Goal: Information Seeking & Learning: Learn about a topic

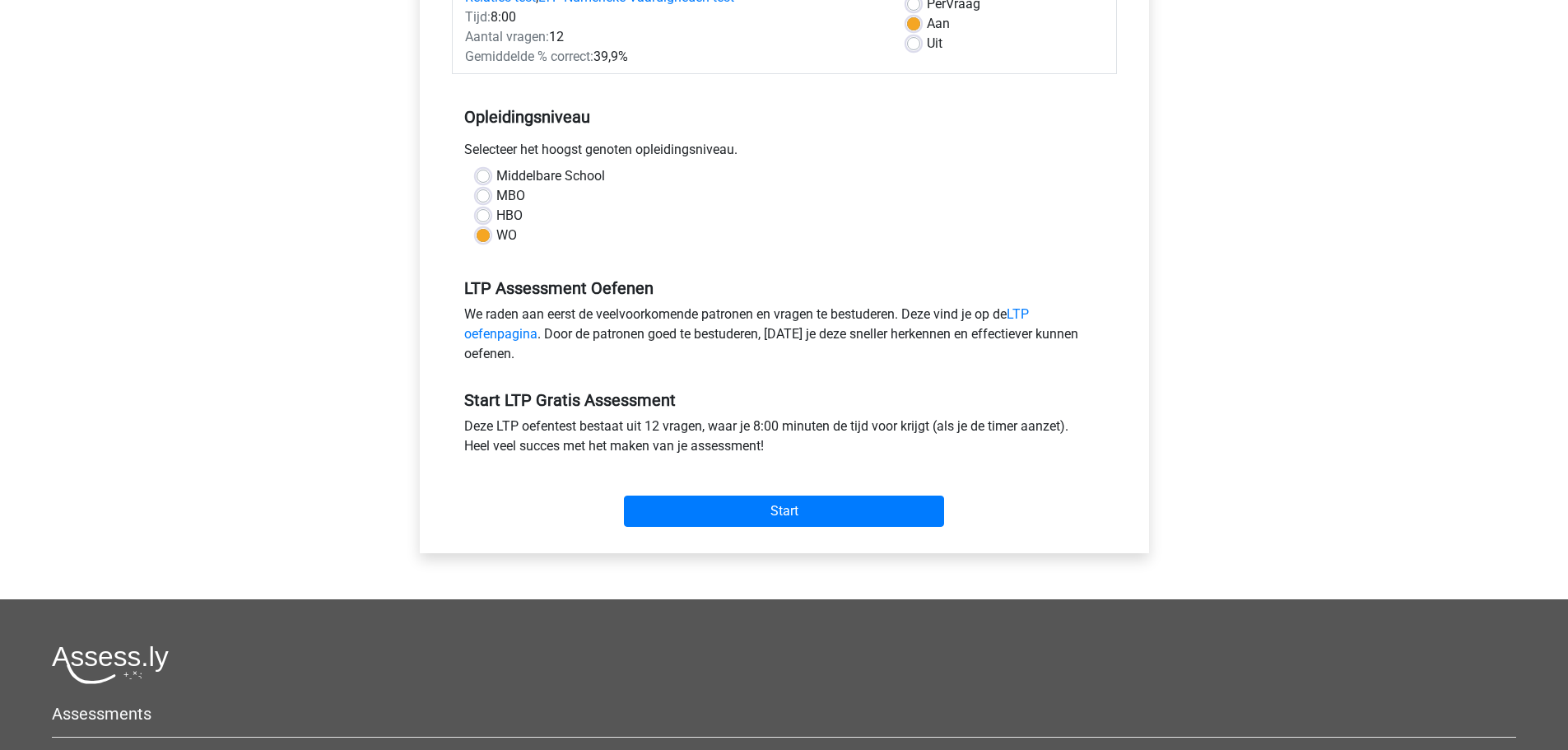
scroll to position [266, 0]
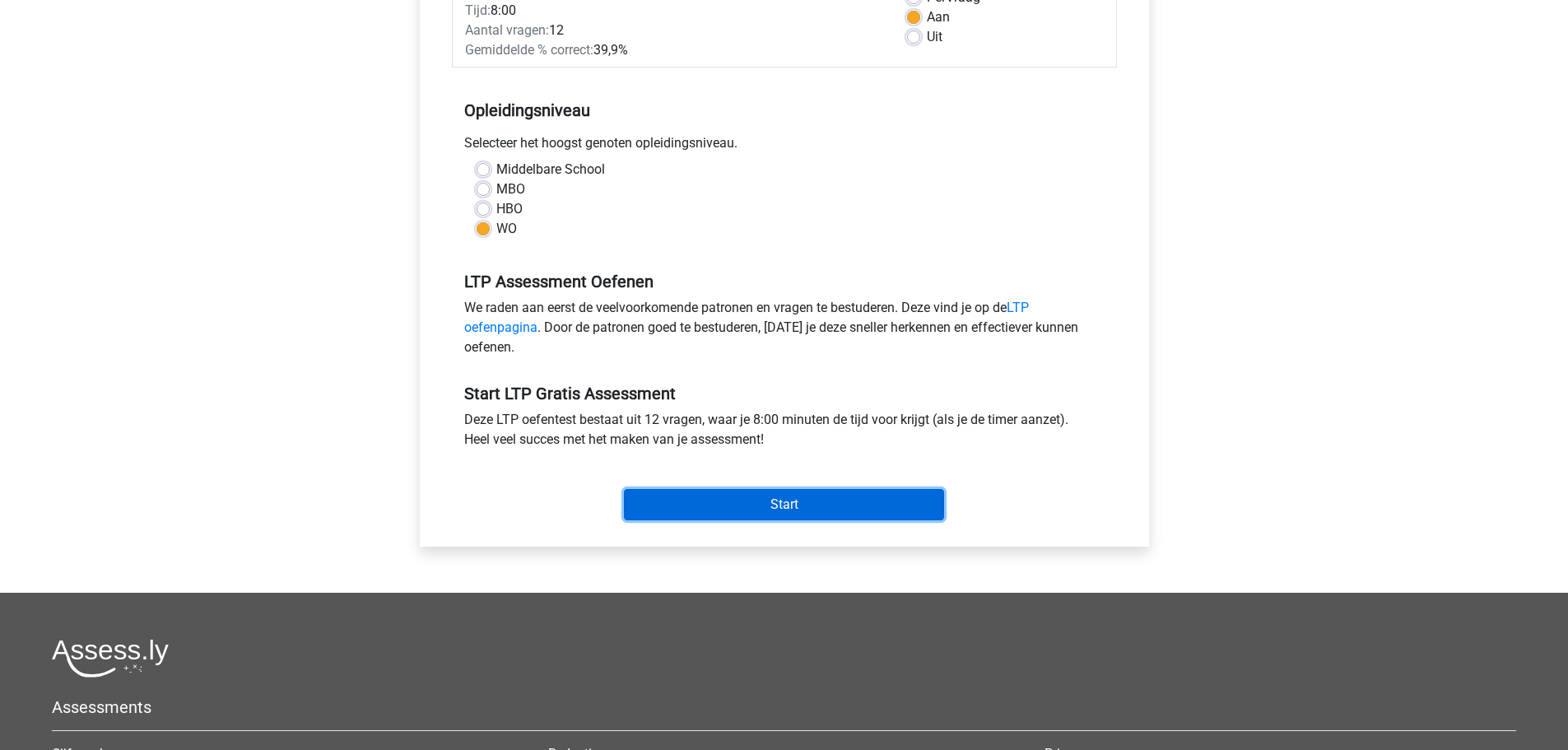
click at [680, 501] on input "Start" at bounding box center [784, 505] width 320 height 31
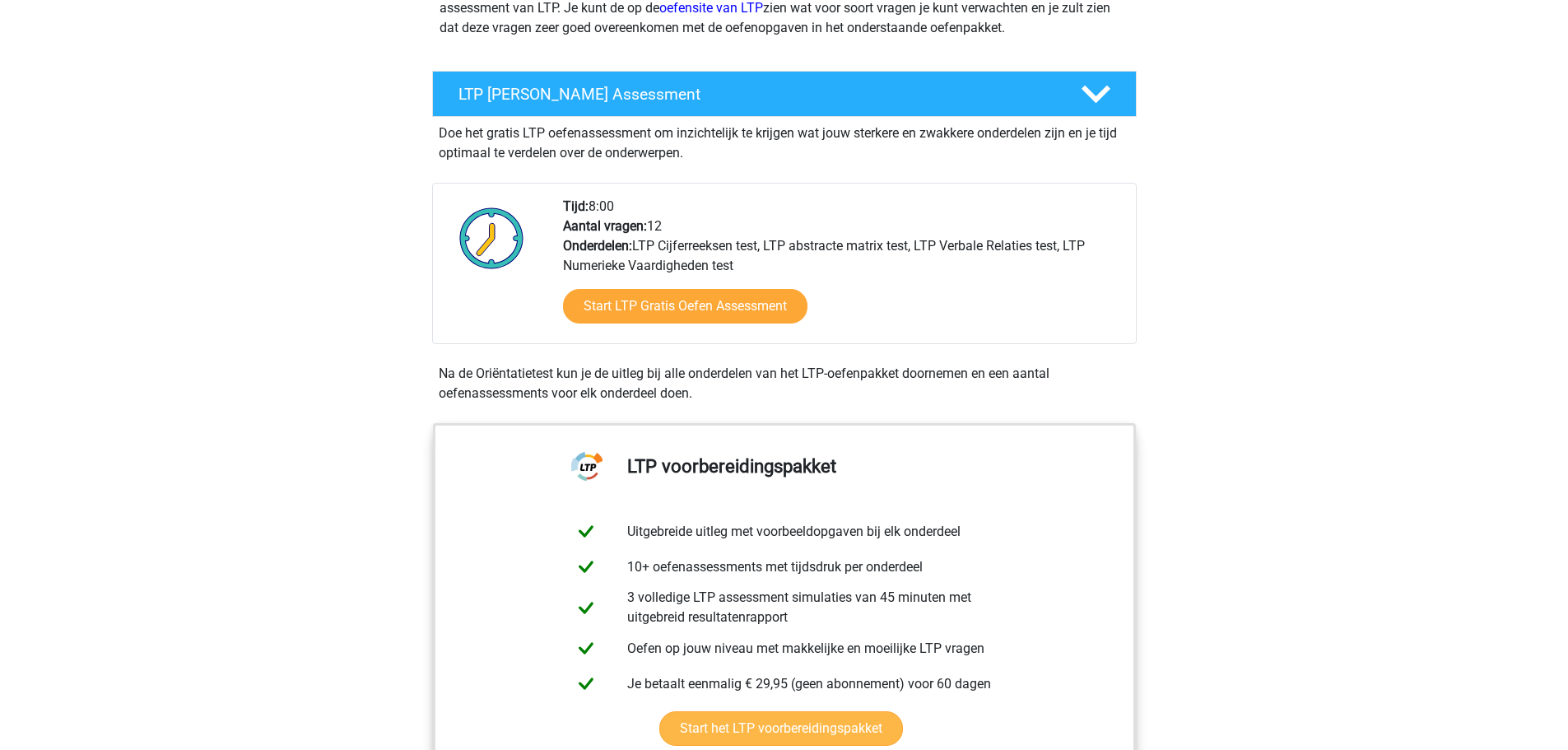
scroll to position [494, 0]
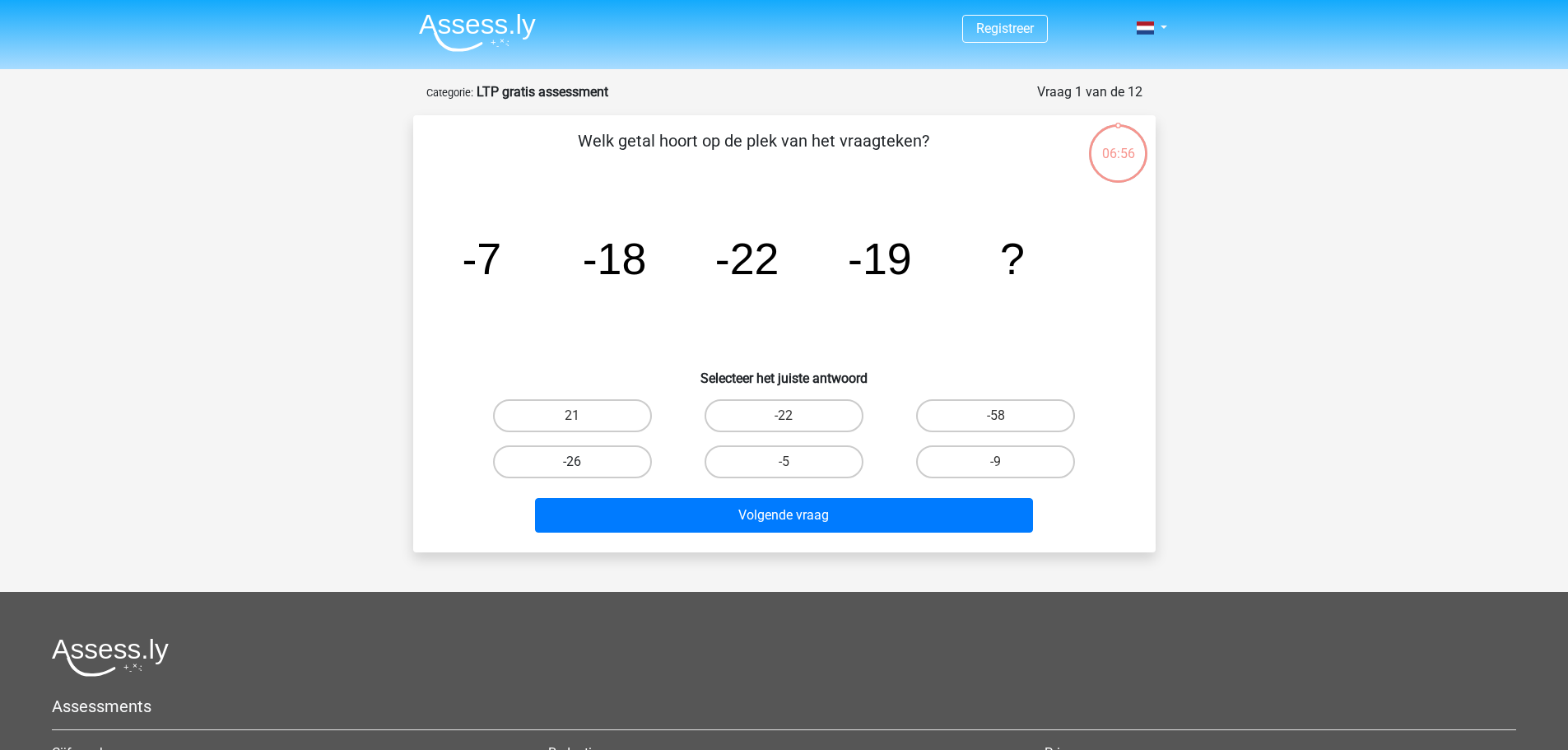
click at [604, 470] on label "-26" at bounding box center [572, 462] width 159 height 33
click at [582, 470] on input "-26" at bounding box center [578, 467] width 11 height 11
radio input "true"
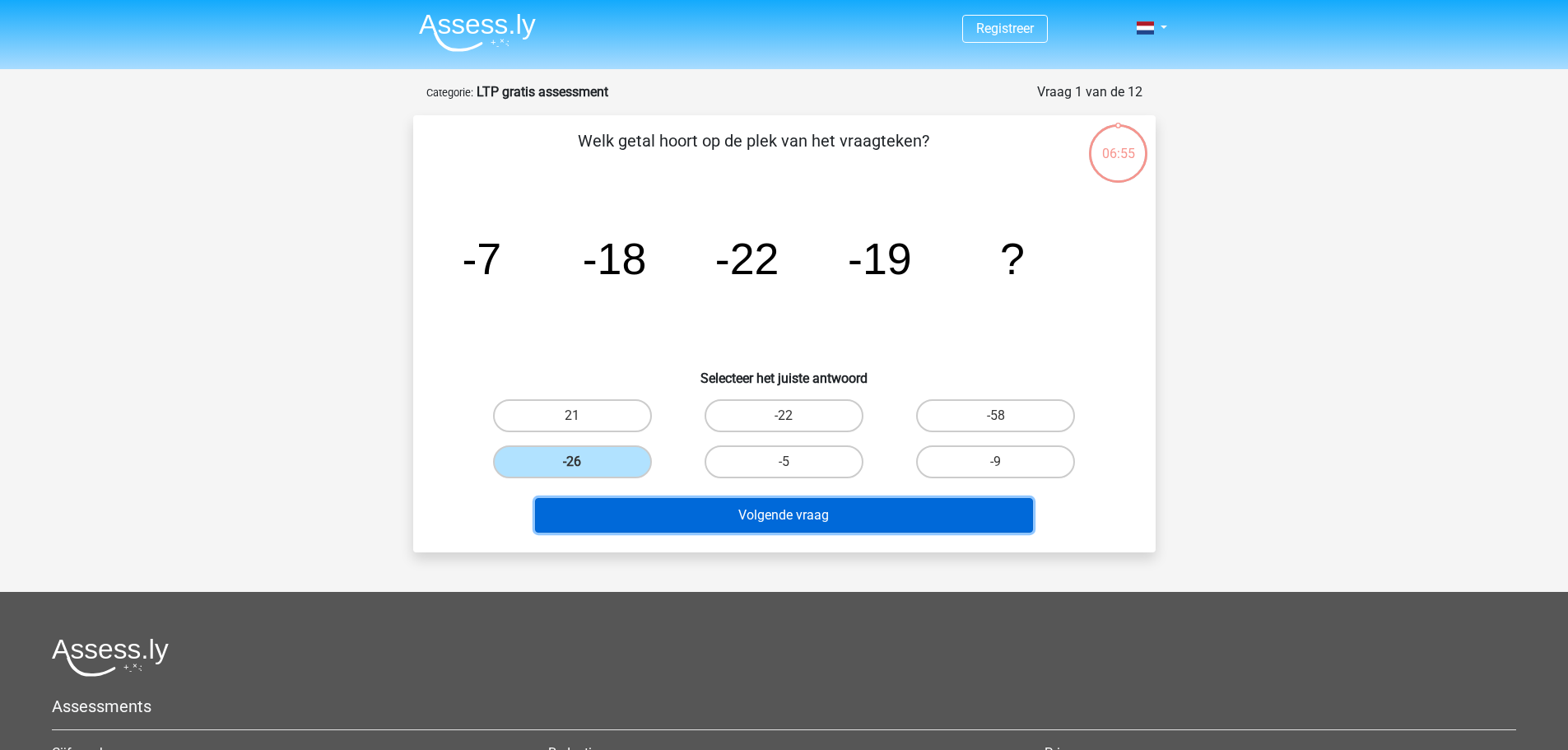
click at [626, 498] on button "Volgende vraag" at bounding box center [784, 515] width 498 height 34
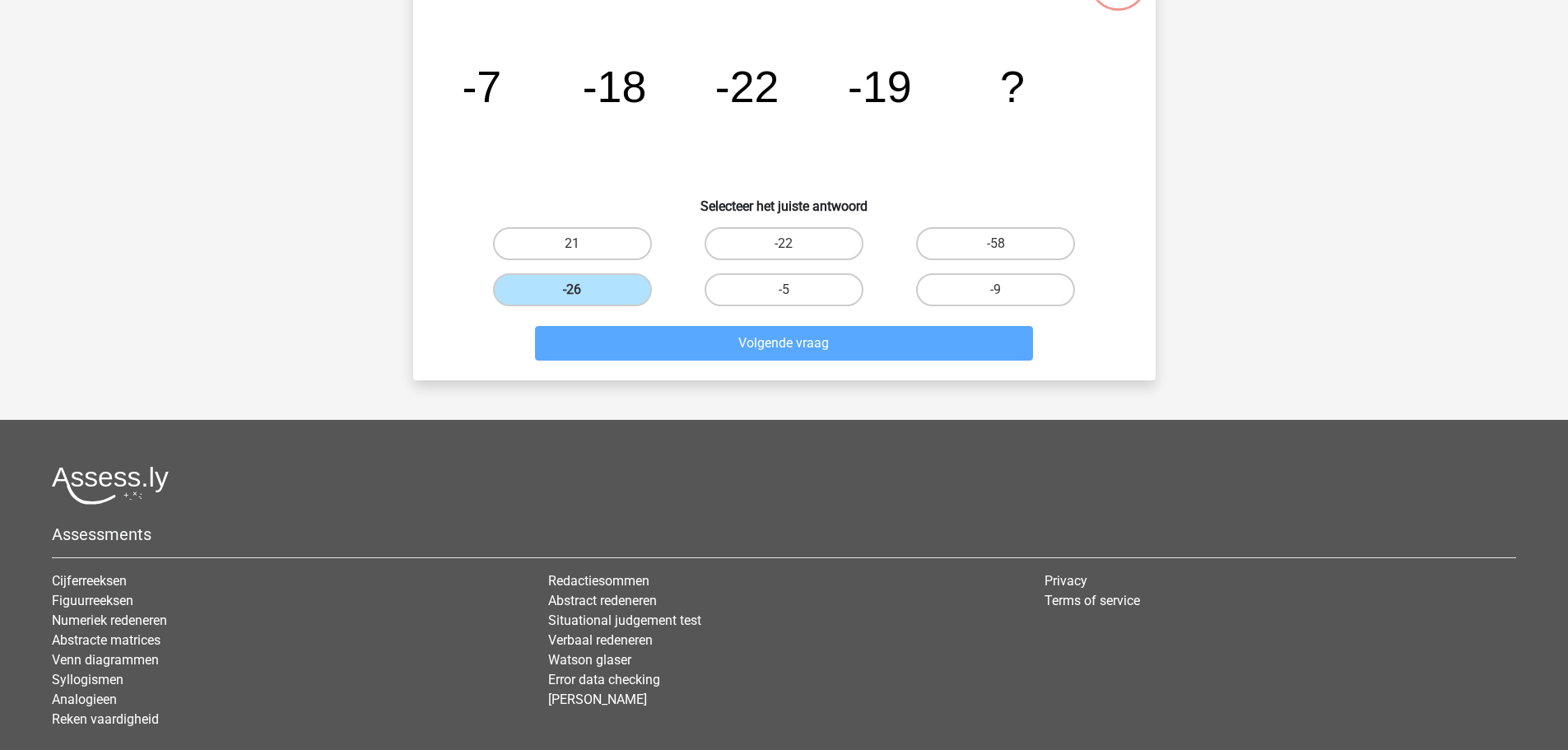
scroll to position [30, 0]
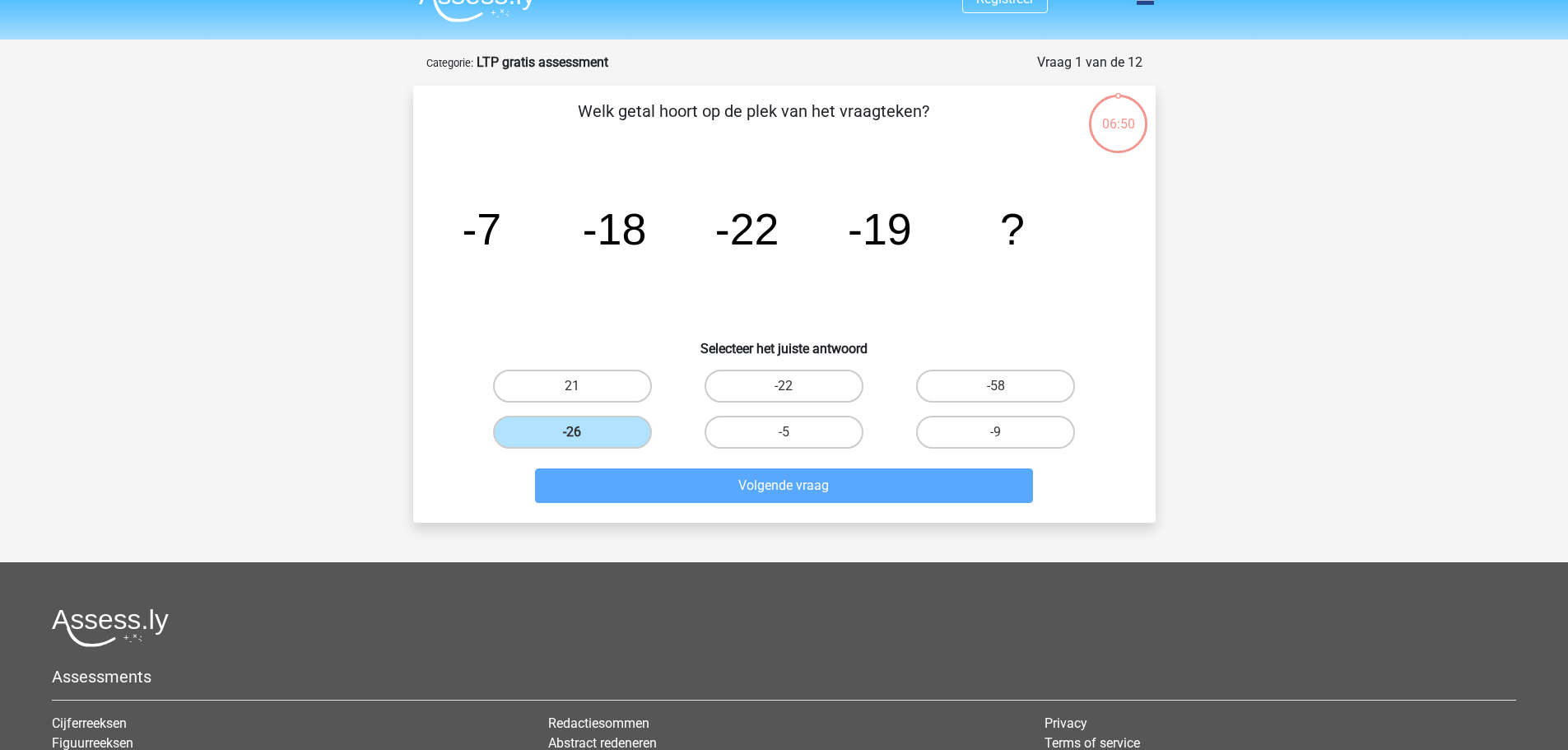
click at [826, 409] on div "-5" at bounding box center [784, 432] width 212 height 46
click at [826, 376] on label "-22" at bounding box center [784, 387] width 159 height 33
click at [794, 387] on input "-22" at bounding box center [789, 392] width 11 height 11
radio input "true"
click at [826, 464] on div "Volgende vraag" at bounding box center [784, 482] width 690 height 55
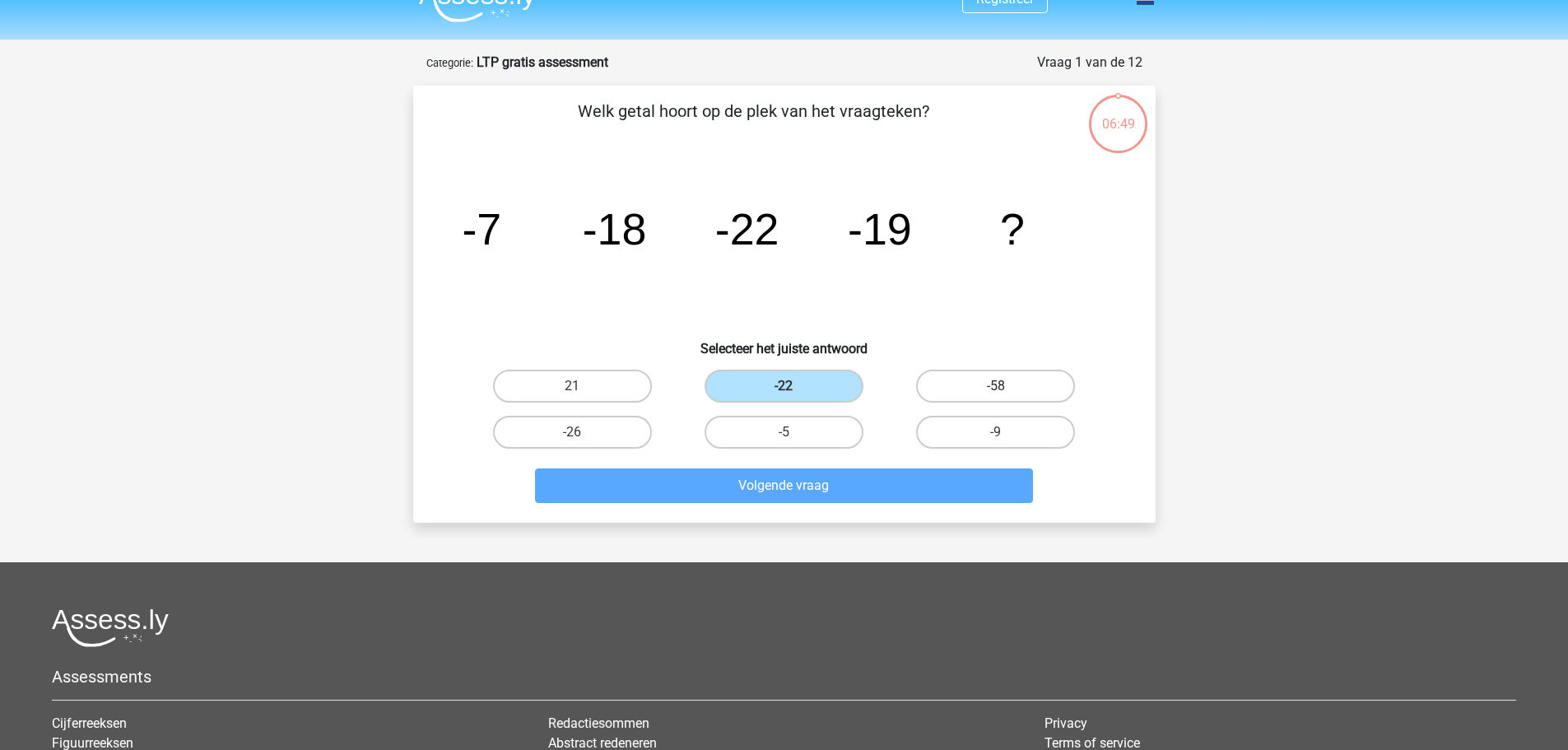
click at [1024, 394] on label "-58" at bounding box center [996, 387] width 159 height 33
click at [1007, 394] on input "-58" at bounding box center [1001, 392] width 11 height 11
radio input "true"
click at [1008, 424] on label "-9" at bounding box center [996, 433] width 159 height 33
click at [1007, 432] on input "-9" at bounding box center [1001, 437] width 11 height 11
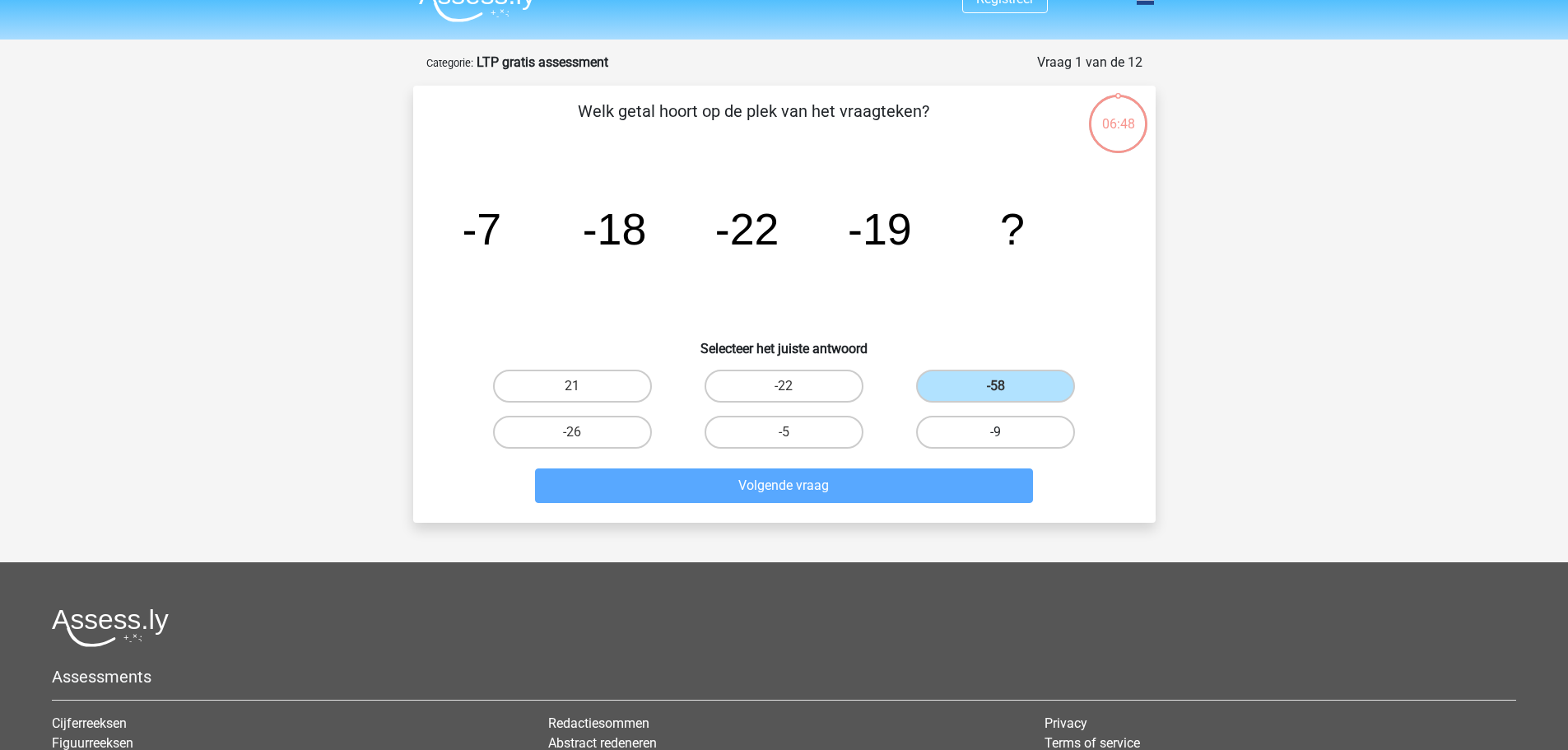
radio input "true"
click at [825, 432] on label "-5" at bounding box center [784, 433] width 159 height 33
click at [794, 432] on input "-5" at bounding box center [789, 437] width 11 height 11
radio input "true"
click at [581, 404] on div "21" at bounding box center [572, 387] width 212 height 46
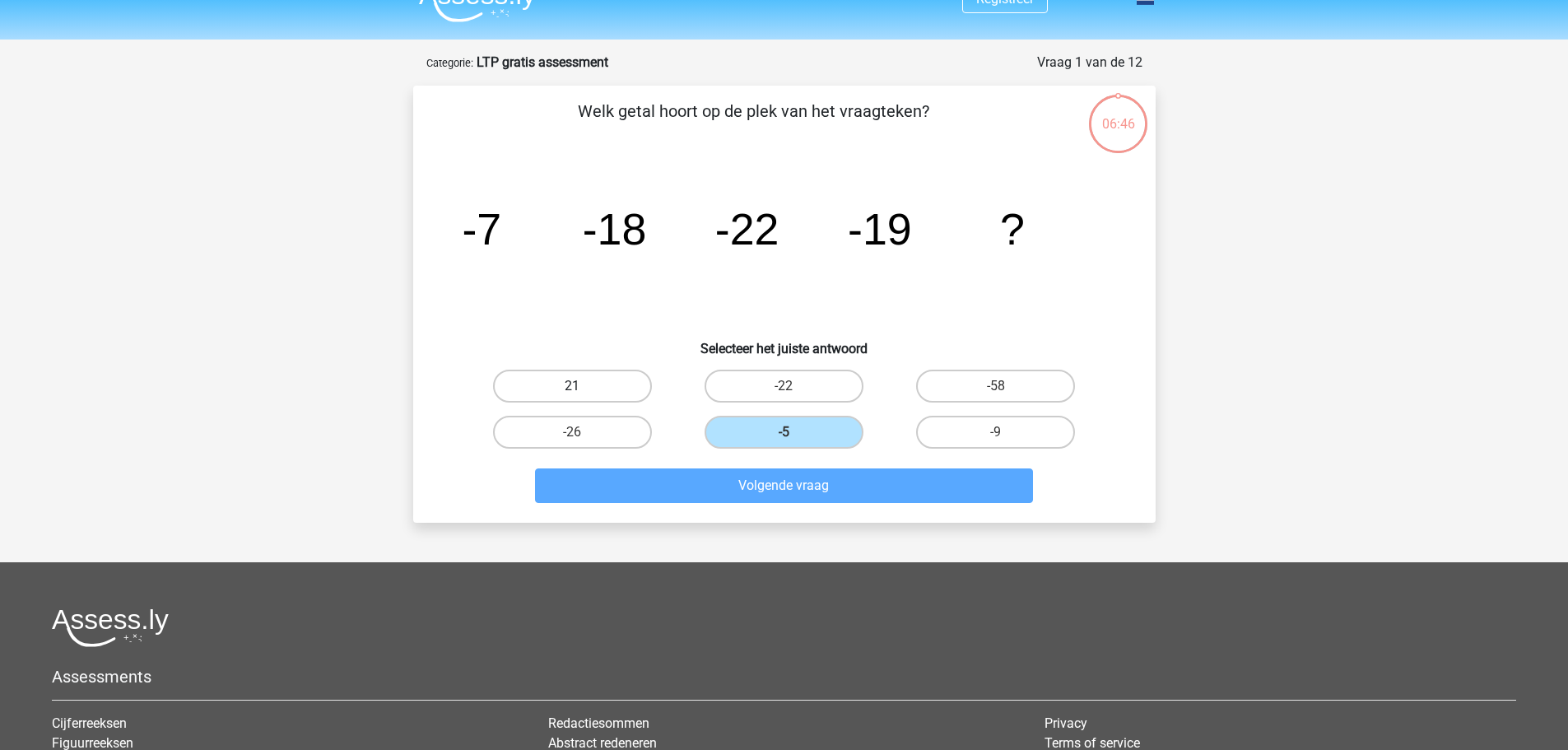
click at [583, 377] on label "21" at bounding box center [572, 387] width 159 height 33
click at [582, 387] on input "21" at bounding box center [578, 392] width 11 height 11
radio input "true"
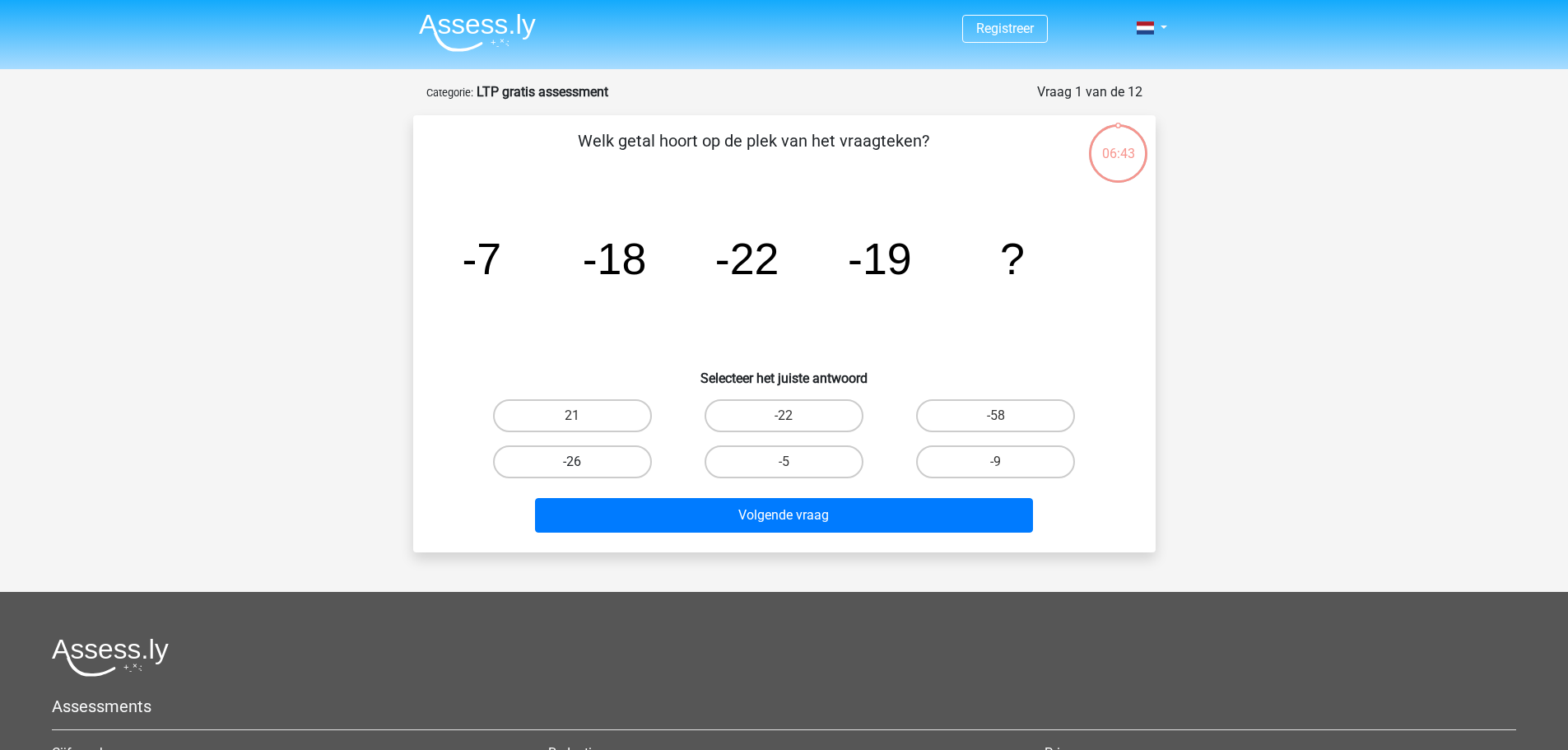
click at [557, 465] on label "-26" at bounding box center [572, 462] width 159 height 33
click at [572, 465] on input "-26" at bounding box center [578, 467] width 11 height 11
radio input "true"
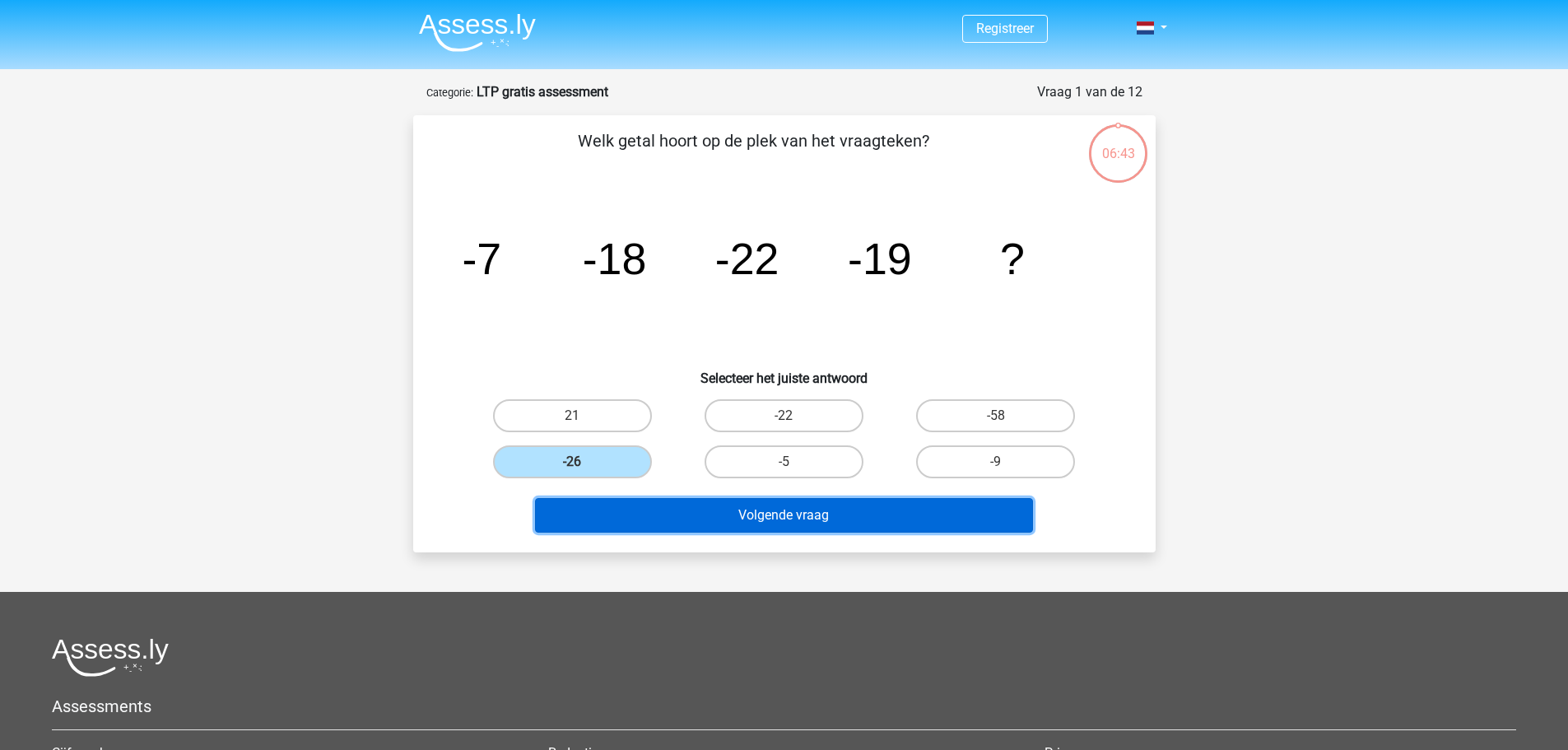
click at [601, 521] on button "Volgende vraag" at bounding box center [784, 515] width 498 height 34
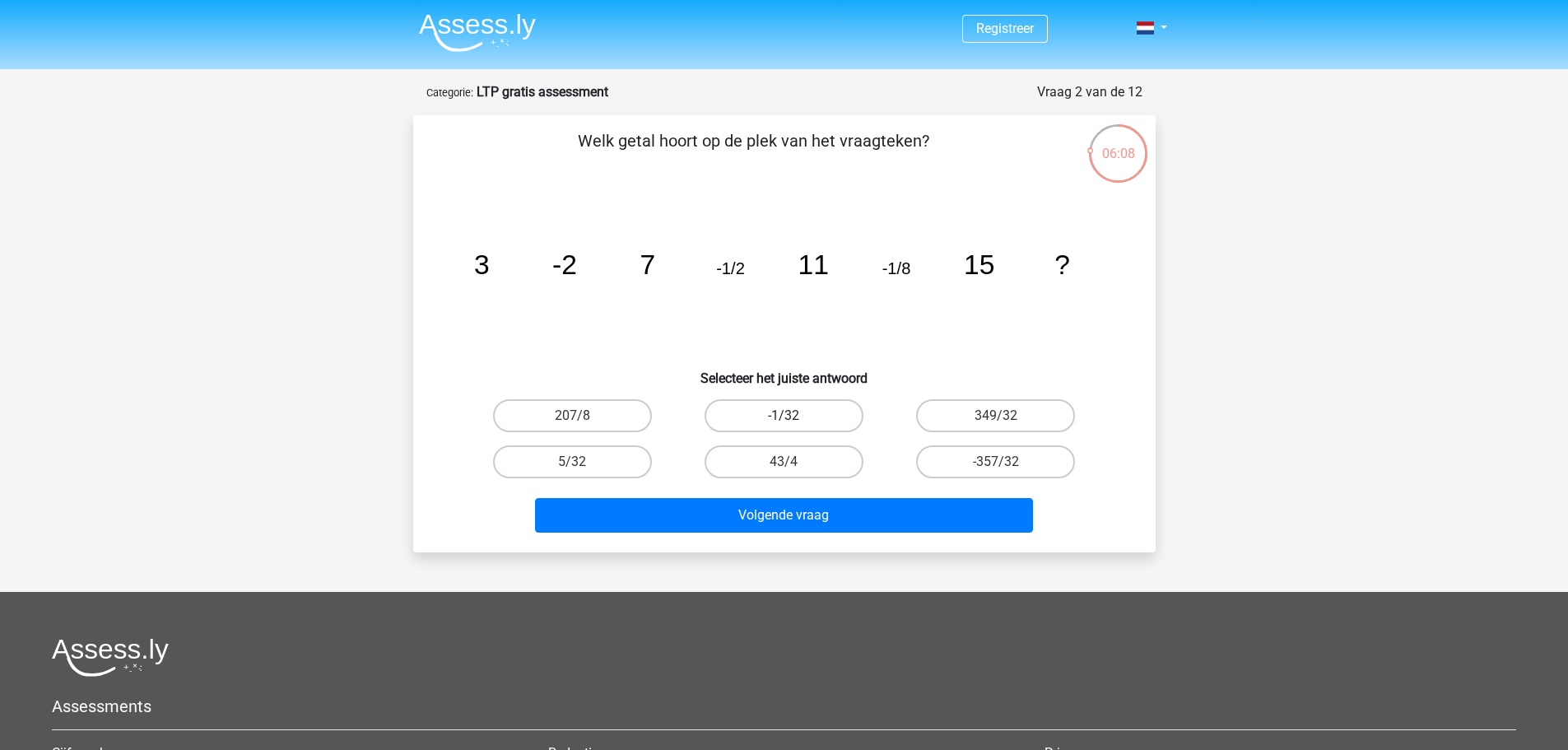
click at [805, 401] on label "-1/32" at bounding box center [784, 416] width 159 height 33
click at [794, 416] on input "-1/32" at bounding box center [789, 422] width 11 height 11
radio input "true"
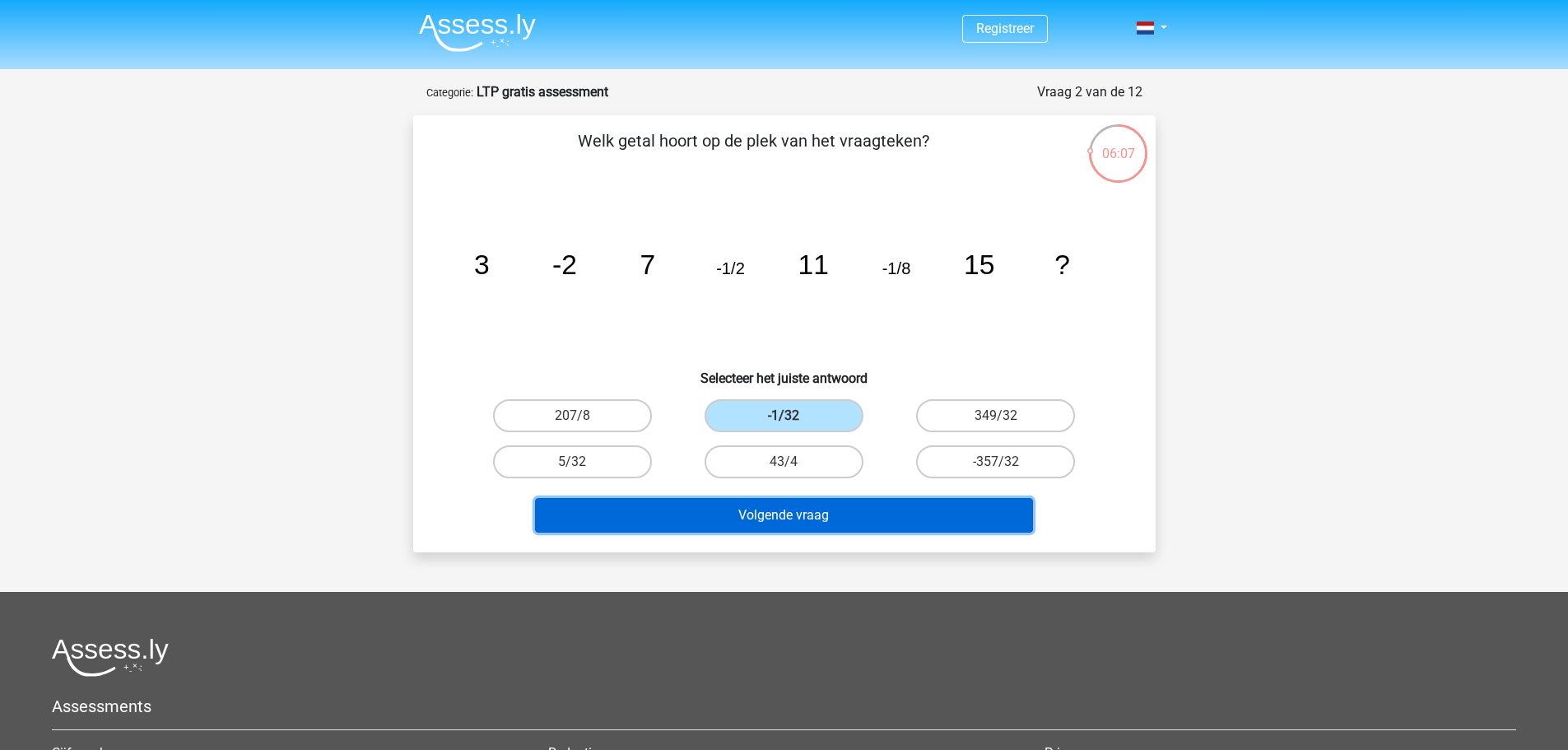
click at [814, 523] on button "Volgende vraag" at bounding box center [784, 515] width 498 height 34
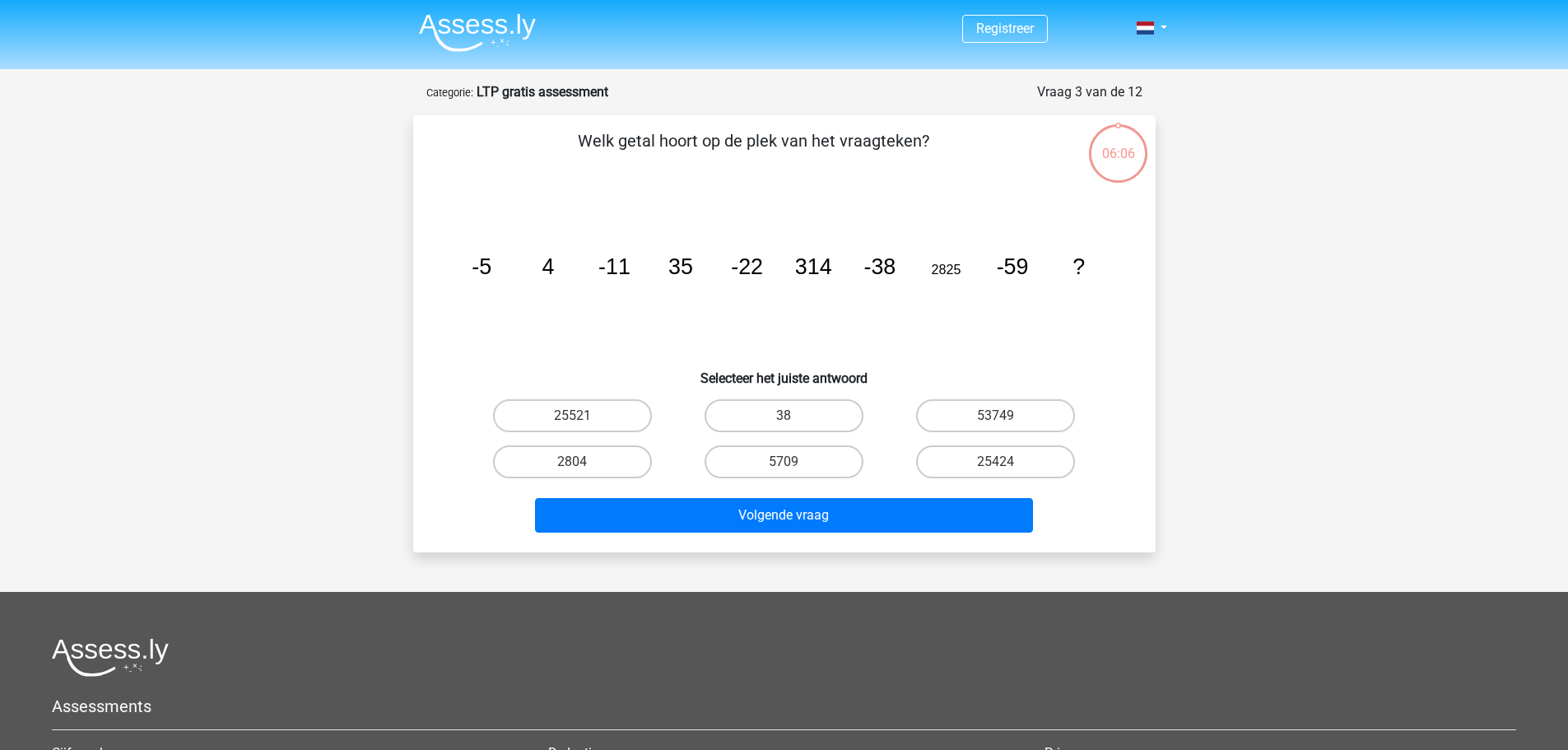
scroll to position [82, 0]
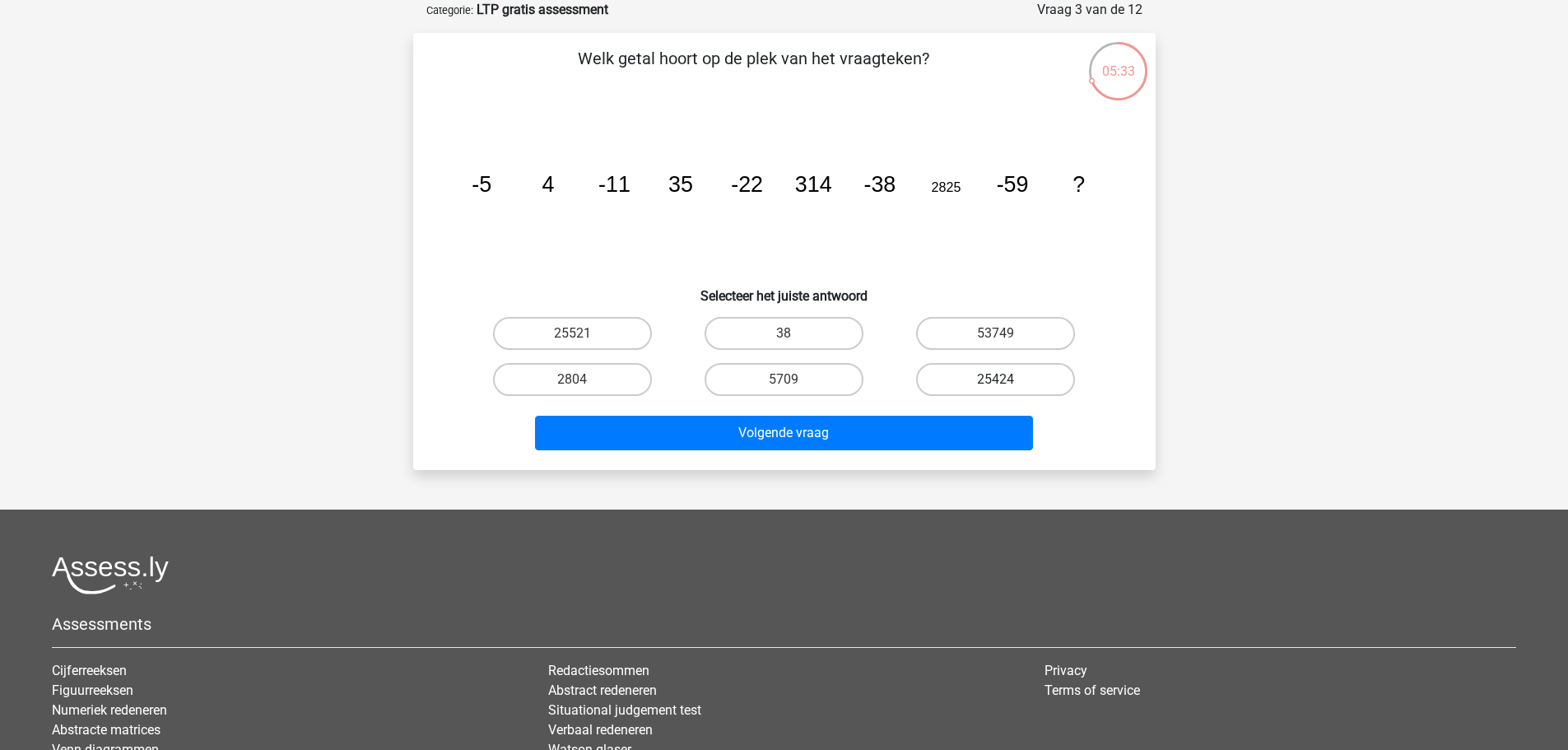
click at [1023, 375] on label "25424" at bounding box center [996, 380] width 159 height 33
click at [1007, 379] on input "25424" at bounding box center [1001, 385] width 11 height 11
radio input "true"
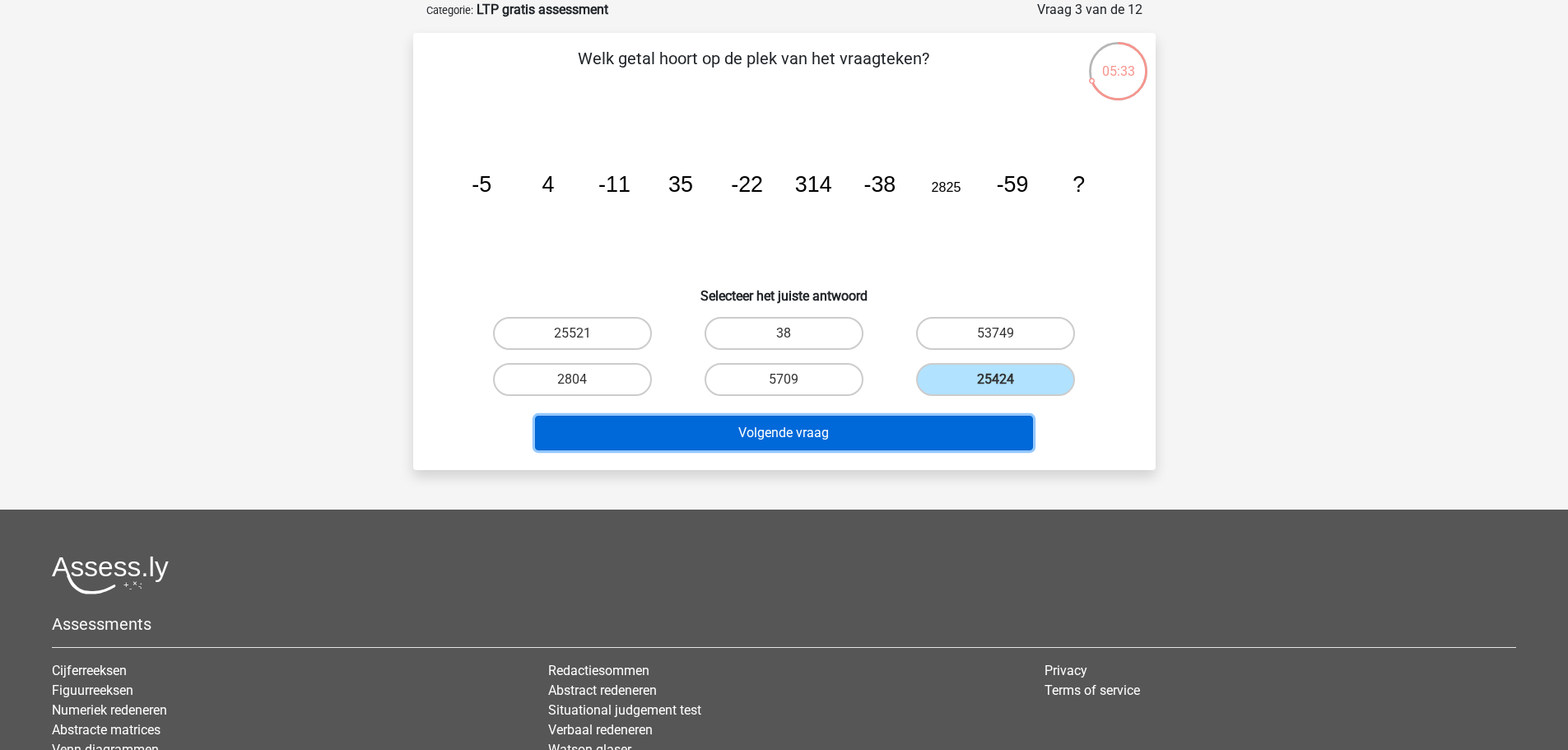
click at [963, 426] on button "Volgende vraag" at bounding box center [784, 433] width 498 height 34
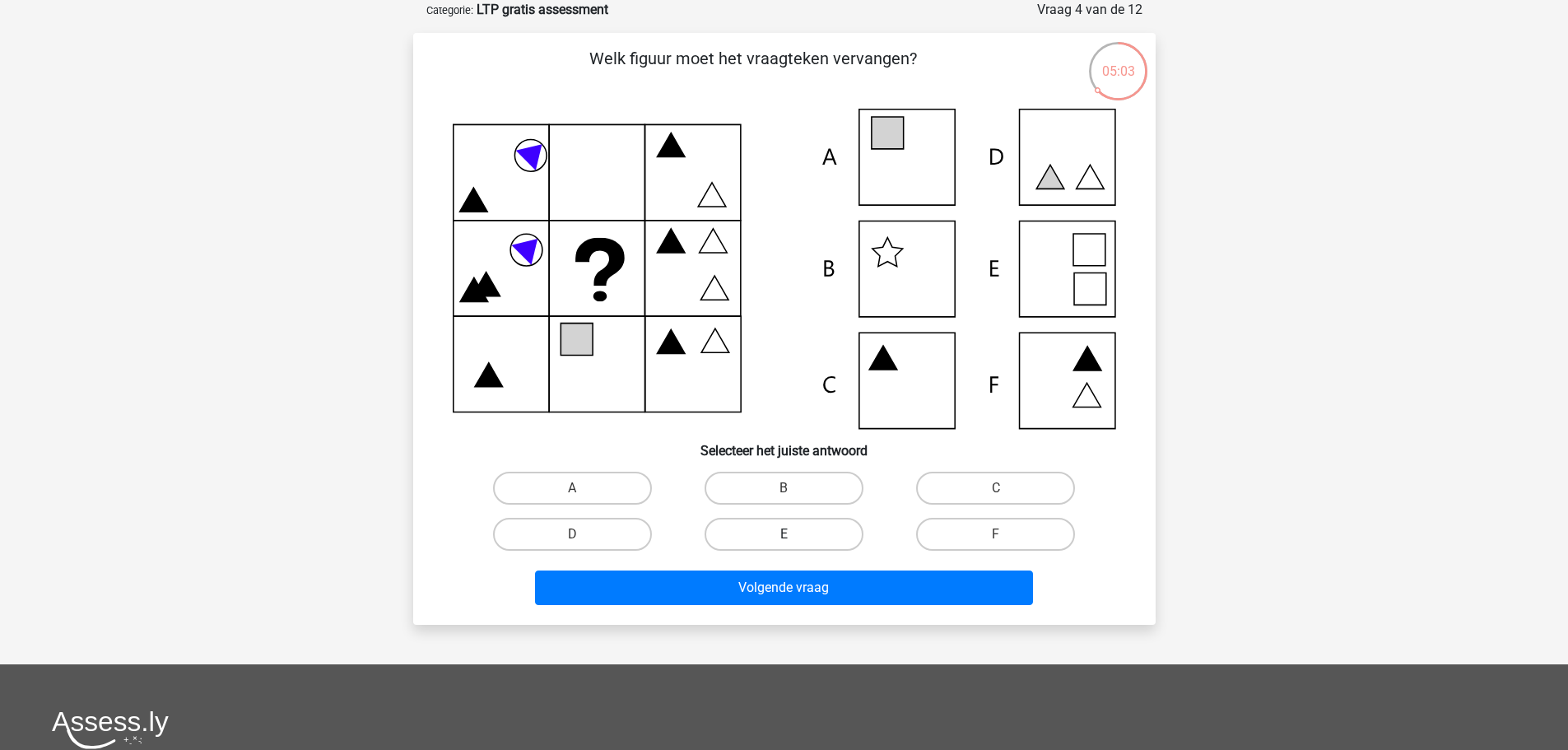
click at [824, 529] on label "E" at bounding box center [784, 535] width 159 height 33
click at [794, 535] on input "E" at bounding box center [789, 540] width 11 height 11
radio input "true"
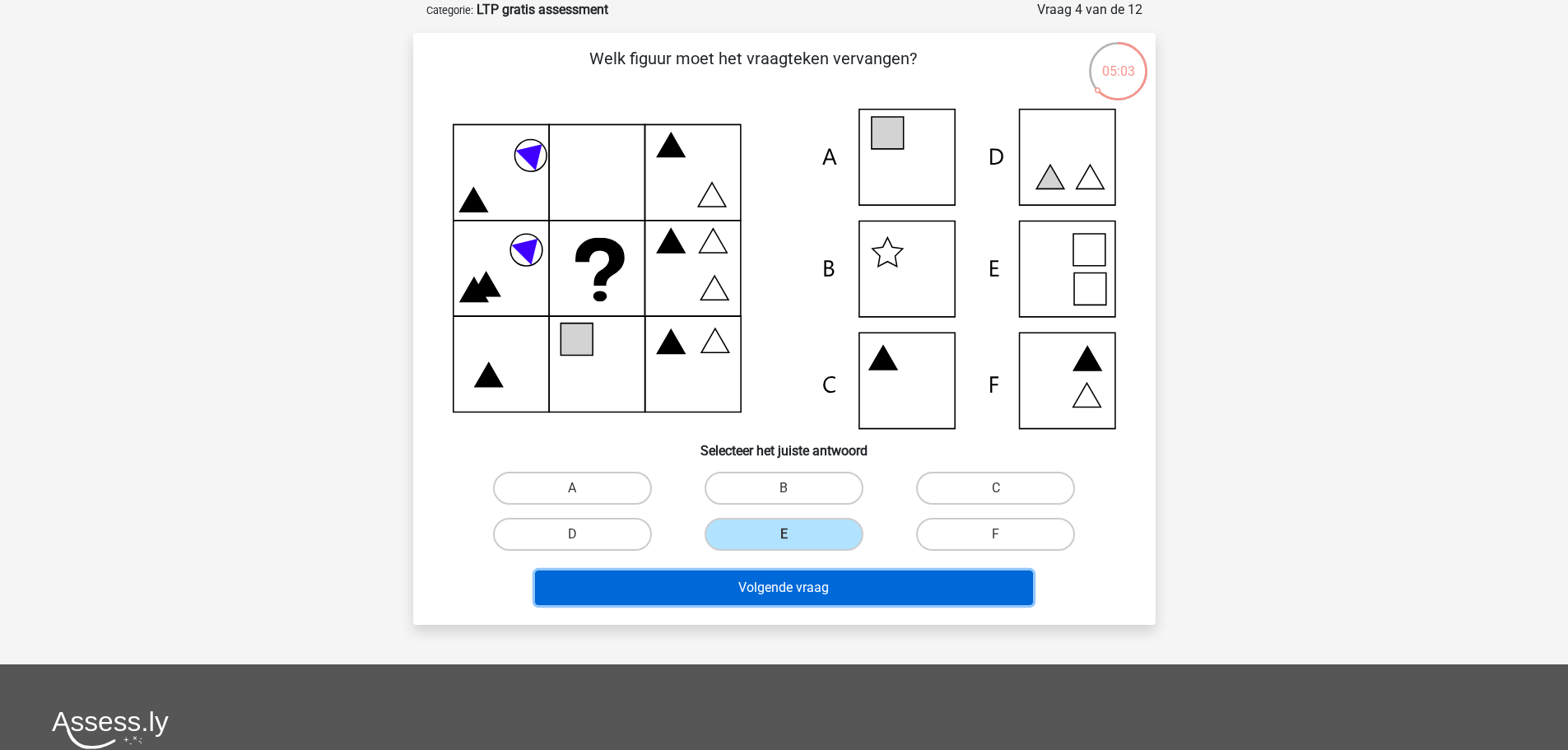
click at [799, 602] on button "Volgende vraag" at bounding box center [784, 587] width 498 height 34
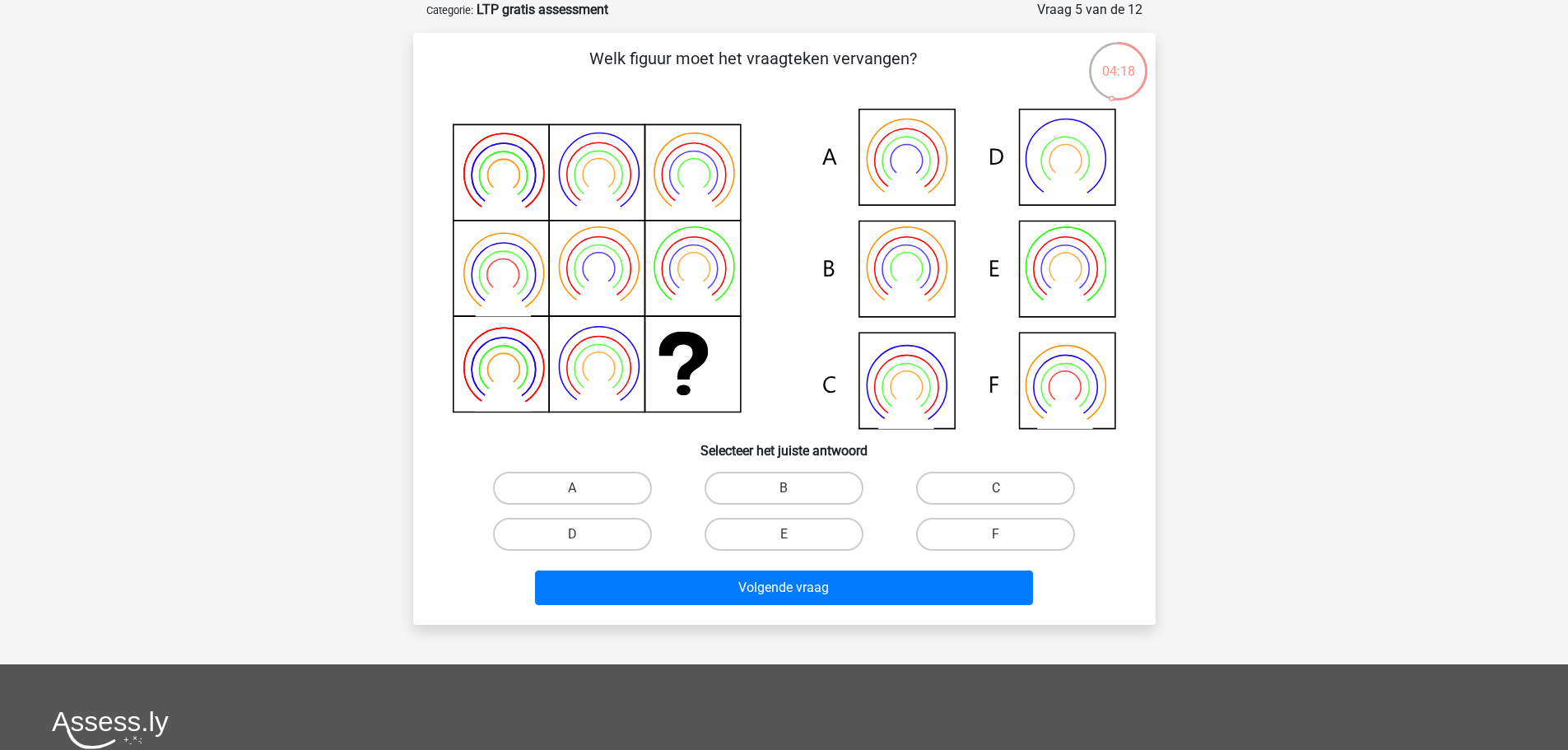
click at [1038, 281] on icon at bounding box center [785, 269] width 664 height 320
click at [816, 547] on label "E" at bounding box center [784, 535] width 159 height 33
click at [794, 545] on input "E" at bounding box center [789, 540] width 11 height 11
radio input "true"
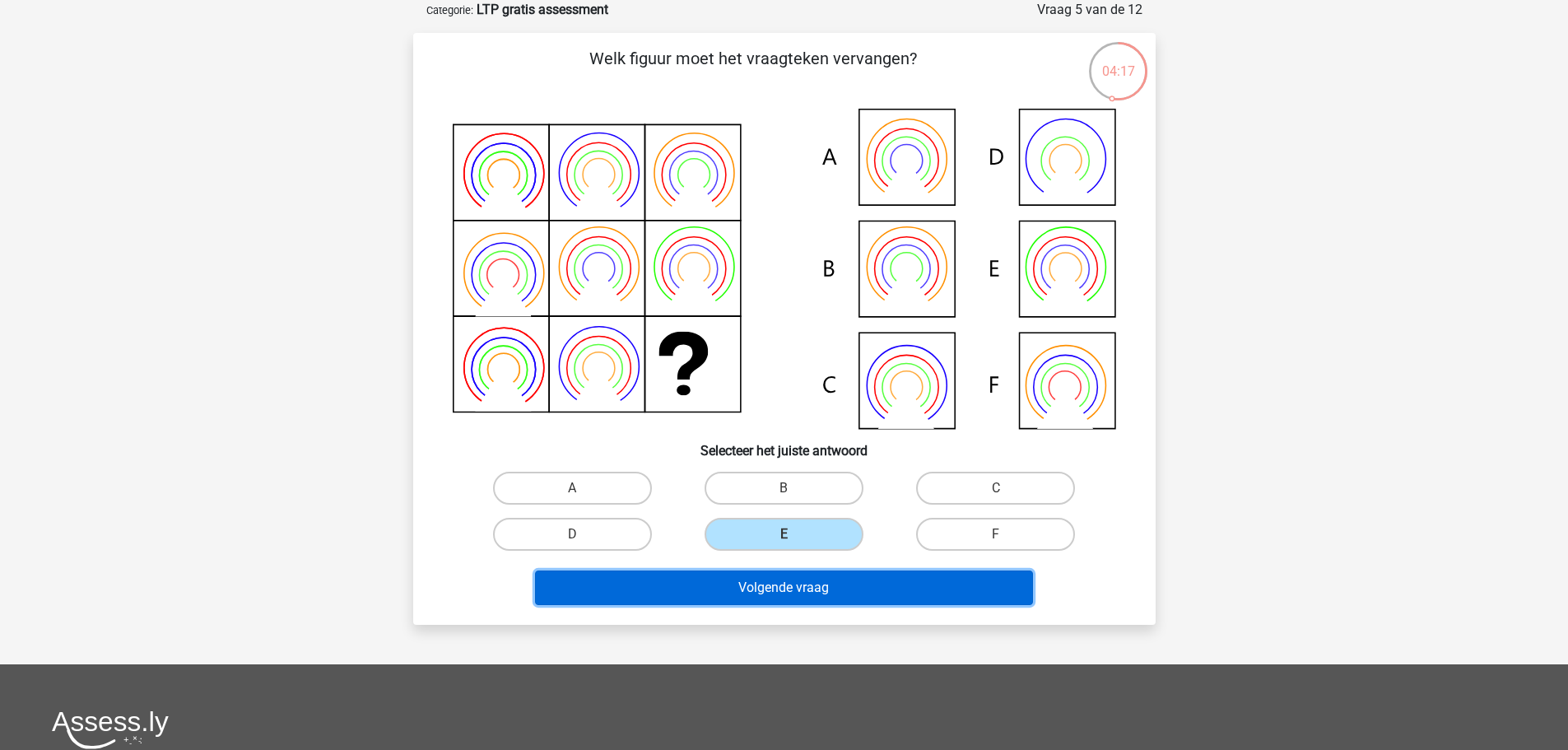
click at [815, 590] on button "Volgende vraag" at bounding box center [784, 587] width 498 height 34
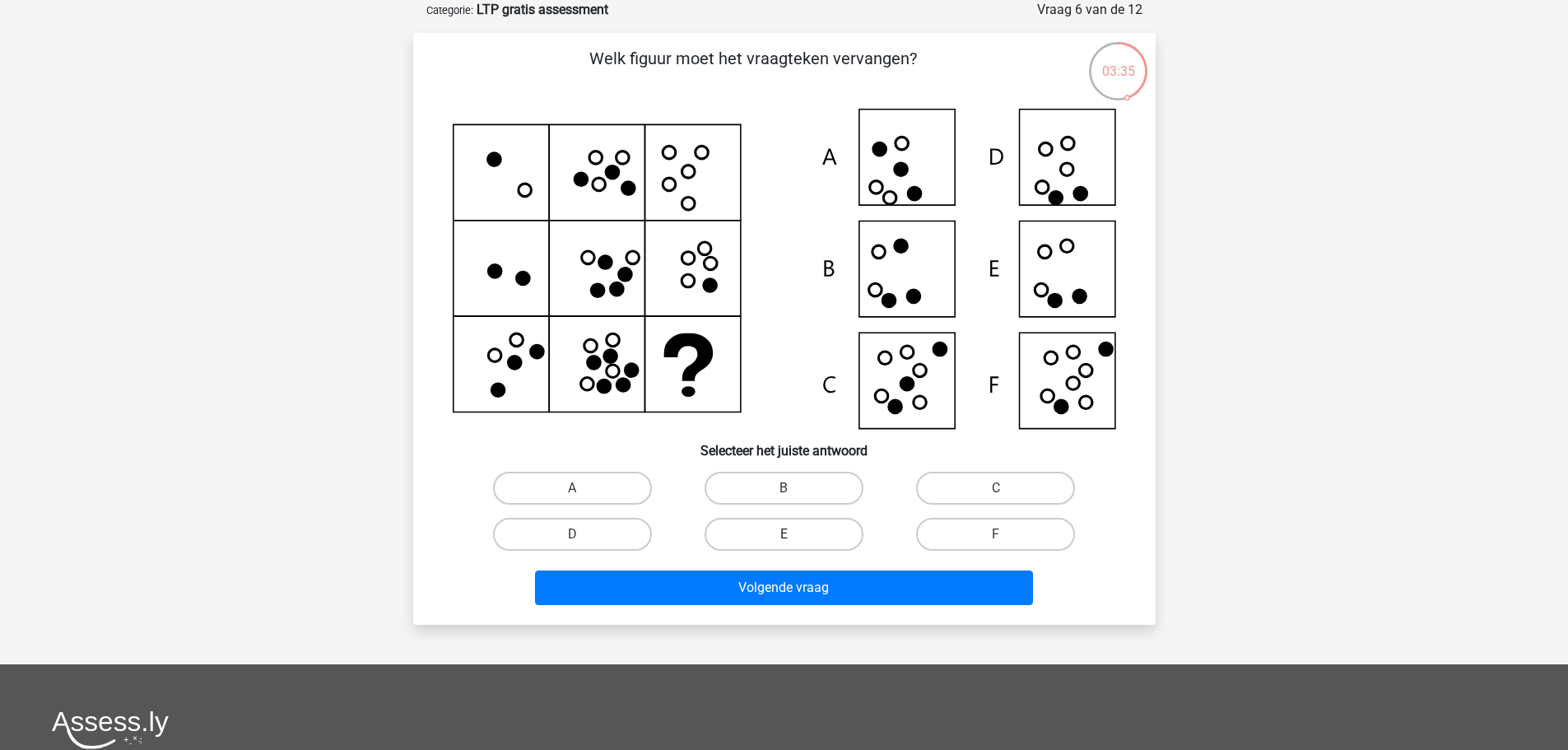
drag, startPoint x: 825, startPoint y: 532, endPoint x: 818, endPoint y: 538, distance: 9.2
click at [824, 532] on label "E" at bounding box center [784, 535] width 159 height 33
click at [794, 535] on input "E" at bounding box center [789, 540] width 11 height 11
radio input "true"
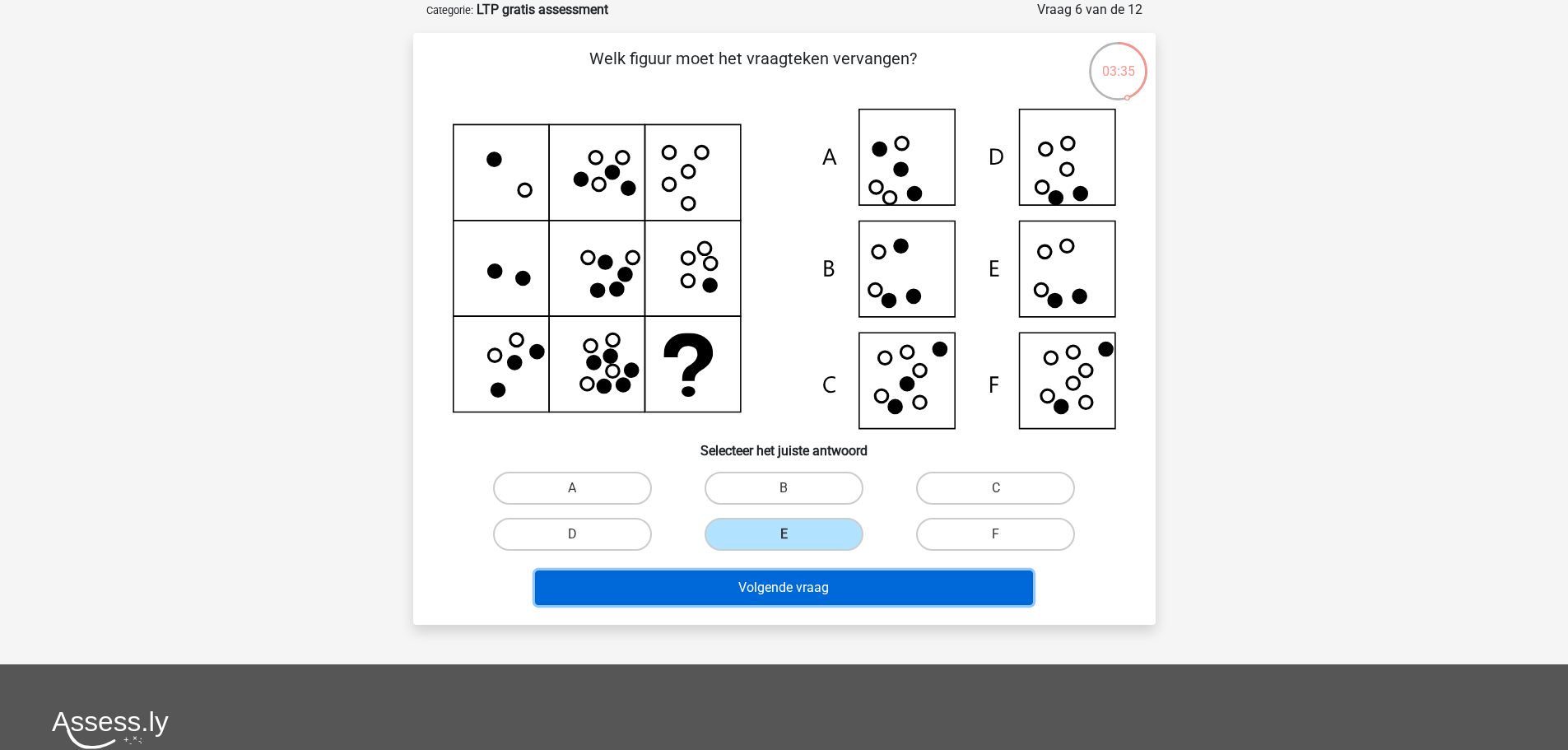
click at [785, 597] on button "Volgende vraag" at bounding box center [784, 587] width 498 height 34
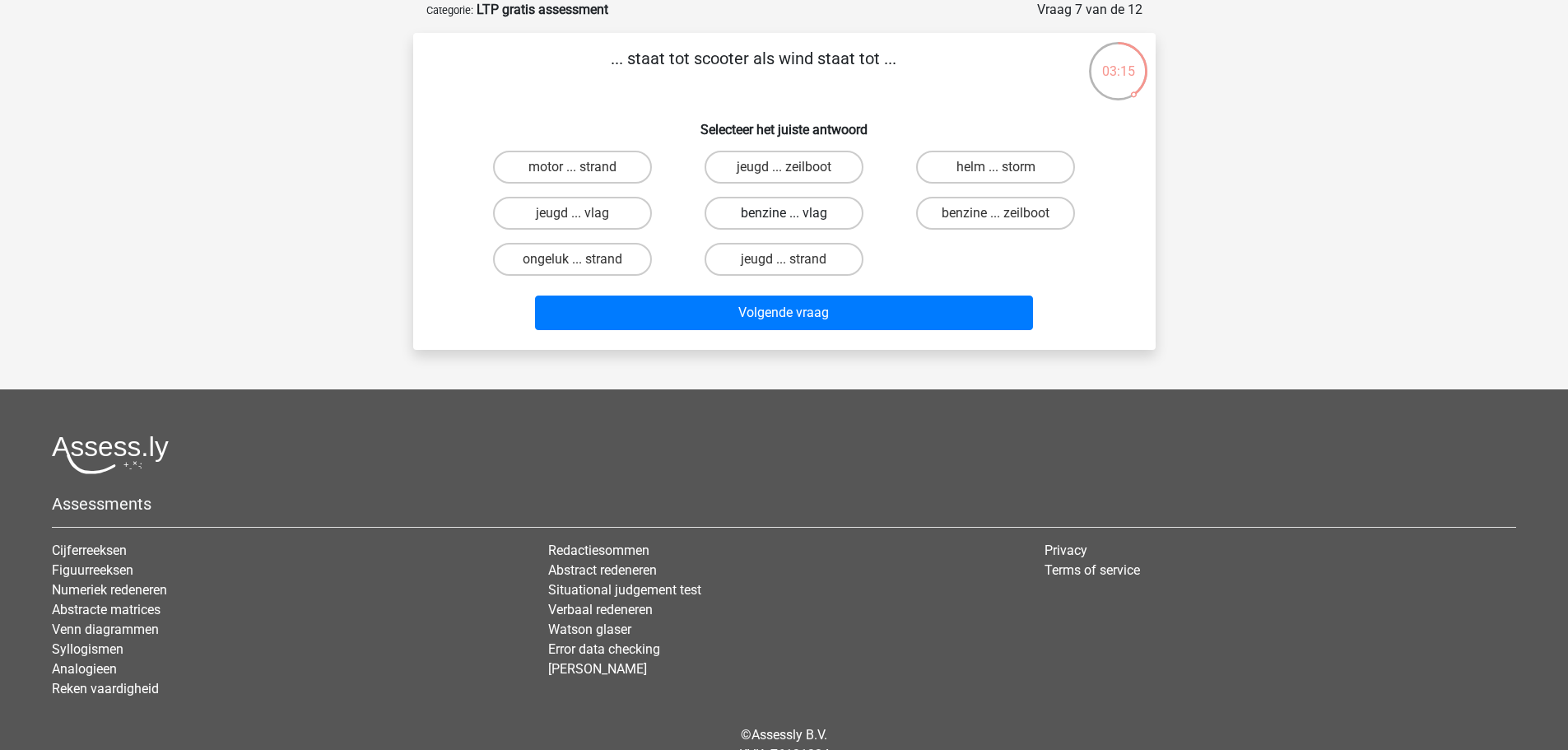
click at [806, 214] on label "benzine ... vlag" at bounding box center [784, 214] width 159 height 33
click at [794, 214] on input "benzine ... vlag" at bounding box center [789, 219] width 11 height 11
radio input "true"
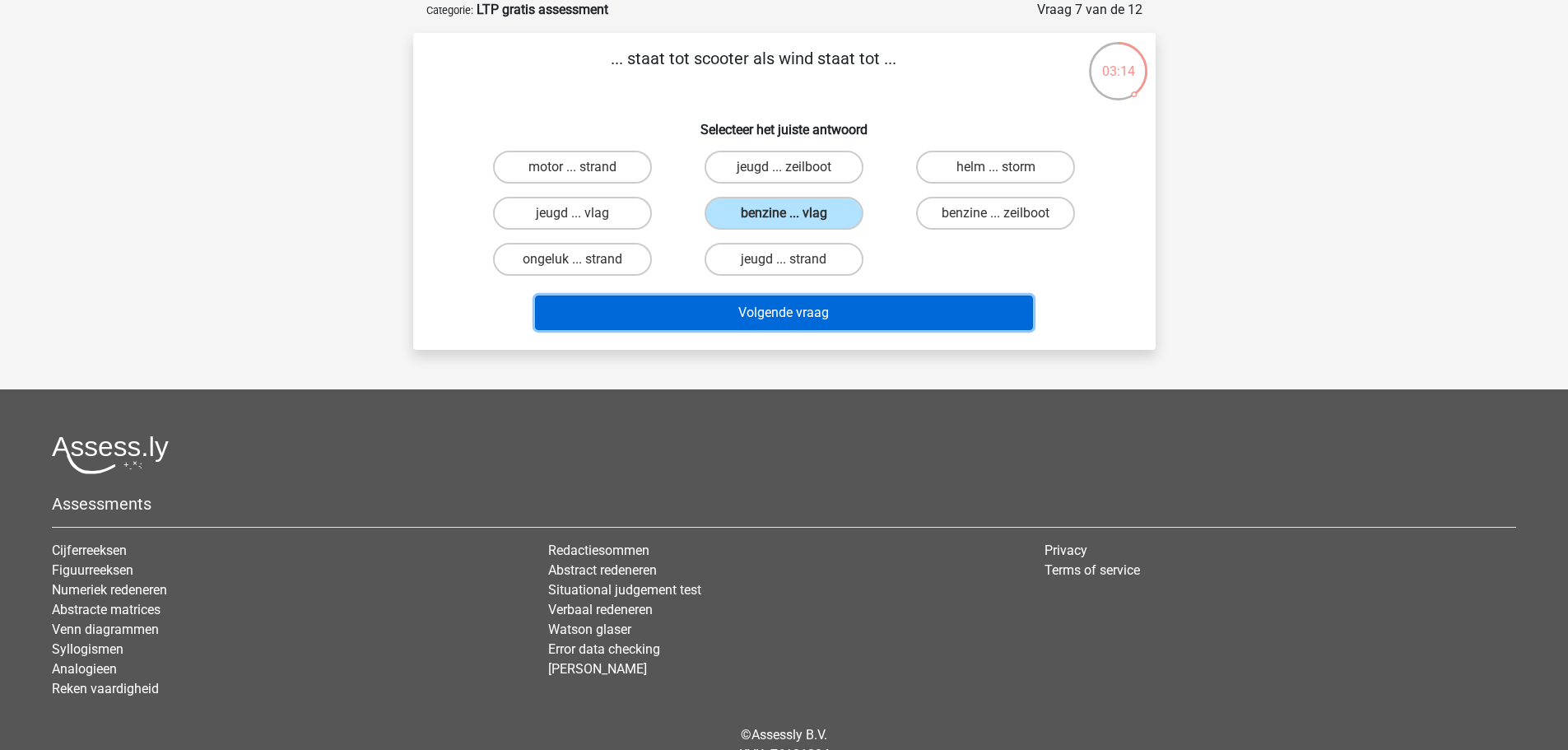
click at [853, 310] on button "Volgende vraag" at bounding box center [784, 313] width 498 height 34
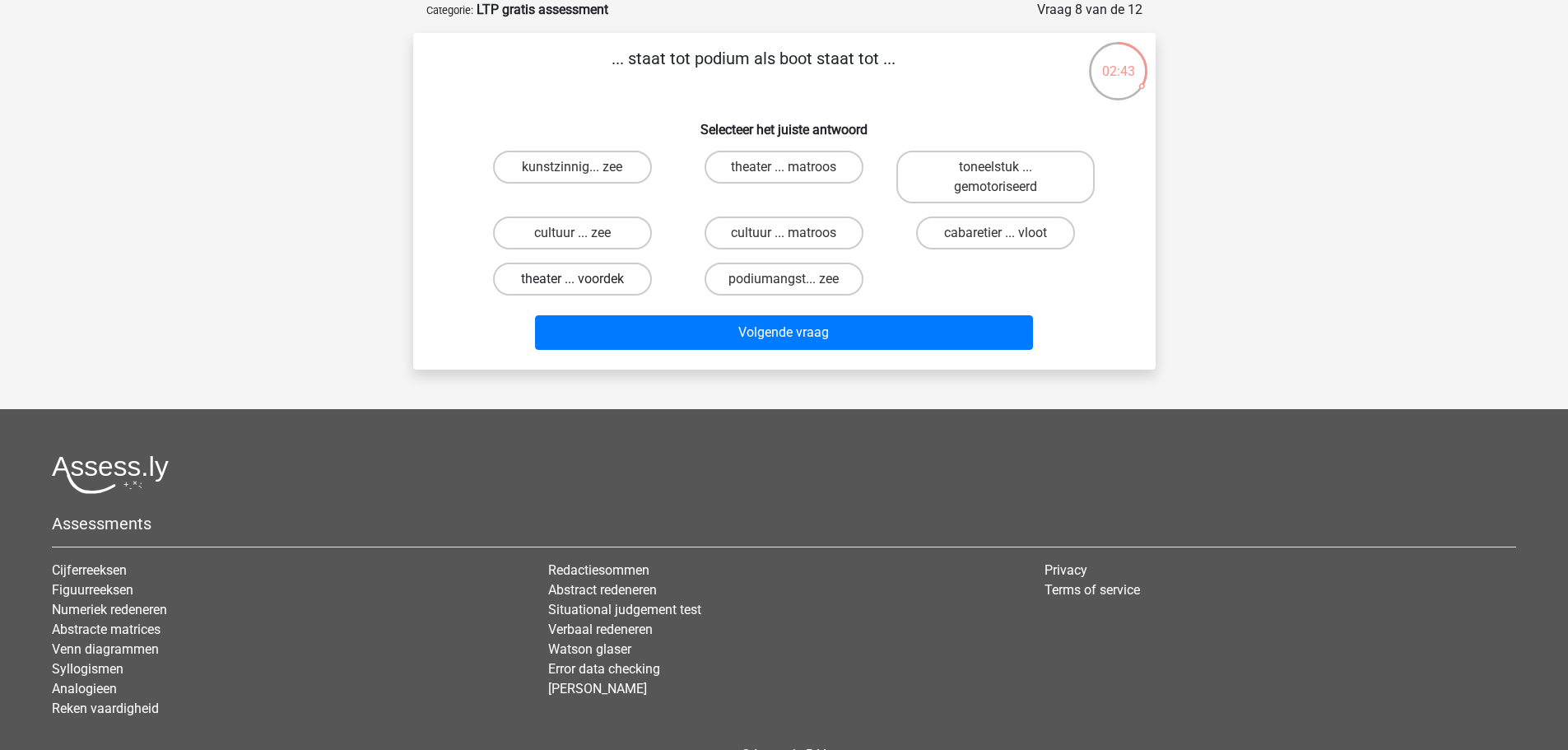
click at [564, 287] on label "theater ... voordek" at bounding box center [572, 279] width 159 height 33
click at [572, 287] on input "theater ... voordek" at bounding box center [578, 285] width 11 height 11
radio input "true"
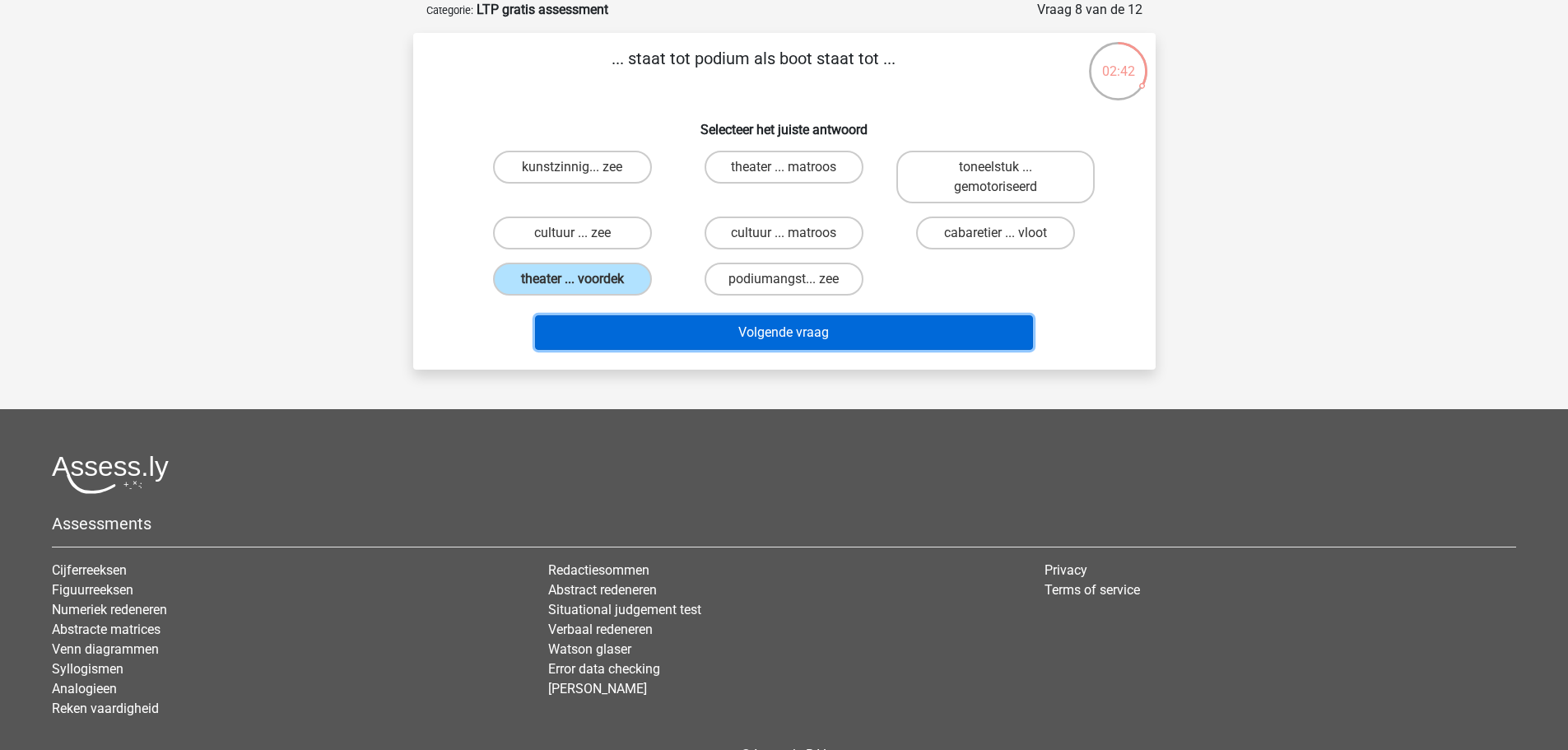
click at [650, 334] on button "Volgende vraag" at bounding box center [784, 332] width 498 height 34
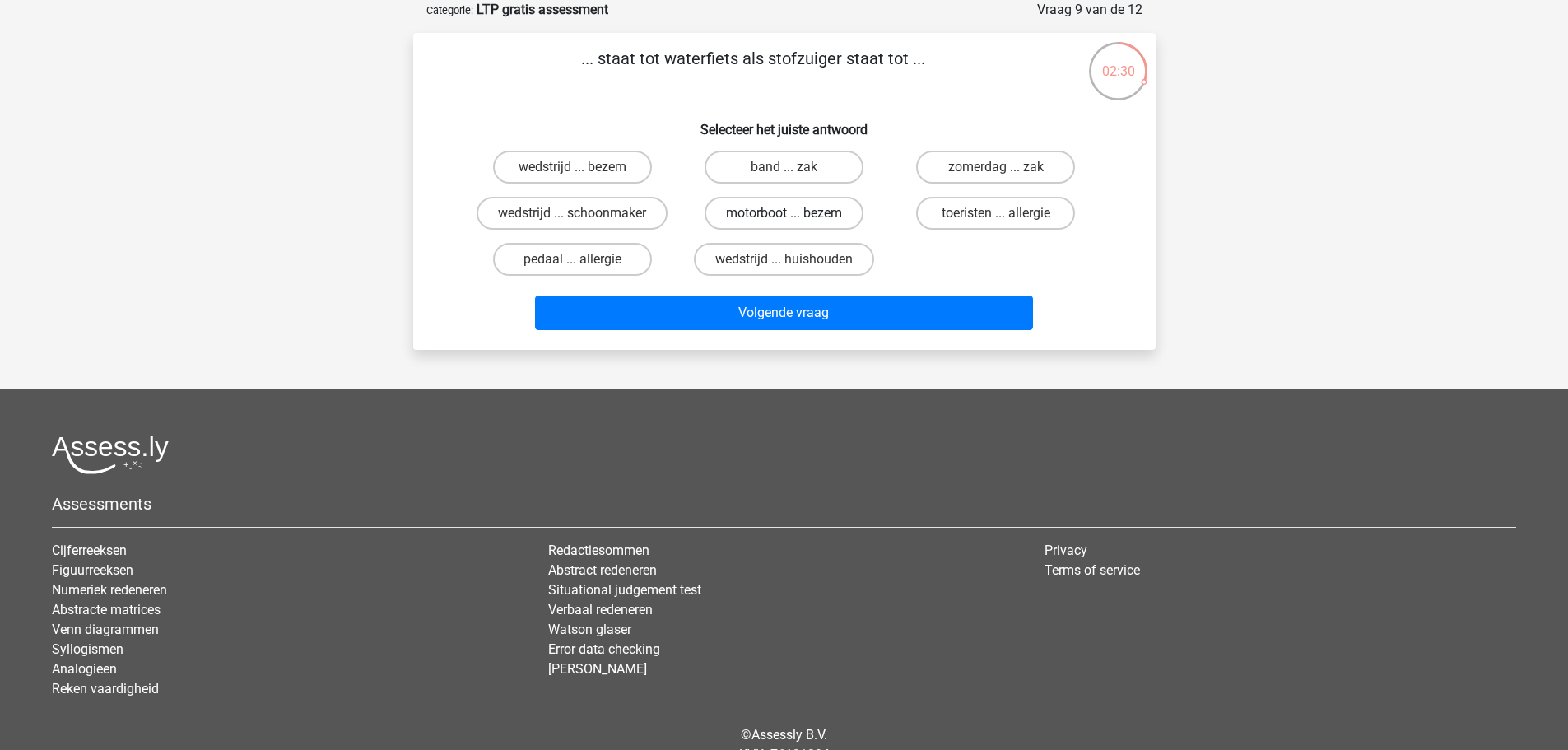
click at [817, 215] on label "motorboot ... bezem" at bounding box center [784, 214] width 159 height 33
click at [794, 215] on input "motorboot ... bezem" at bounding box center [789, 219] width 11 height 11
radio input "true"
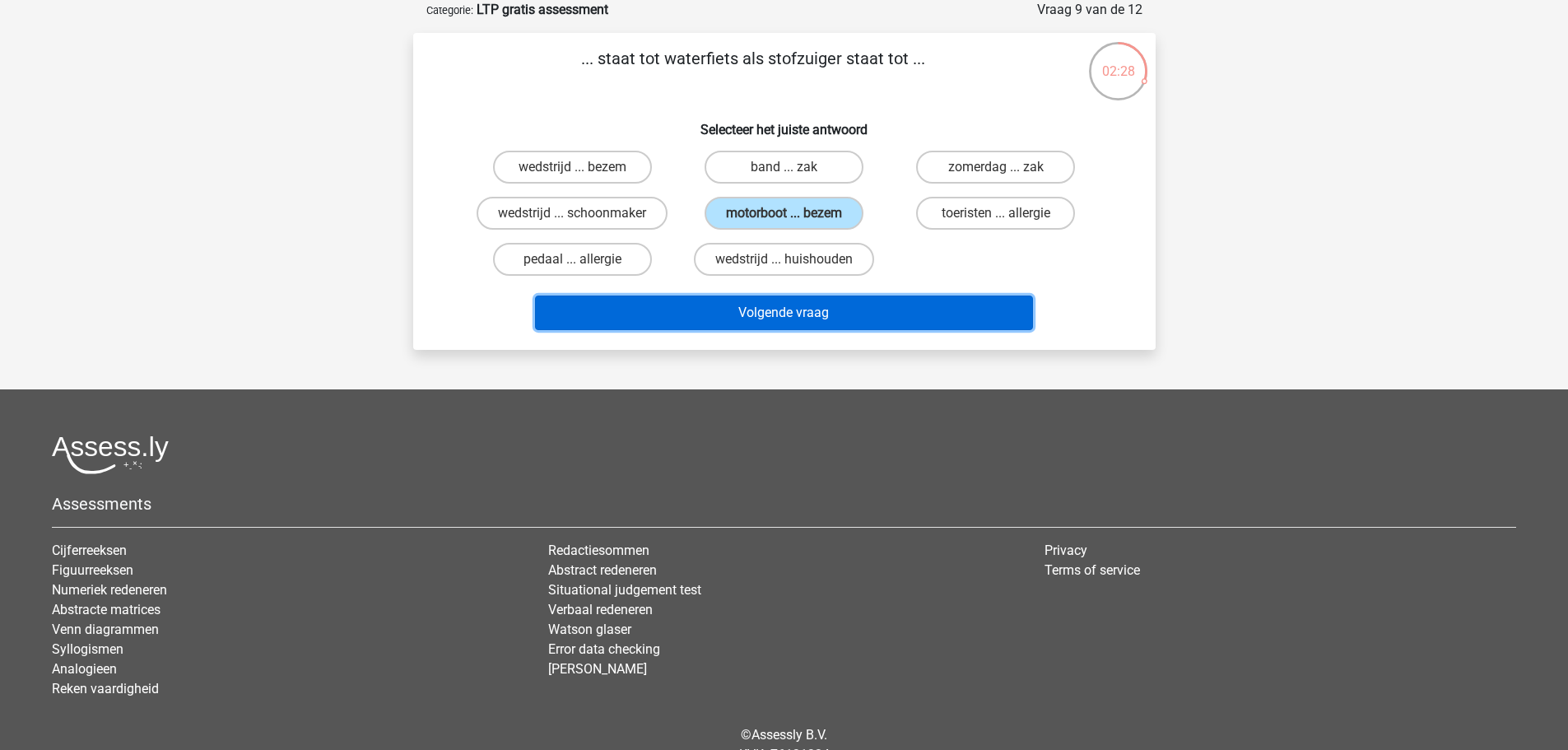
click at [797, 307] on button "Volgende vraag" at bounding box center [784, 313] width 498 height 34
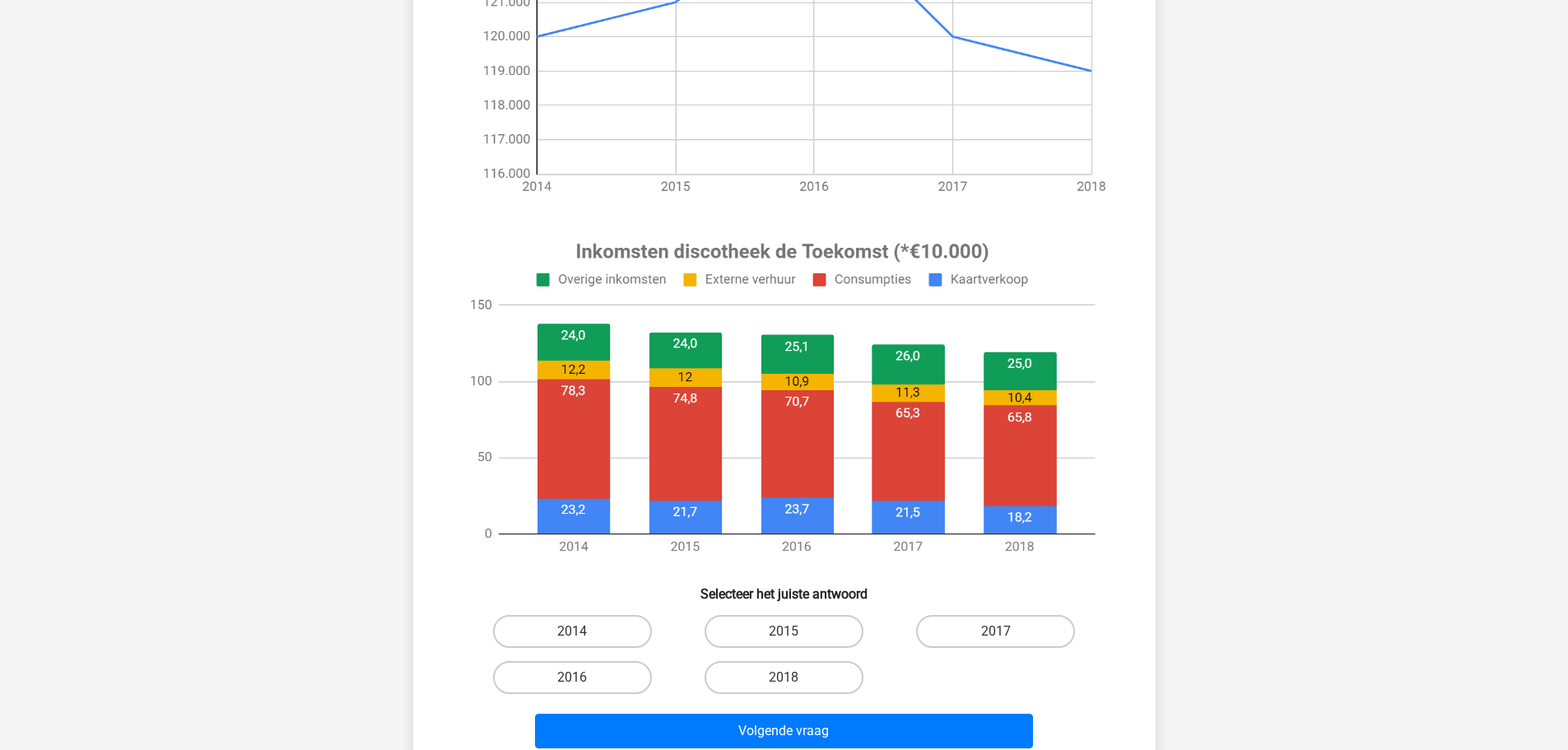
scroll to position [576, 0]
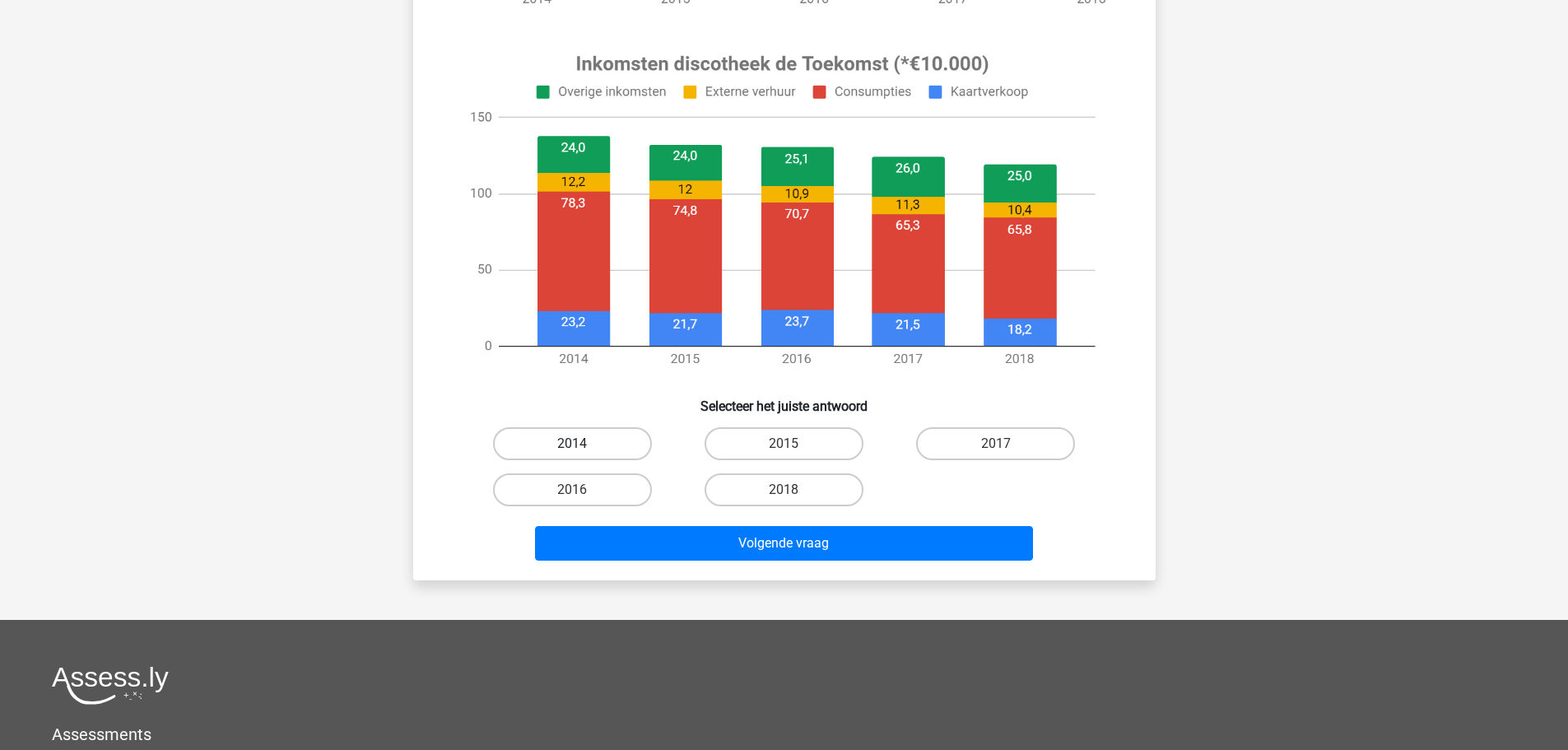
click at [608, 439] on label "2014" at bounding box center [572, 444] width 159 height 33
click at [582, 444] on input "2014" at bounding box center [578, 449] width 11 height 11
radio input "true"
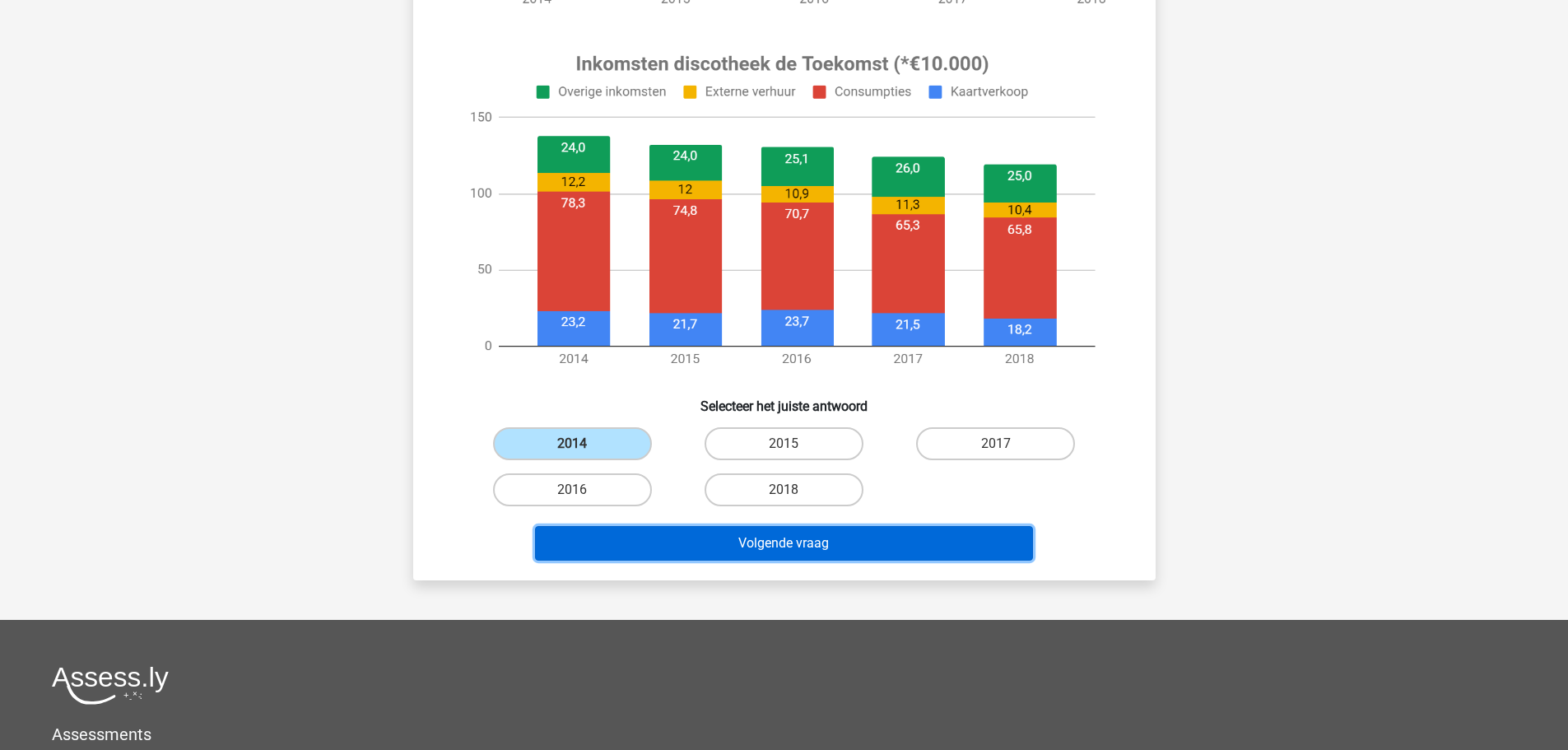
click at [678, 529] on button "Volgende vraag" at bounding box center [784, 543] width 498 height 34
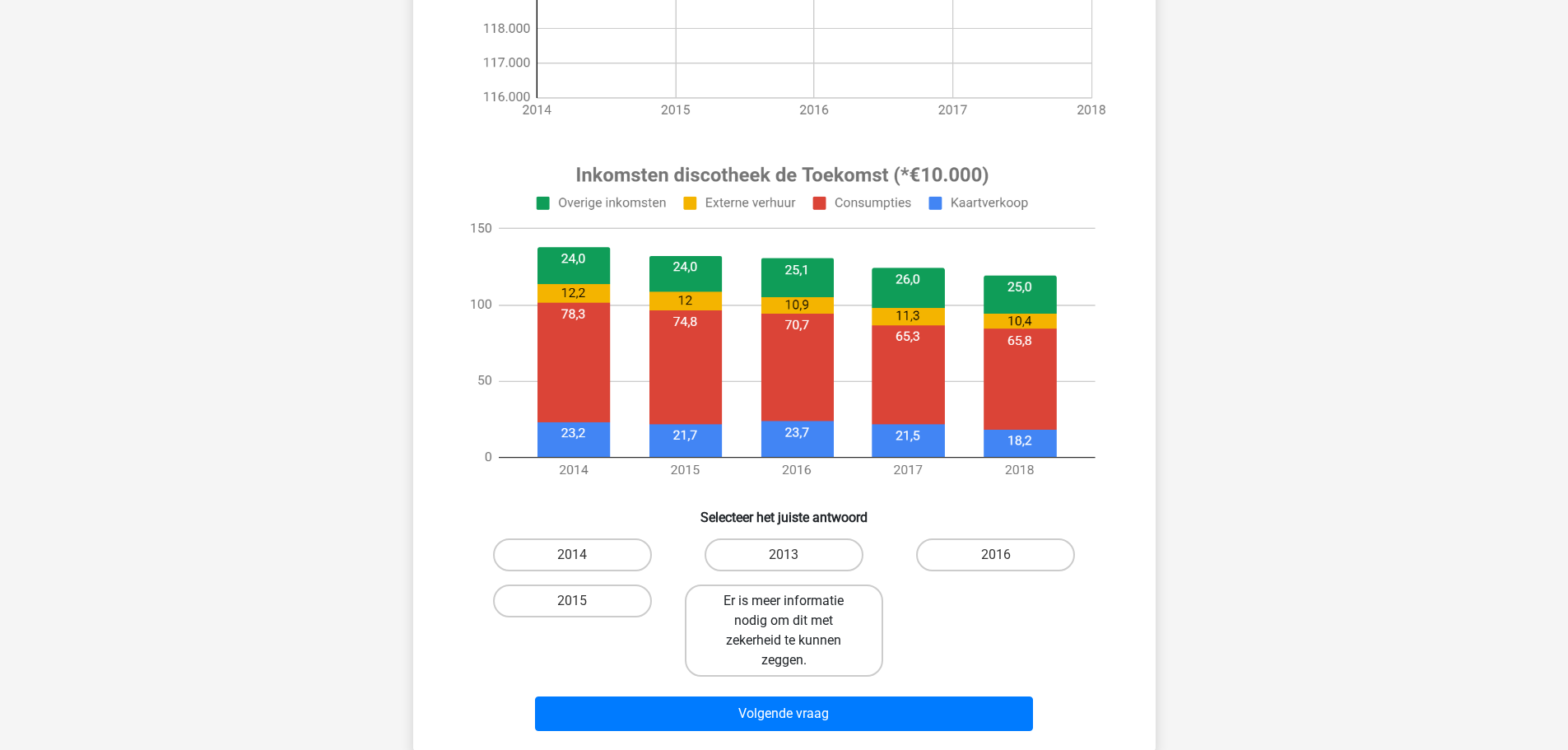
scroll to position [494, 0]
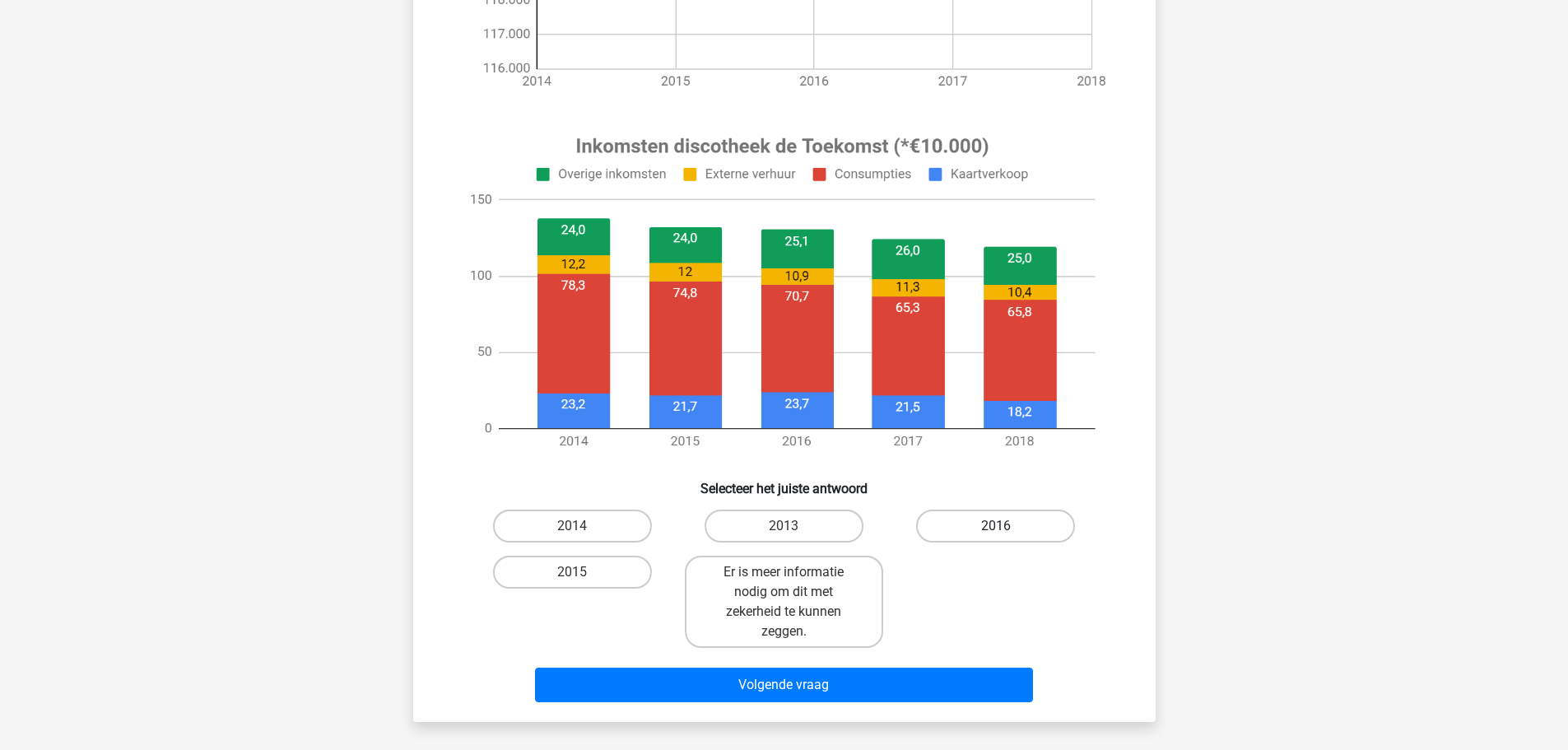
click at [992, 523] on label "2016" at bounding box center [996, 526] width 159 height 33
click at [996, 526] on input "2016" at bounding box center [1001, 532] width 11 height 11
radio input "true"
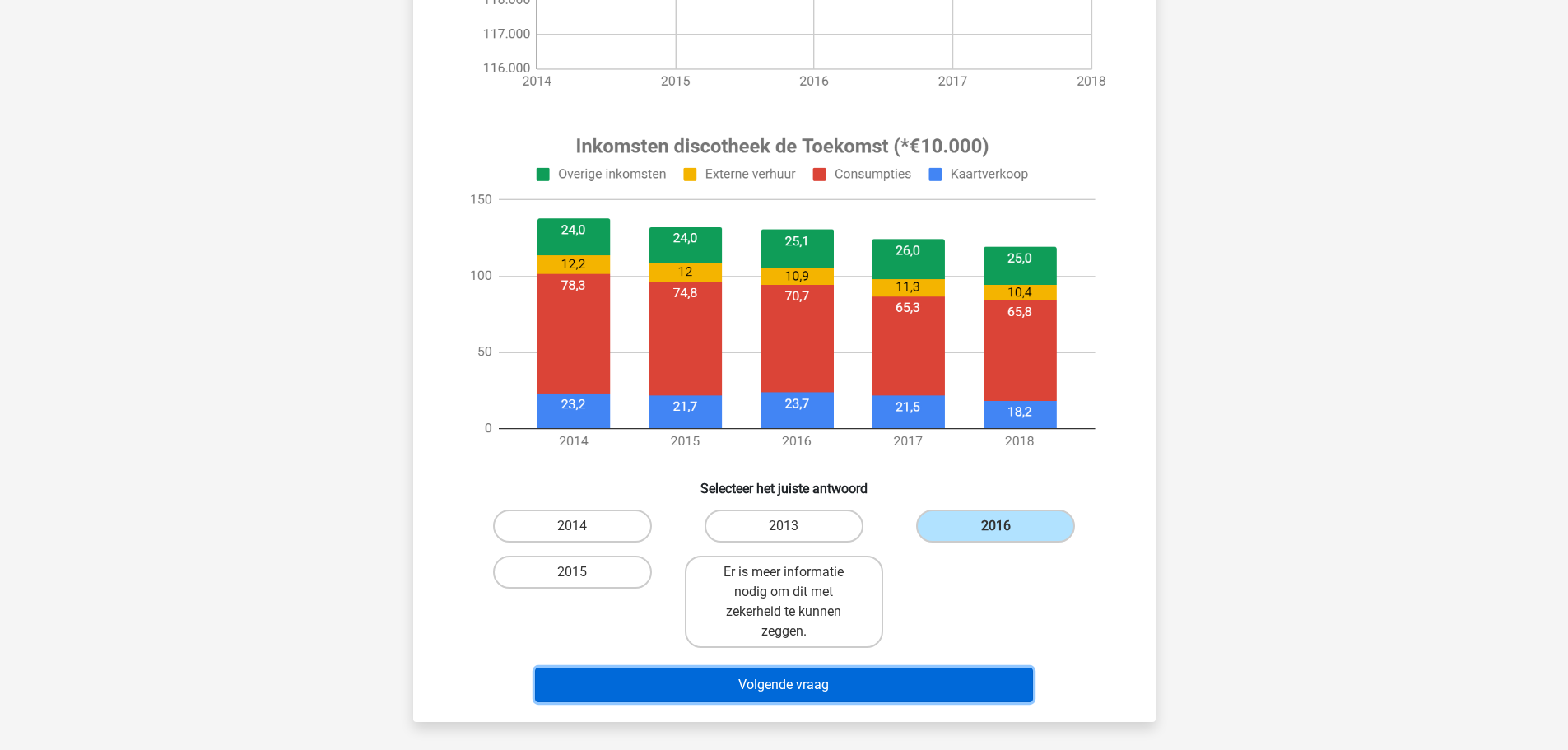
click at [924, 675] on button "Volgende vraag" at bounding box center [784, 684] width 498 height 34
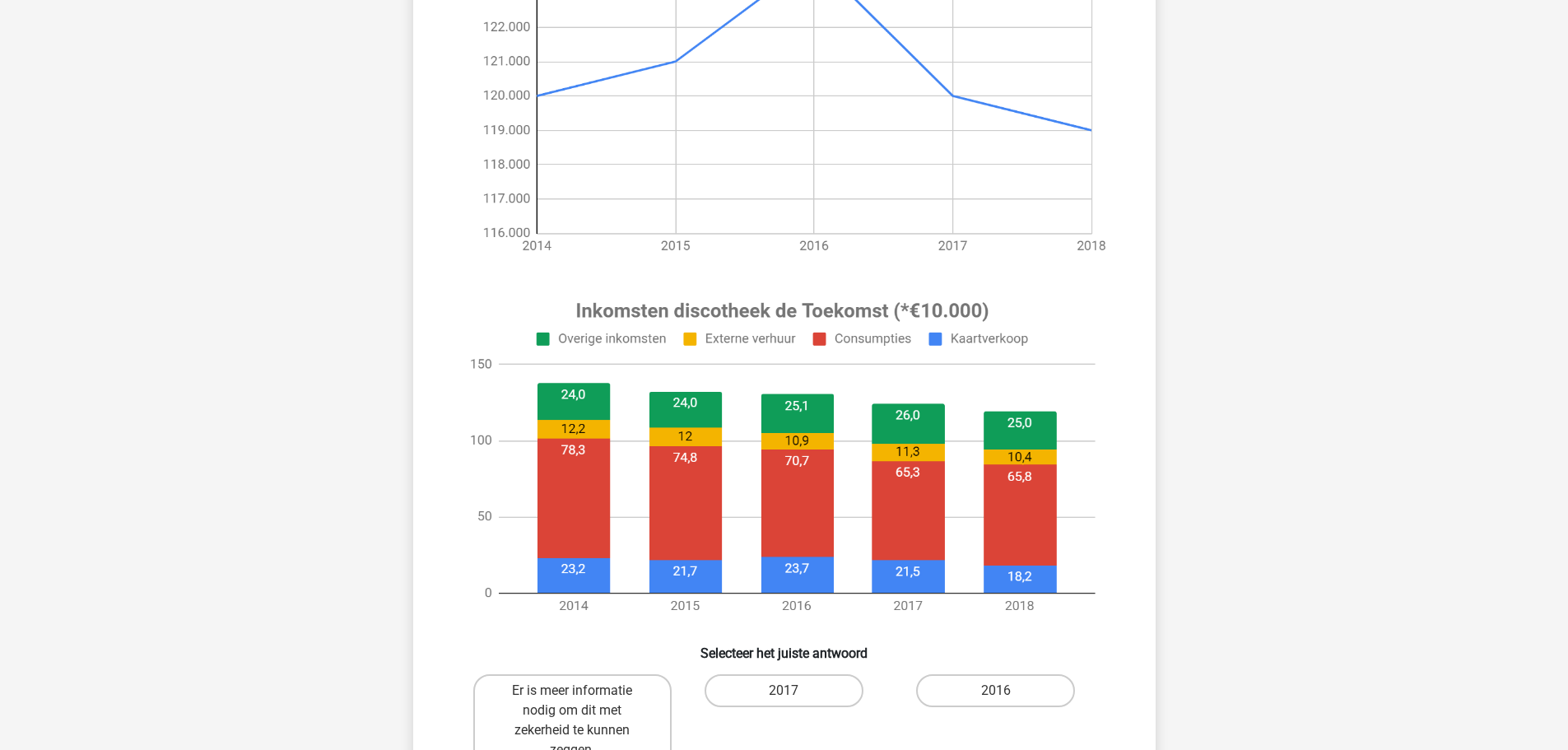
scroll to position [658, 0]
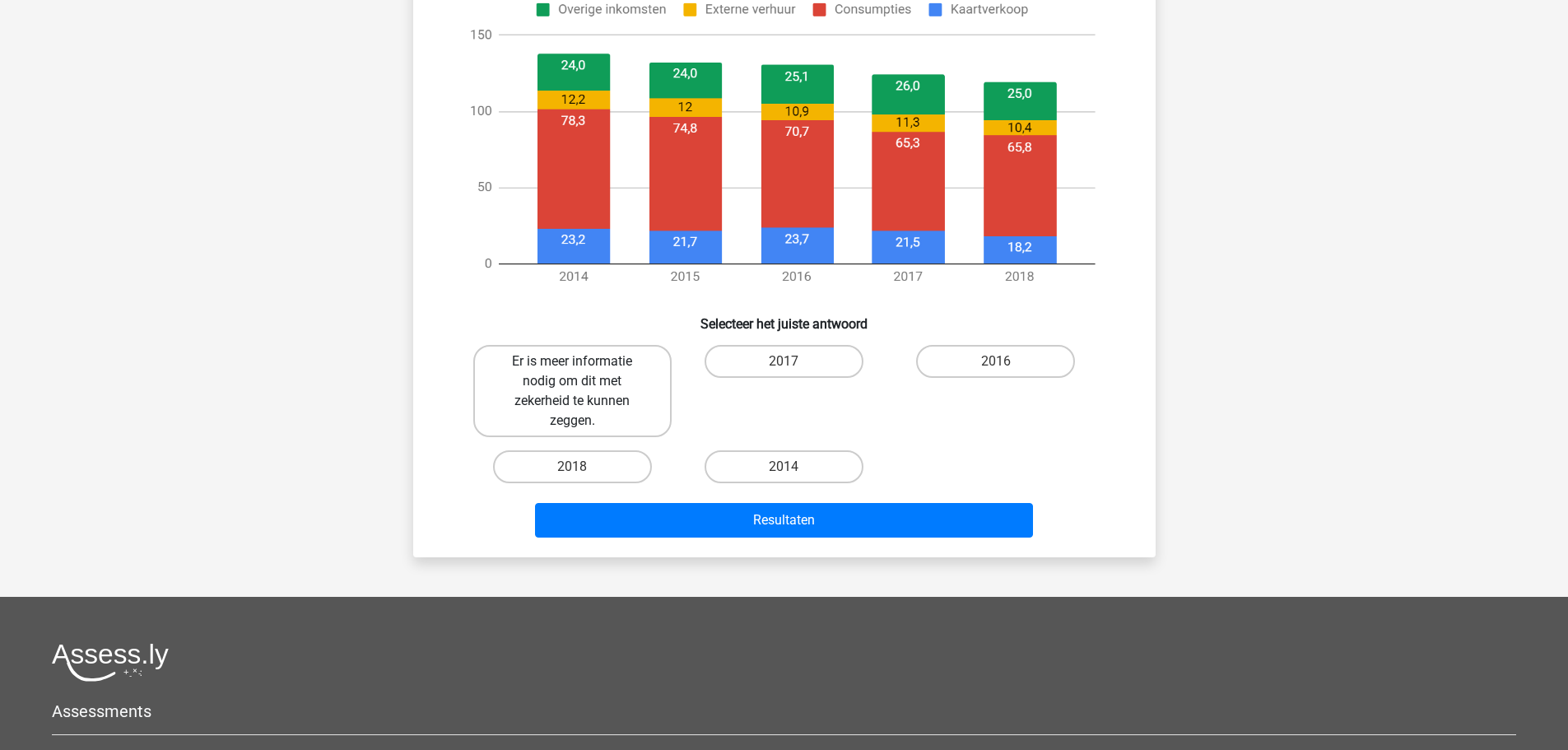
click at [570, 389] on label "Er is meer informatie nodig om dit met zekerheid te kunnen zeggen." at bounding box center [572, 391] width 199 height 92
click at [572, 372] on input "Er is meer informatie nodig om dit met zekerheid te kunnen zeggen." at bounding box center [578, 367] width 11 height 11
radio input "true"
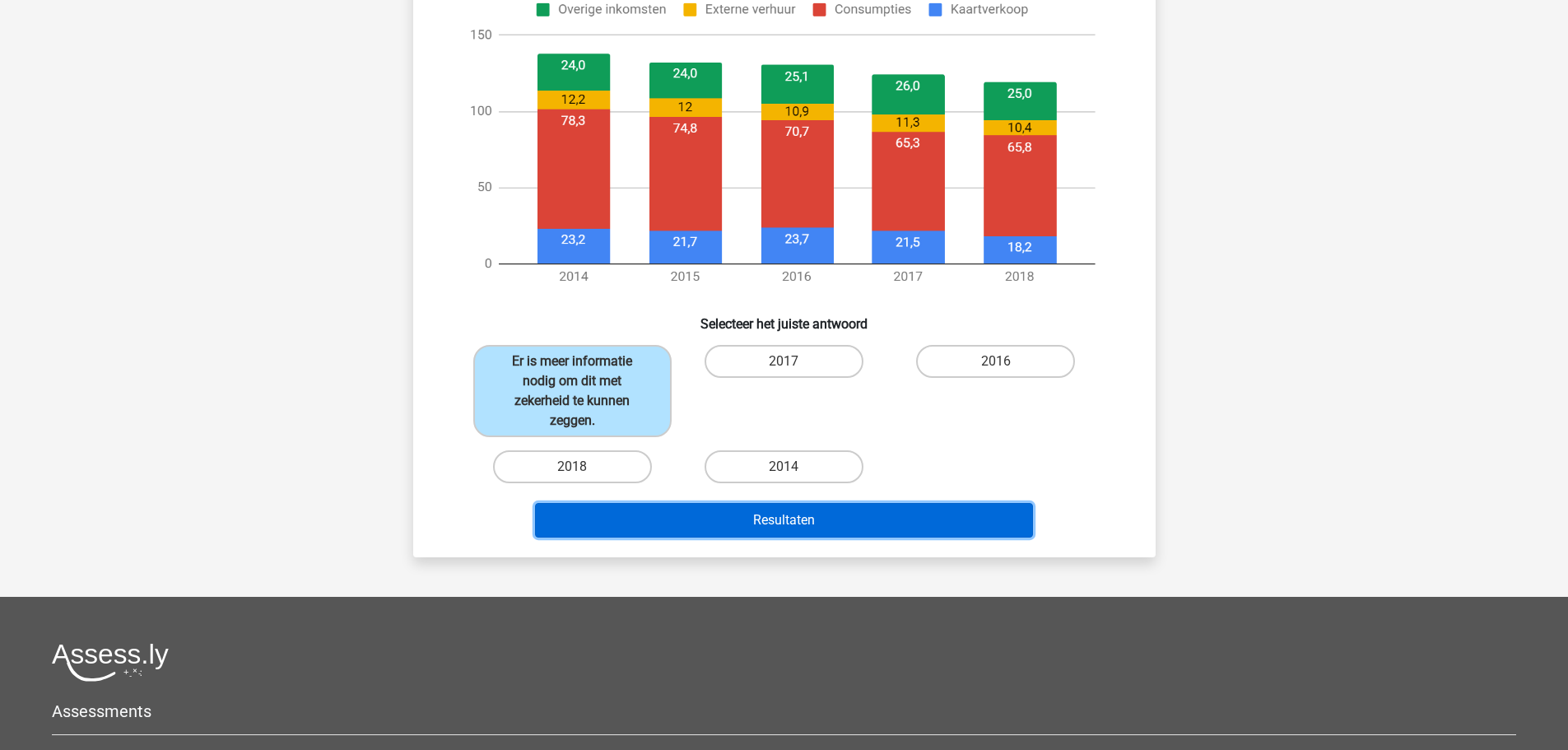
click at [601, 533] on button "Resultaten" at bounding box center [784, 520] width 498 height 34
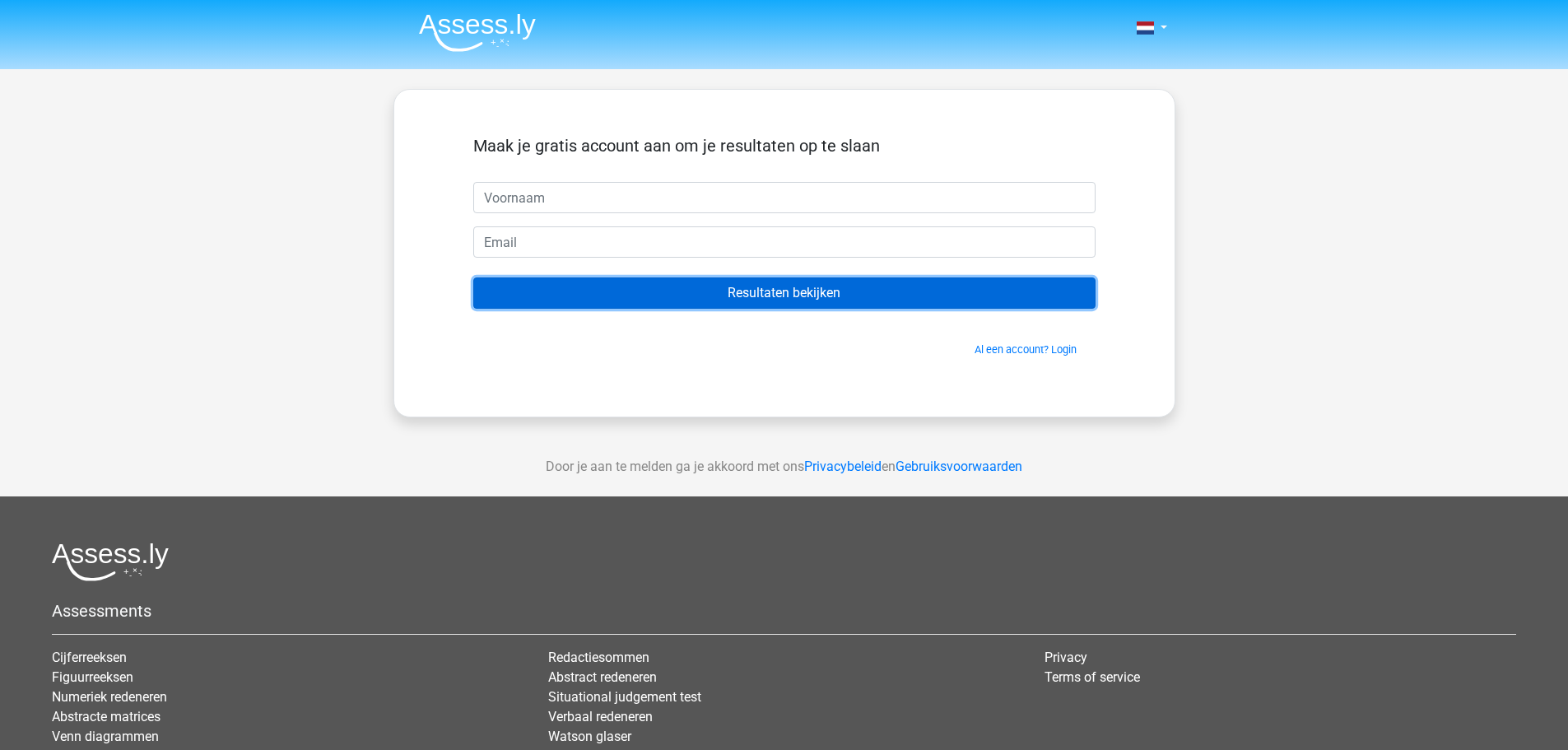
click at [668, 280] on input "Resultaten bekijken" at bounding box center [784, 293] width 622 height 31
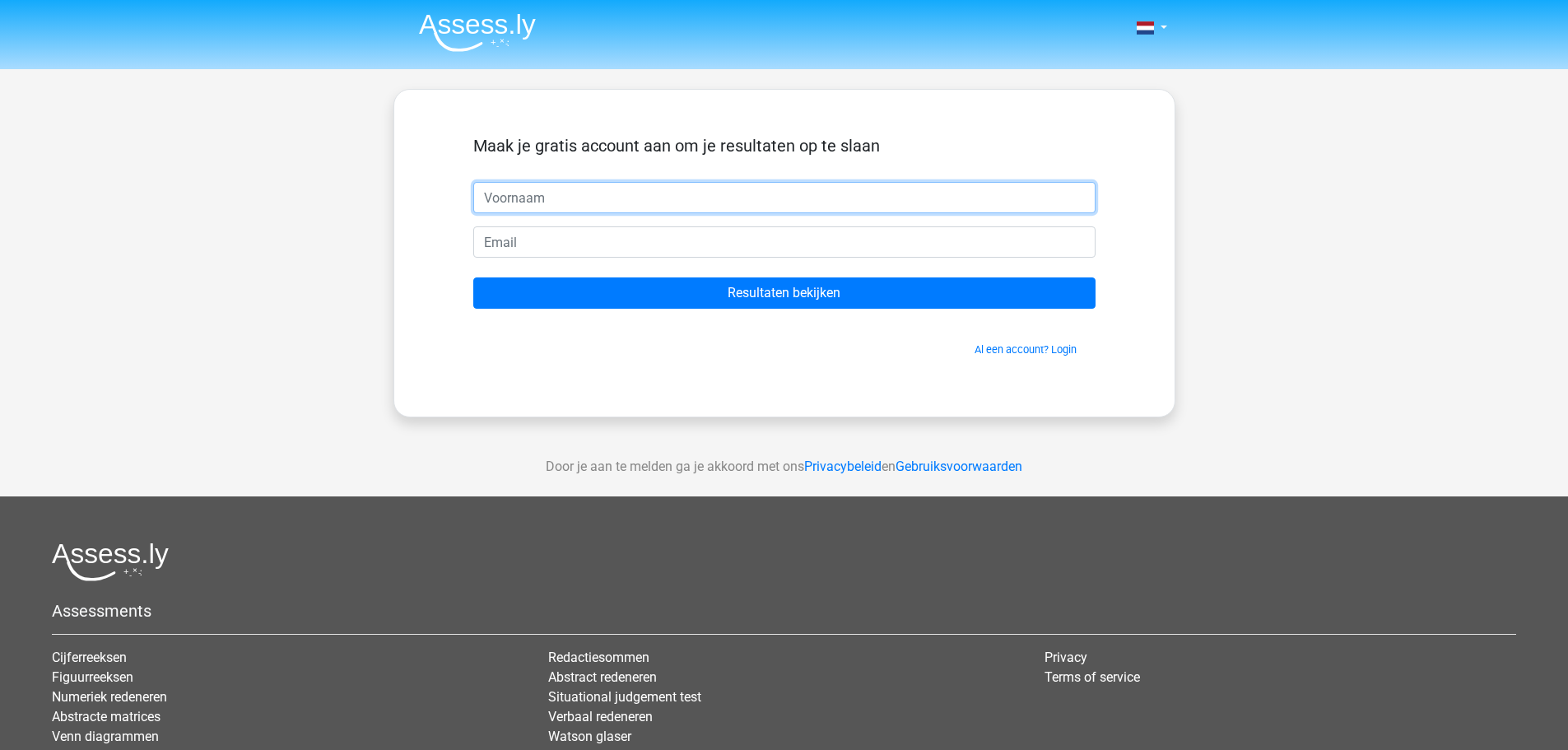
click at [657, 187] on input "text" at bounding box center [784, 198] width 622 height 31
type input "[PERSON_NAME]"
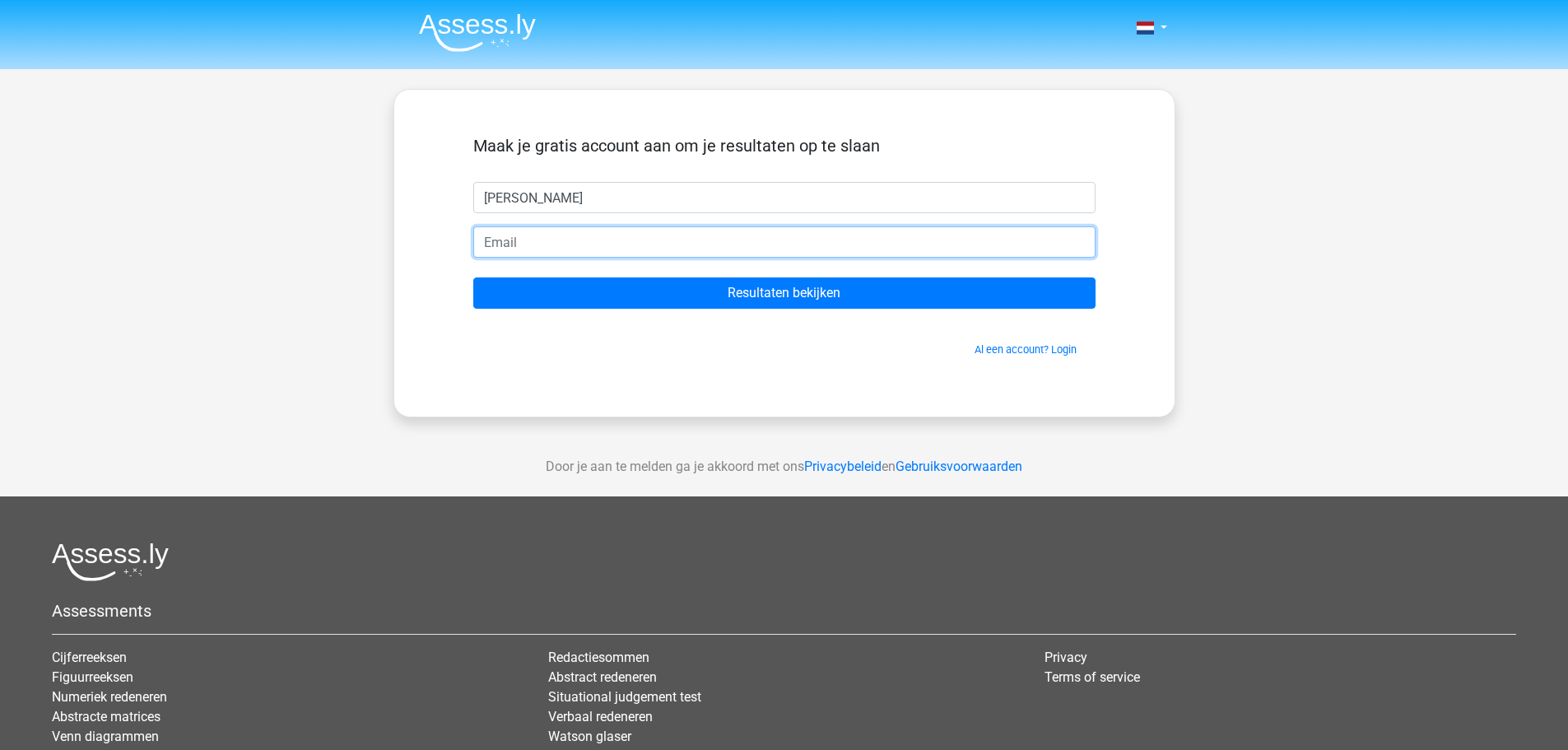
click at [633, 258] on input "email" at bounding box center [784, 242] width 622 height 31
type input "e"
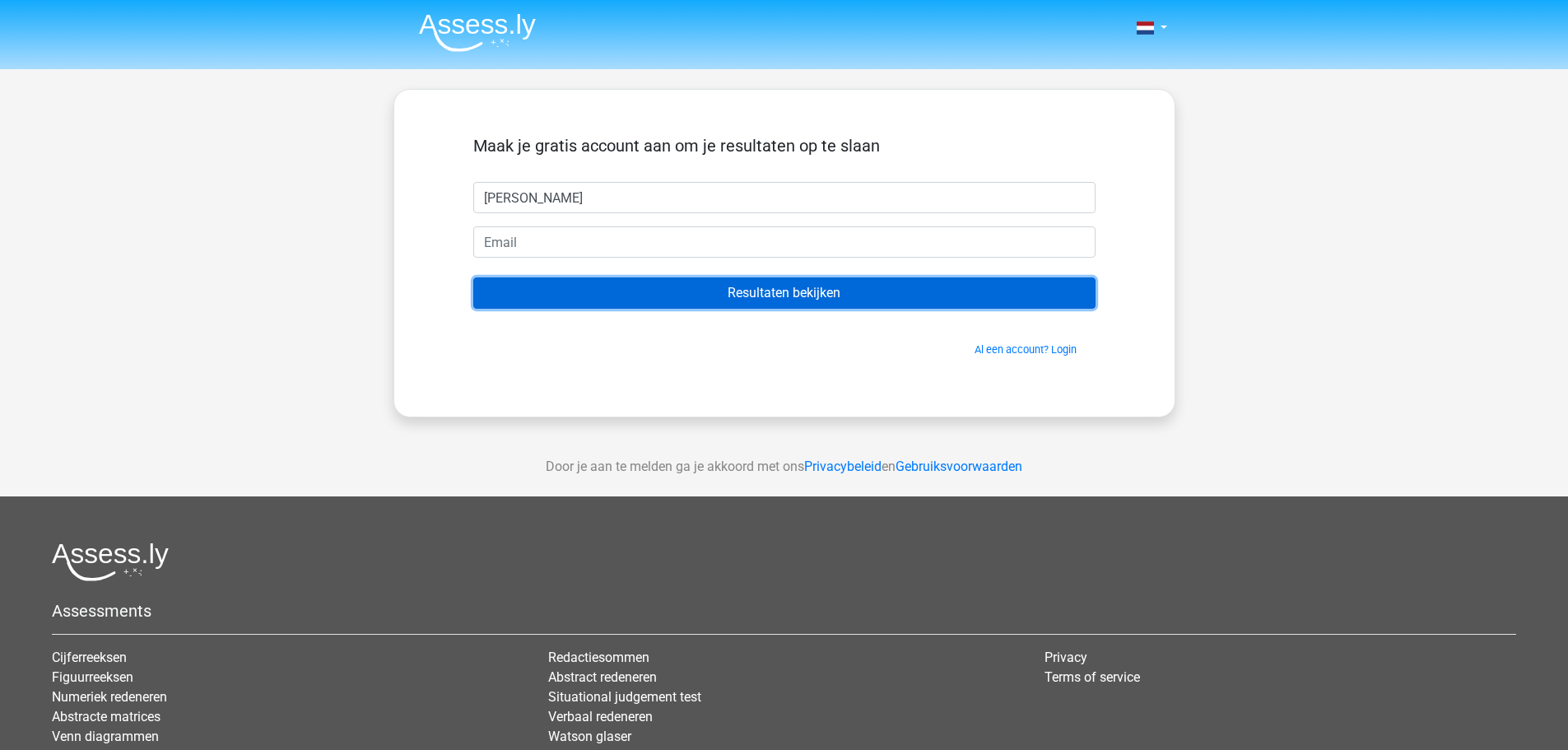
click at [678, 299] on input "Resultaten bekijken" at bounding box center [784, 293] width 622 height 31
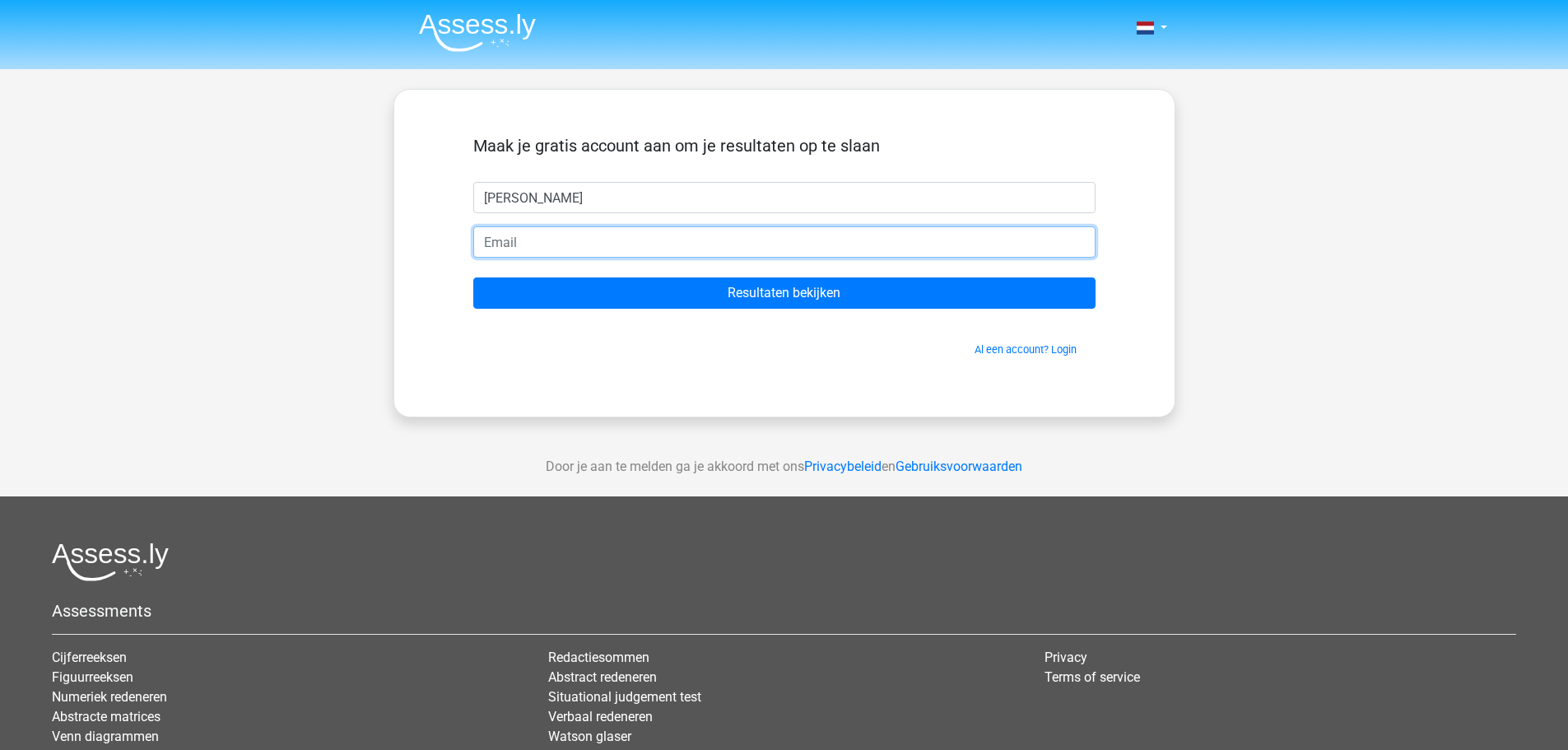
click at [654, 251] on input "email" at bounding box center [784, 242] width 622 height 31
type input "[EMAIL_ADDRESS][DOMAIN_NAME]"
click at [473, 277] on input "Resultaten bekijken" at bounding box center [784, 293] width 622 height 31
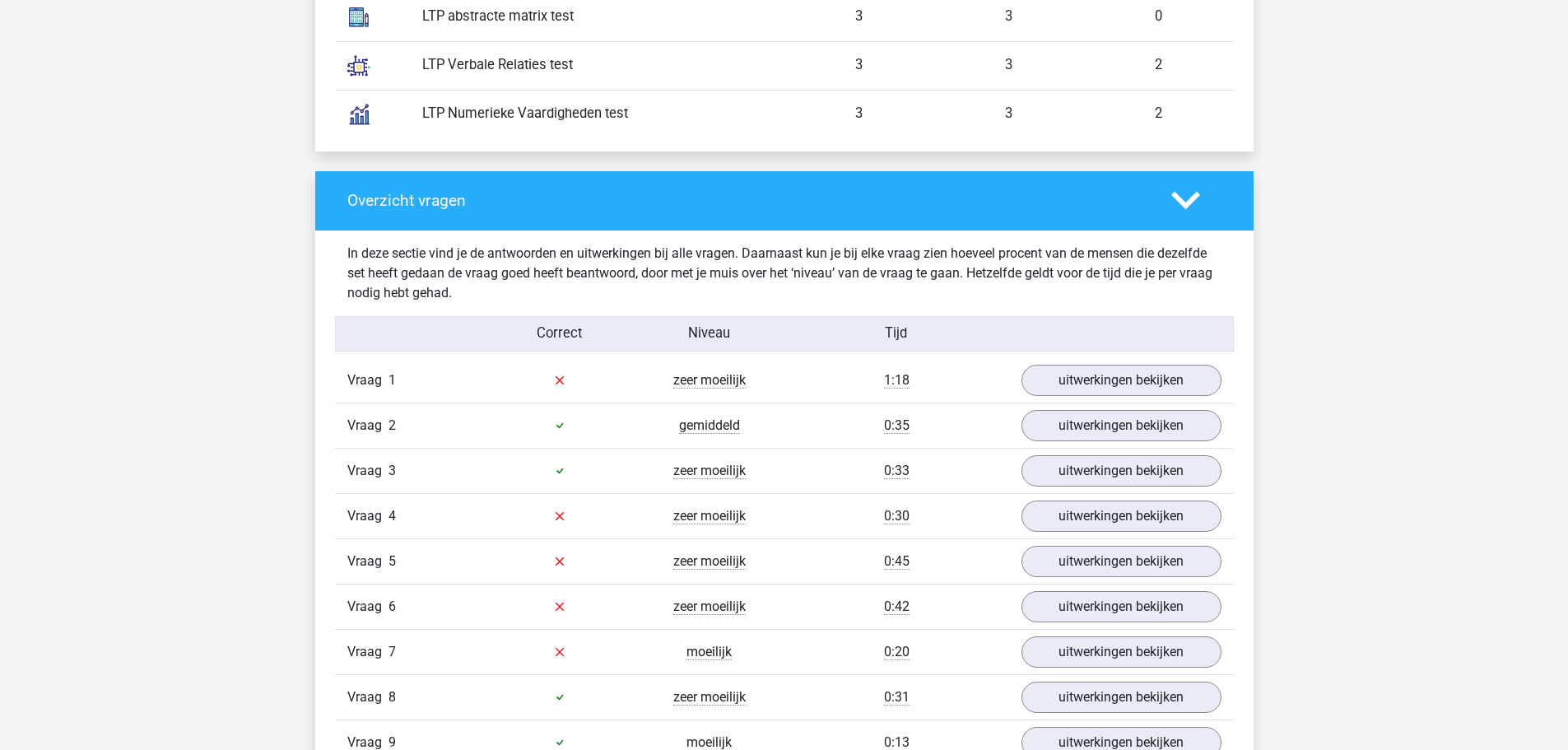
scroll to position [1811, 0]
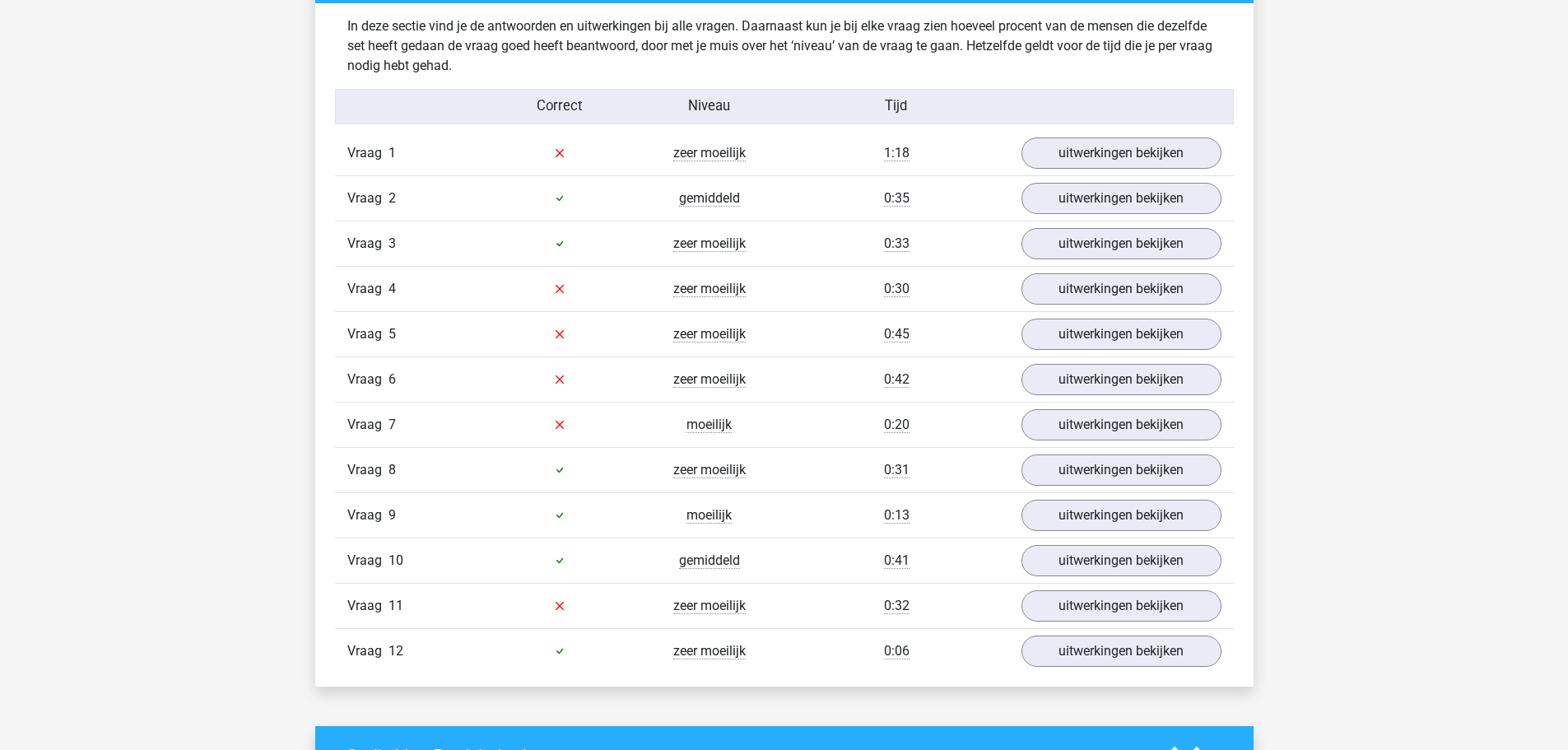
scroll to position [1728, 0]
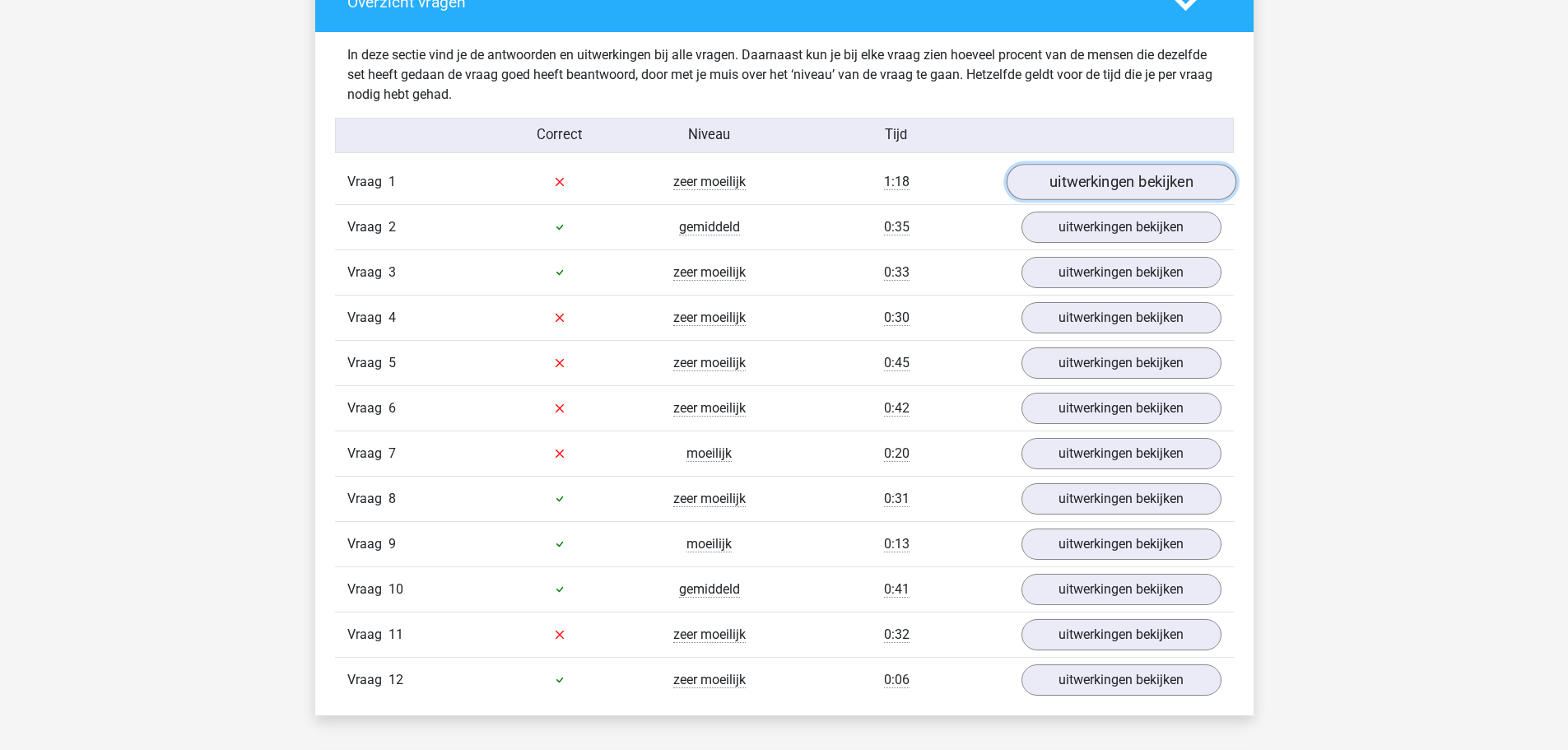
click at [1035, 180] on link "uitwerkingen bekijken" at bounding box center [1121, 181] width 229 height 36
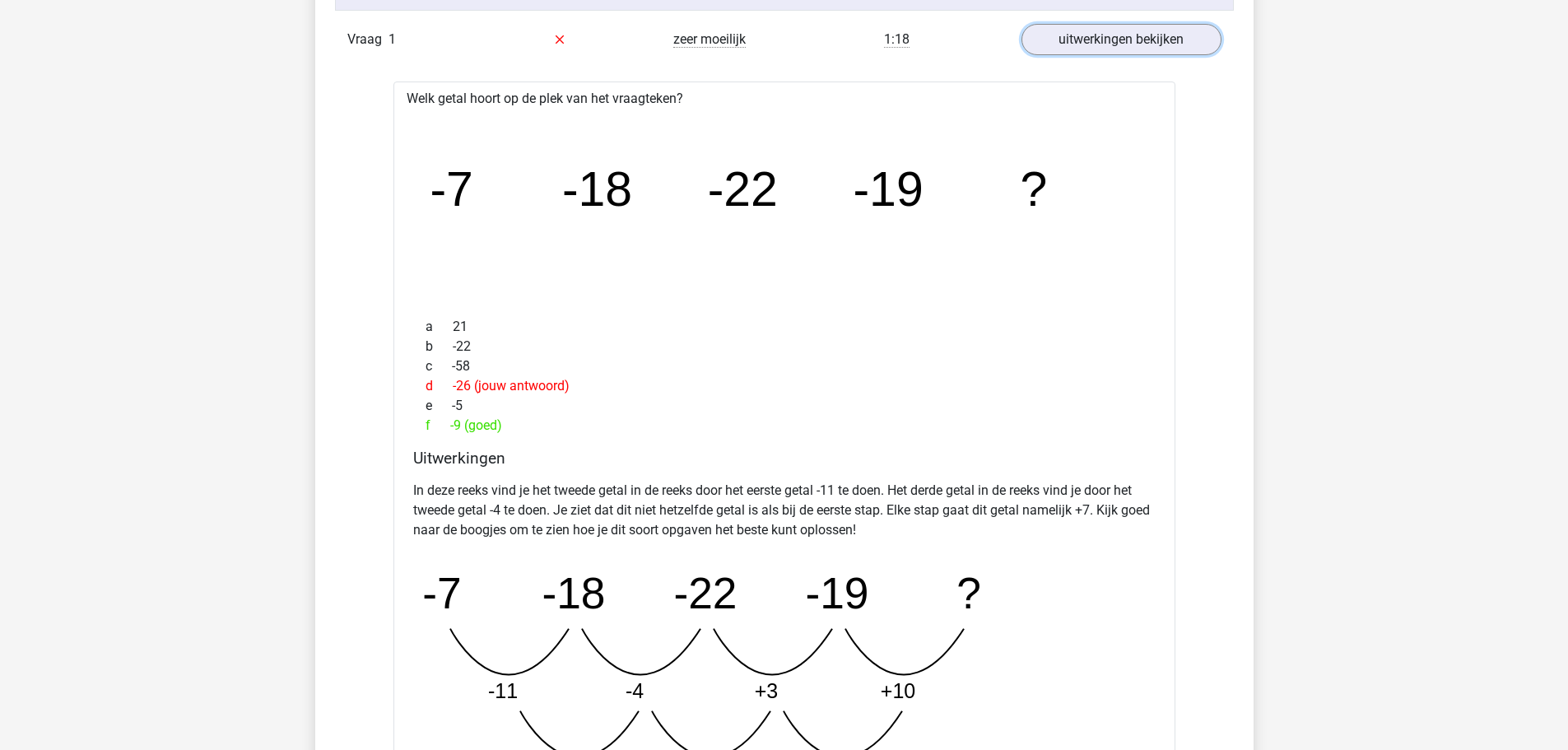
scroll to position [1976, 0]
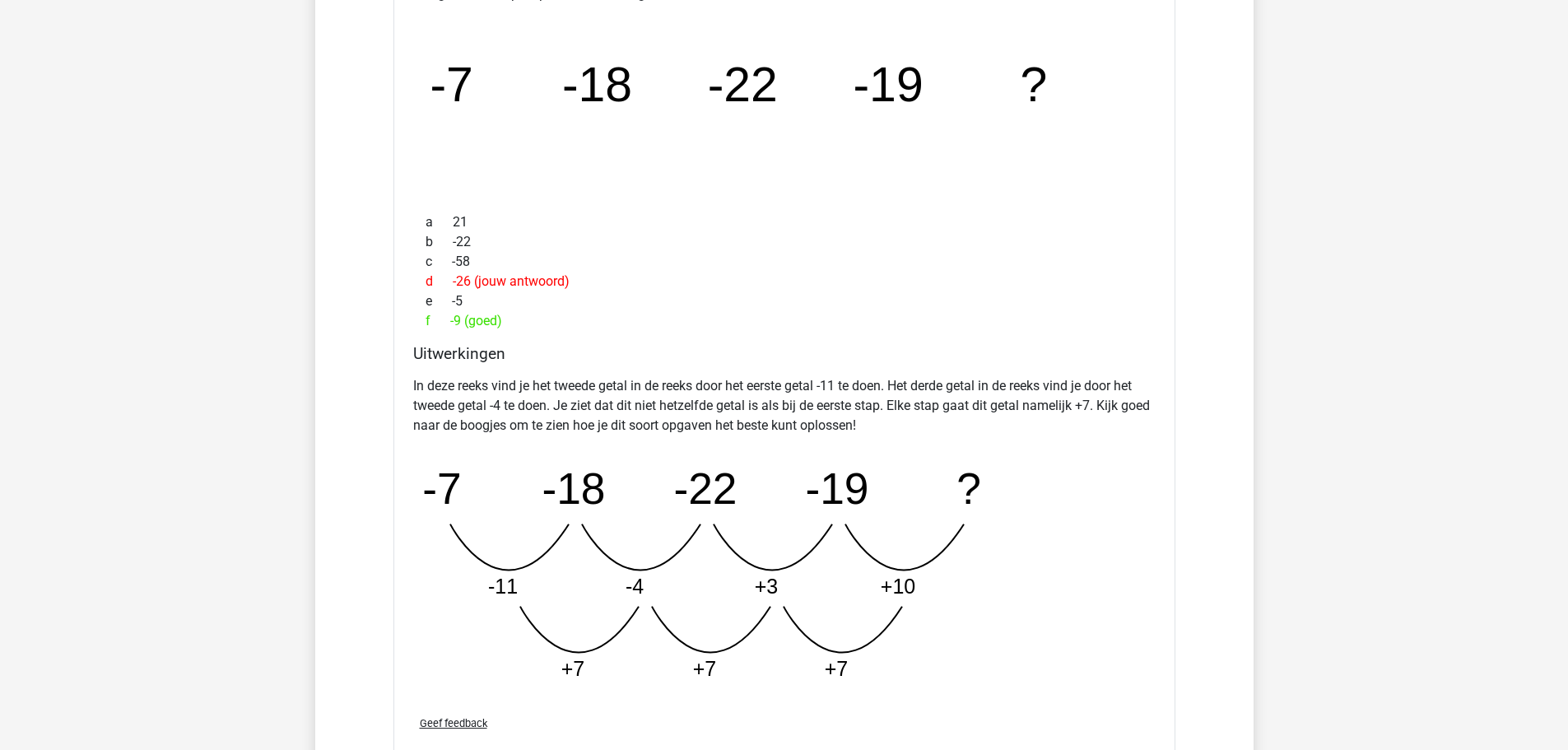
click at [787, 370] on div "Uitwerkingen In deze reeks vind je het tweede getal in de reeks door het eerste…" at bounding box center [784, 523] width 755 height 358
click at [787, 371] on div "In deze reeks vind je het tweede getal in de reeks door het eerste getal -11 te…" at bounding box center [784, 536] width 742 height 333
click at [785, 382] on p "In deze reeks vind je het tweede getal in de reeks door het eerste getal -11 te…" at bounding box center [784, 406] width 742 height 59
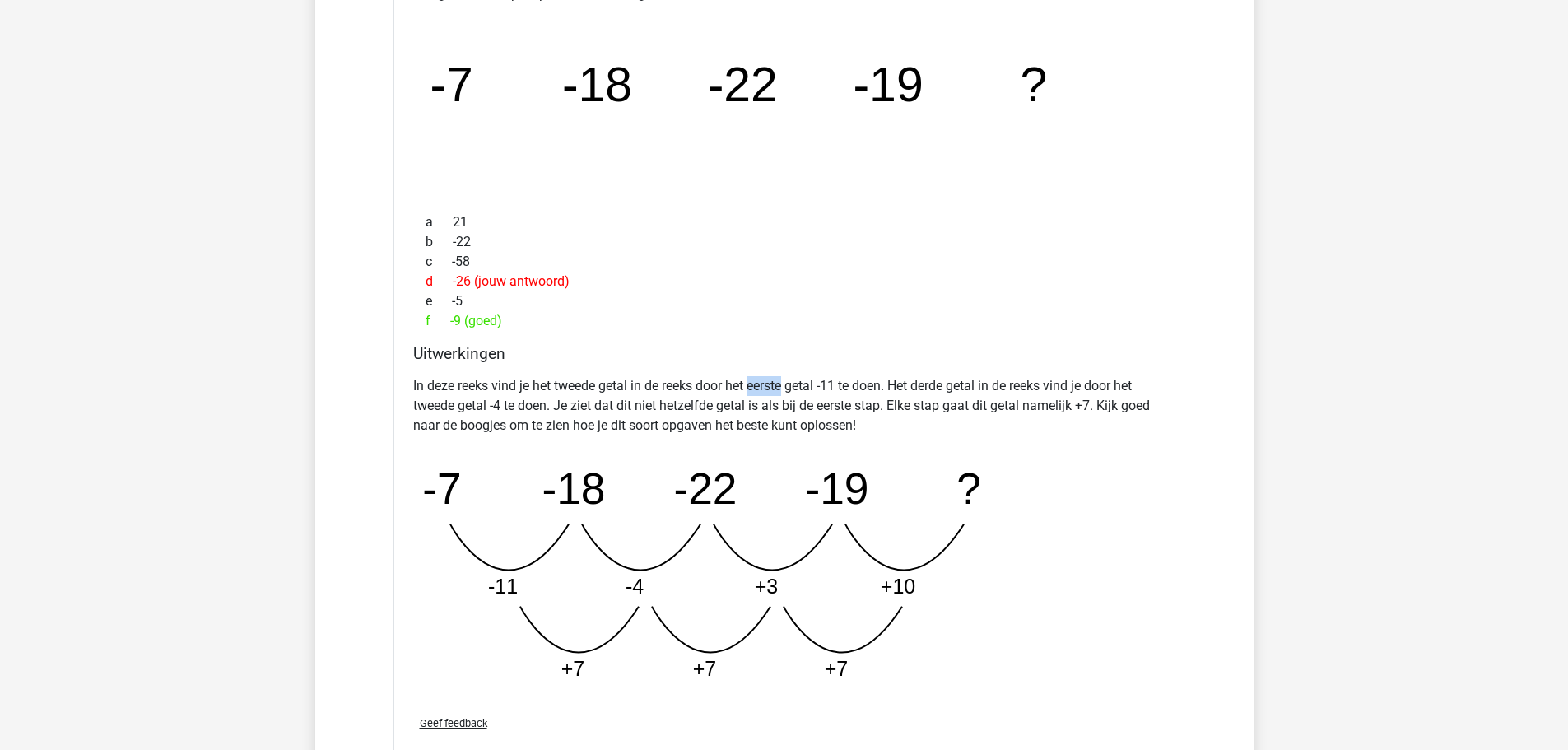
click at [785, 382] on p "In deze reeks vind je het tweede getal in de reeks door het eerste getal -11 te…" at bounding box center [784, 406] width 742 height 59
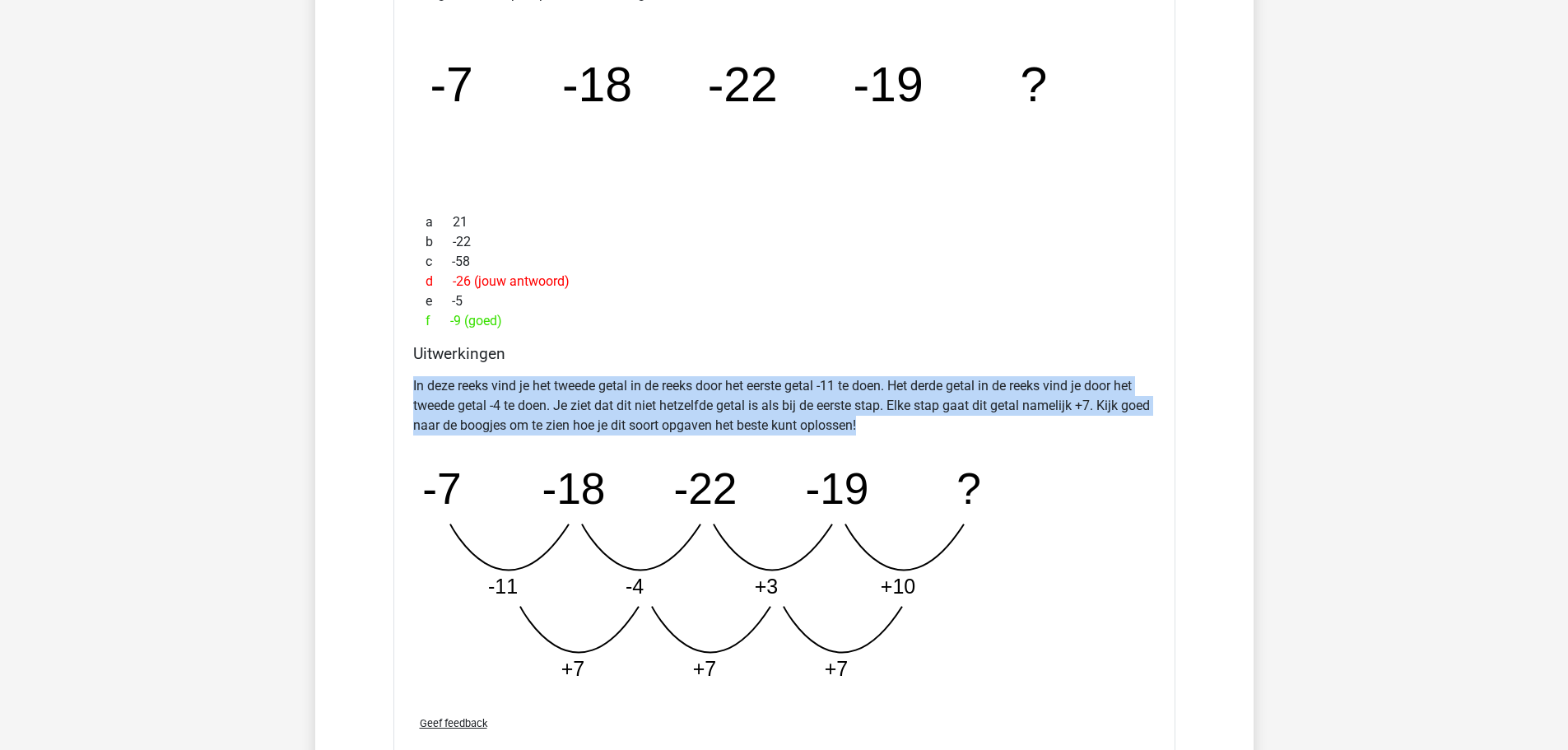
click at [785, 382] on p "In deze reeks vind je het tweede getal in de reeks door het eerste getal -11 te…" at bounding box center [784, 406] width 742 height 59
click at [665, 427] on p "In deze reeks vind je het tweede getal in de reeks door het eerste getal -11 te…" at bounding box center [784, 406] width 742 height 59
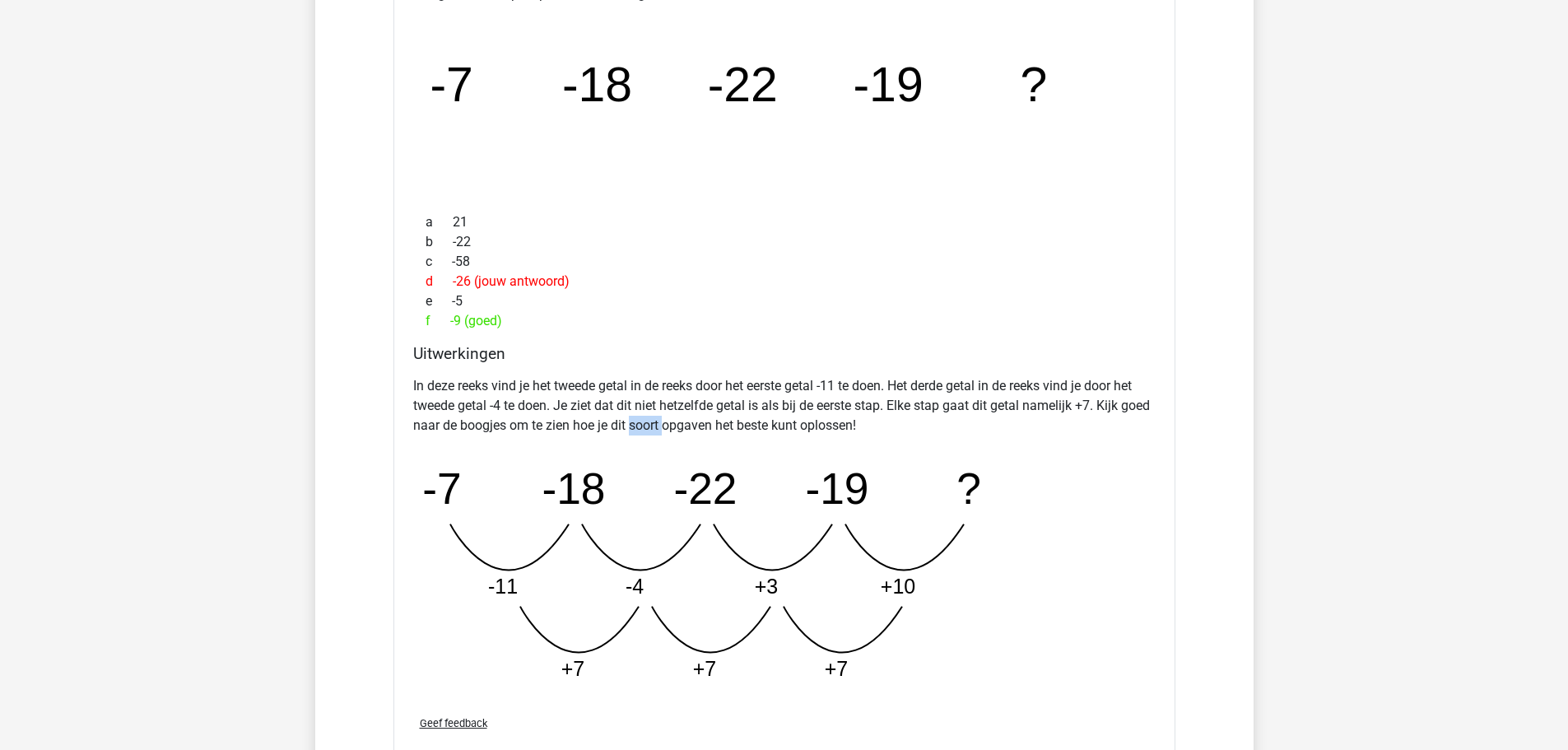
click at [665, 427] on p "In deze reeks vind je het tweede getal in de reeks door het eerste getal -11 te…" at bounding box center [784, 406] width 742 height 59
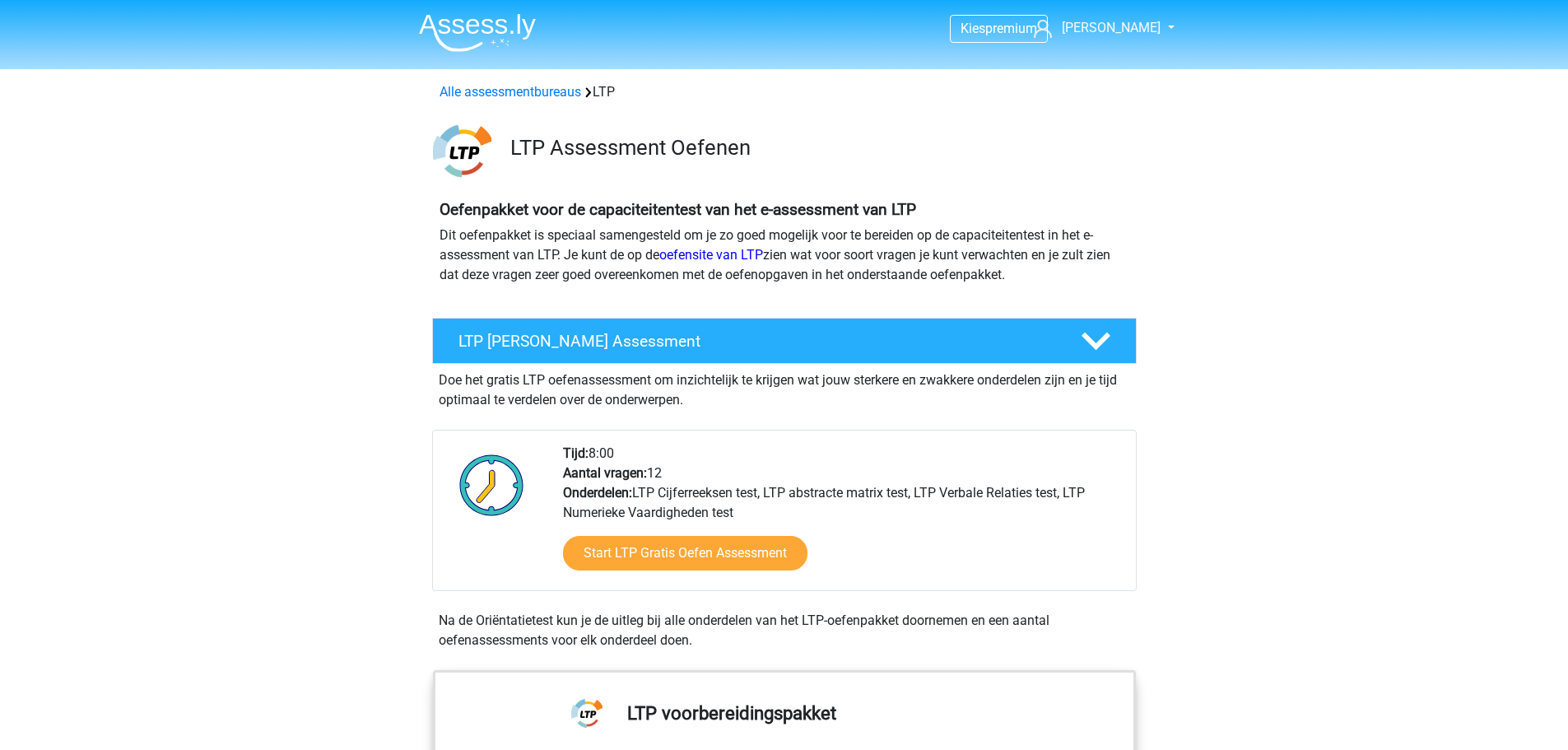
click at [500, 81] on div "Alle assessmentbureaus LTP" at bounding box center [785, 89] width 782 height 26
click at [500, 87] on link "Alle assessmentbureaus" at bounding box center [509, 92] width 141 height 16
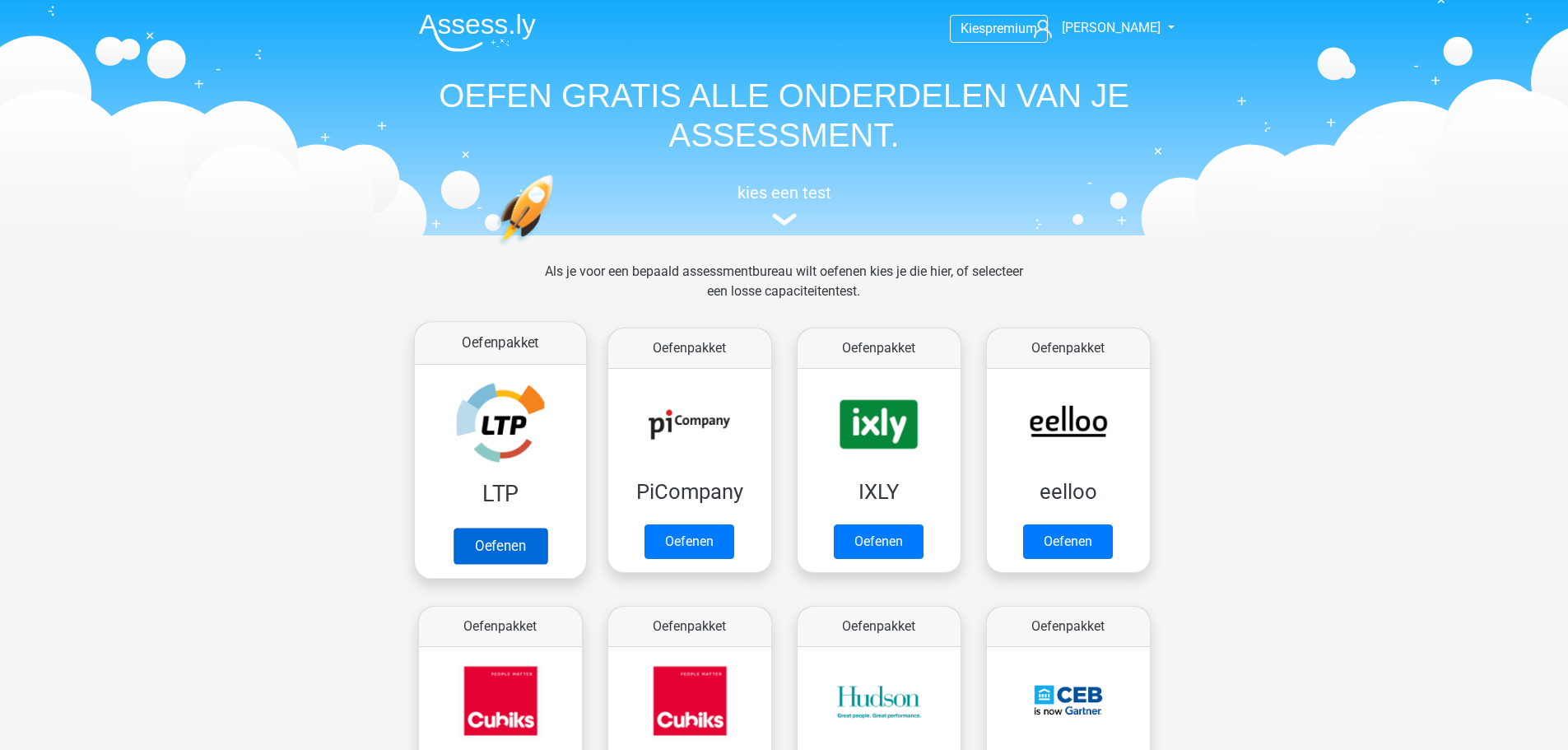
scroll to position [262, 0]
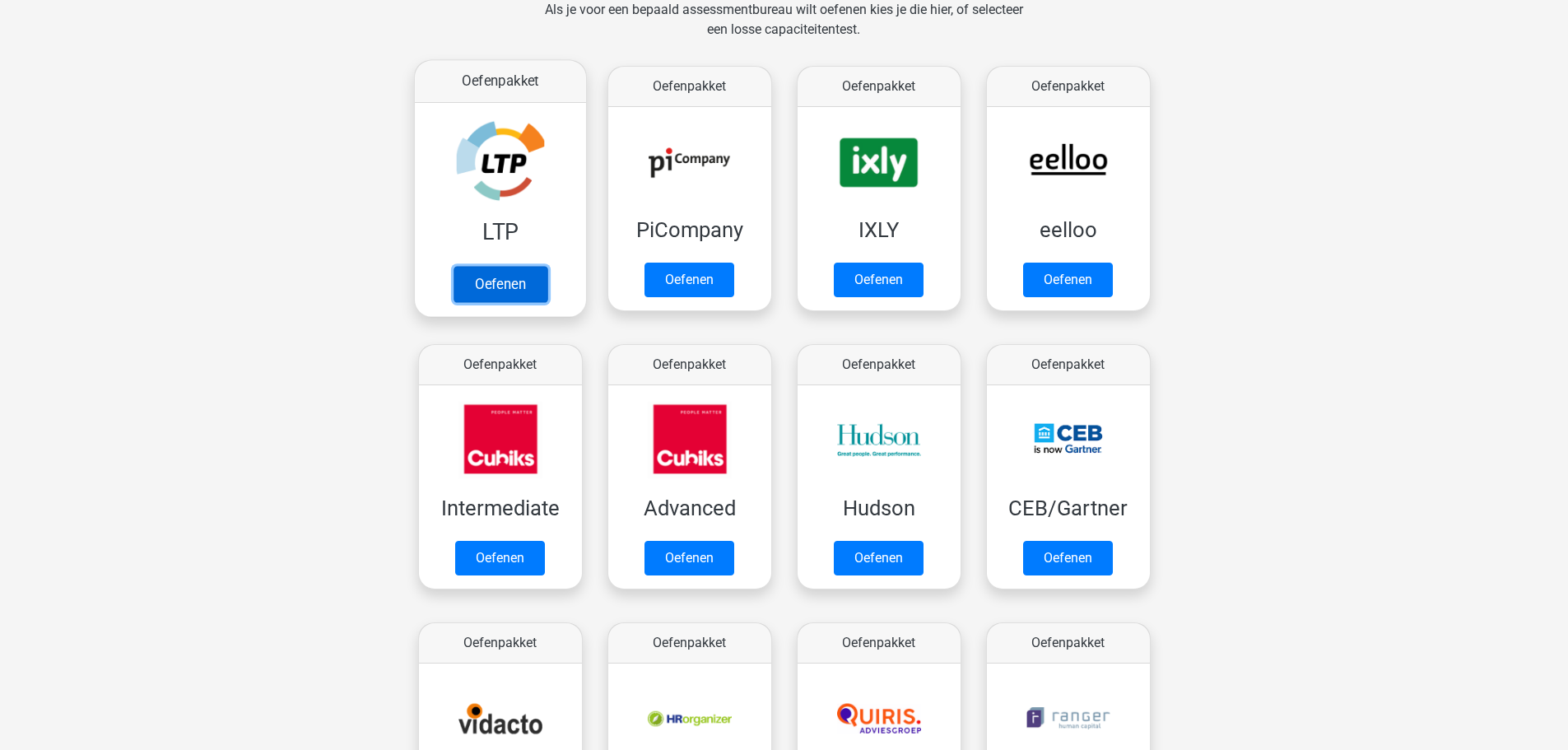
click at [477, 266] on link "Oefenen" at bounding box center [499, 284] width 93 height 36
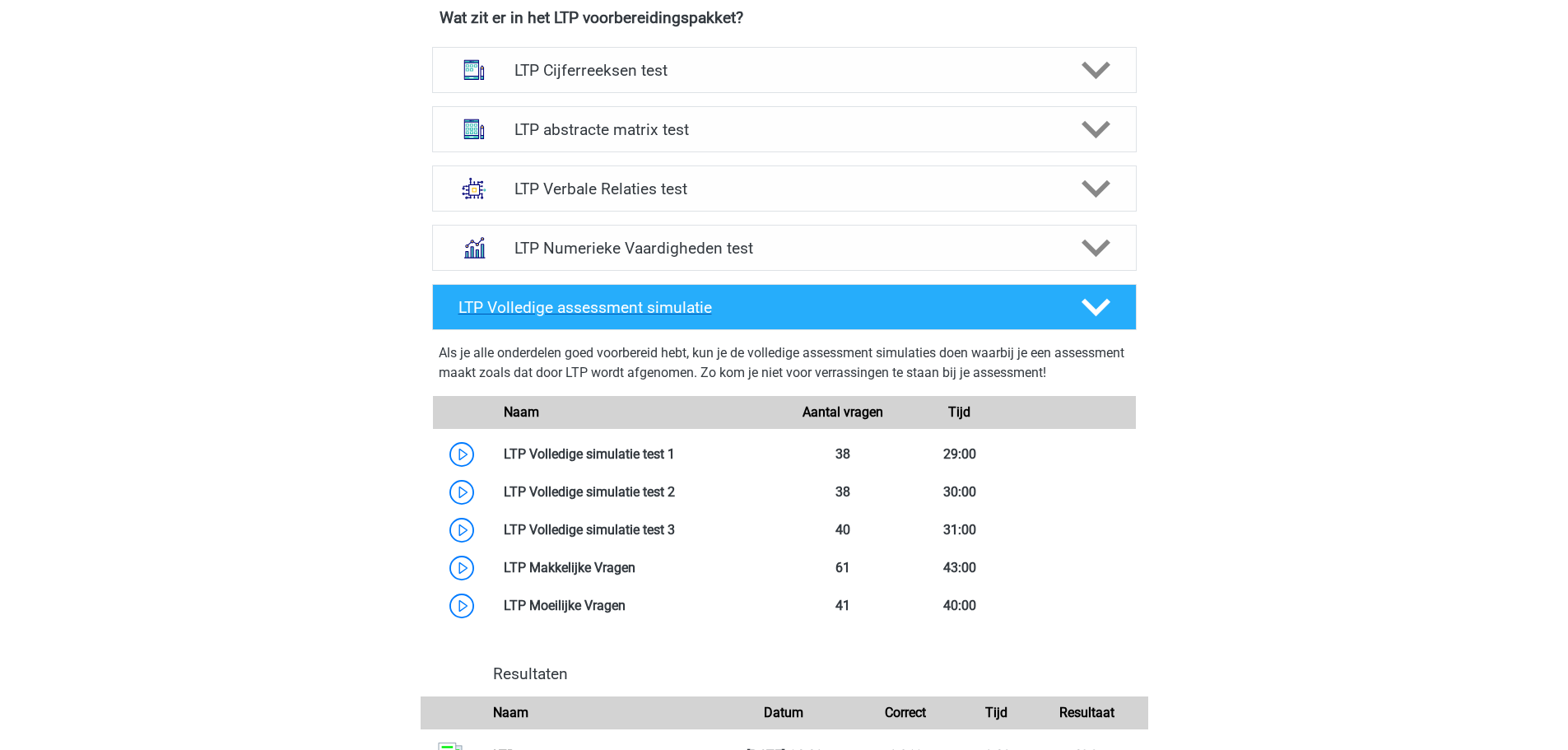
scroll to position [1070, 0]
click at [700, 238] on h4 "LTP Numerieke Vaardigheden test" at bounding box center [783, 247] width 539 height 18
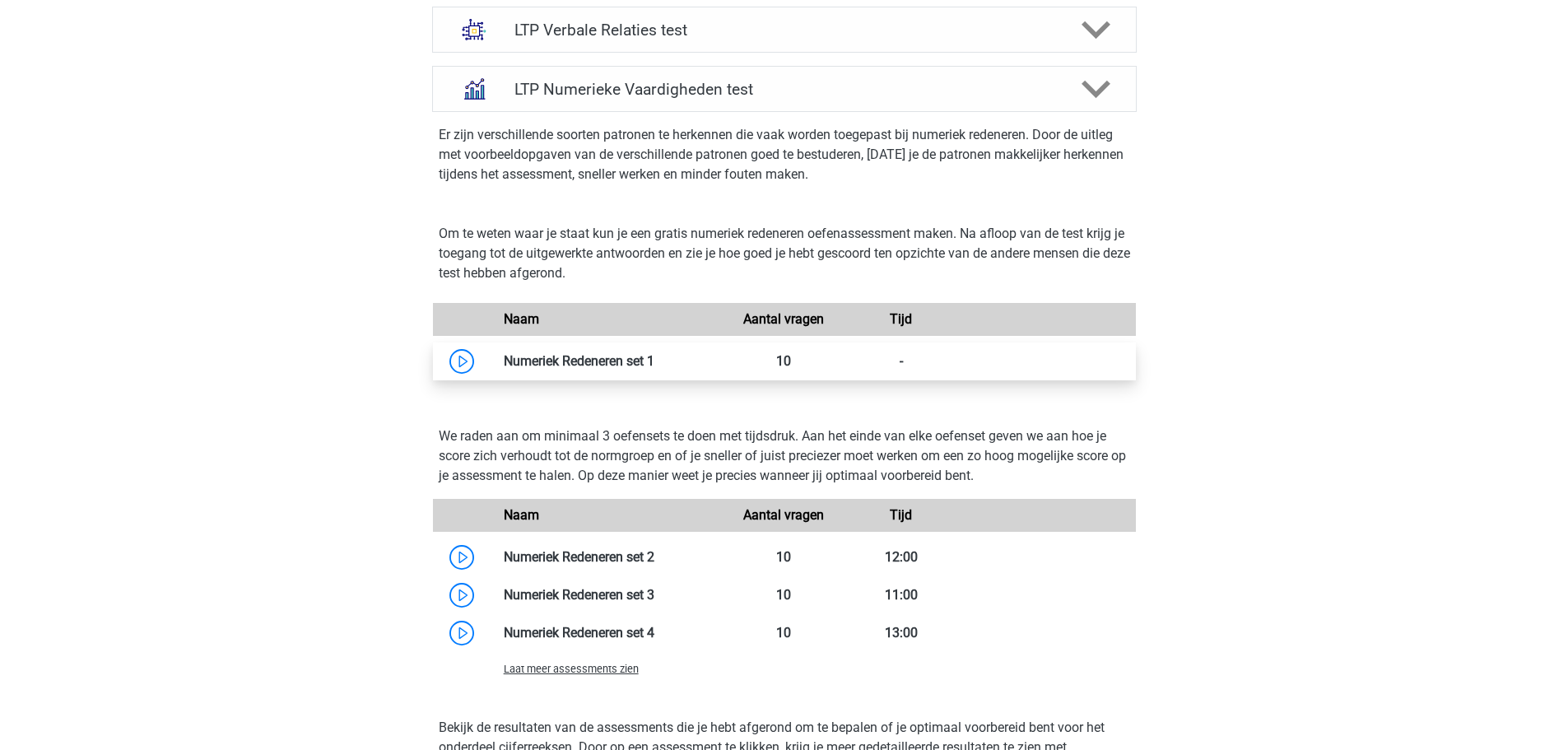
scroll to position [1235, 0]
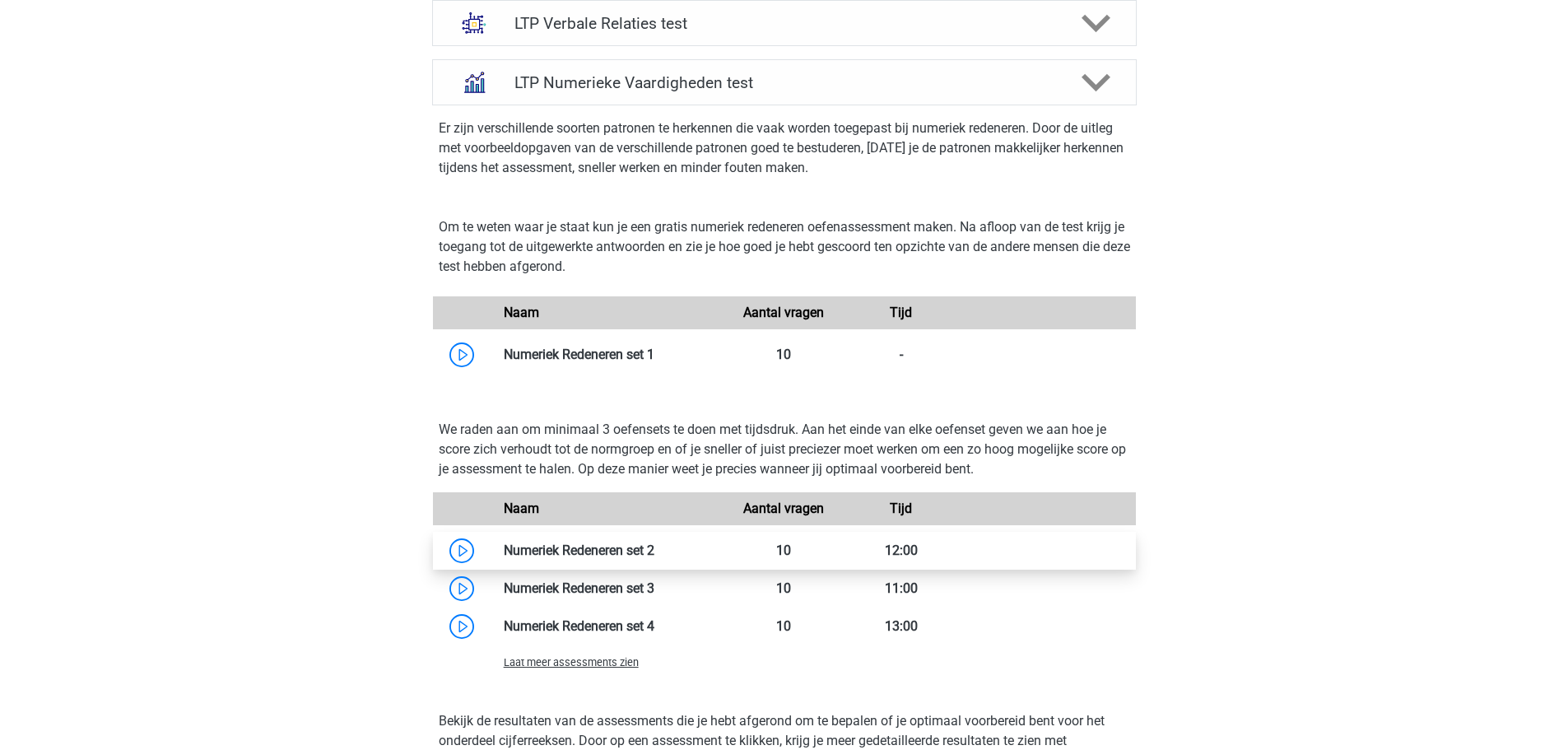
click at [655, 552] on link at bounding box center [655, 550] width 0 height 16
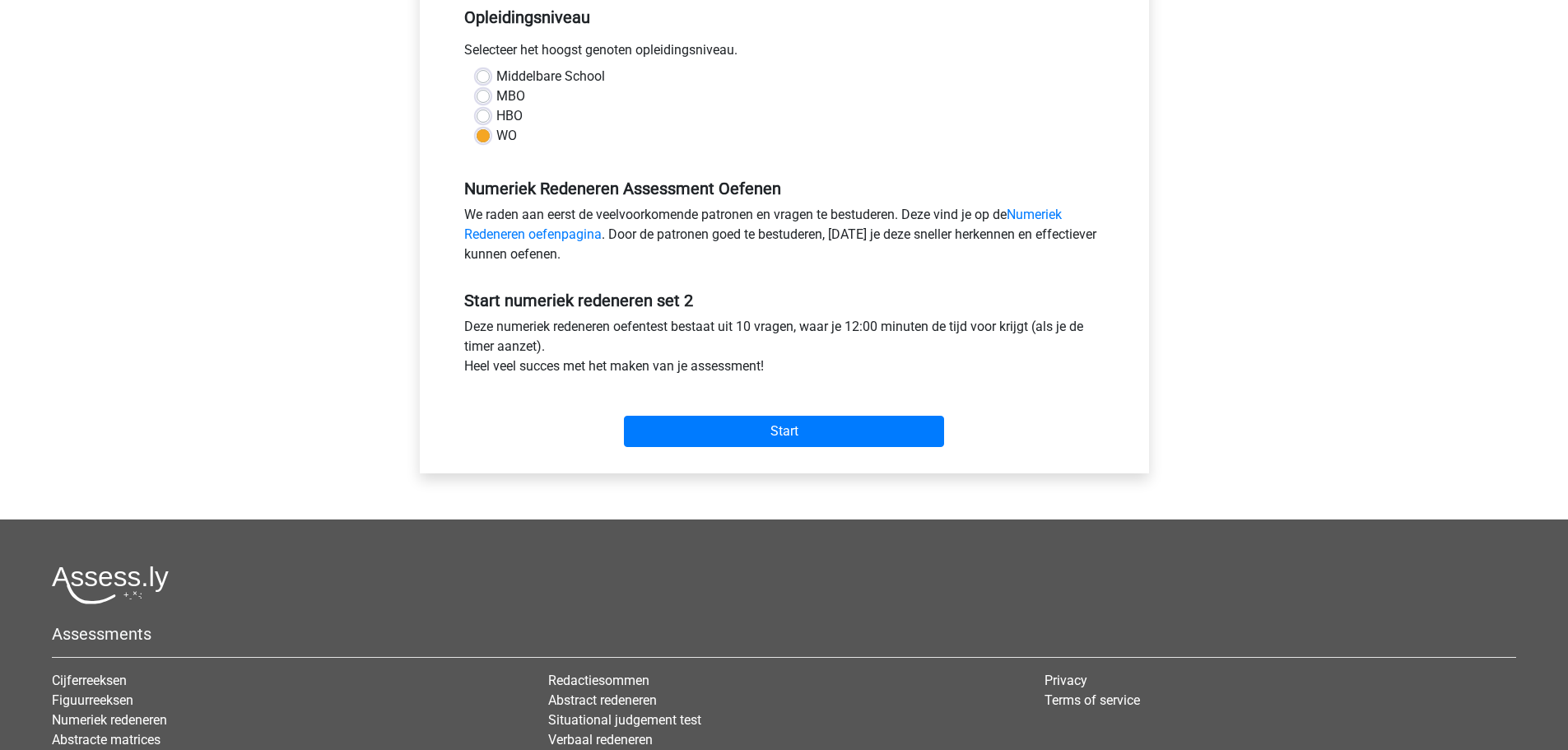
scroll to position [412, 0]
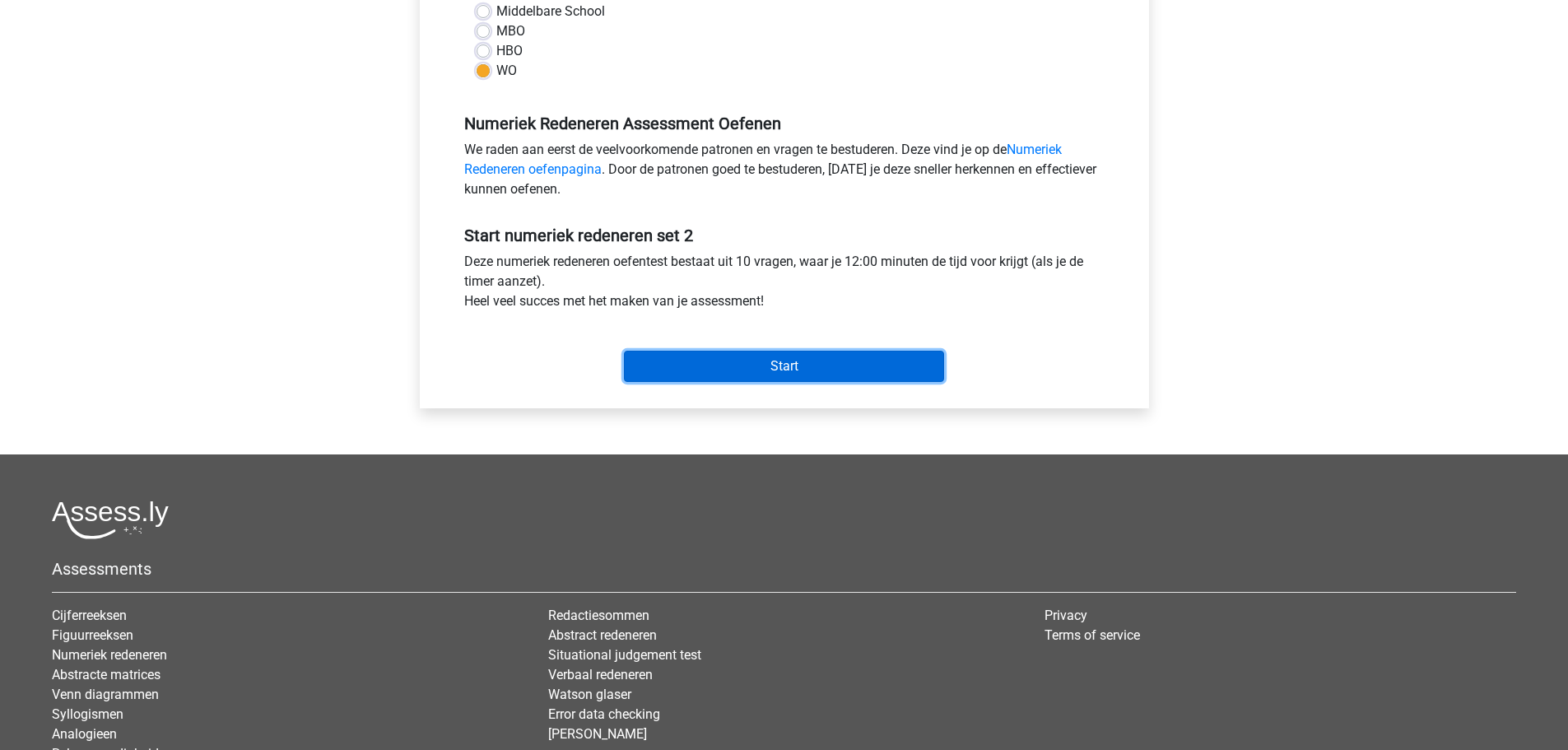
click at [695, 369] on input "Start" at bounding box center [784, 366] width 320 height 31
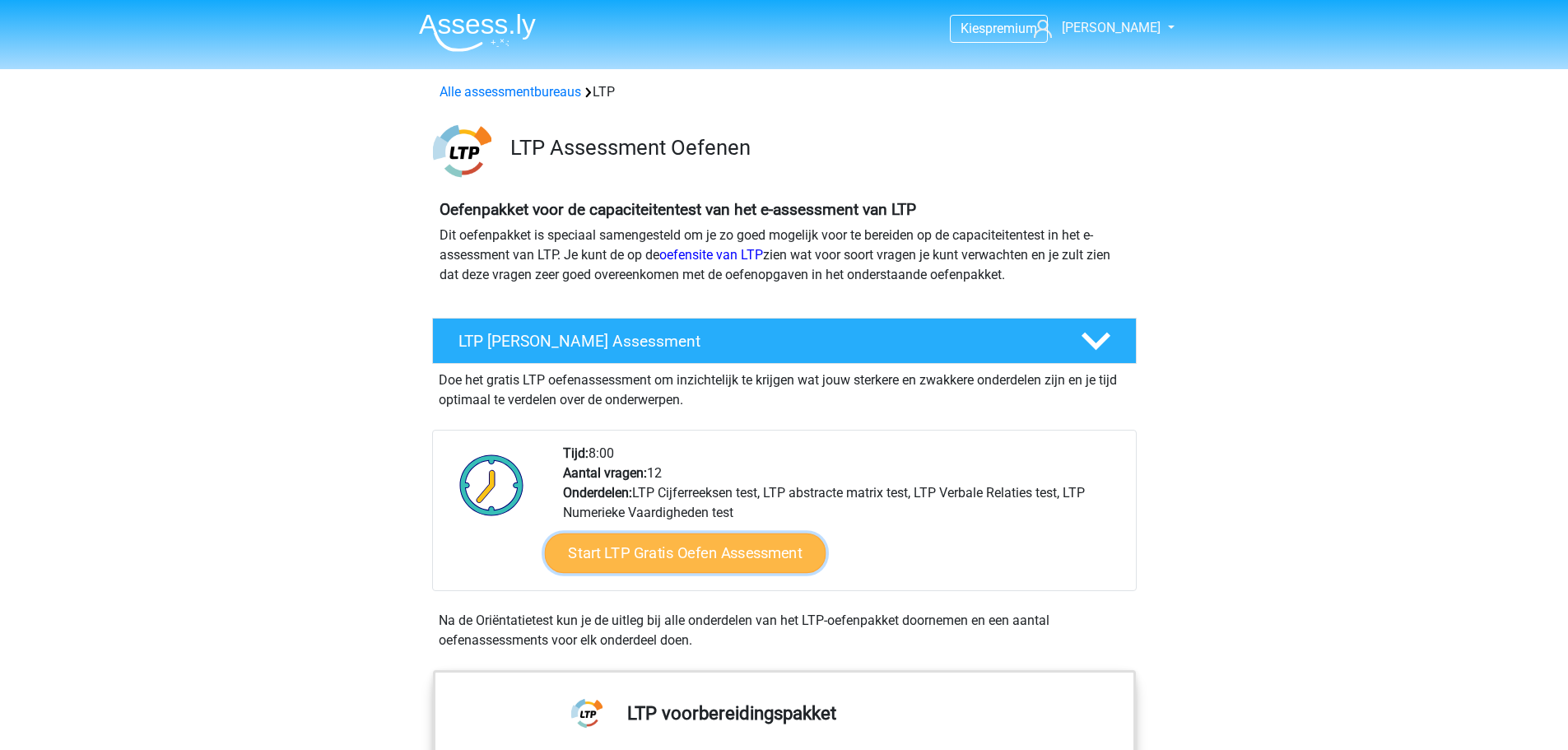
click at [666, 569] on link "Start LTP Gratis Oefen Assessment" at bounding box center [684, 553] width 281 height 40
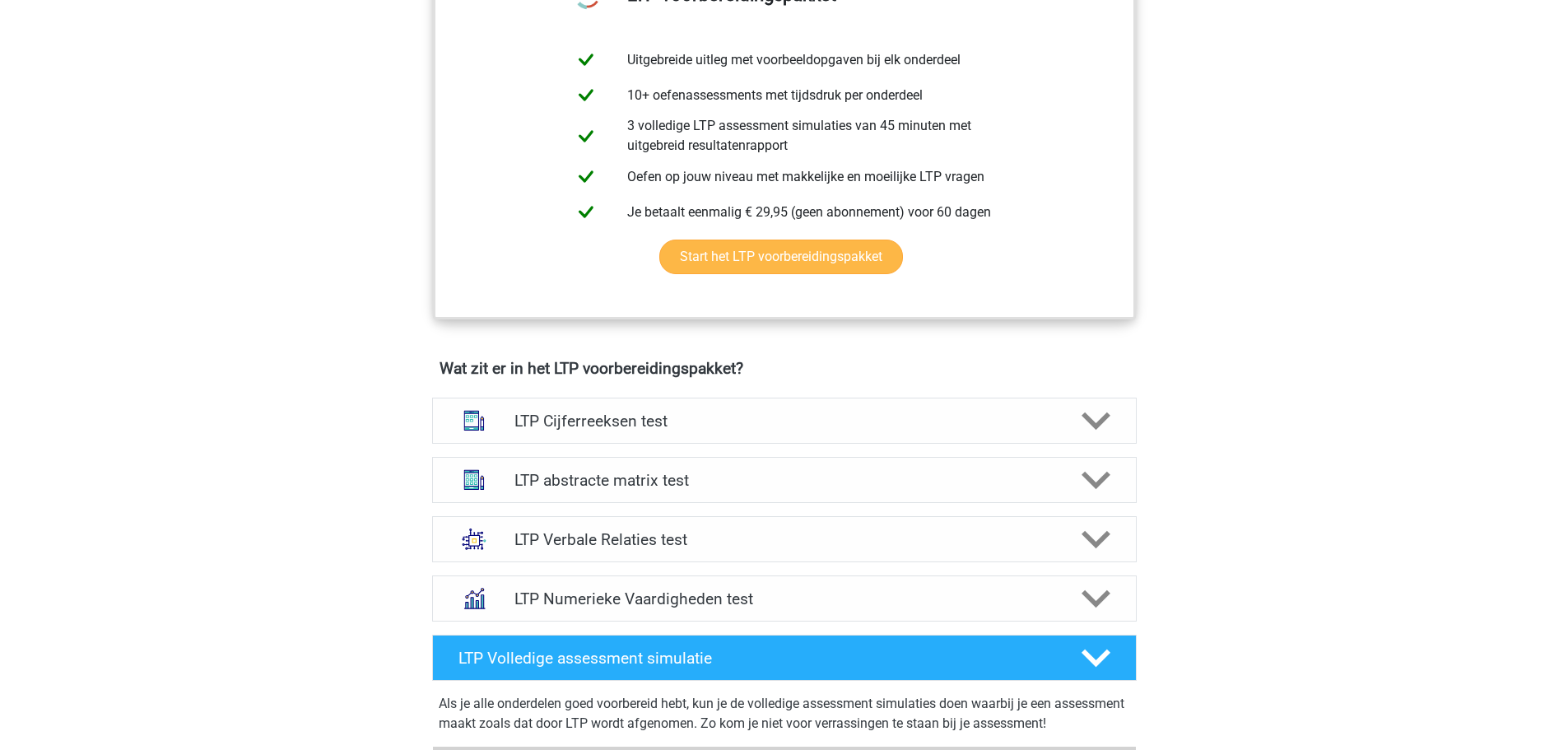
scroll to position [905, 0]
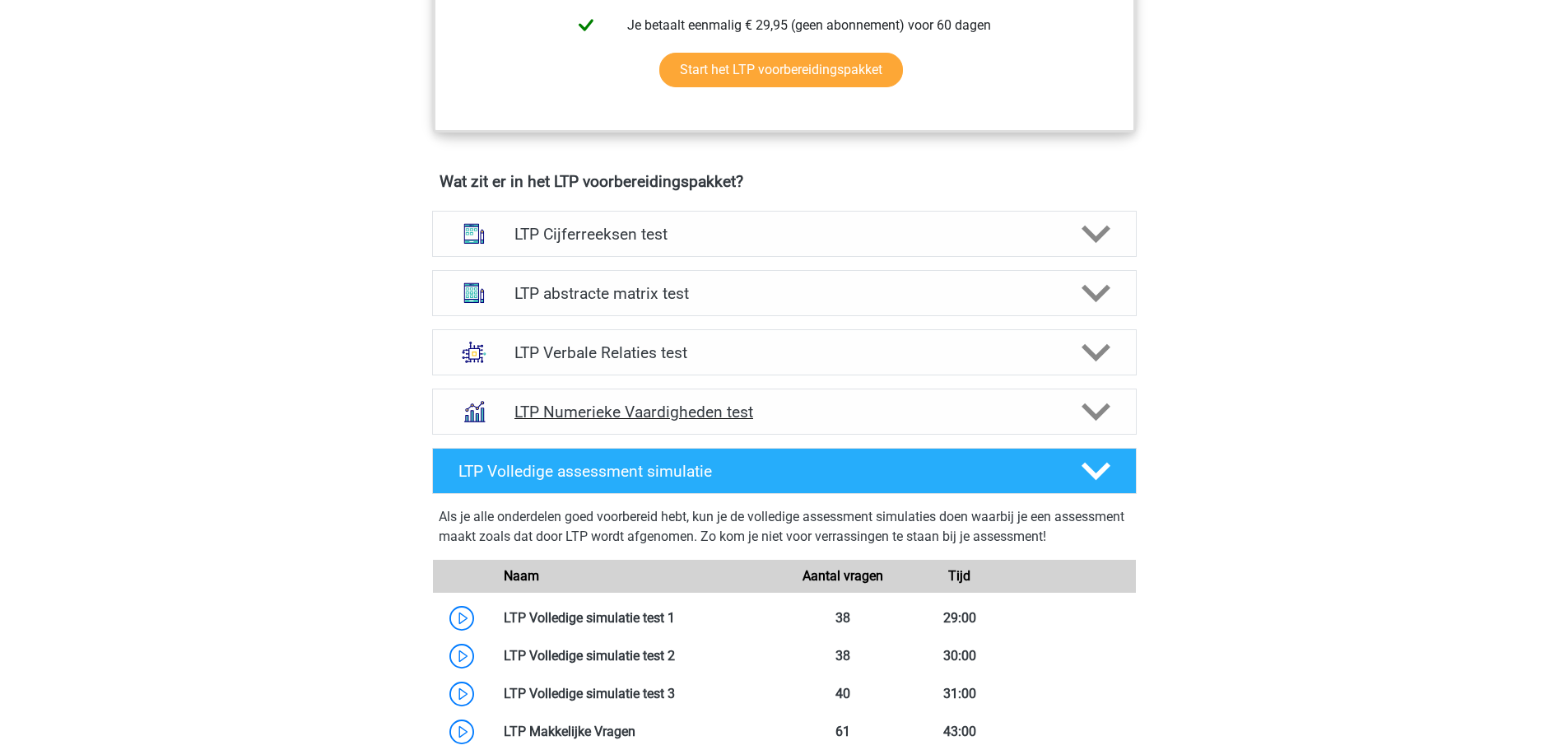
click at [998, 406] on h4 "LTP Numerieke Vaardigheden test" at bounding box center [783, 412] width 539 height 18
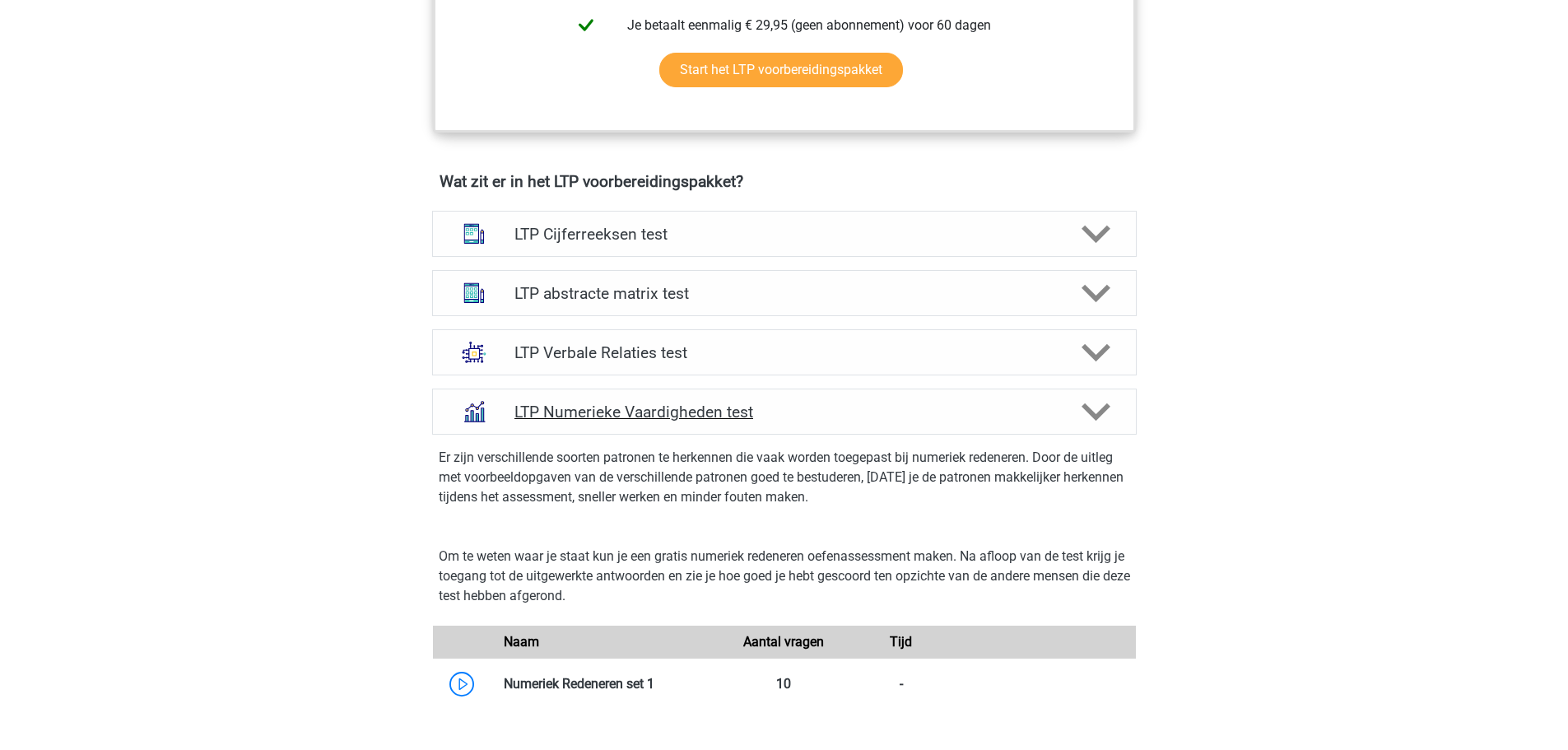
click at [998, 406] on h4 "LTP Numerieke Vaardigheden test" at bounding box center [783, 412] width 539 height 18
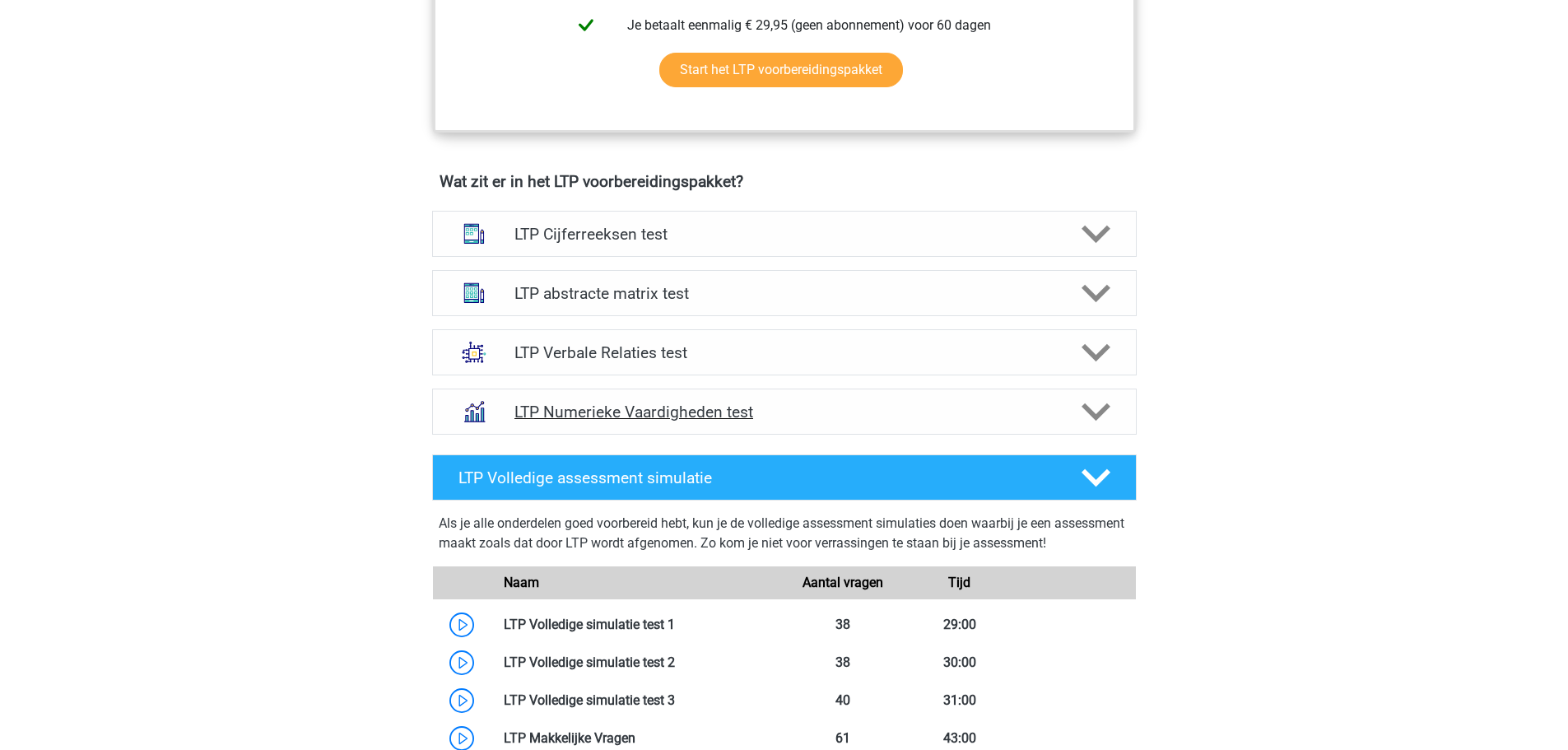
click at [998, 406] on h4 "LTP Numerieke Vaardigheden test" at bounding box center [783, 412] width 539 height 18
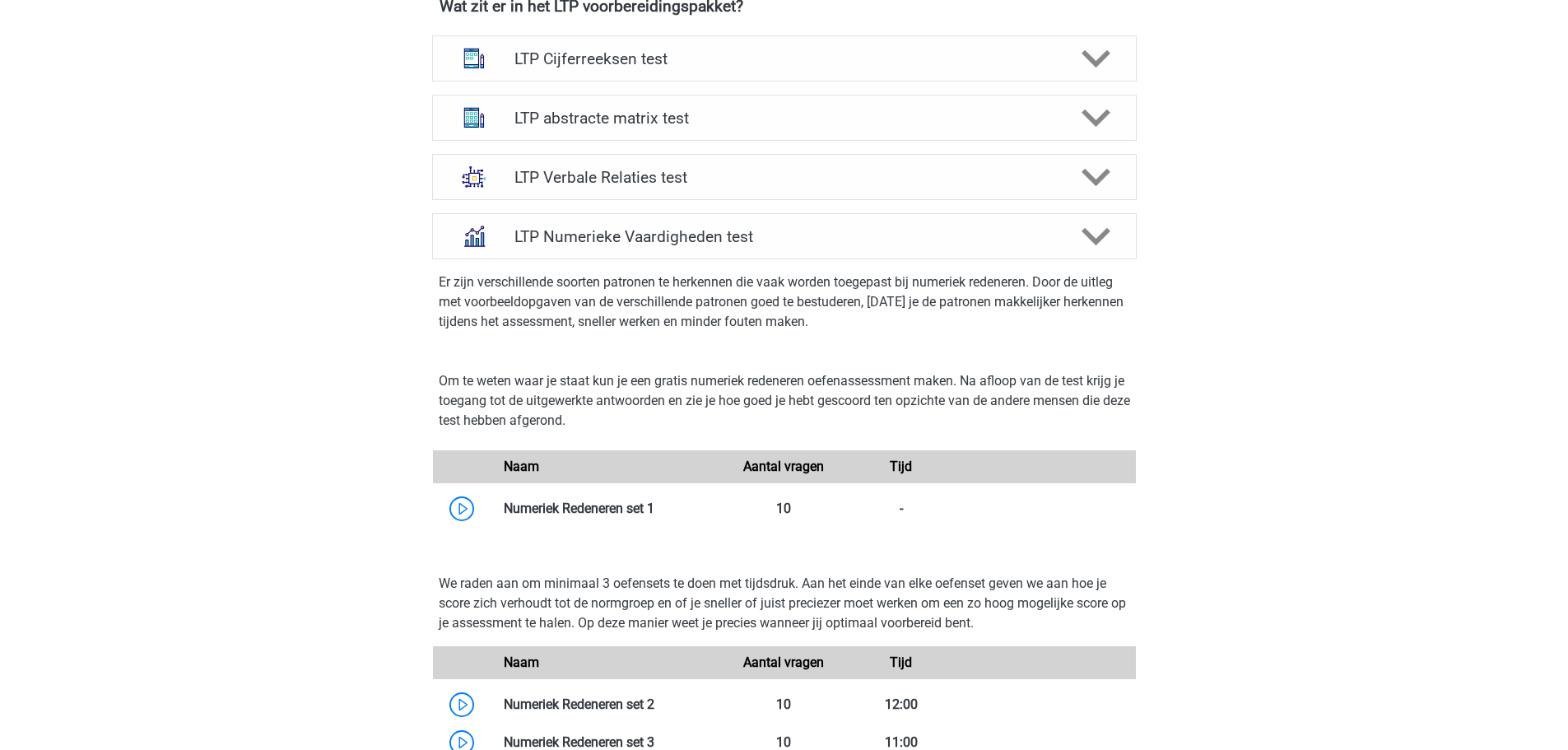
scroll to position [1317, 0]
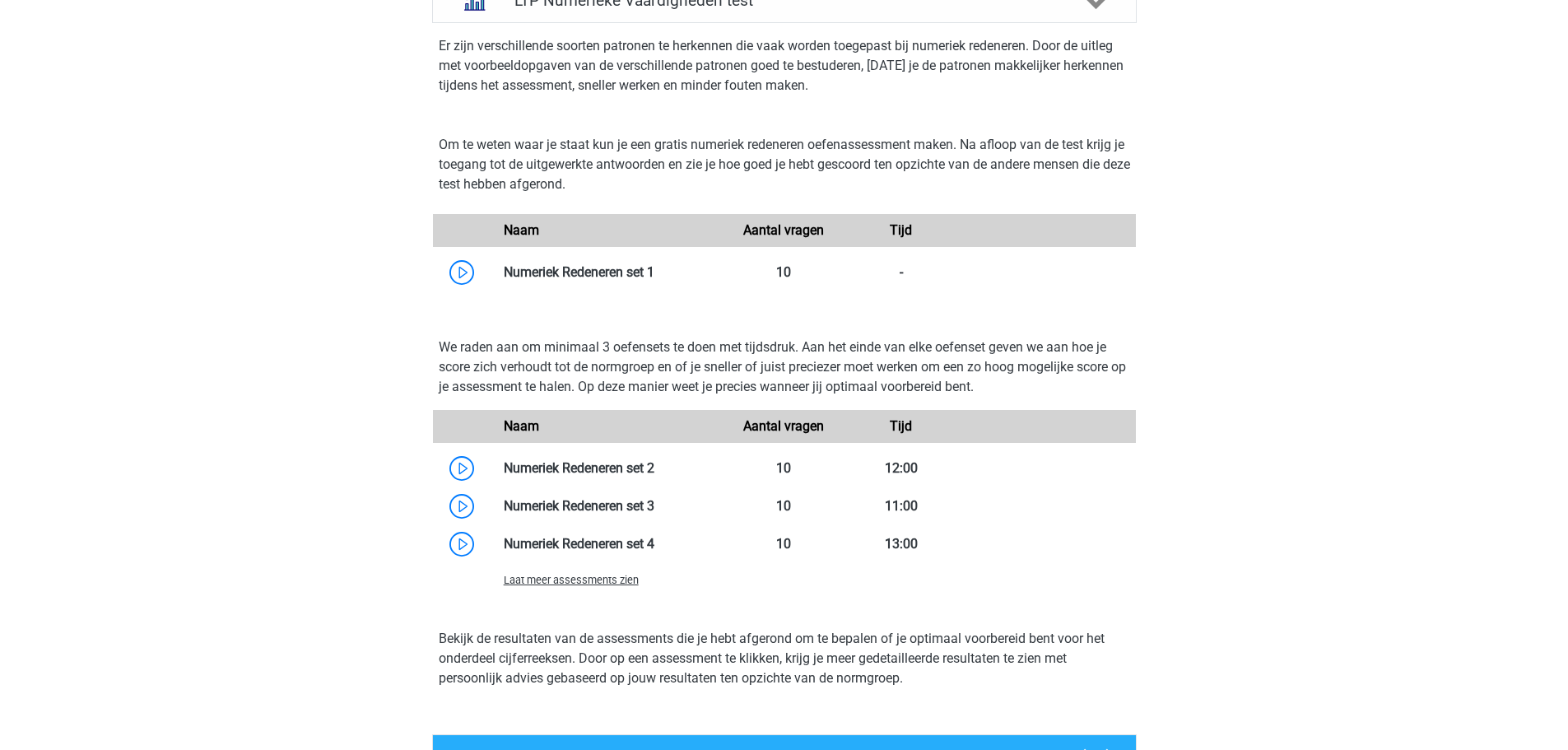
click at [592, 584] on span "Laat meer assessments zien" at bounding box center [571, 579] width 135 height 12
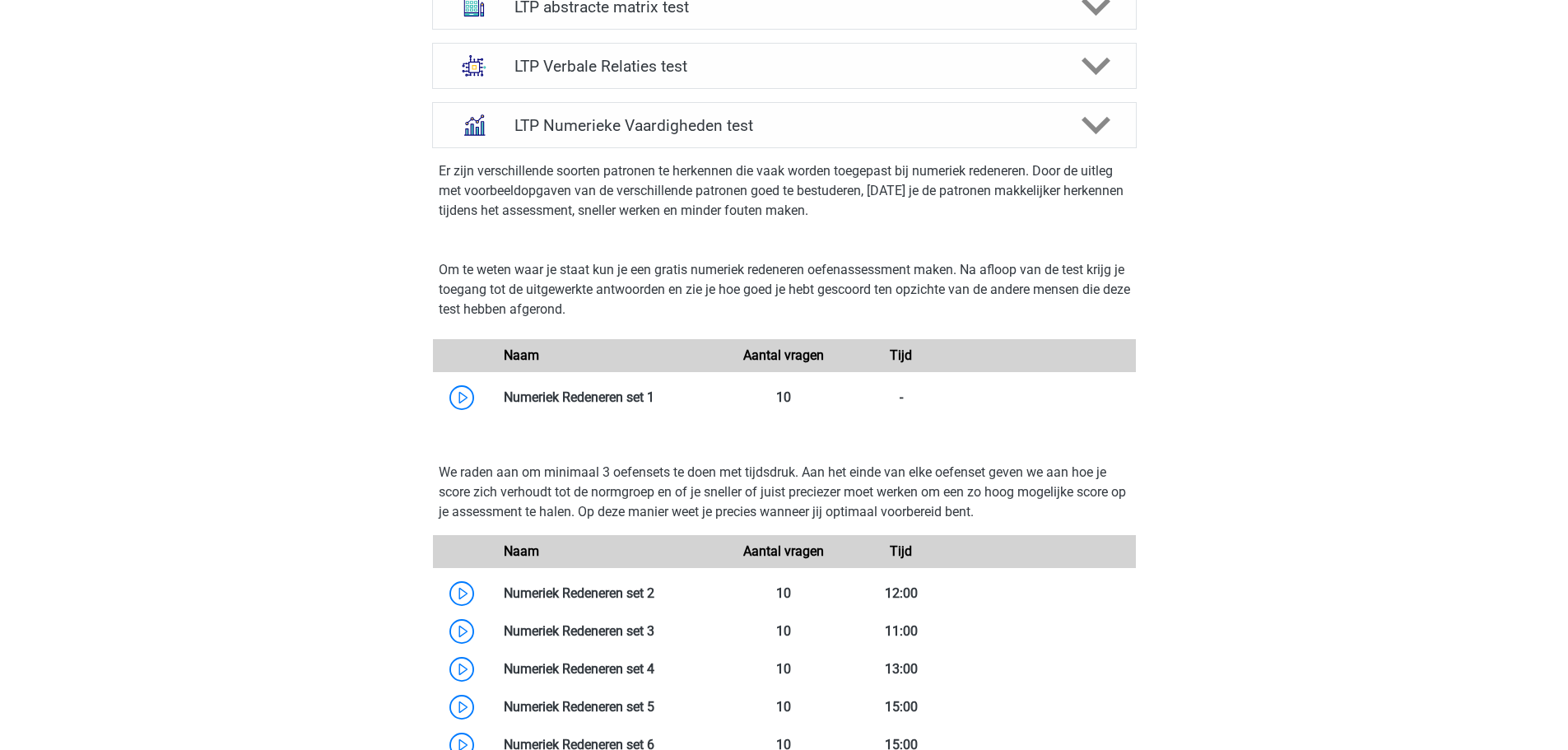
scroll to position [988, 0]
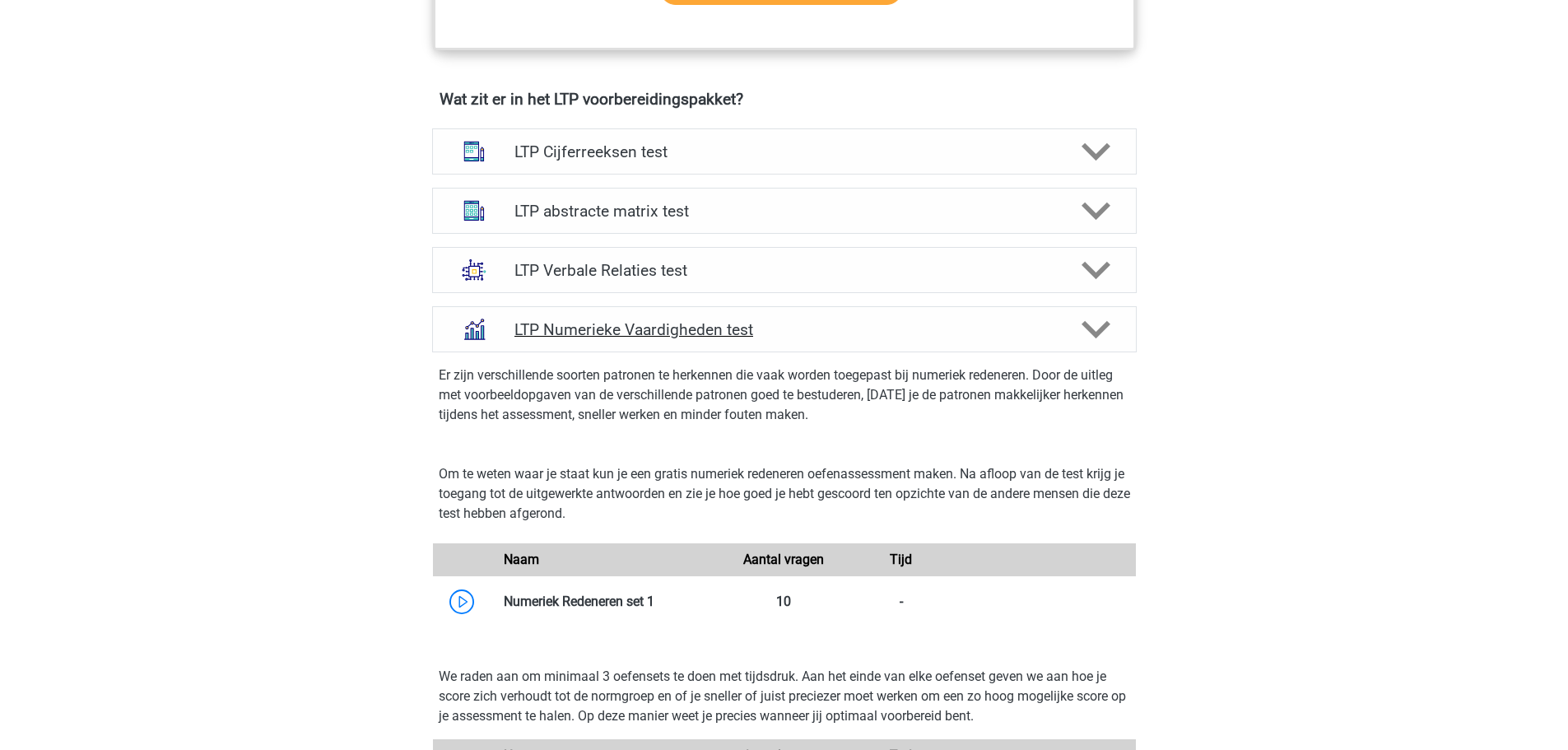
click at [926, 338] on h4 "LTP Numerieke Vaardigheden test" at bounding box center [783, 329] width 539 height 18
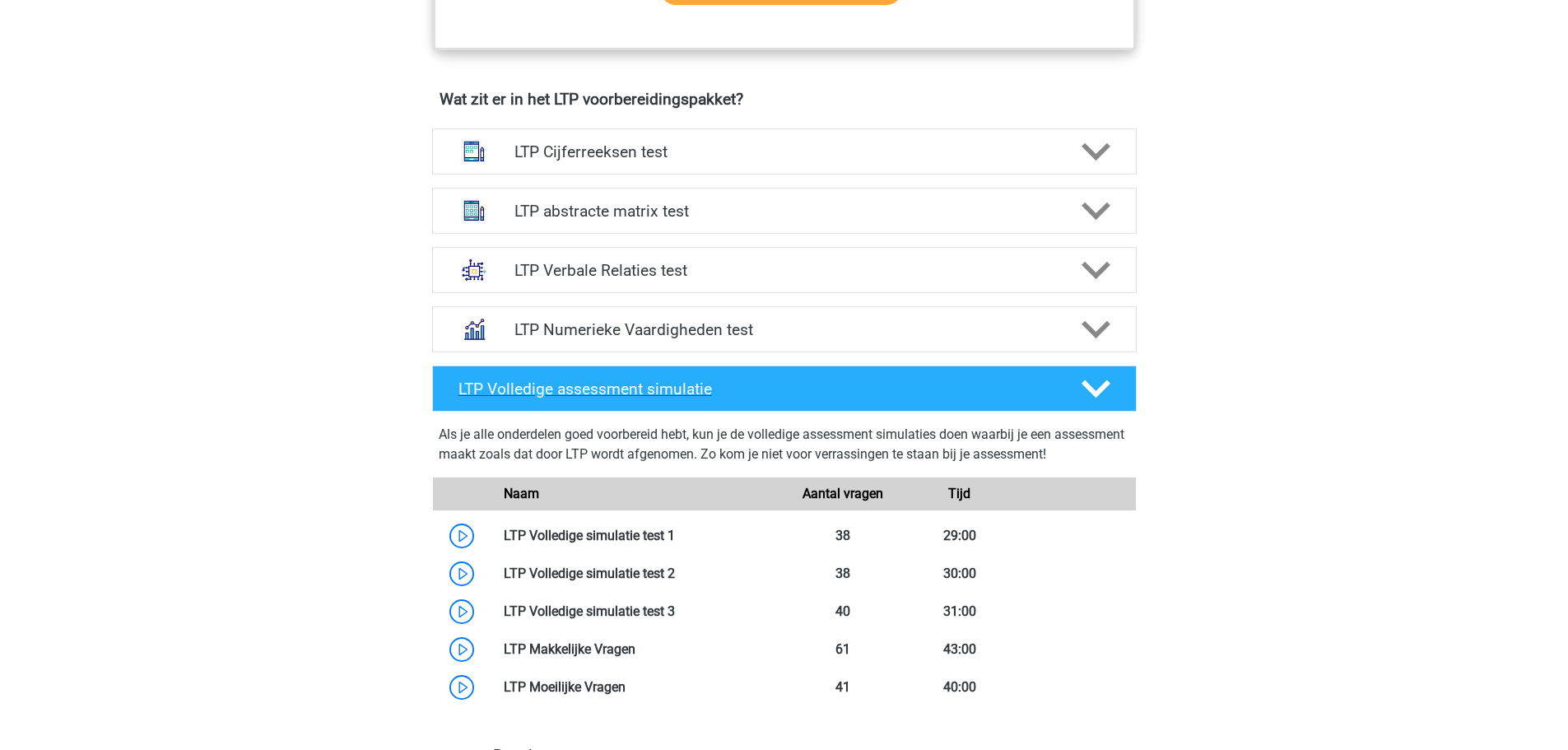
click at [956, 395] on h4 "LTP Volledige assessment simulatie" at bounding box center [756, 388] width 596 height 18
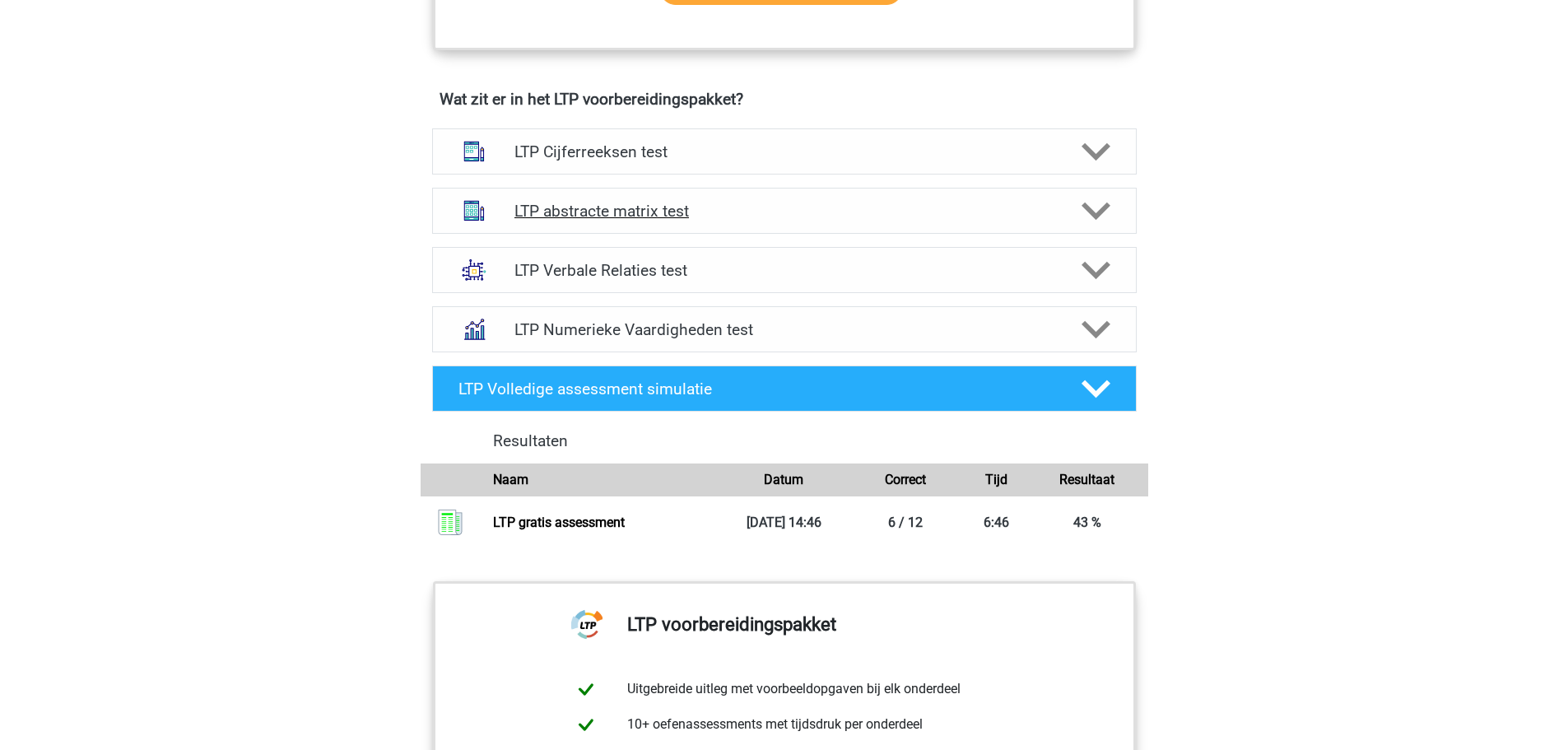
click at [753, 204] on h4 "LTP abstracte matrix test" at bounding box center [783, 211] width 539 height 18
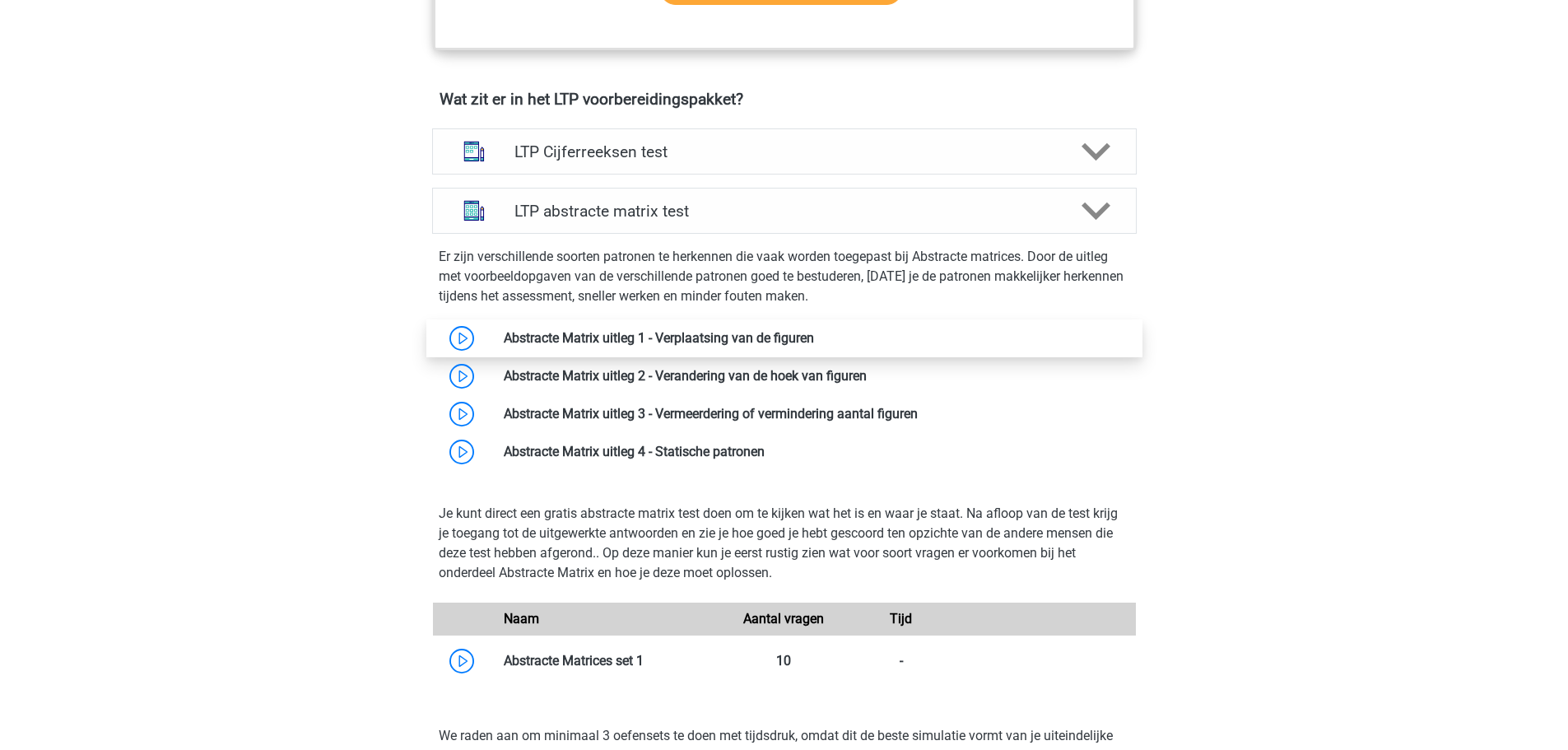
click at [814, 332] on link at bounding box center [814, 338] width 0 height 16
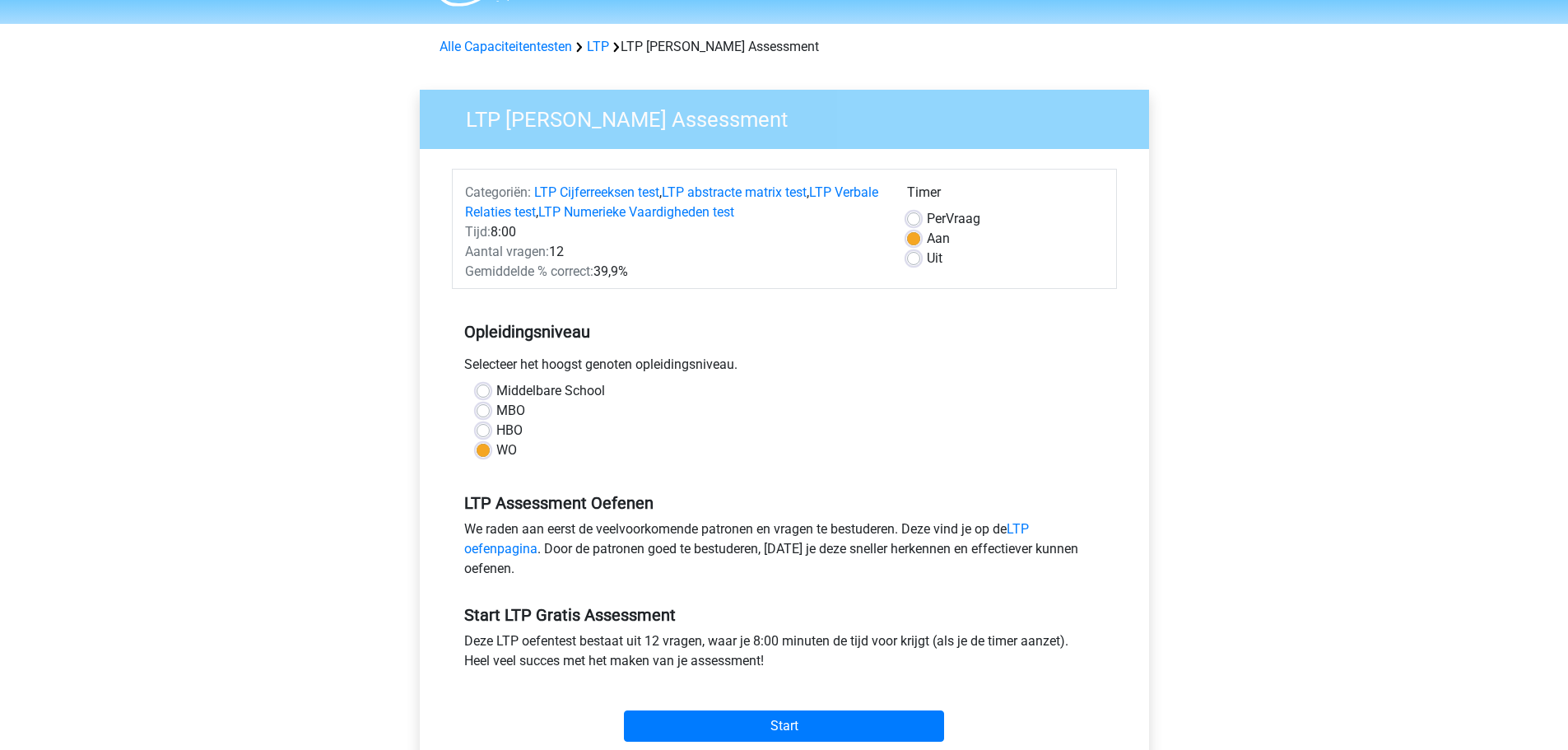
scroll to position [82, 0]
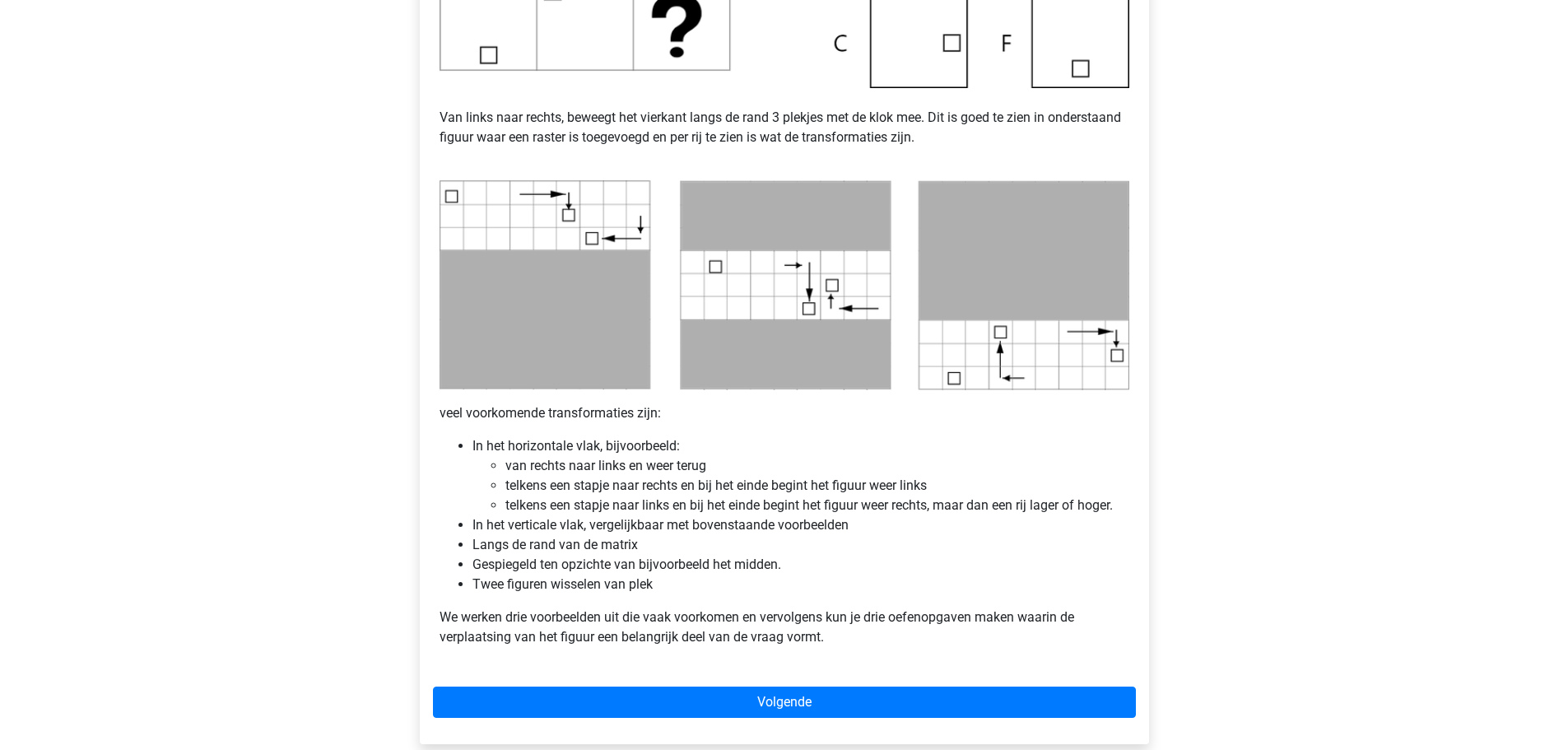
scroll to position [660, 0]
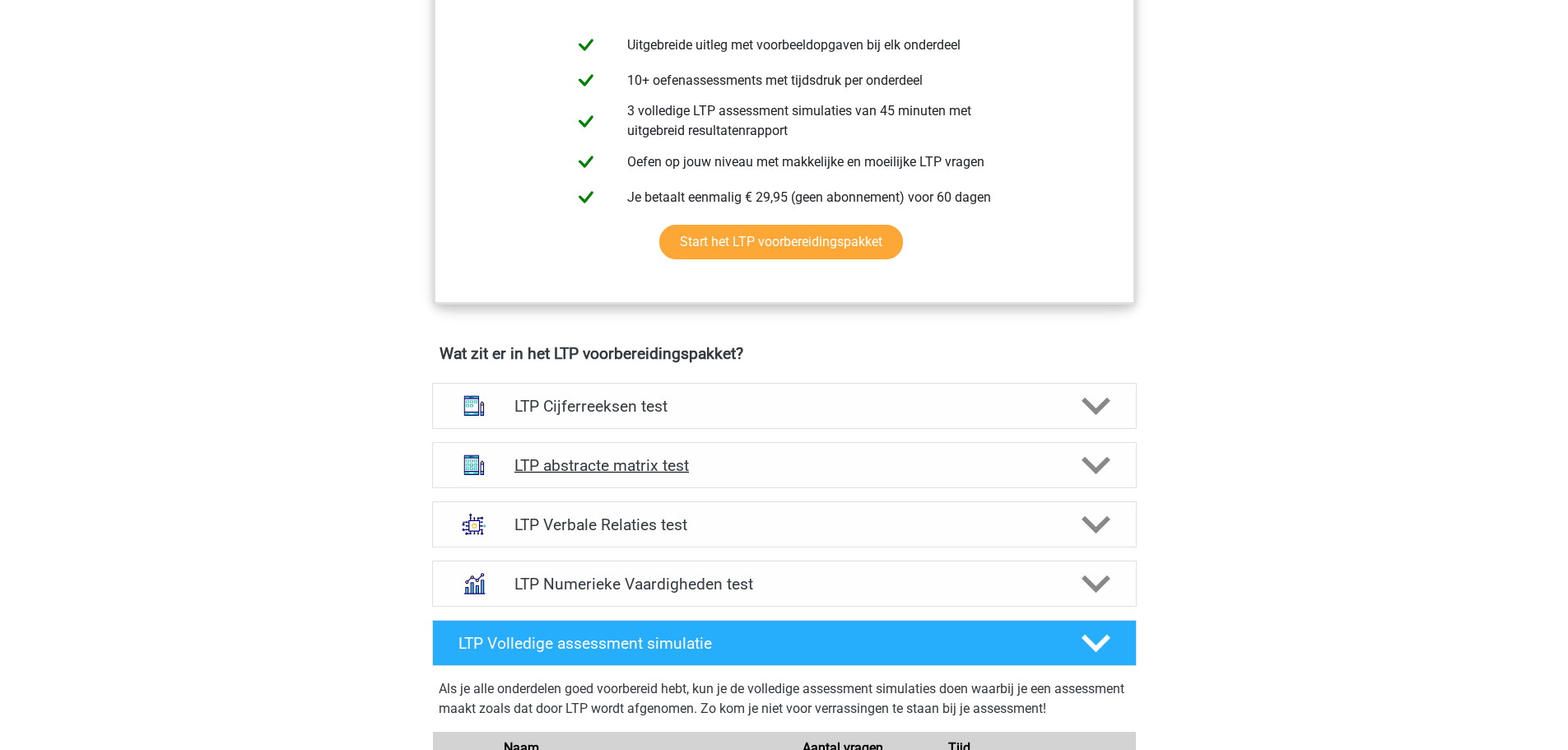
scroll to position [741, 0]
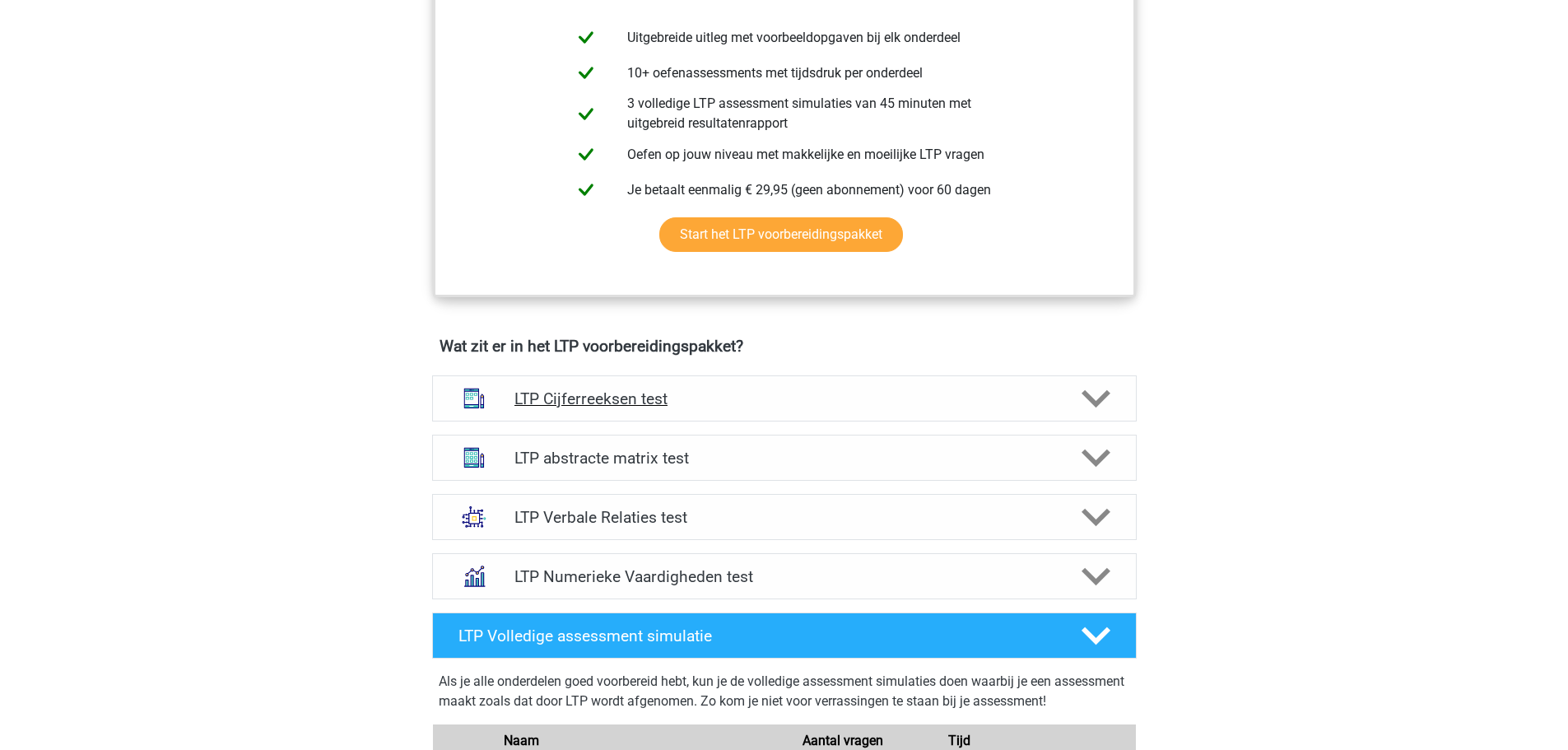
click at [634, 405] on h4 "LTP Cijferreeksen test" at bounding box center [783, 399] width 539 height 18
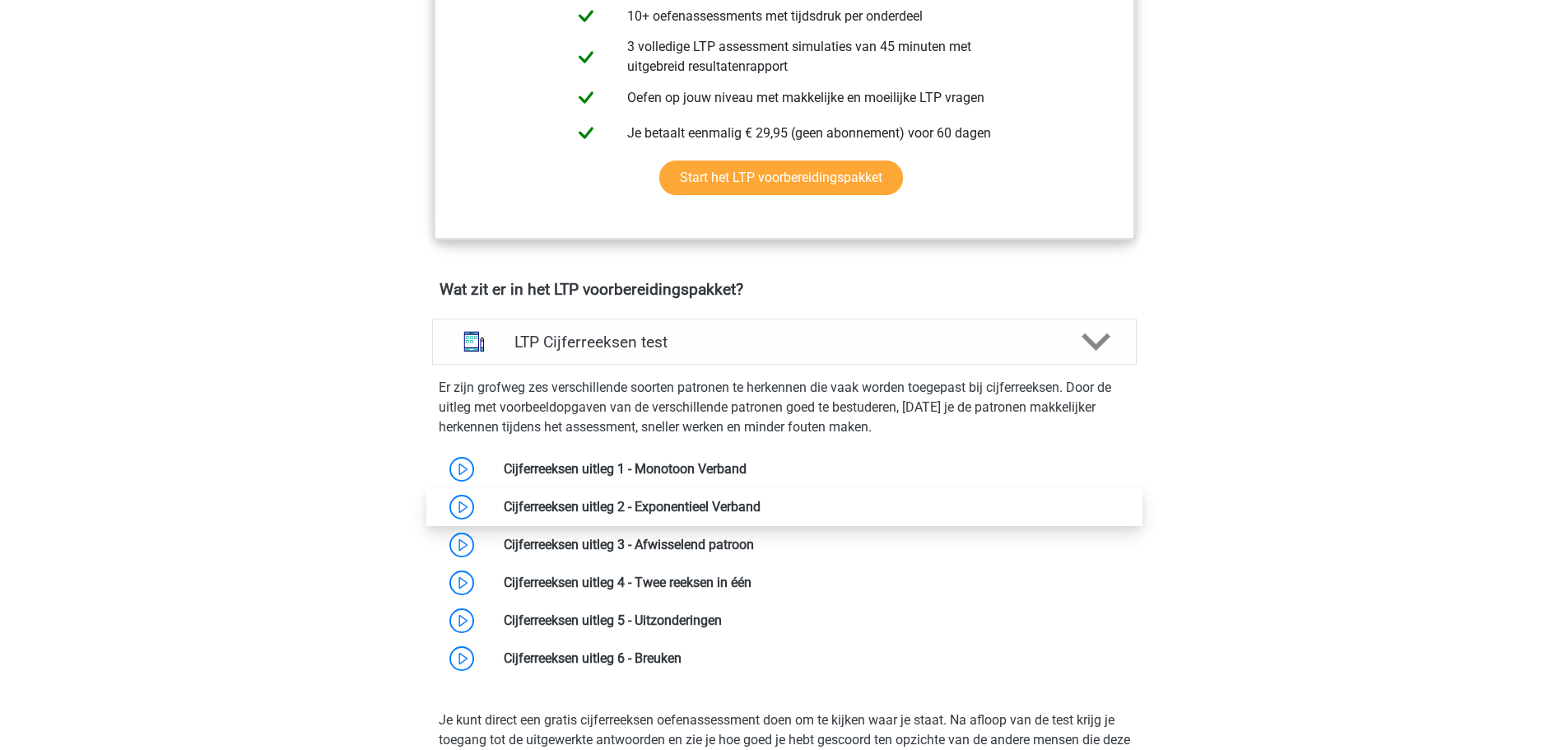
scroll to position [823, 0]
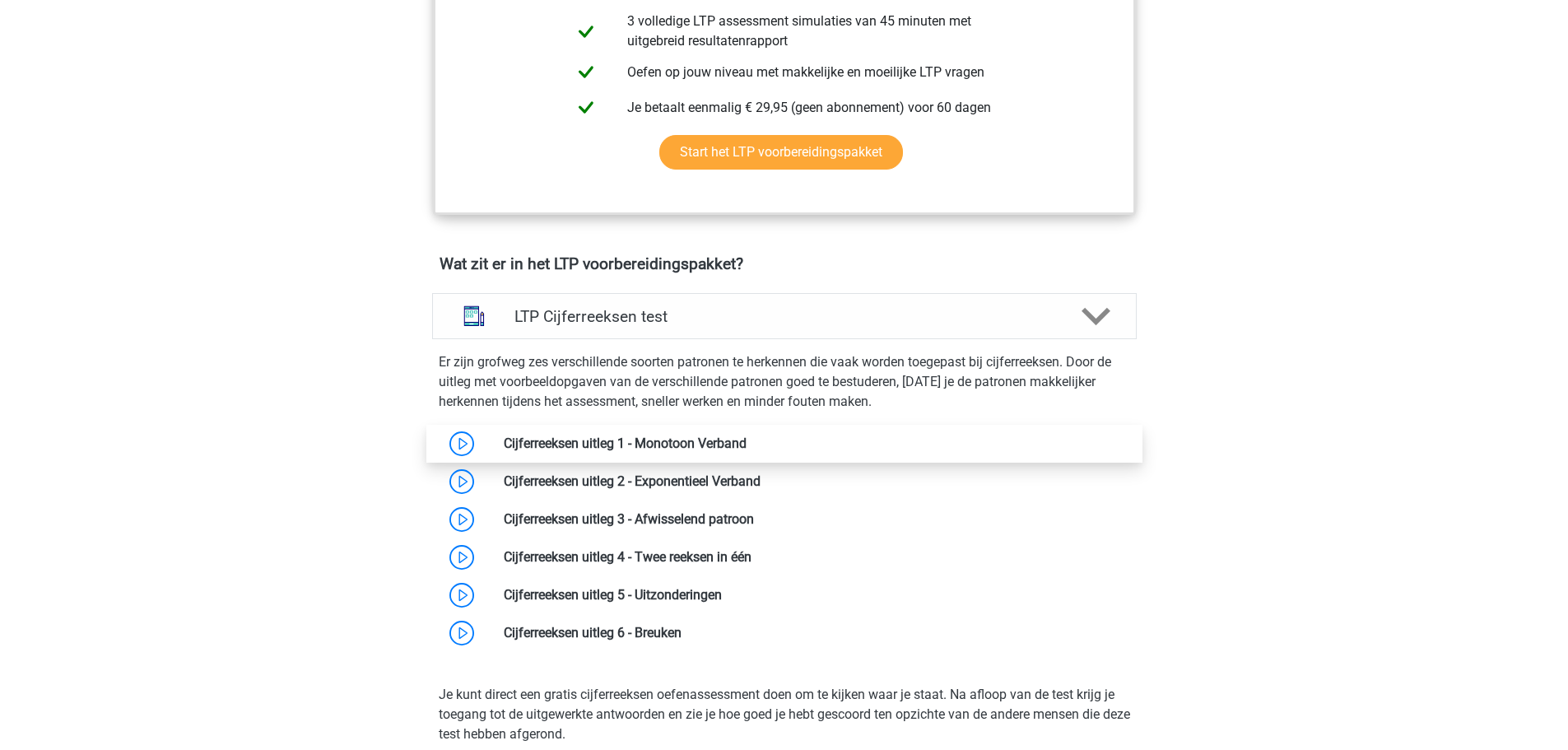
click at [746, 441] on link at bounding box center [746, 443] width 0 height 16
click at [796, 324] on h4 "LTP Cijferreeksen test" at bounding box center [783, 316] width 539 height 18
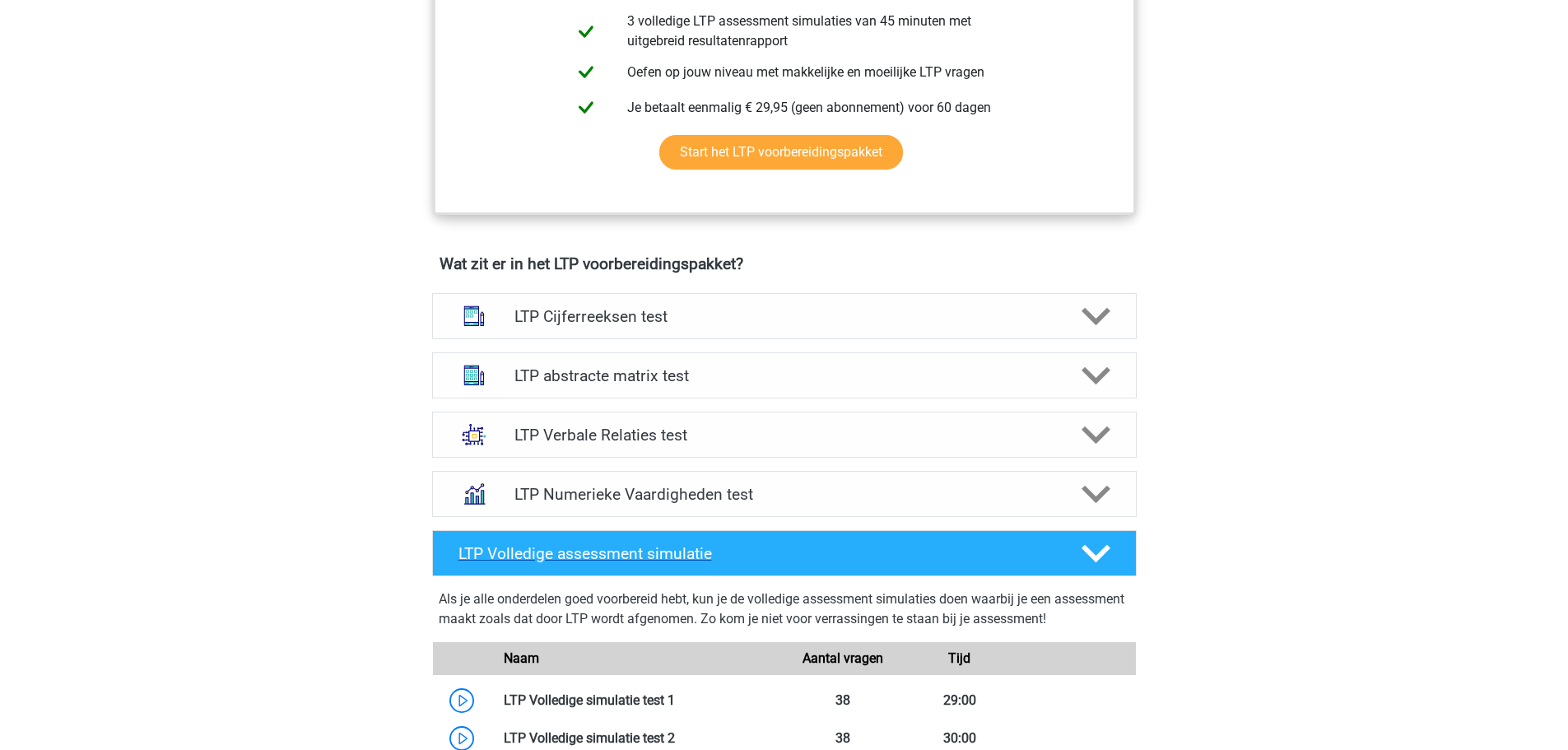
click at [1113, 545] on div at bounding box center [1094, 553] width 56 height 29
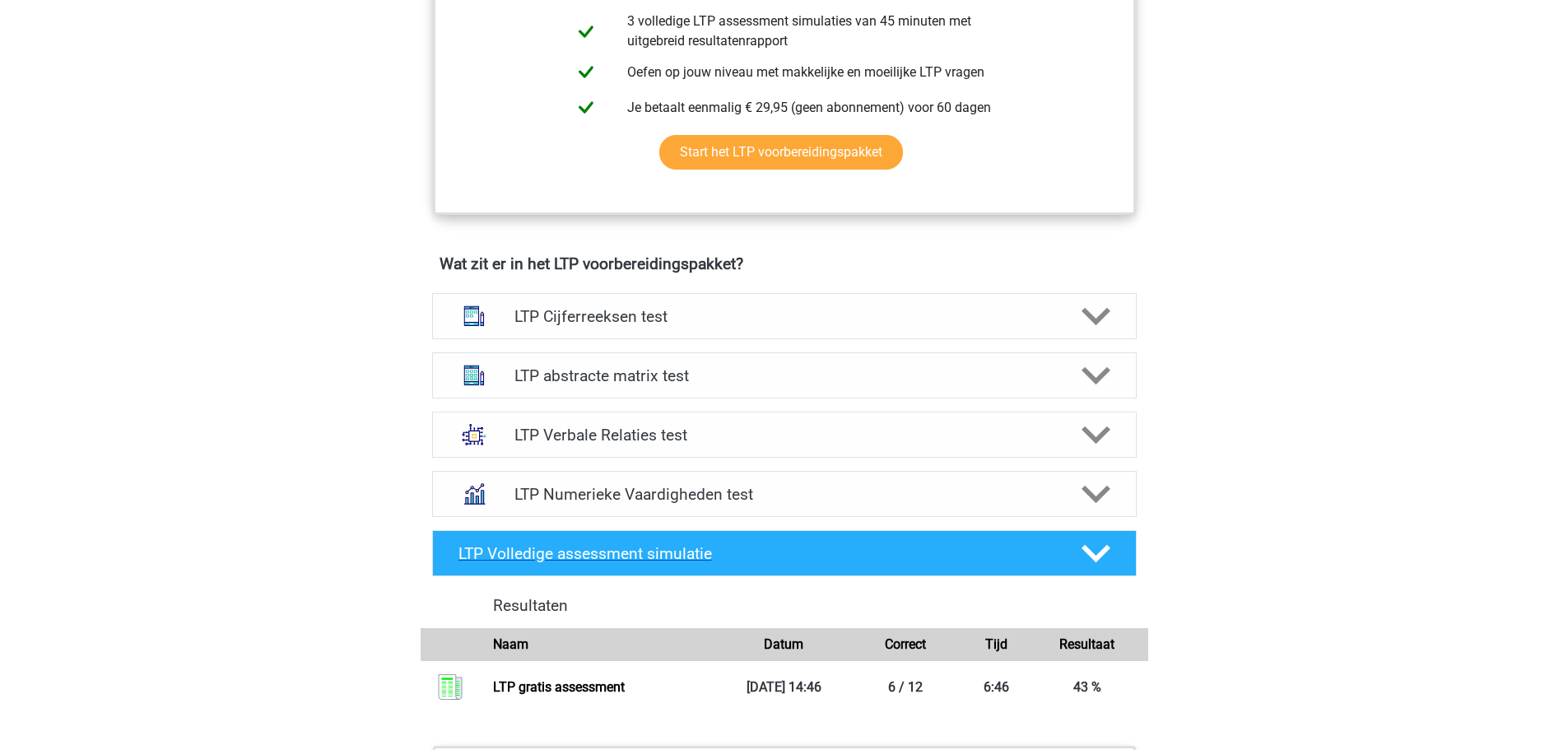
click at [1113, 545] on div at bounding box center [1094, 553] width 56 height 29
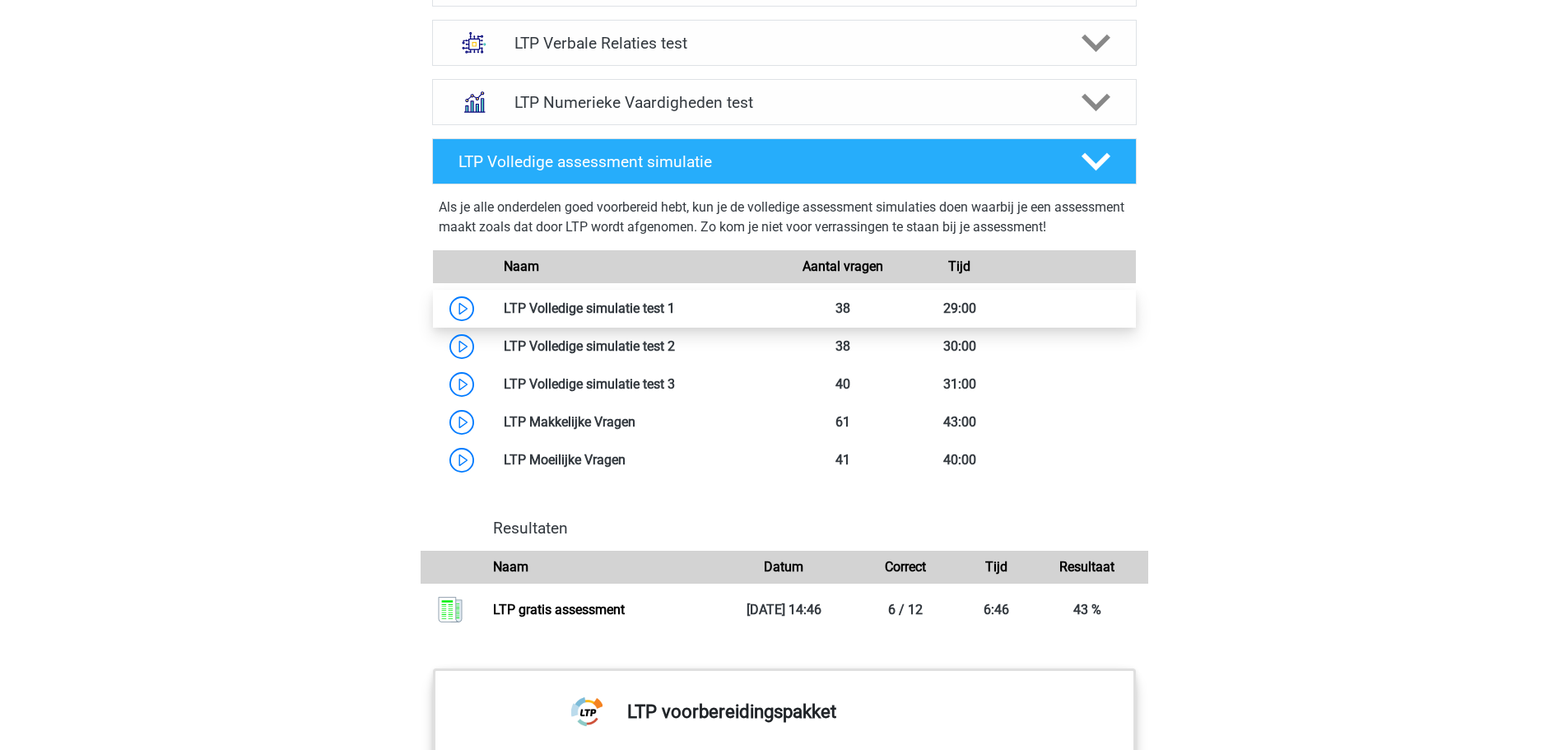
scroll to position [1235, 0]
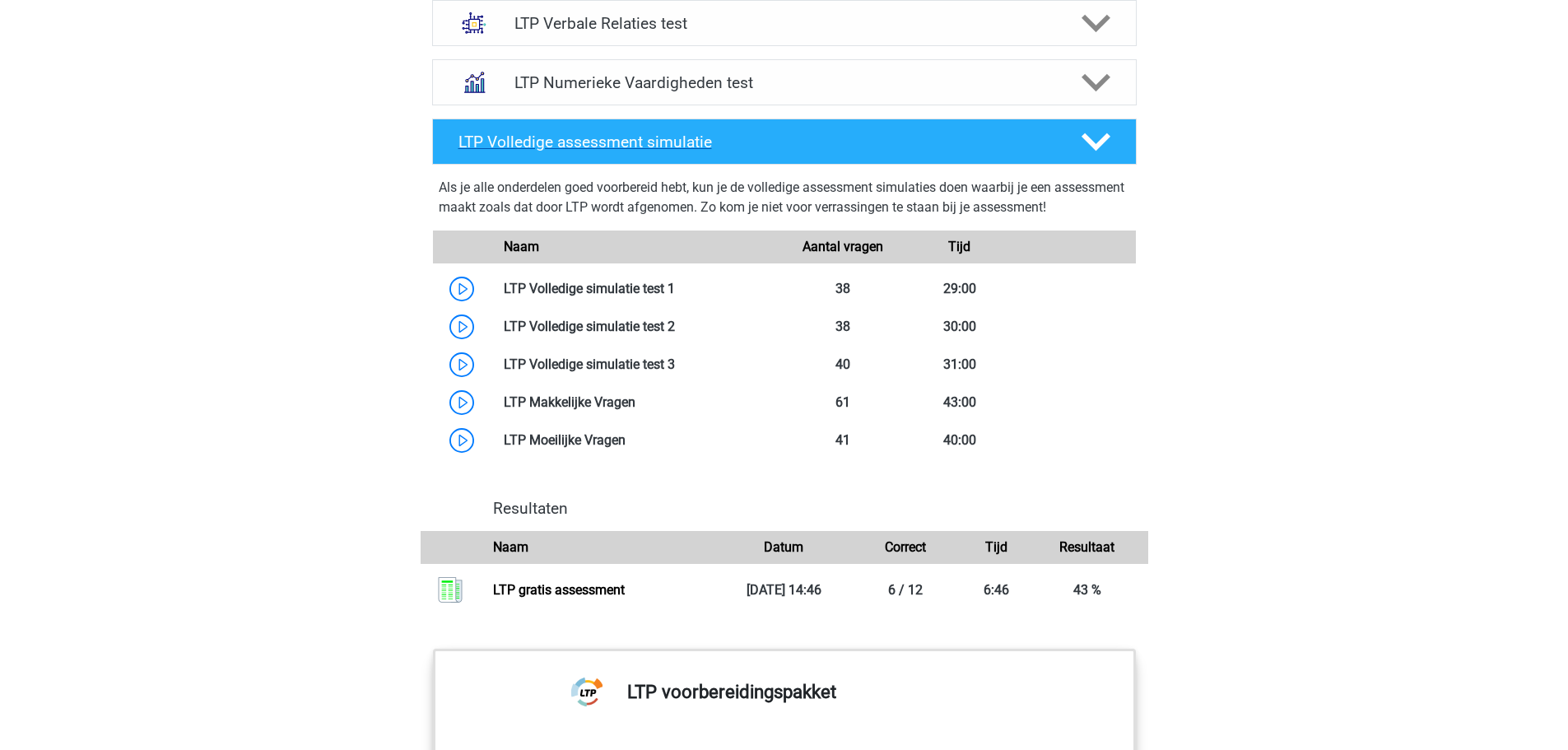
click at [1011, 144] on h4 "LTP Volledige assessment simulatie" at bounding box center [756, 141] width 596 height 18
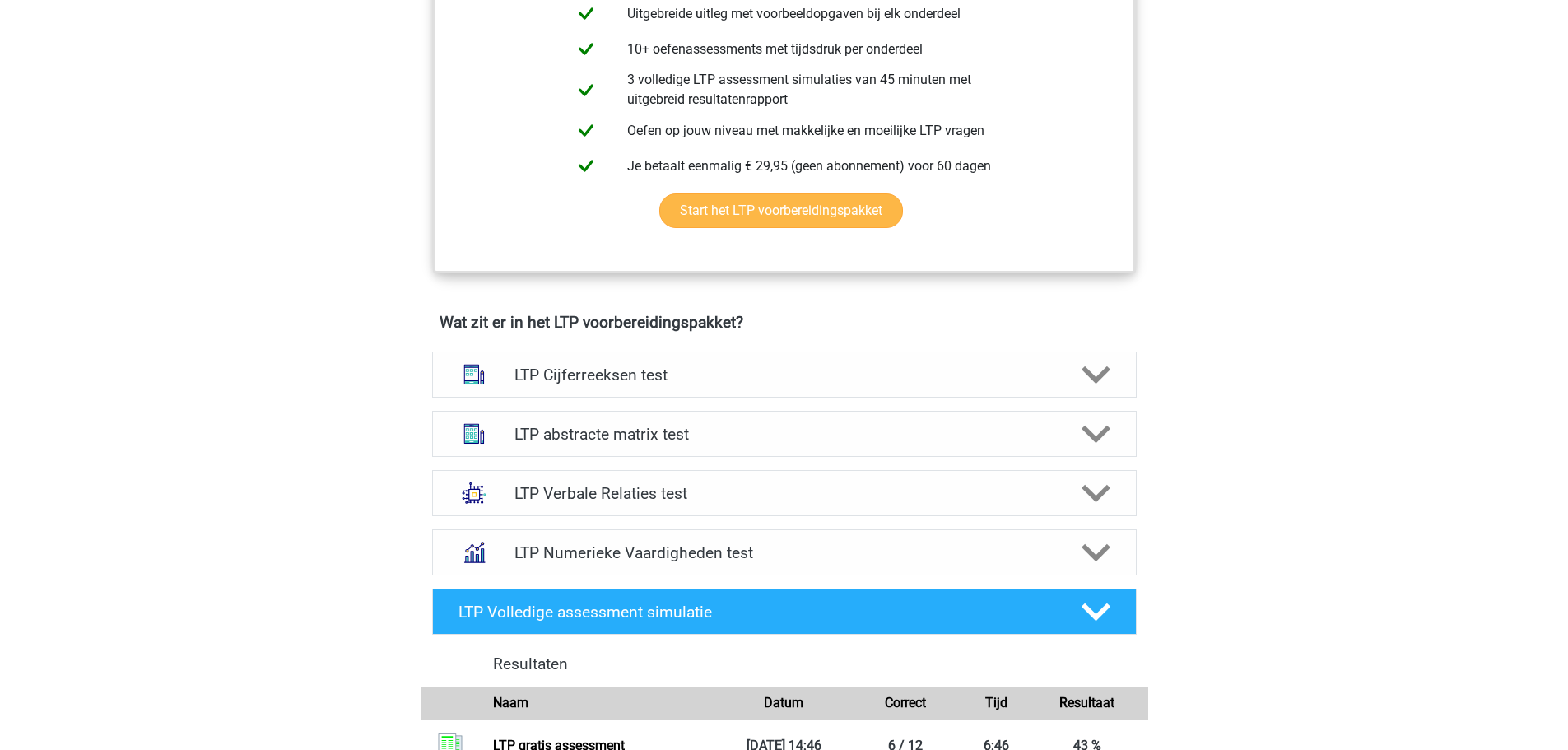
scroll to position [741, 0]
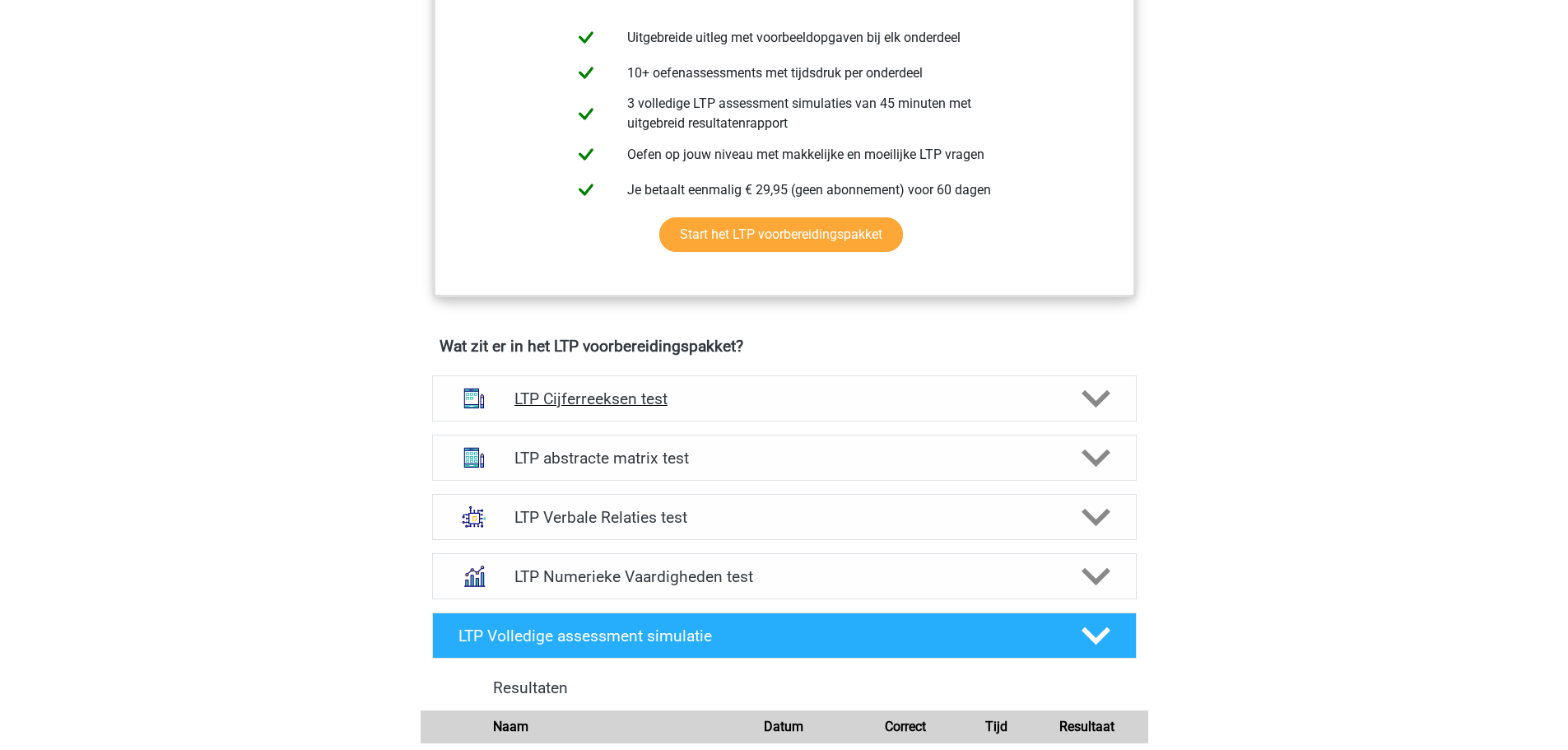
click at [720, 410] on div "LTP Cijferreeksen test" at bounding box center [784, 399] width 704 height 46
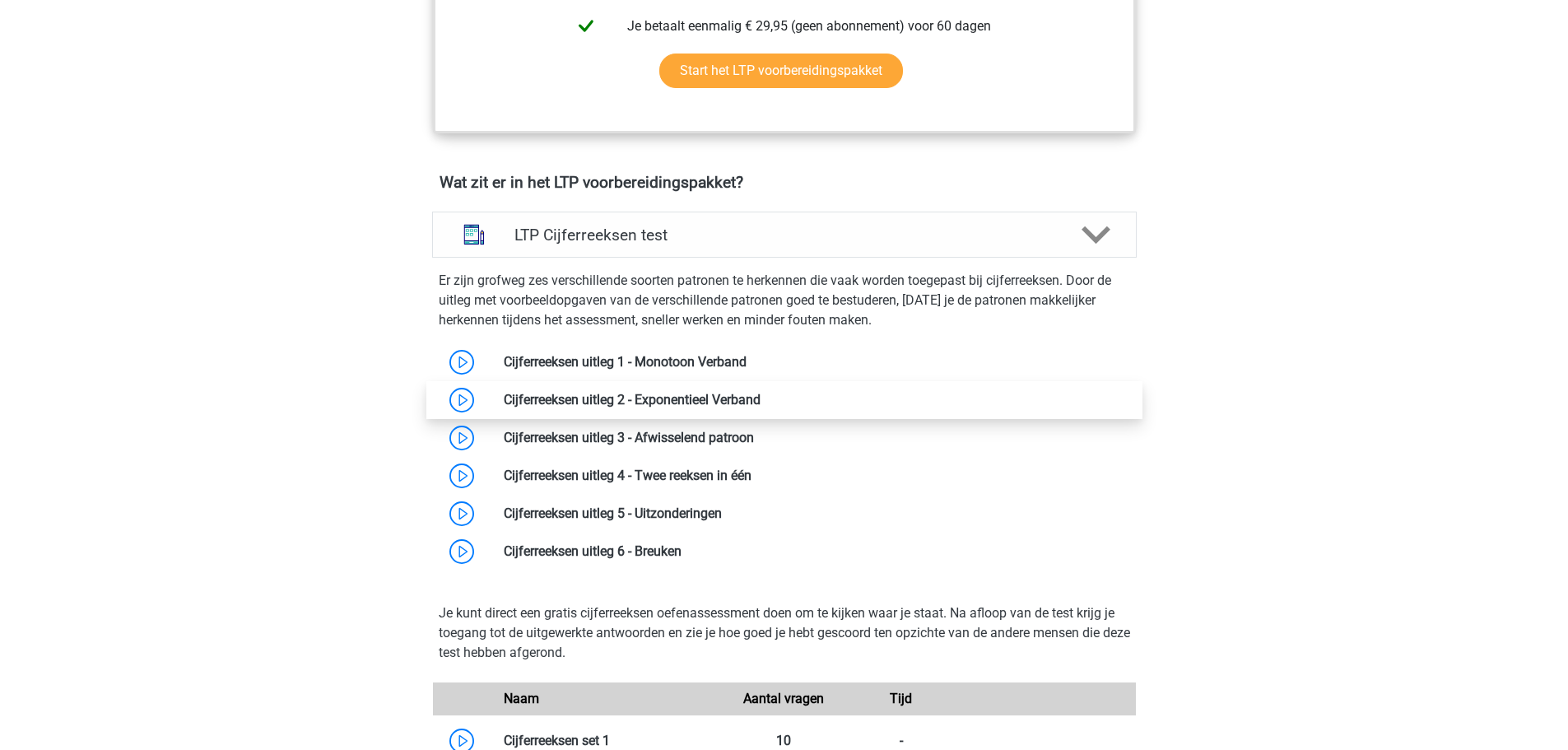
scroll to position [905, 0]
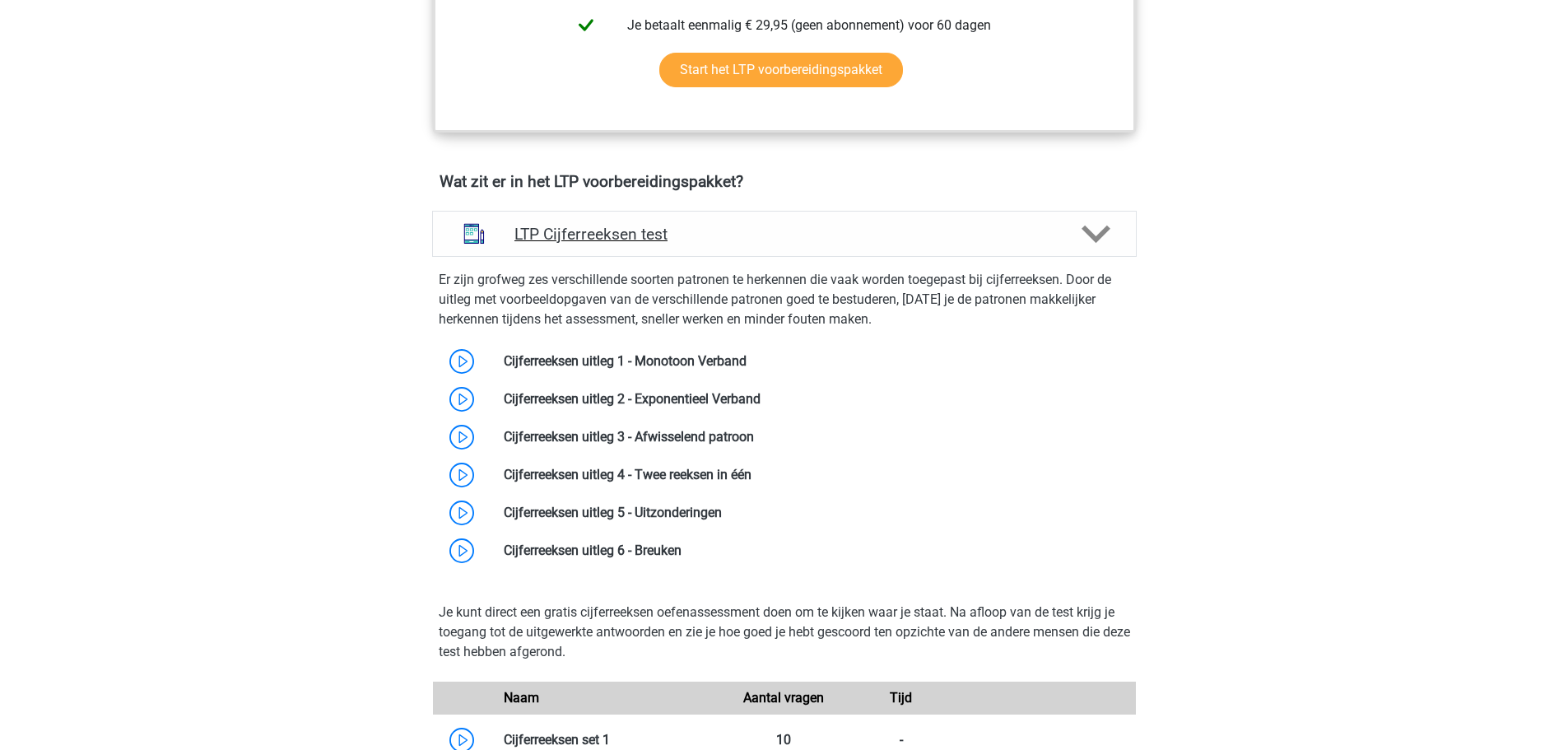
click at [835, 244] on div "LTP Cijferreeksen test" at bounding box center [784, 234] width 704 height 46
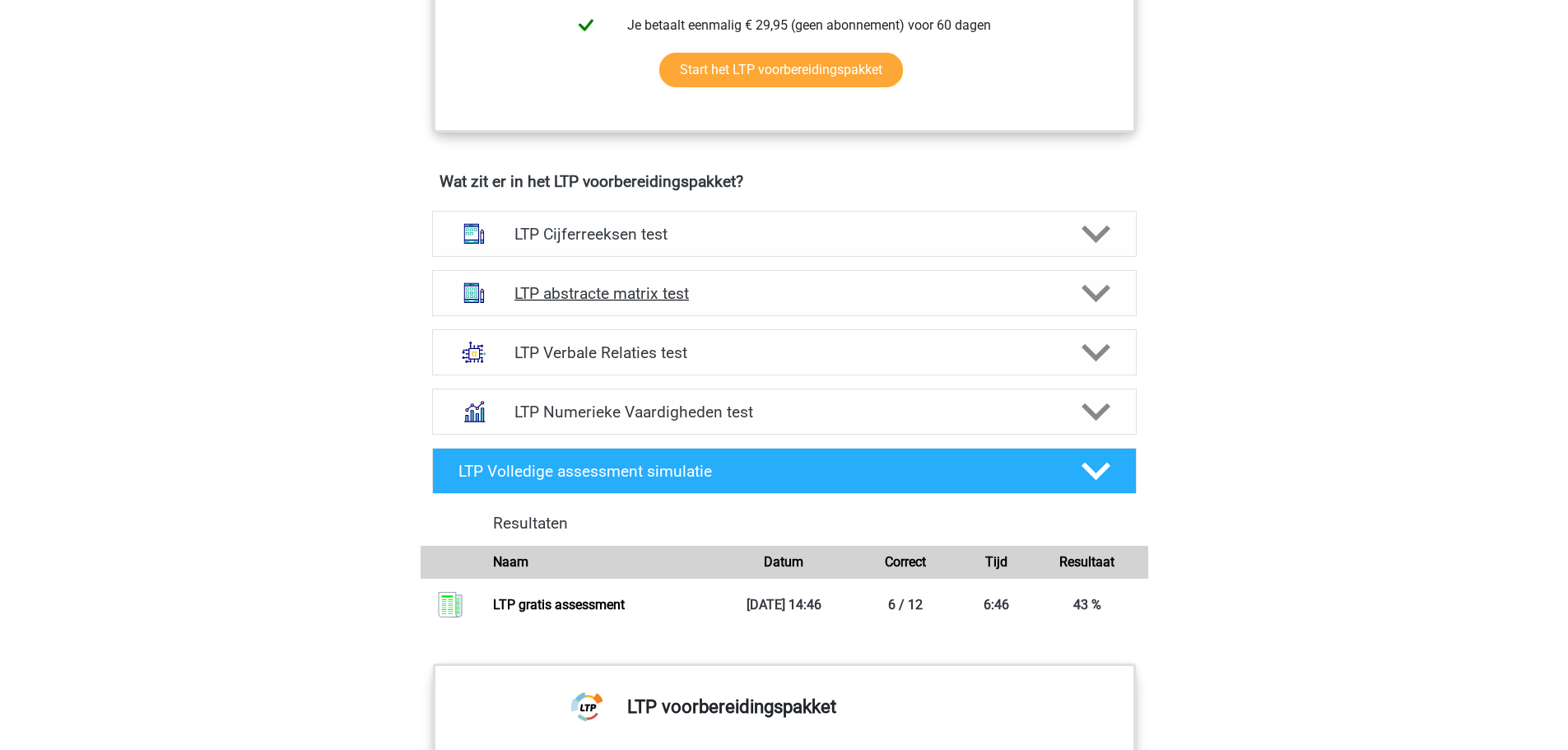
click at [762, 285] on h4 "LTP abstracte matrix test" at bounding box center [783, 293] width 539 height 18
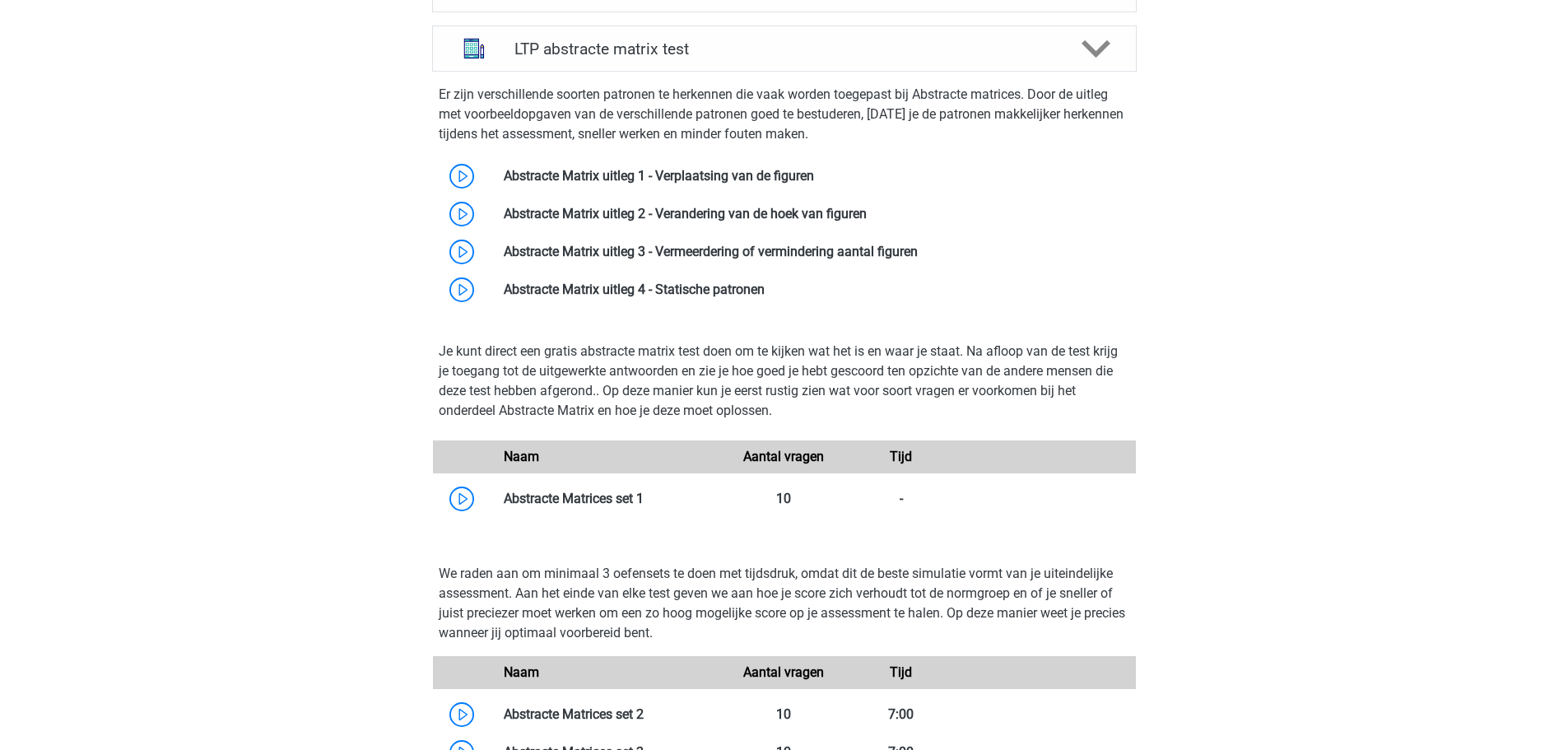
scroll to position [1152, 0]
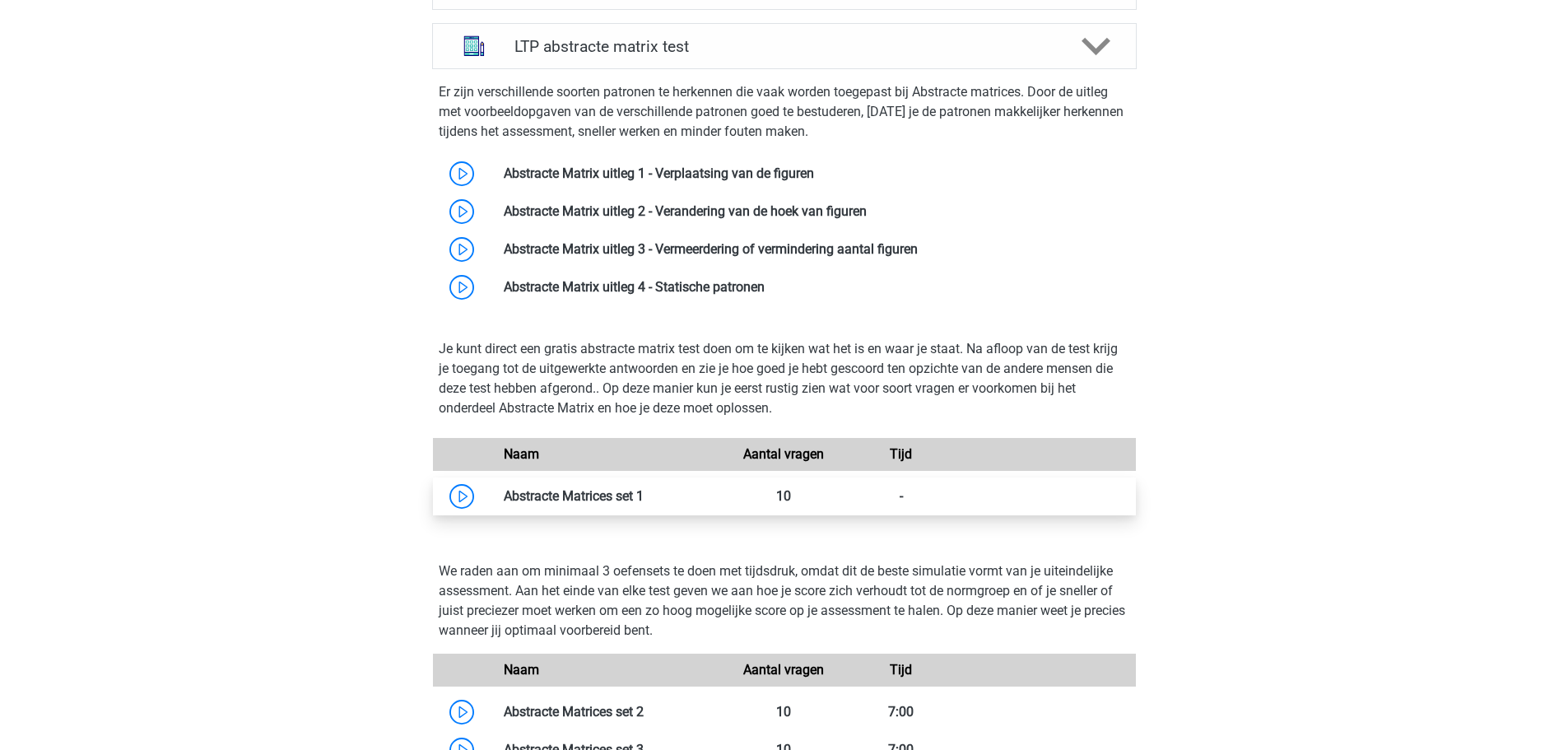
click at [643, 498] on link at bounding box center [643, 496] width 0 height 16
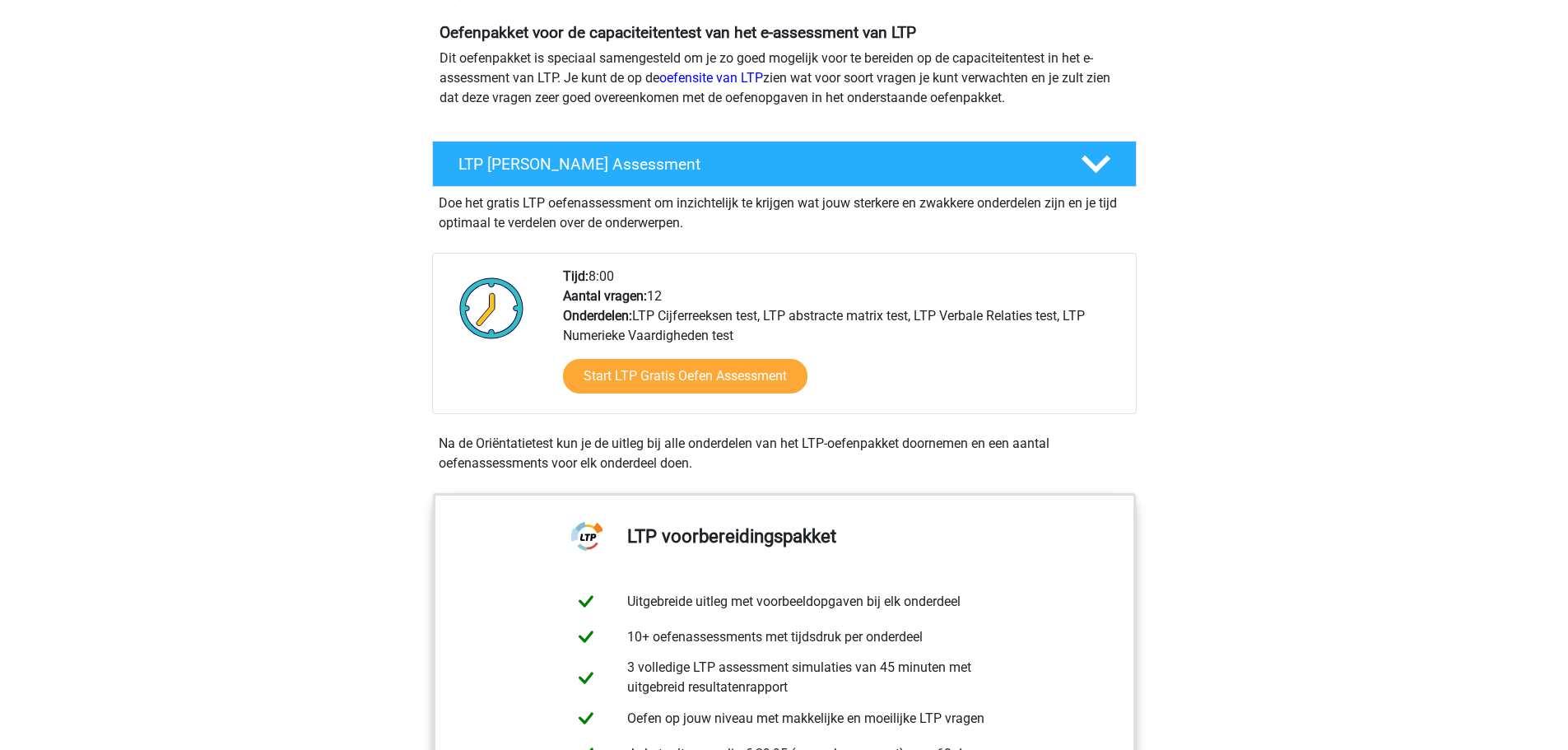
scroll to position [0, 0]
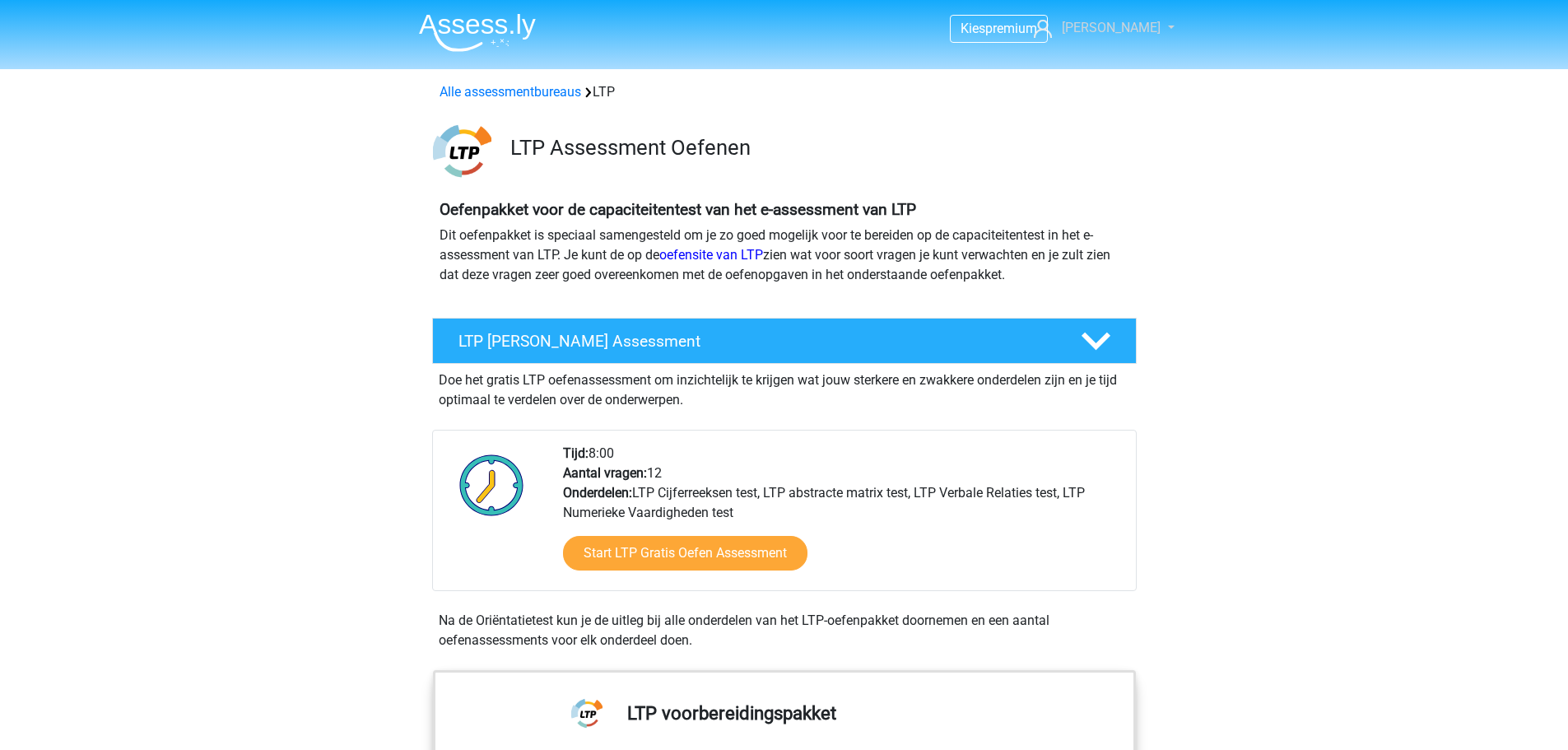
click at [1129, 34] on span "[PERSON_NAME]" at bounding box center [1110, 27] width 99 height 16
click at [749, 154] on h3 "LTP Assessment Oefenen" at bounding box center [816, 148] width 613 height 26
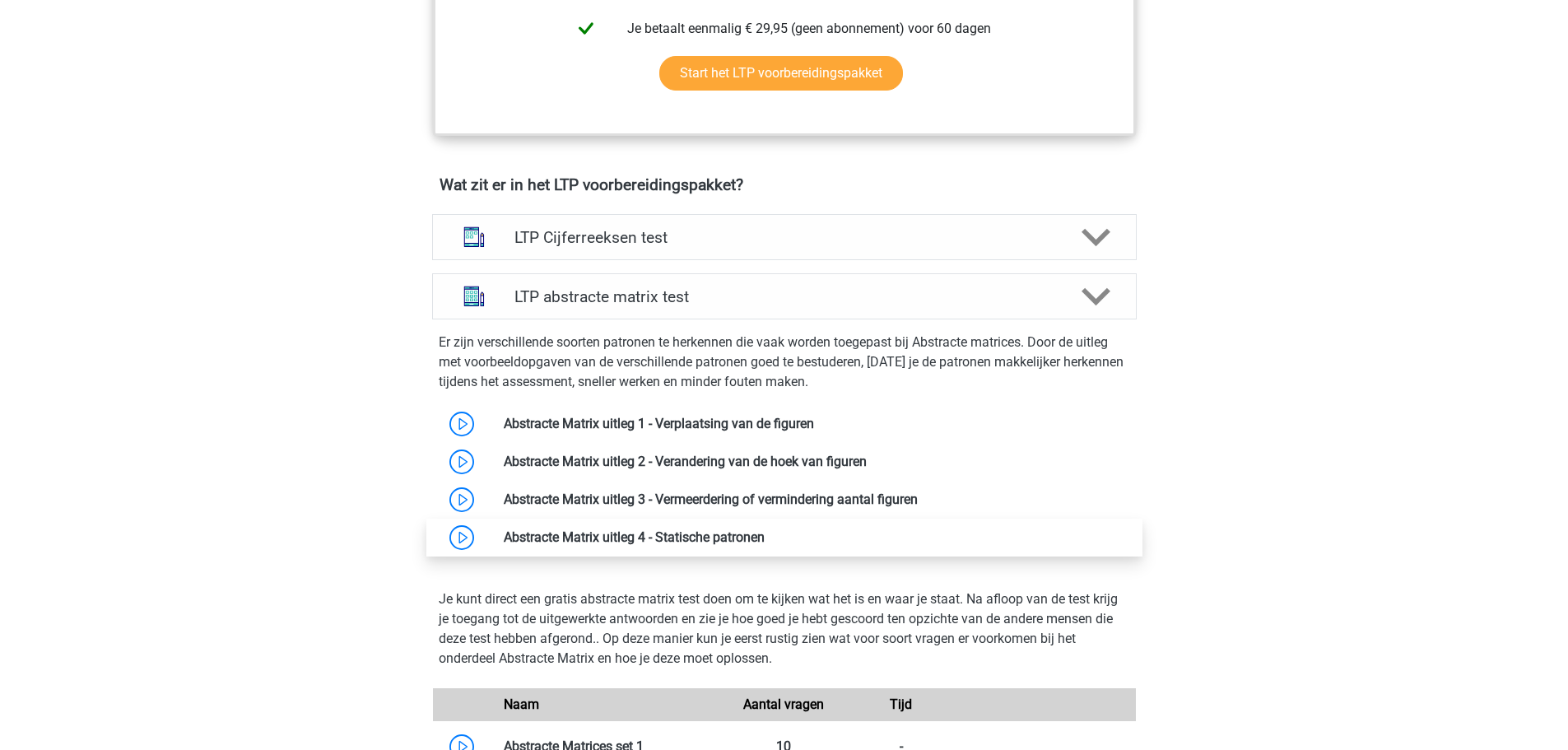
scroll to position [1070, 0]
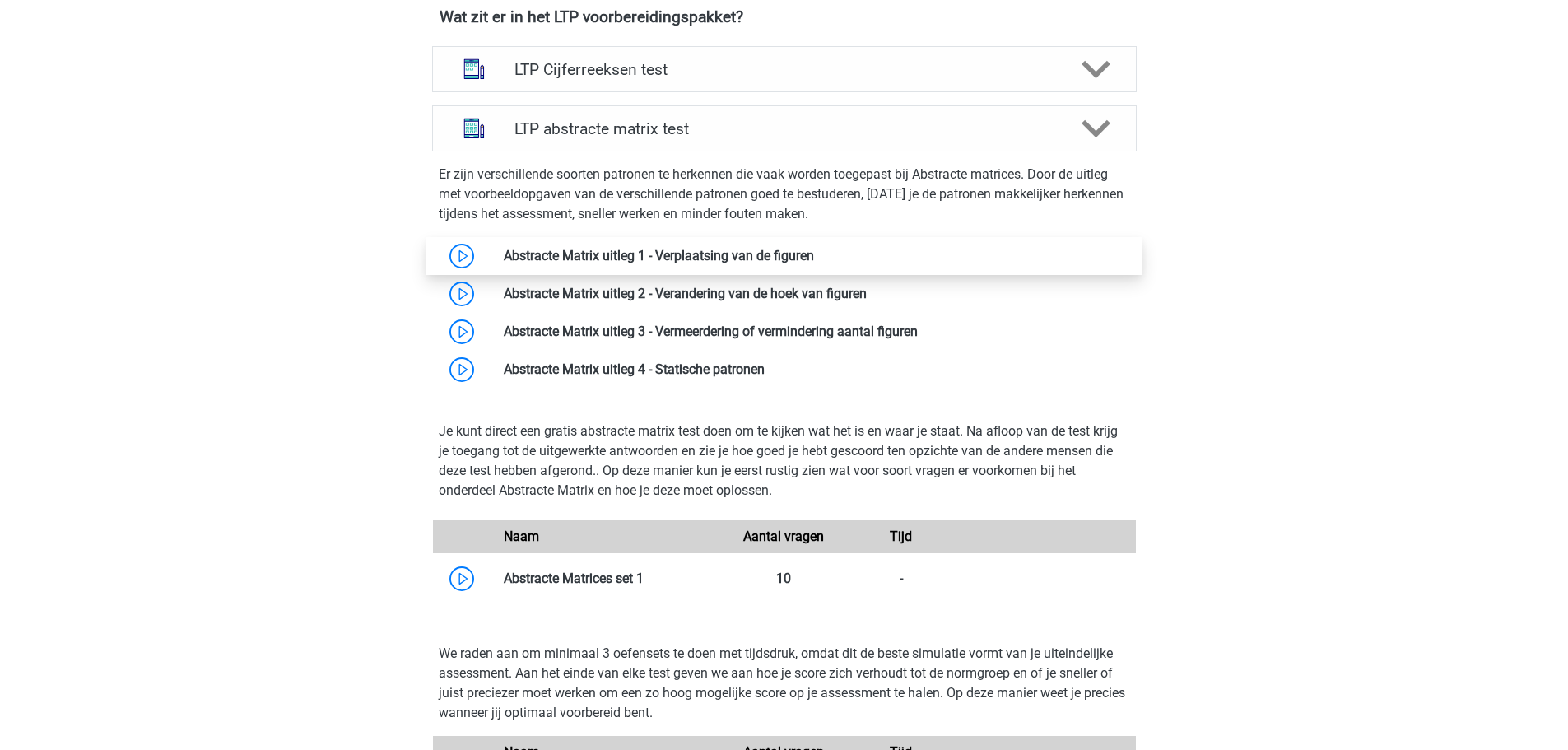
click at [814, 258] on link at bounding box center [814, 255] width 0 height 16
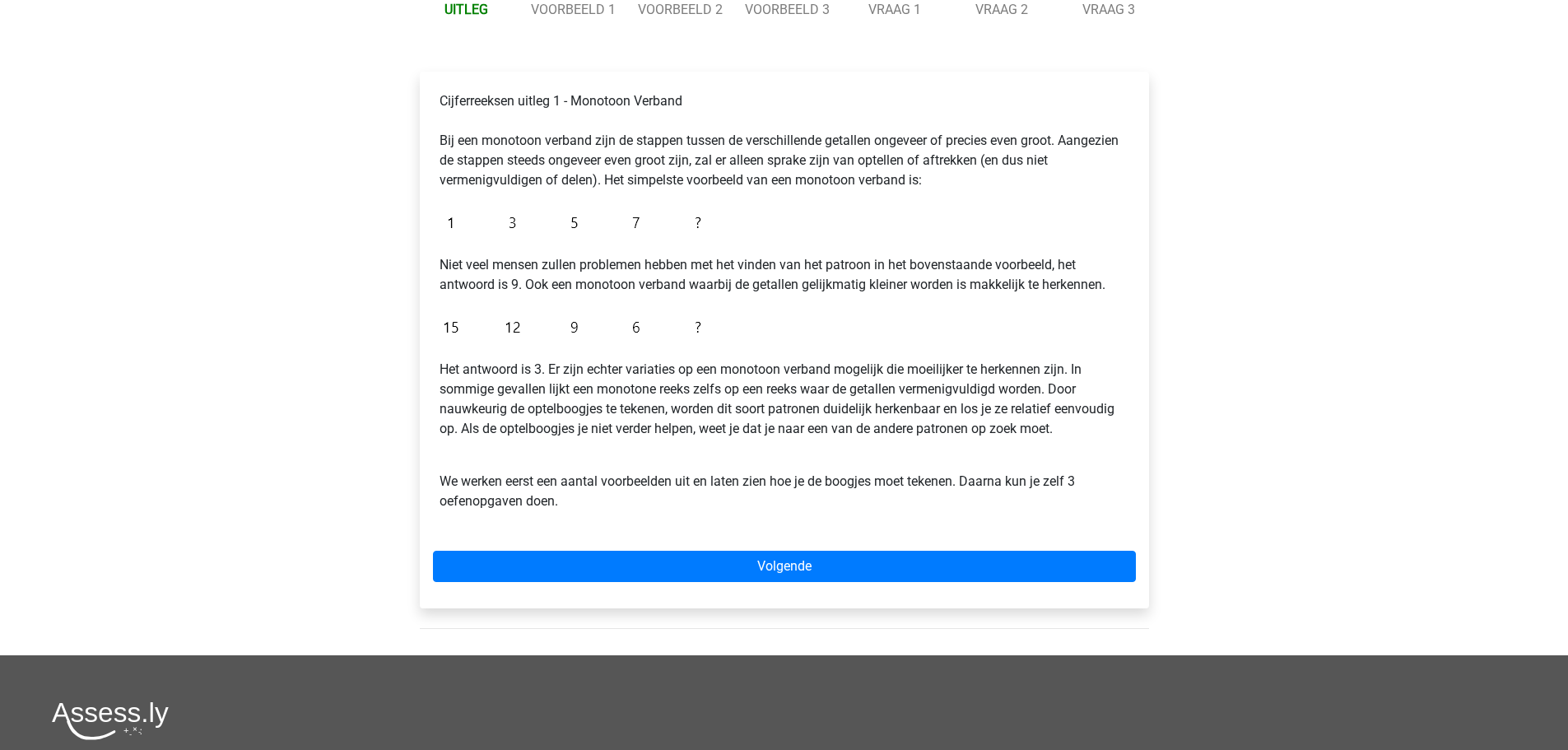
scroll to position [247, 0]
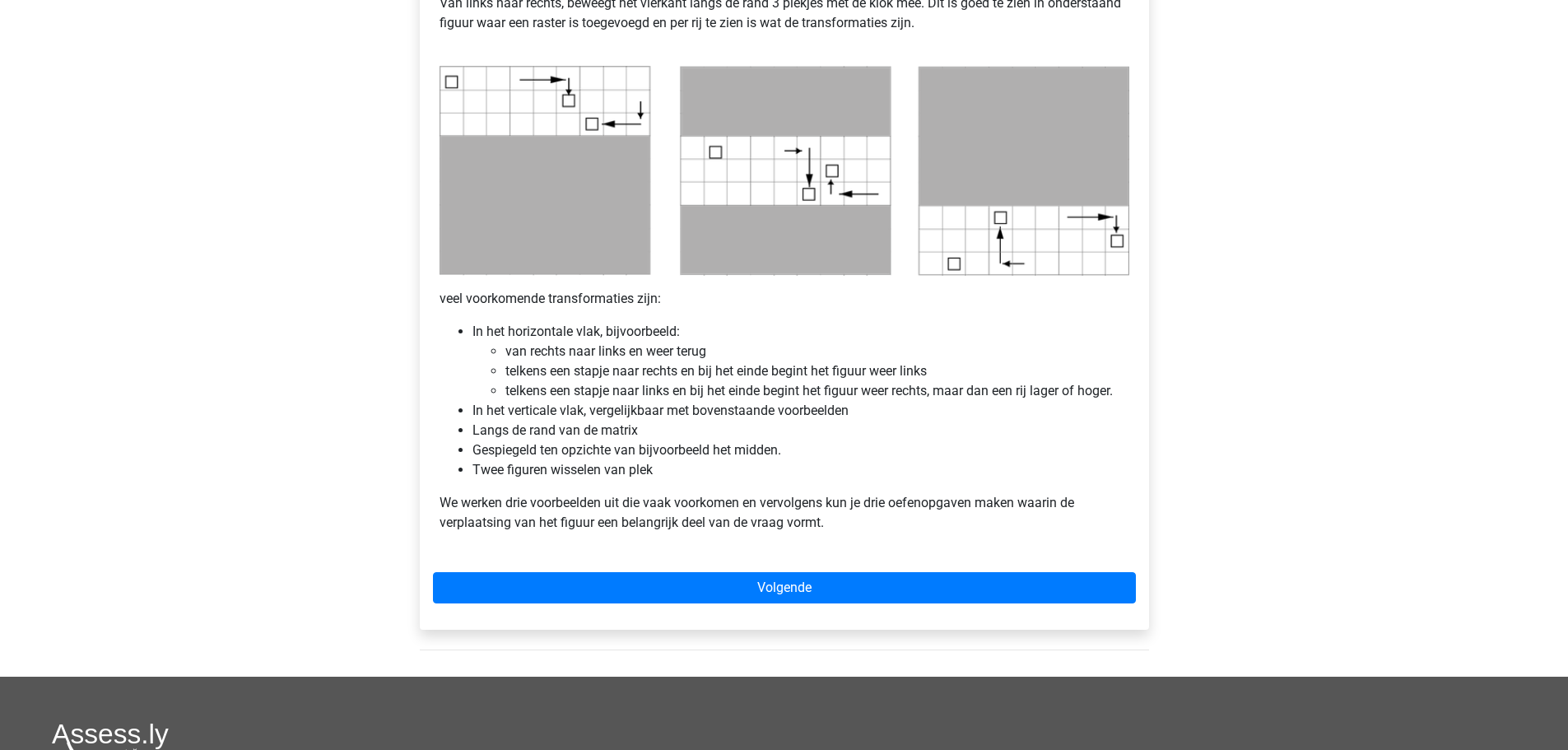
scroll to position [823, 0]
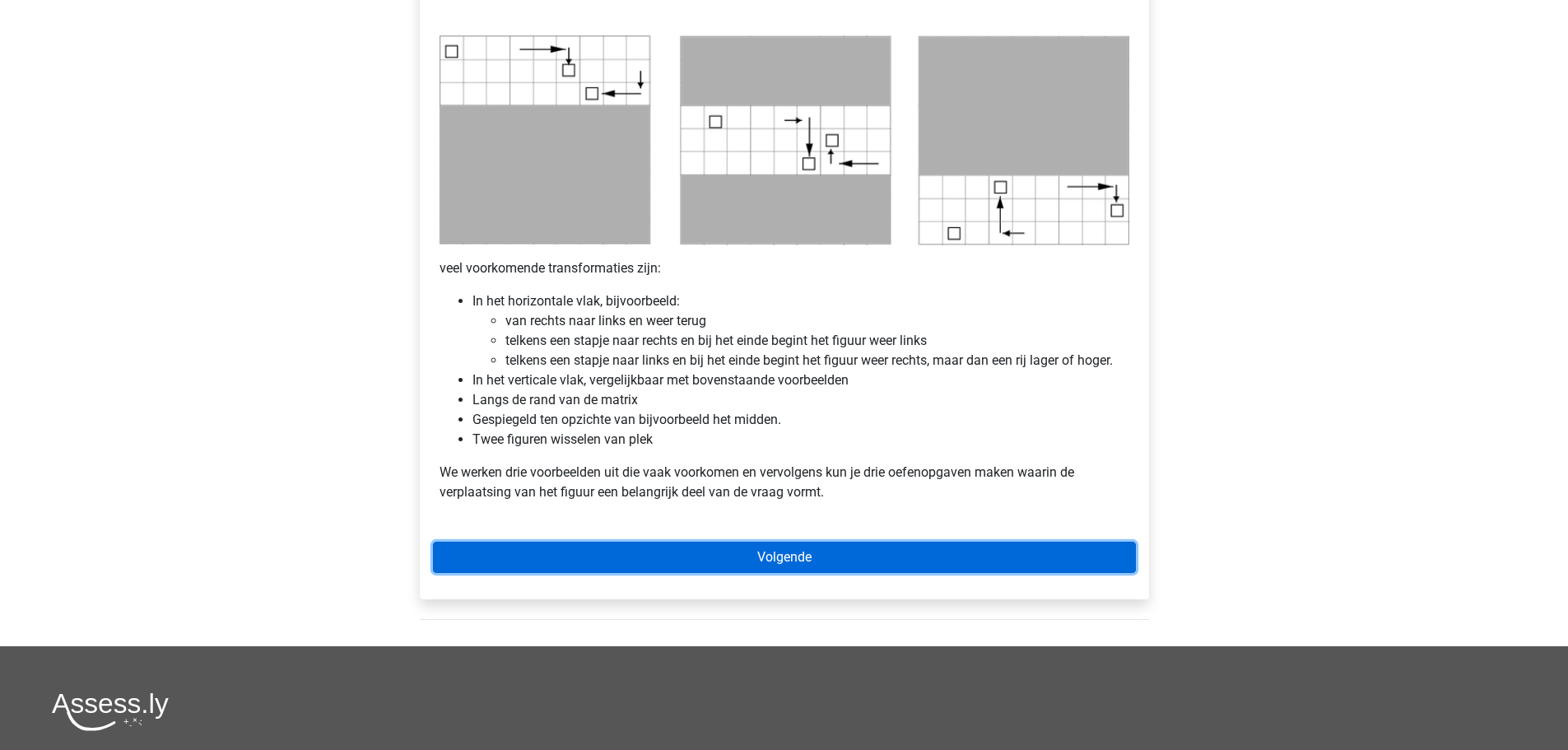
click at [697, 559] on link "Volgende" at bounding box center [784, 558] width 703 height 31
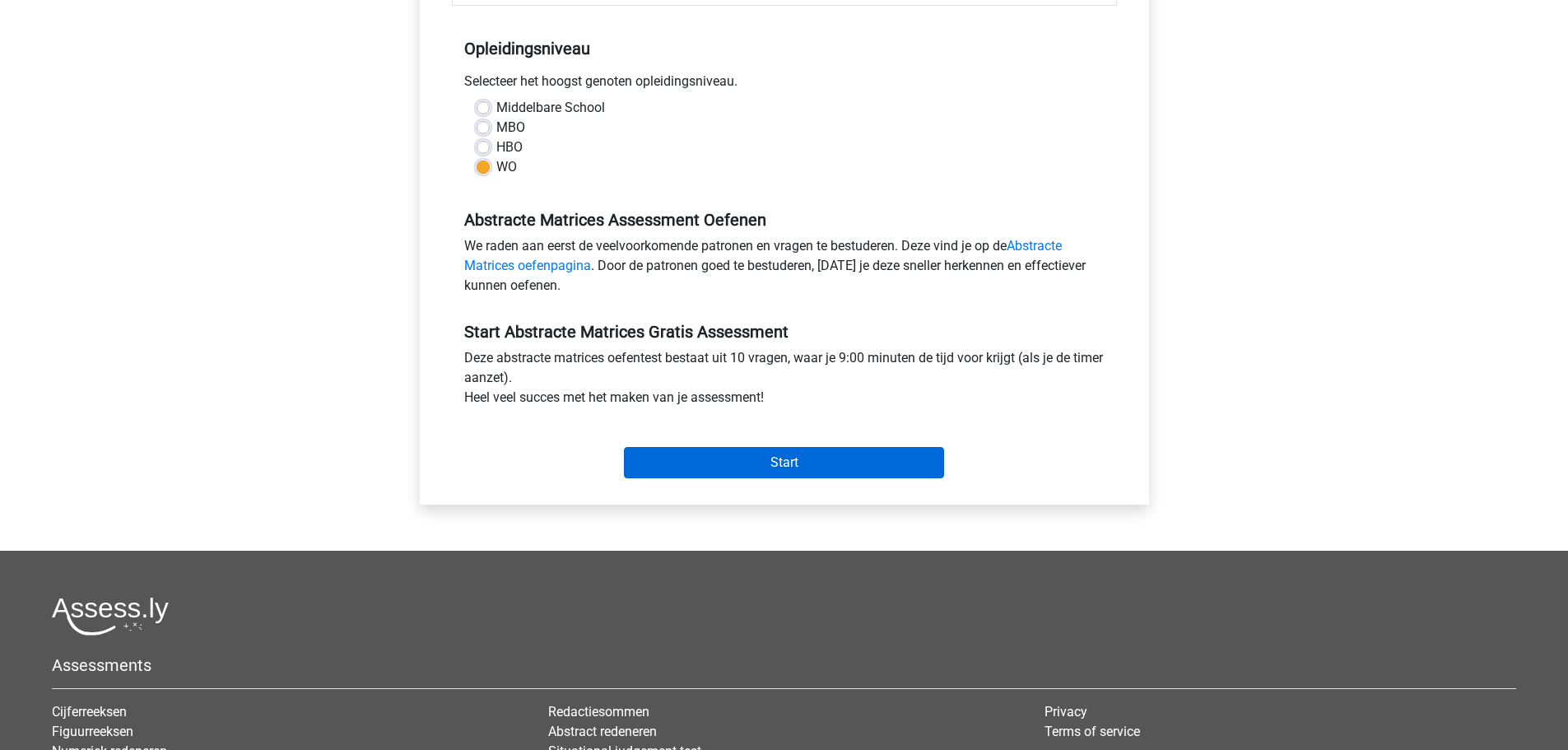
scroll to position [329, 0]
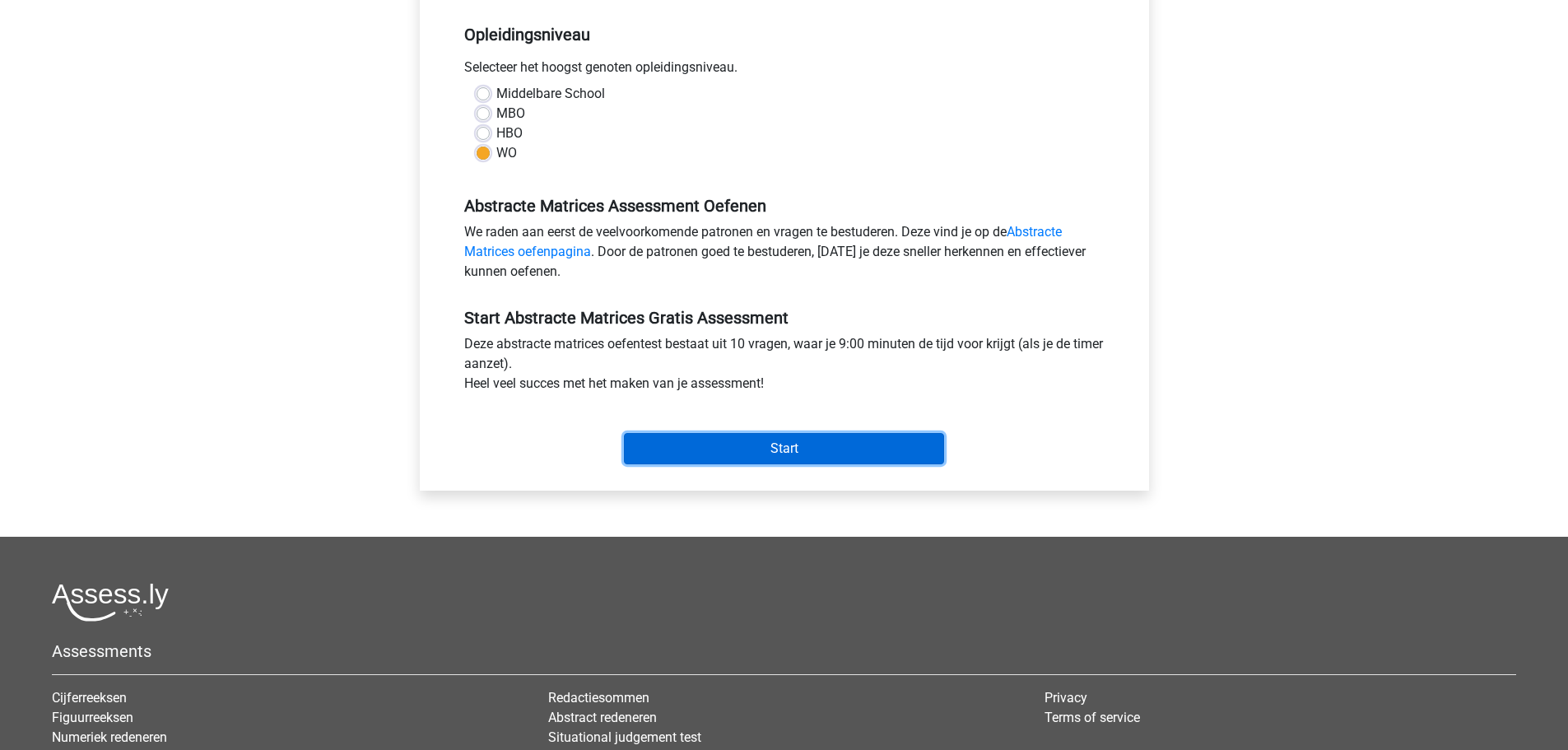
click at [685, 445] on input "Start" at bounding box center [784, 449] width 320 height 31
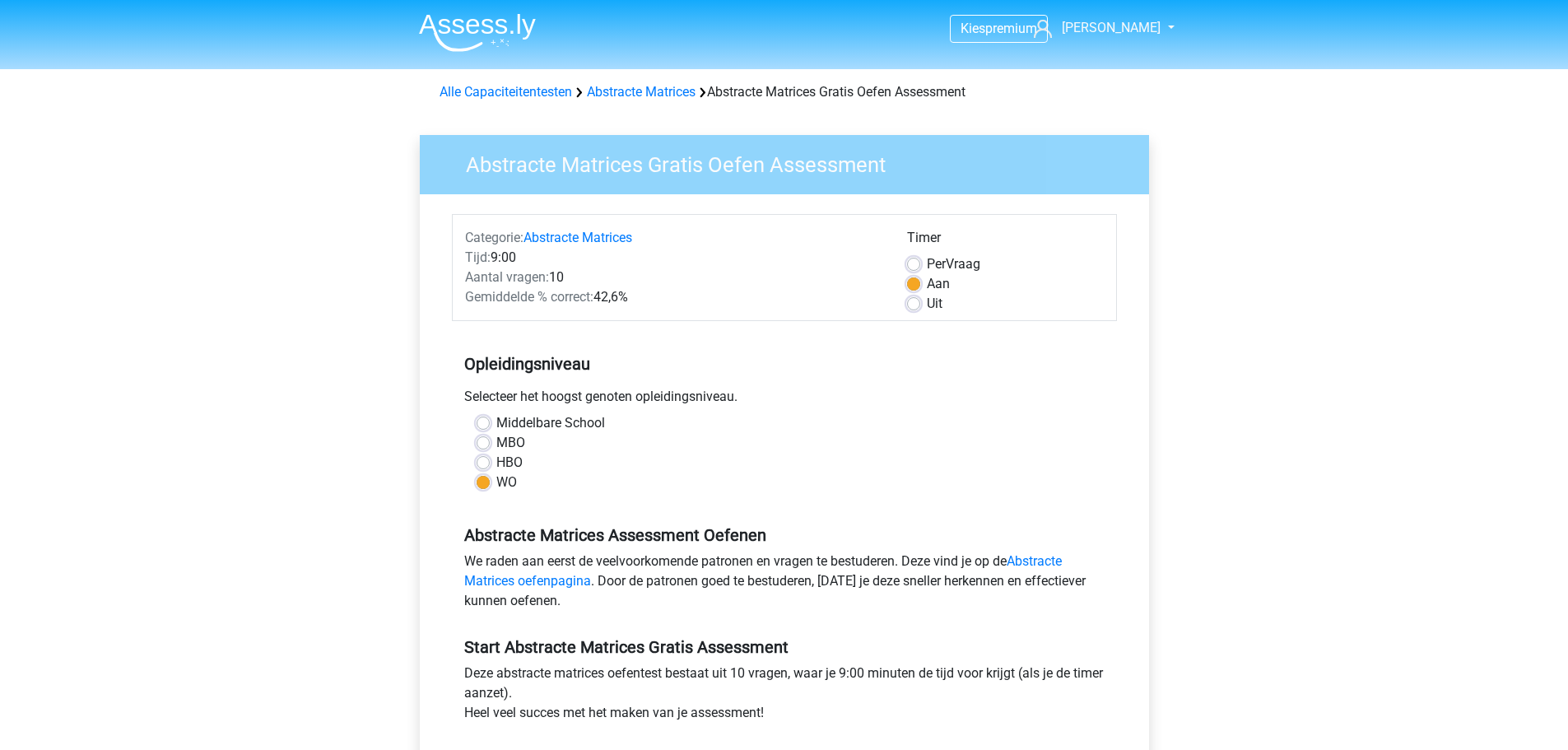
scroll to position [329, 0]
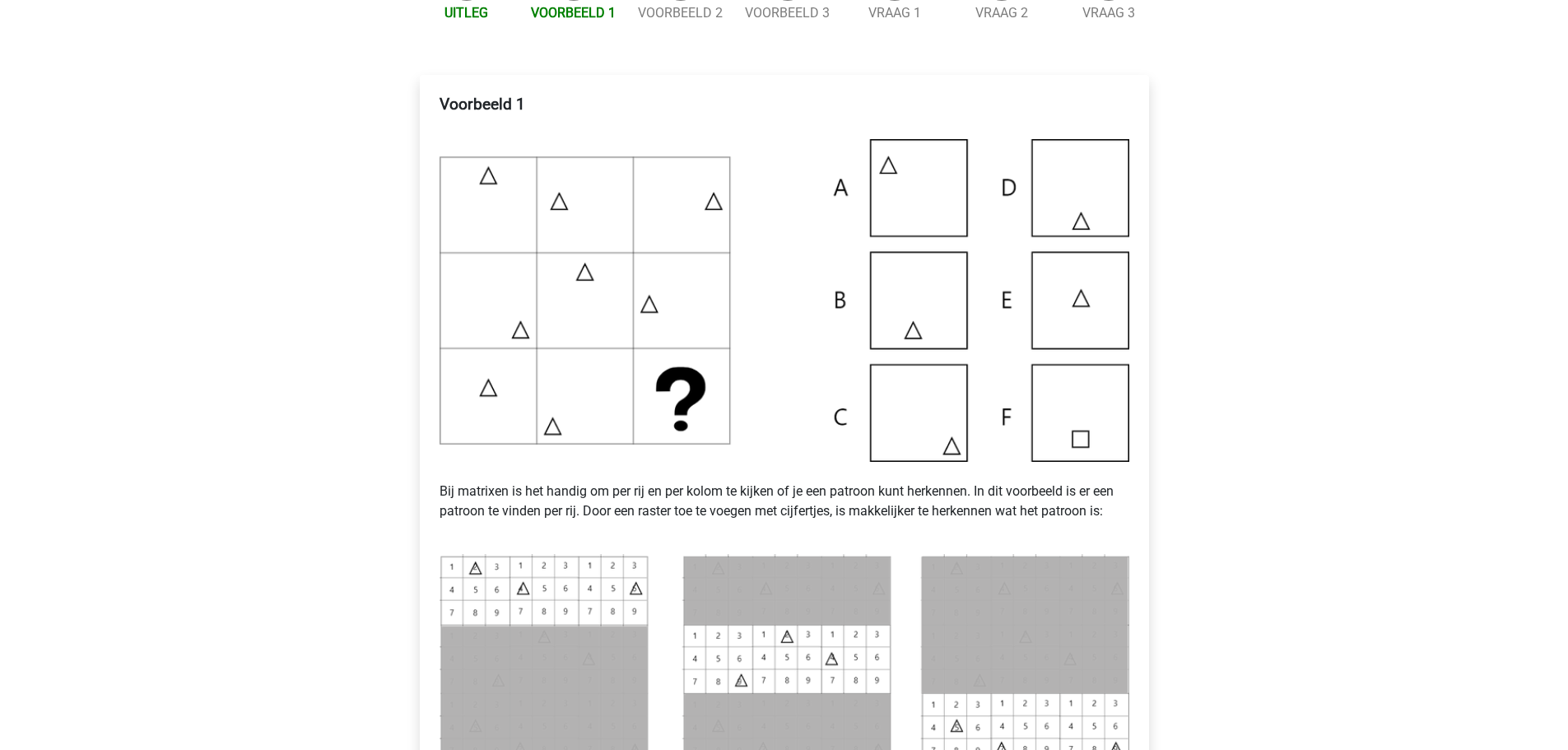
scroll to position [82, 0]
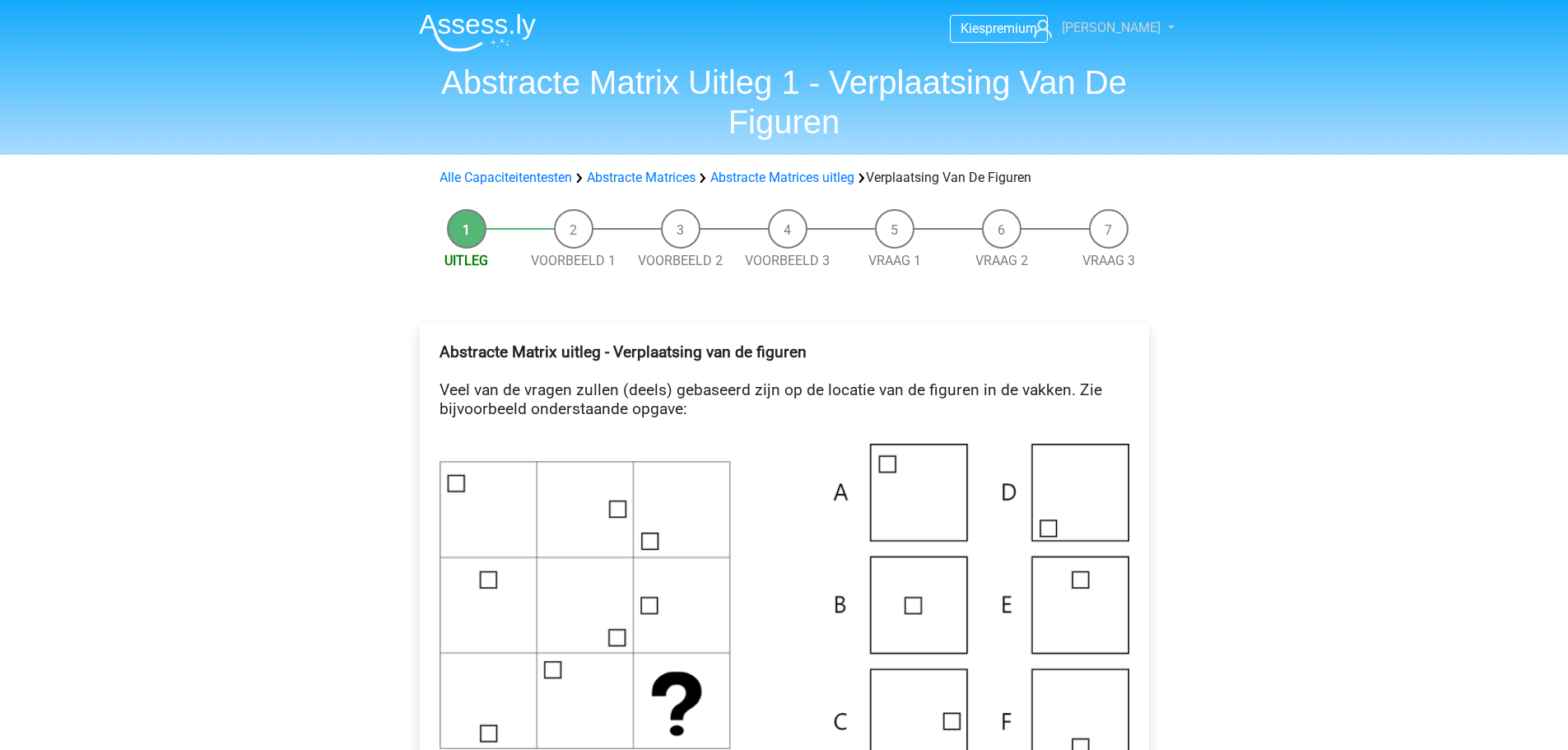
click at [1147, 28] on link "[PERSON_NAME]" at bounding box center [1095, 28] width 135 height 19
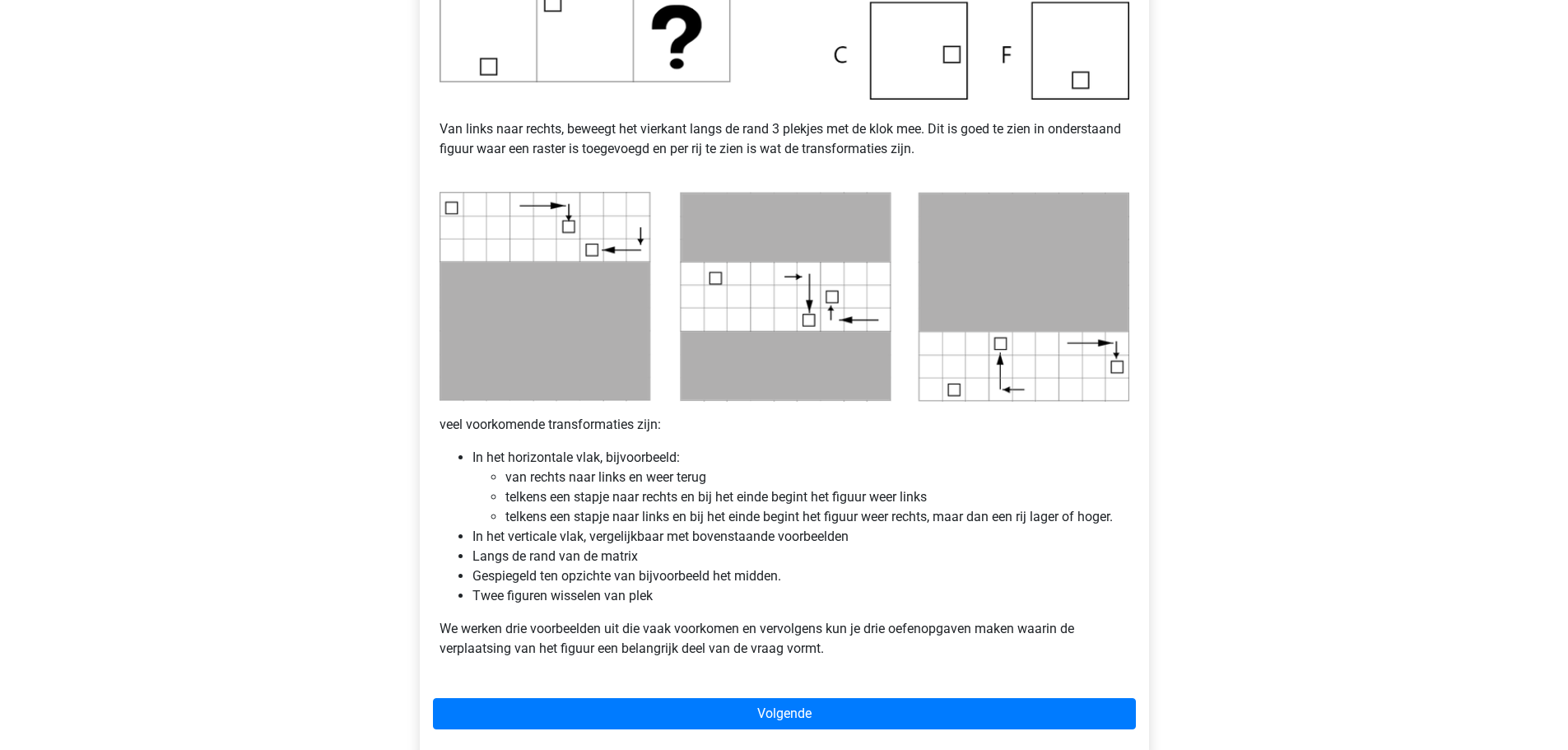
scroll to position [904, 0]
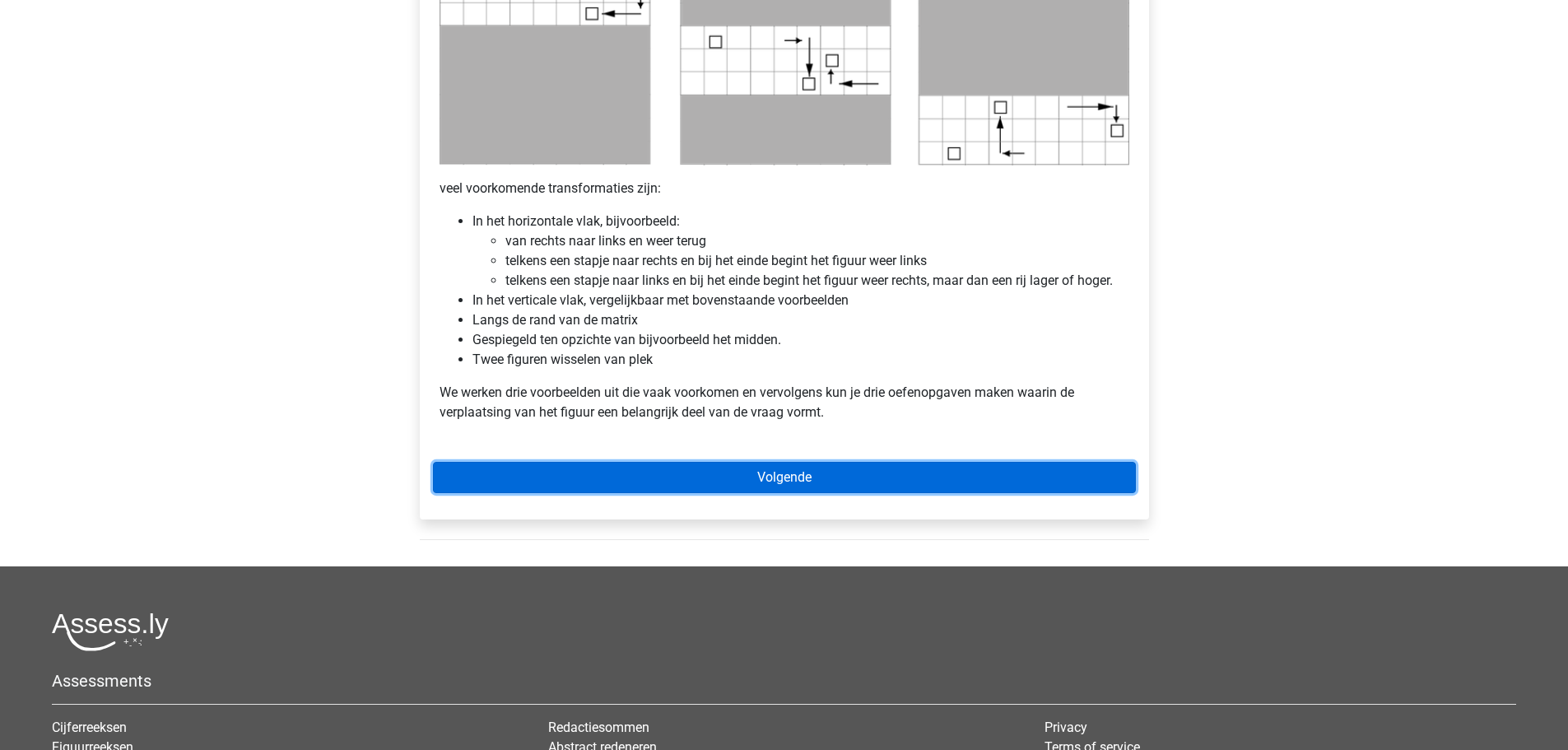
click at [698, 476] on link "Volgende" at bounding box center [784, 477] width 703 height 31
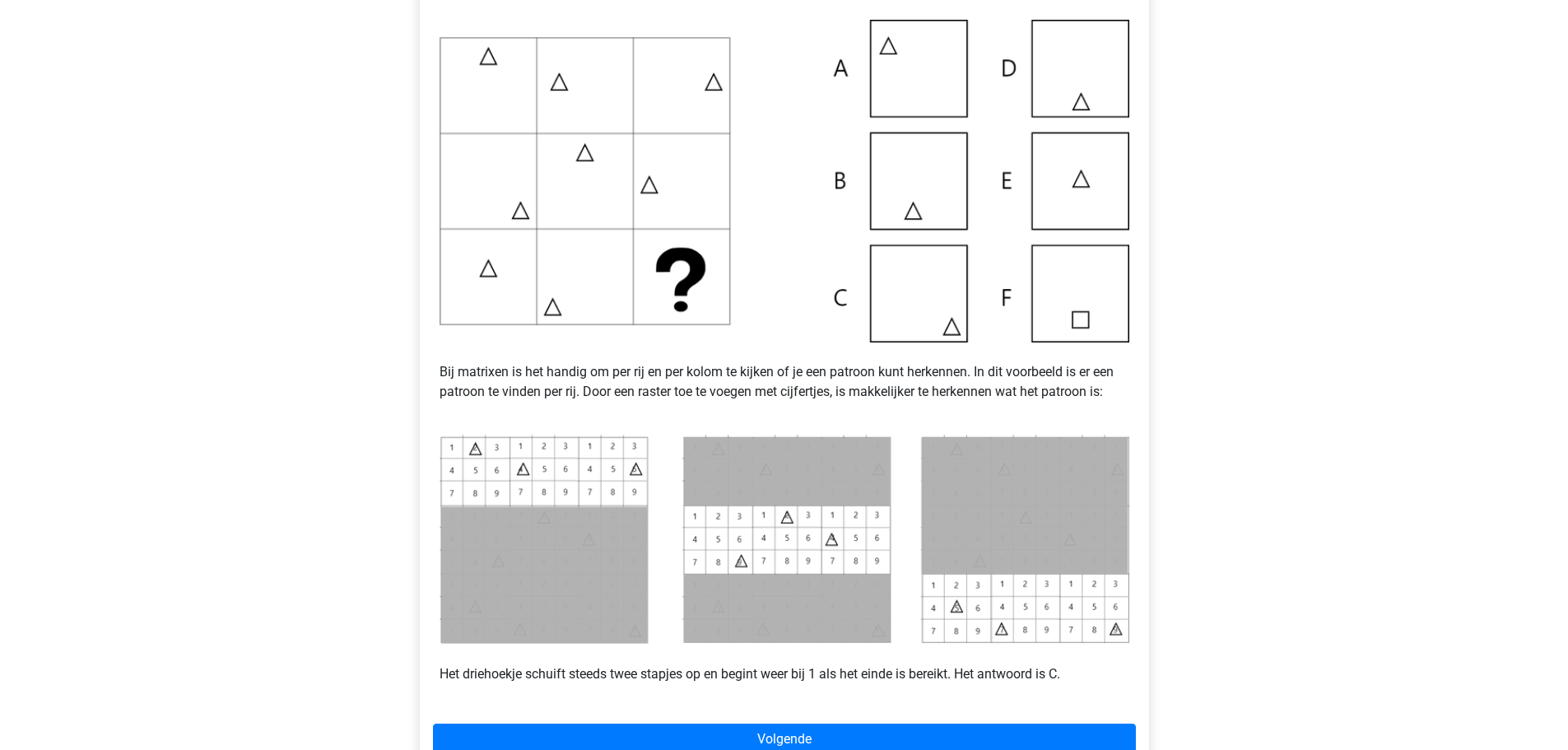
scroll to position [375, 0]
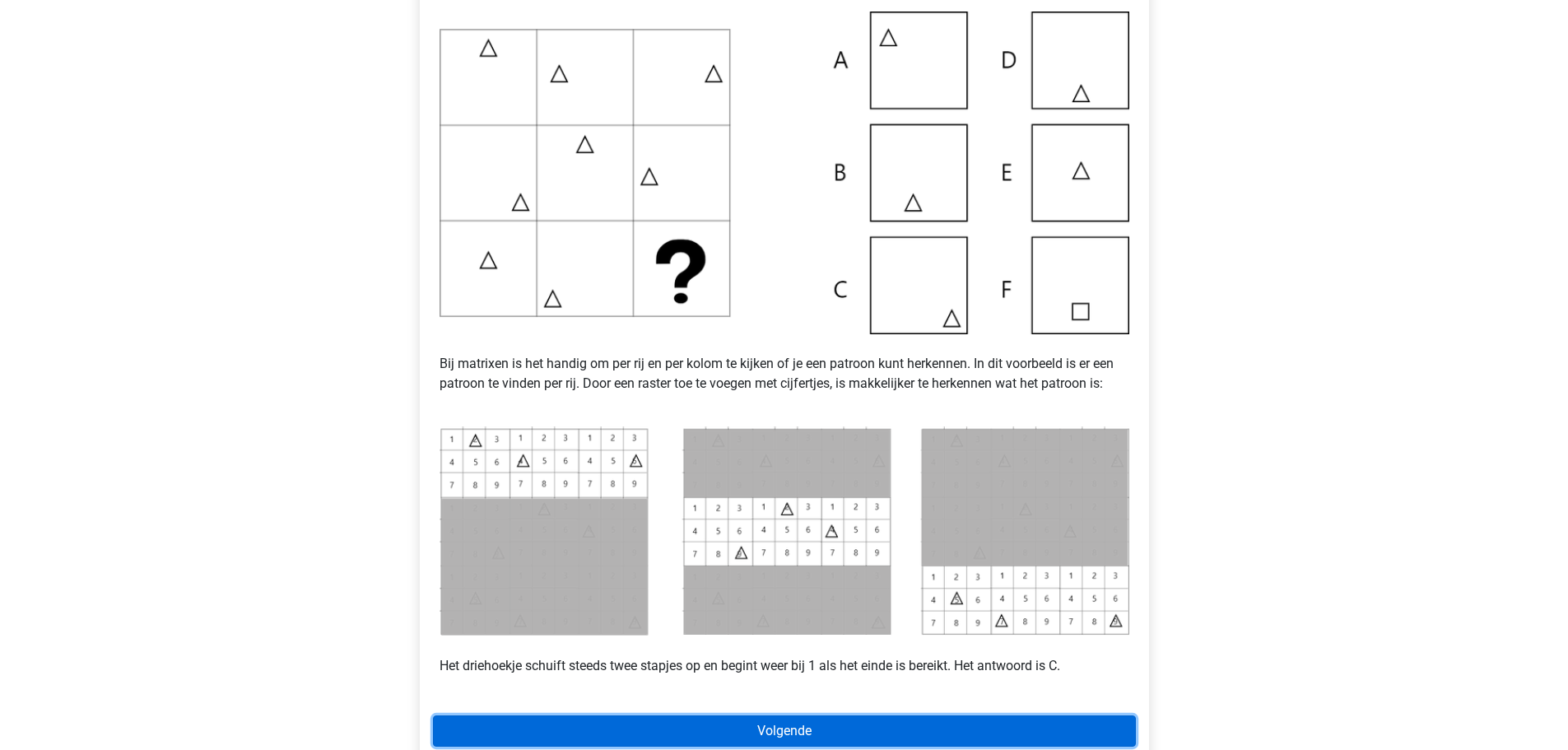
click at [671, 718] on link "Volgende" at bounding box center [784, 732] width 703 height 31
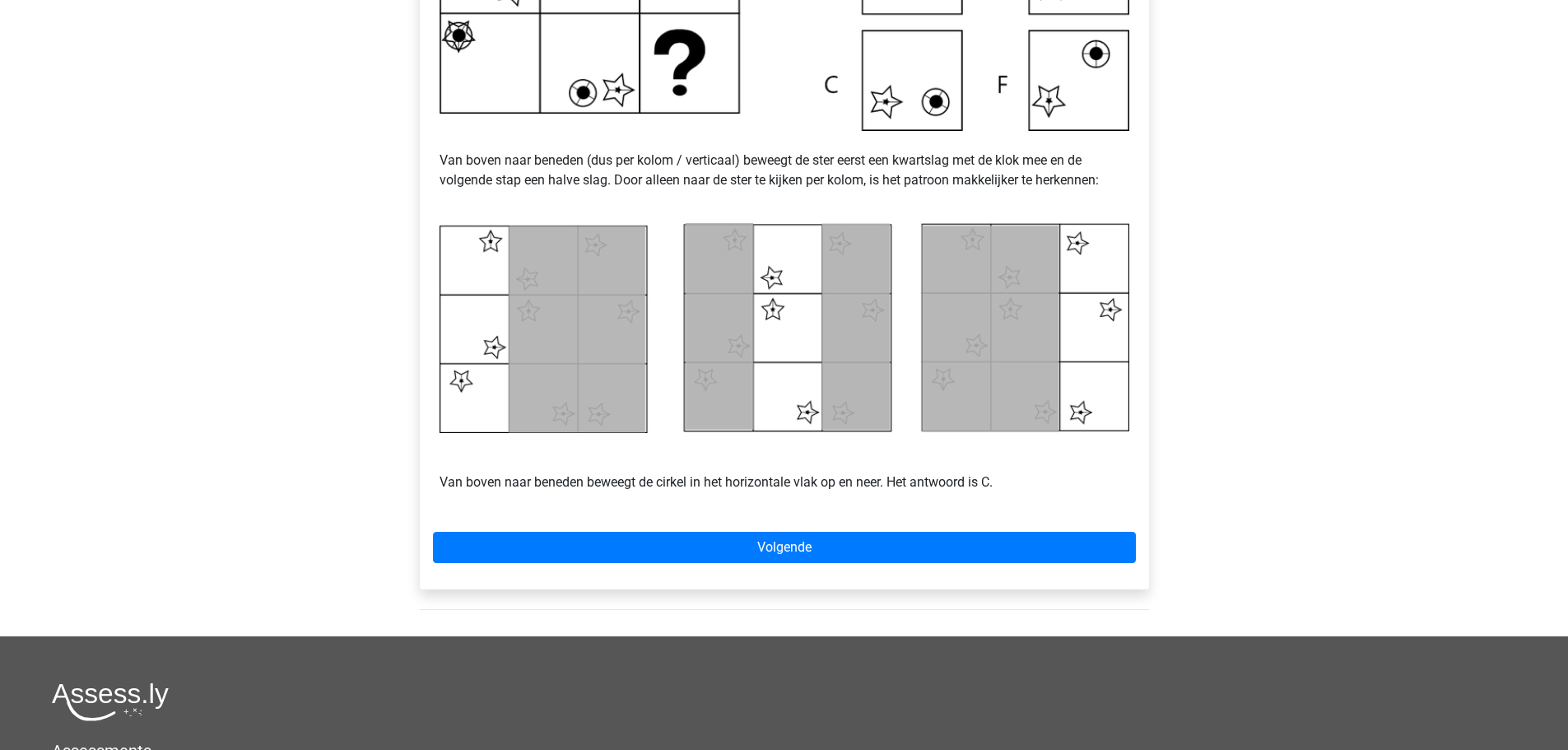
scroll to position [590, 0]
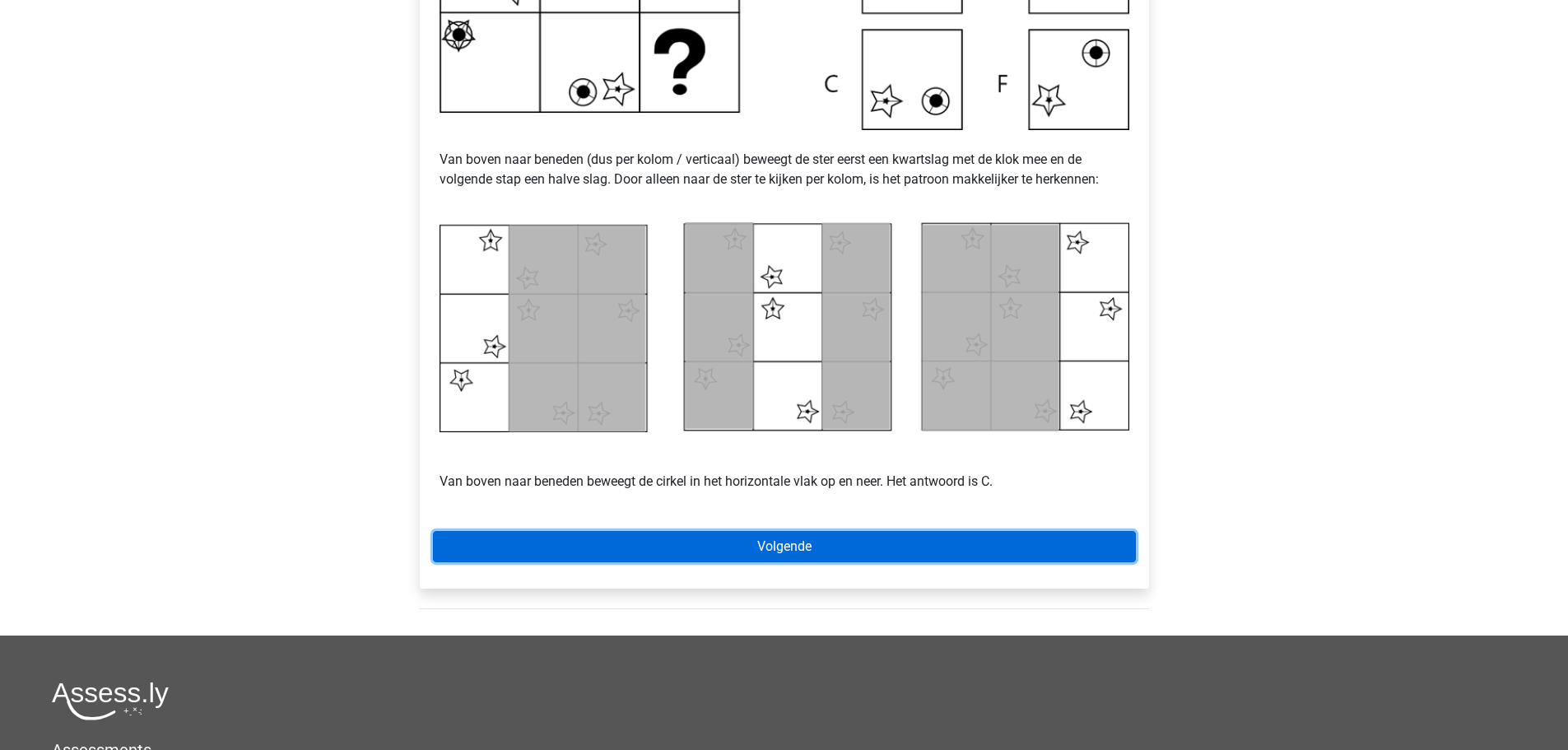
click at [837, 538] on link "Volgende" at bounding box center [784, 547] width 703 height 31
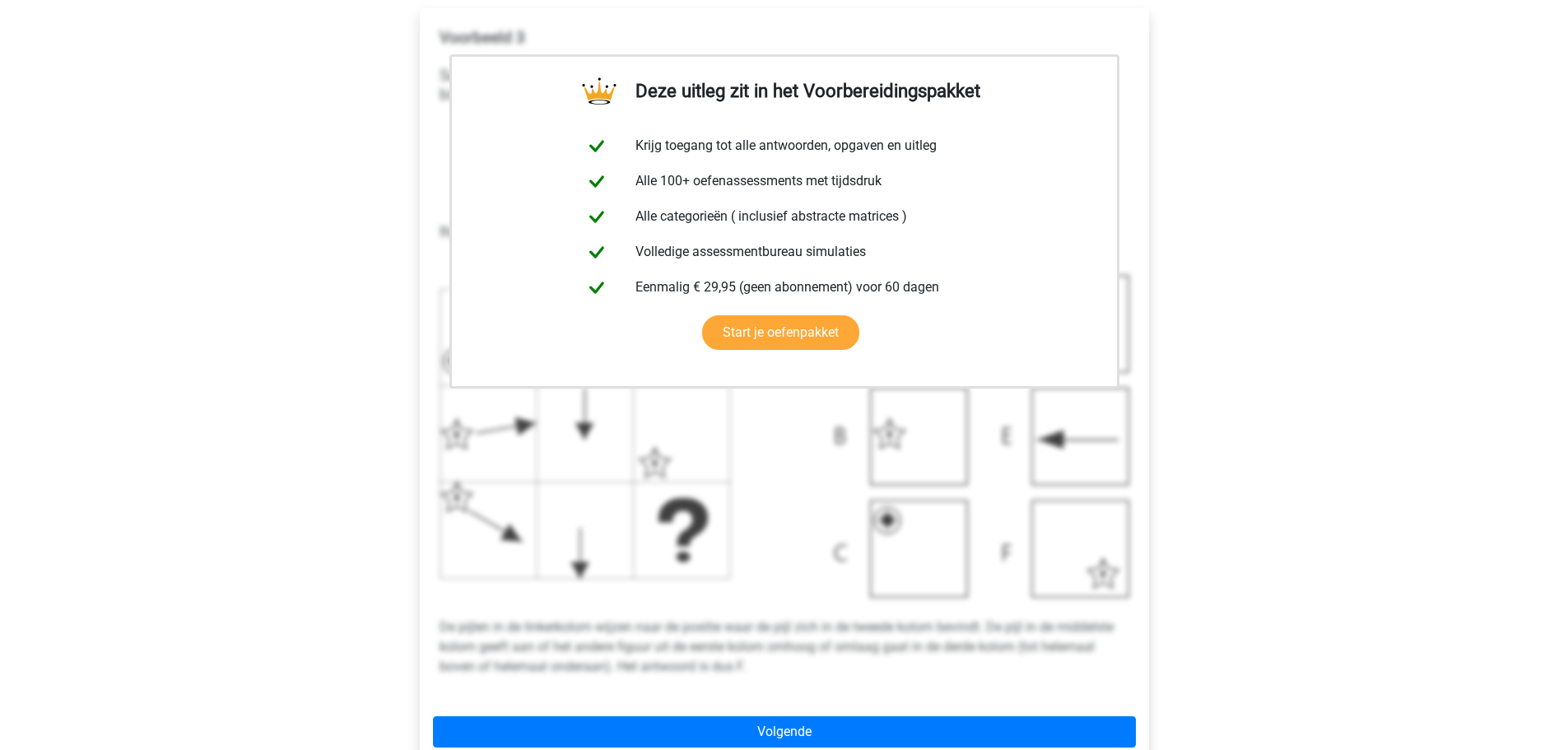
scroll to position [315, 0]
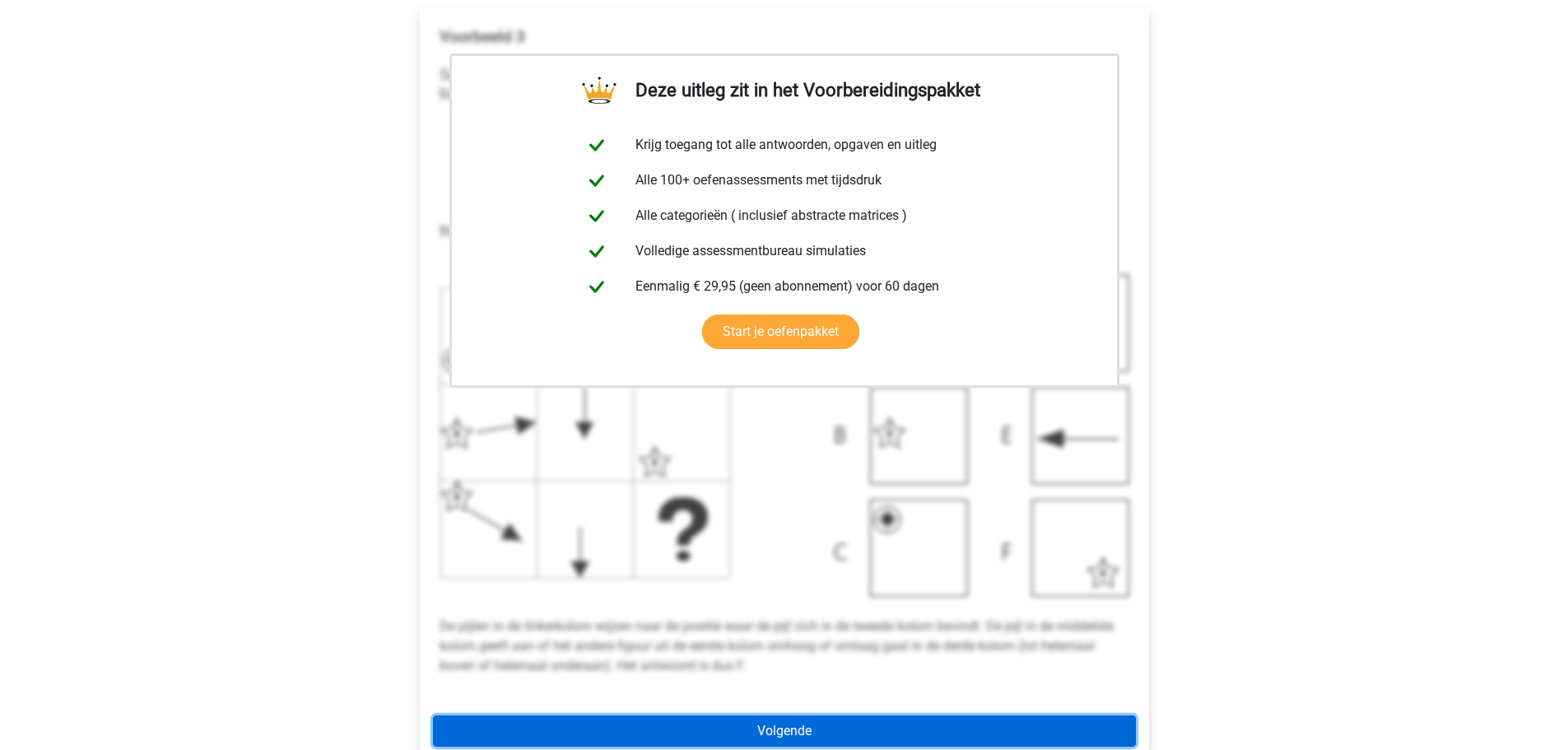
click at [773, 735] on link "Volgende" at bounding box center [784, 732] width 703 height 31
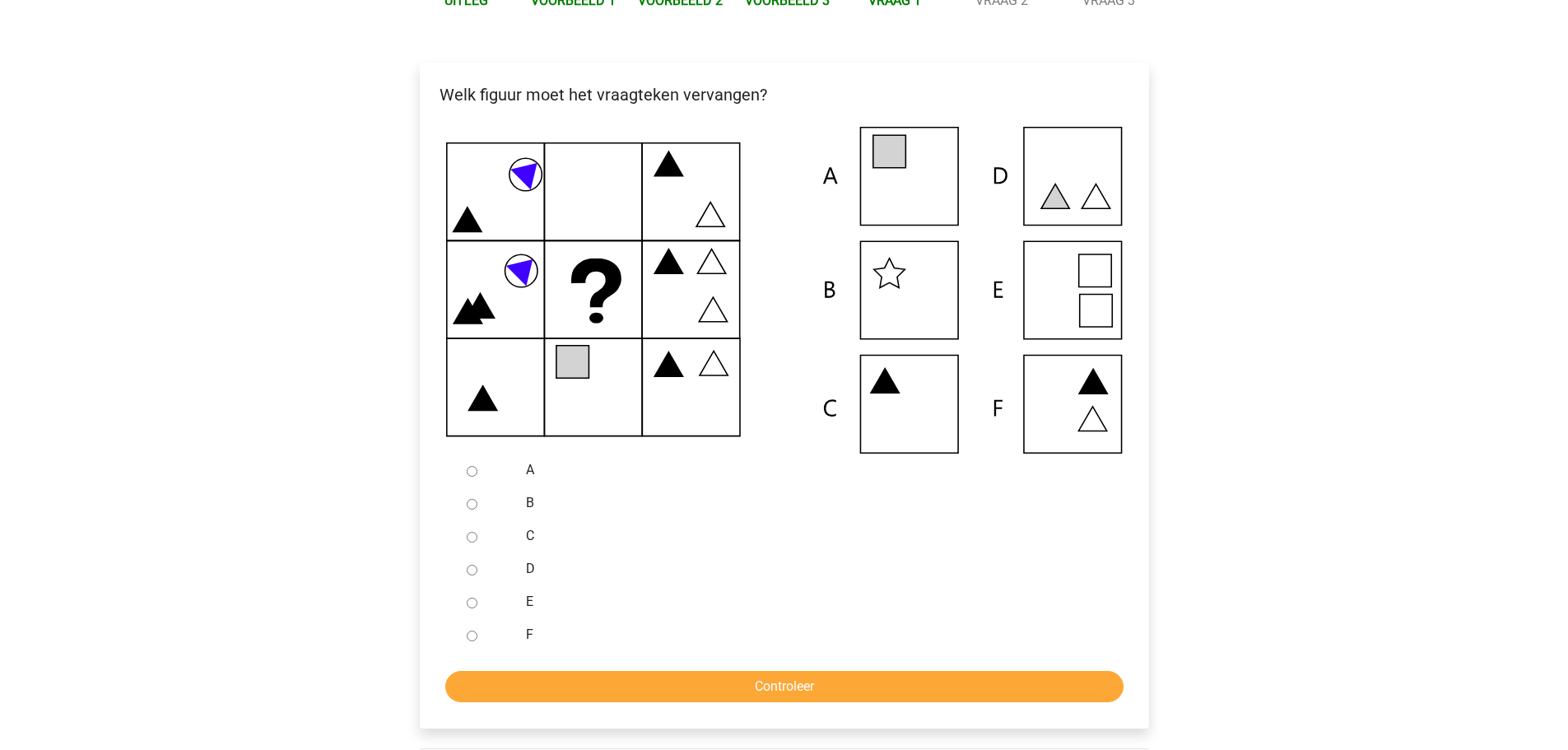
scroll to position [263, 0]
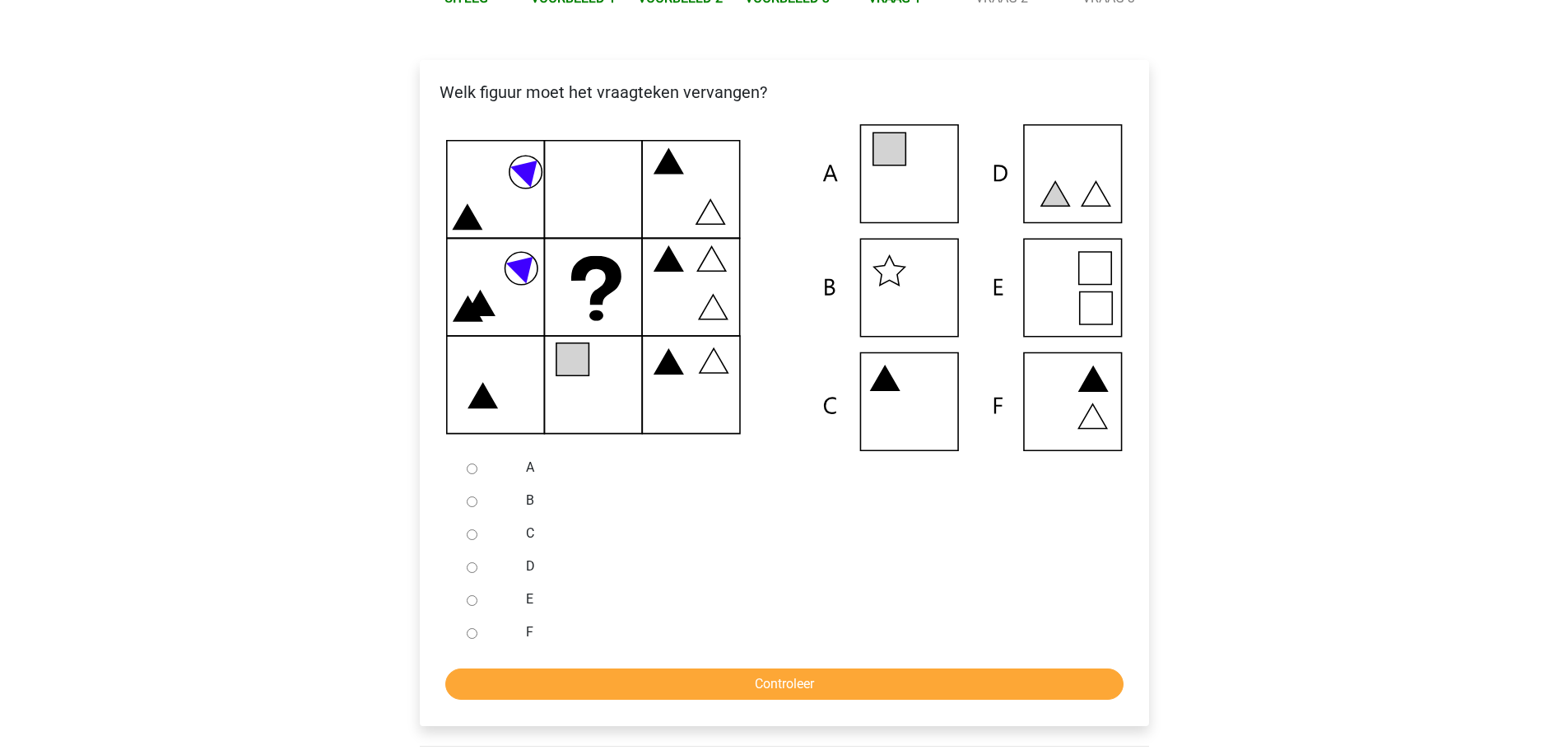
click at [471, 603] on input "E" at bounding box center [472, 601] width 11 height 11
radio input "true"
click at [527, 679] on input "Controleer" at bounding box center [785, 684] width 679 height 31
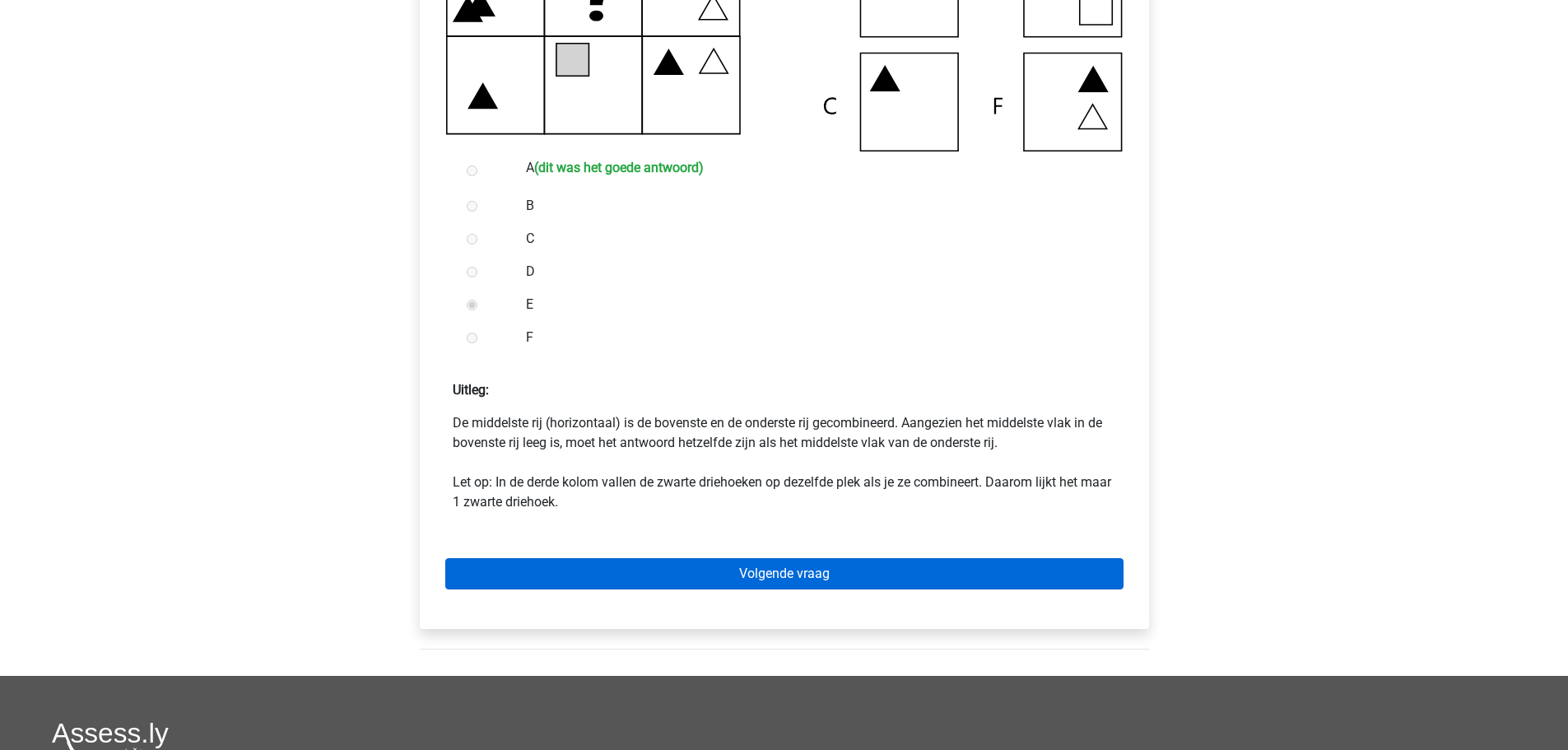
scroll to position [563, 0]
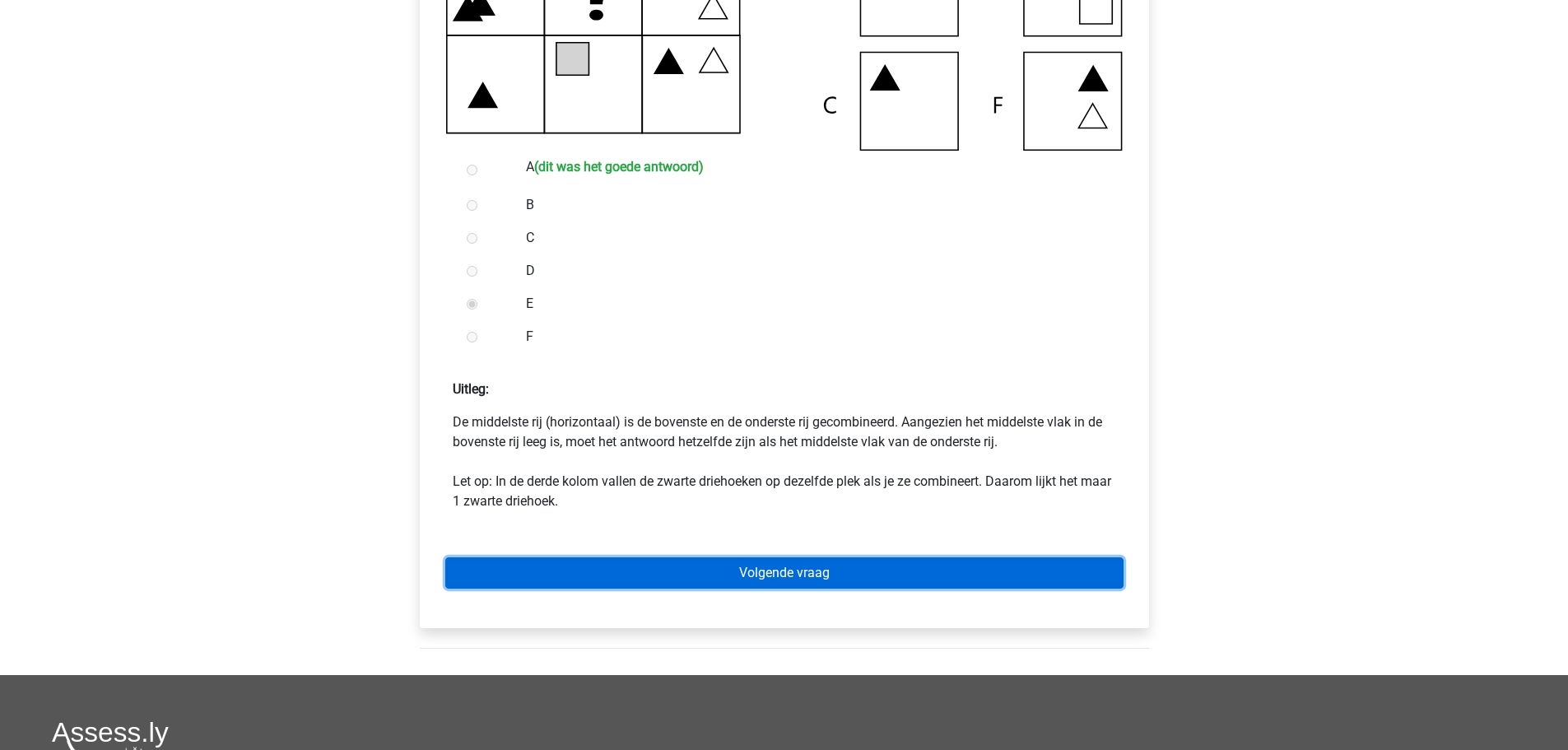
click at [664, 577] on link "Volgende vraag" at bounding box center [785, 573] width 679 height 31
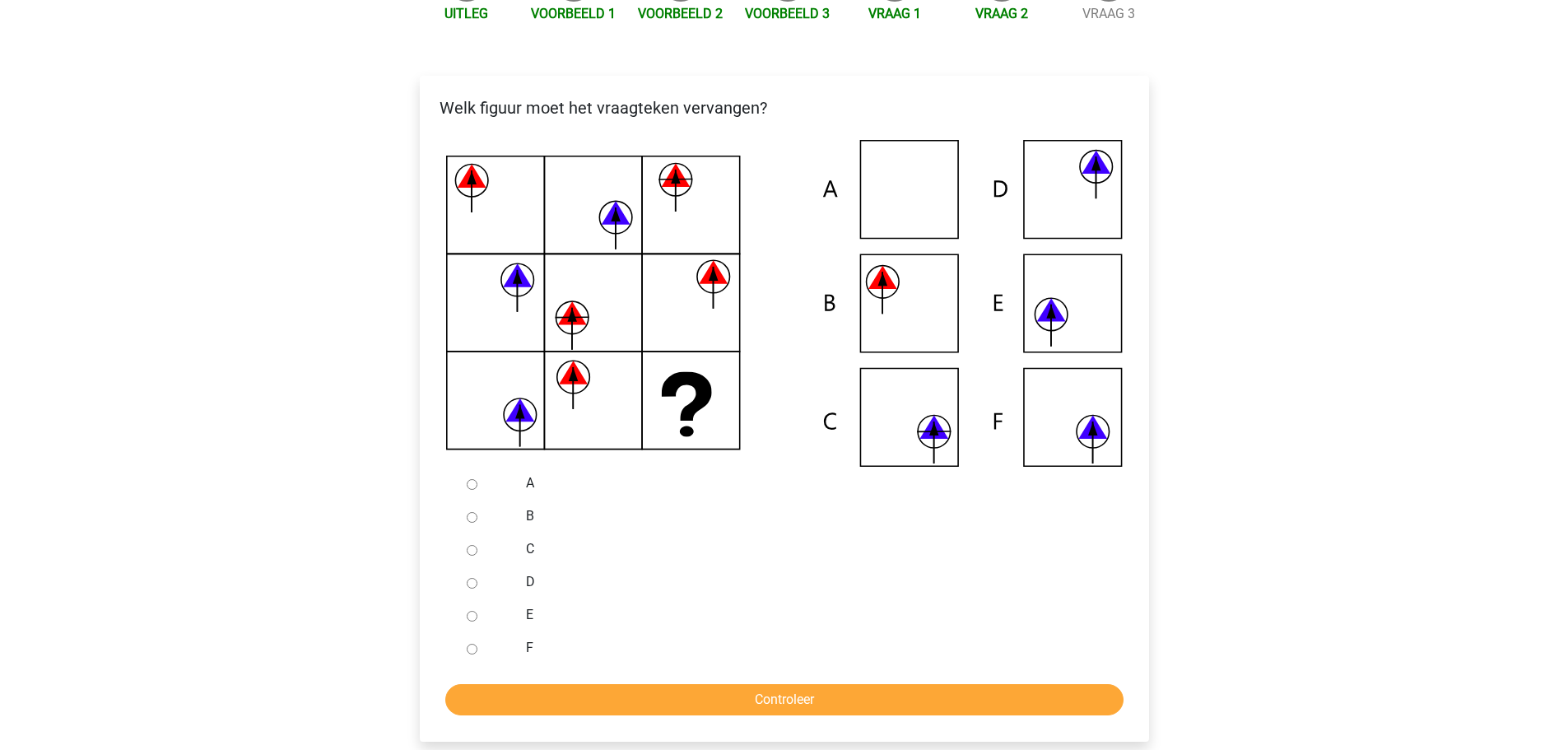
scroll to position [423, 0]
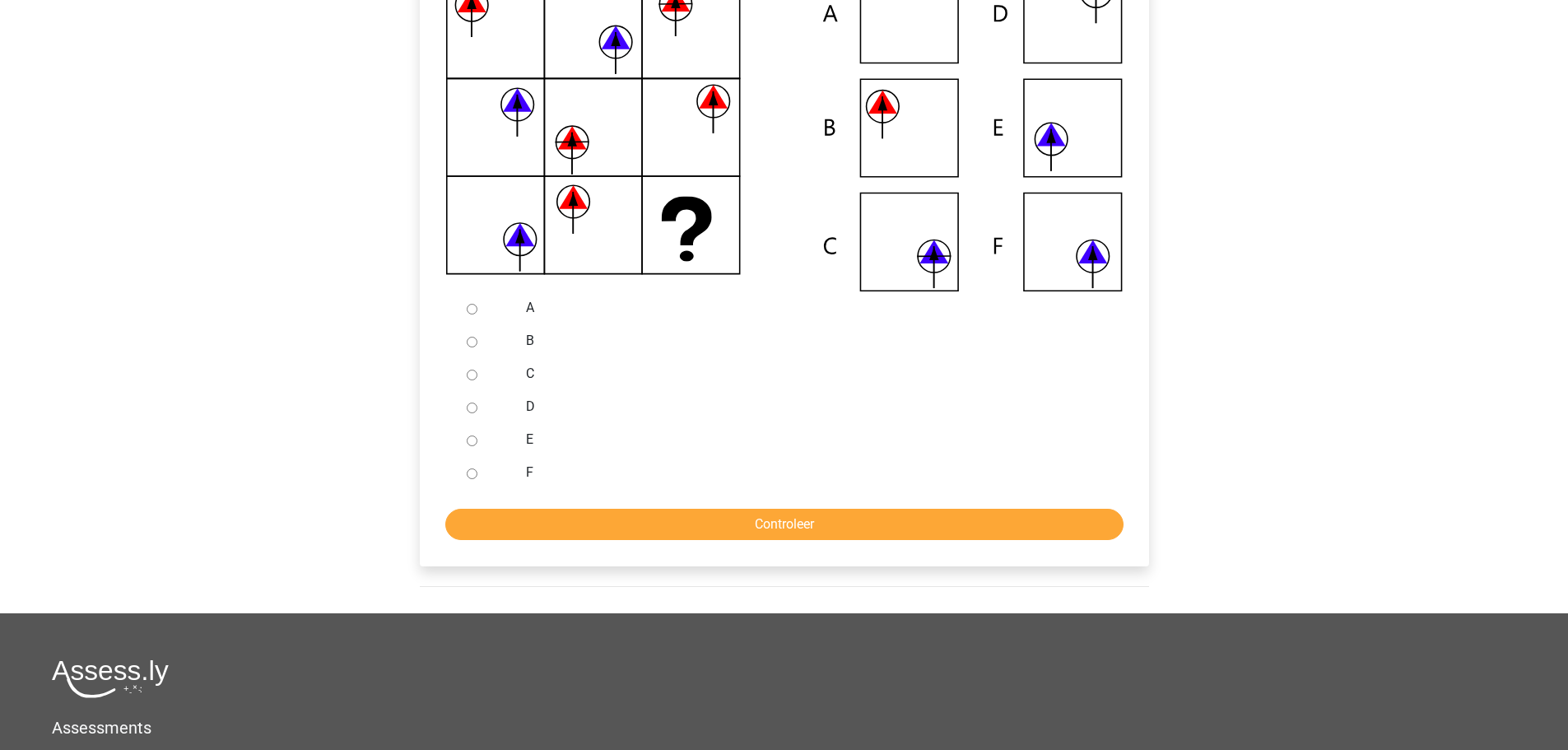
click at [499, 433] on div at bounding box center [487, 440] width 55 height 33
click at [515, 434] on div "E" at bounding box center [810, 440] width 594 height 33
click at [474, 439] on input "E" at bounding box center [472, 441] width 11 height 11
radio input "true"
click at [536, 538] on input "Controleer" at bounding box center [785, 524] width 679 height 31
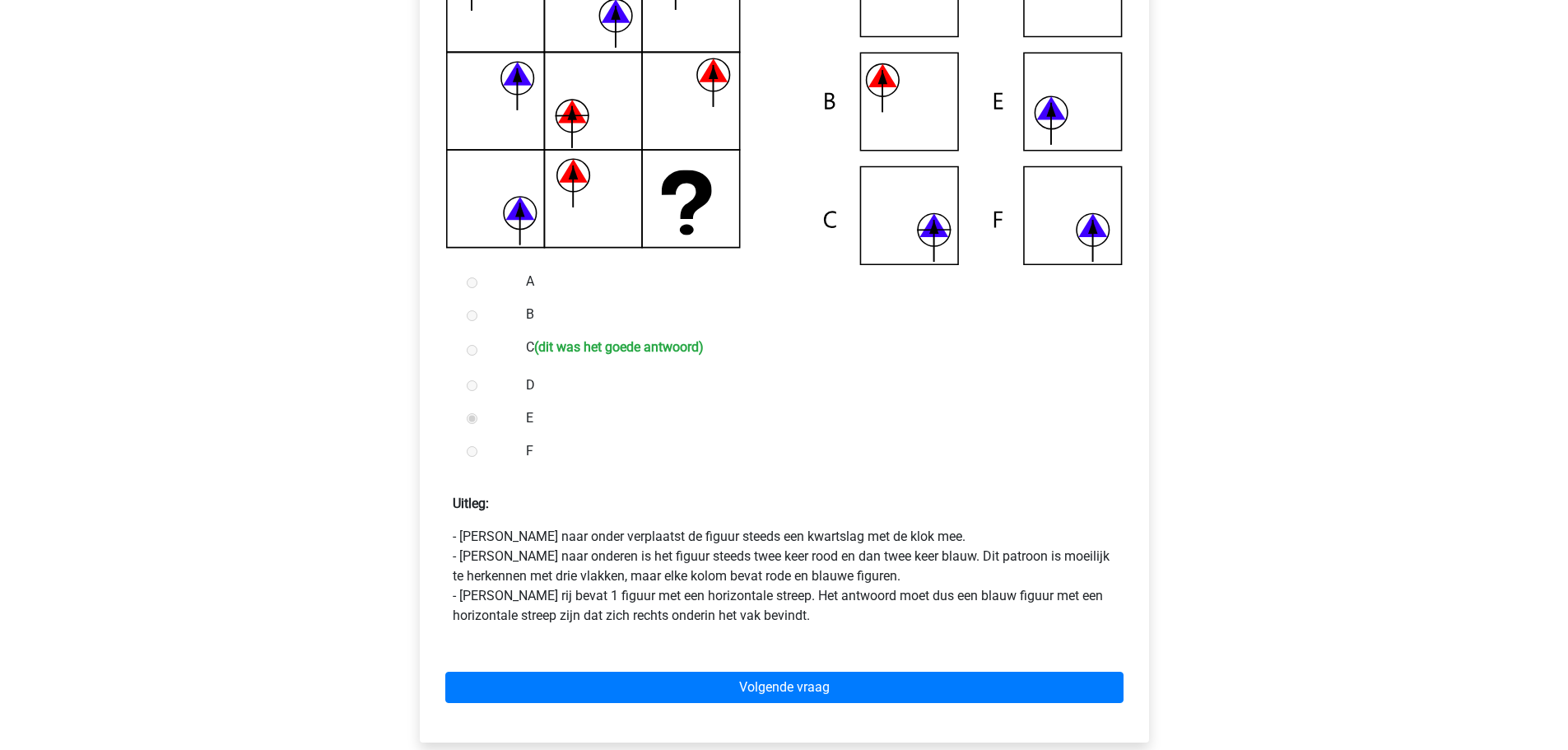
scroll to position [471, 0]
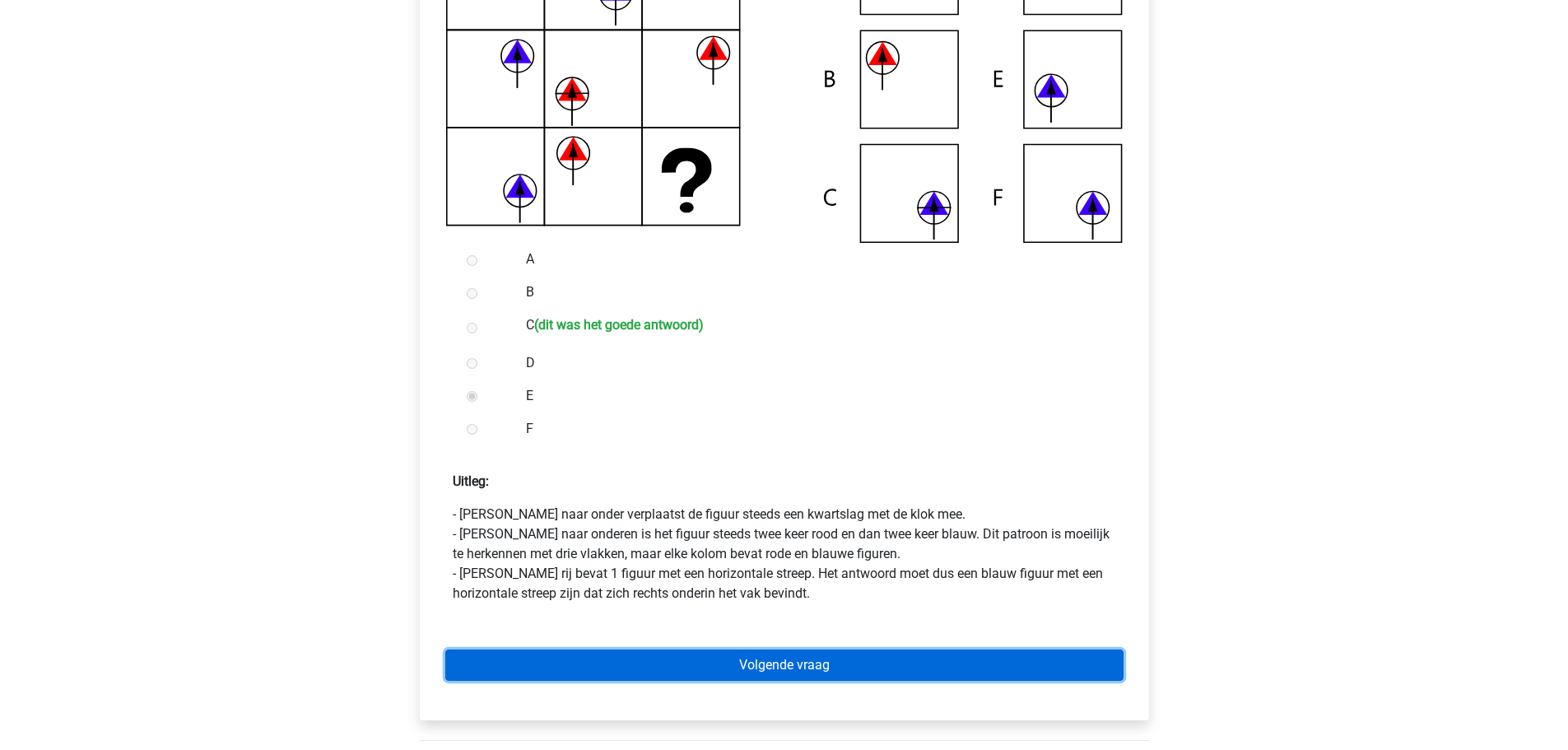
click at [588, 677] on link "Volgende vraag" at bounding box center [785, 665] width 679 height 31
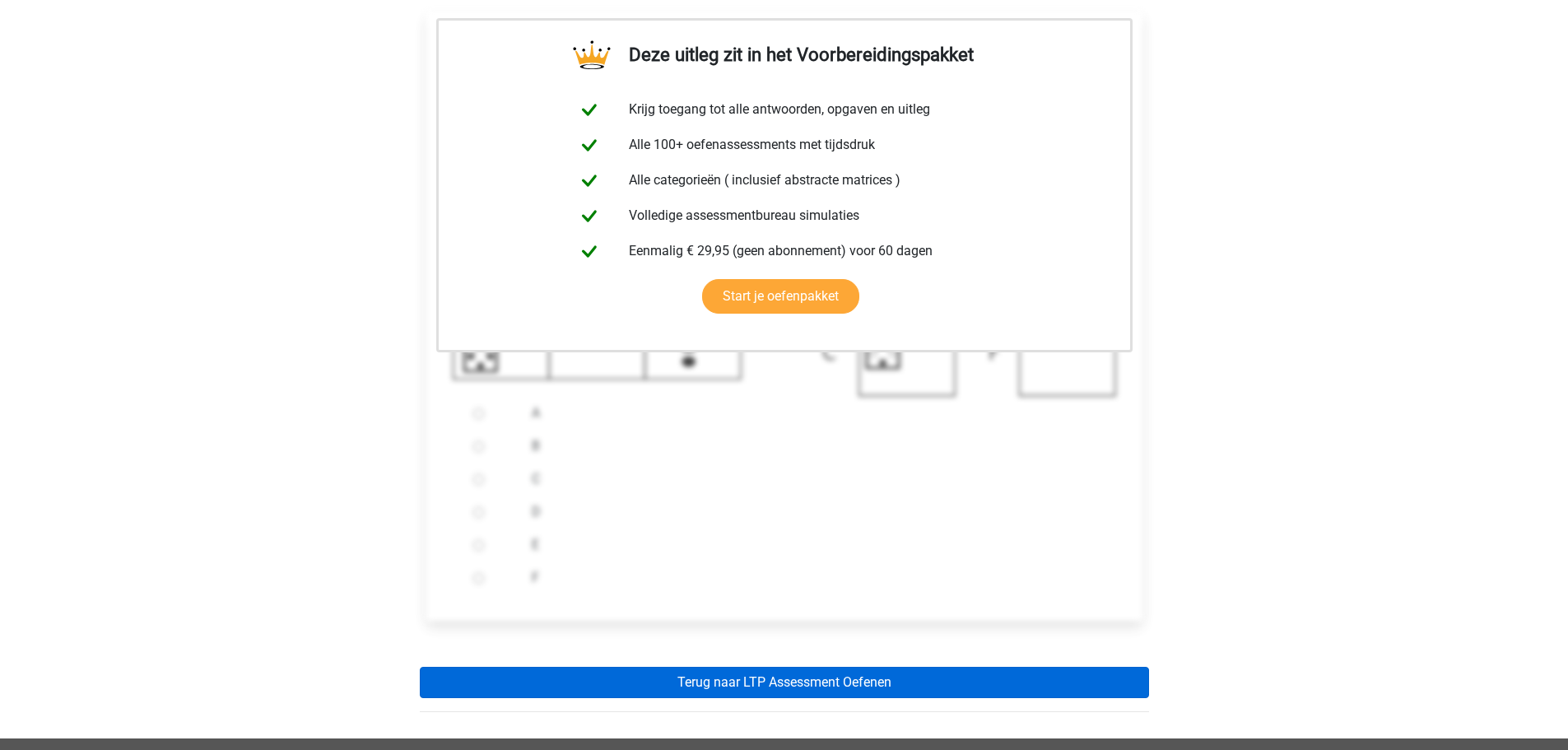
scroll to position [334, 0]
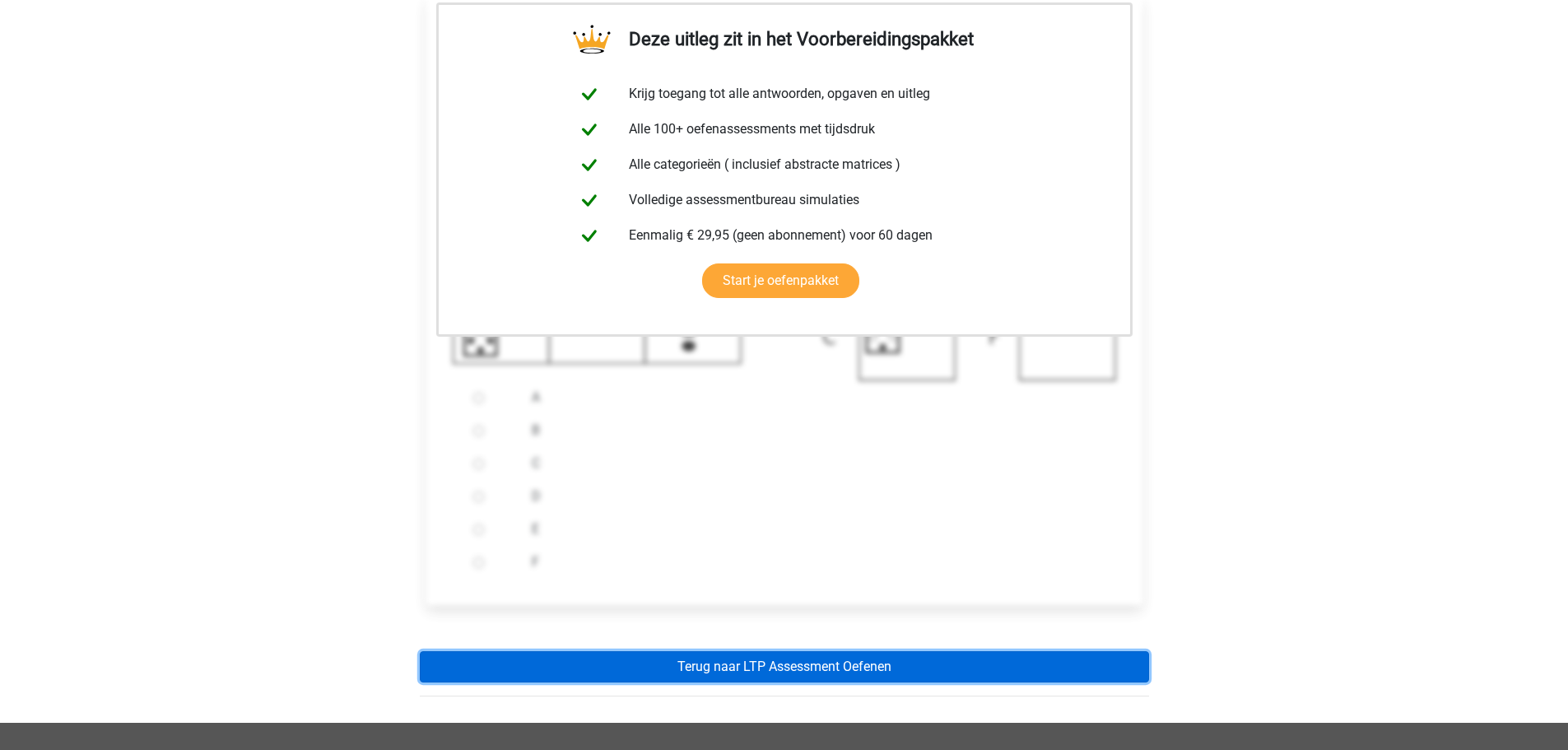
click at [685, 675] on link "Terug naar LTP Assessment Oefenen" at bounding box center [784, 667] width 729 height 31
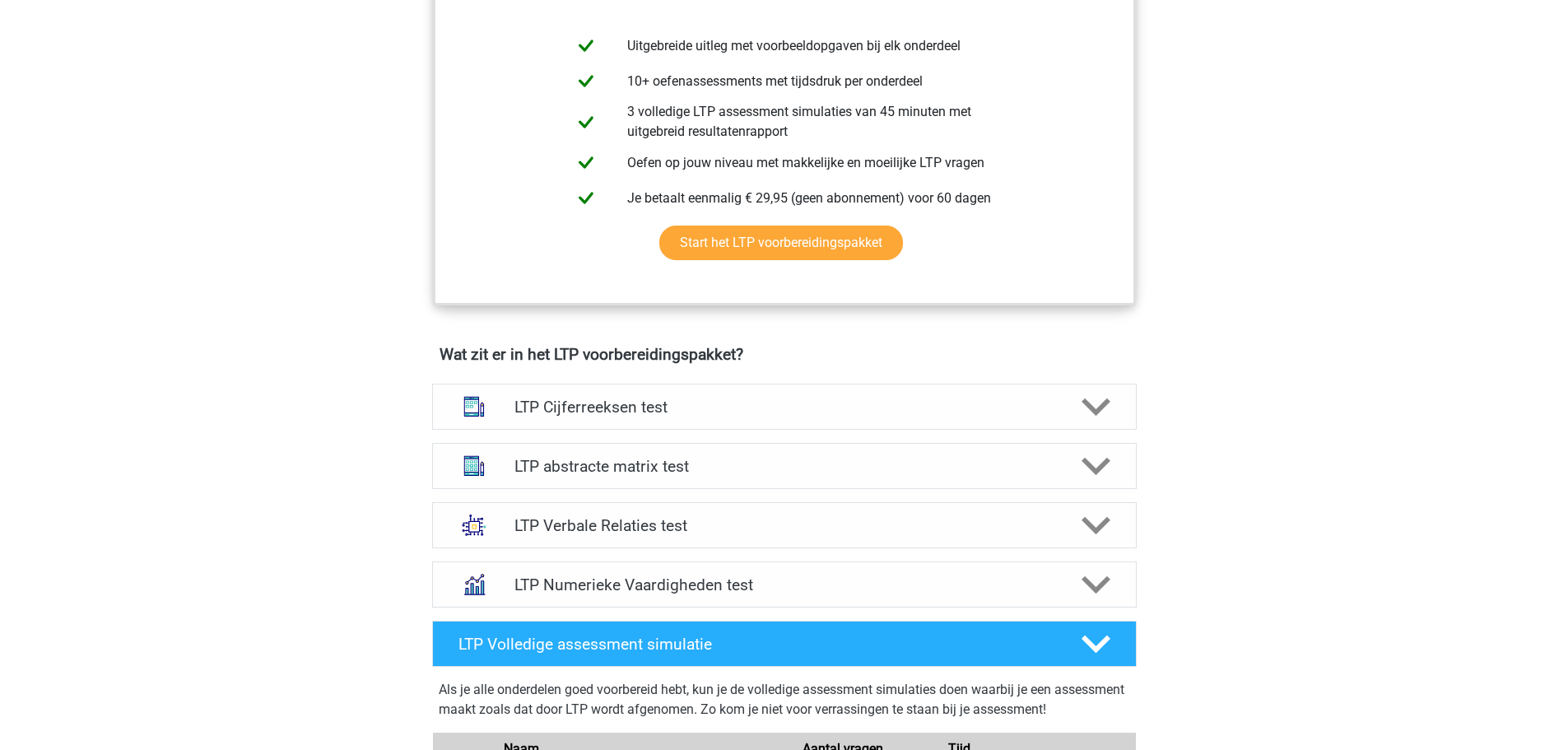
scroll to position [755, 0]
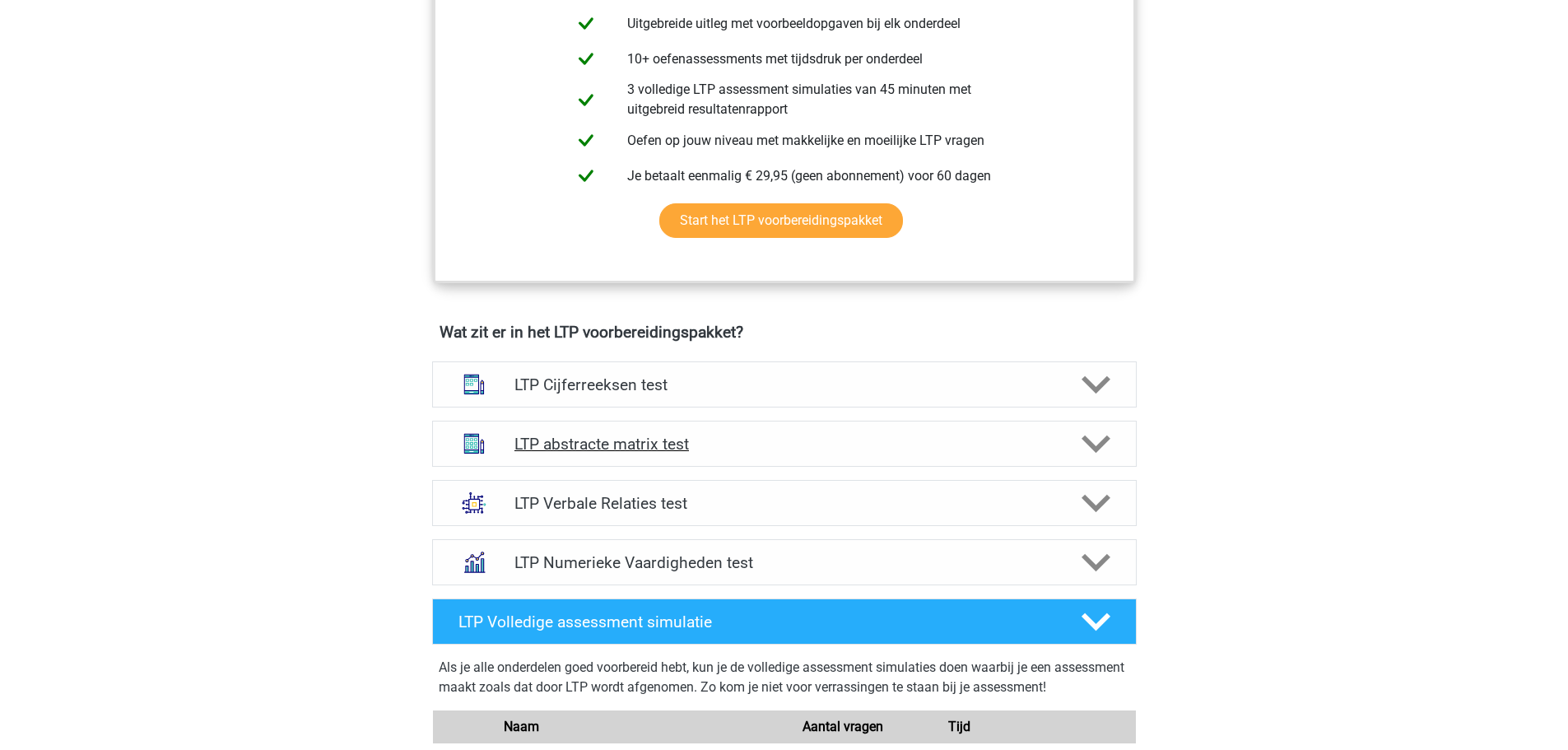
click at [659, 437] on h4 "LTP abstracte matrix test" at bounding box center [783, 444] width 539 height 18
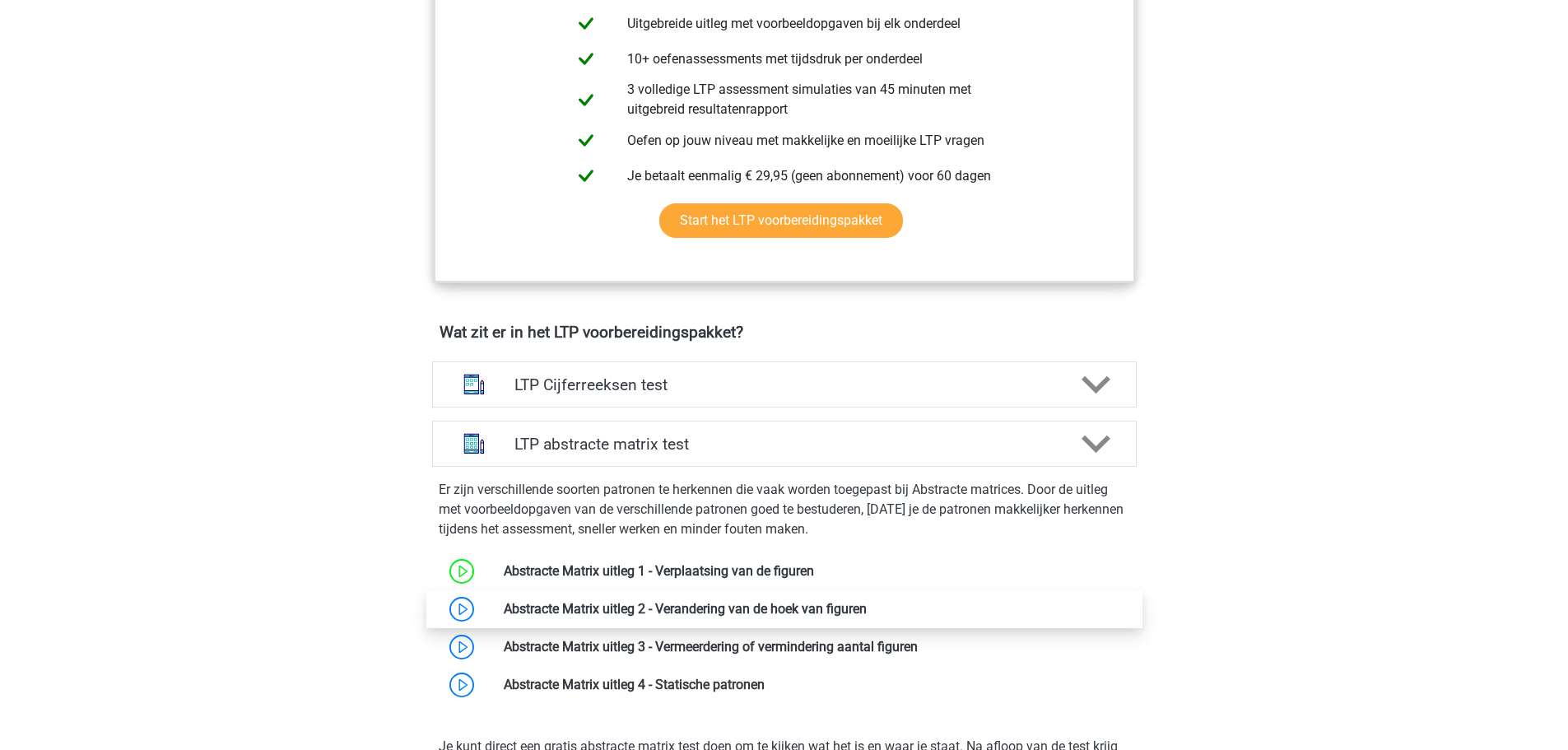
click at [866, 614] on link at bounding box center [866, 609] width 0 height 16
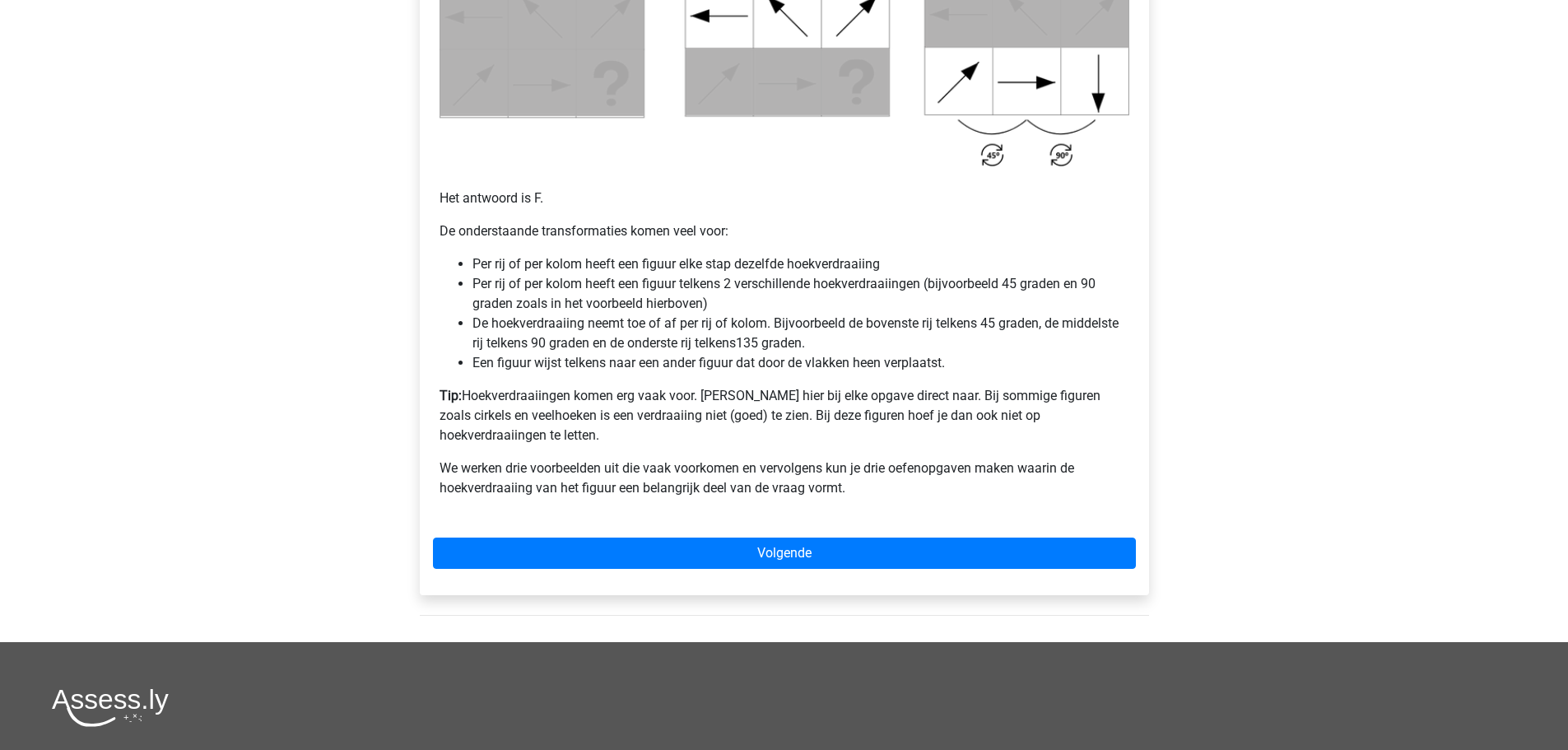
scroll to position [1015, 0]
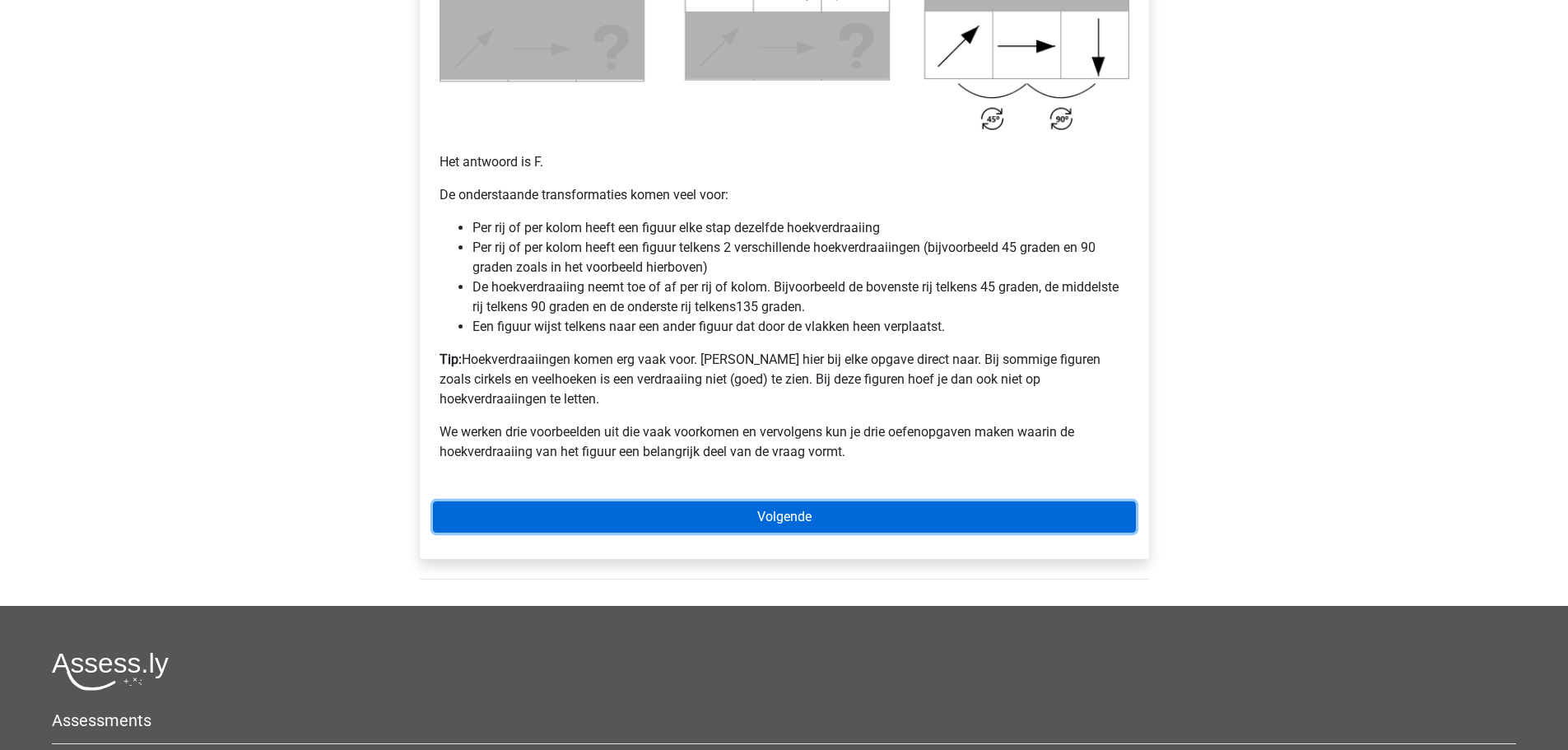
click at [747, 501] on link "Volgende" at bounding box center [784, 517] width 703 height 31
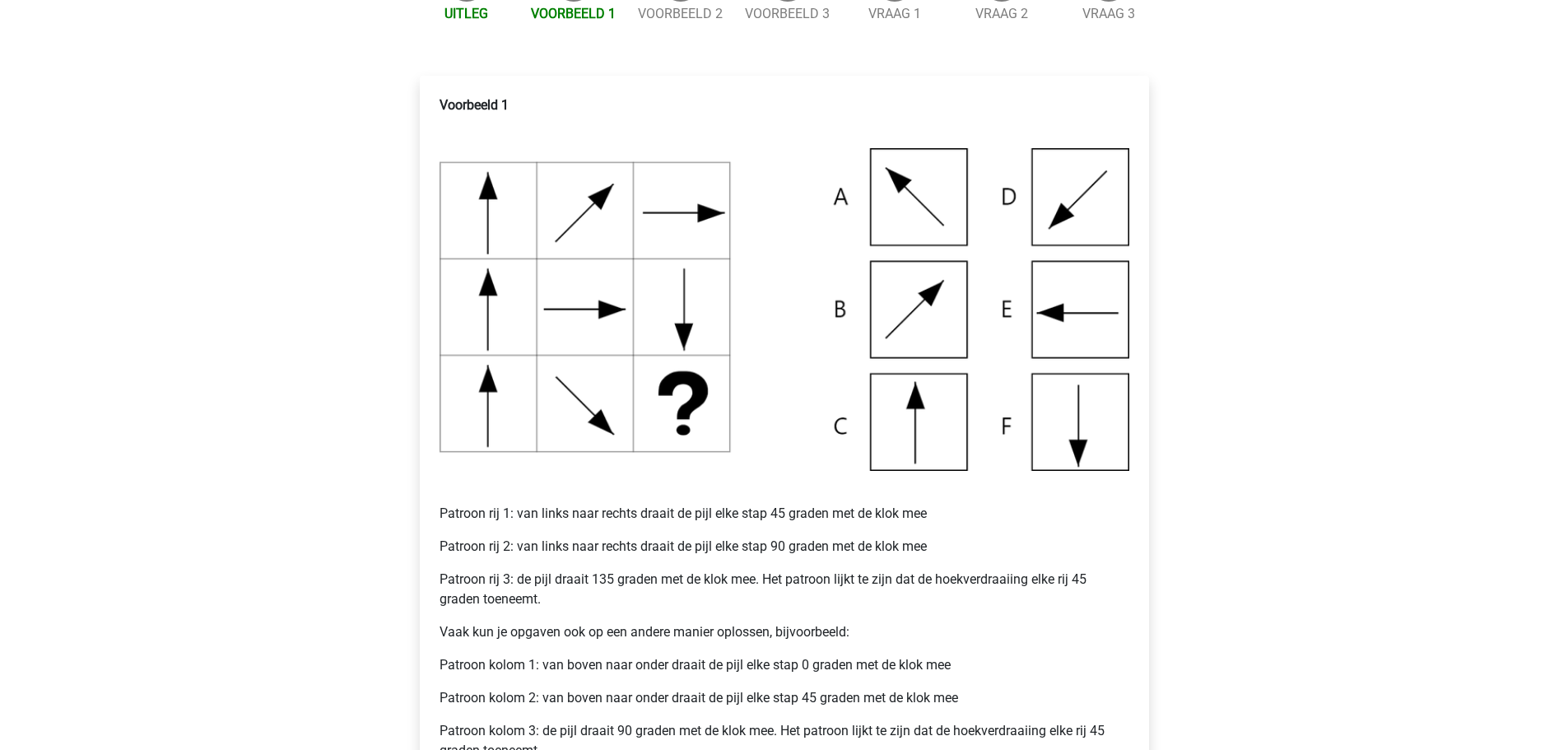
scroll to position [658, 0]
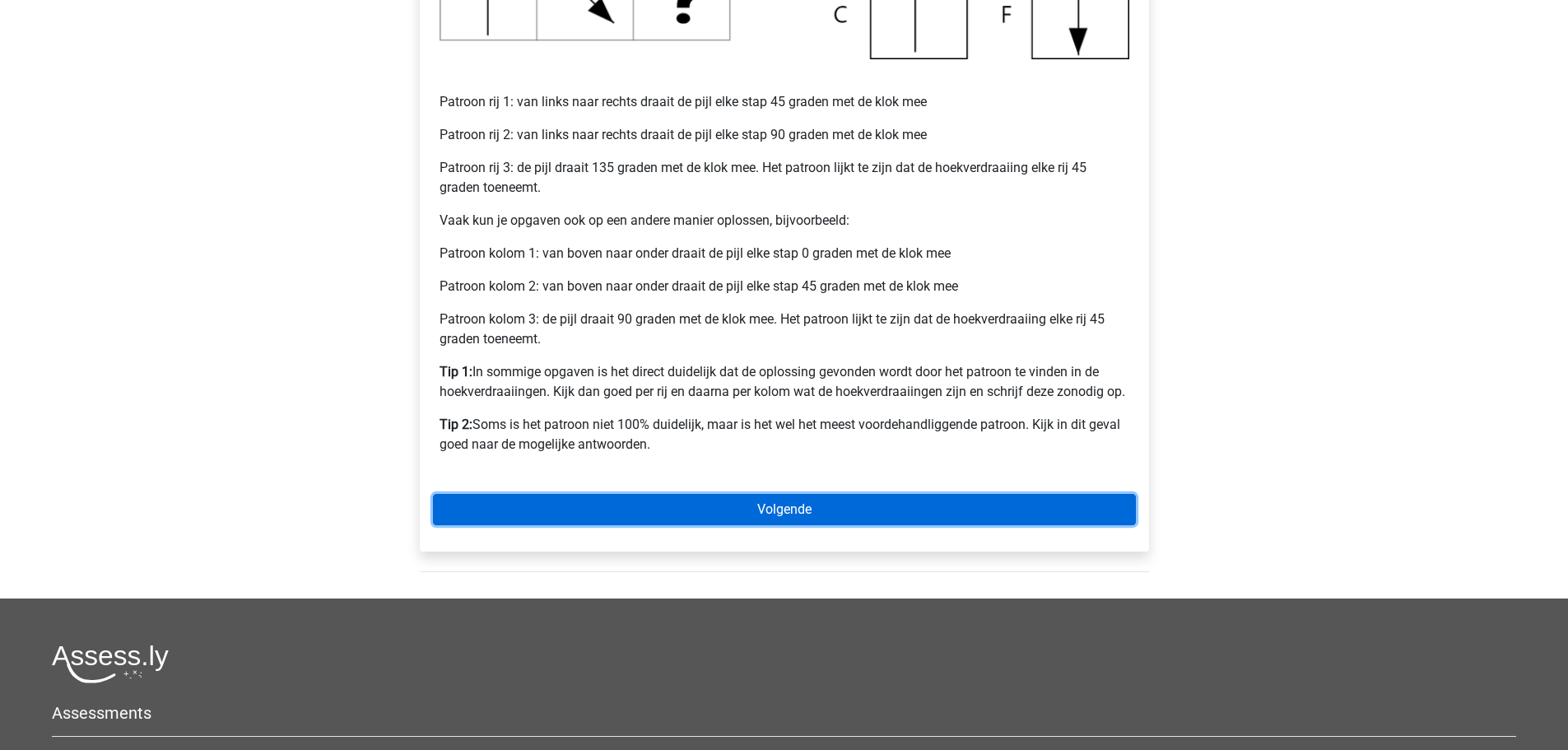
click at [596, 498] on link "Volgende" at bounding box center [784, 510] width 703 height 31
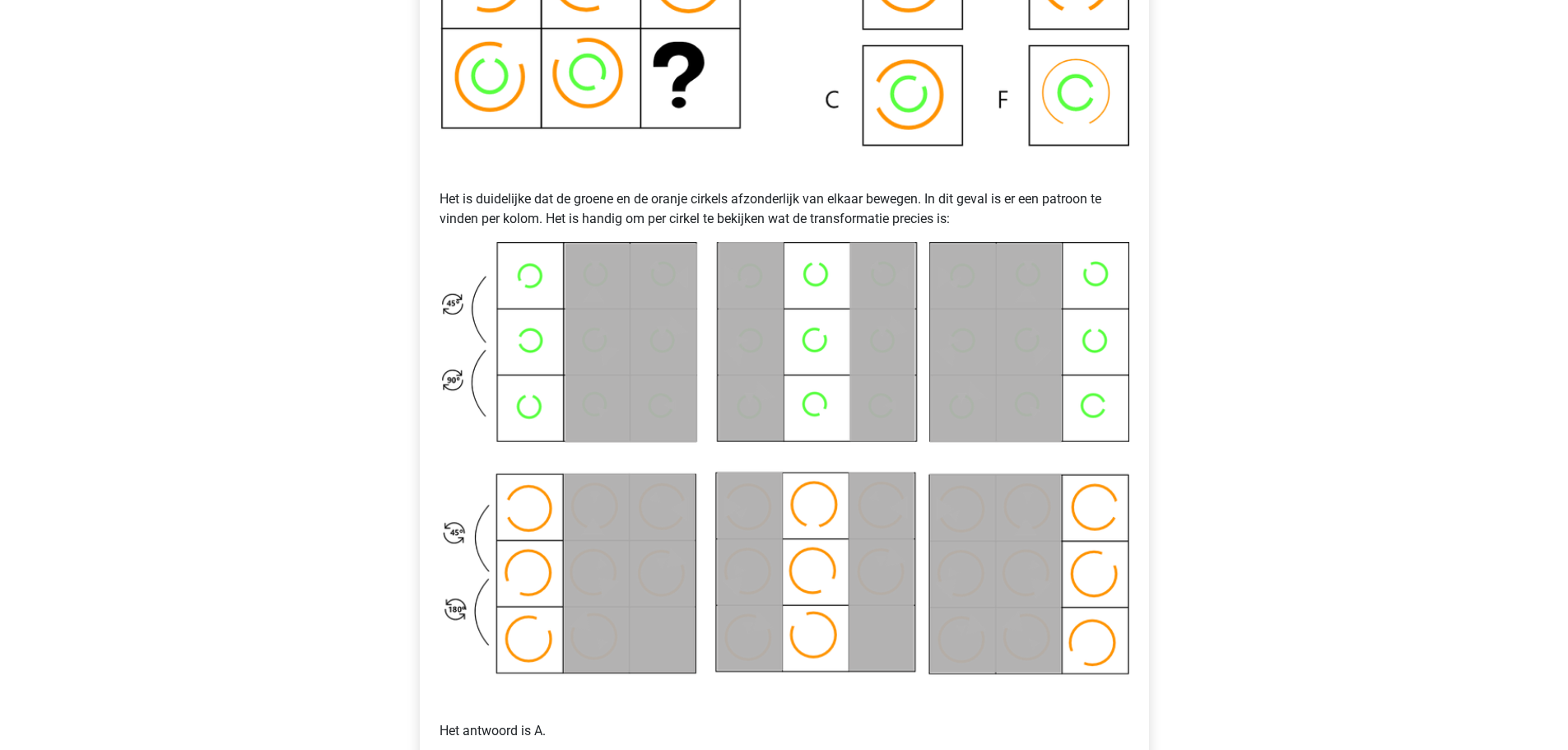
scroll to position [823, 0]
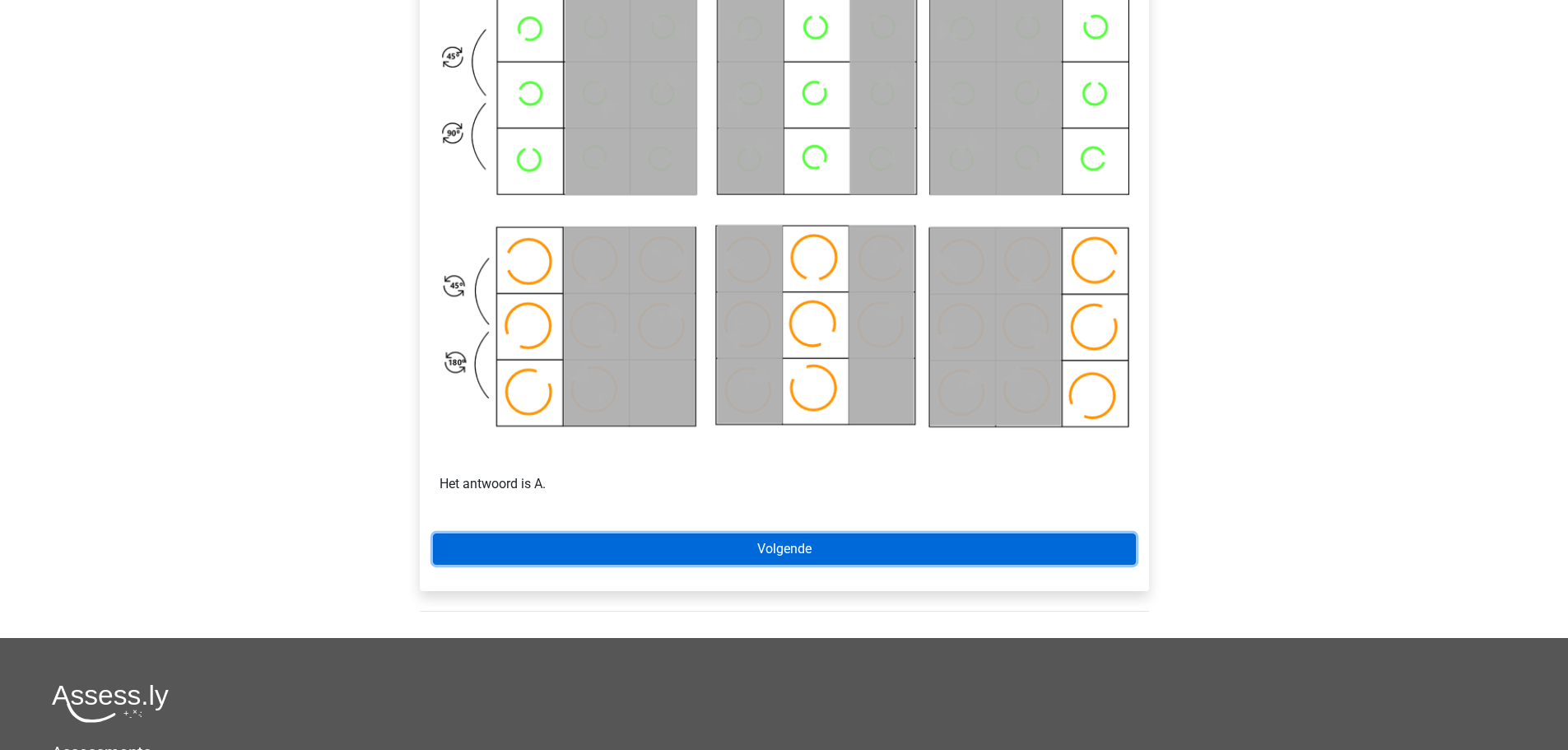
click at [491, 555] on link "Volgende" at bounding box center [784, 549] width 703 height 31
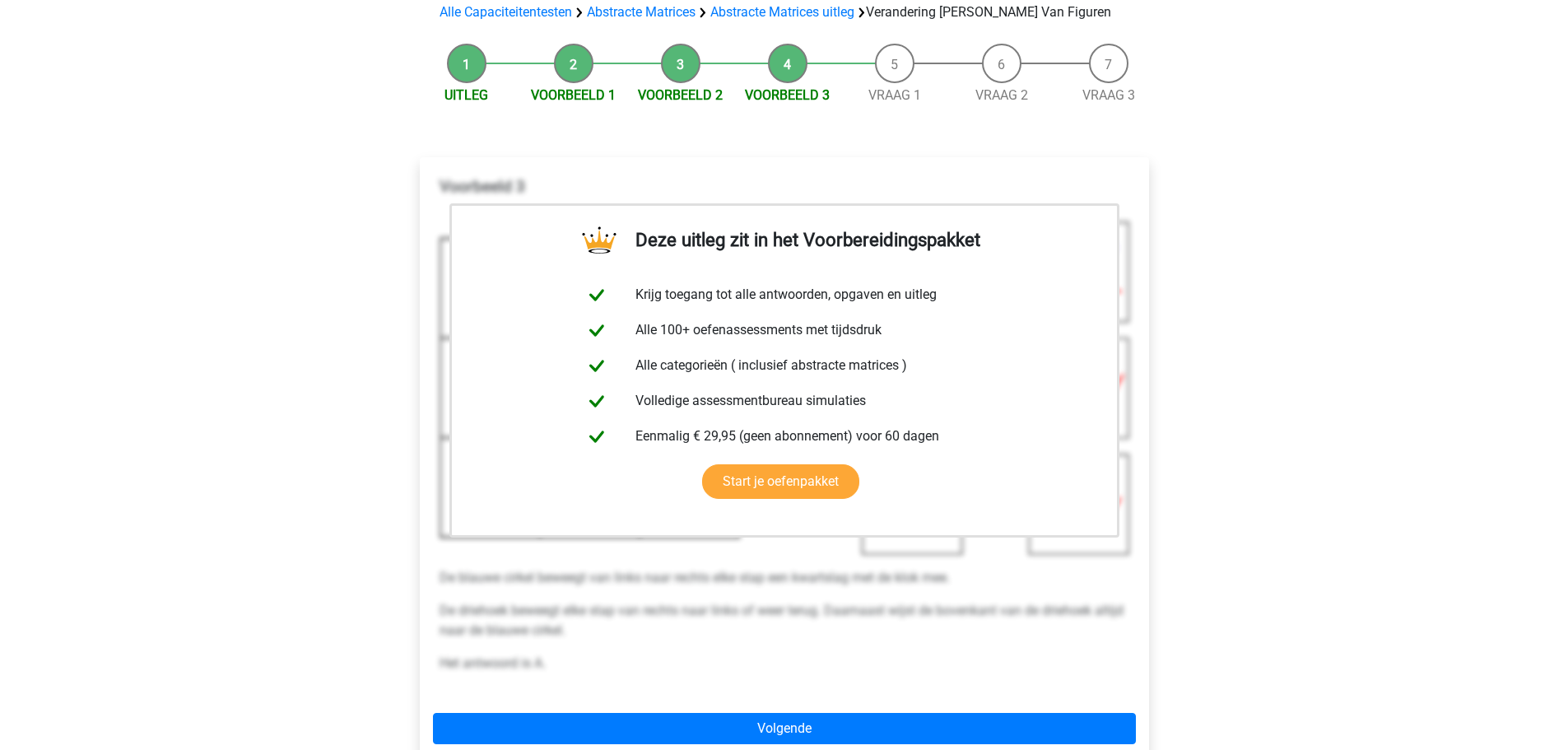
scroll to position [329, 0]
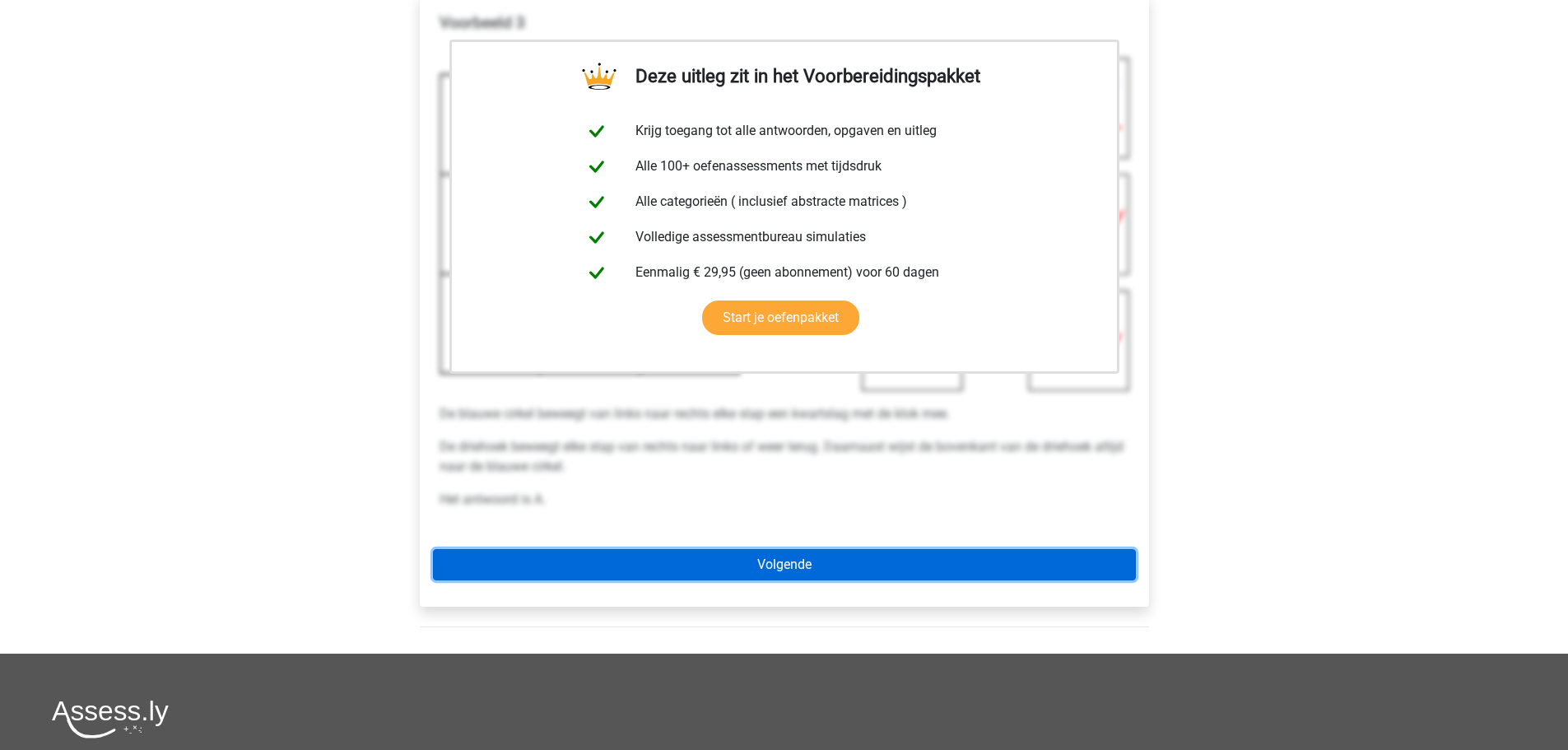
click at [613, 553] on link "Volgende" at bounding box center [784, 565] width 703 height 31
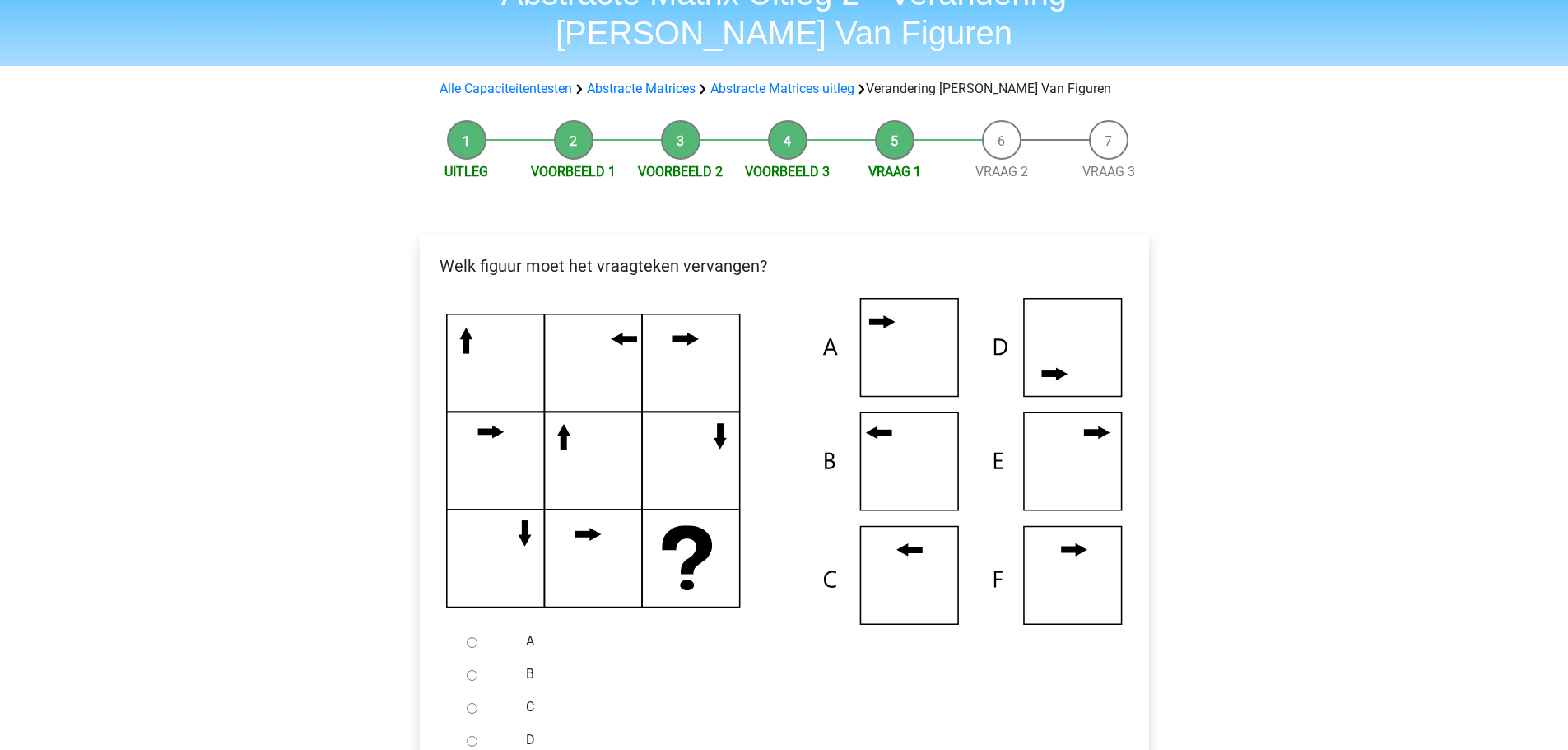
scroll to position [247, 0]
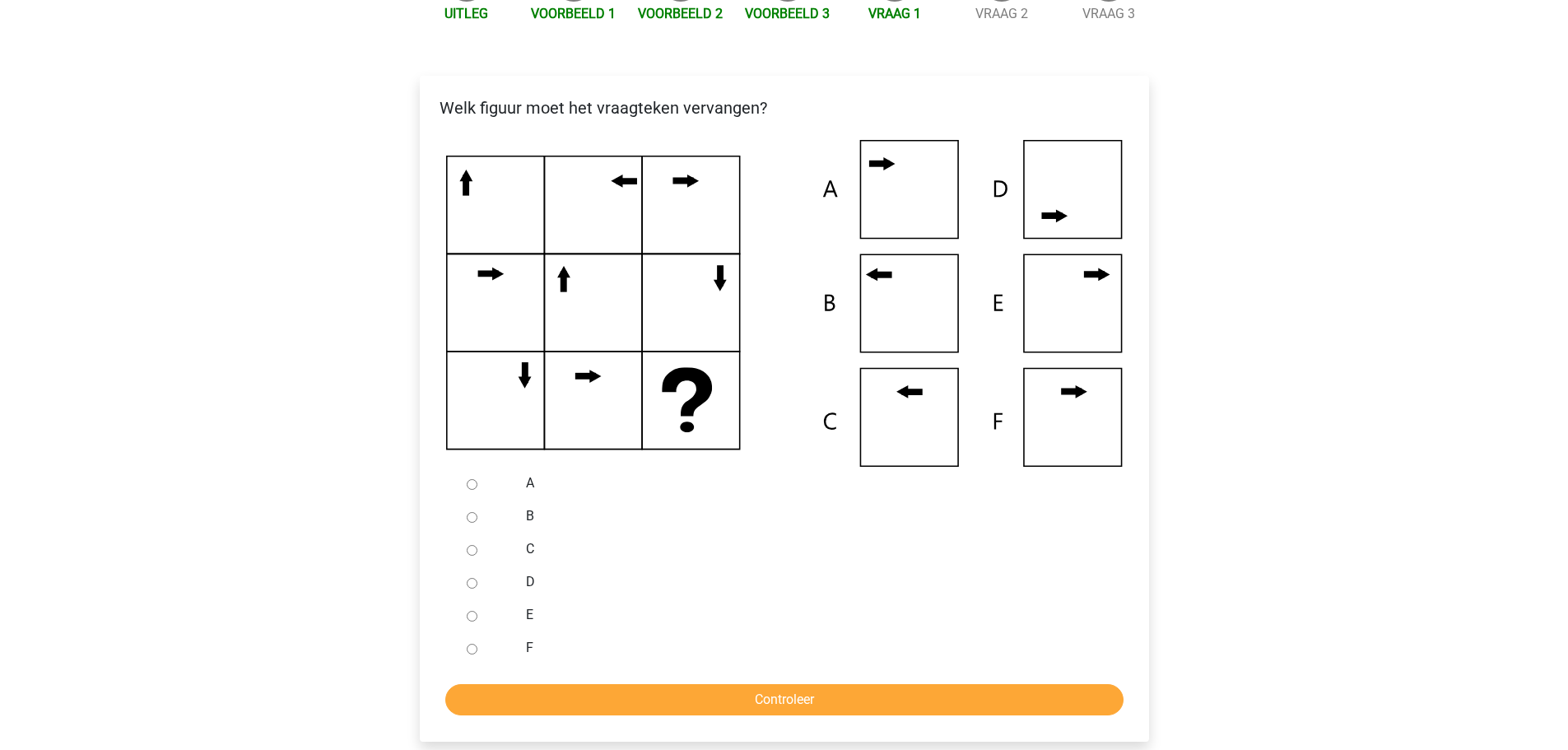
click at [464, 523] on div at bounding box center [487, 516] width 55 height 33
click at [480, 517] on div at bounding box center [487, 516] width 55 height 33
drag, startPoint x: 475, startPoint y: 517, endPoint x: 473, endPoint y: 533, distance: 16.1
click at [474, 518] on input "B" at bounding box center [472, 518] width 11 height 11
radio input "true"
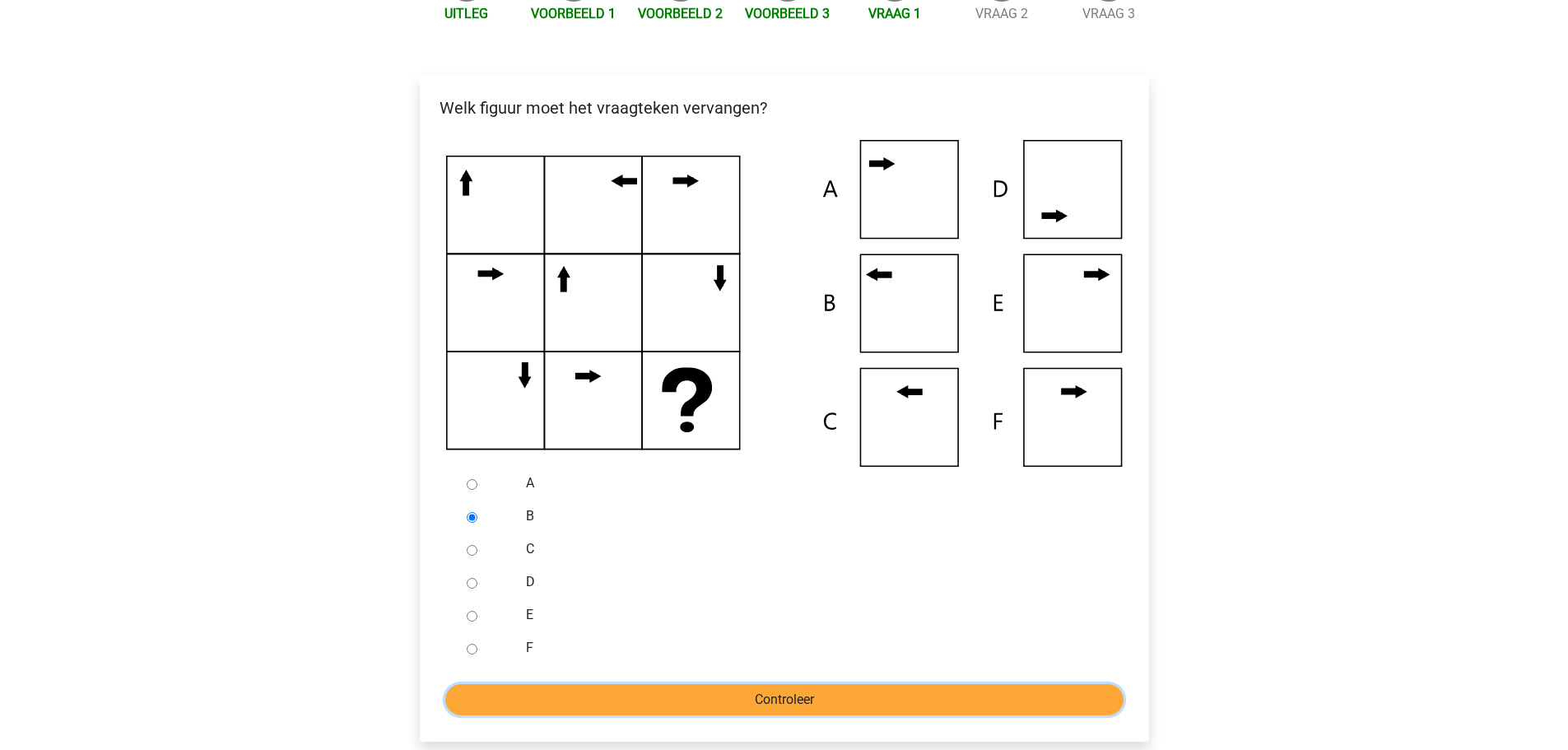
click at [538, 696] on input "Controleer" at bounding box center [785, 700] width 679 height 31
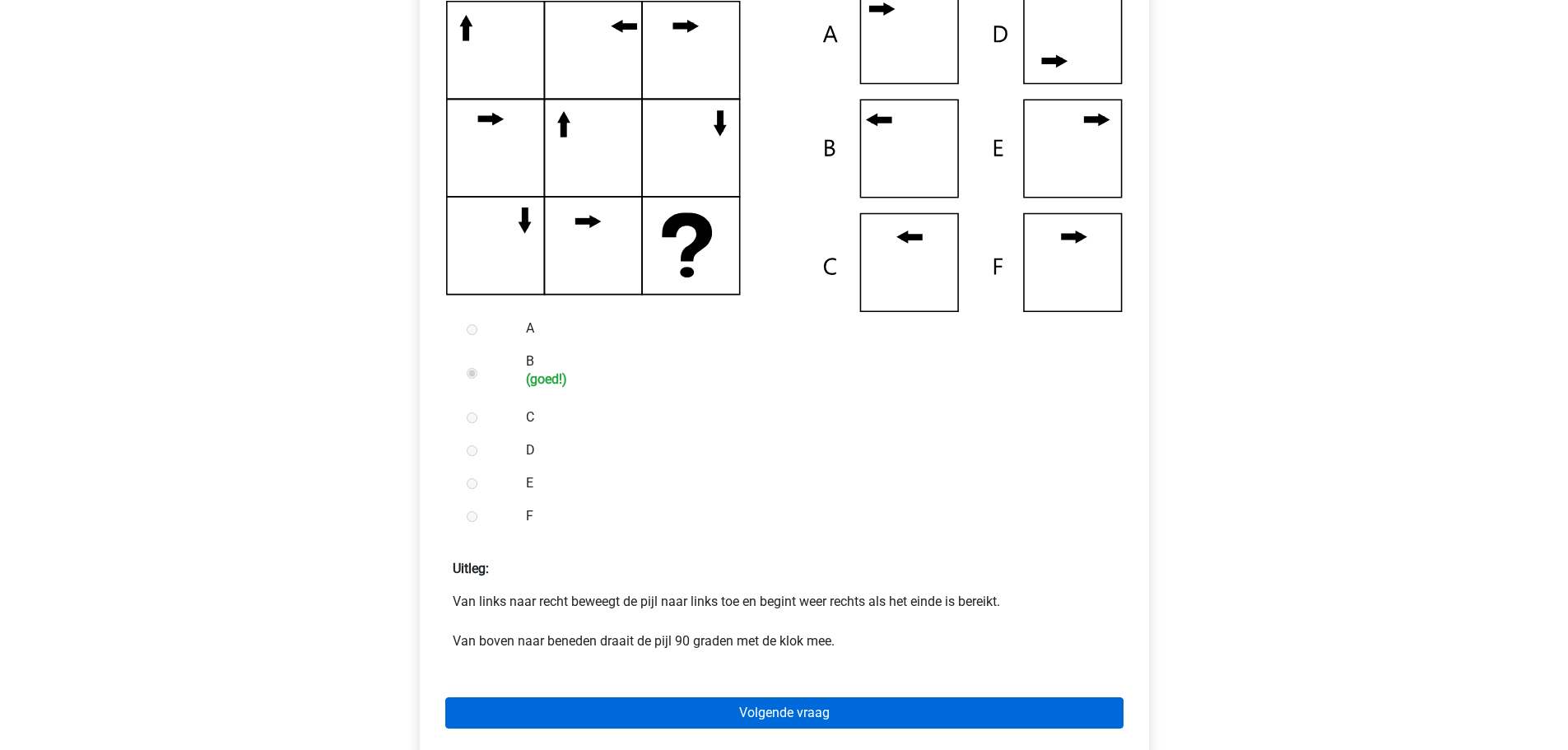
scroll to position [412, 0]
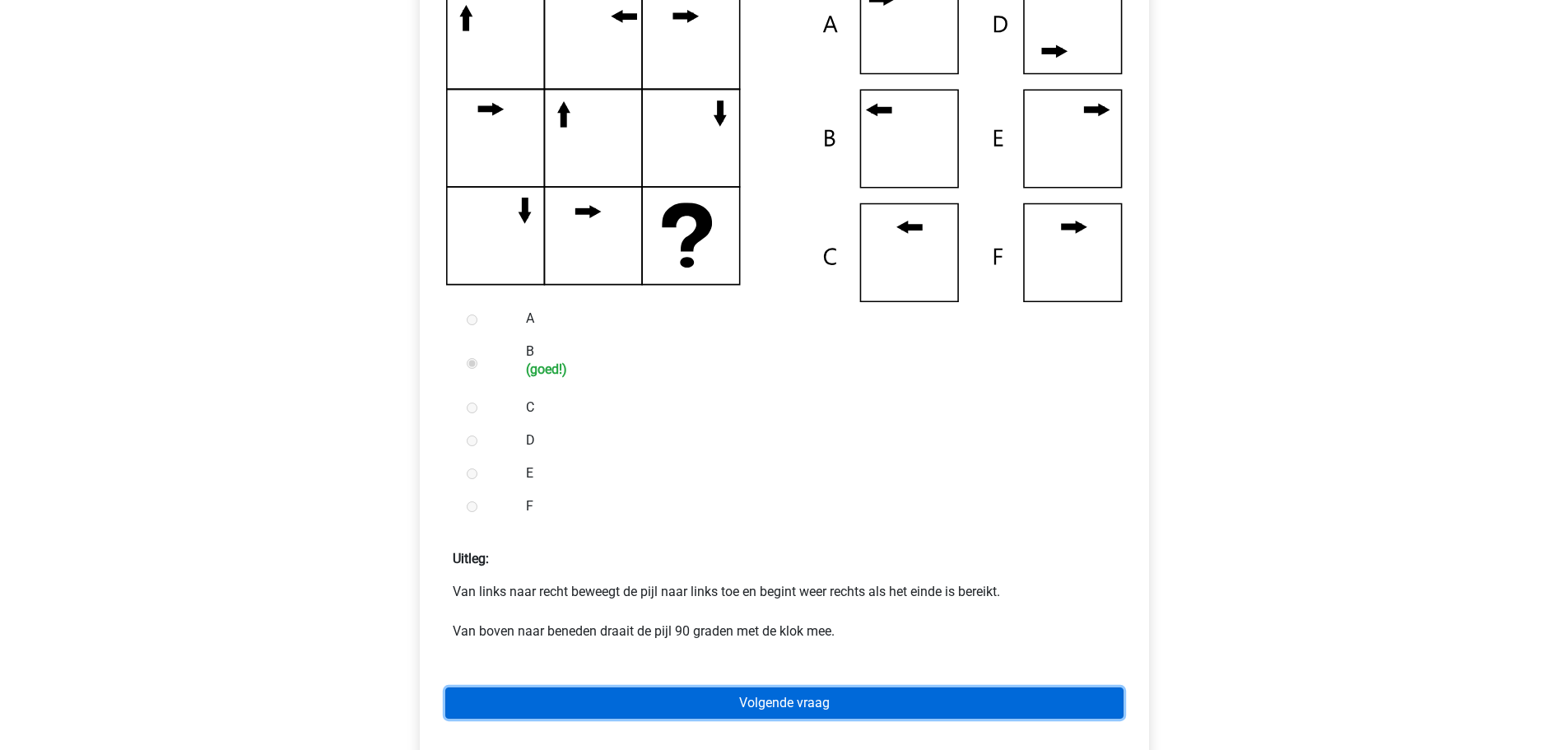
click at [543, 695] on link "Volgende vraag" at bounding box center [785, 703] width 679 height 31
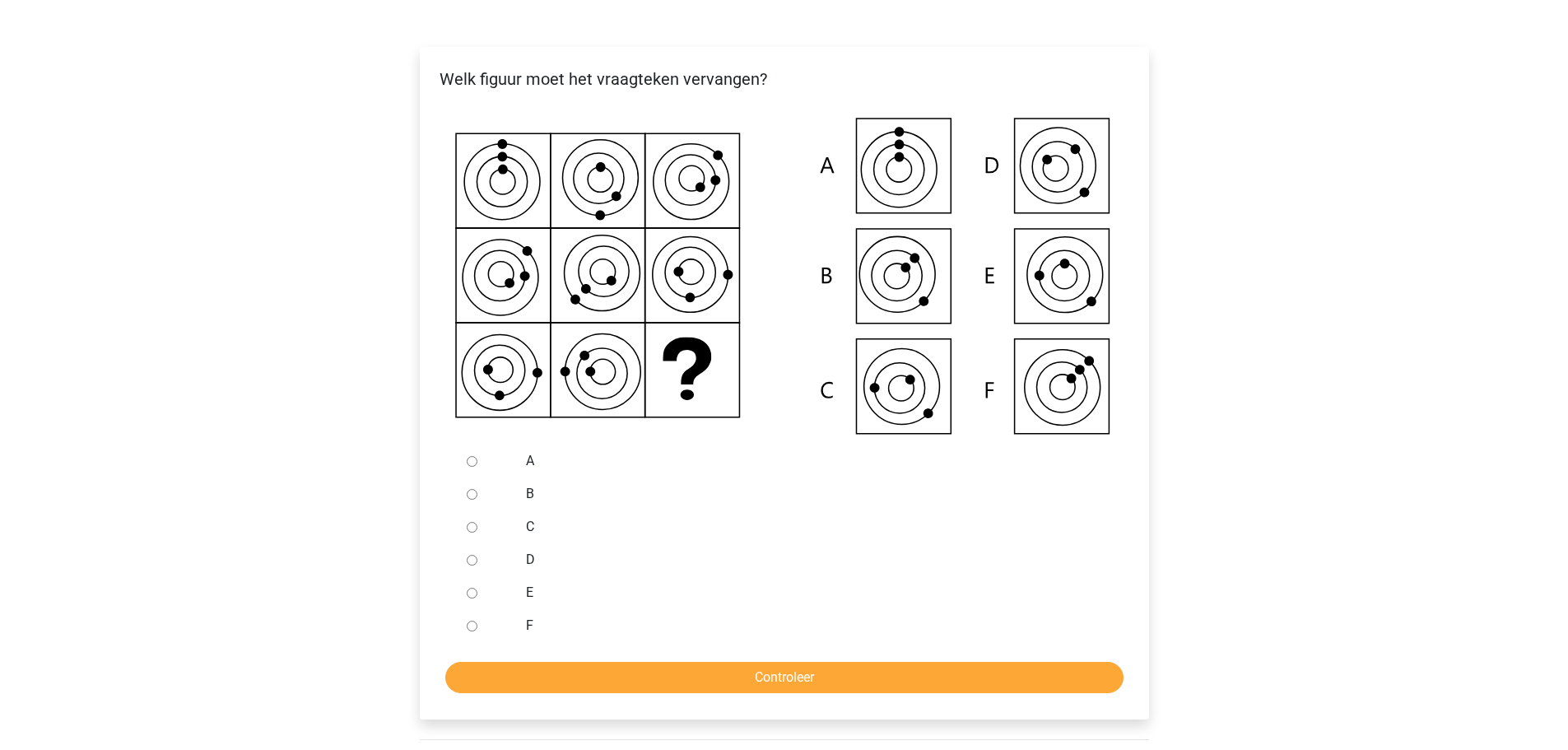
scroll to position [247, 0]
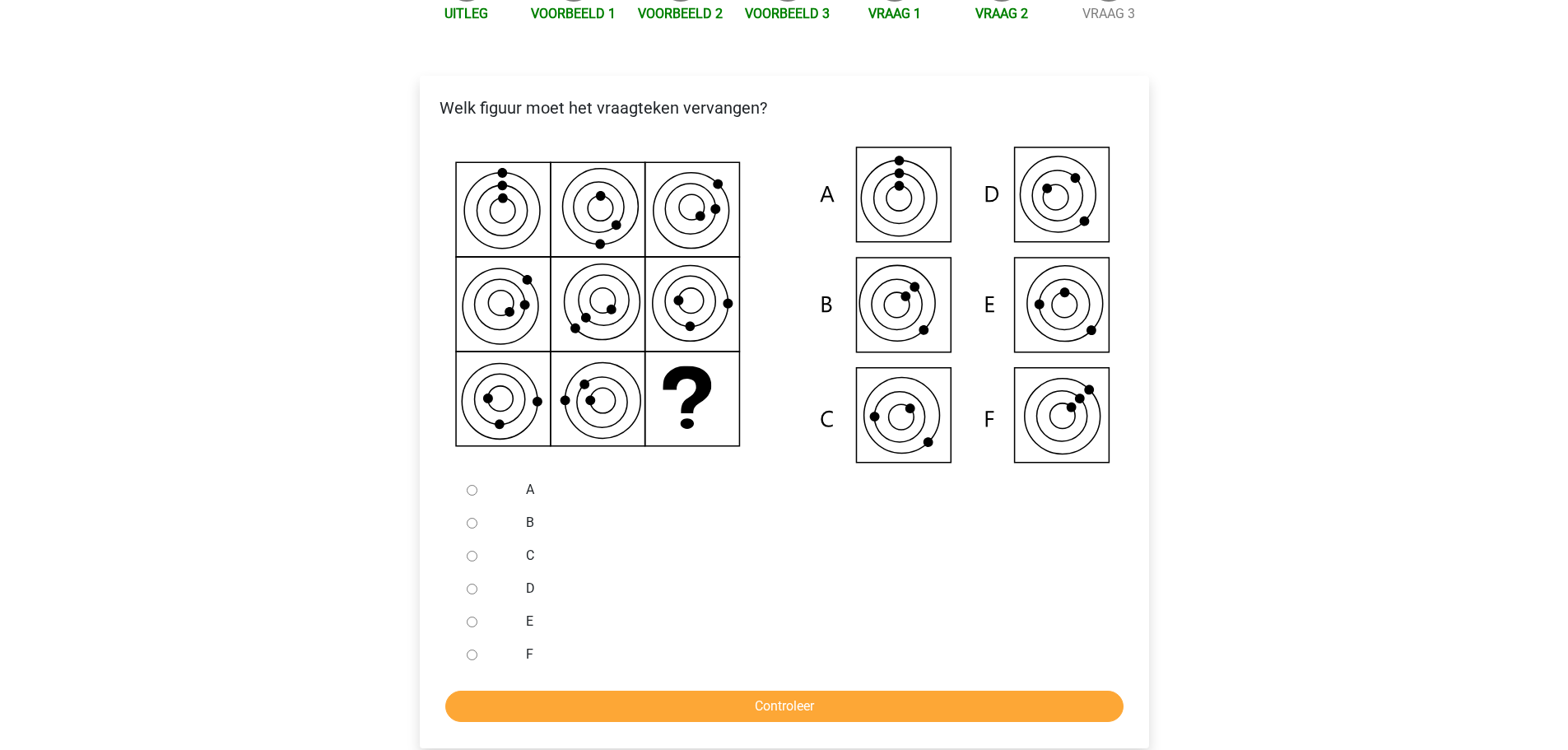
click at [469, 518] on input "B" at bounding box center [472, 523] width 11 height 11
radio input "true"
click at [571, 699] on input "Controleer" at bounding box center [785, 707] width 679 height 31
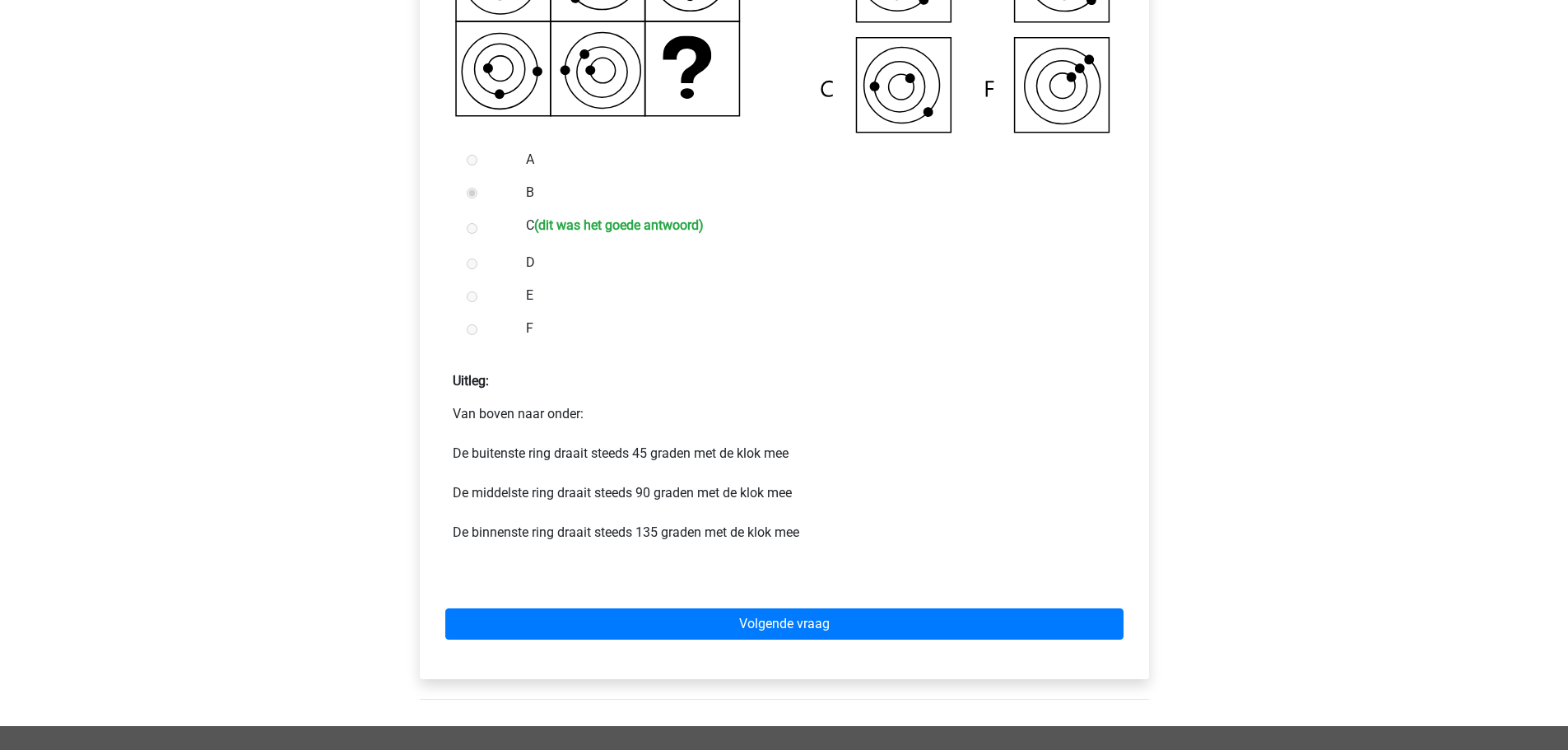
scroll to position [741, 0]
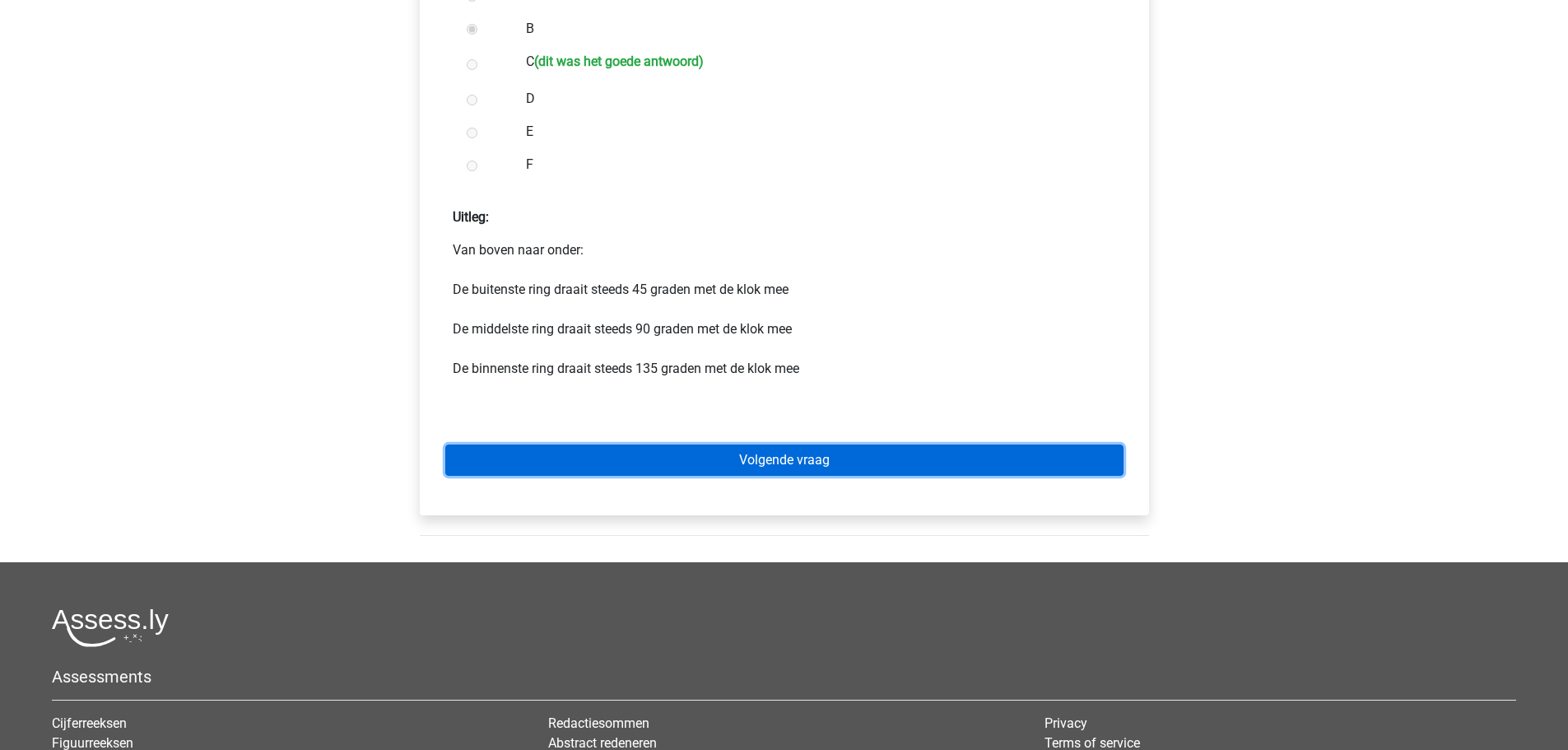
click at [757, 449] on link "Volgende vraag" at bounding box center [785, 461] width 679 height 31
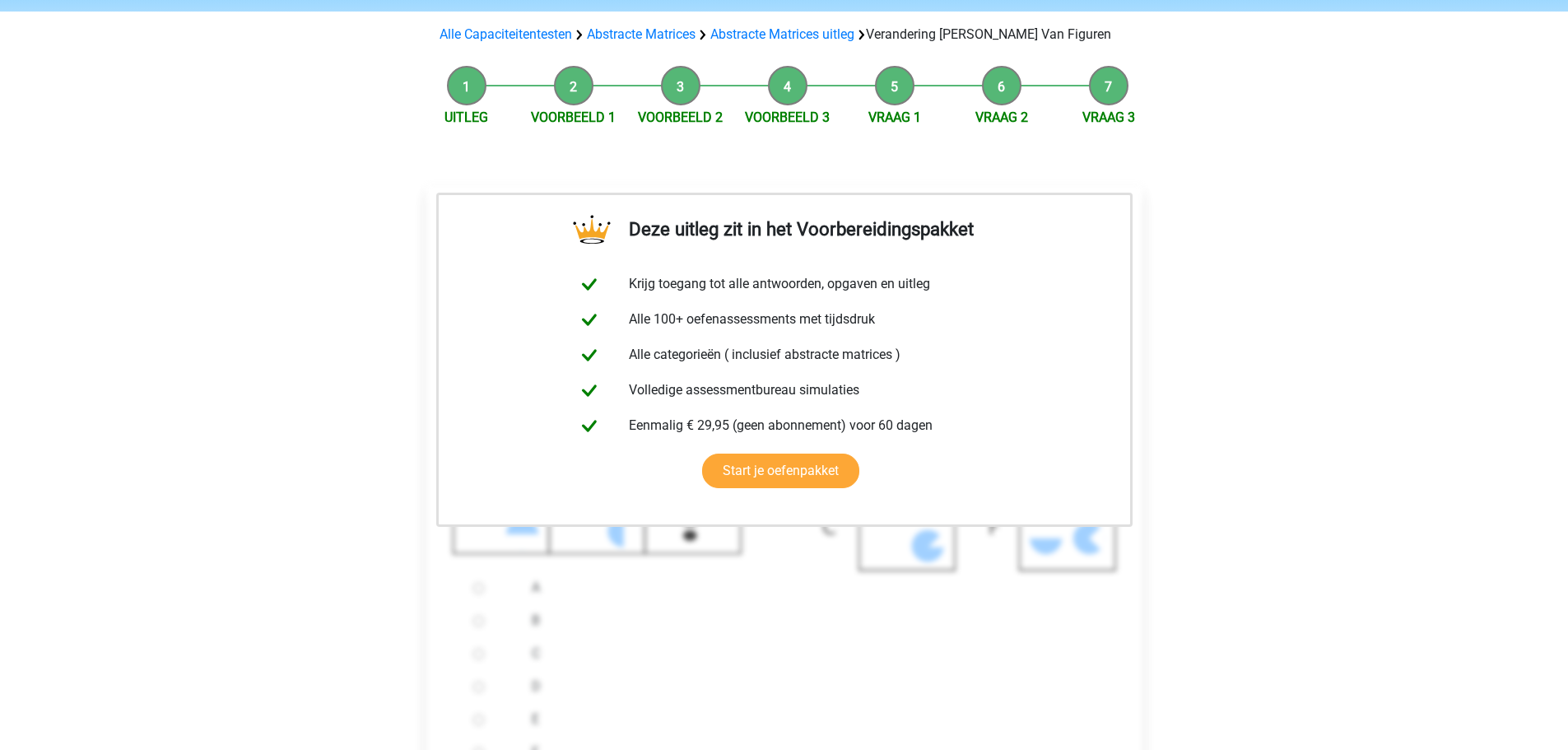
scroll to position [329, 0]
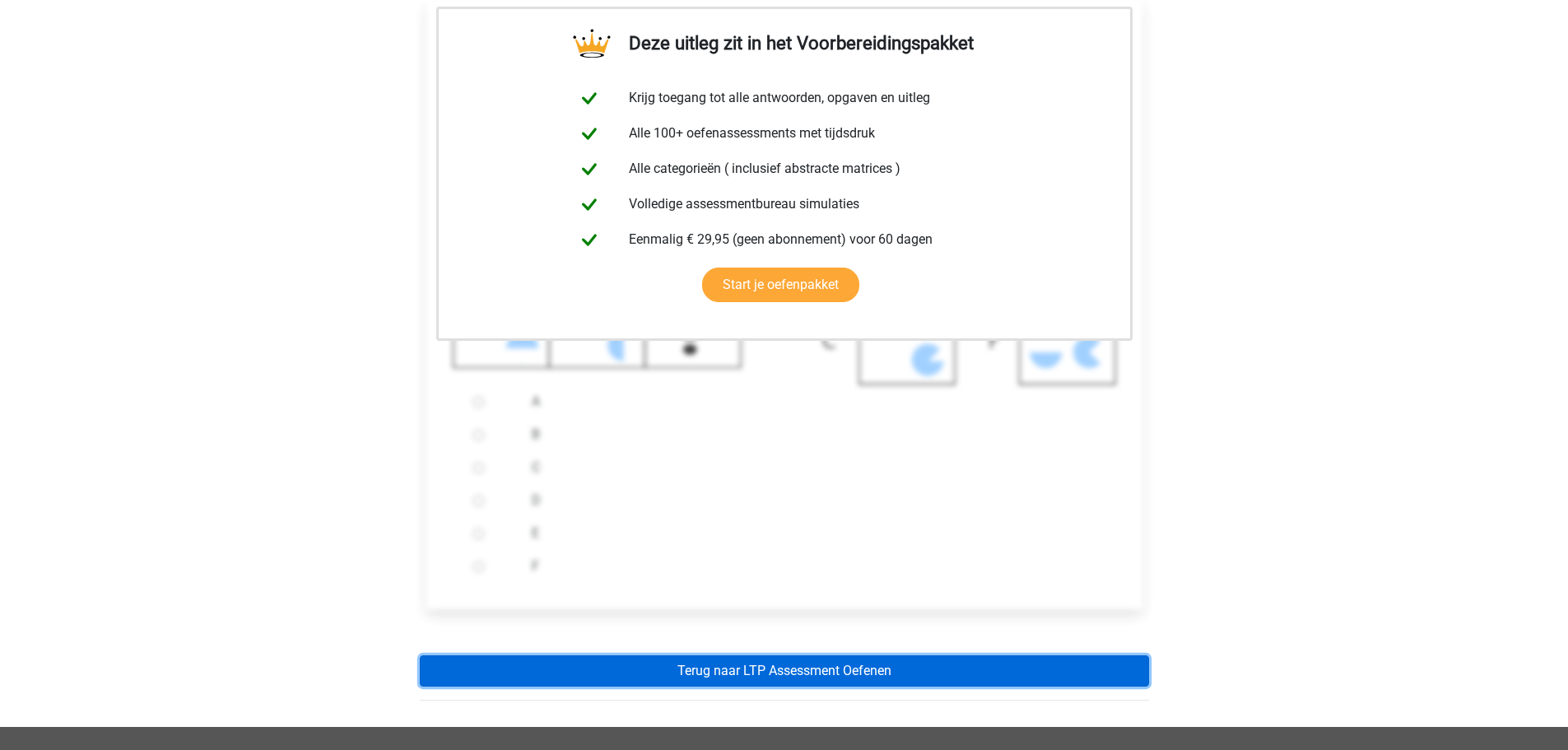
click at [741, 661] on link "Terug naar LTP Assessment Oefenen" at bounding box center [784, 671] width 729 height 31
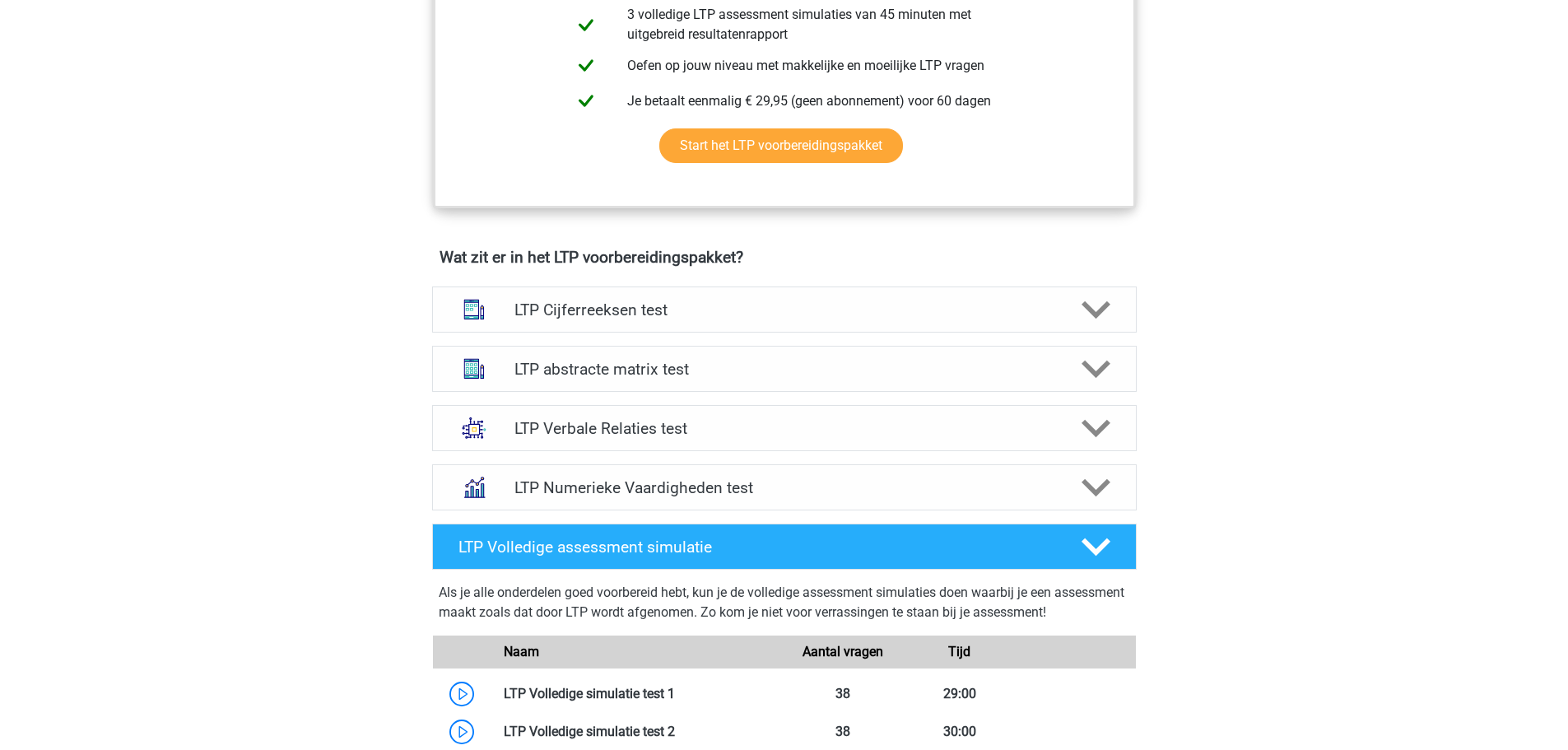
scroll to position [823, 0]
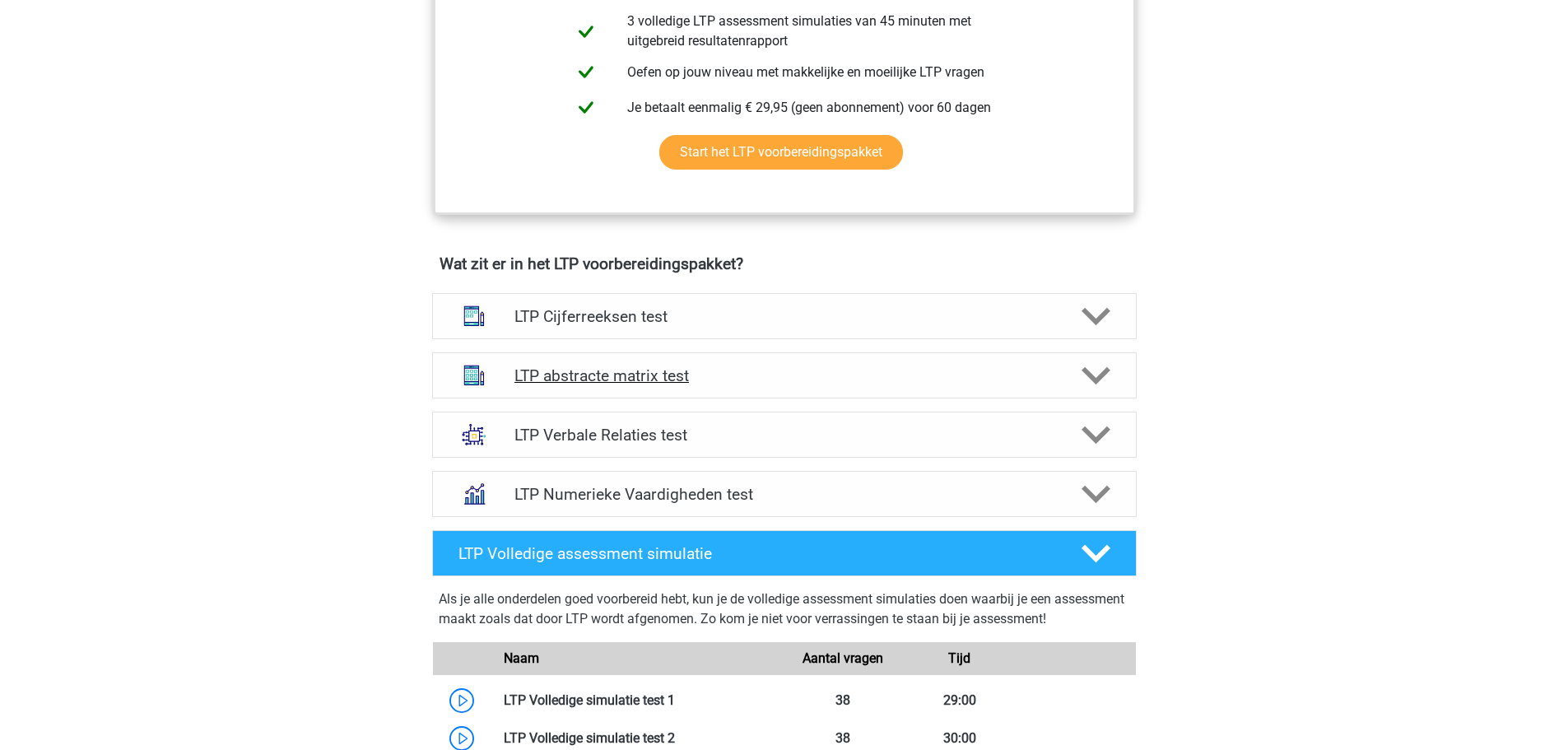
click at [594, 381] on h4 "LTP abstracte matrix test" at bounding box center [783, 375] width 539 height 18
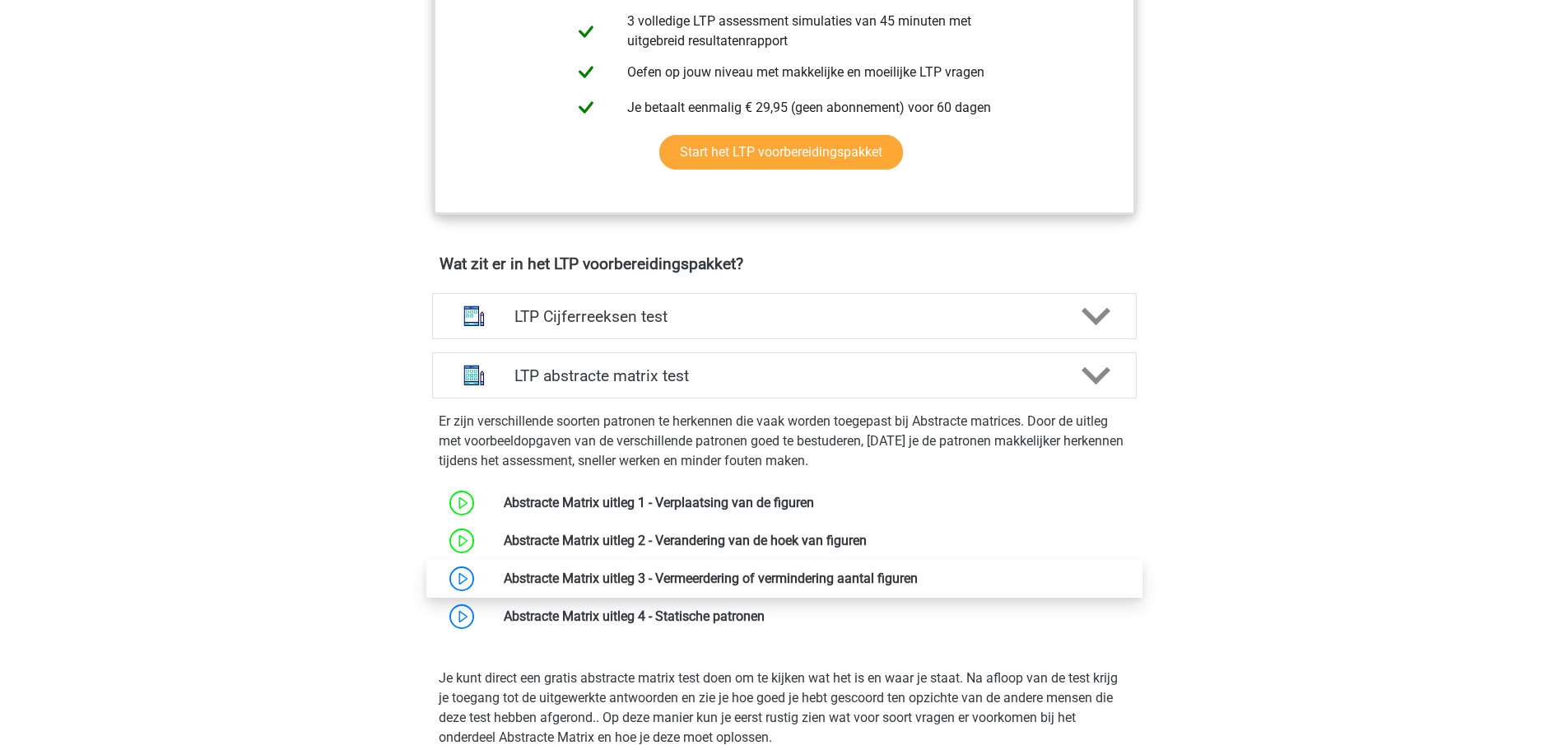
click at [918, 571] on link at bounding box center [918, 578] width 0 height 16
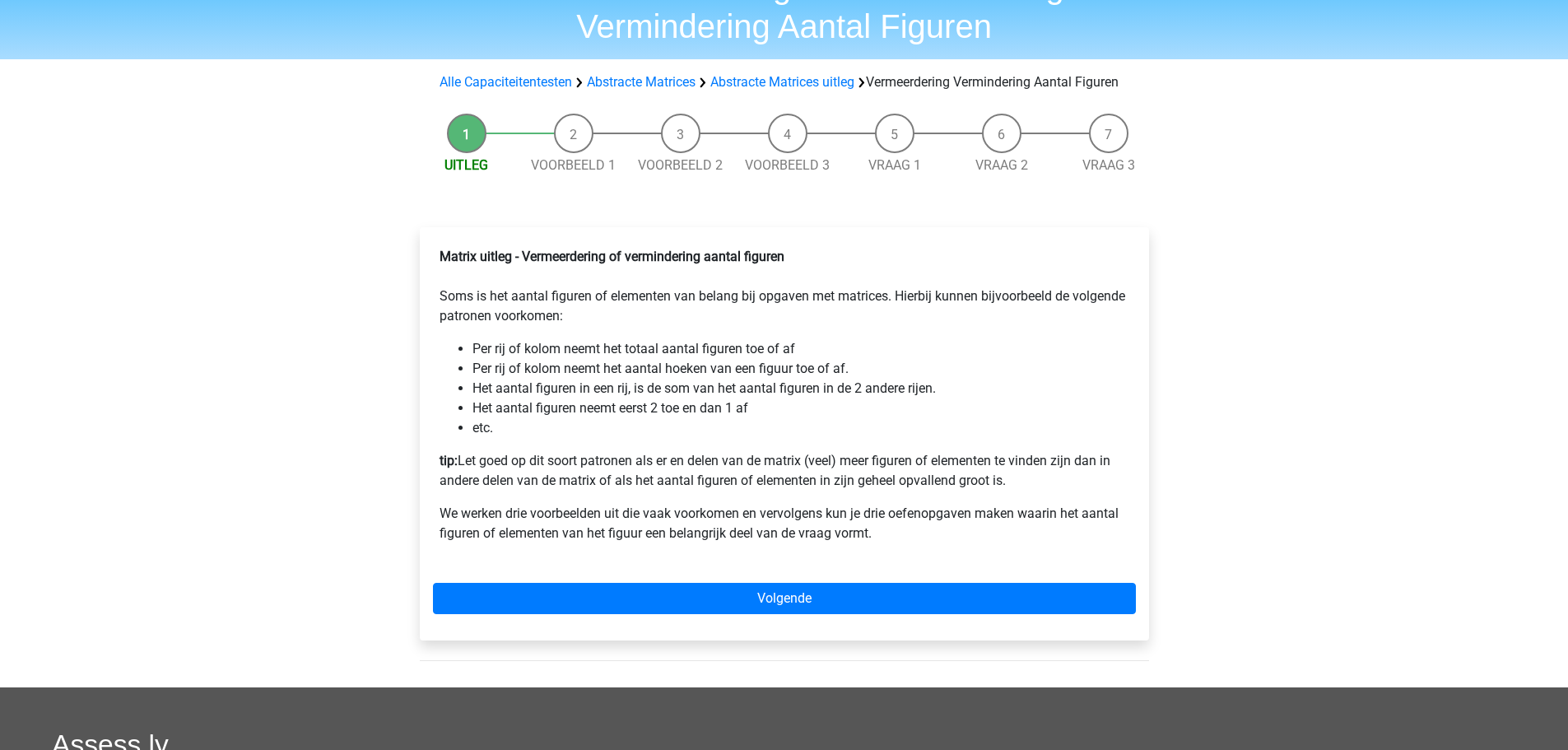
scroll to position [412, 0]
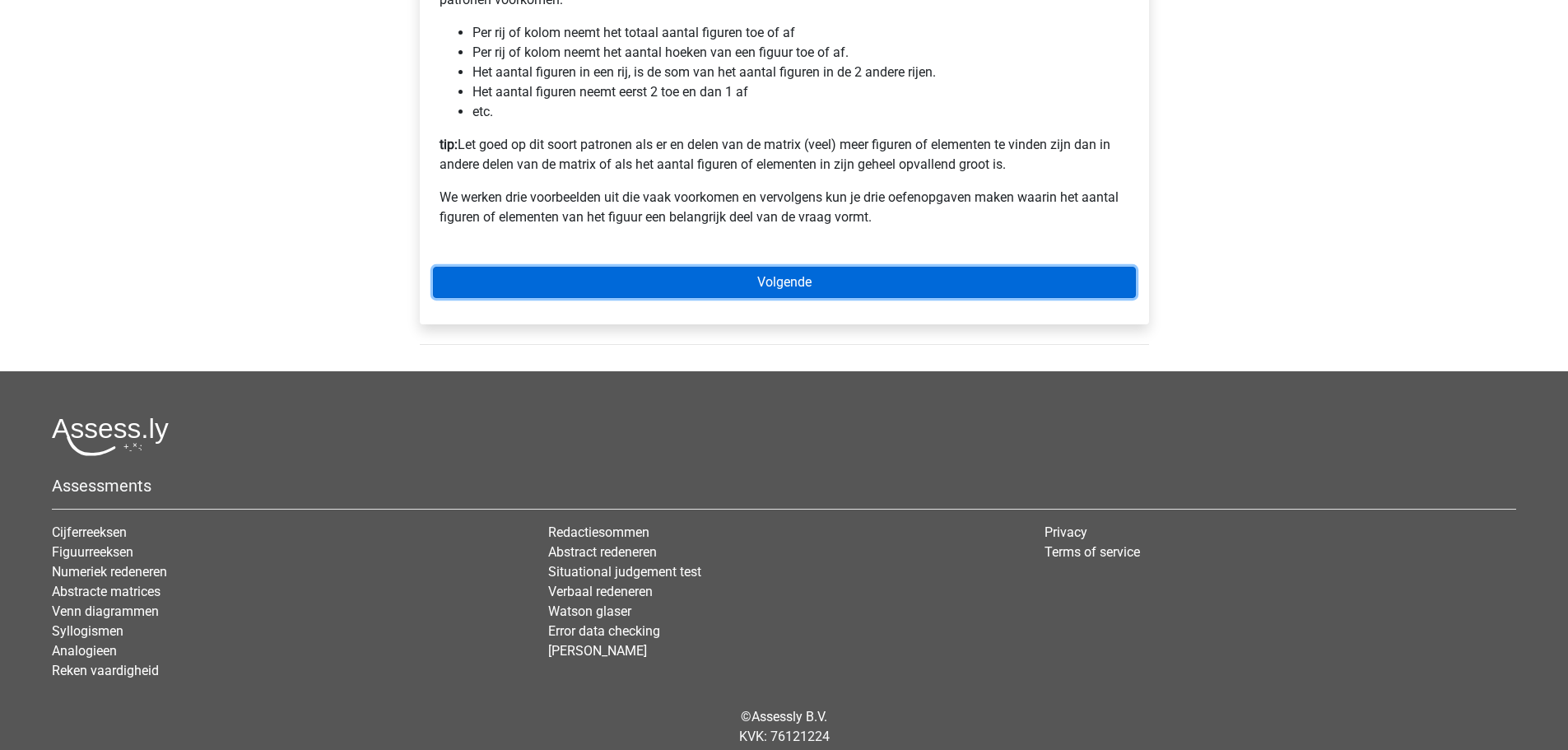
click at [668, 298] on link "Volgende" at bounding box center [784, 282] width 703 height 31
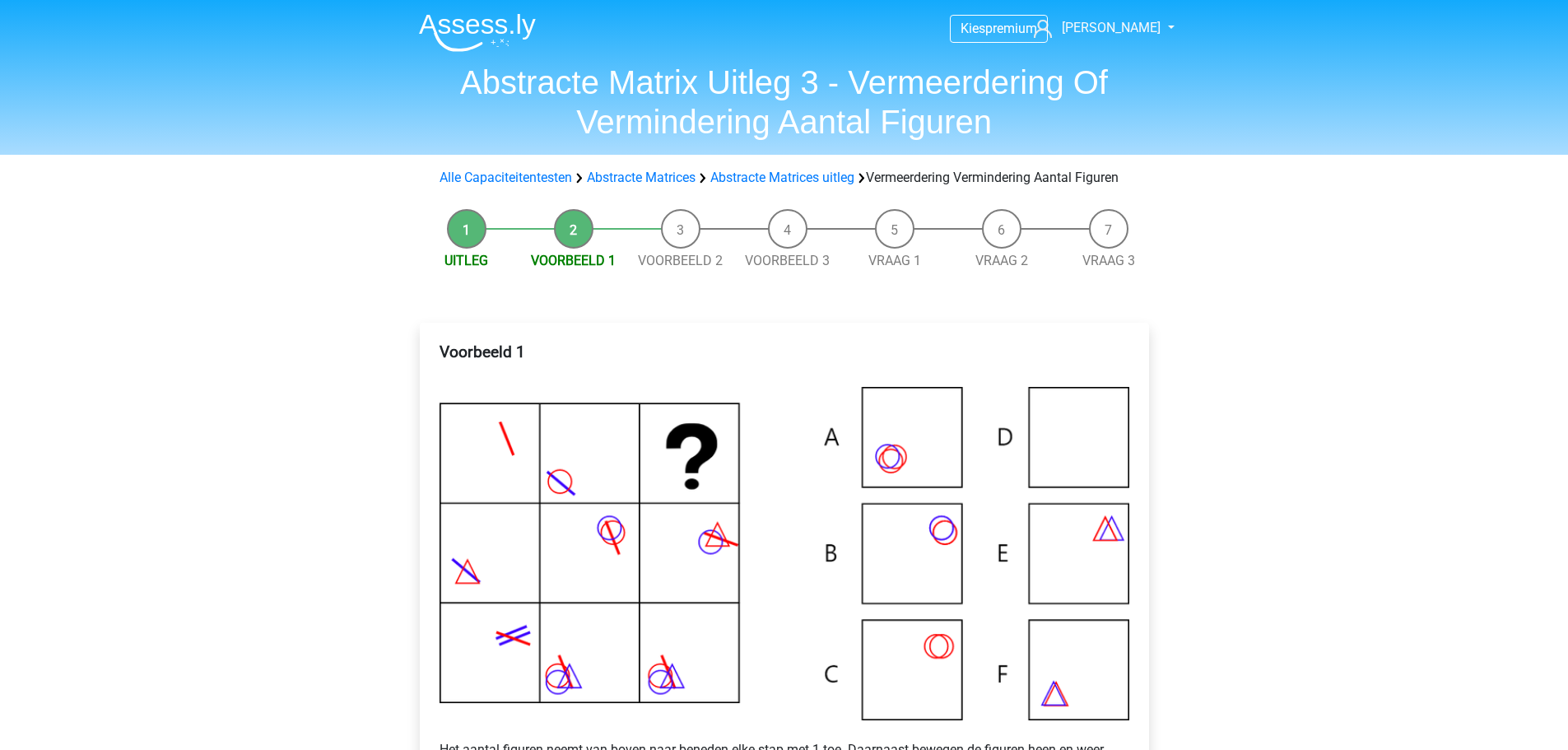
scroll to position [82, 0]
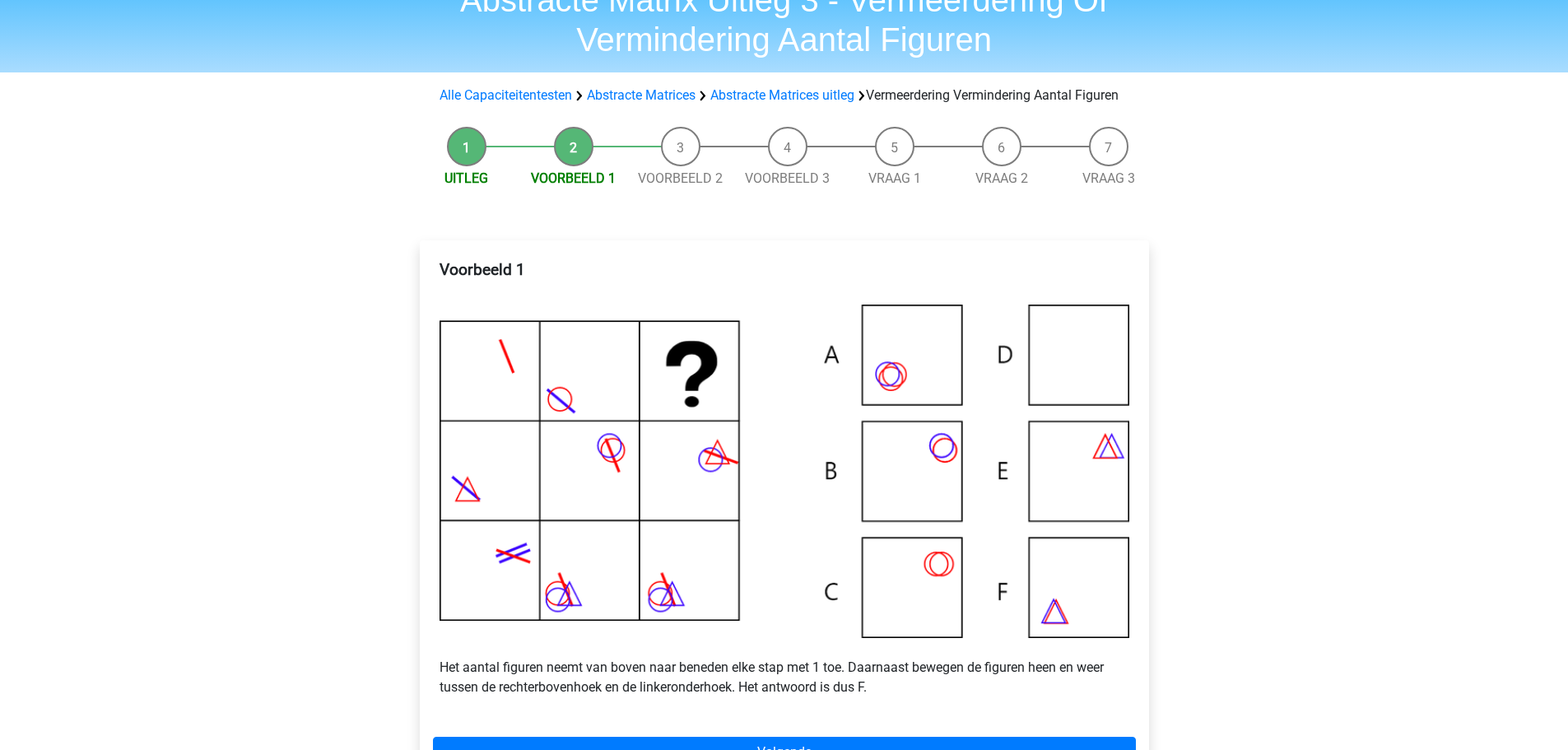
click at [1452, 384] on div "Kies premium [PERSON_NAME] [EMAIL_ADDRESS][DOMAIN_NAME]" at bounding box center [784, 596] width 1568 height 1359
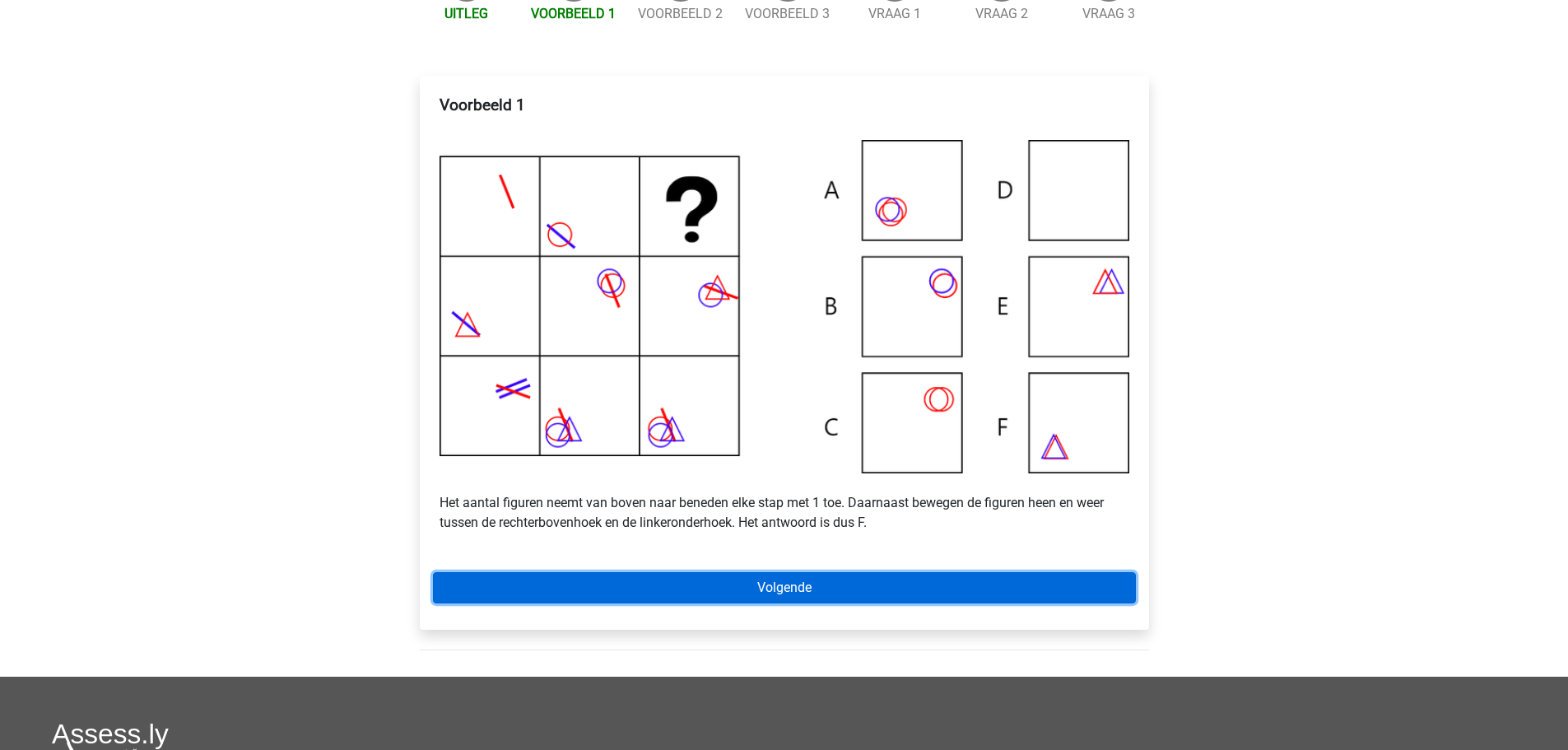
click at [799, 600] on link "Volgende" at bounding box center [784, 588] width 703 height 31
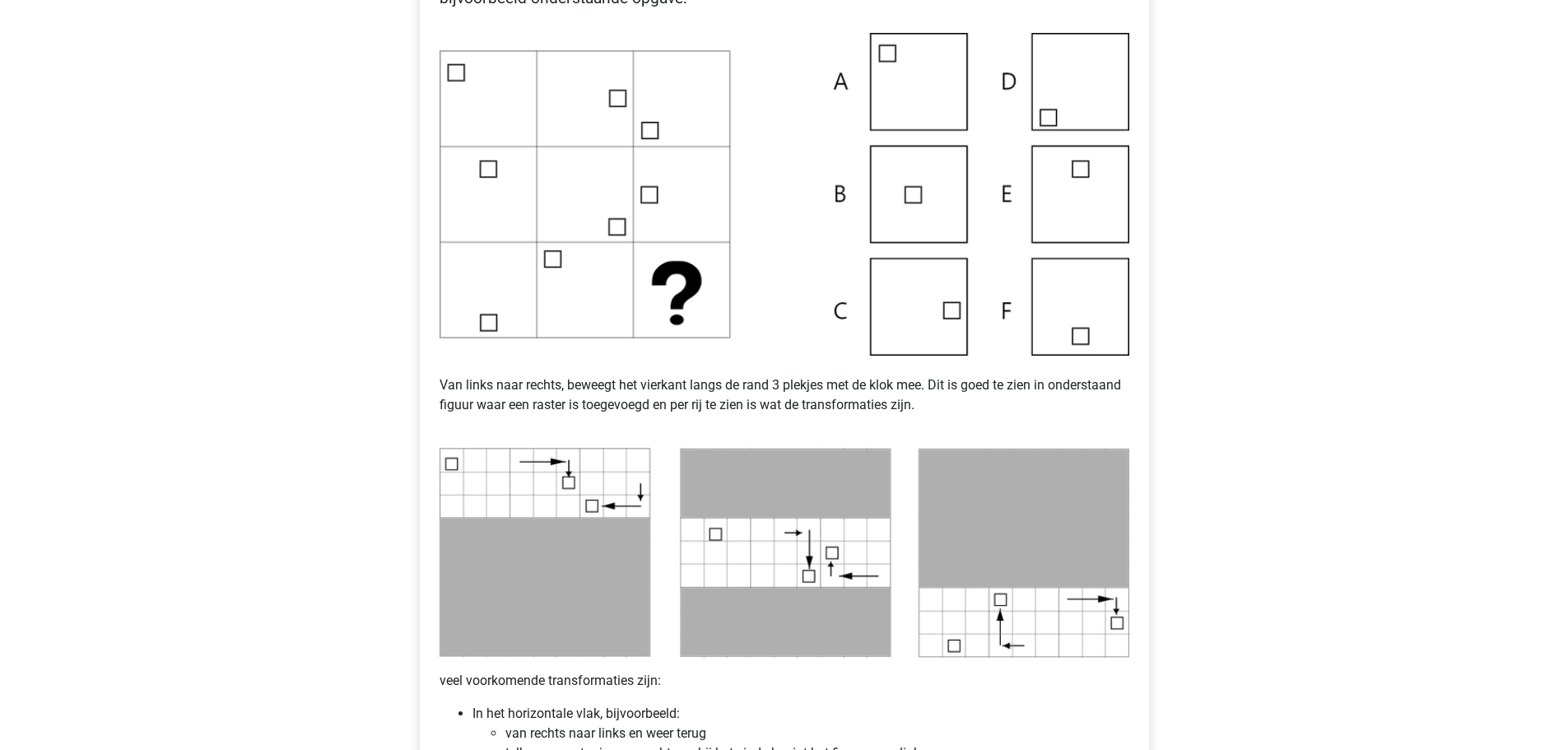
scroll to position [412, 0]
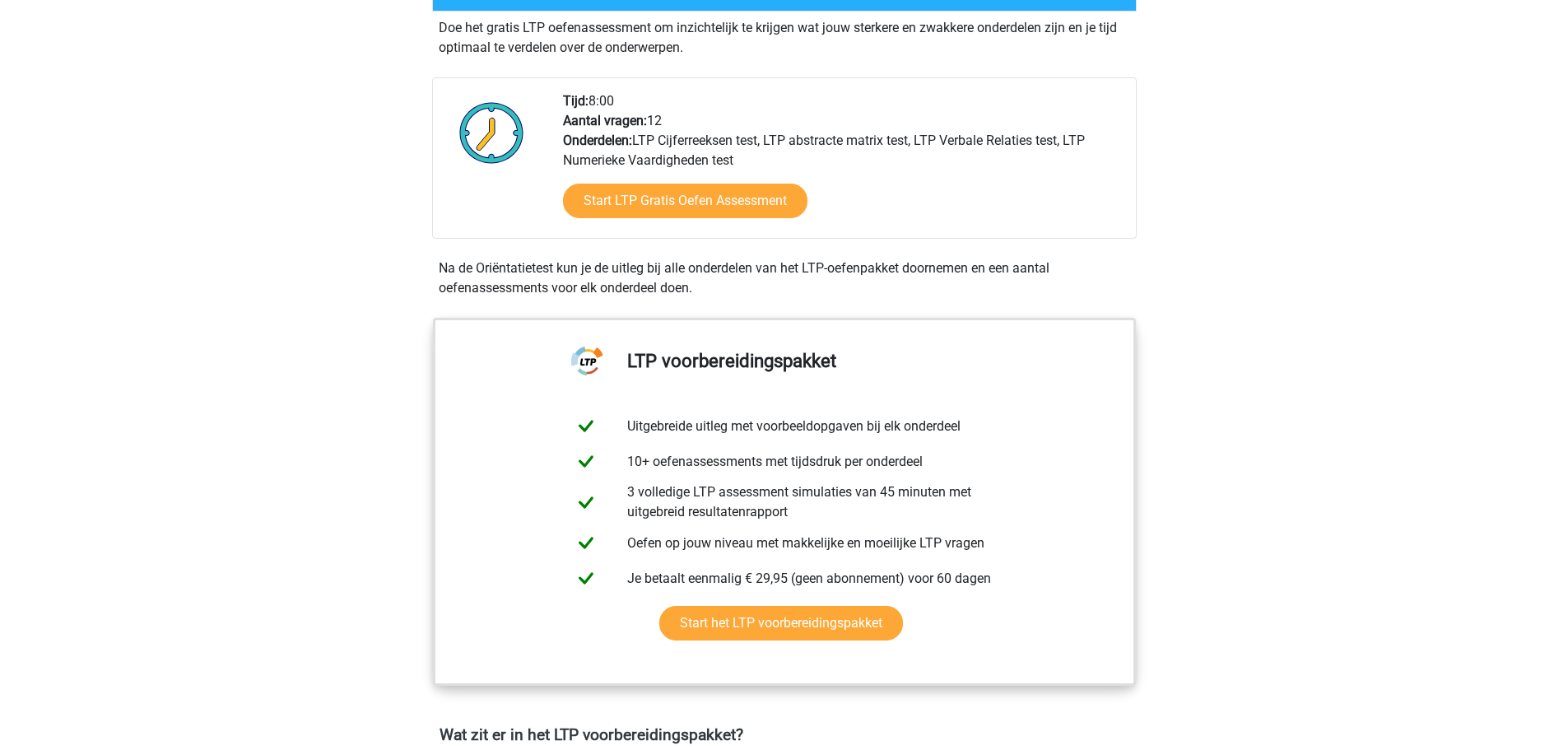
scroll to position [658, 0]
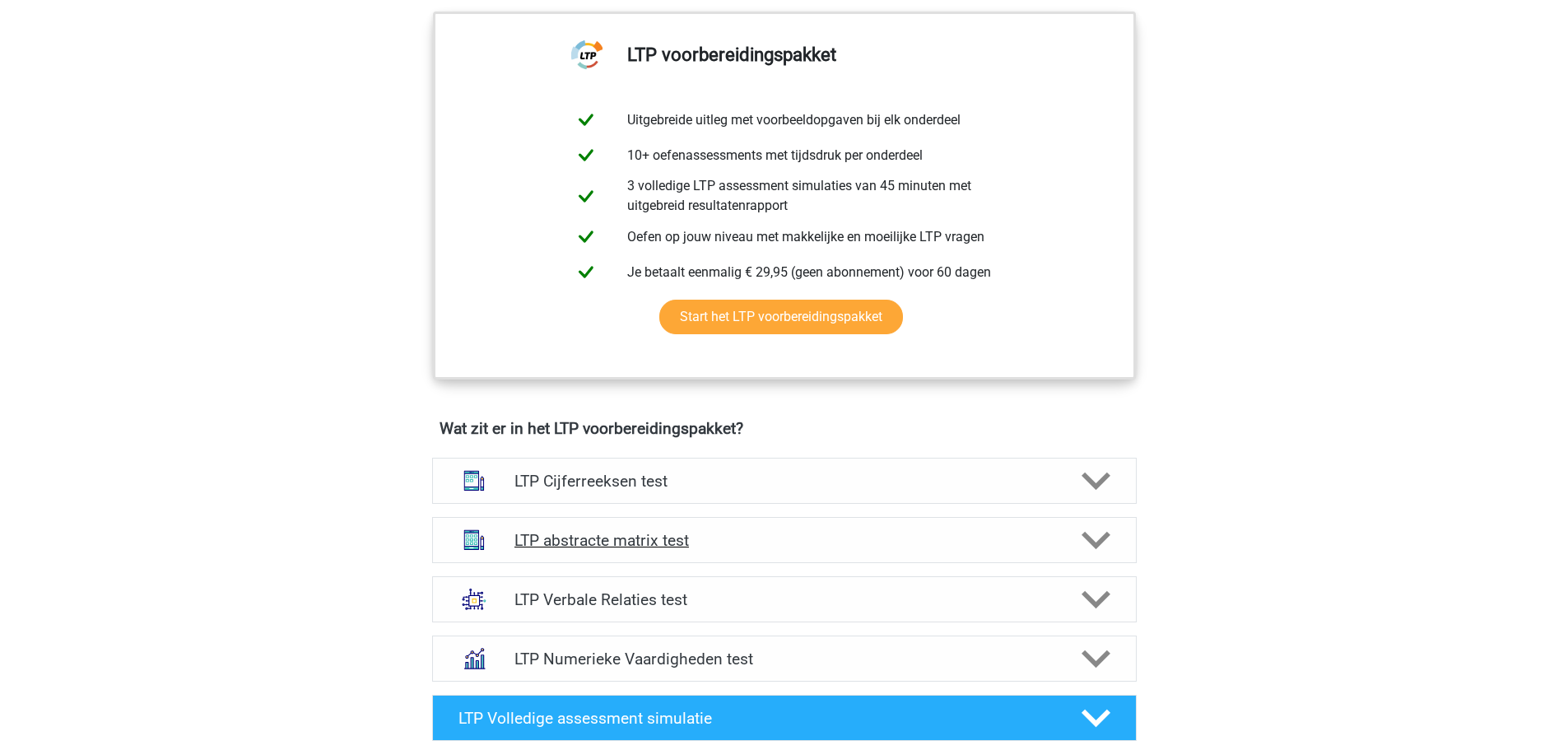
click at [594, 540] on h4 "LTP abstracte matrix test" at bounding box center [783, 540] width 539 height 18
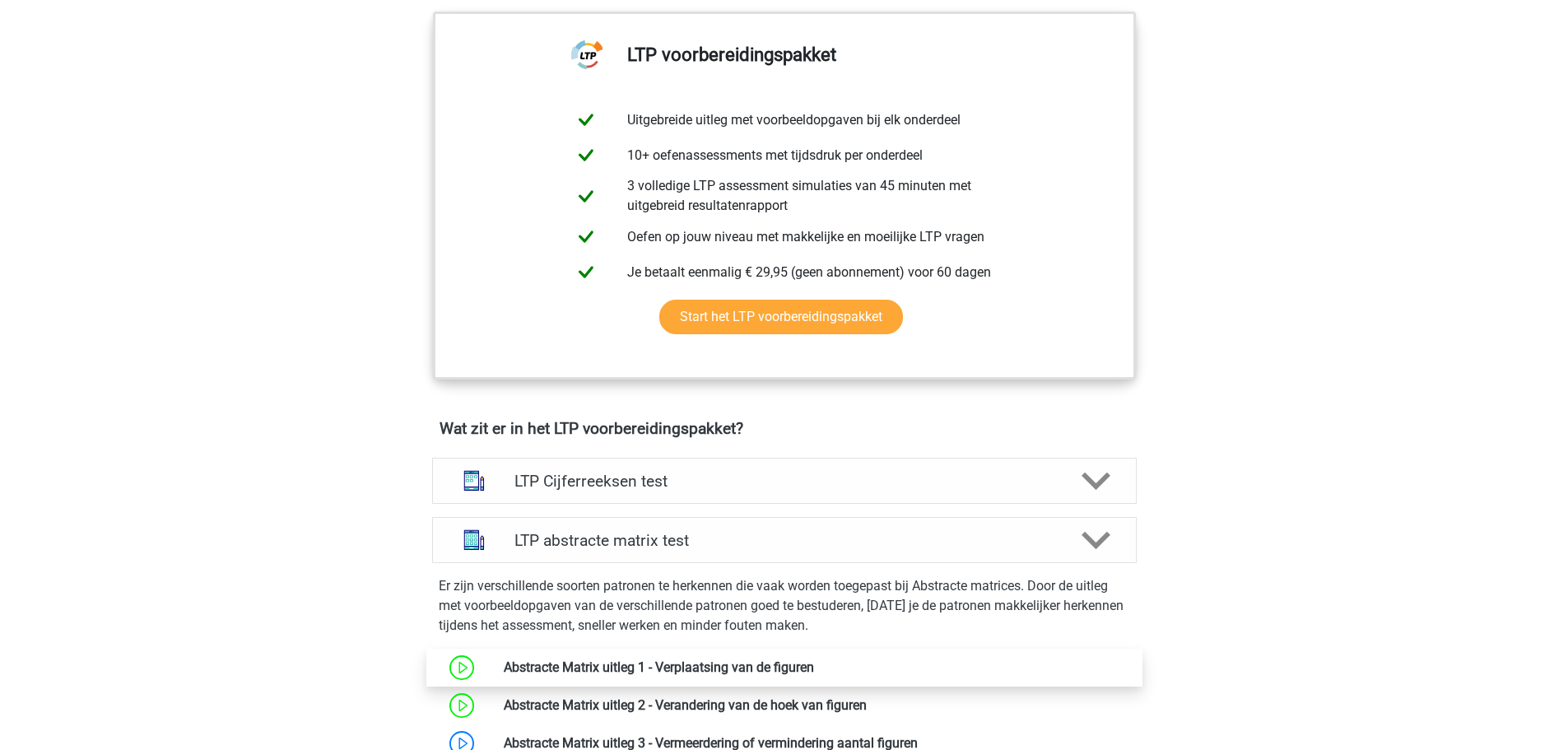
click at [814, 668] on link at bounding box center [814, 667] width 0 height 16
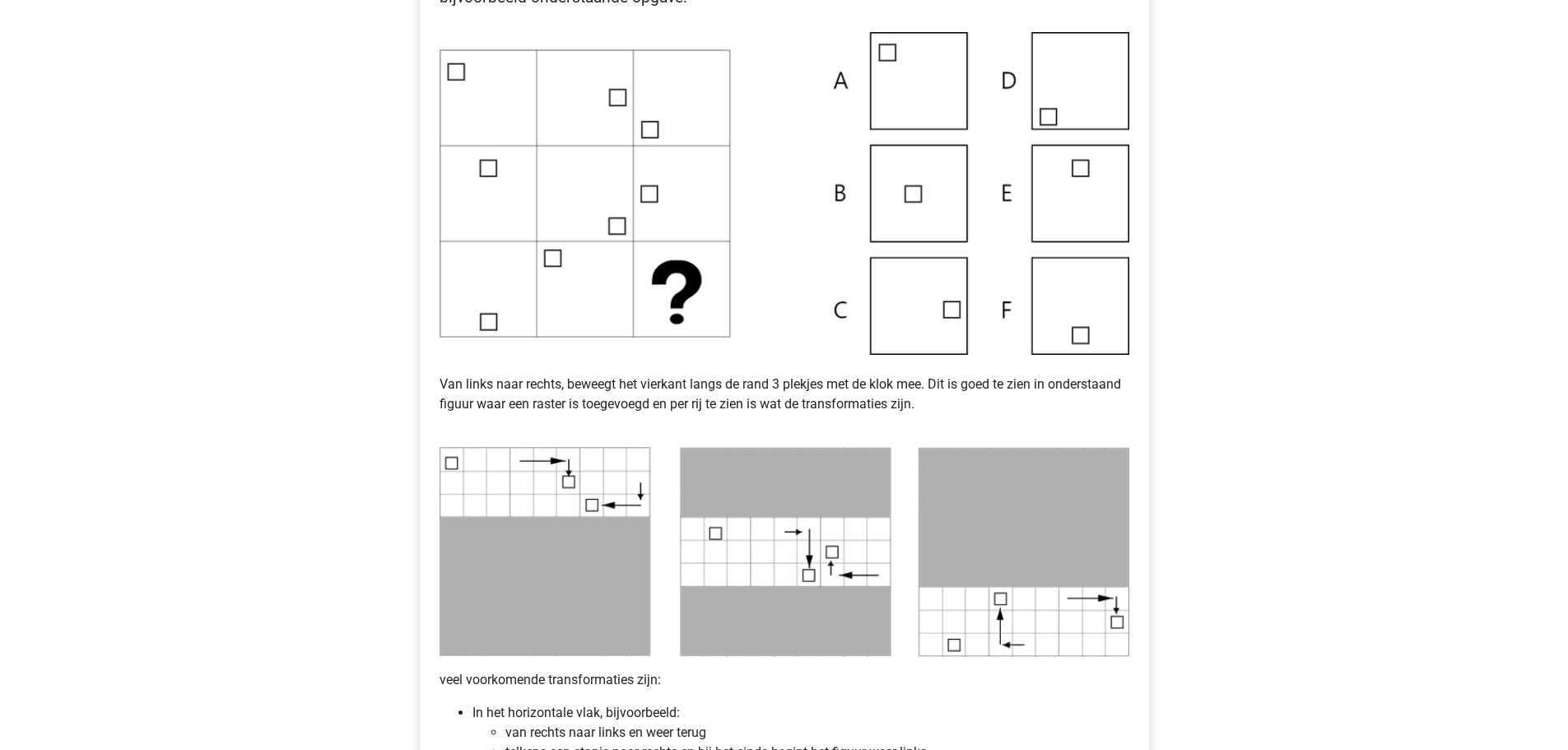
scroll to position [905, 0]
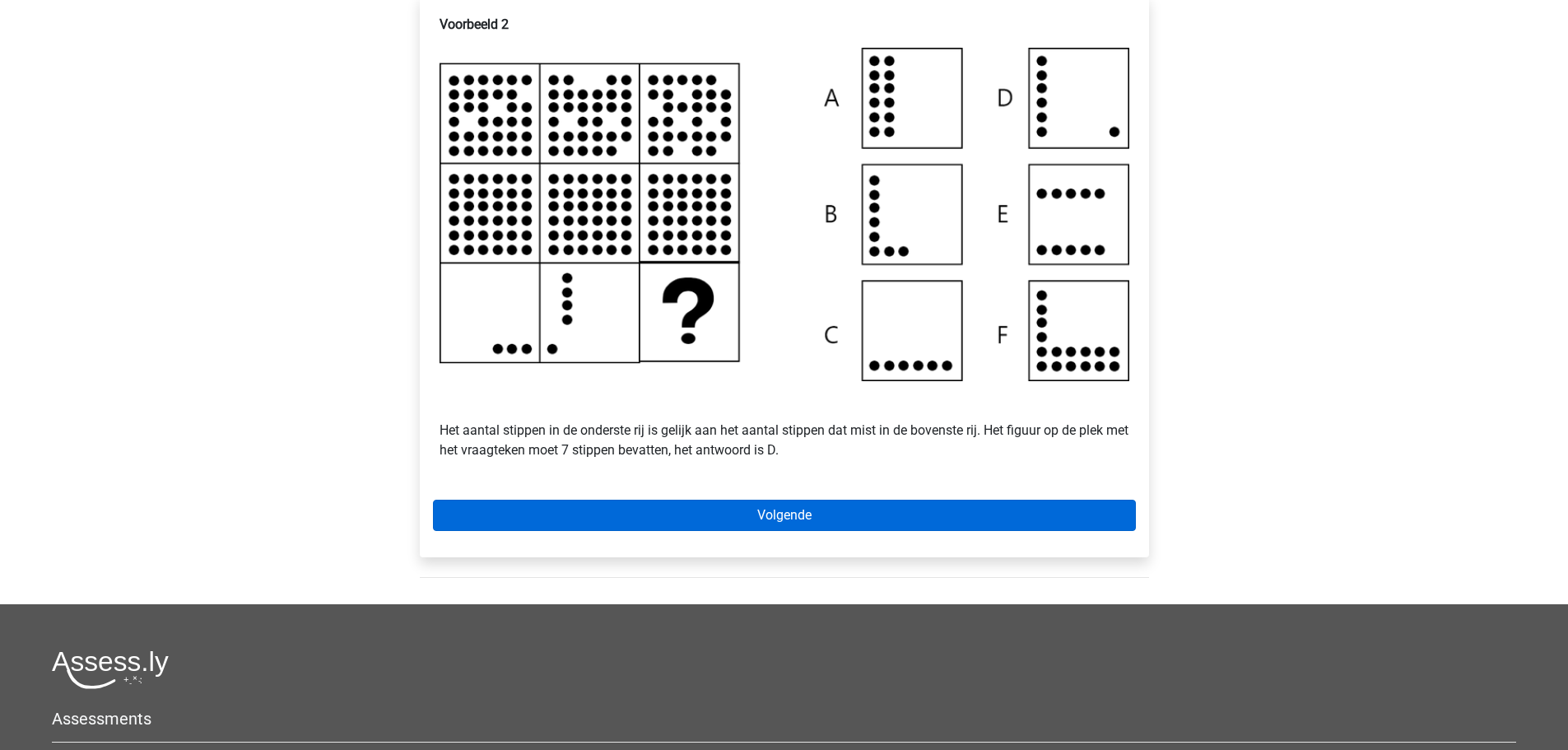
scroll to position [329, 0]
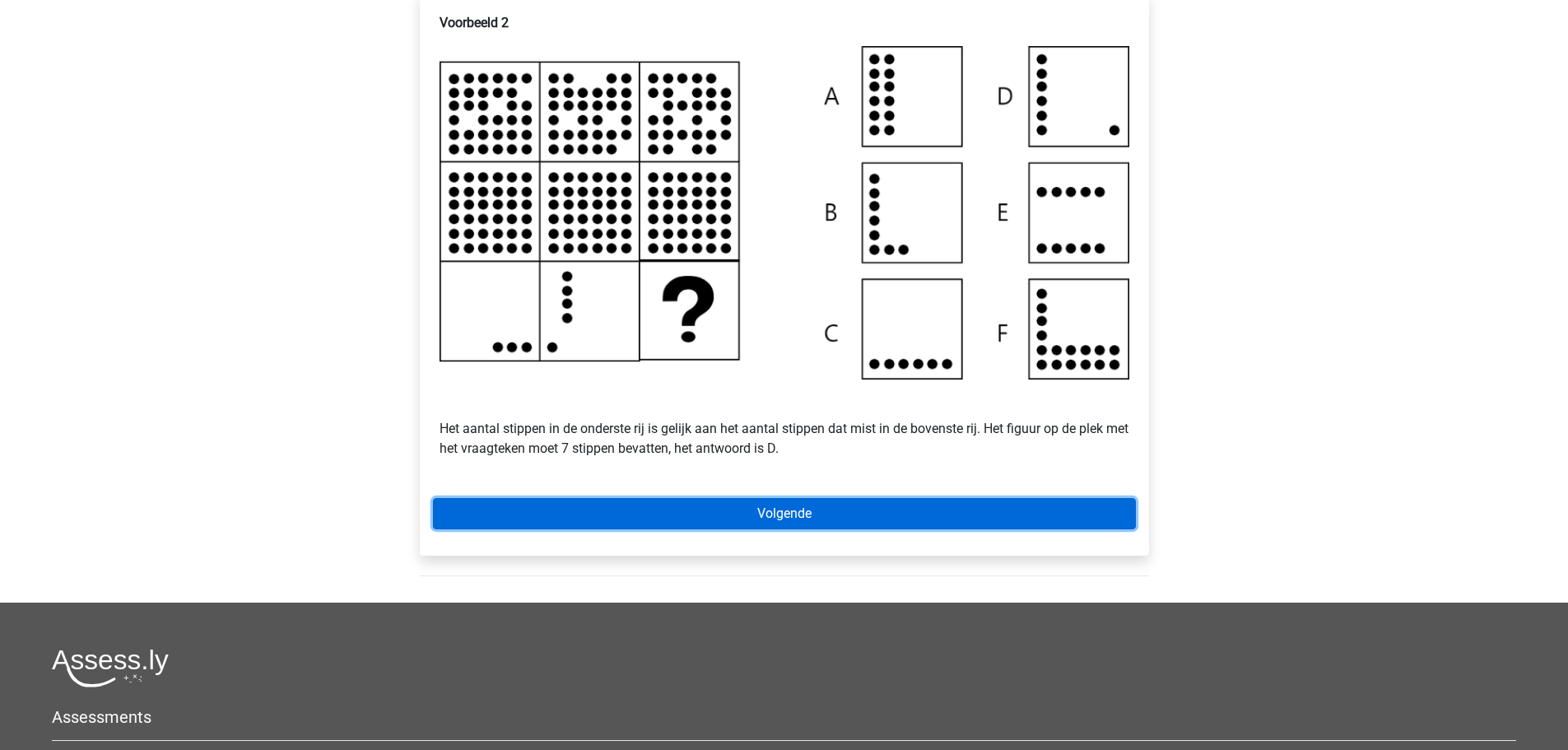
click at [778, 529] on link "Volgende" at bounding box center [784, 514] width 703 height 31
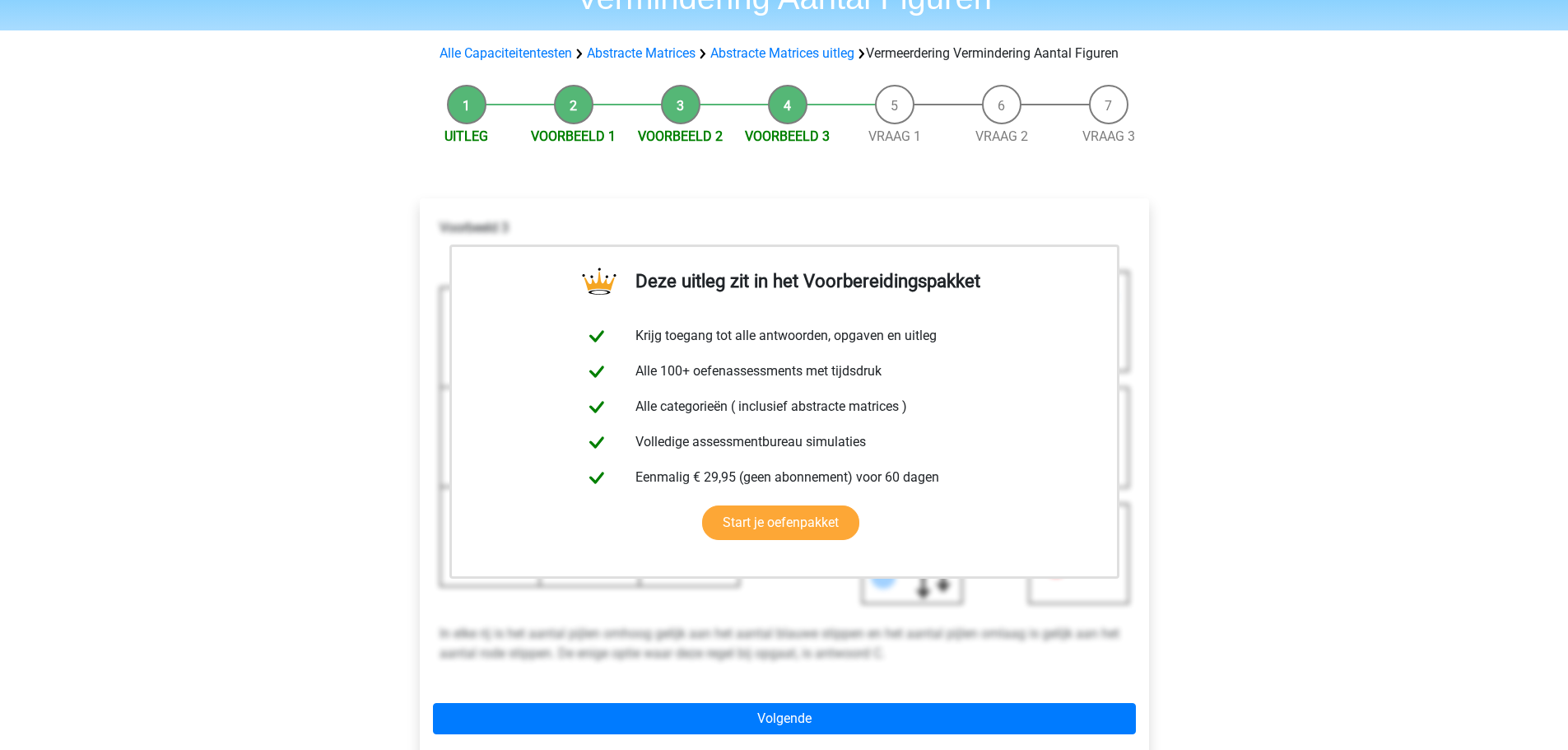
scroll to position [329, 0]
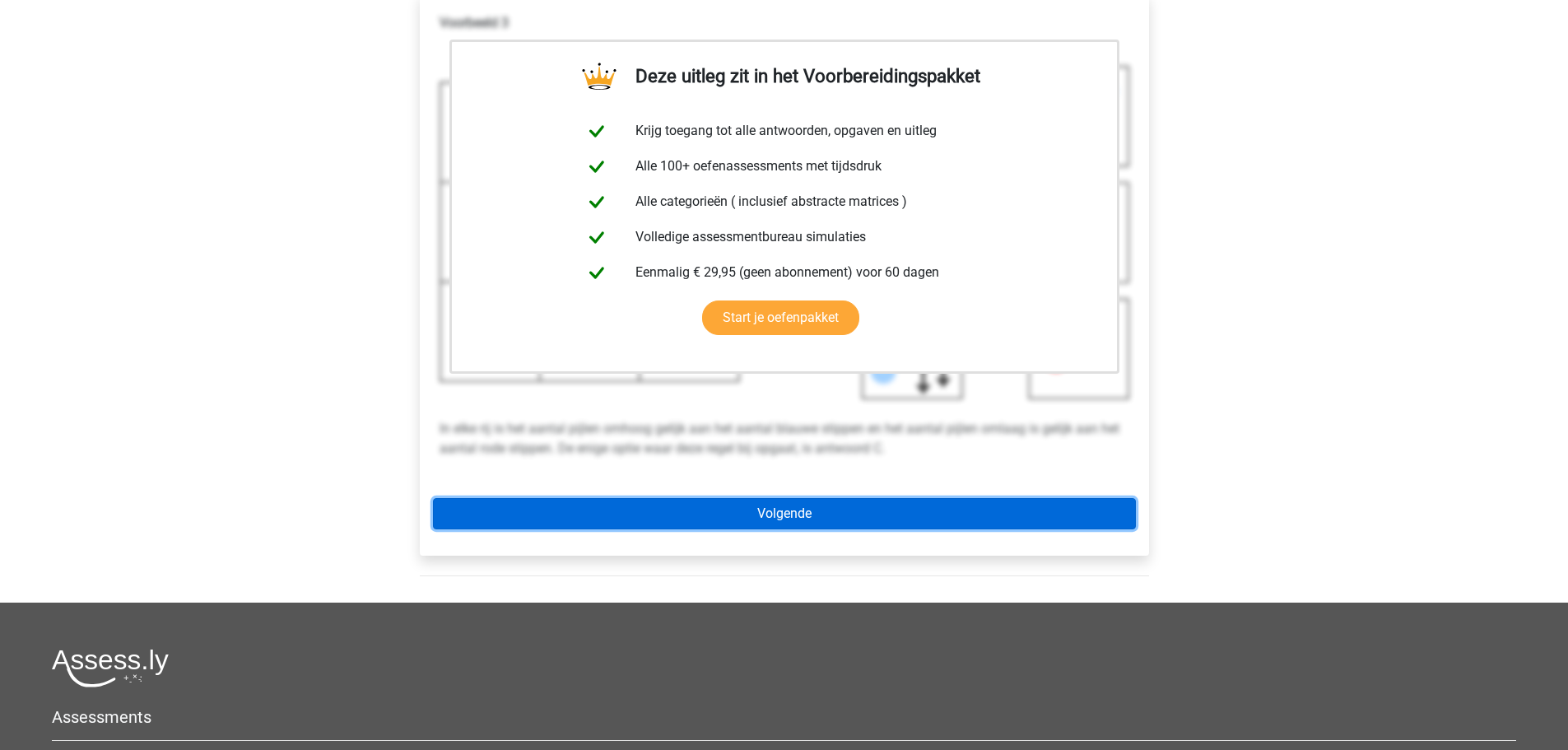
click at [778, 529] on link "Volgende" at bounding box center [784, 514] width 703 height 31
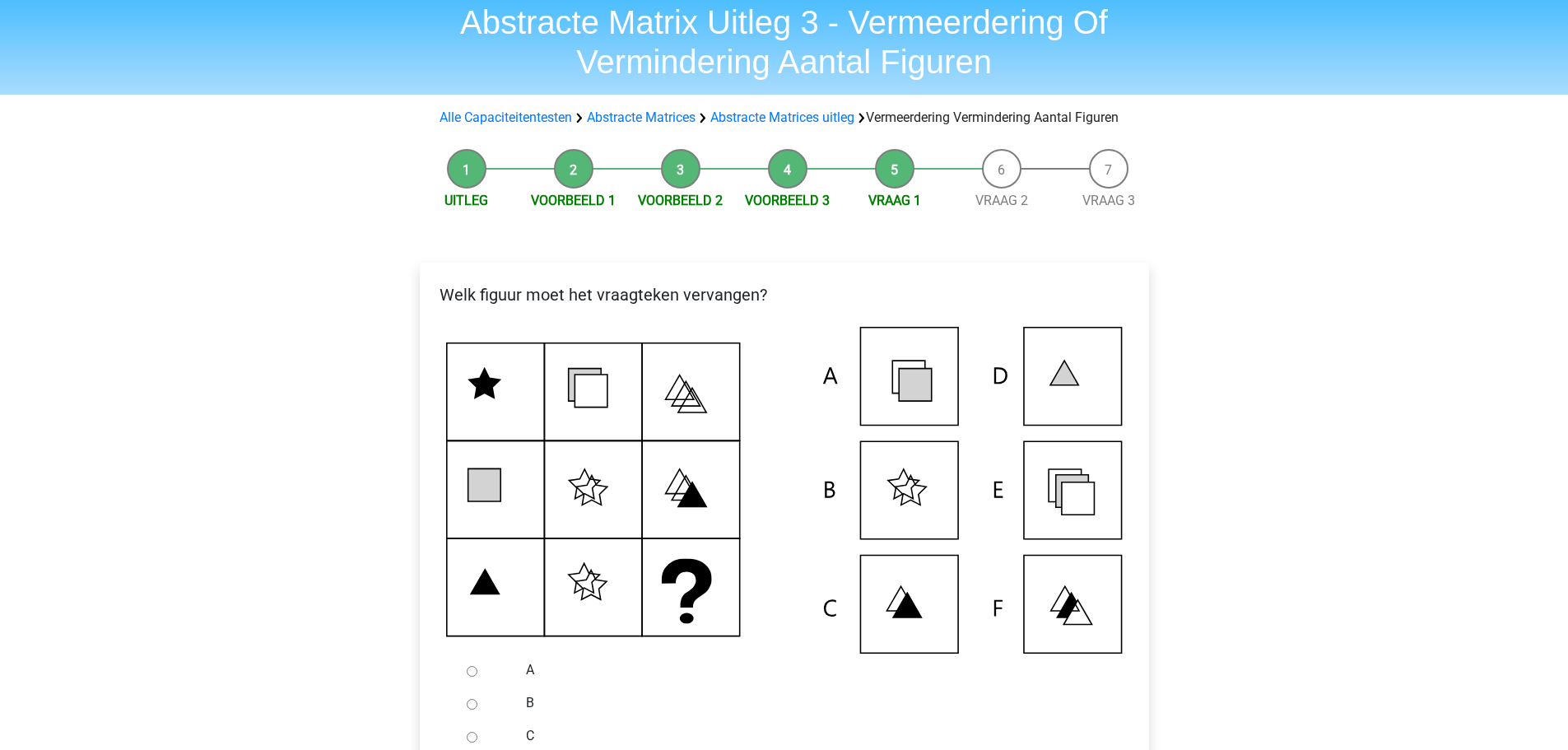
scroll to position [247, 0]
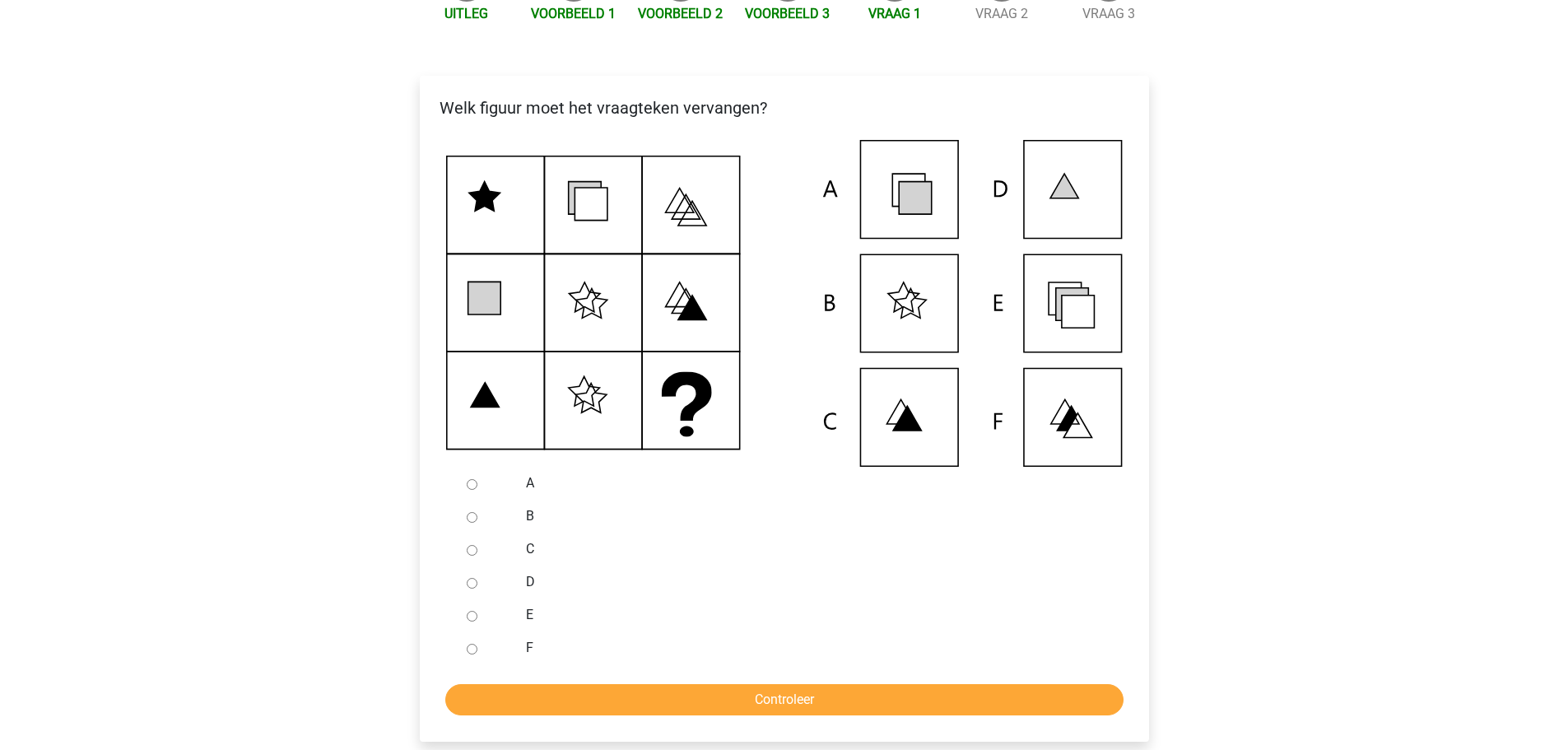
click at [1060, 313] on icon at bounding box center [1072, 305] width 33 height 33
click at [472, 621] on input "E" at bounding box center [472, 617] width 11 height 11
radio input "true"
click at [537, 715] on input "Controleer" at bounding box center [785, 700] width 679 height 31
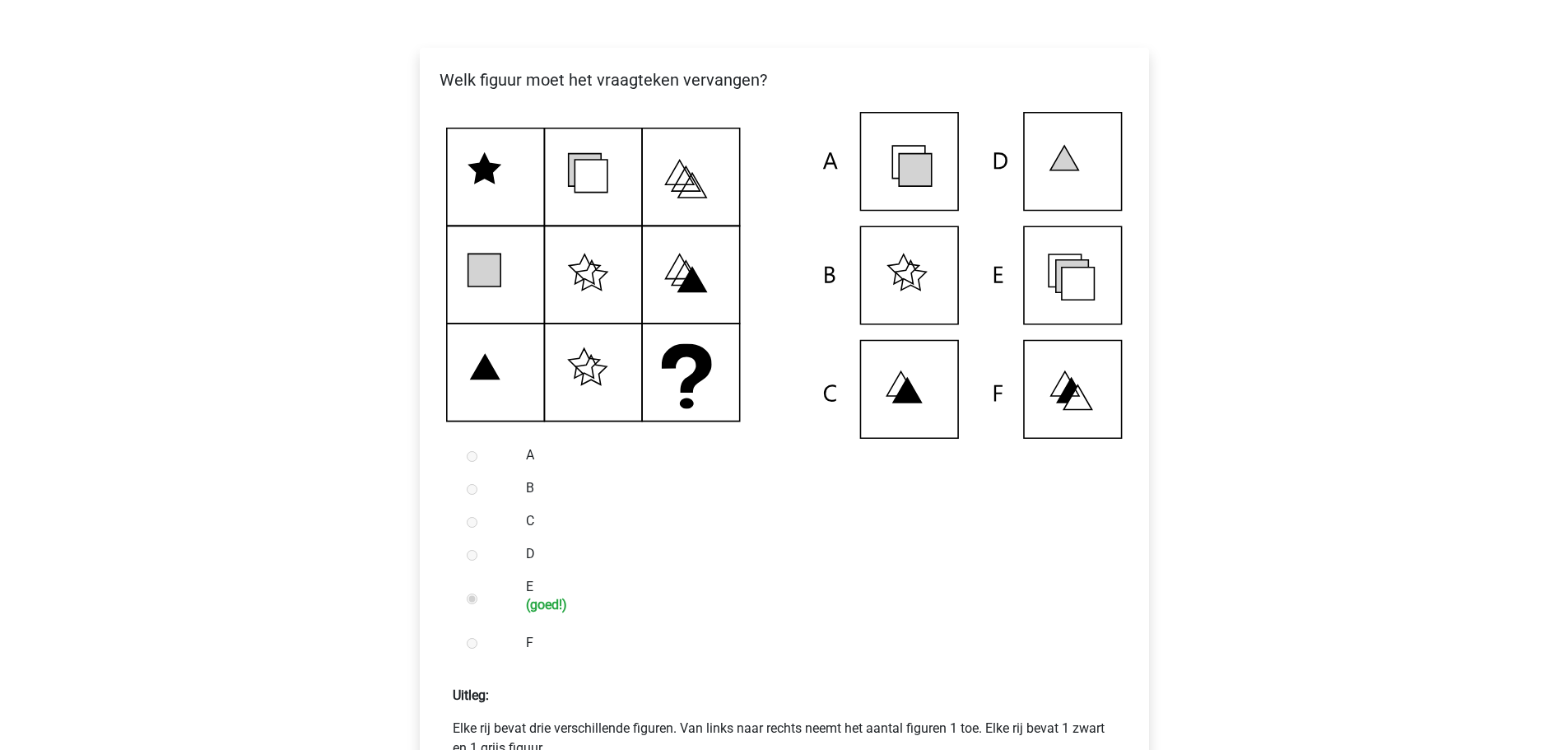
scroll to position [494, 0]
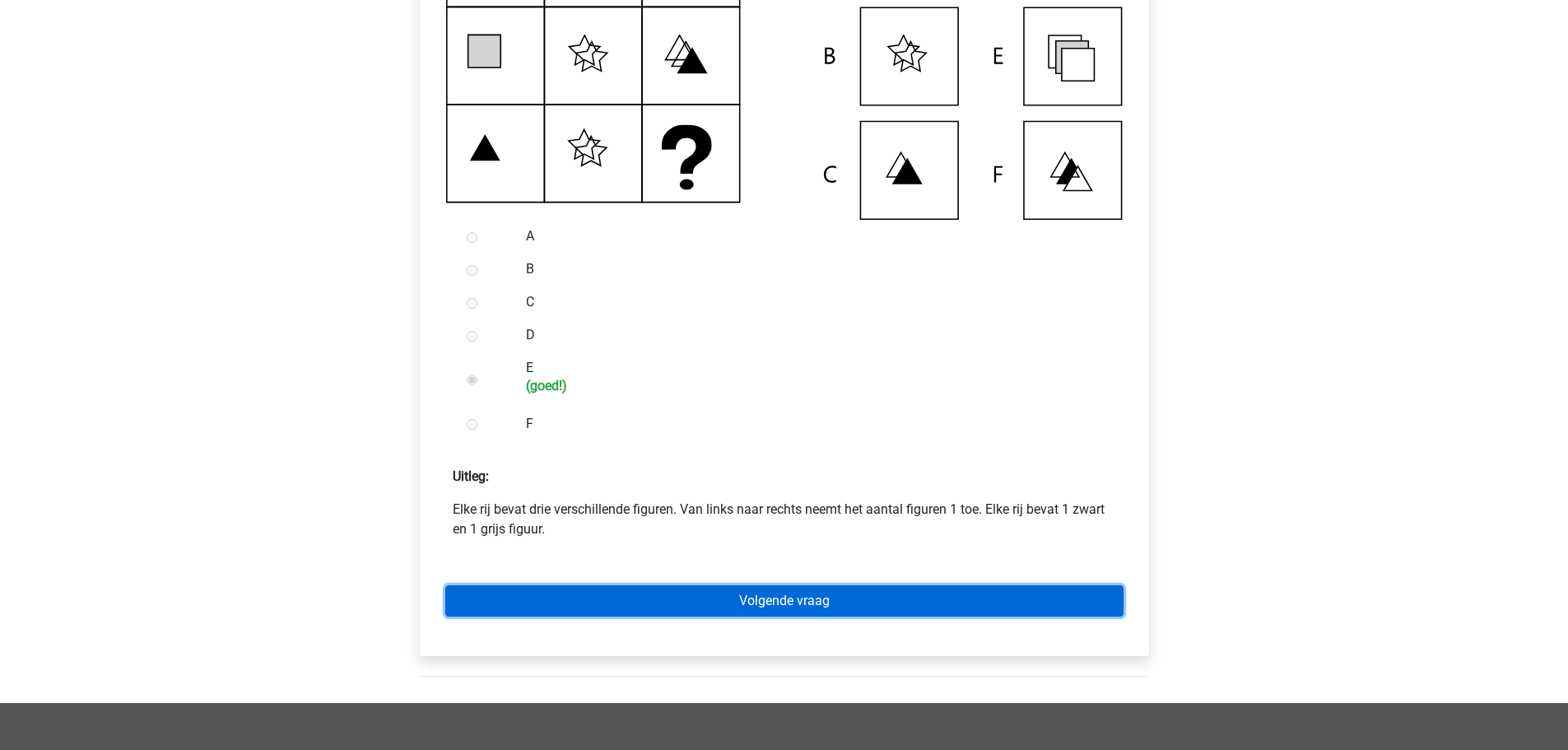
click at [613, 617] on link "Volgende vraag" at bounding box center [785, 601] width 679 height 31
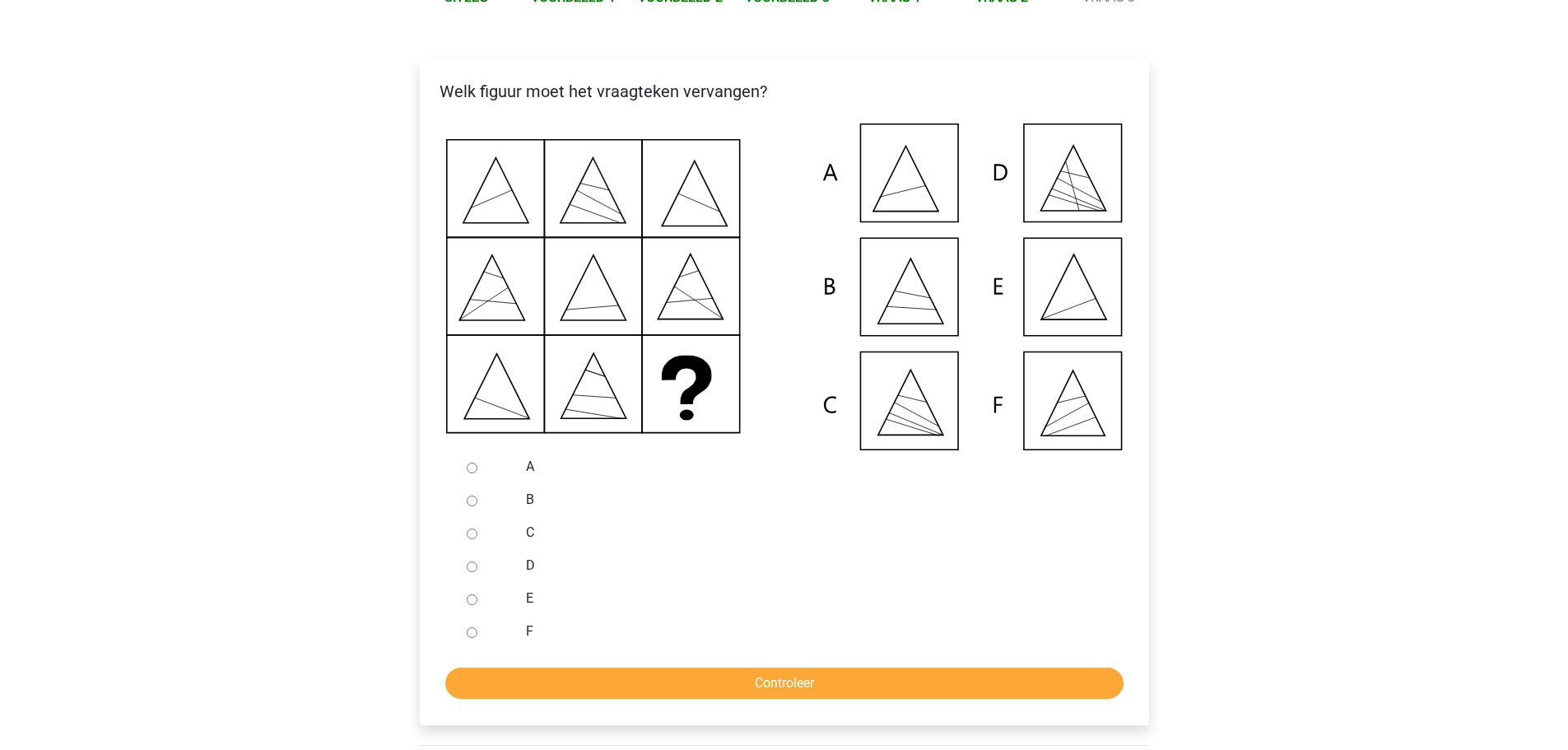
scroll to position [329, 0]
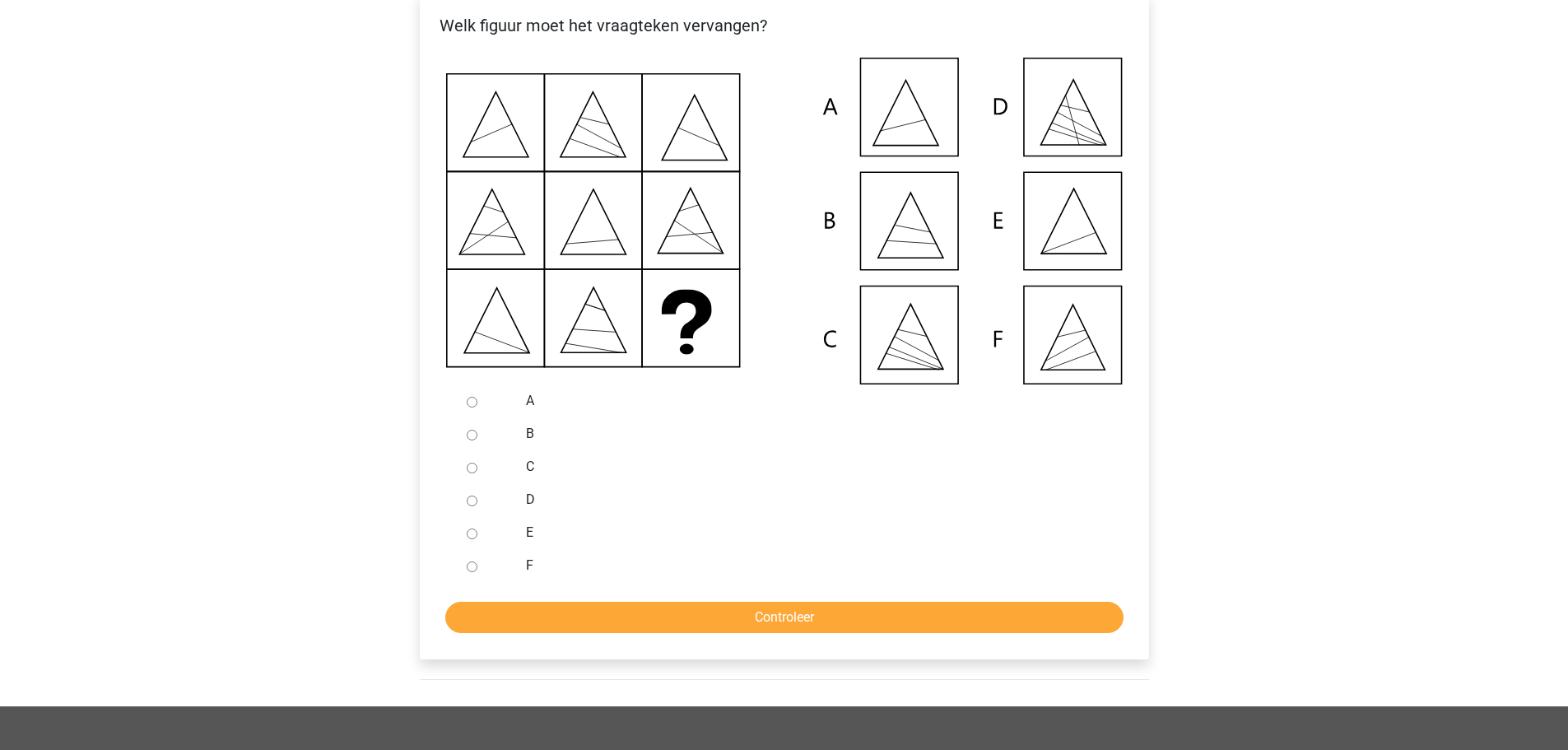
click at [473, 539] on input "E" at bounding box center [472, 535] width 11 height 11
radio input "true"
click at [506, 627] on input "Controleer" at bounding box center [785, 618] width 679 height 31
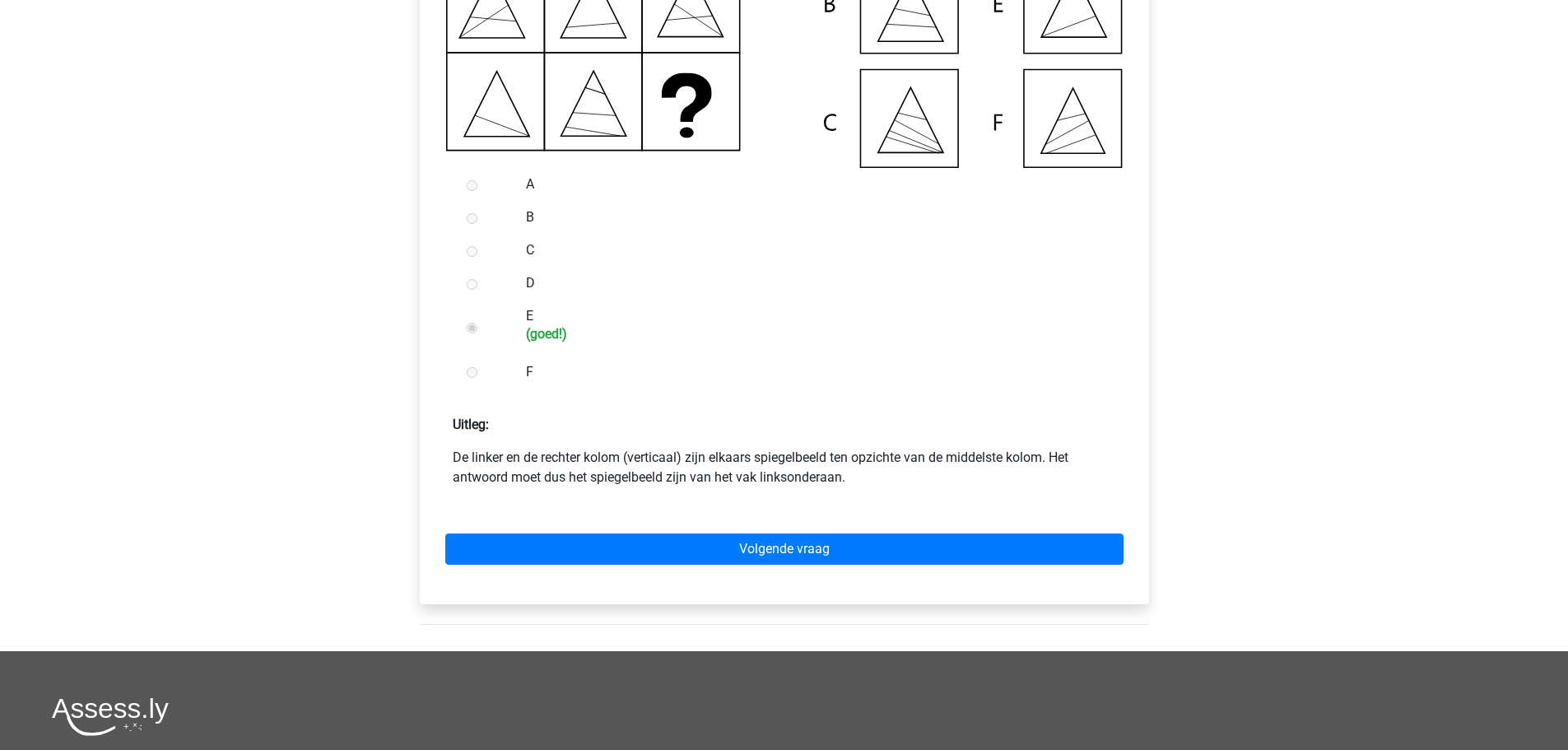
scroll to position [658, 0]
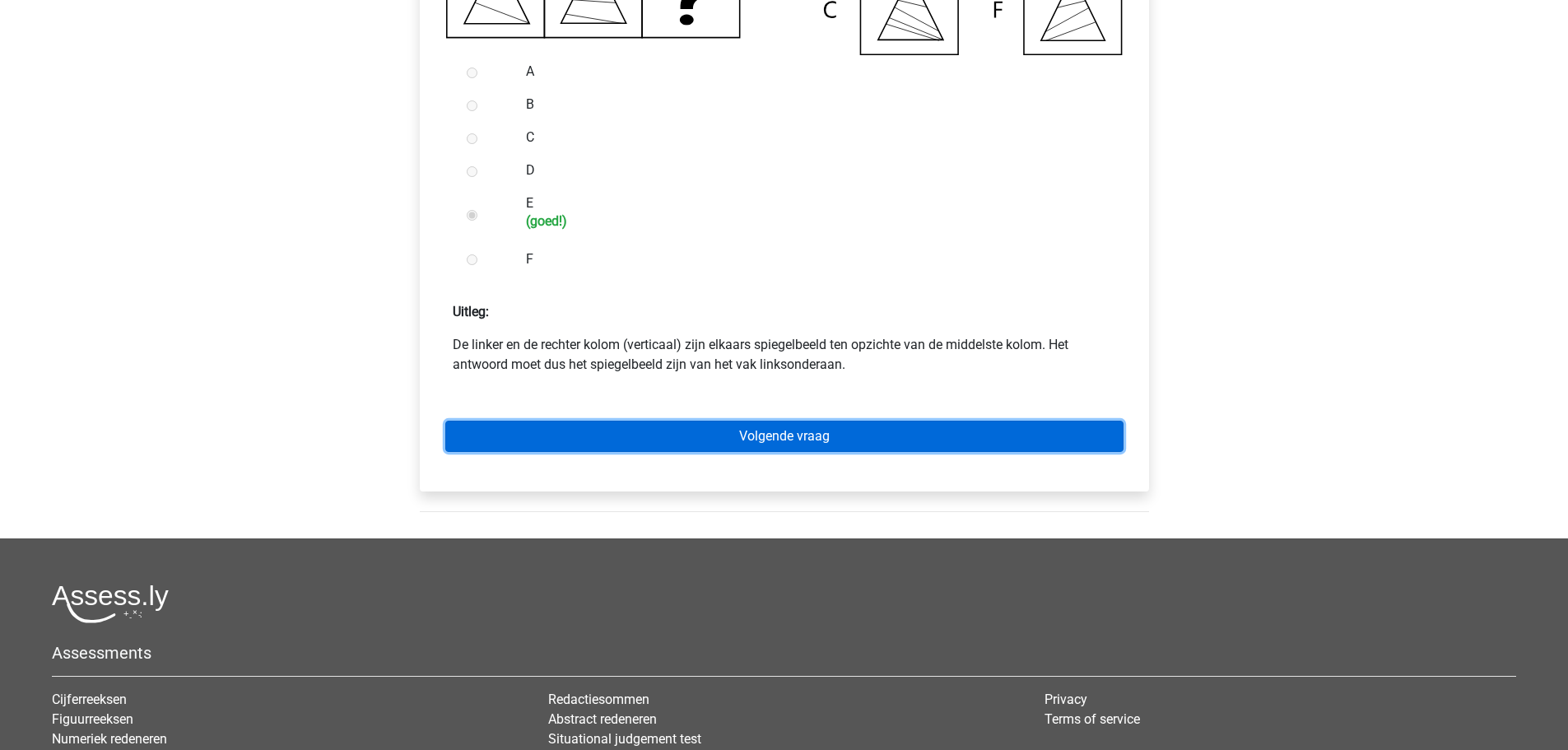
click at [693, 452] on link "Volgende vraag" at bounding box center [785, 436] width 679 height 31
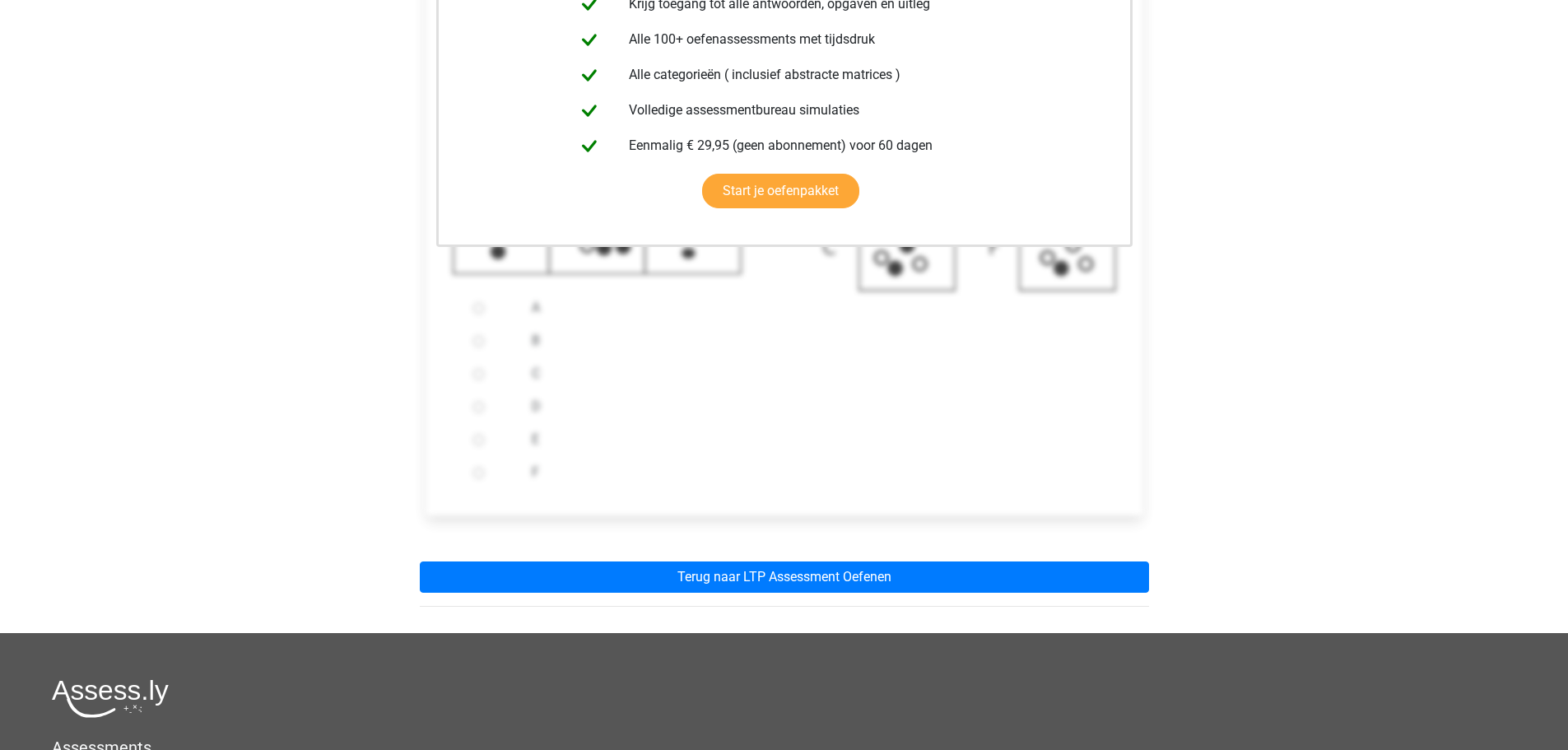
scroll to position [658, 0]
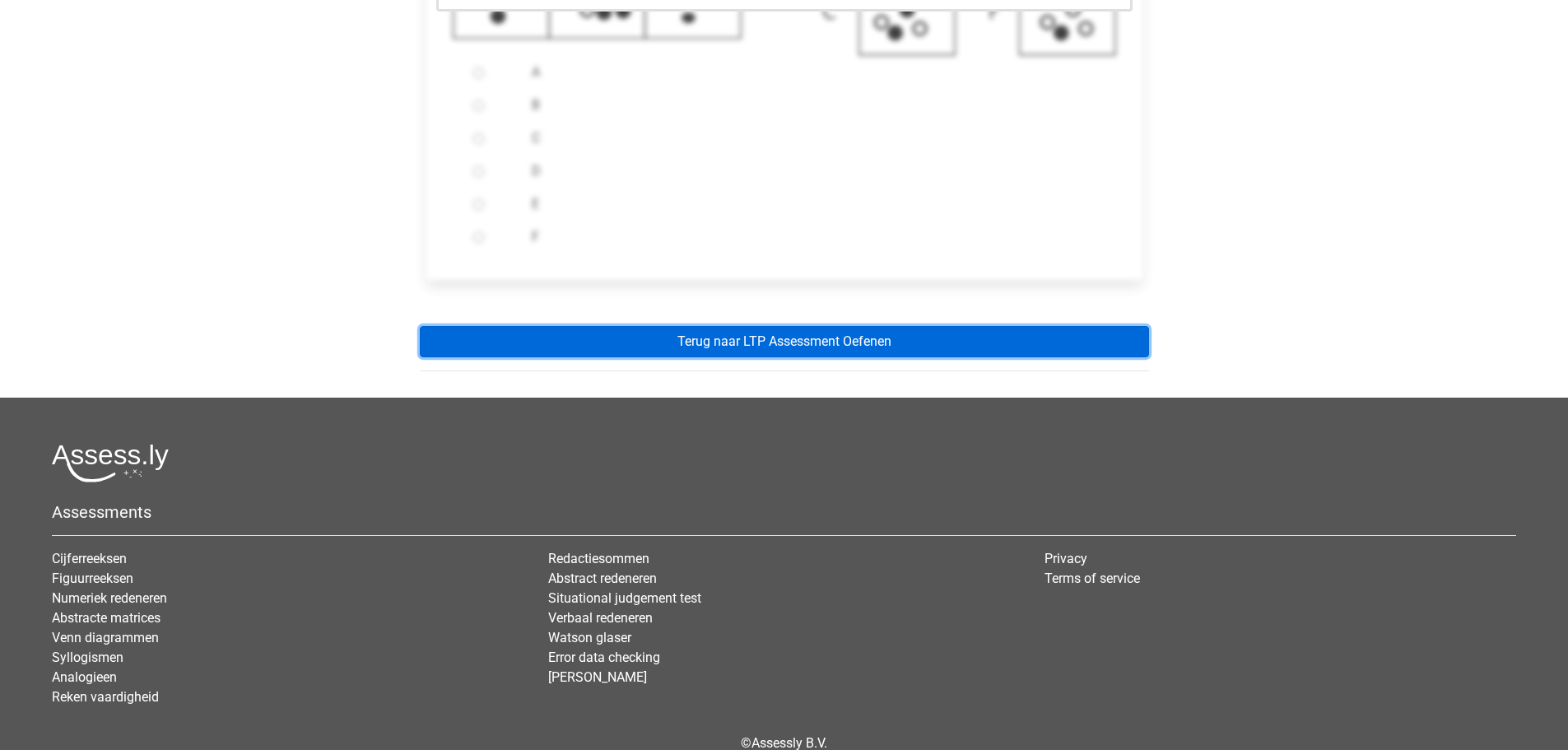
click at [704, 357] on link "Terug naar LTP Assessment Oefenen" at bounding box center [784, 342] width 729 height 31
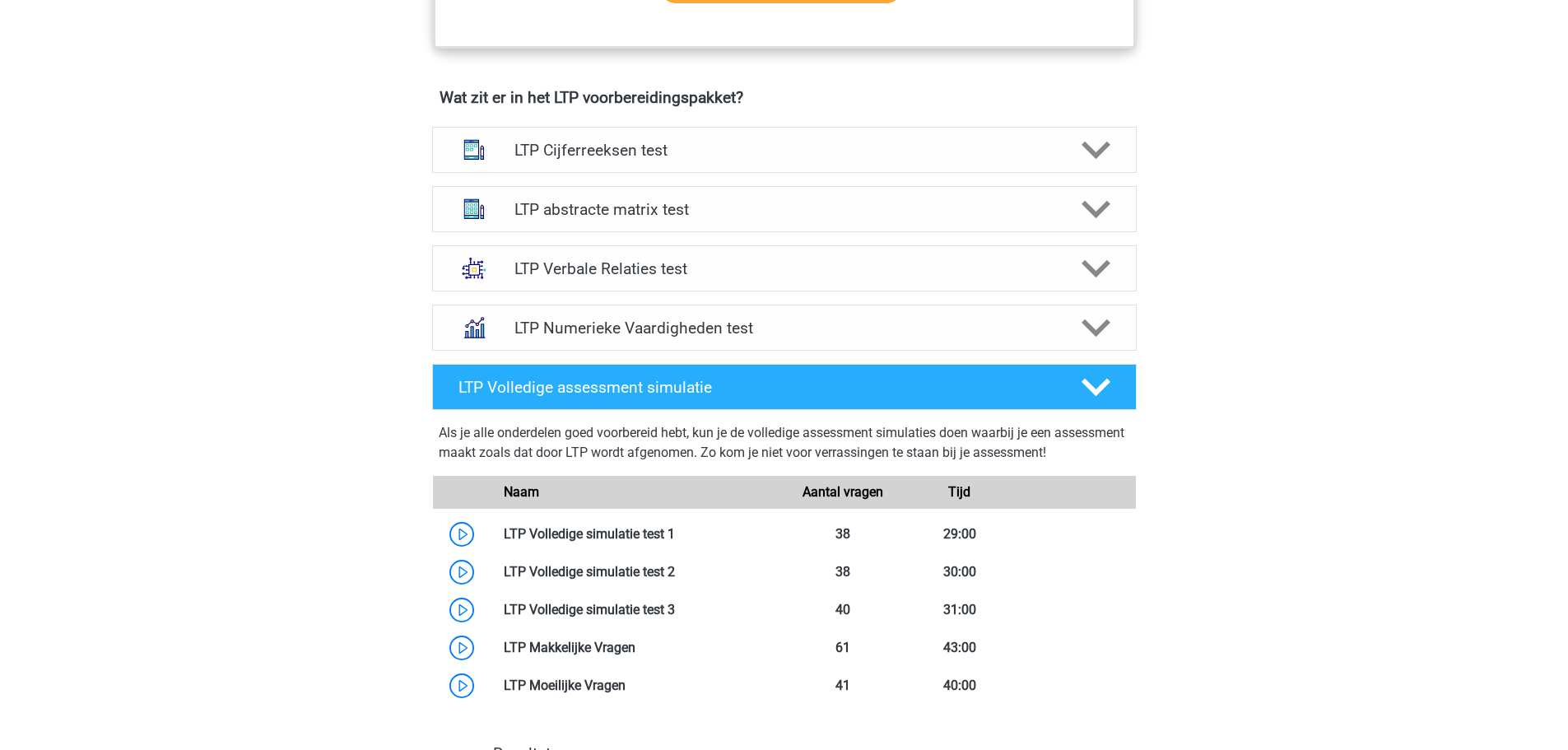
scroll to position [988, 0]
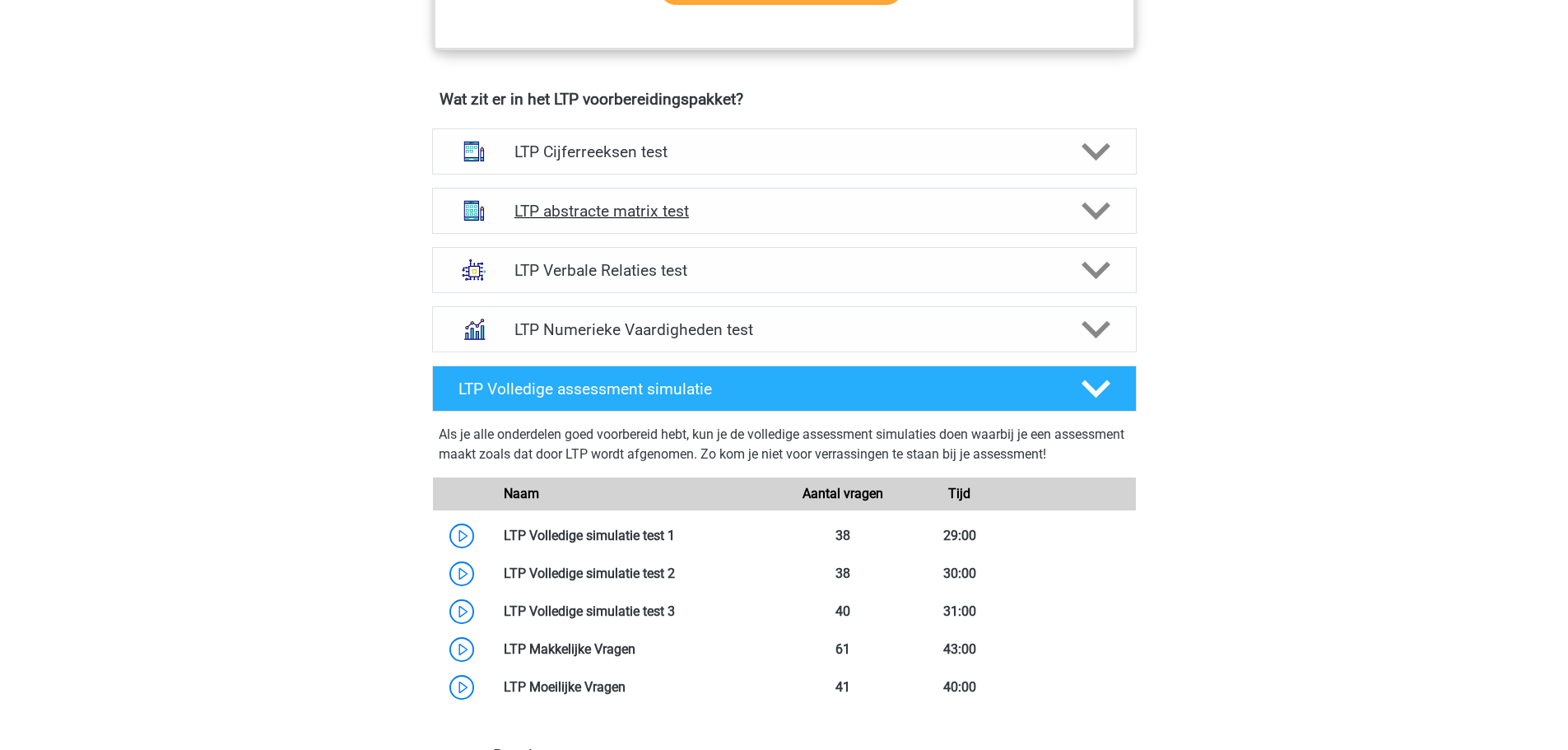
click at [675, 216] on h4 "LTP abstracte matrix test" at bounding box center [783, 211] width 539 height 18
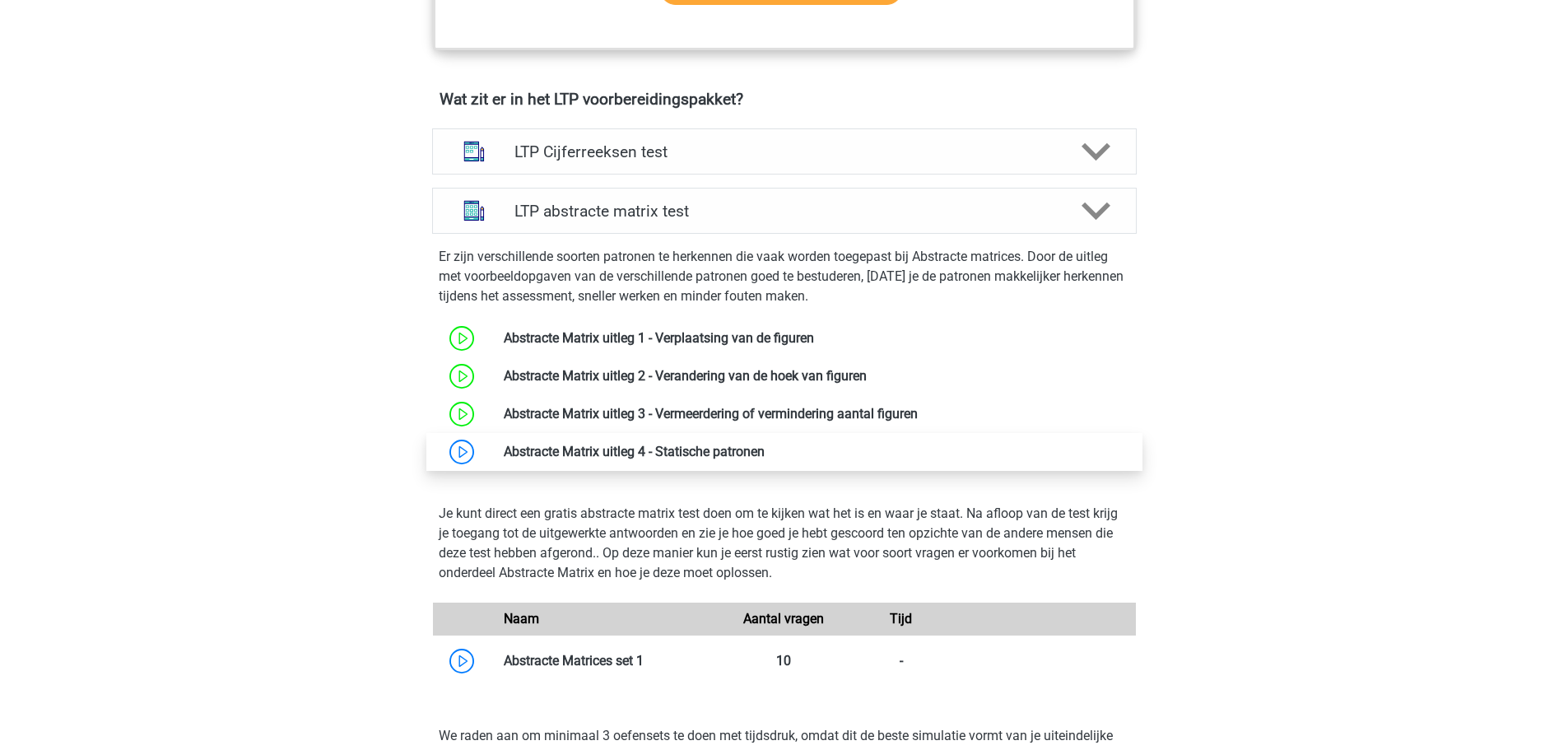
click at [765, 449] on link at bounding box center [765, 451] width 0 height 16
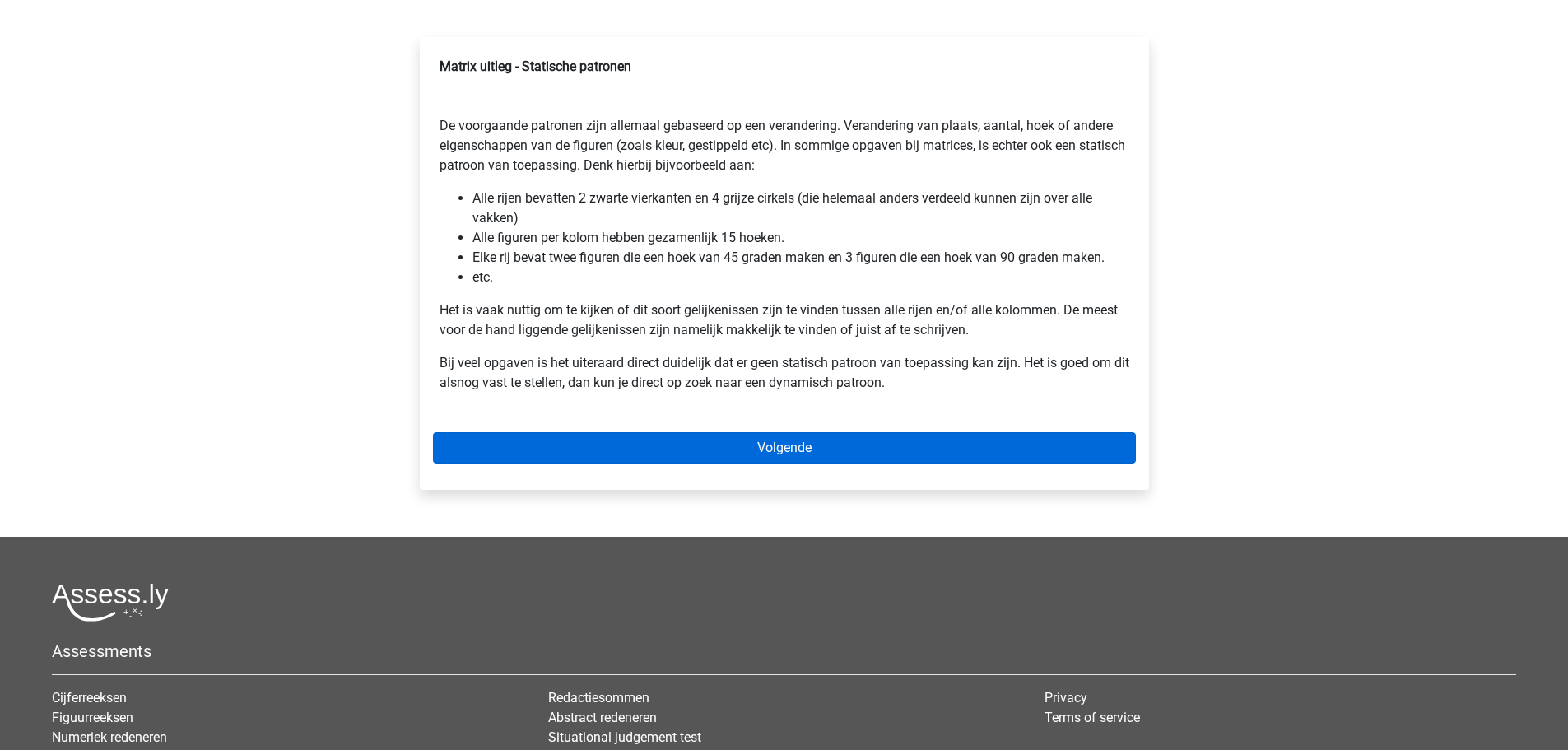
scroll to position [247, 0]
click at [796, 445] on link "Volgende" at bounding box center [784, 447] width 703 height 31
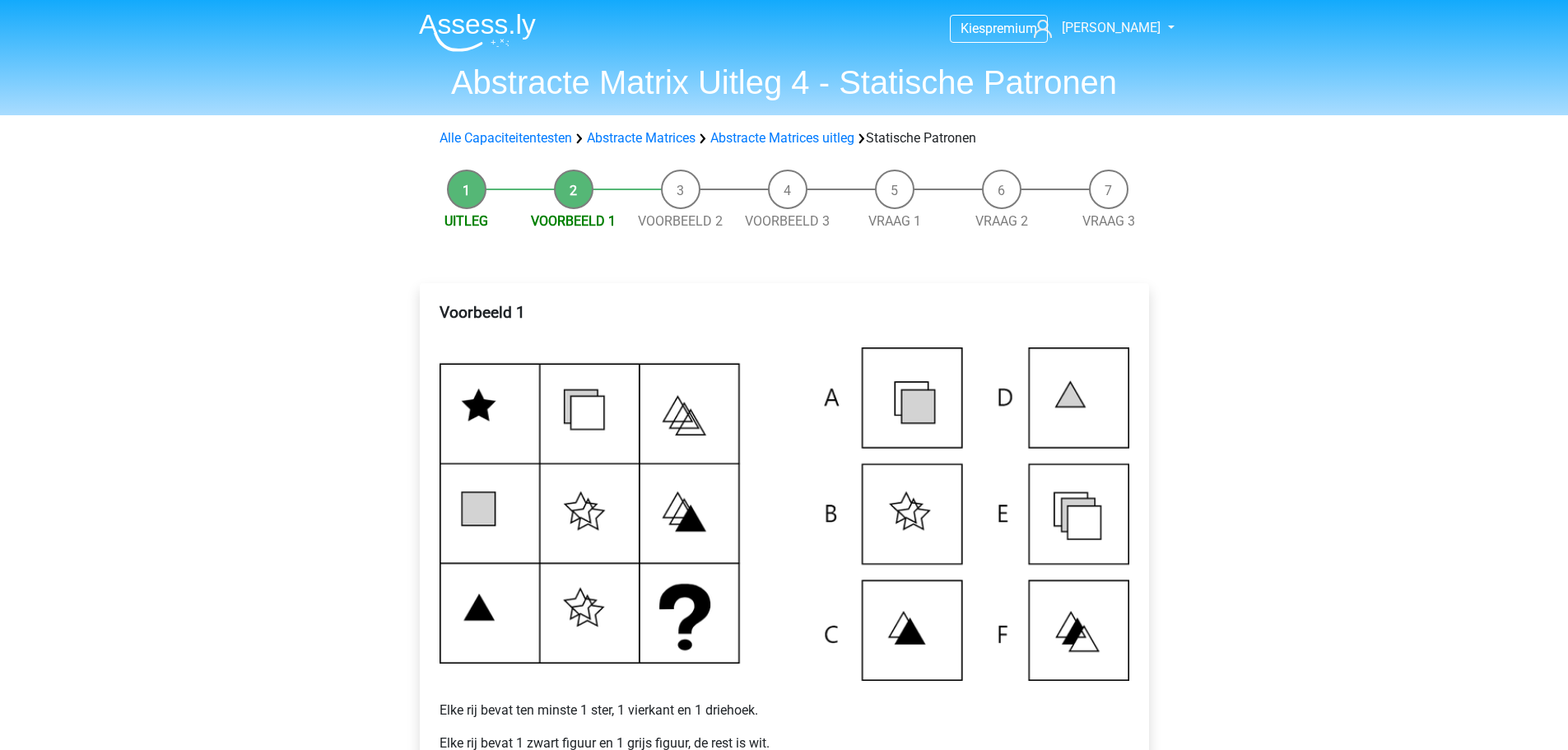
scroll to position [329, 0]
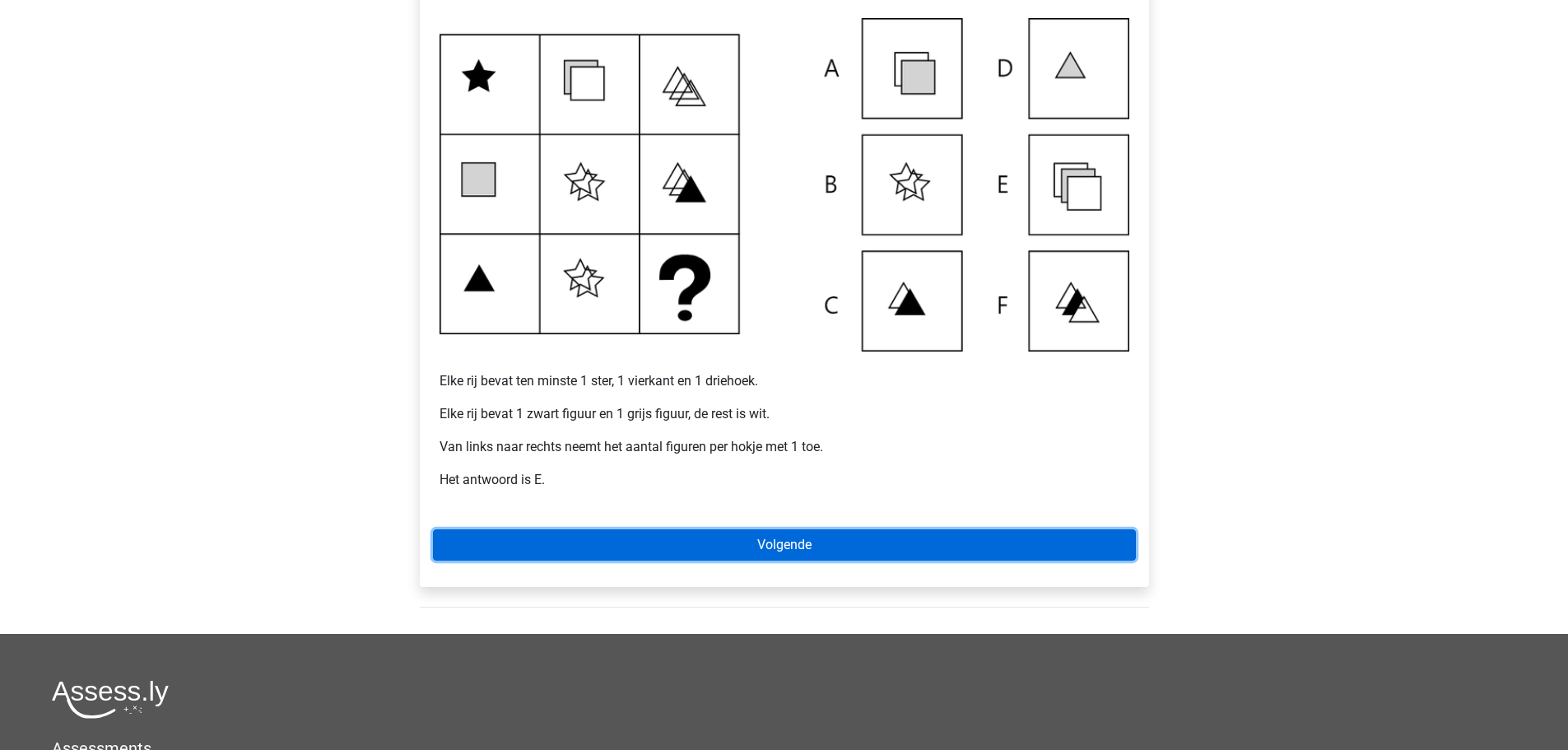
click at [778, 535] on link "Volgende" at bounding box center [784, 545] width 703 height 31
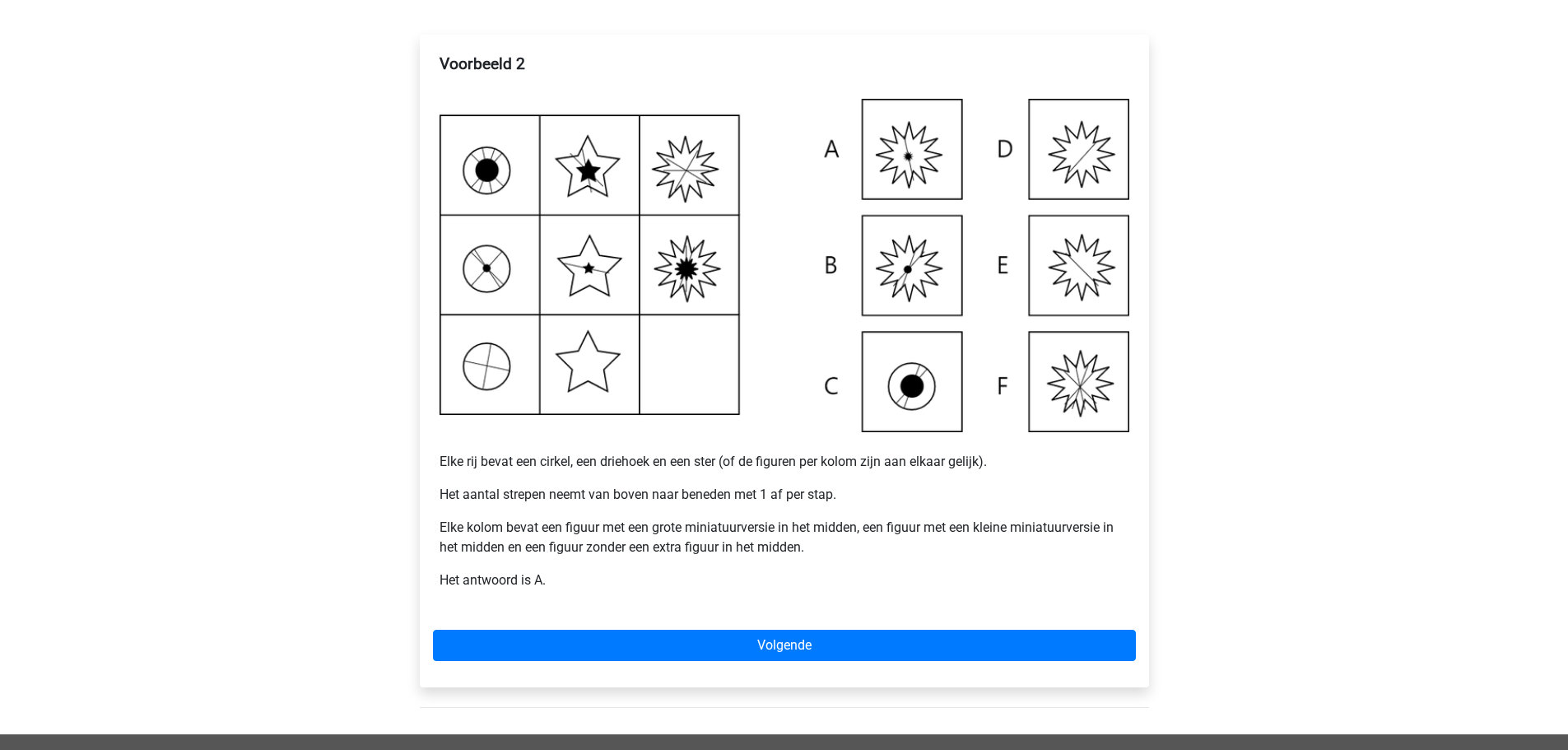
scroll to position [247, 0]
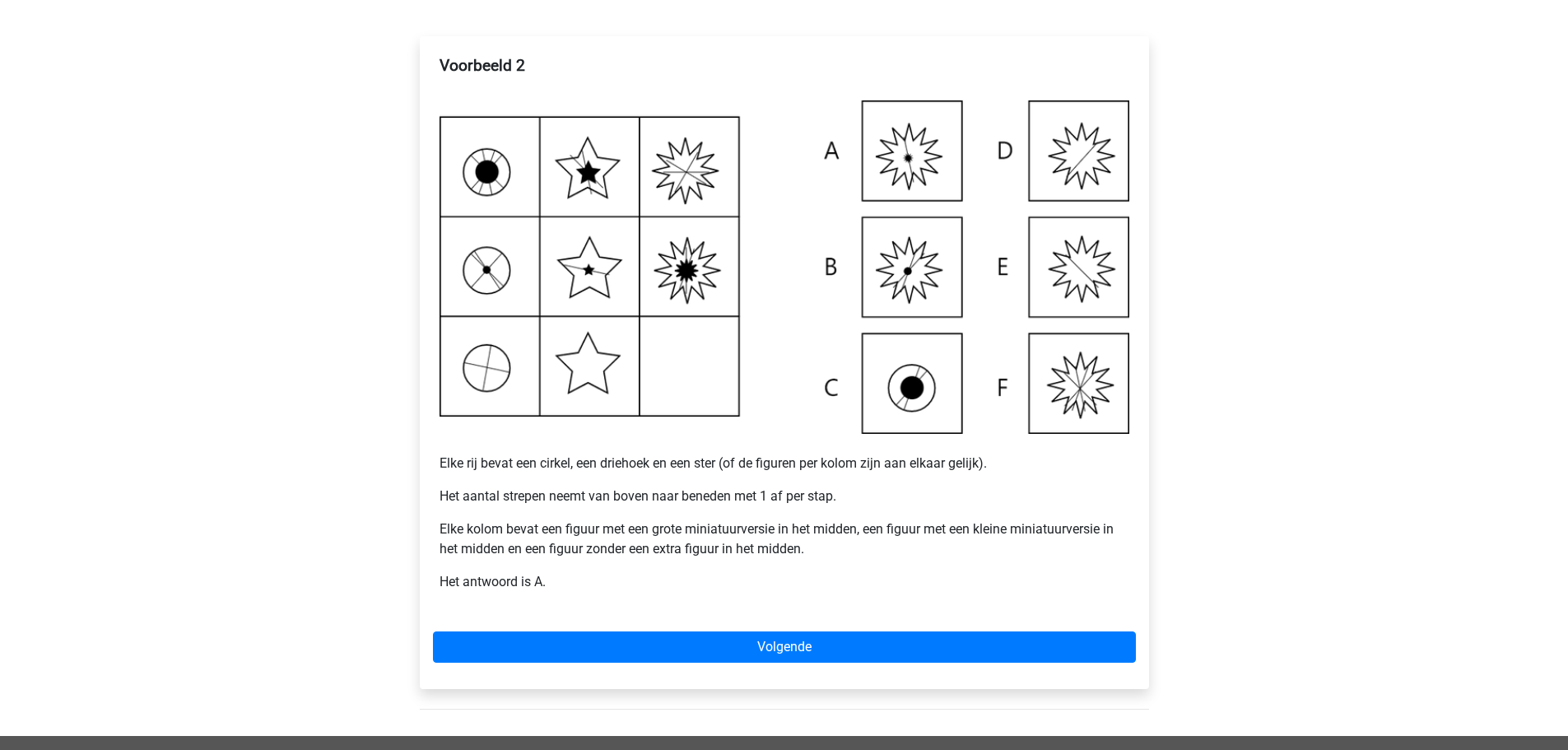
drag, startPoint x: 1458, startPoint y: 409, endPoint x: 1273, endPoint y: 508, distance: 209.8
click at [1458, 409] on div "Kies premium Emma emmakeijzer1@gmail.com" at bounding box center [784, 461] width 1568 height 1418
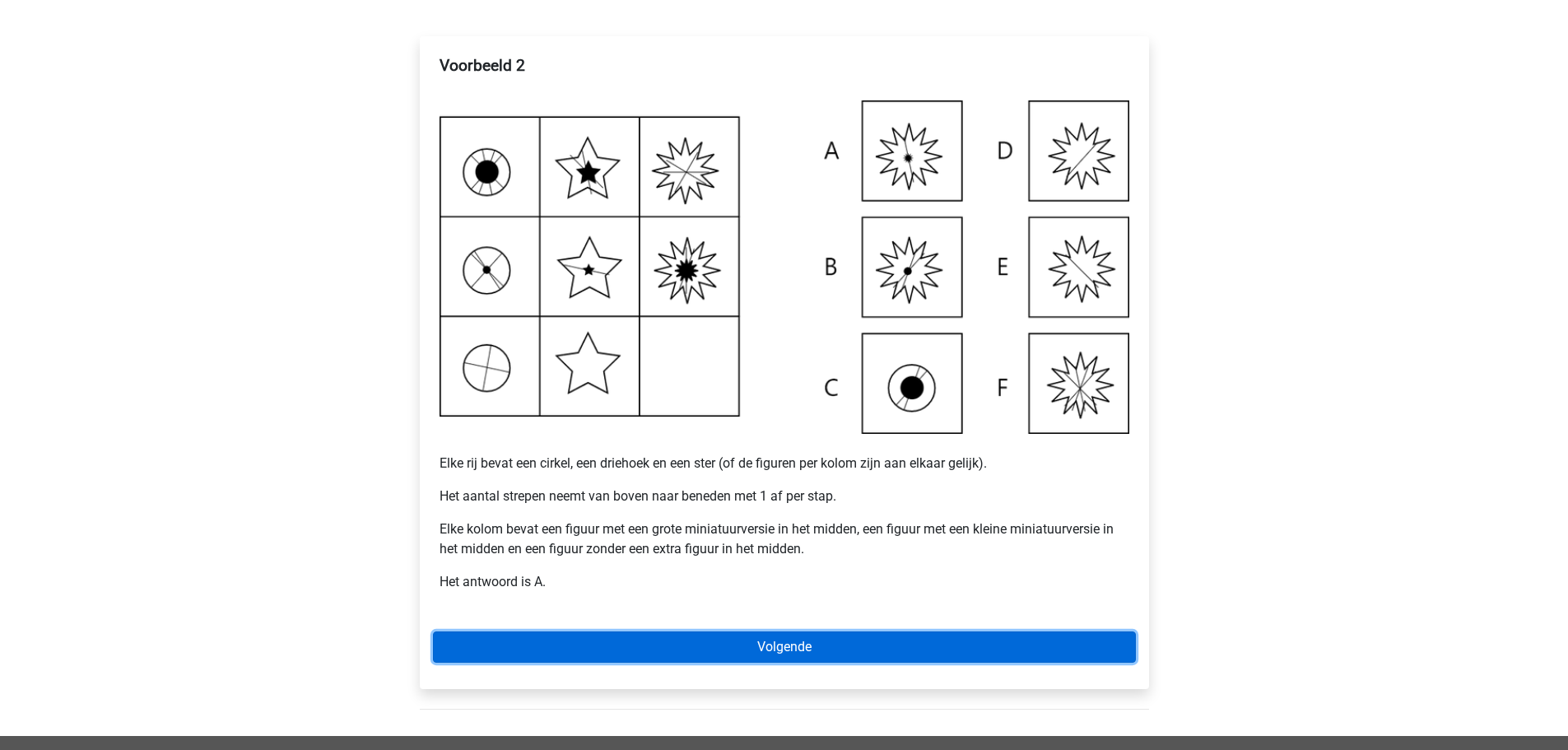
click at [721, 647] on link "Volgende" at bounding box center [784, 647] width 703 height 31
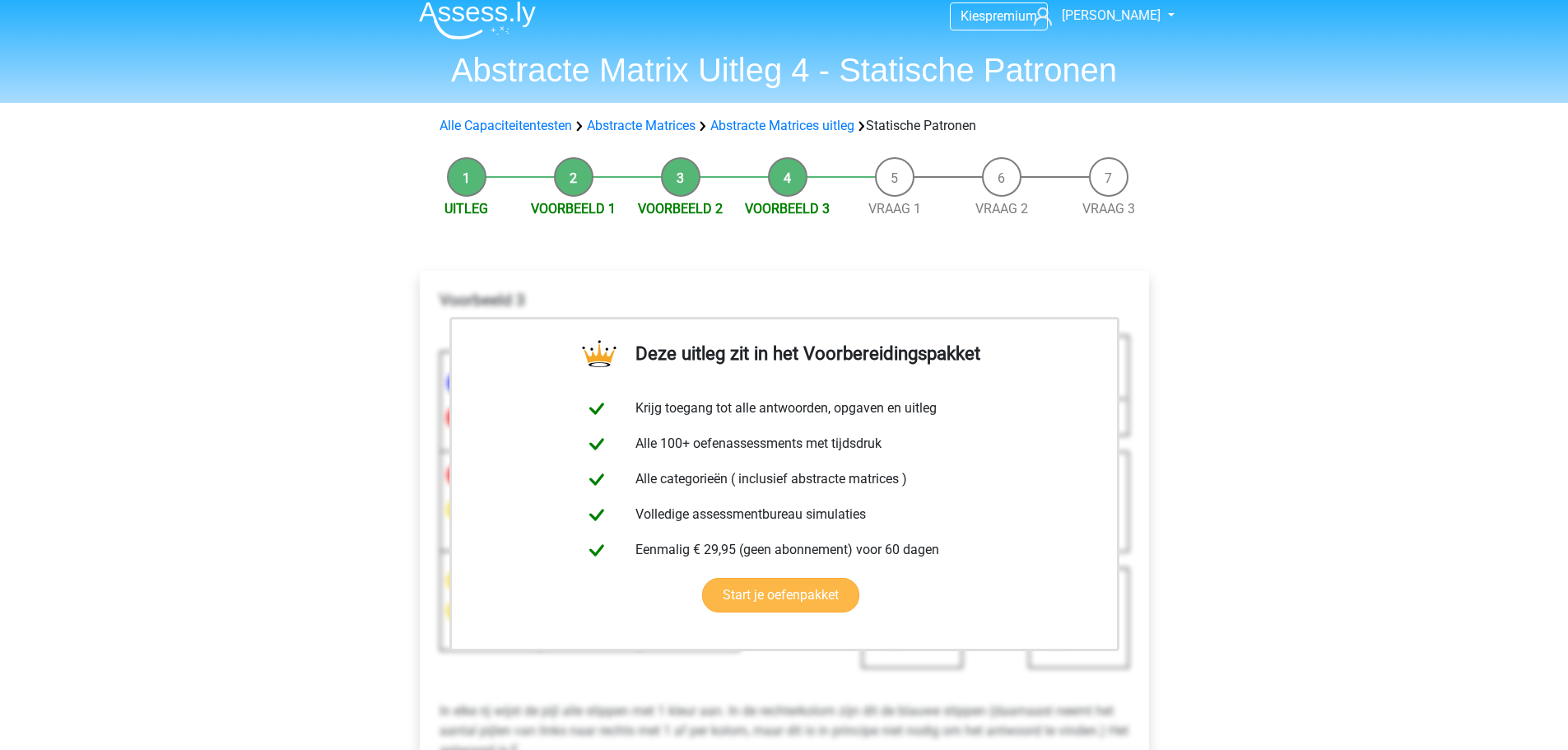
scroll to position [329, 0]
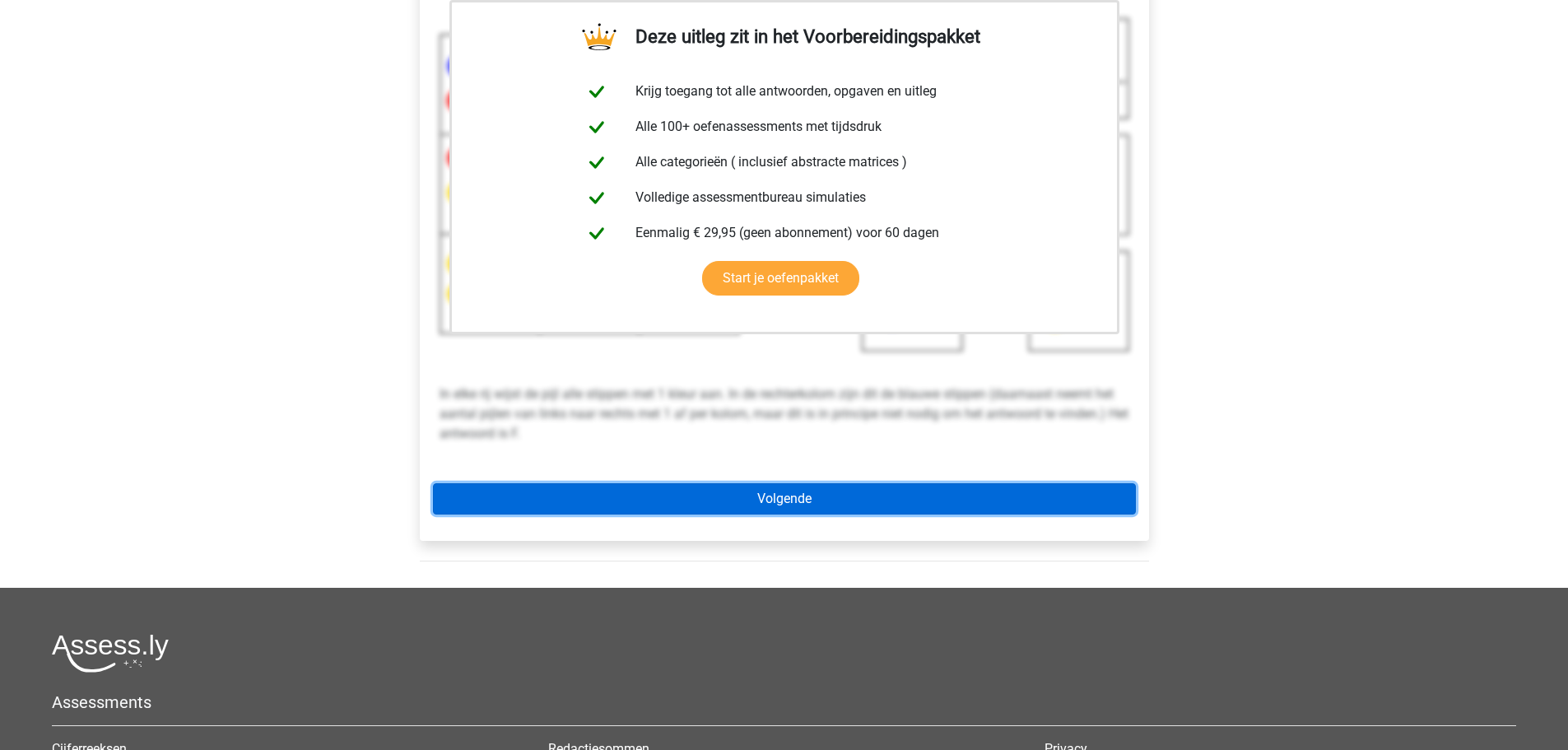
click at [819, 485] on link "Volgende" at bounding box center [784, 499] width 703 height 31
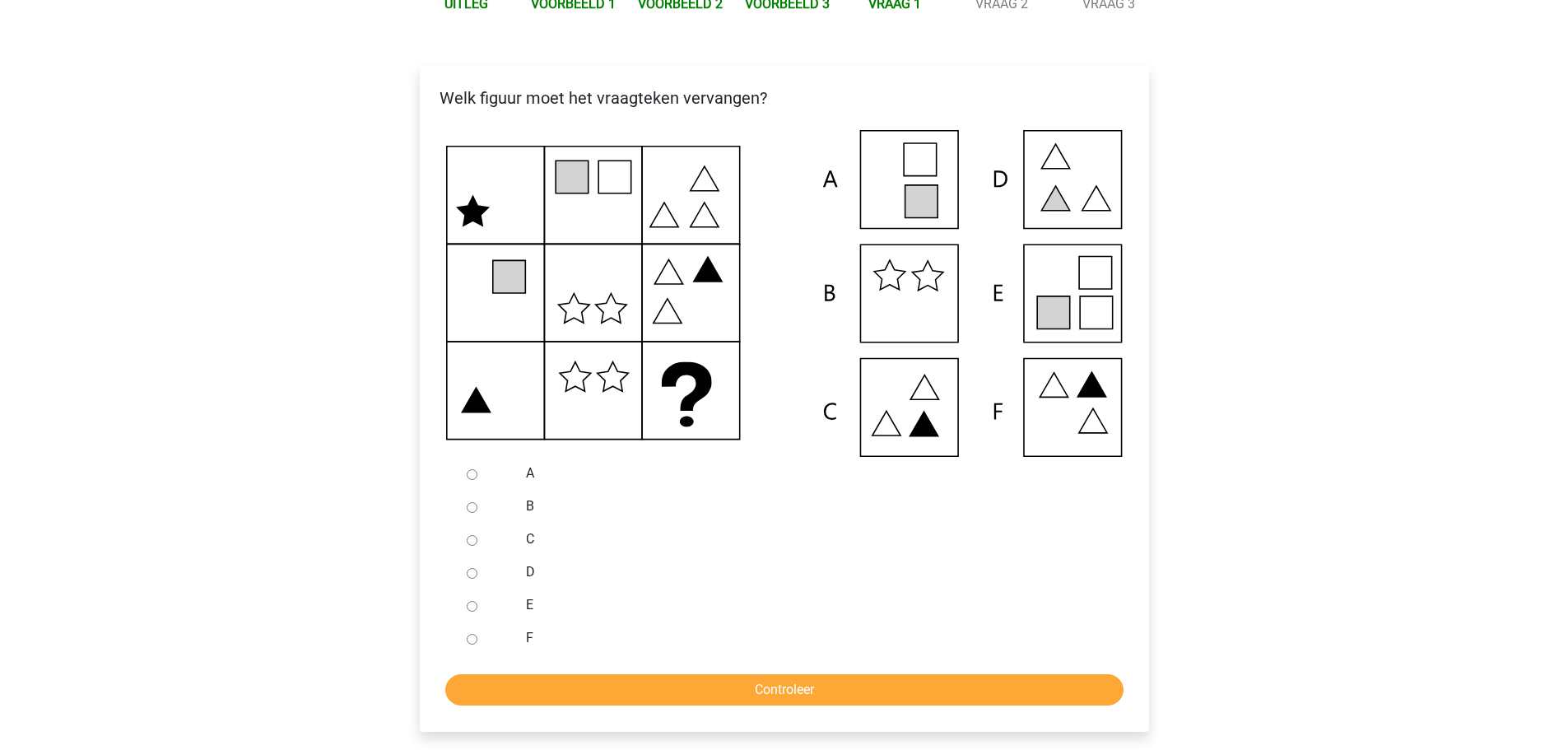
scroll to position [247, 0]
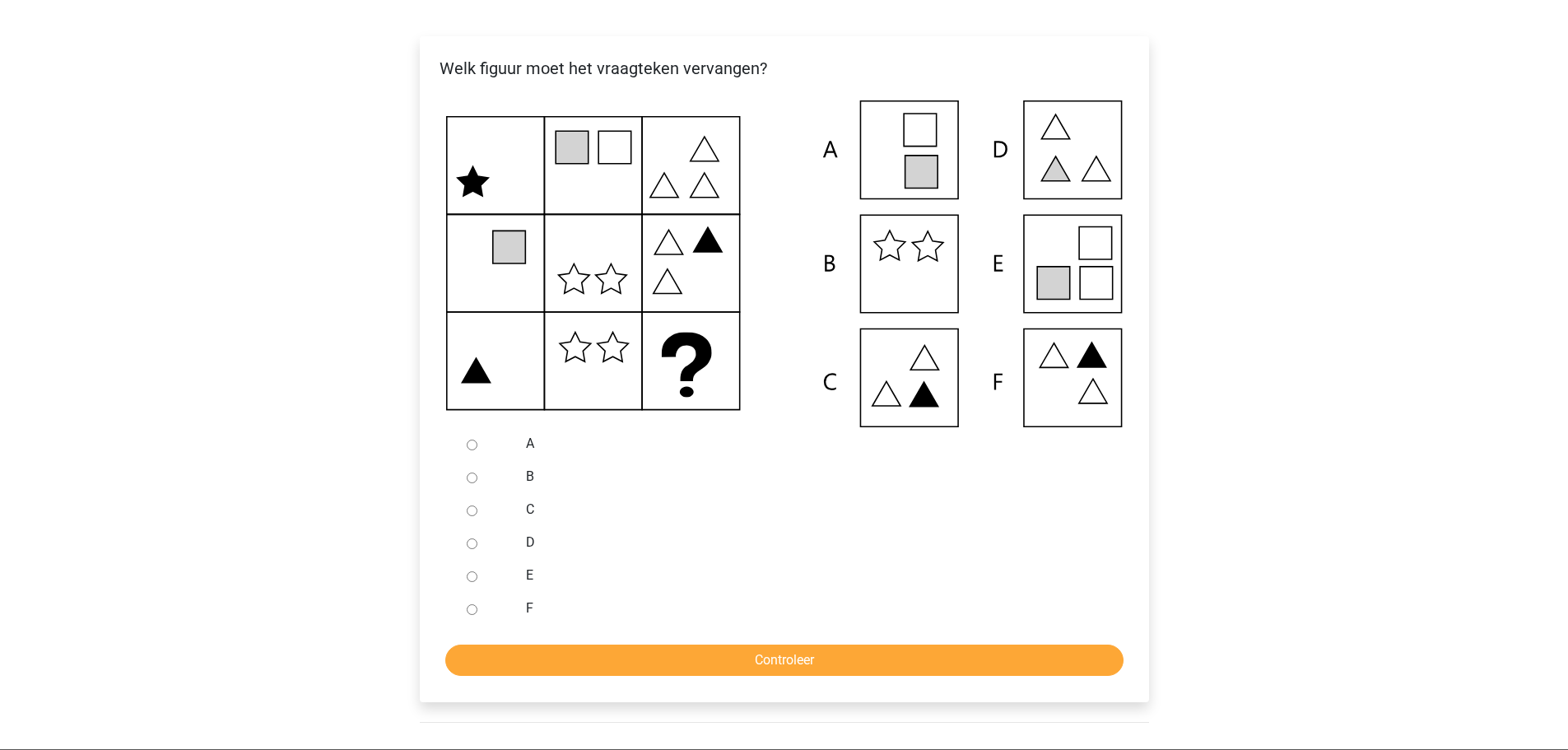
click at [475, 572] on input "E" at bounding box center [472, 577] width 11 height 11
radio input "true"
click at [513, 663] on input "Controleer" at bounding box center [785, 660] width 679 height 31
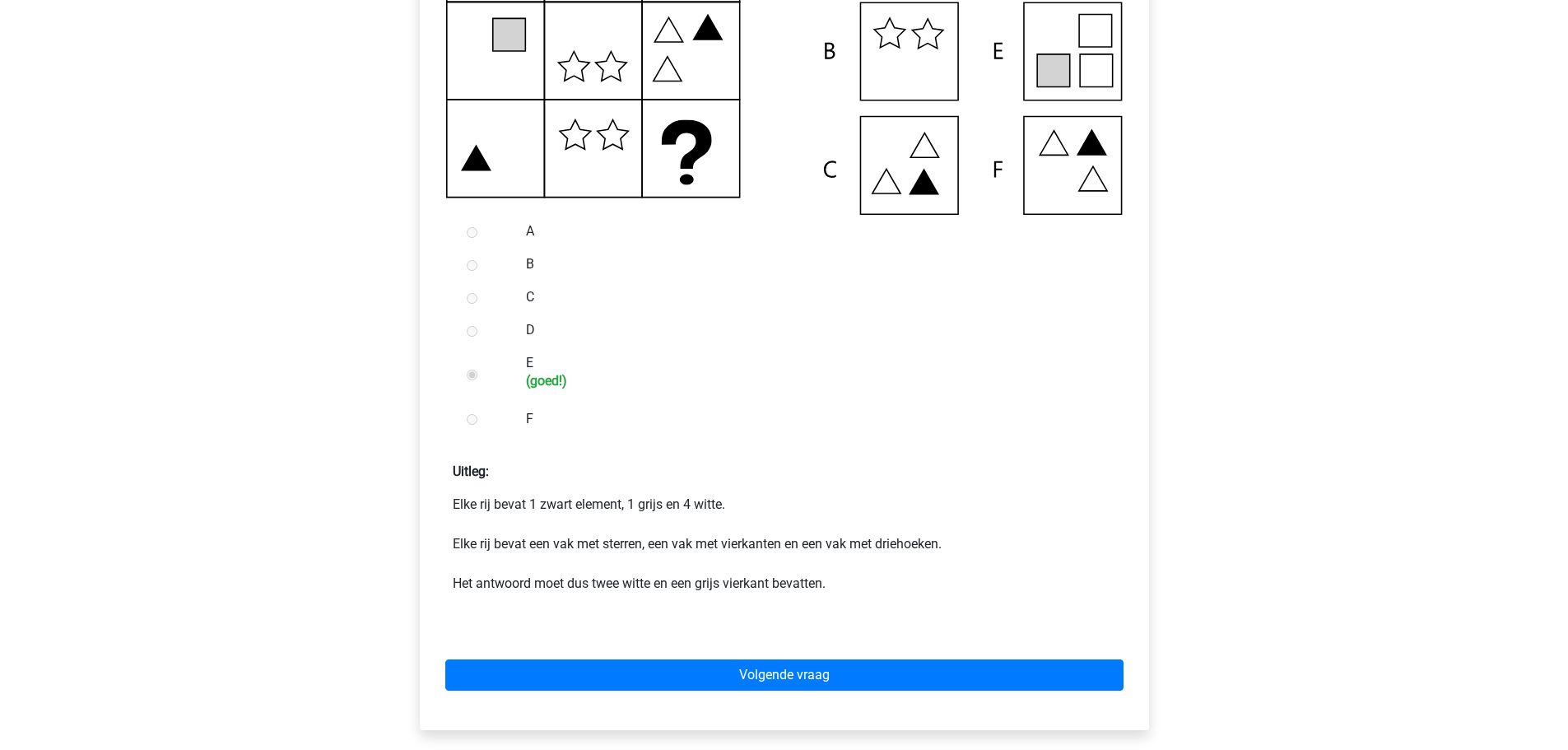
scroll to position [543, 0]
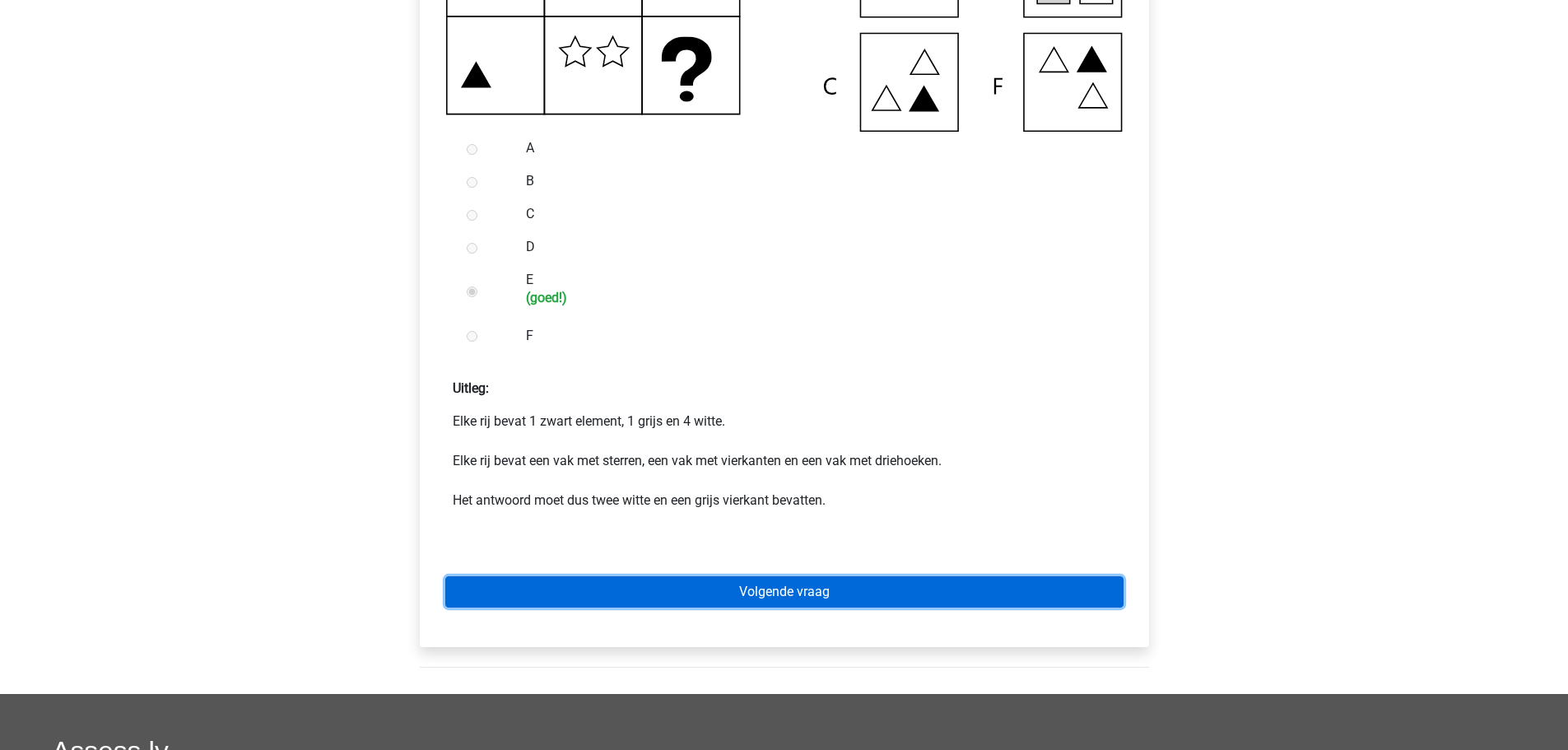
click at [578, 594] on link "Volgende vraag" at bounding box center [785, 592] width 679 height 31
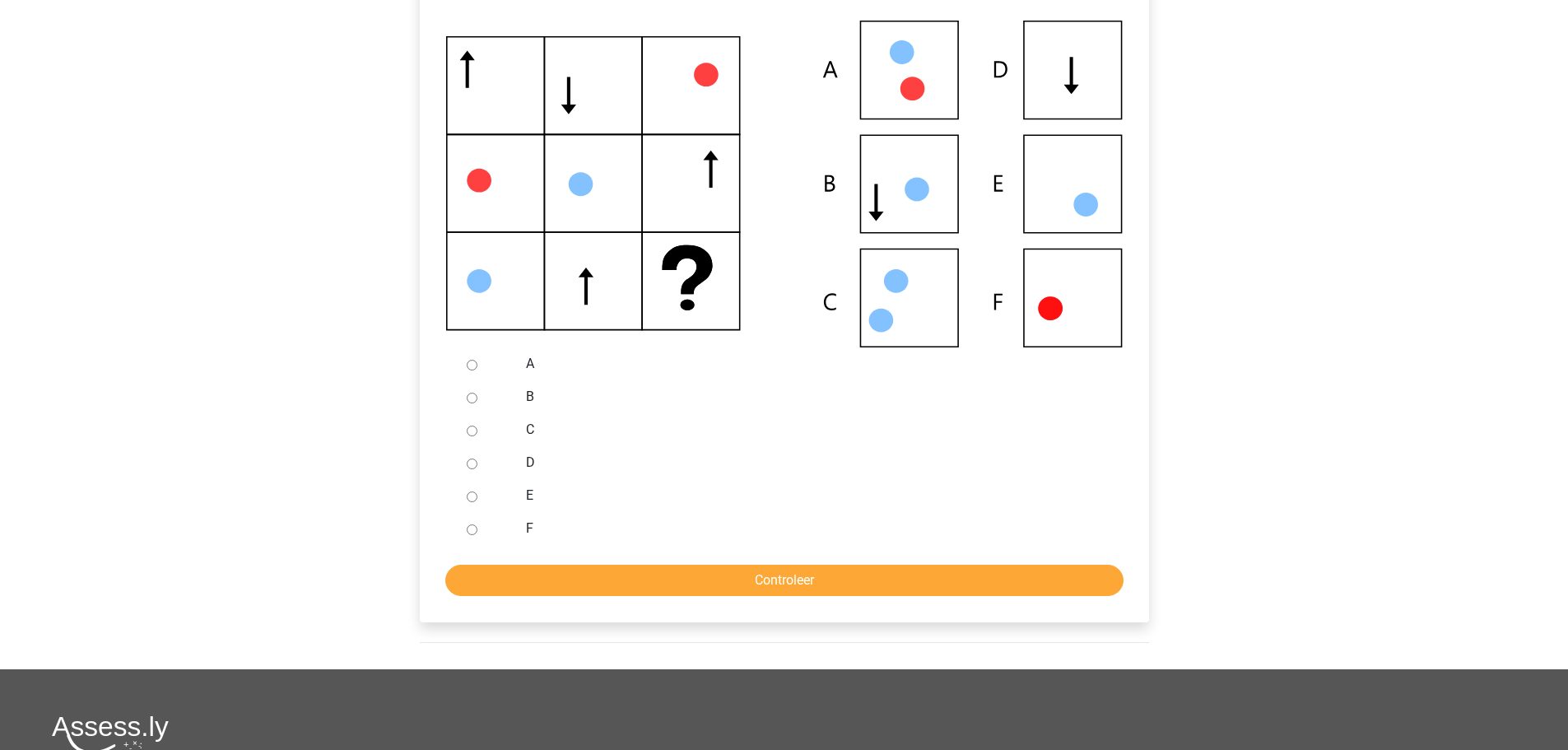
scroll to position [328, 0]
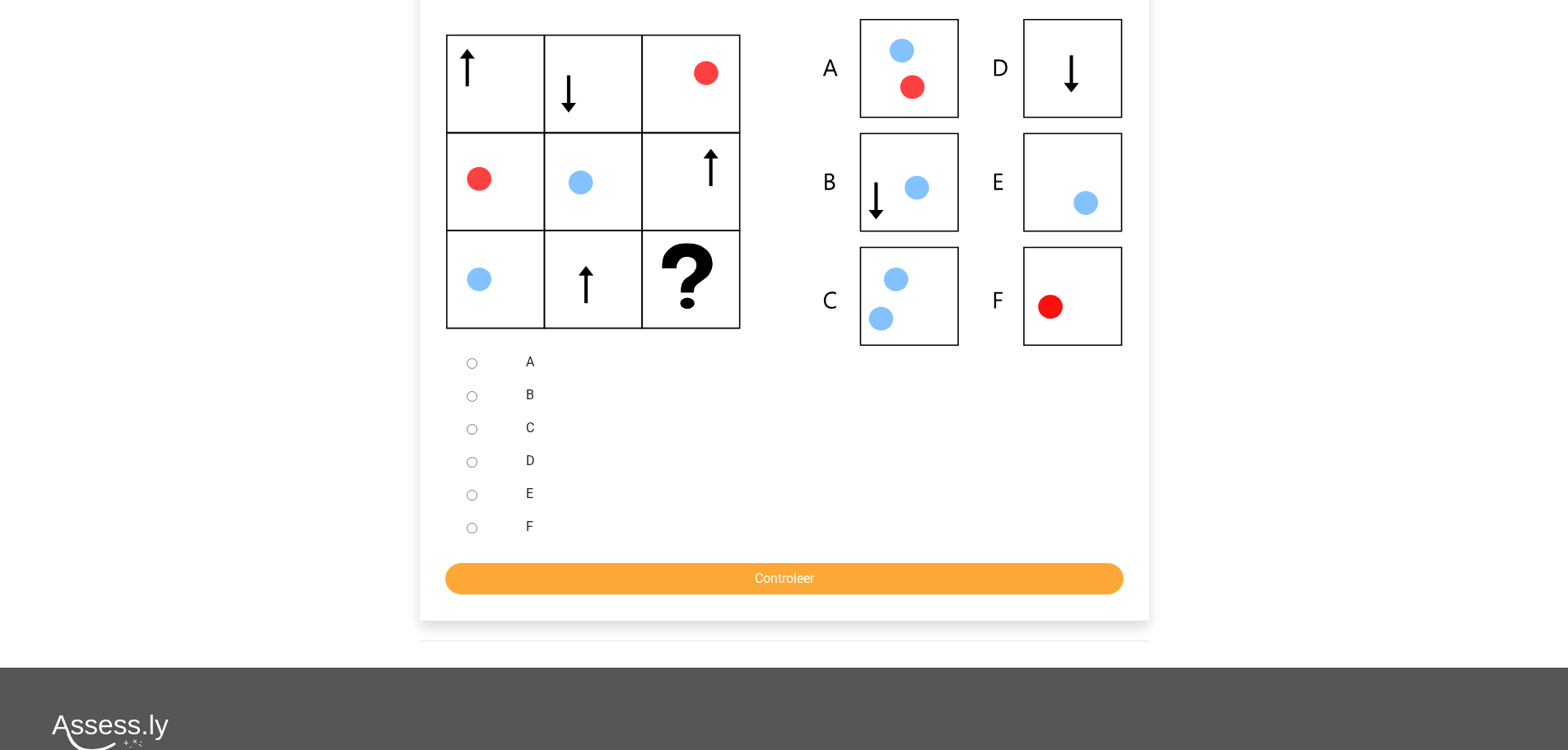
drag, startPoint x: 677, startPoint y: 269, endPoint x: 453, endPoint y: -20, distance: 365.6
click at [453, 0] on html "Kies premium [PERSON_NAME] [EMAIL_ADDRESS][DOMAIN_NAME]" at bounding box center [784, 387] width 1568 height 1431
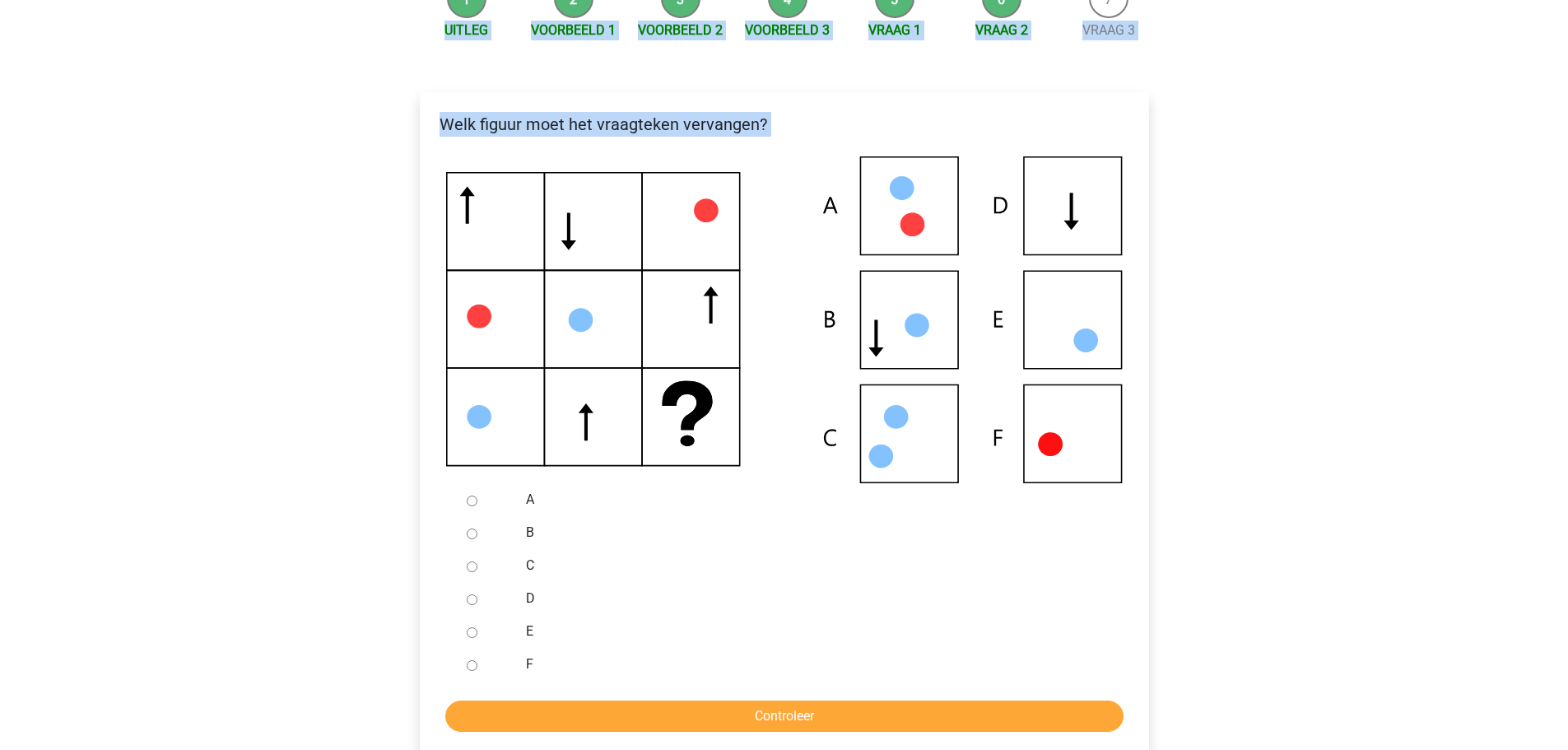
click at [323, 240] on div "Kies premium [PERSON_NAME] [EMAIL_ADDRESS][DOMAIN_NAME]" at bounding box center [784, 523] width 1568 height 1431
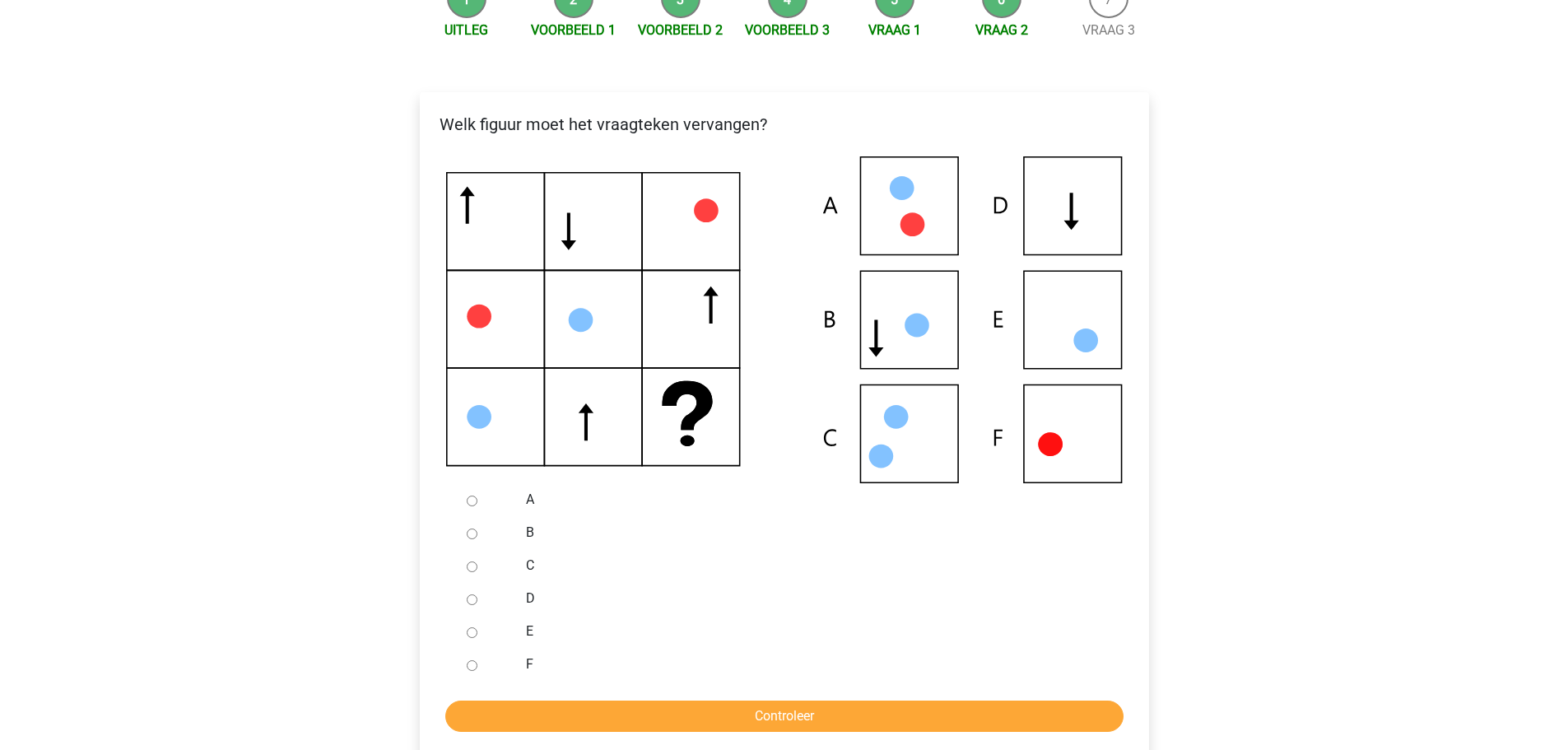
click at [469, 596] on input "D" at bounding box center [472, 600] width 11 height 11
radio input "true"
click at [536, 727] on input "Controleer" at bounding box center [785, 717] width 679 height 31
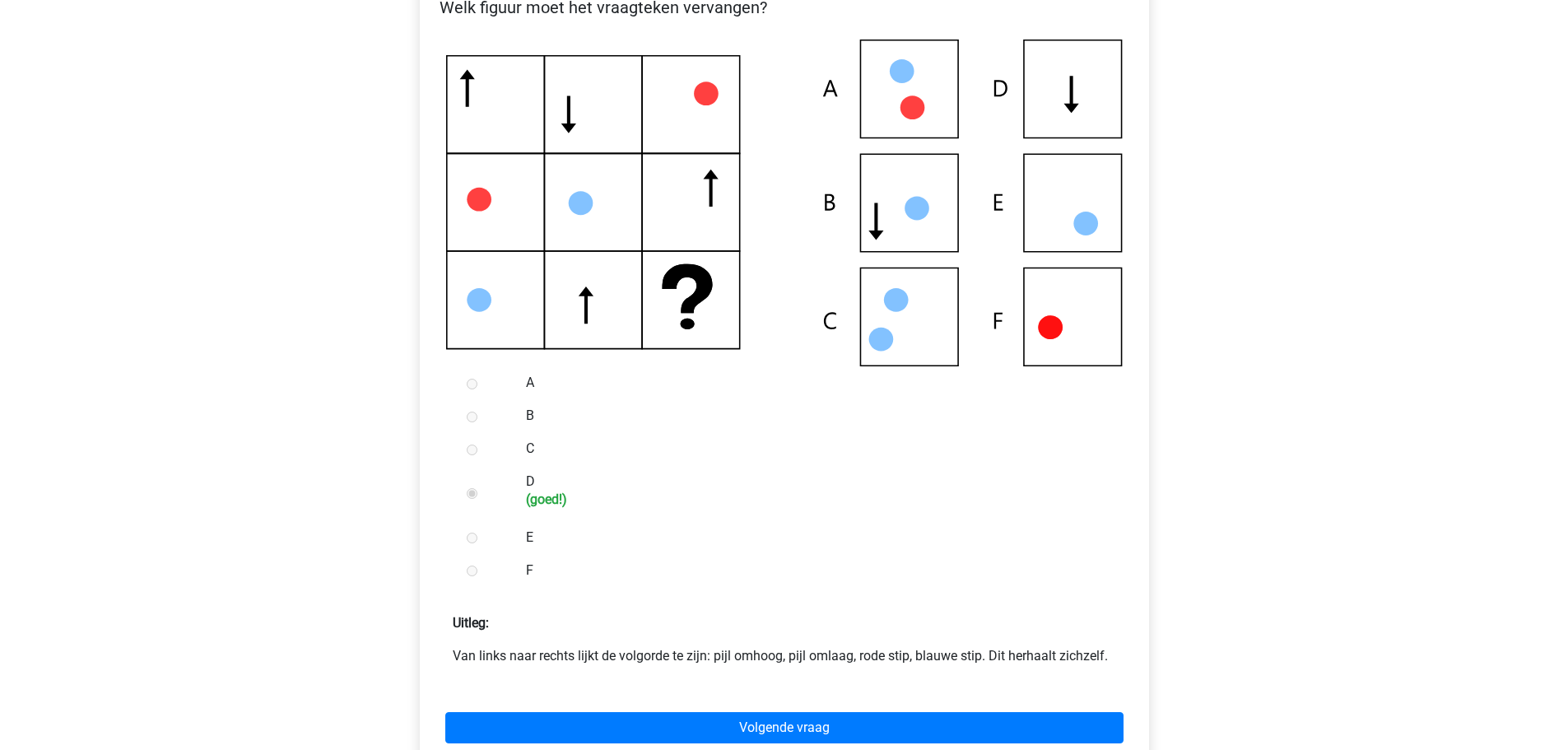
scroll to position [347, 0]
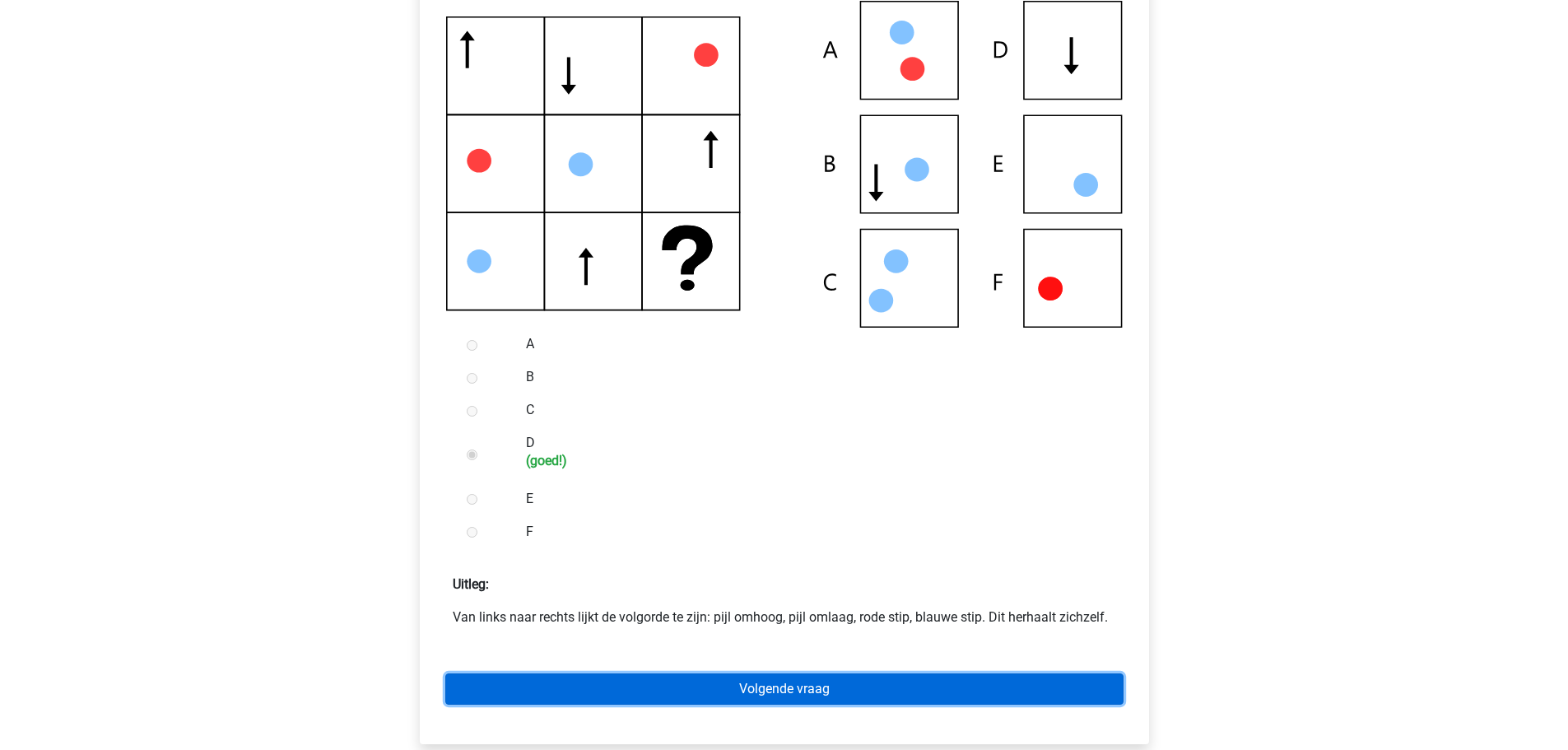
click at [592, 683] on link "Volgende vraag" at bounding box center [785, 689] width 679 height 31
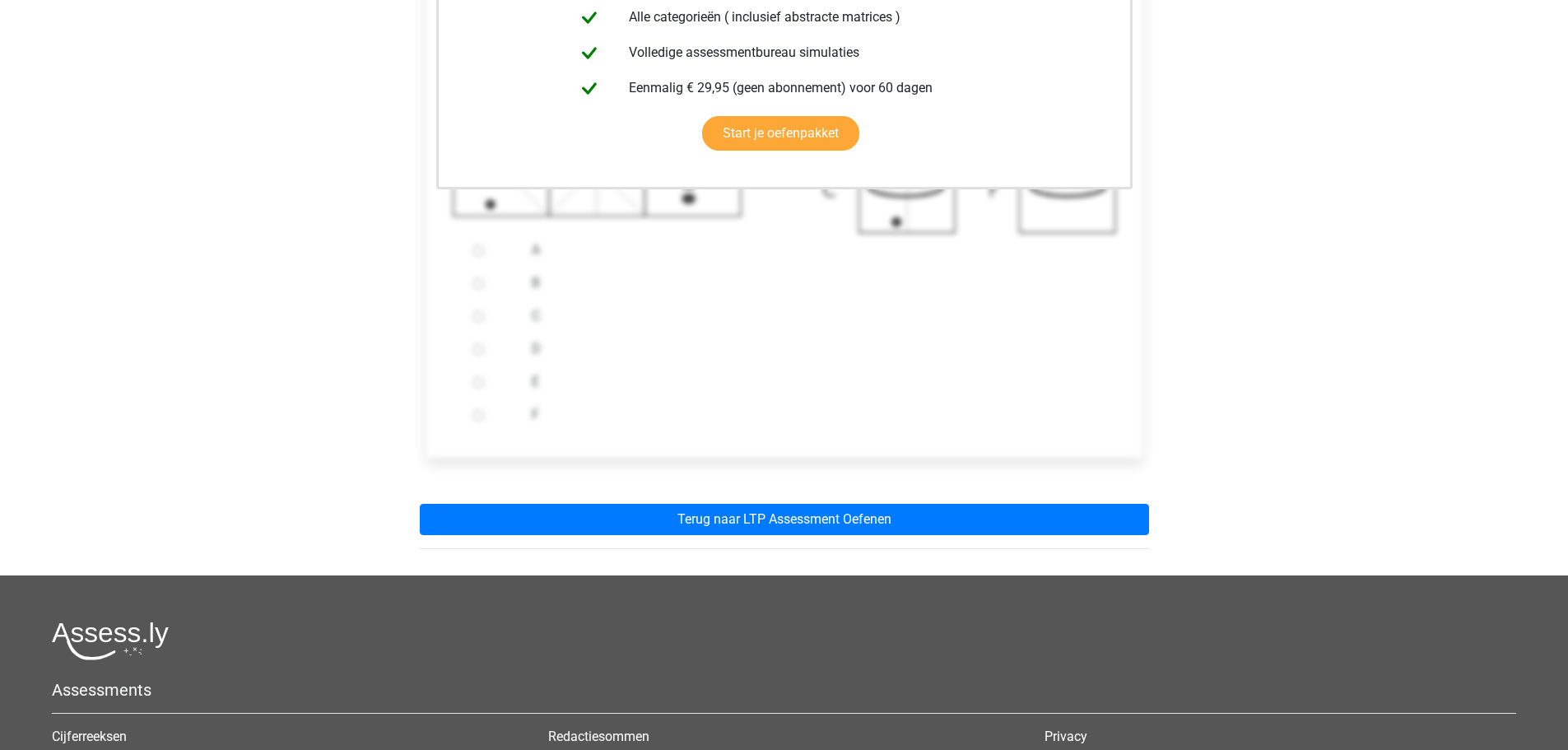
scroll to position [476, 0]
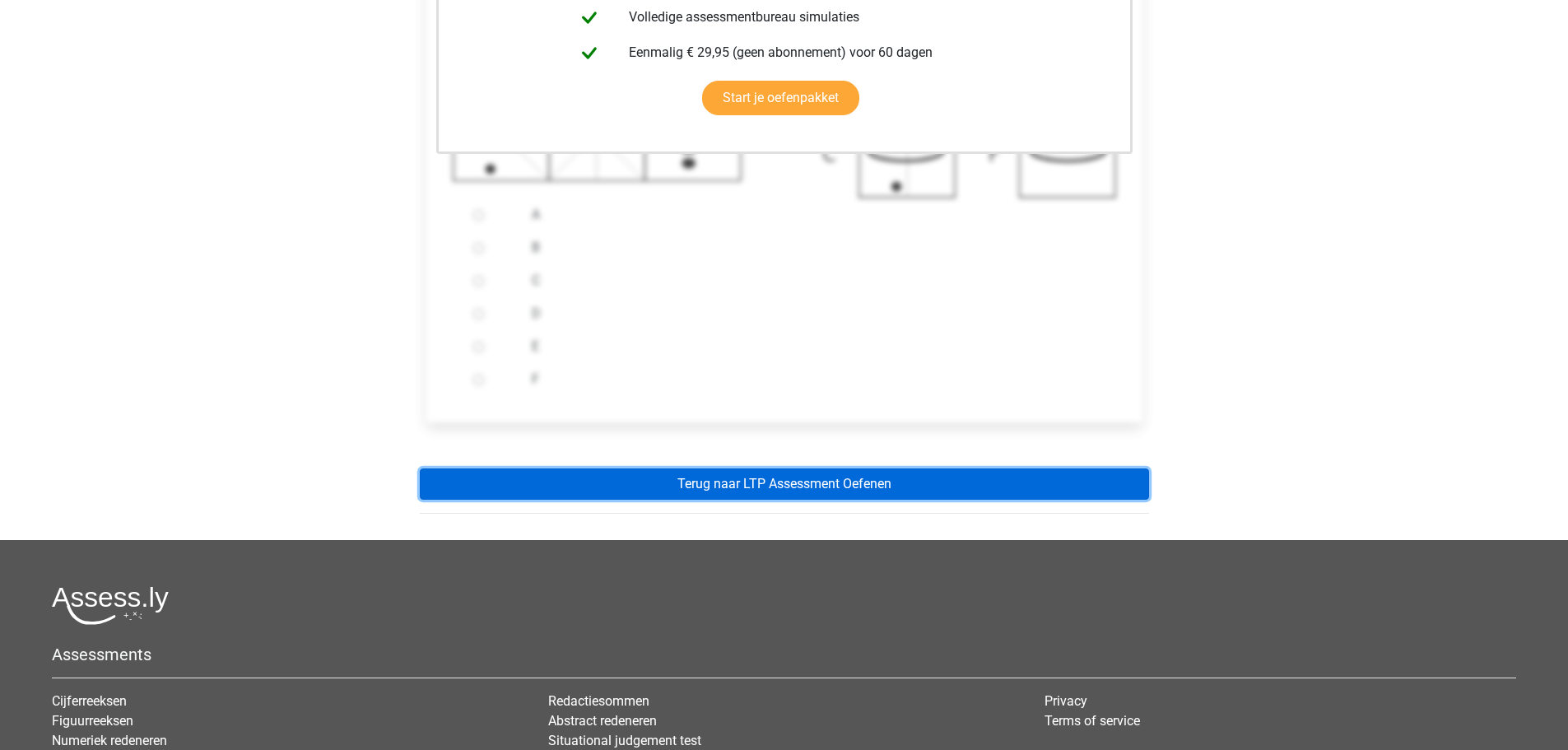
click at [737, 490] on link "Terug naar LTP Assessment Oefenen" at bounding box center [784, 485] width 729 height 31
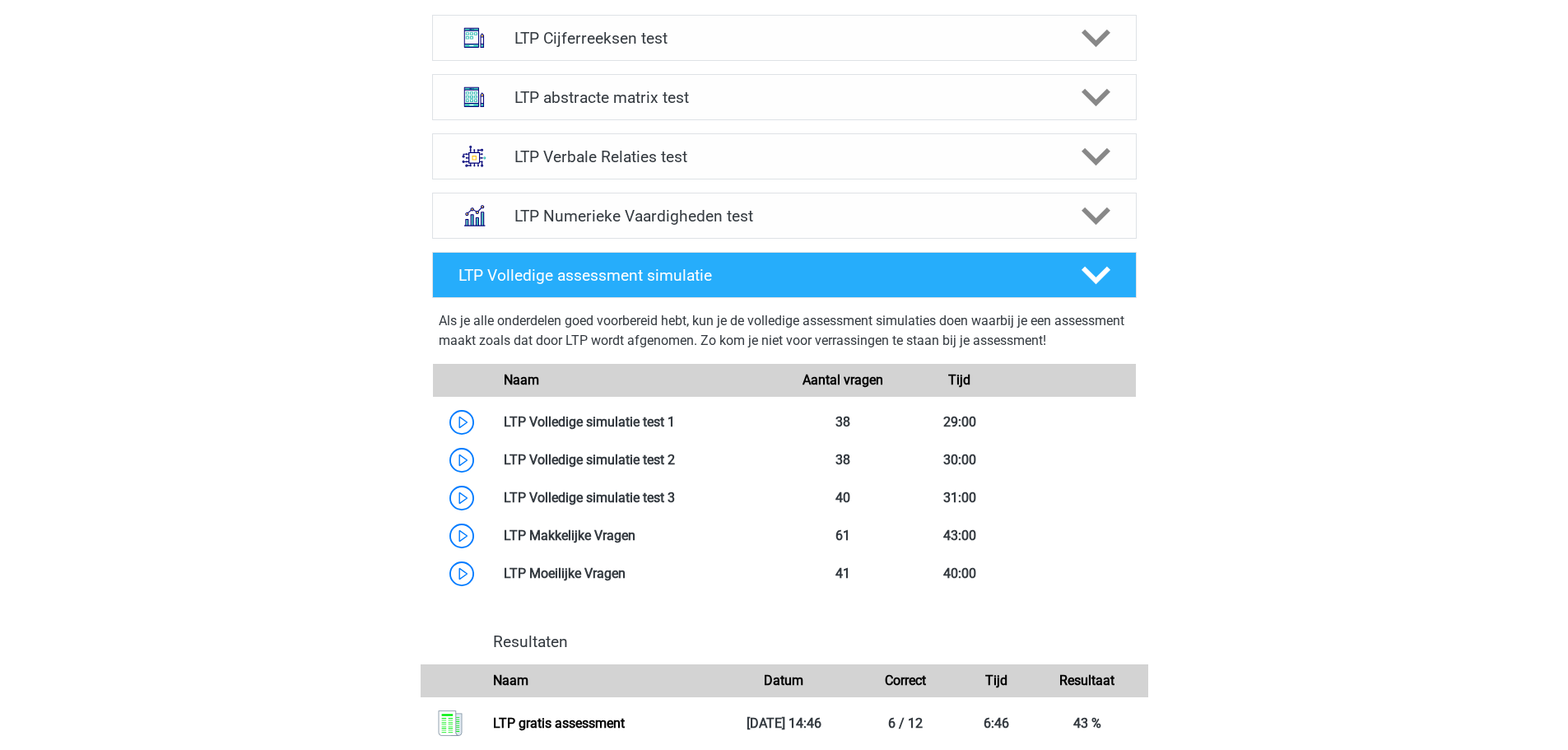
scroll to position [1102, 0]
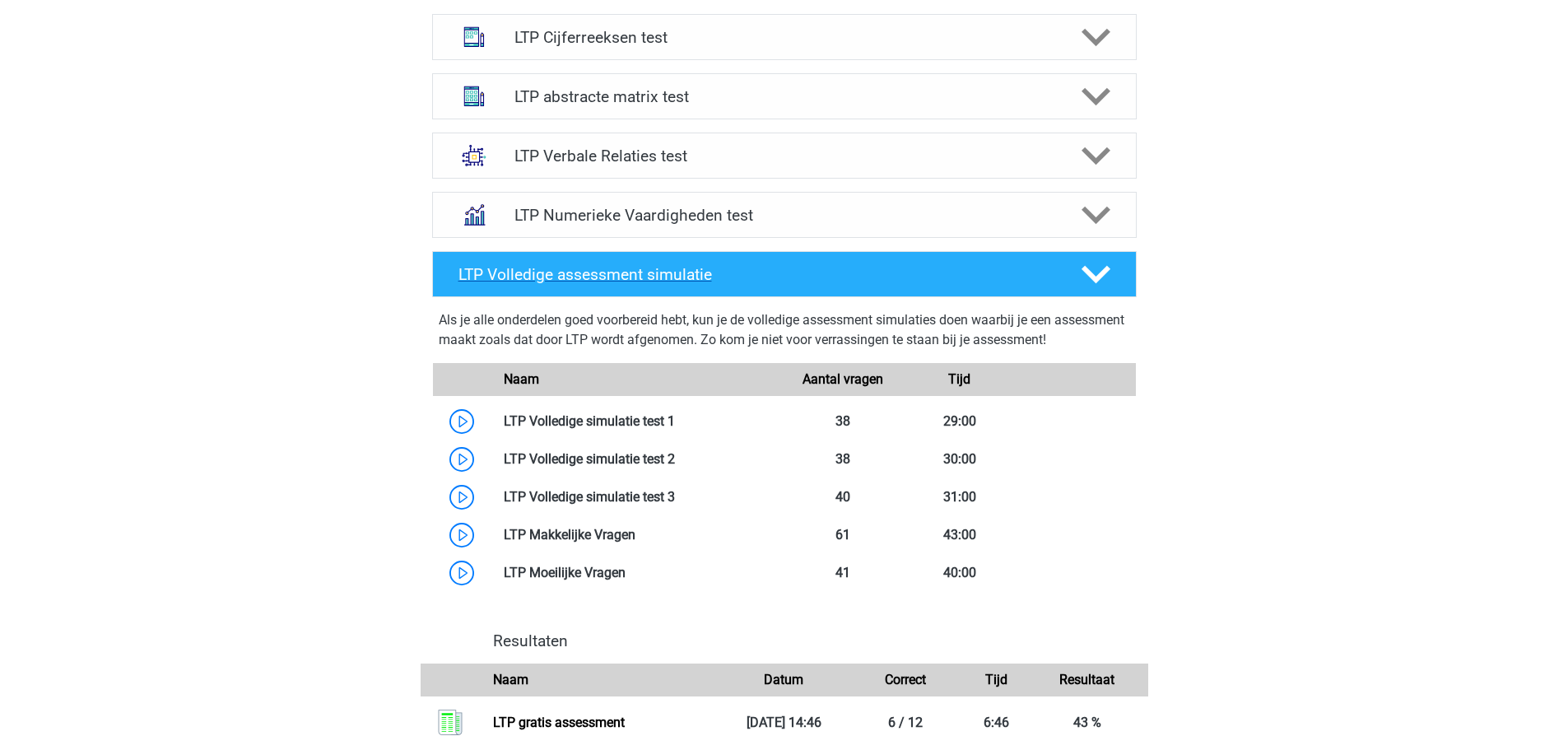
click at [901, 288] on div "LTP Volledige assessment simulatie" at bounding box center [784, 275] width 704 height 46
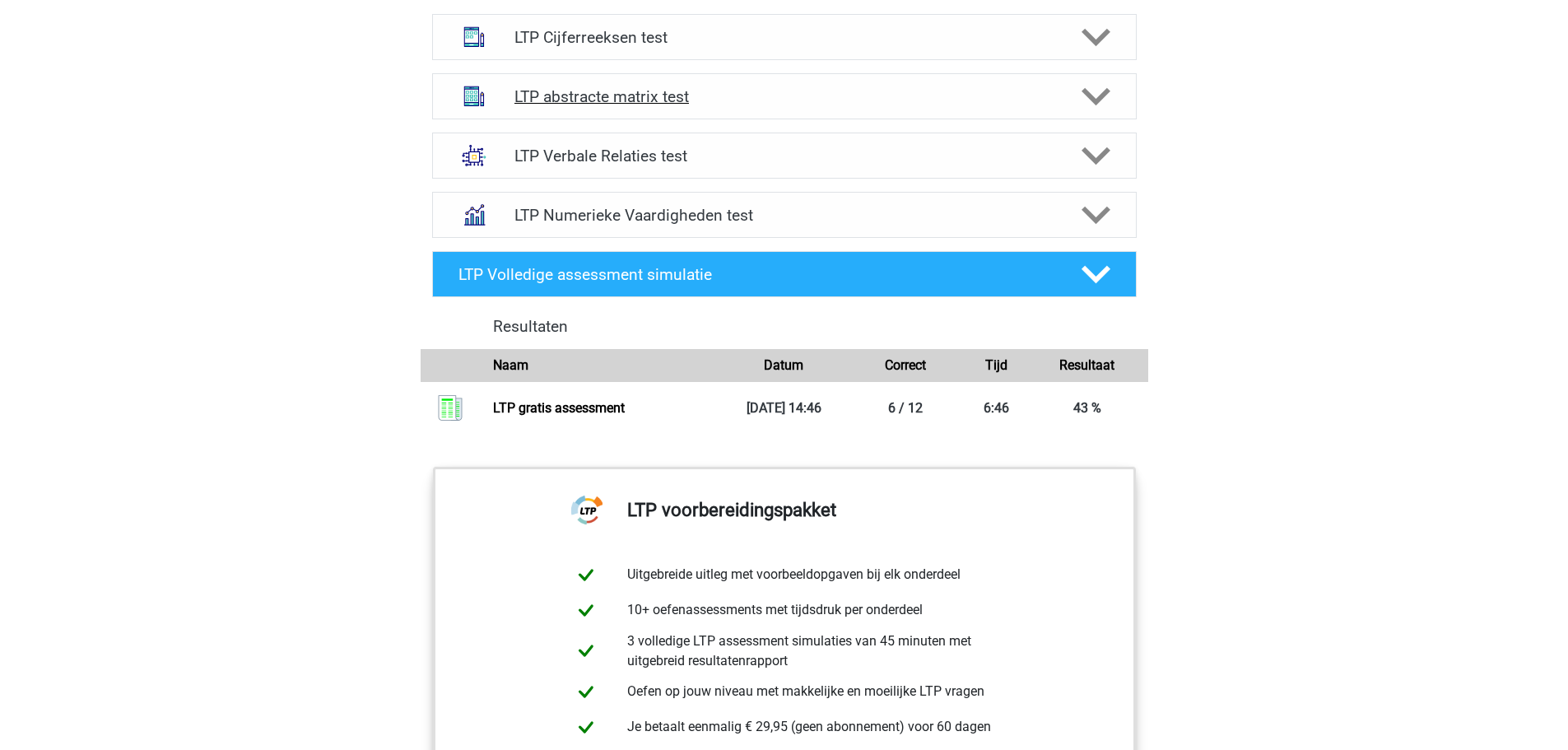
click at [942, 91] on h4 "LTP abstracte matrix test" at bounding box center [783, 96] width 539 height 18
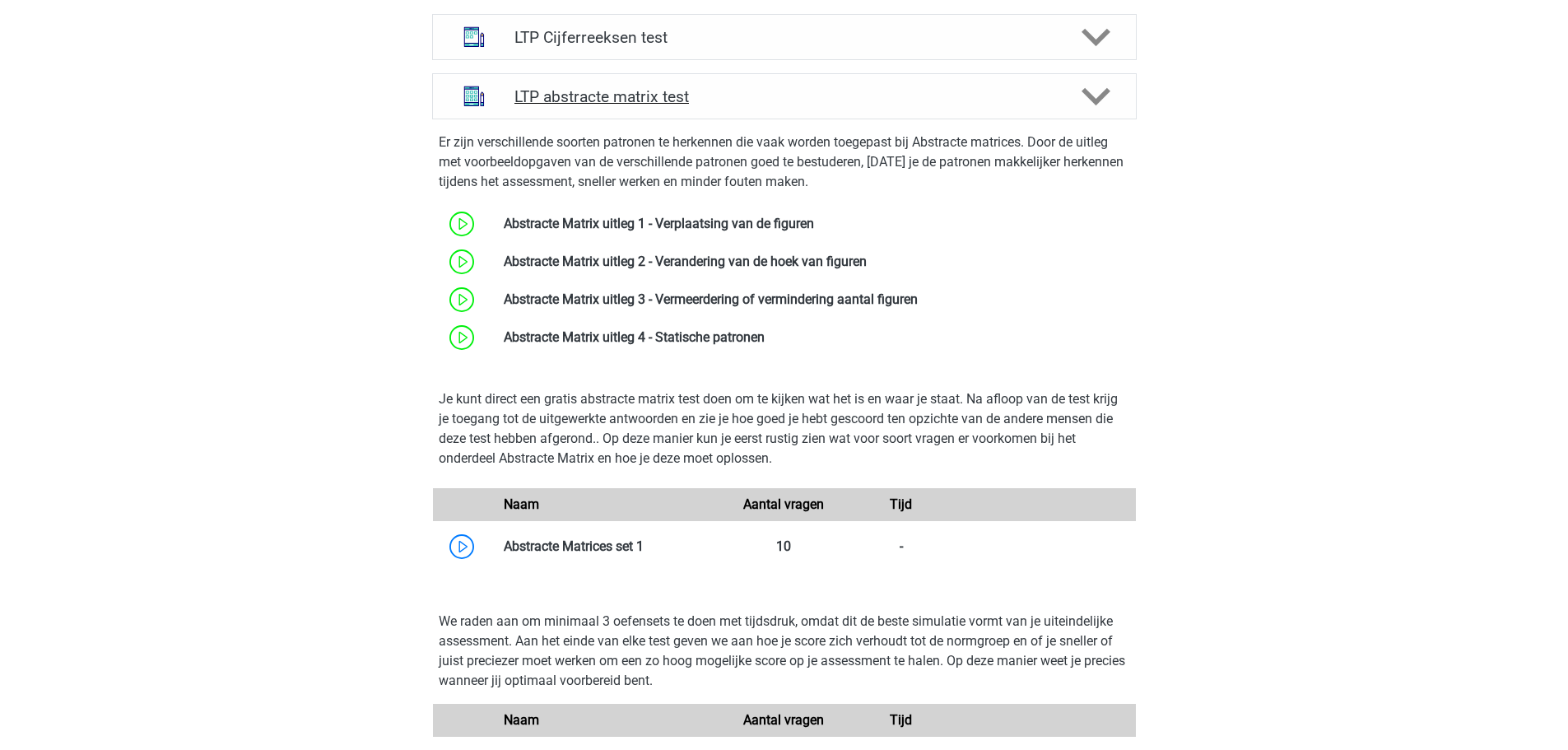
click at [941, 91] on h4 "LTP abstracte matrix test" at bounding box center [783, 96] width 539 height 18
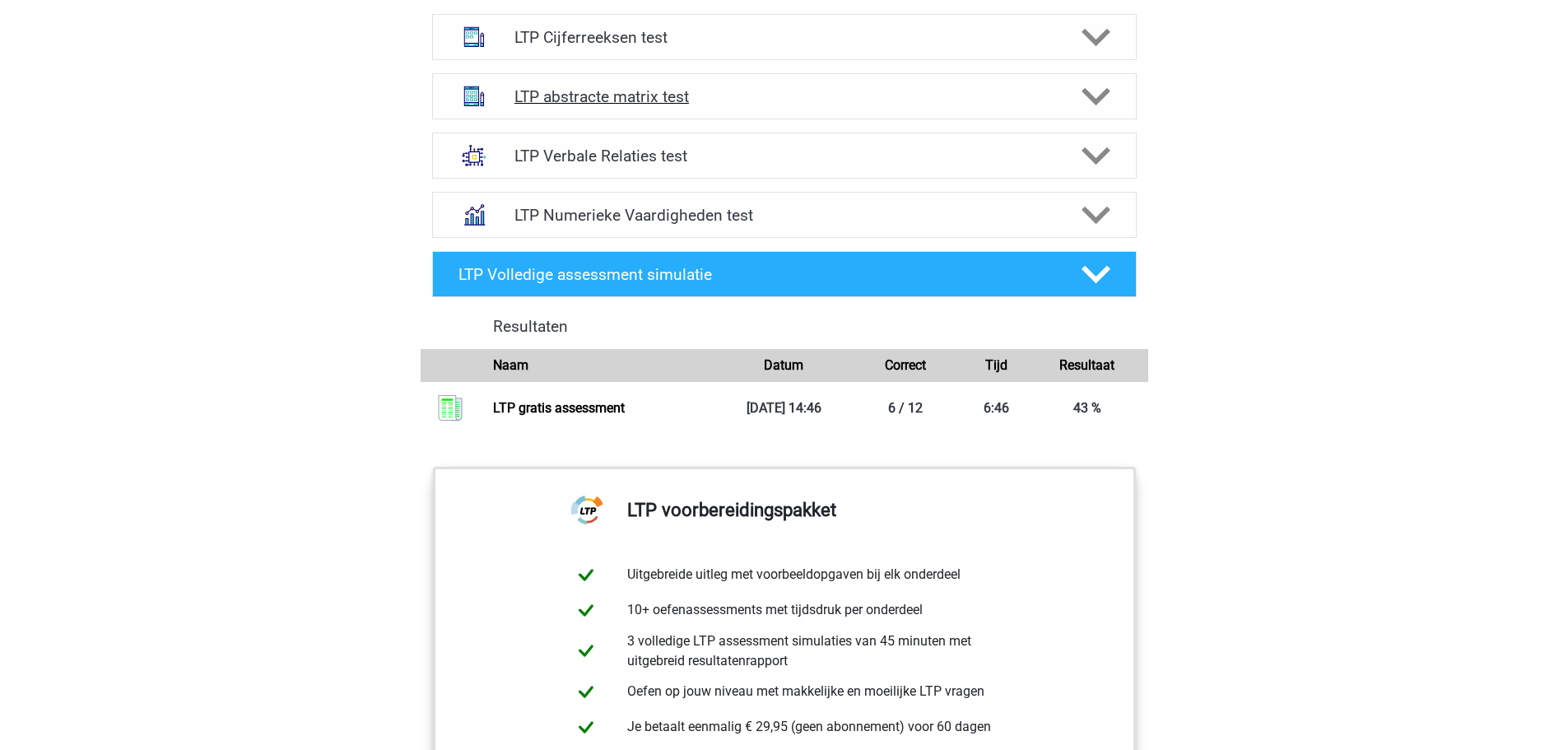
click at [941, 89] on h4 "LTP abstracte matrix test" at bounding box center [783, 96] width 539 height 18
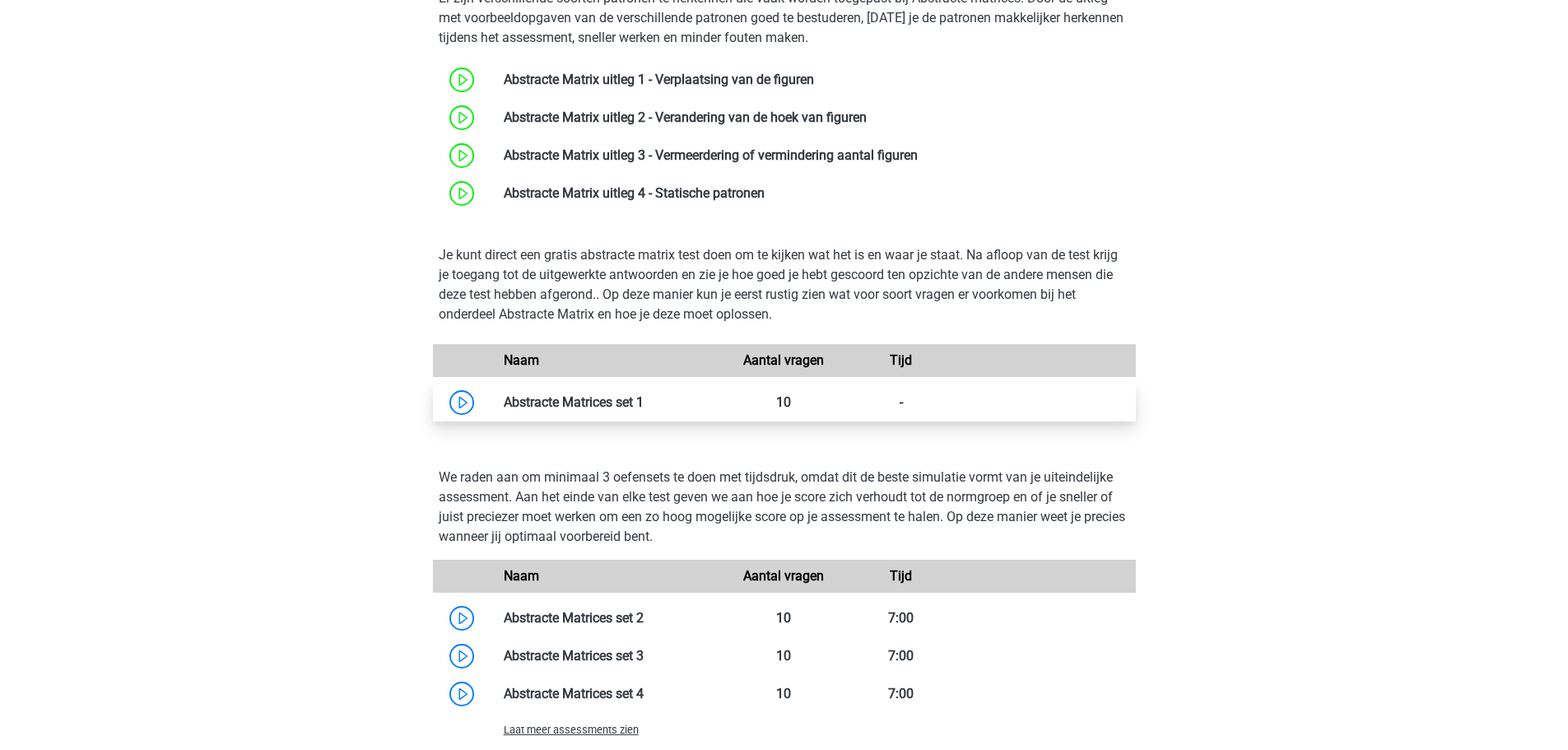
scroll to position [1248, 0]
click at [643, 400] on link at bounding box center [643, 401] width 0 height 16
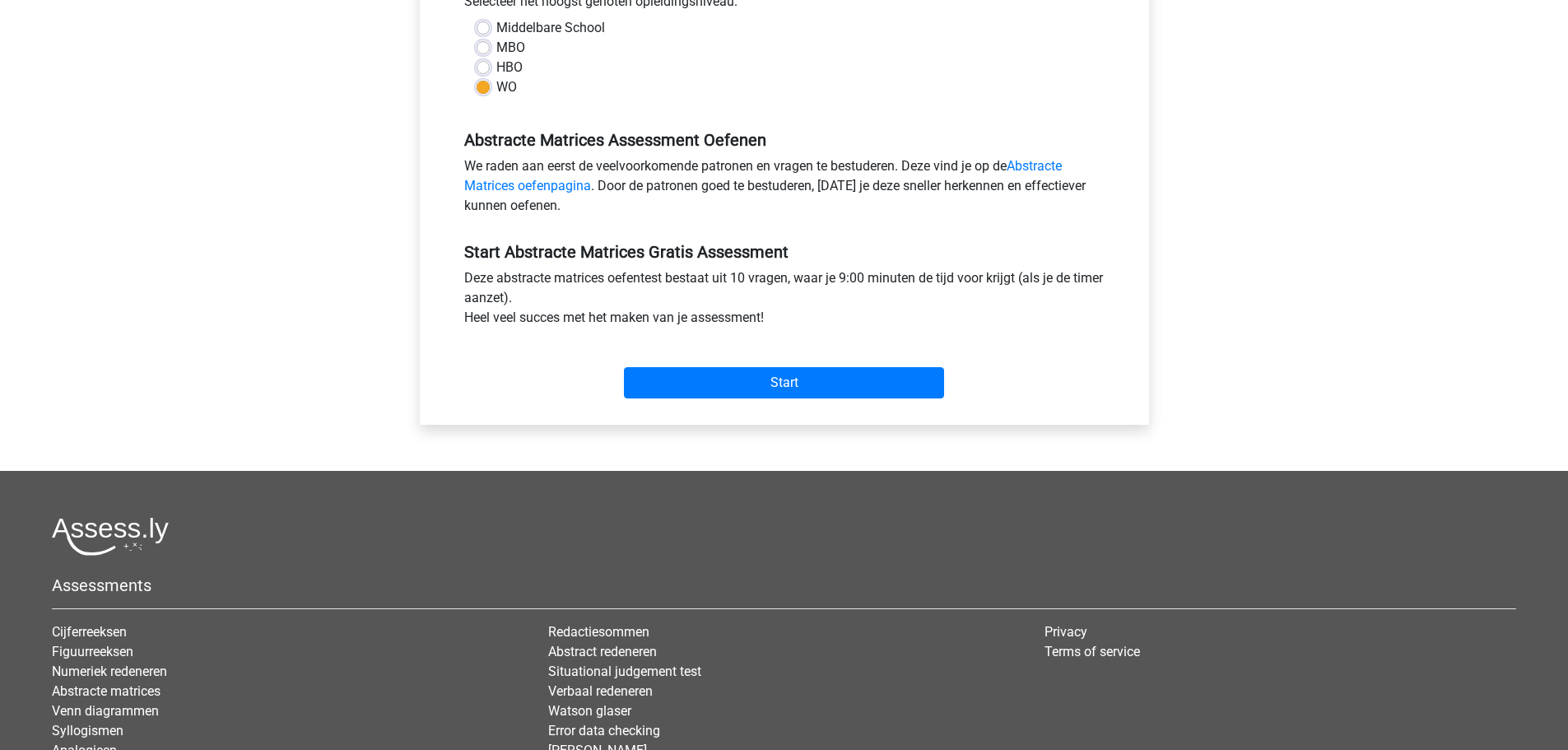
scroll to position [396, 0]
click at [729, 378] on input "Start" at bounding box center [784, 382] width 320 height 31
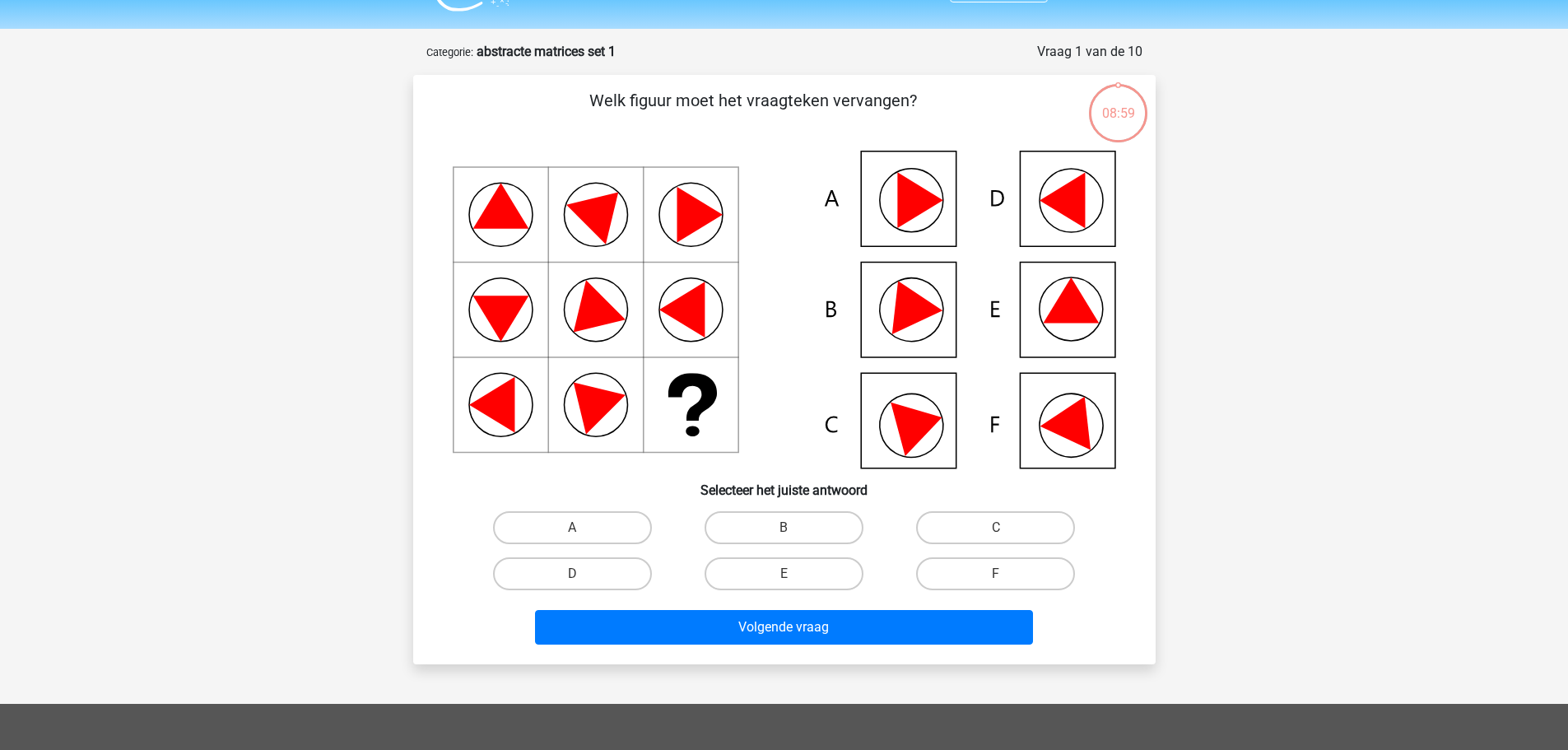
scroll to position [40, 0]
click at [993, 581] on label "F" at bounding box center [996, 575] width 159 height 33
click at [996, 581] on input "F" at bounding box center [1001, 580] width 11 height 11
radio input "true"
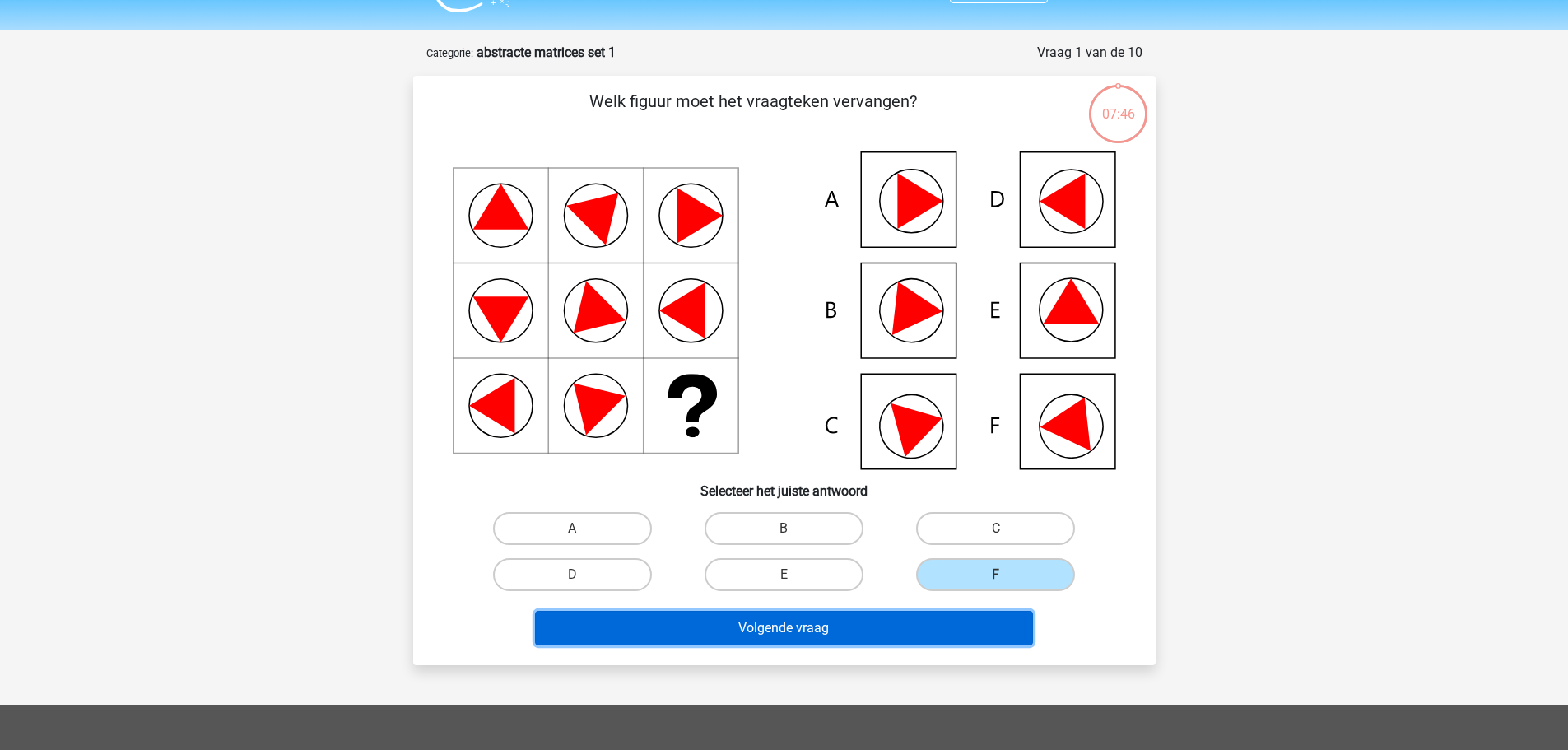
click at [950, 621] on button "Volgende vraag" at bounding box center [784, 628] width 498 height 34
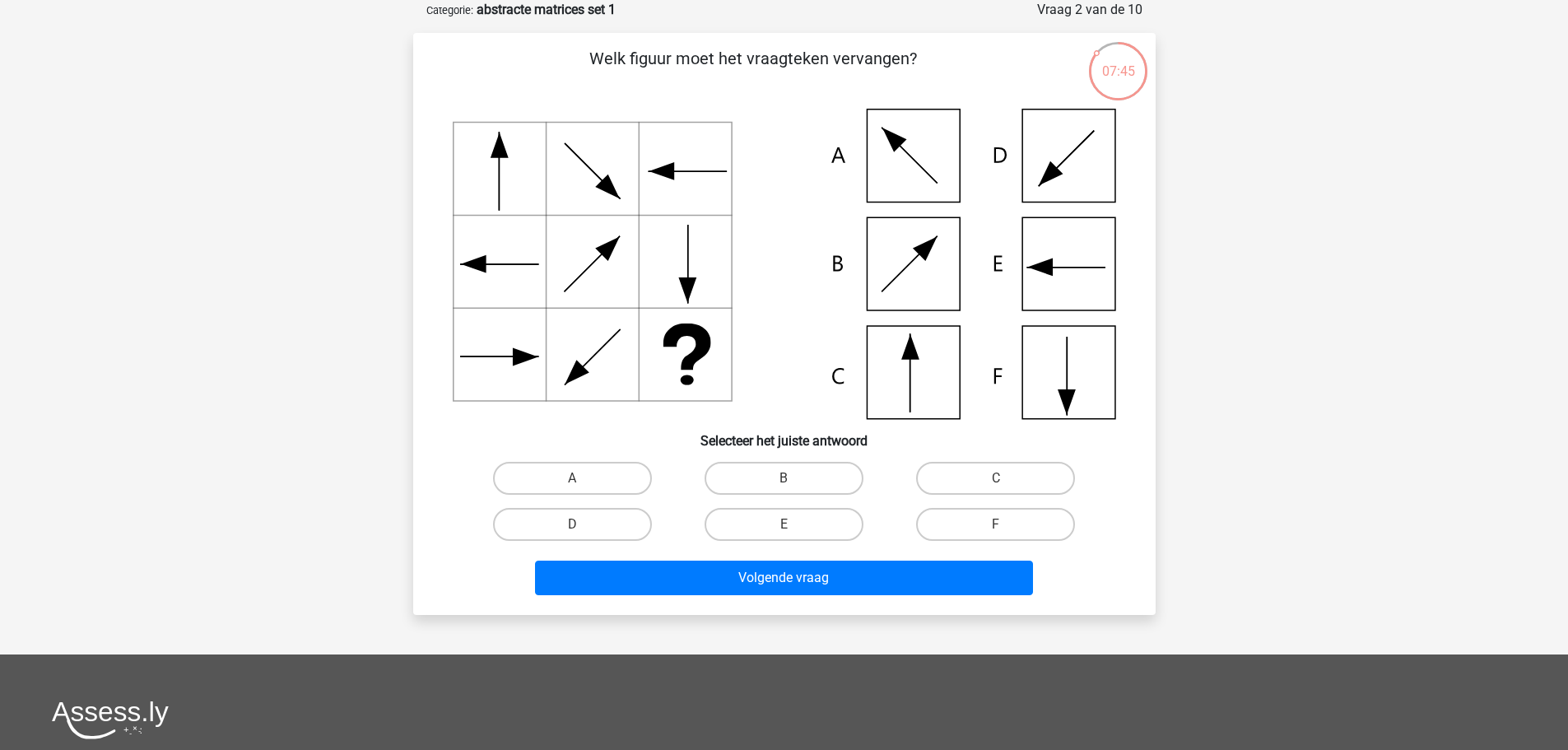
scroll to position [0, 0]
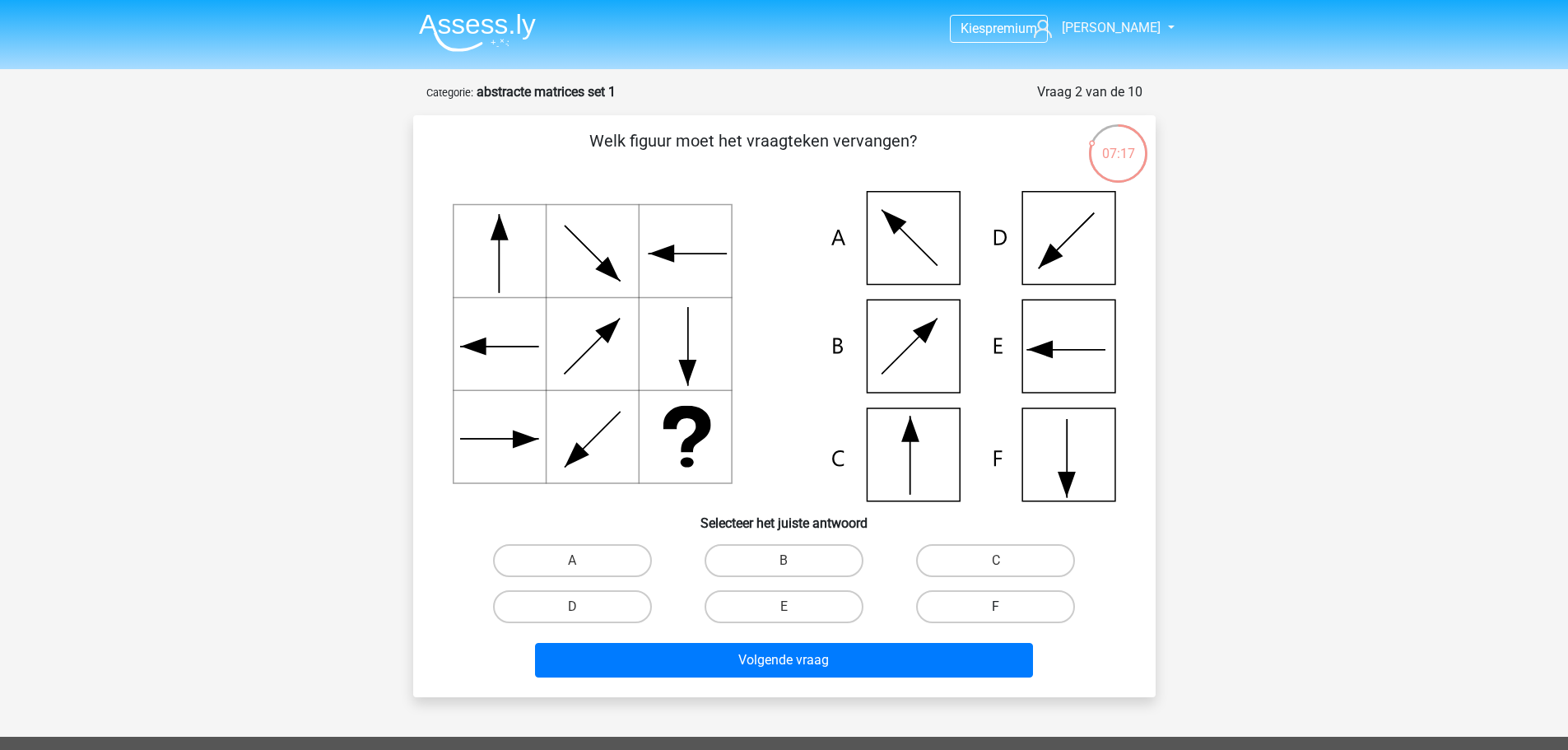
click at [973, 616] on label "F" at bounding box center [996, 607] width 159 height 33
click at [996, 616] on input "F" at bounding box center [1001, 612] width 11 height 11
radio input "true"
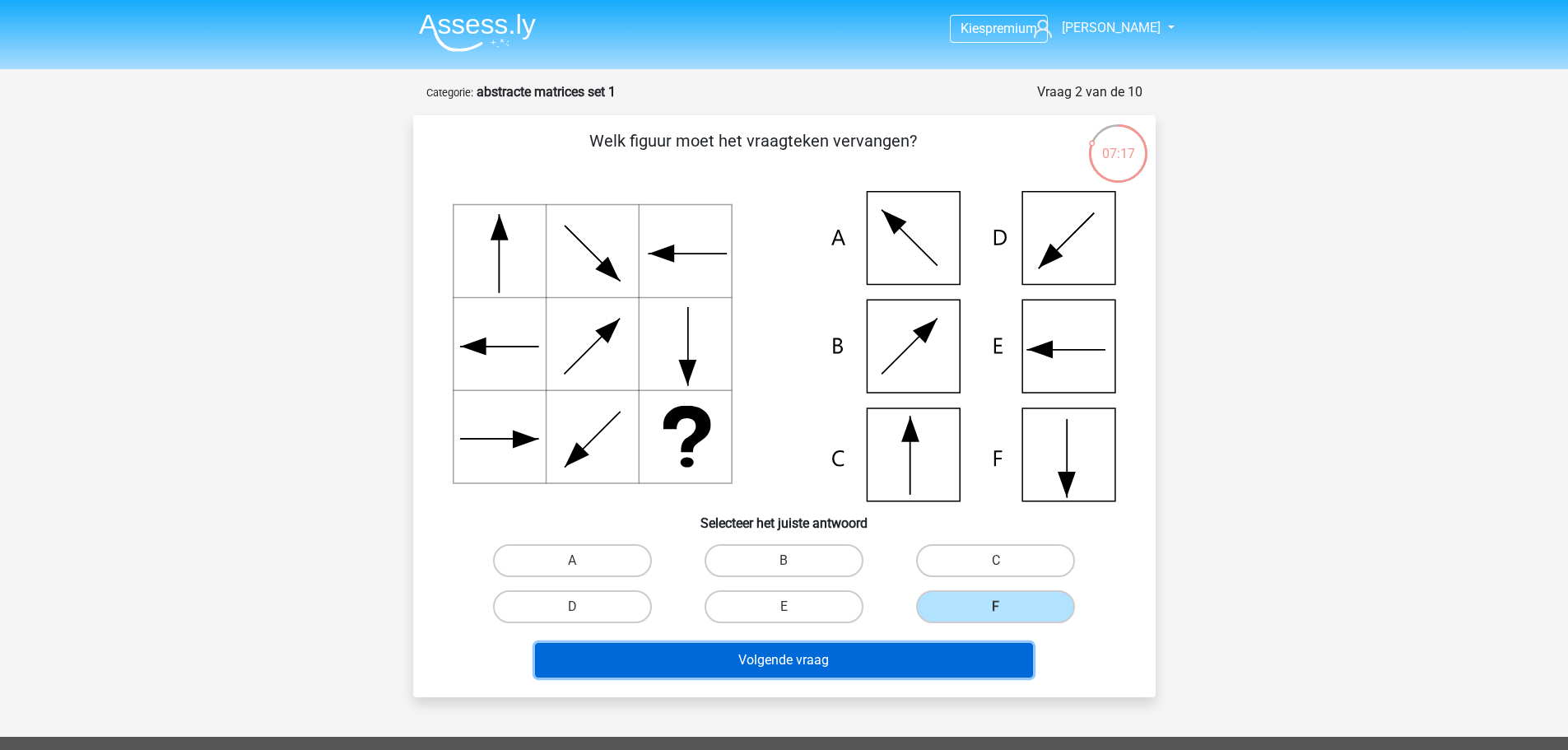
click at [954, 659] on button "Volgende vraag" at bounding box center [784, 659] width 498 height 34
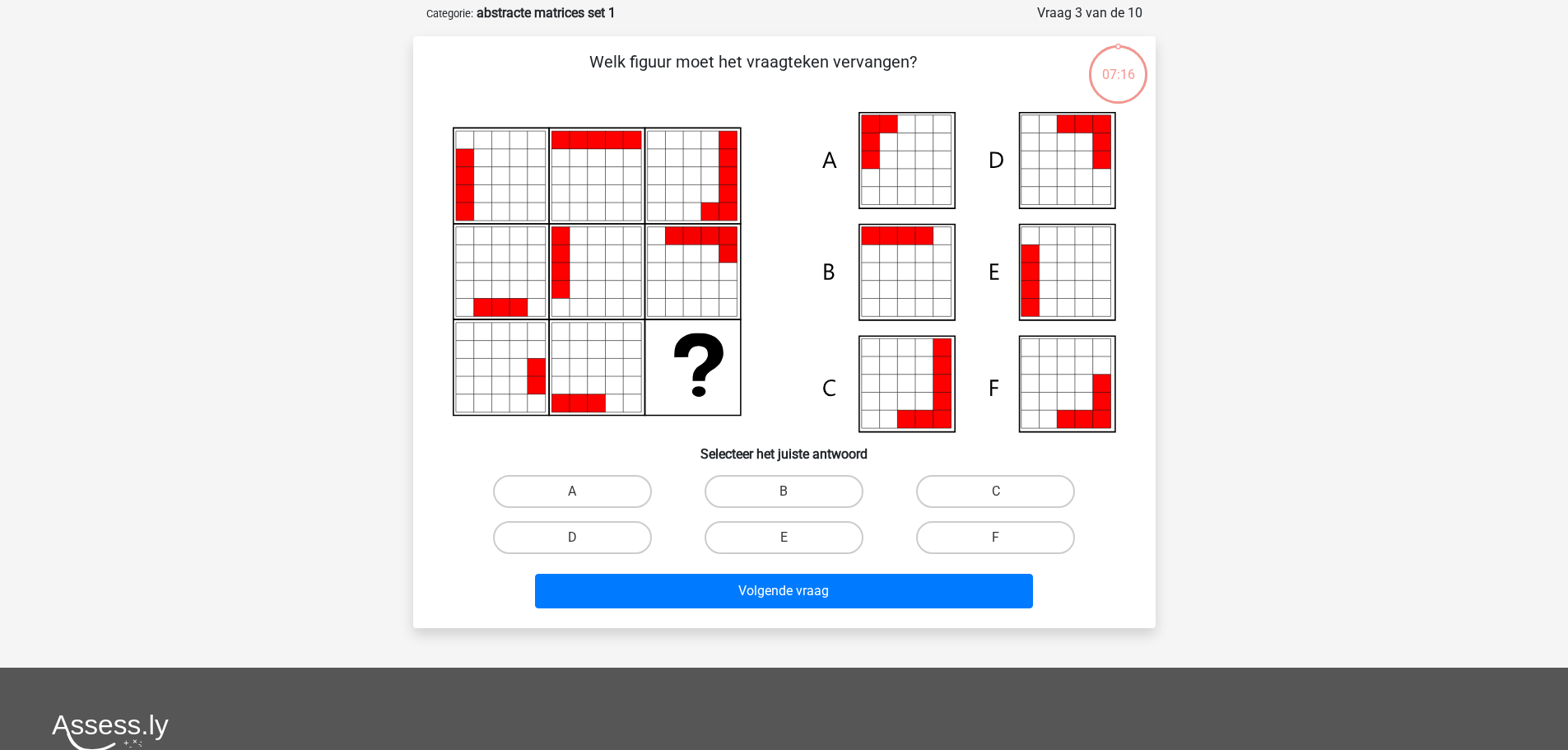
scroll to position [82, 0]
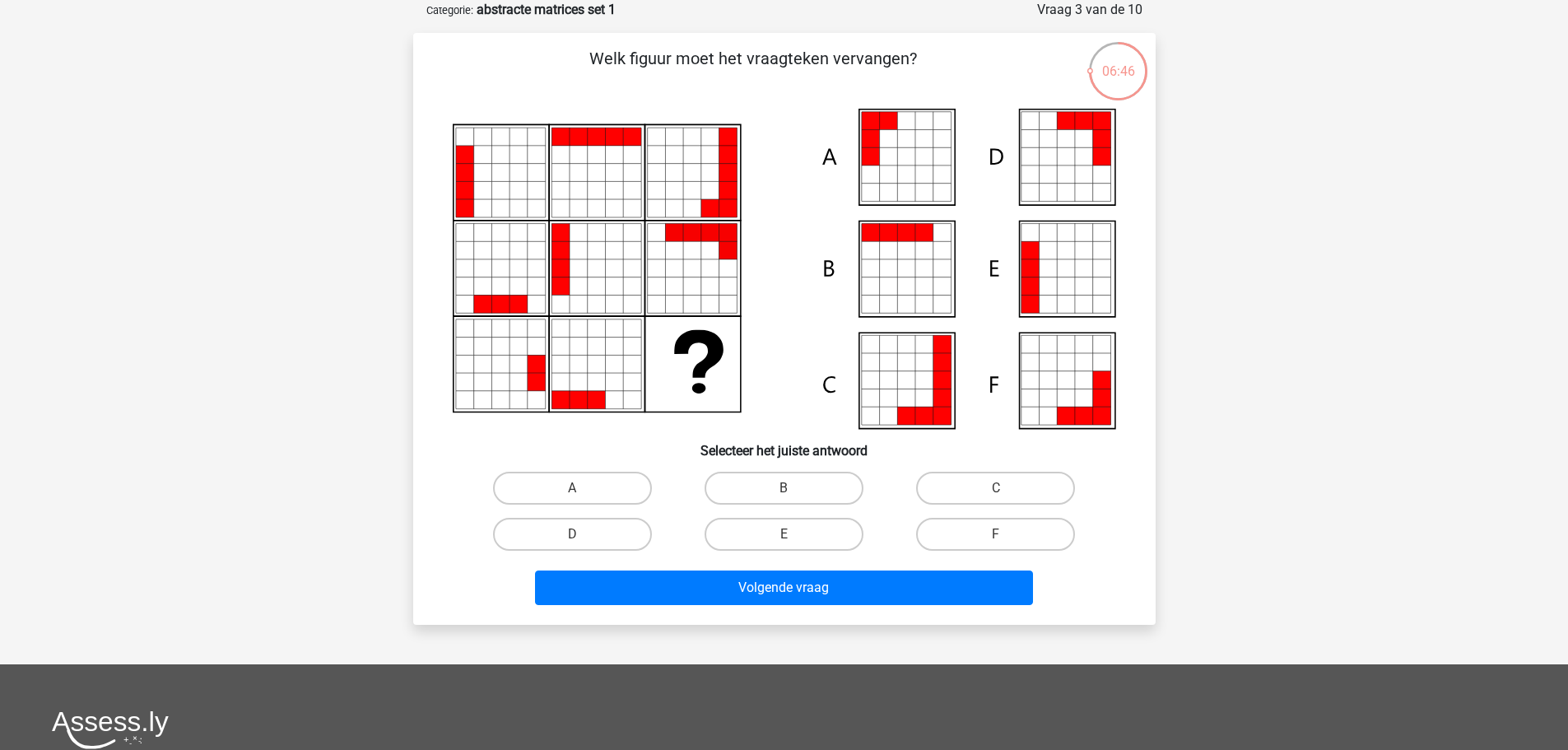
click at [573, 493] on input "A" at bounding box center [578, 494] width 11 height 11
radio input "true"
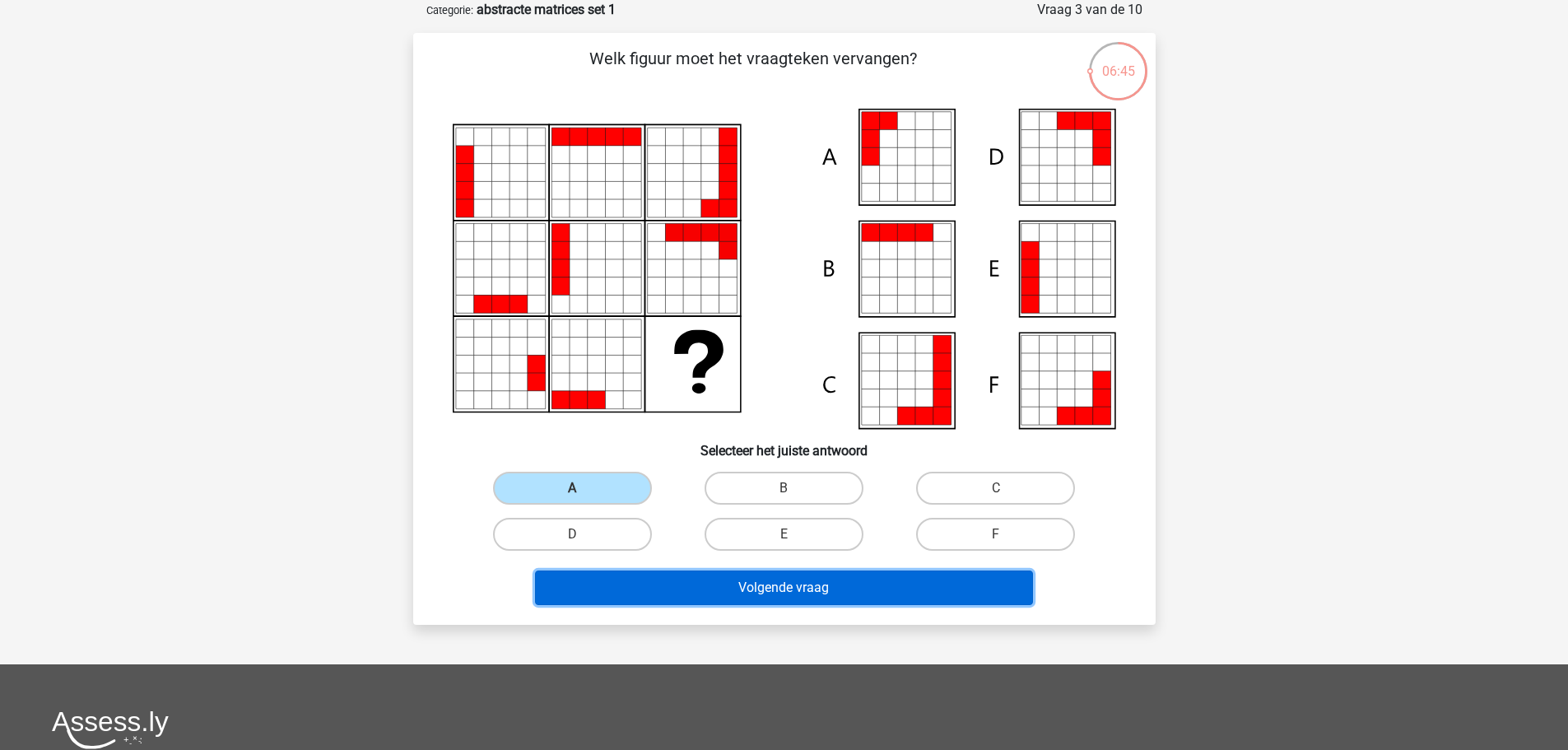
click at [588, 587] on button "Volgende vraag" at bounding box center [784, 587] width 498 height 34
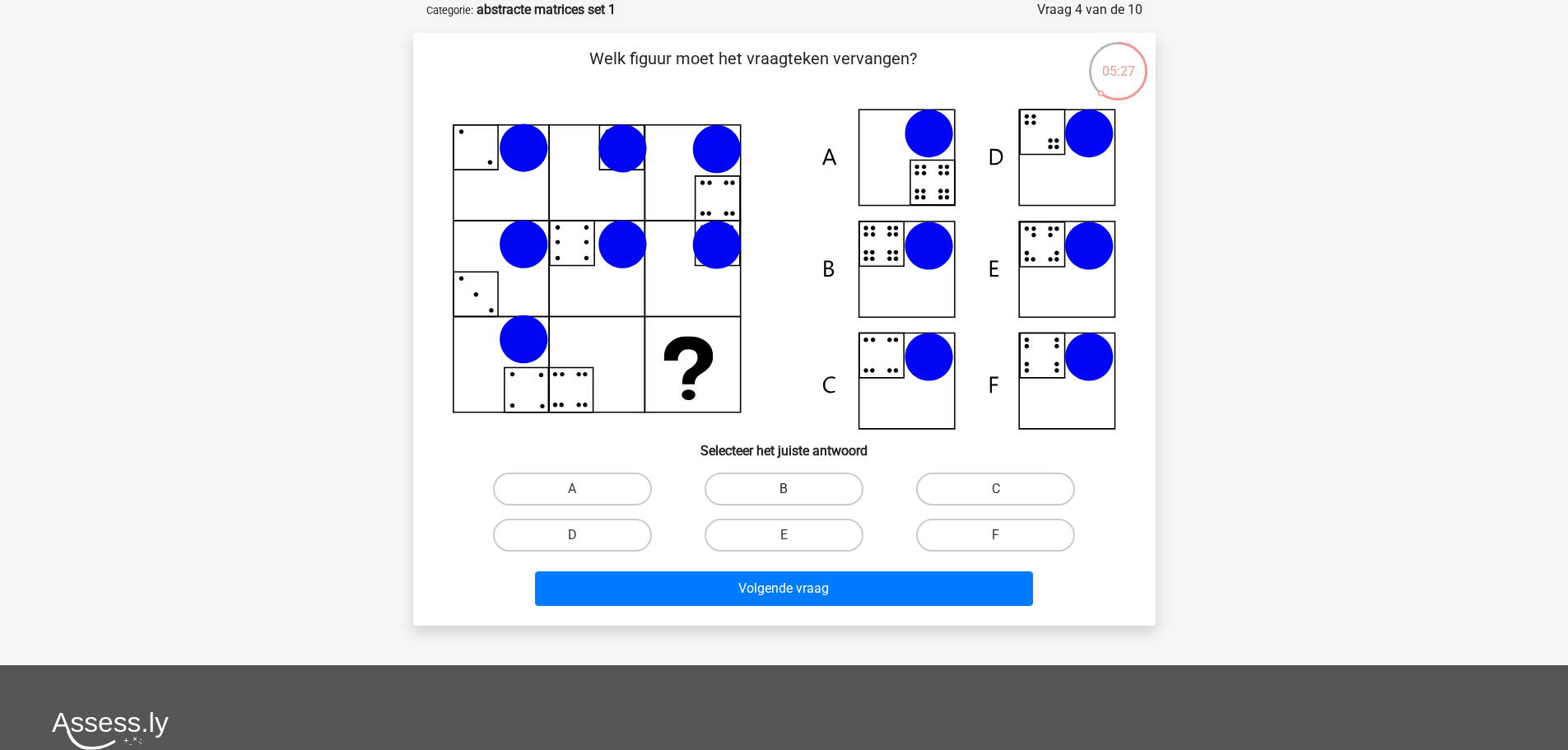
click at [766, 484] on label "B" at bounding box center [784, 489] width 159 height 33
click at [783, 489] on input "B" at bounding box center [789, 495] width 11 height 11
radio input "true"
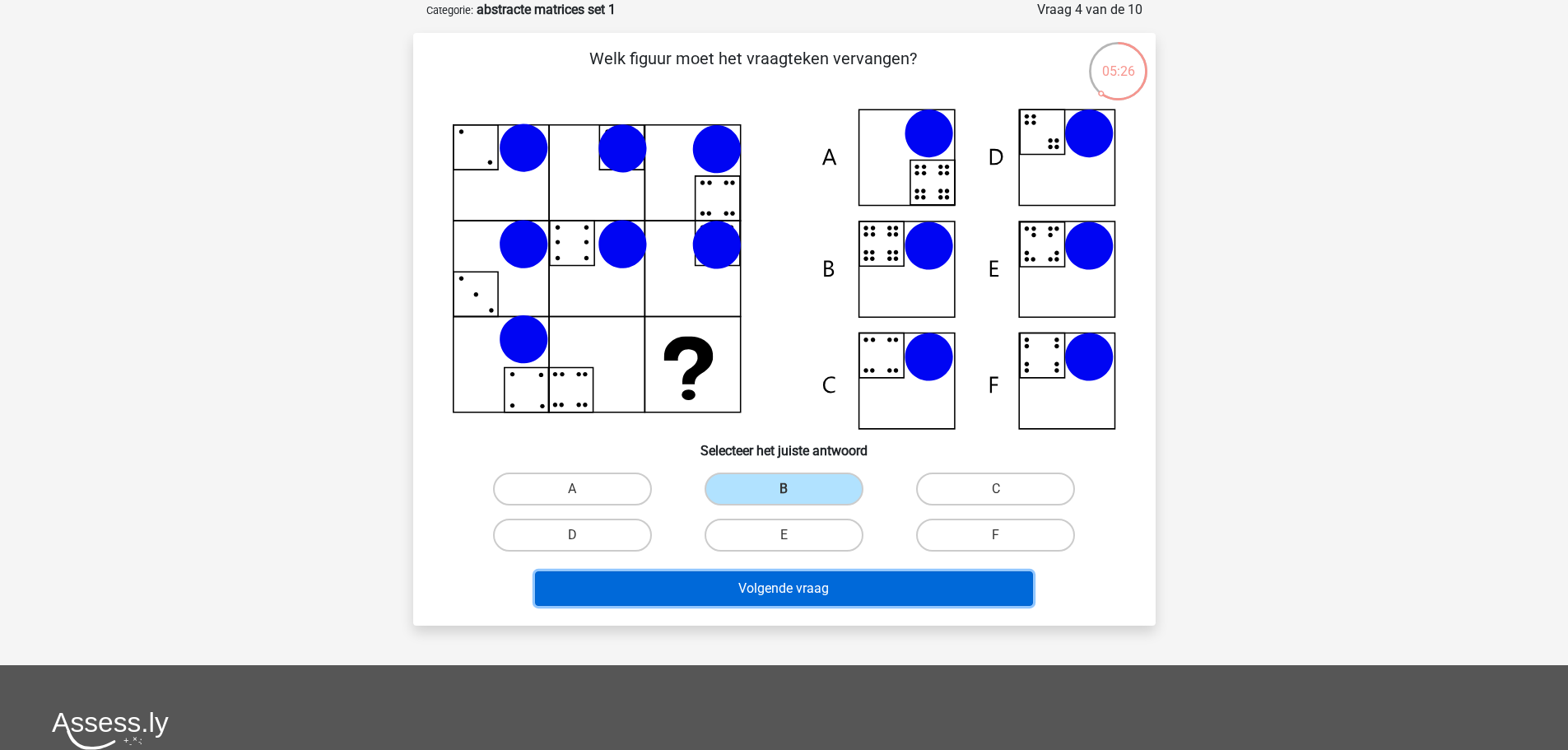
click at [778, 582] on button "Volgende vraag" at bounding box center [784, 588] width 498 height 34
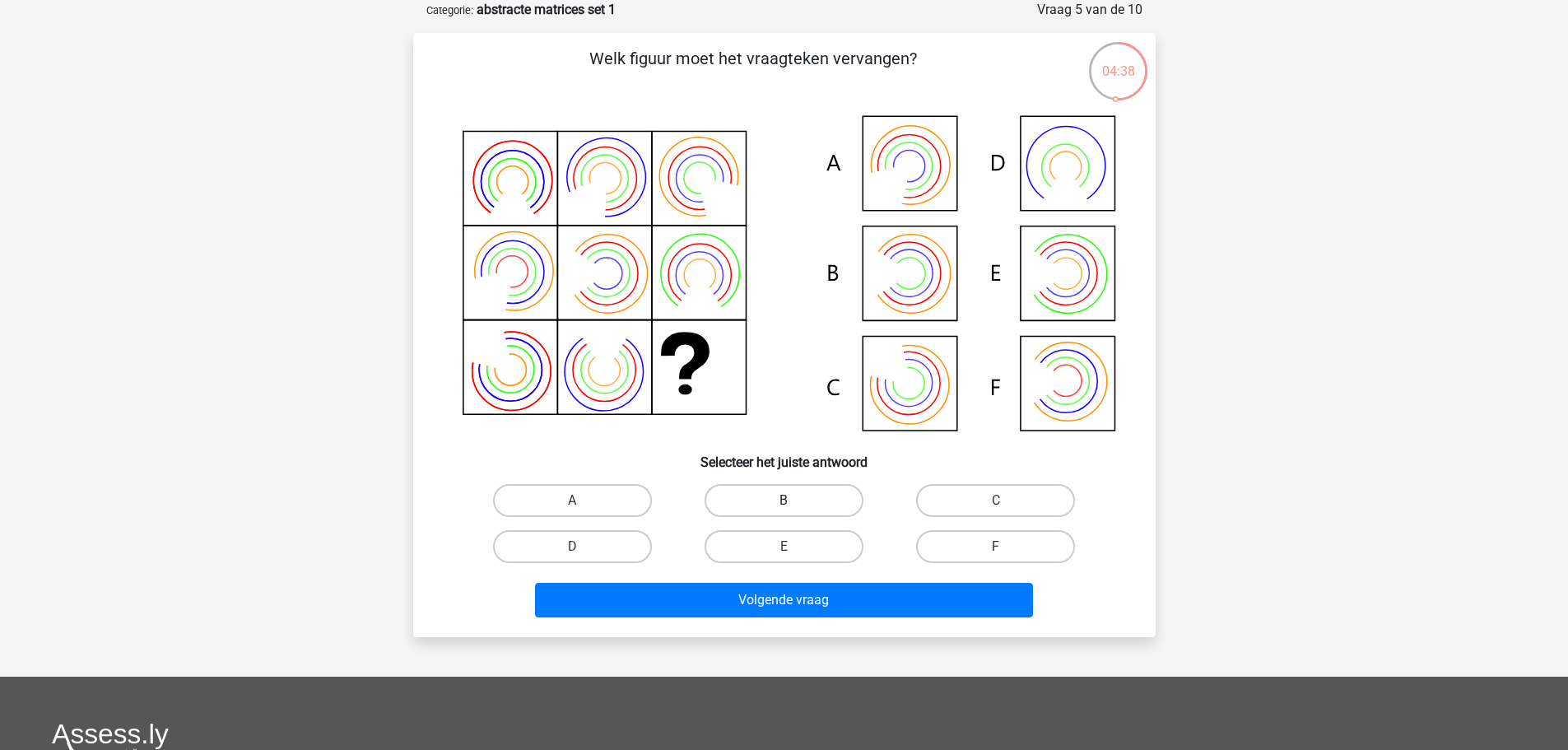
click at [766, 509] on label "B" at bounding box center [784, 500] width 159 height 33
click at [783, 509] on input "B" at bounding box center [789, 506] width 11 height 11
radio input "true"
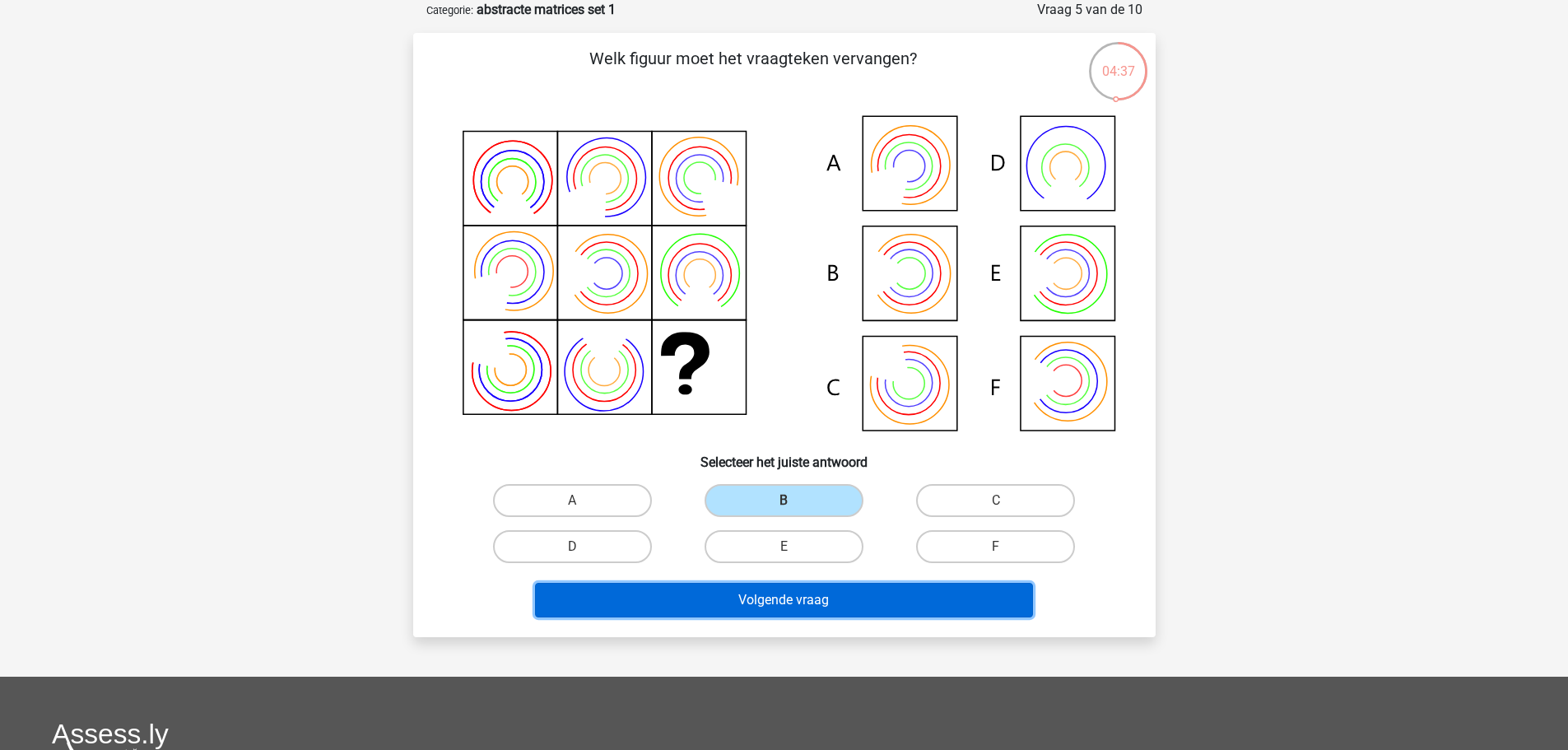
click at [783, 605] on button "Volgende vraag" at bounding box center [784, 599] width 498 height 34
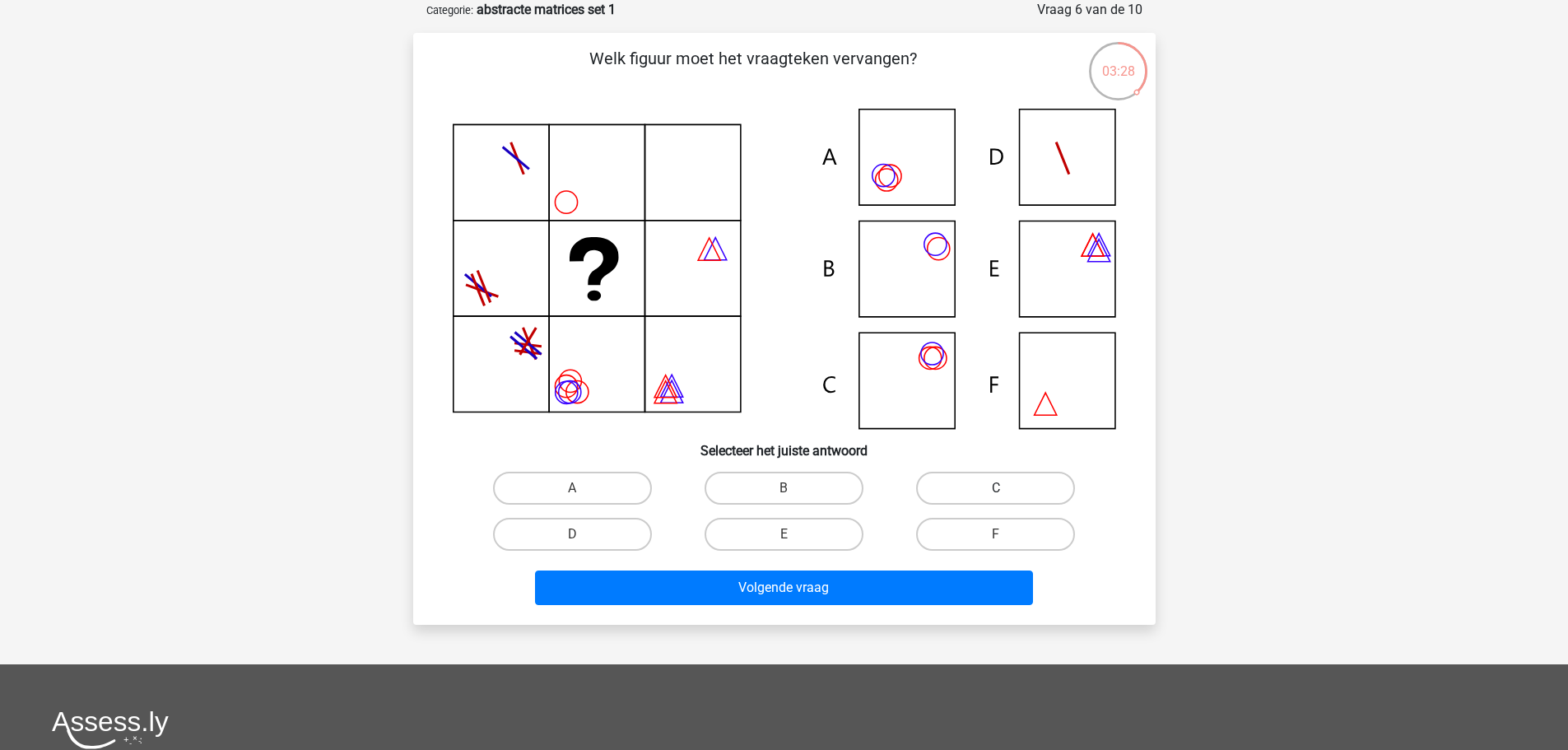
click at [960, 484] on label "C" at bounding box center [996, 488] width 159 height 33
click at [996, 488] on input "C" at bounding box center [1001, 494] width 11 height 11
radio input "true"
click at [922, 609] on div "Volgende vraag" at bounding box center [784, 591] width 635 height 42
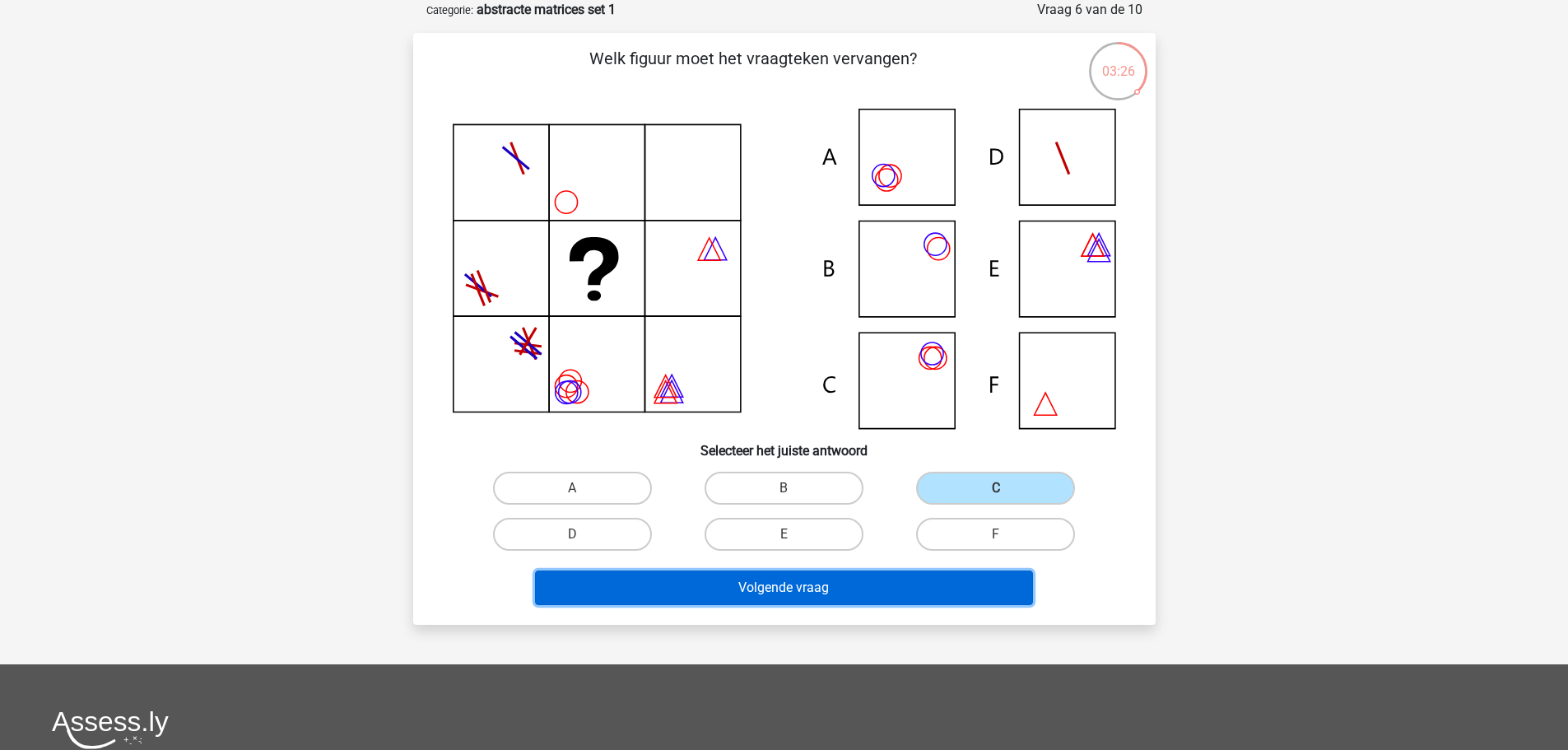
click at [913, 589] on button "Volgende vraag" at bounding box center [784, 587] width 498 height 34
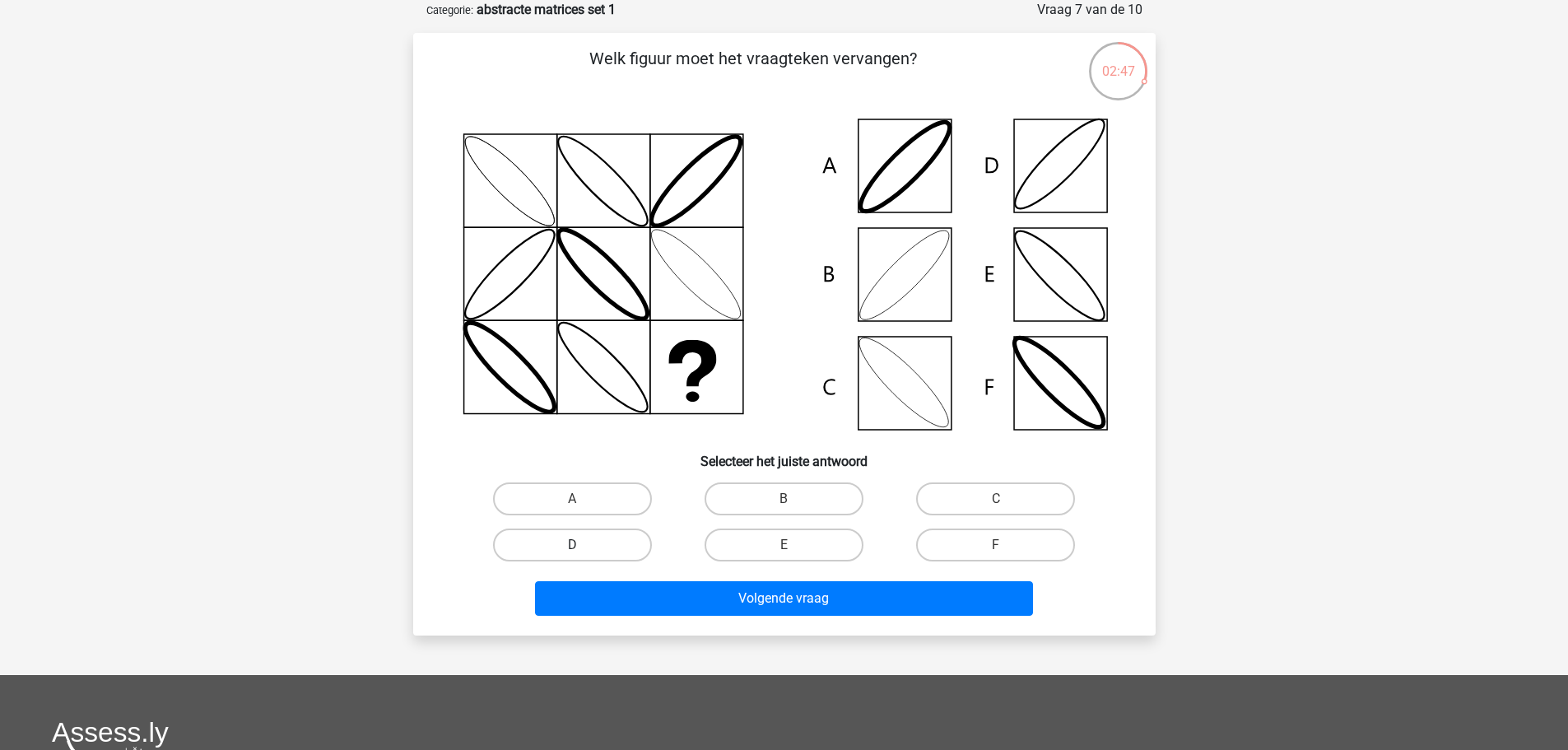
click at [625, 540] on label "D" at bounding box center [572, 546] width 159 height 33
click at [582, 545] on input "D" at bounding box center [578, 550] width 11 height 11
radio input "true"
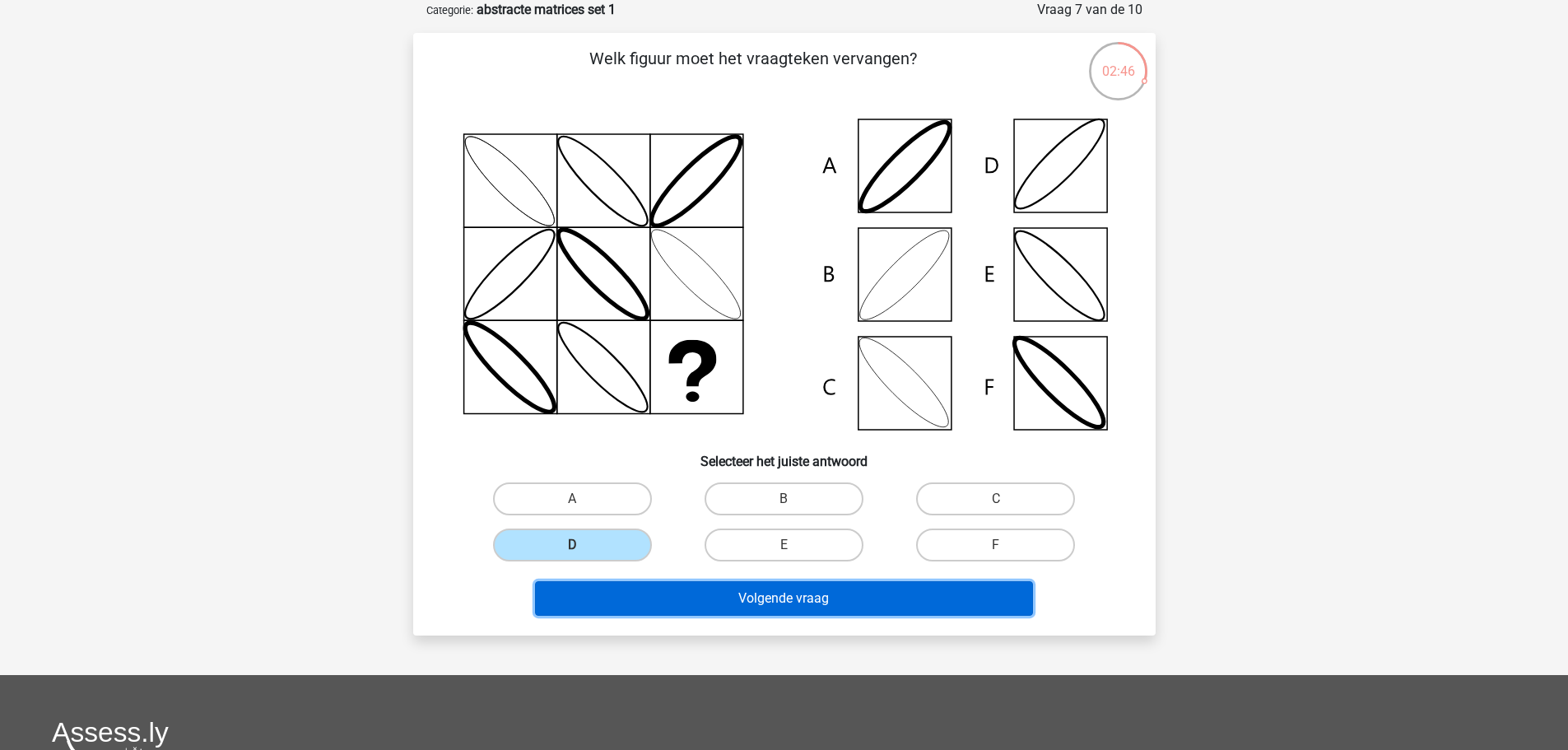
click at [824, 587] on button "Volgende vraag" at bounding box center [784, 597] width 498 height 34
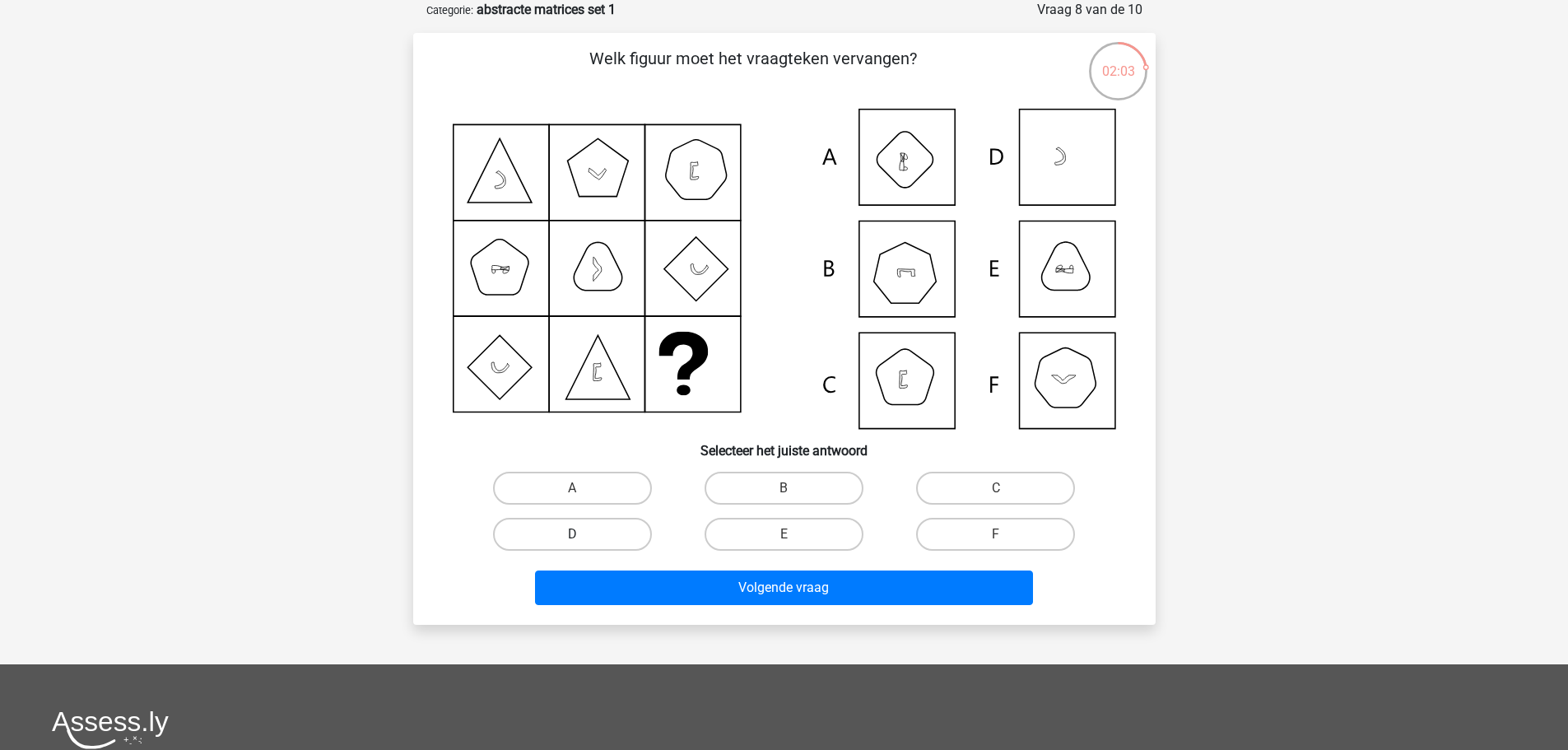
click at [628, 535] on label "D" at bounding box center [572, 535] width 159 height 33
click at [582, 535] on input "D" at bounding box center [578, 540] width 11 height 11
radio input "true"
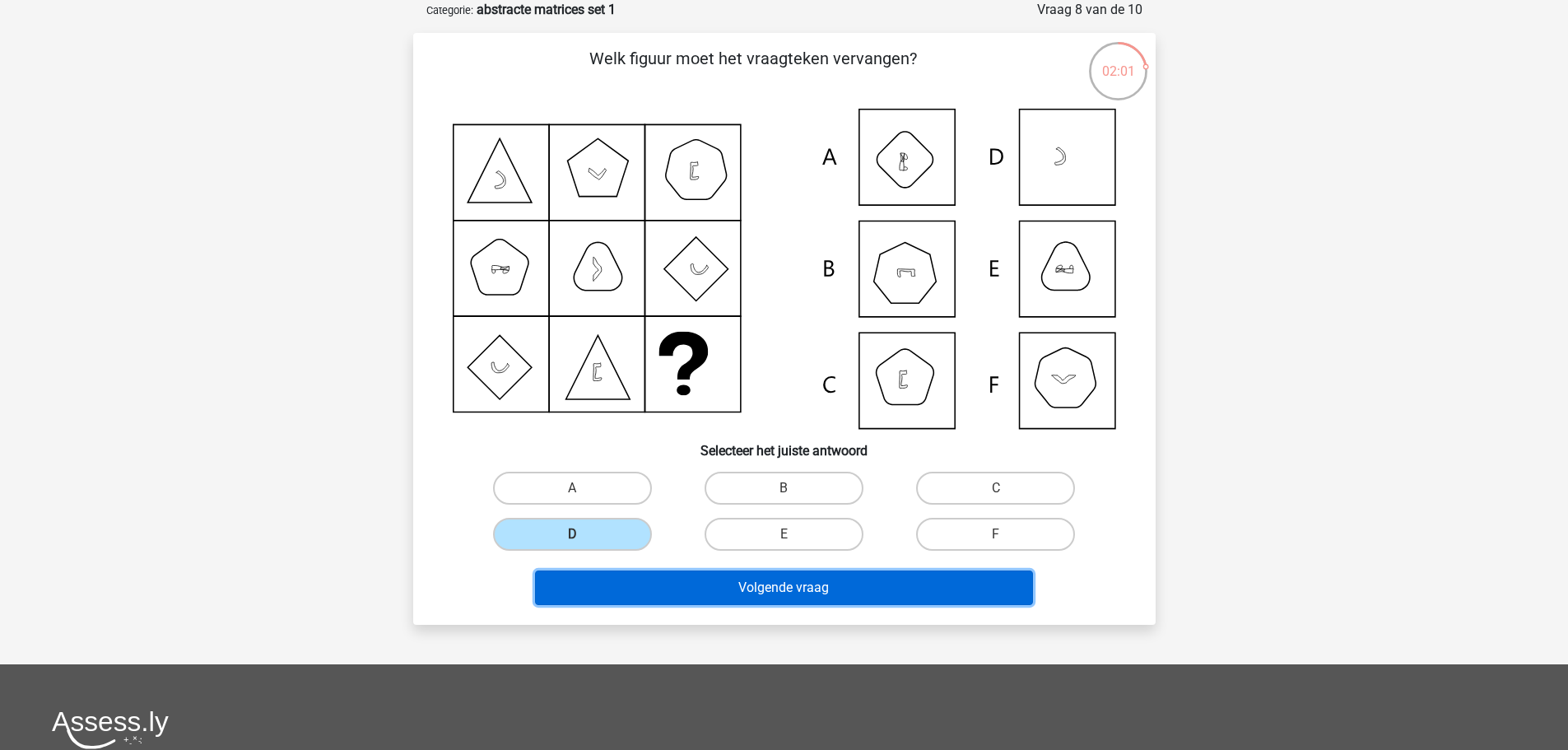
click at [703, 586] on button "Volgende vraag" at bounding box center [784, 587] width 498 height 34
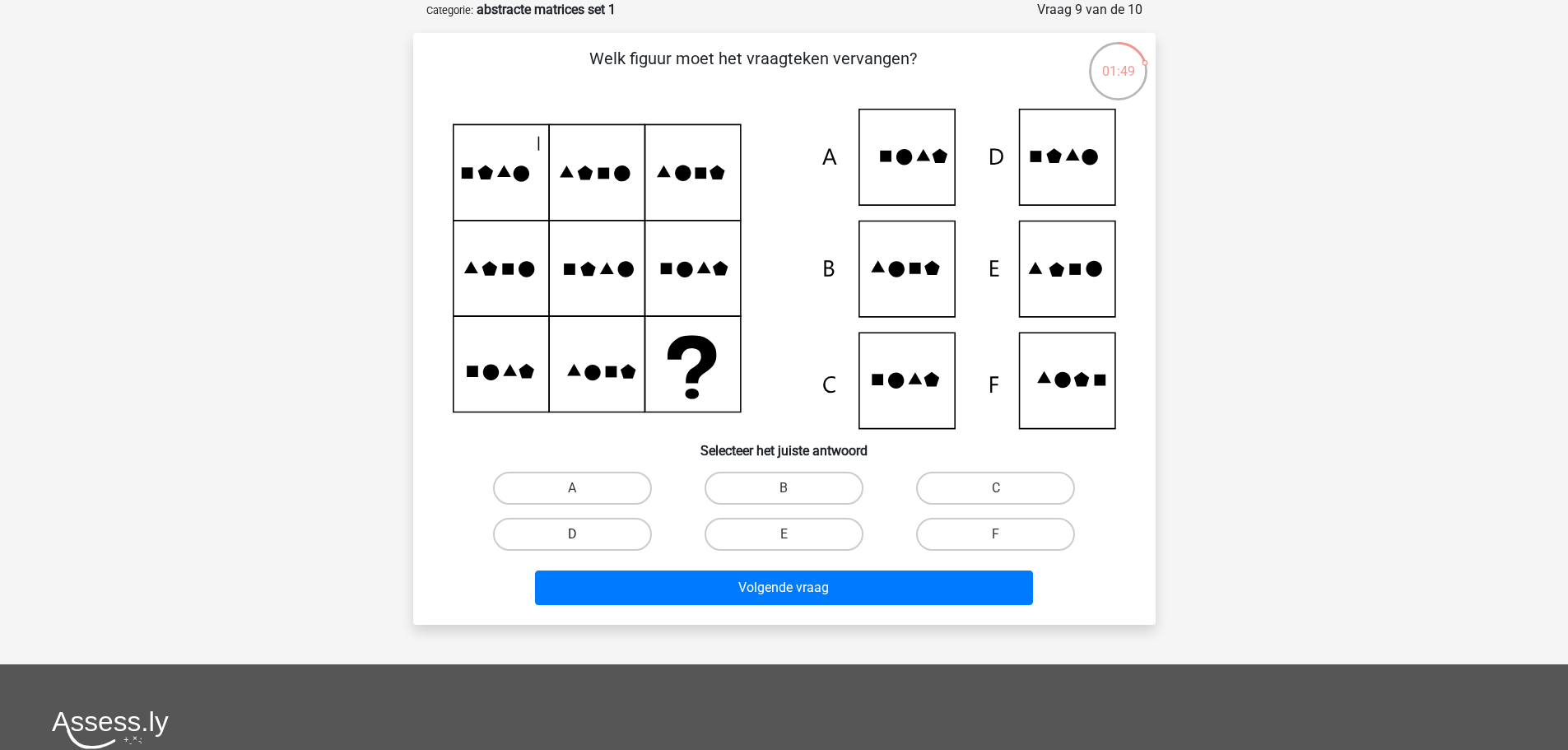
click at [611, 536] on label "D" at bounding box center [572, 535] width 159 height 33
click at [582, 536] on input "D" at bounding box center [578, 540] width 11 height 11
radio input "true"
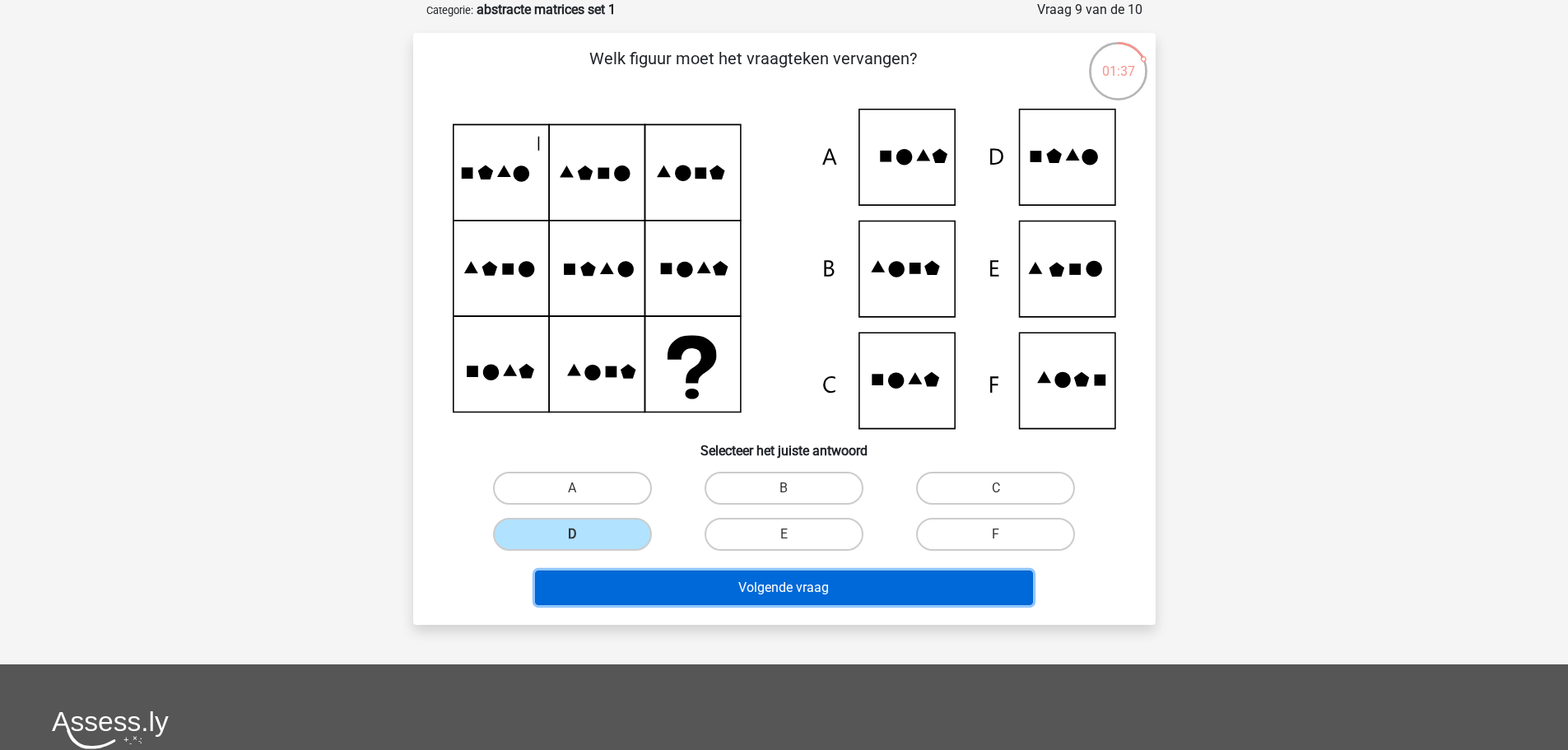
click at [664, 579] on button "Volgende vraag" at bounding box center [784, 587] width 498 height 34
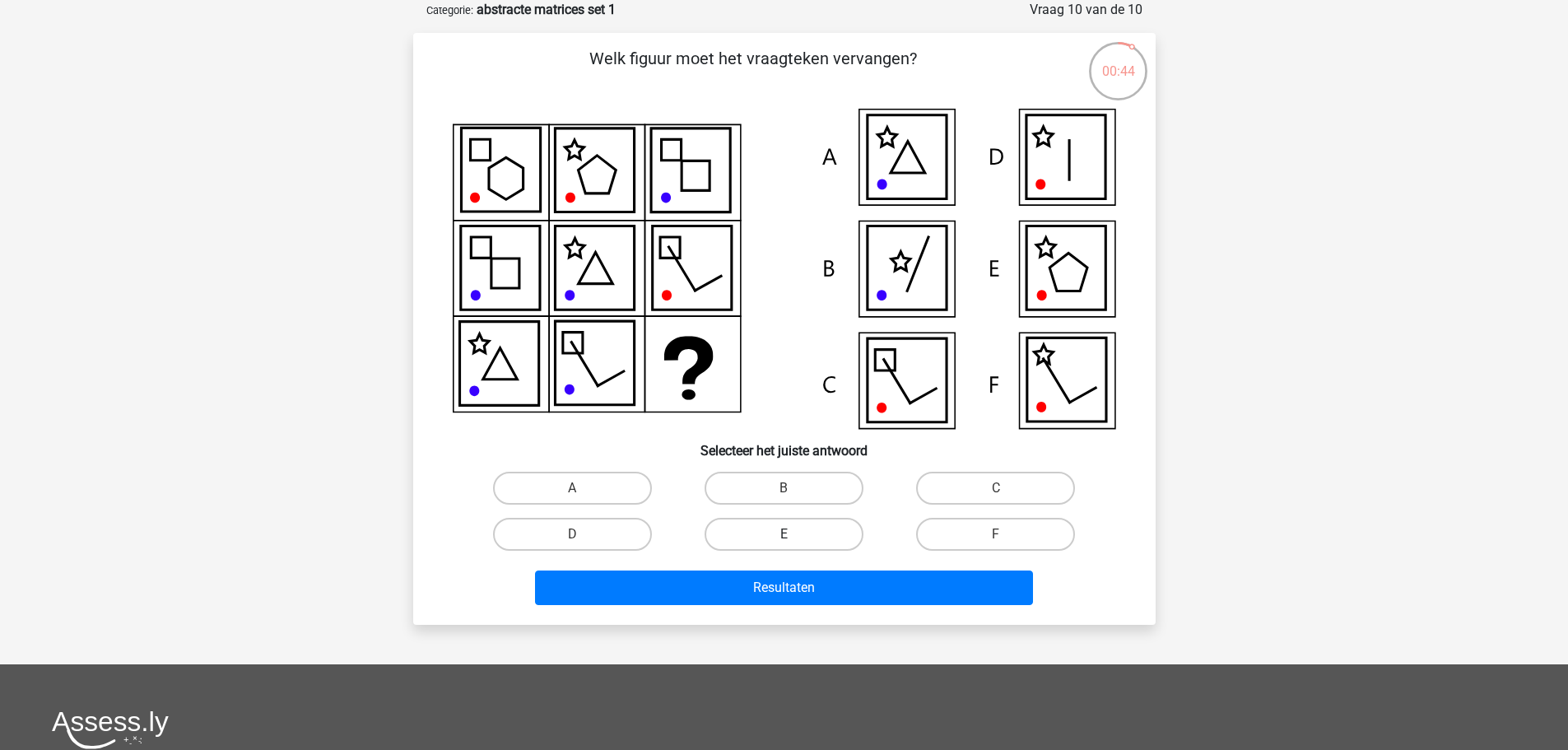
click at [728, 535] on label "E" at bounding box center [784, 535] width 159 height 33
click at [783, 535] on input "E" at bounding box center [789, 540] width 11 height 11
radio input "true"
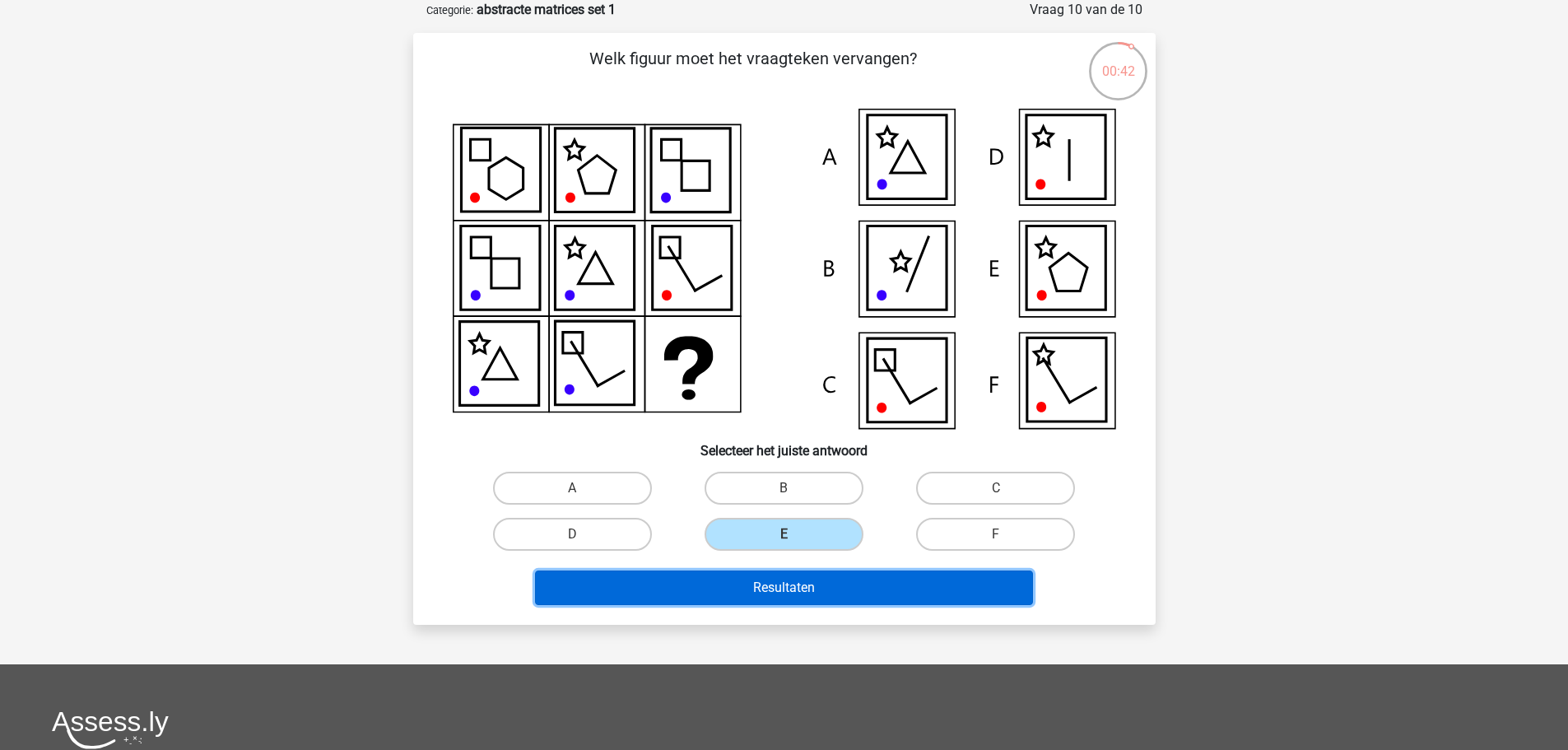
click at [709, 574] on button "Resultaten" at bounding box center [784, 587] width 498 height 34
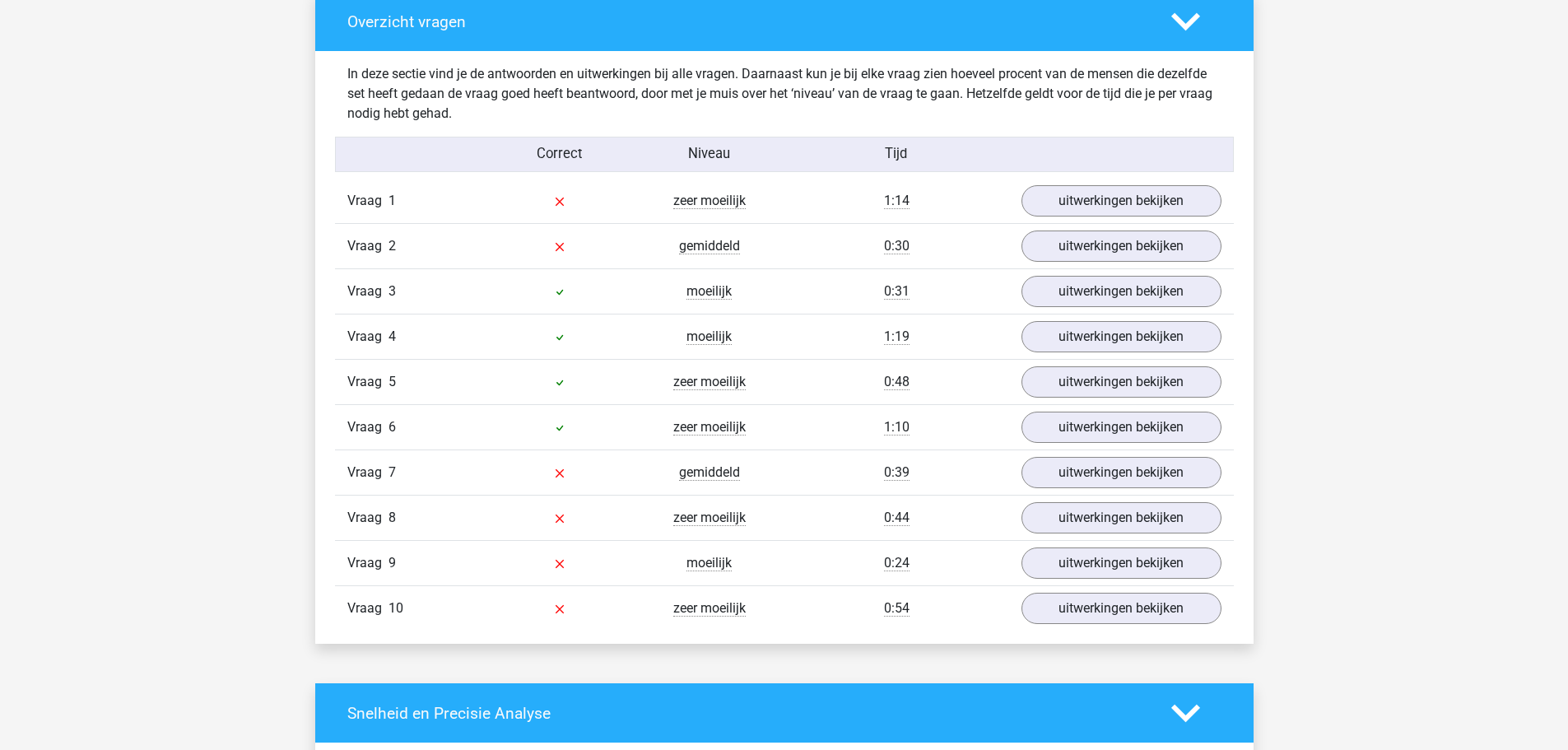
scroll to position [1235, 0]
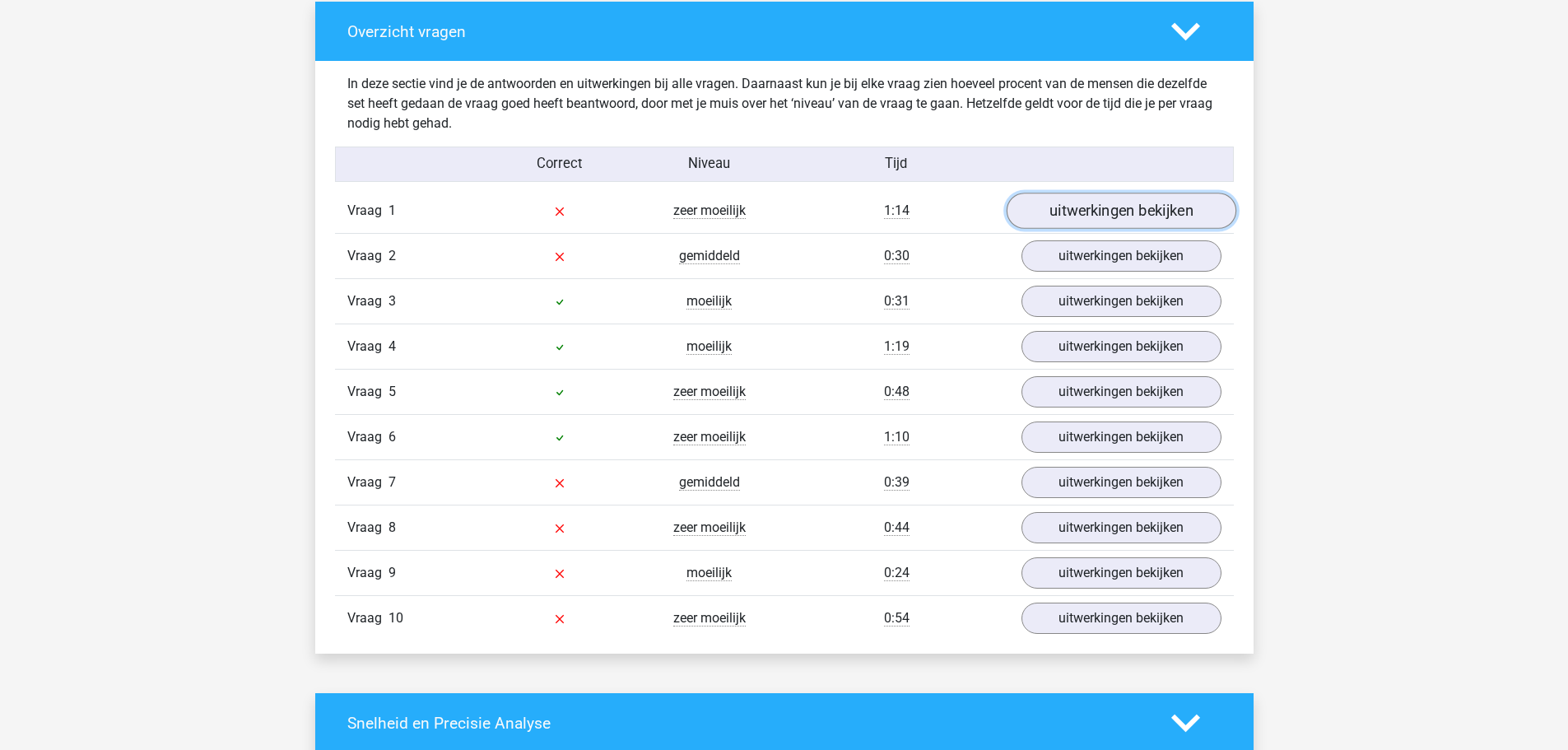
click at [1096, 209] on link "uitwerkingen bekijken" at bounding box center [1121, 211] width 229 height 36
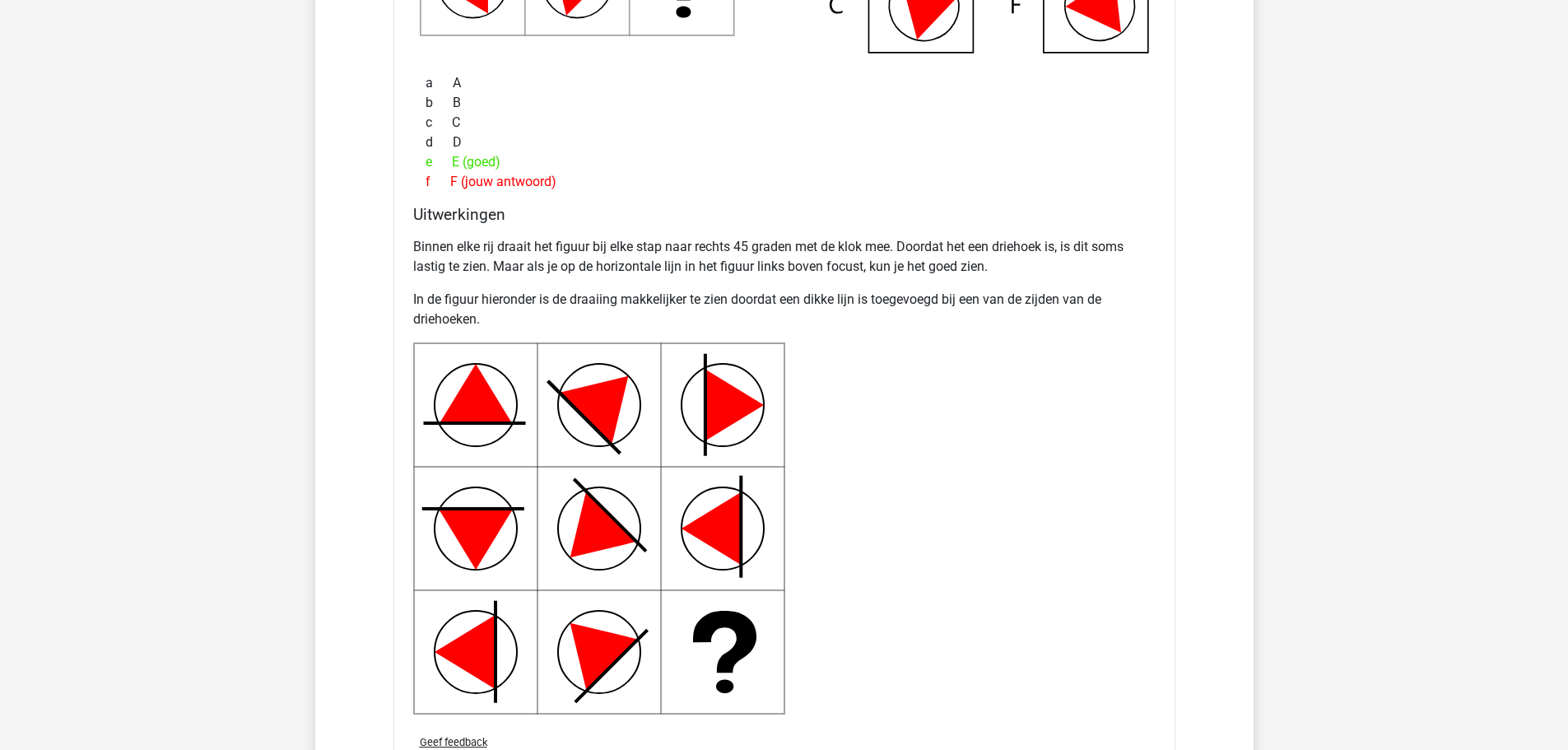
scroll to position [1818, 0]
click at [814, 260] on p "Binnen elke rij draait het figuur bij elke stap naar rechts 45 graden met de kl…" at bounding box center [784, 255] width 742 height 40
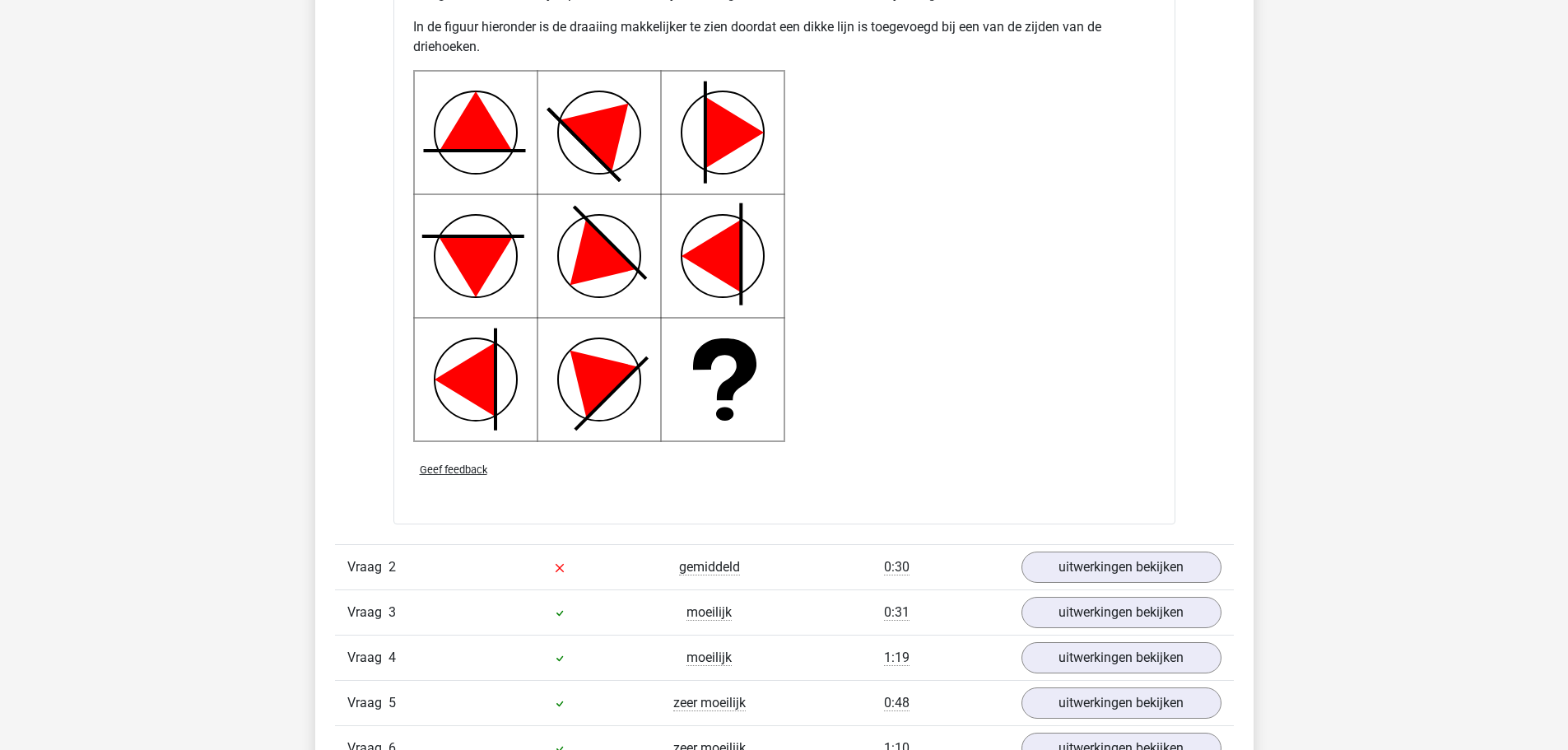
scroll to position [2092, 0]
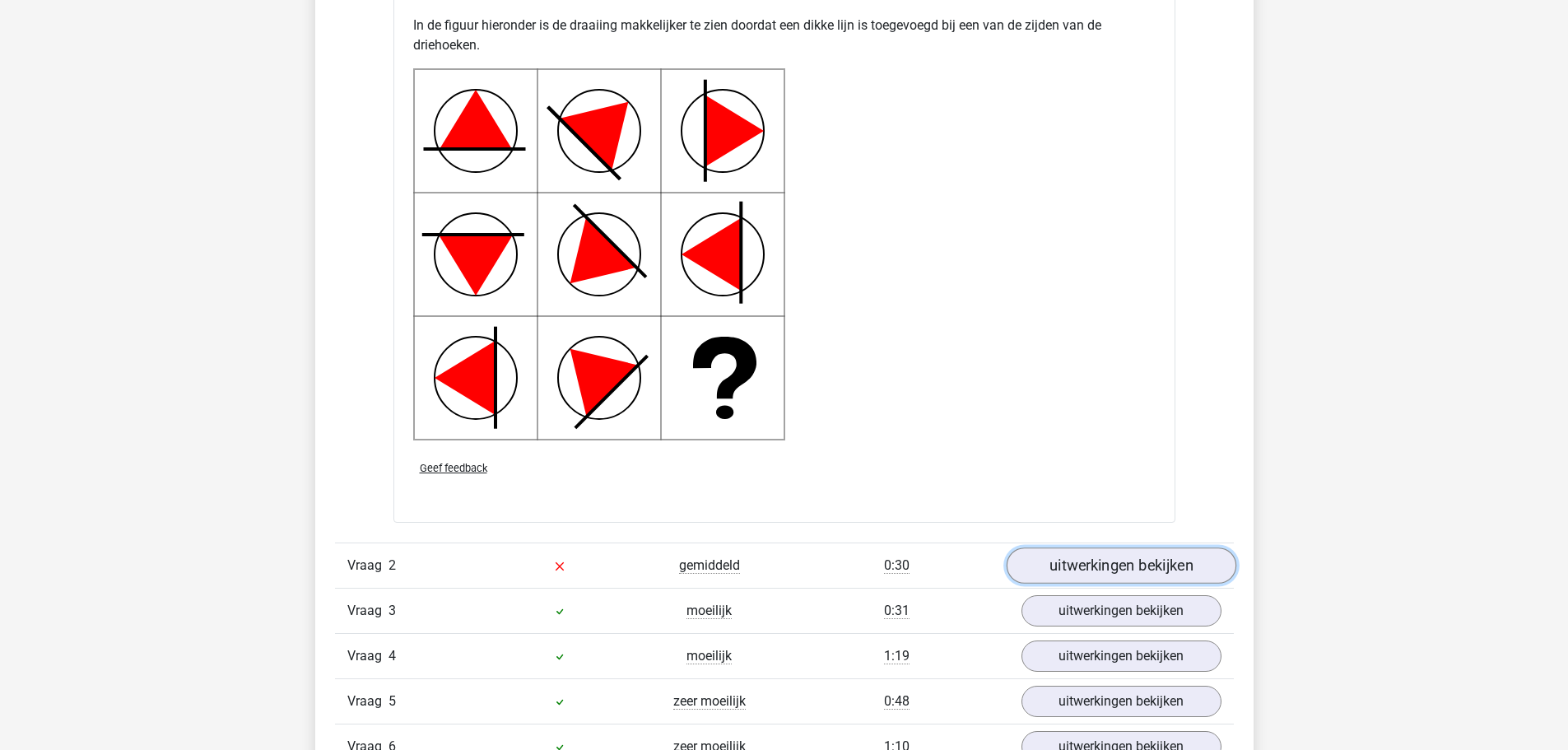
click at [1054, 572] on link "uitwerkingen bekijken" at bounding box center [1121, 566] width 229 height 36
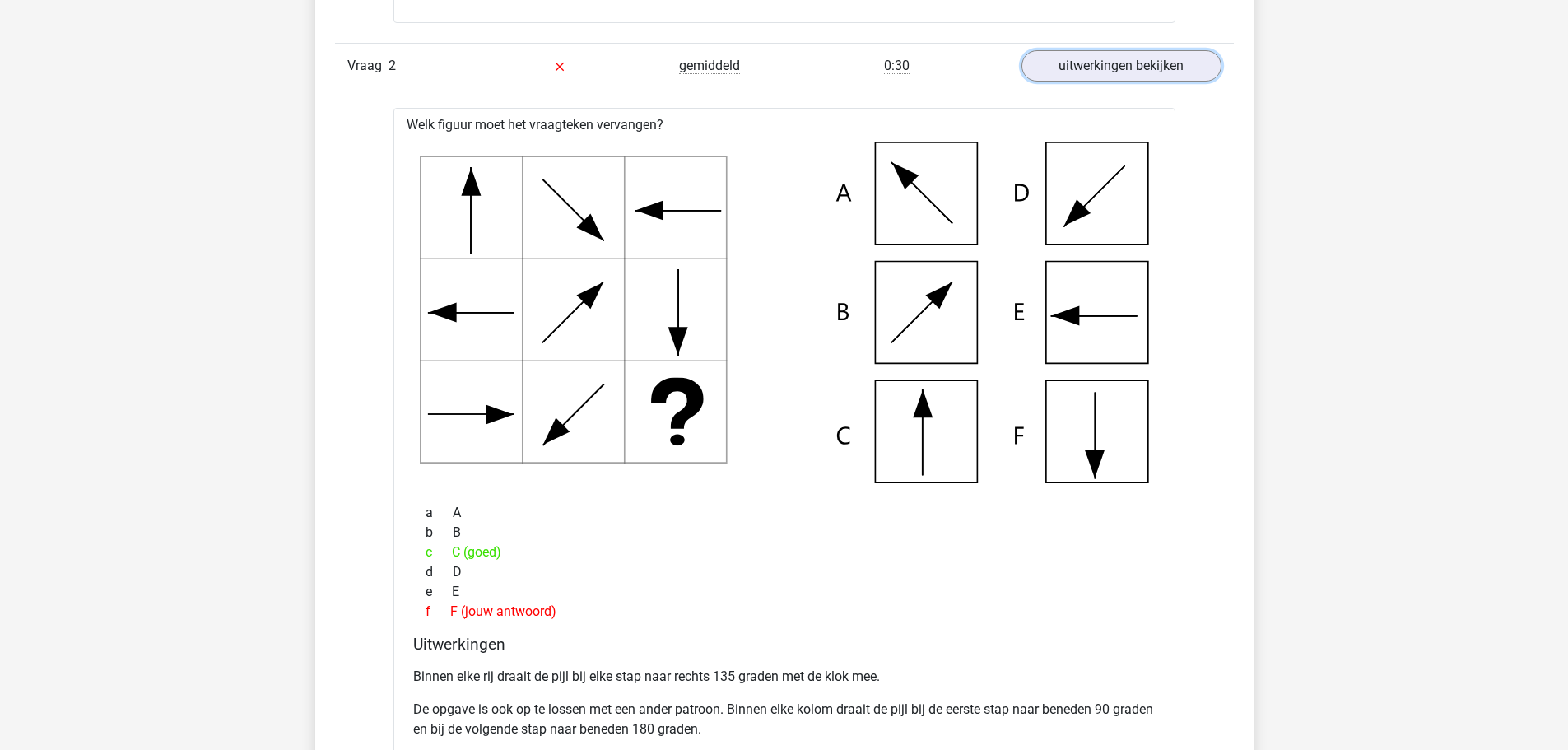
scroll to position [2592, 0]
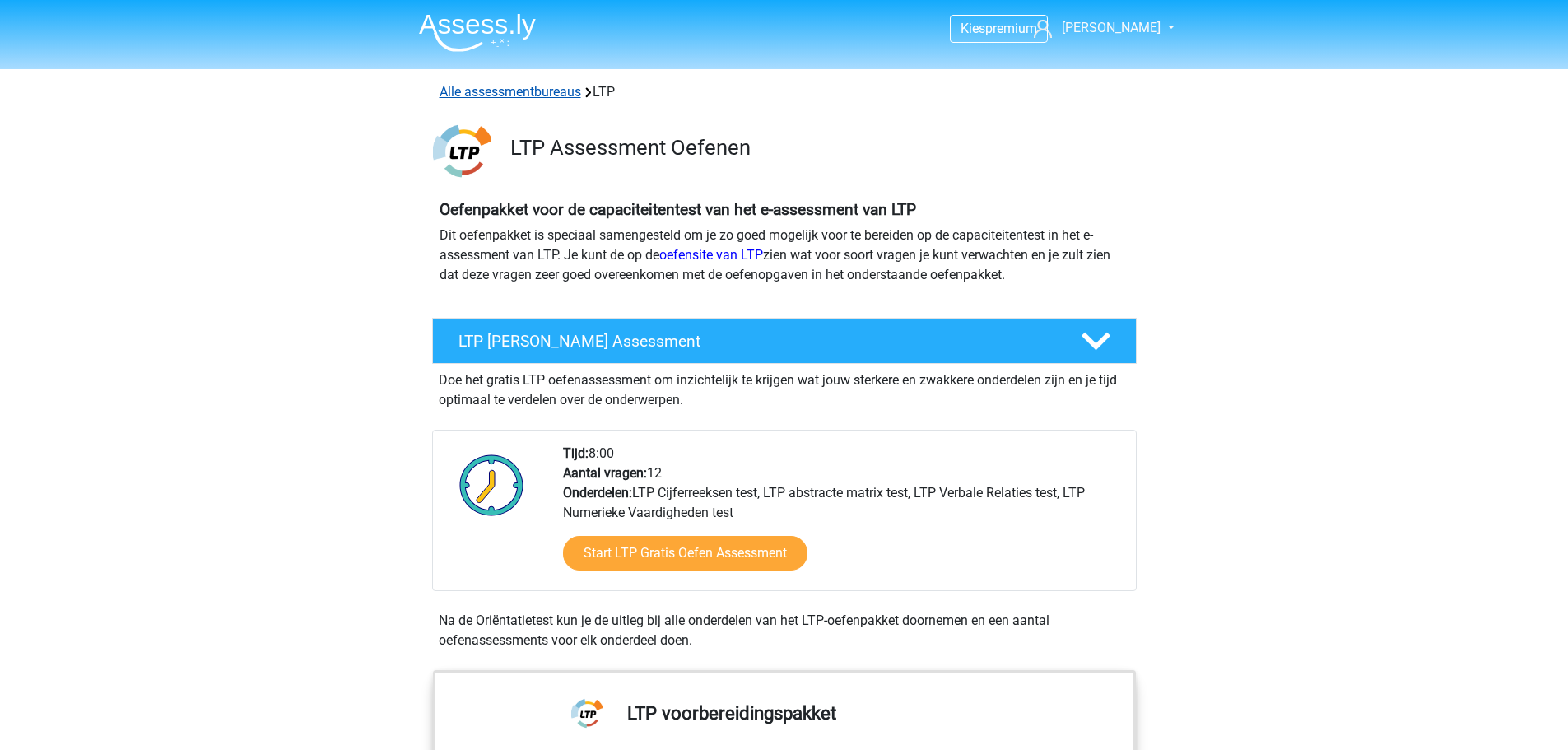
click at [474, 98] on link "Alle assessmentbureaus" at bounding box center [509, 92] width 141 height 16
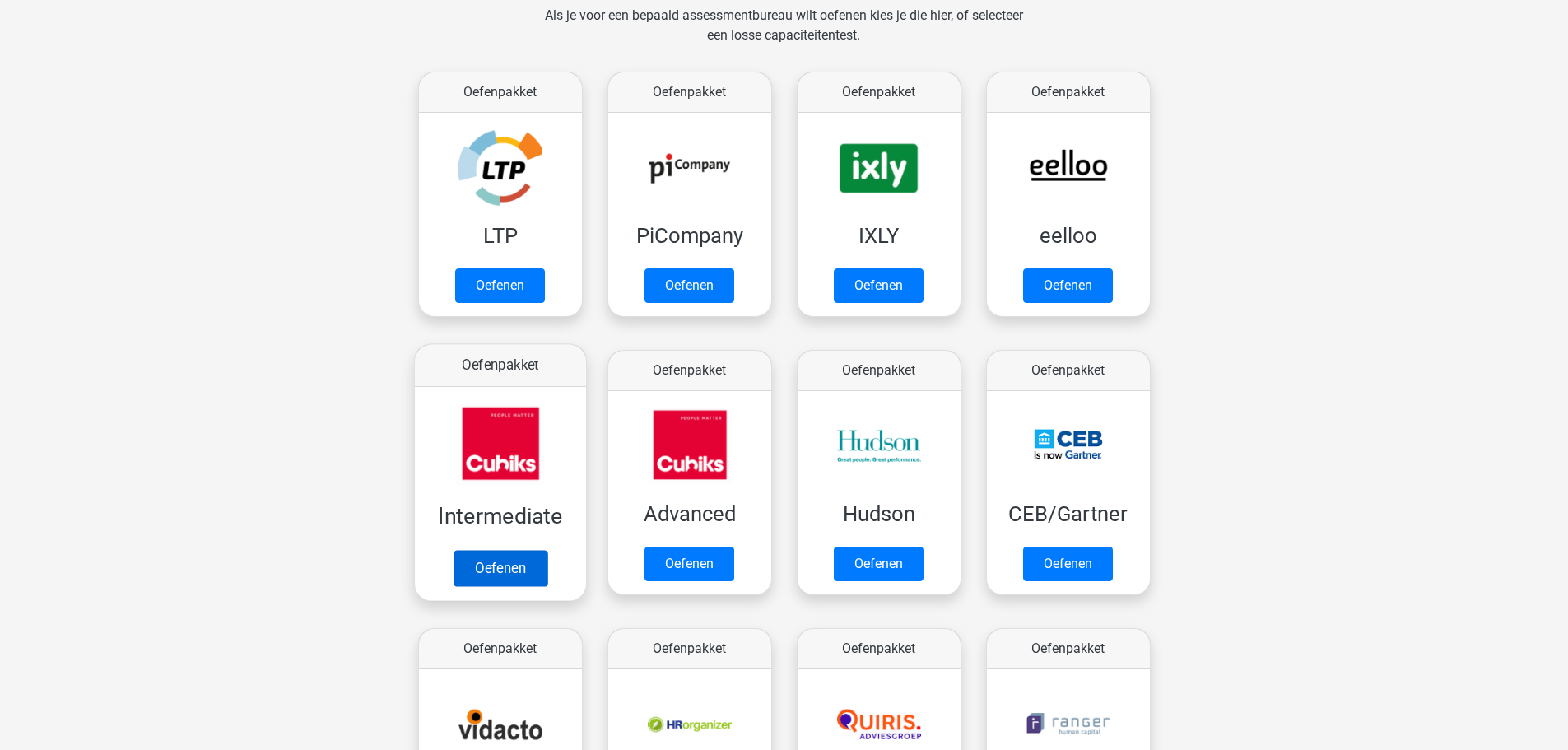
scroll to position [329, 0]
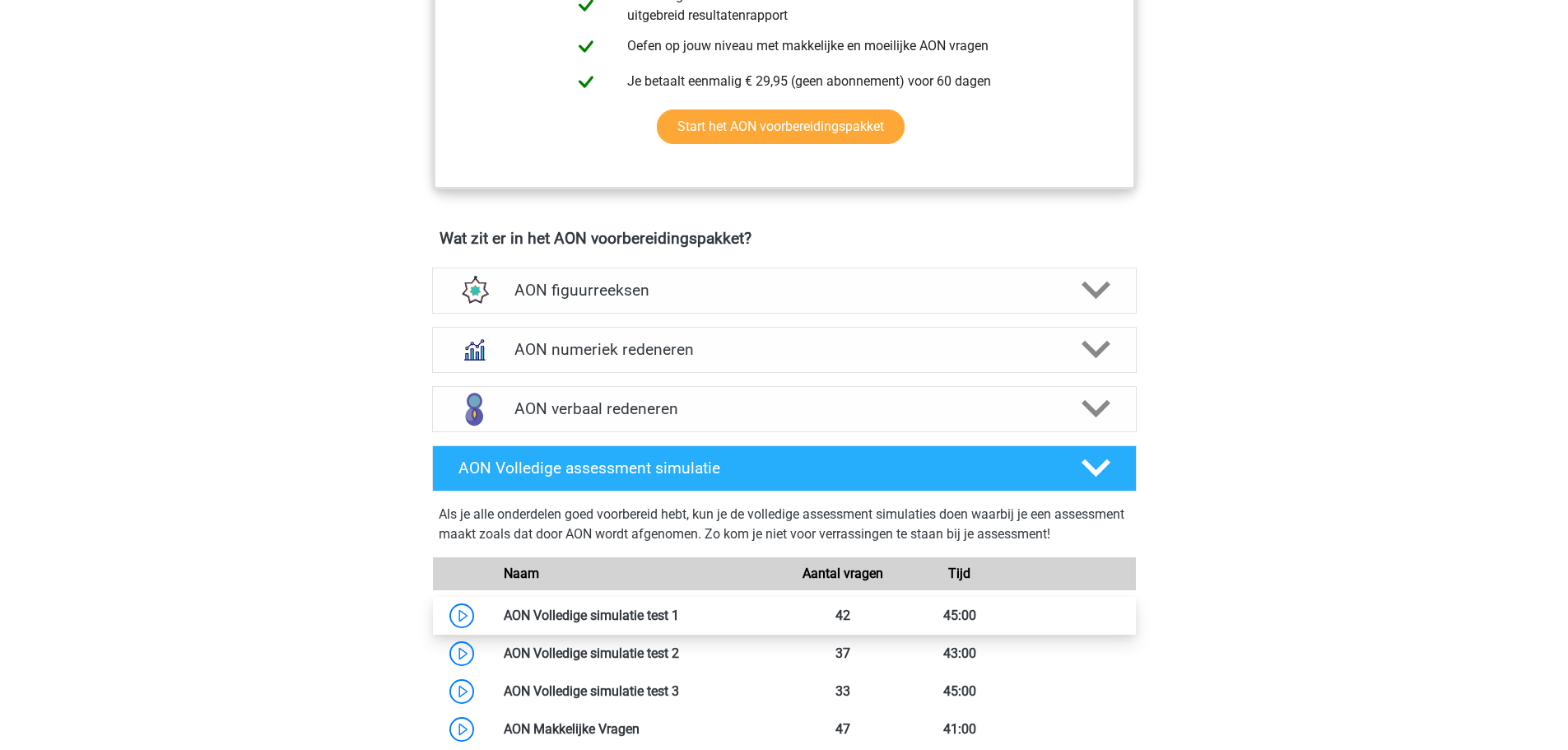
scroll to position [988, 0]
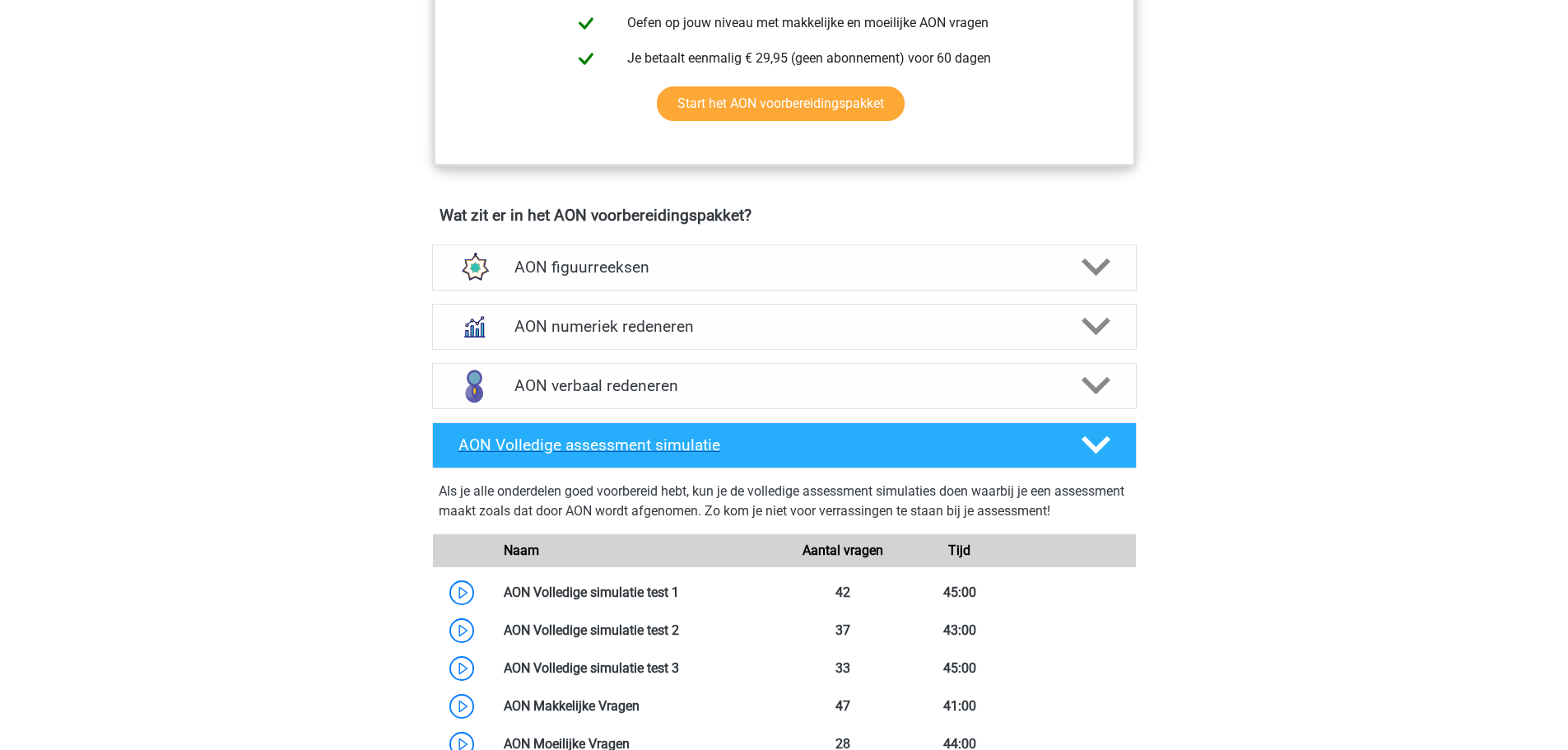
click at [816, 451] on h4 "AON Volledige assessment simulatie" at bounding box center [756, 445] width 596 height 18
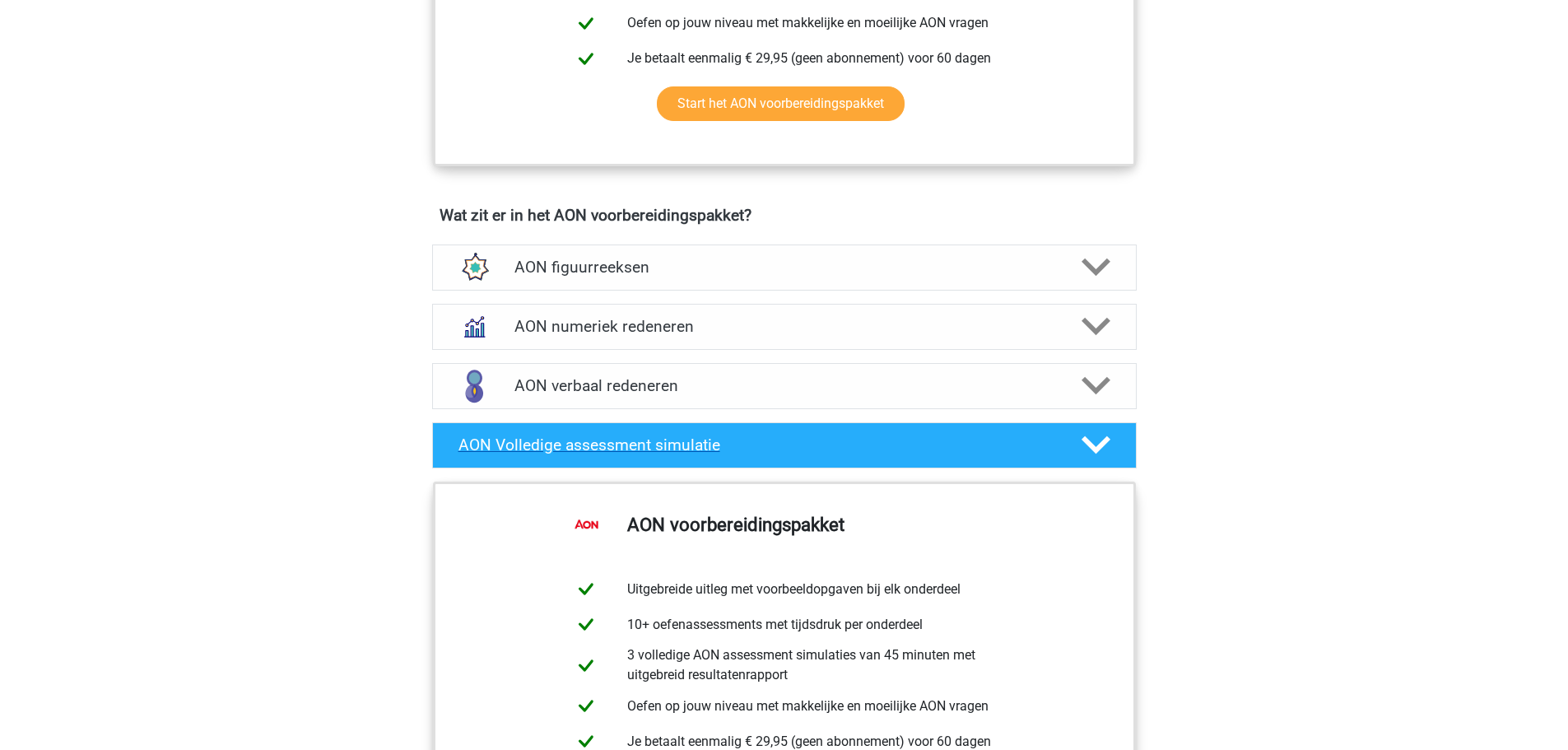
click at [710, 454] on h4 "AON Volledige assessment simulatie" at bounding box center [756, 445] width 596 height 18
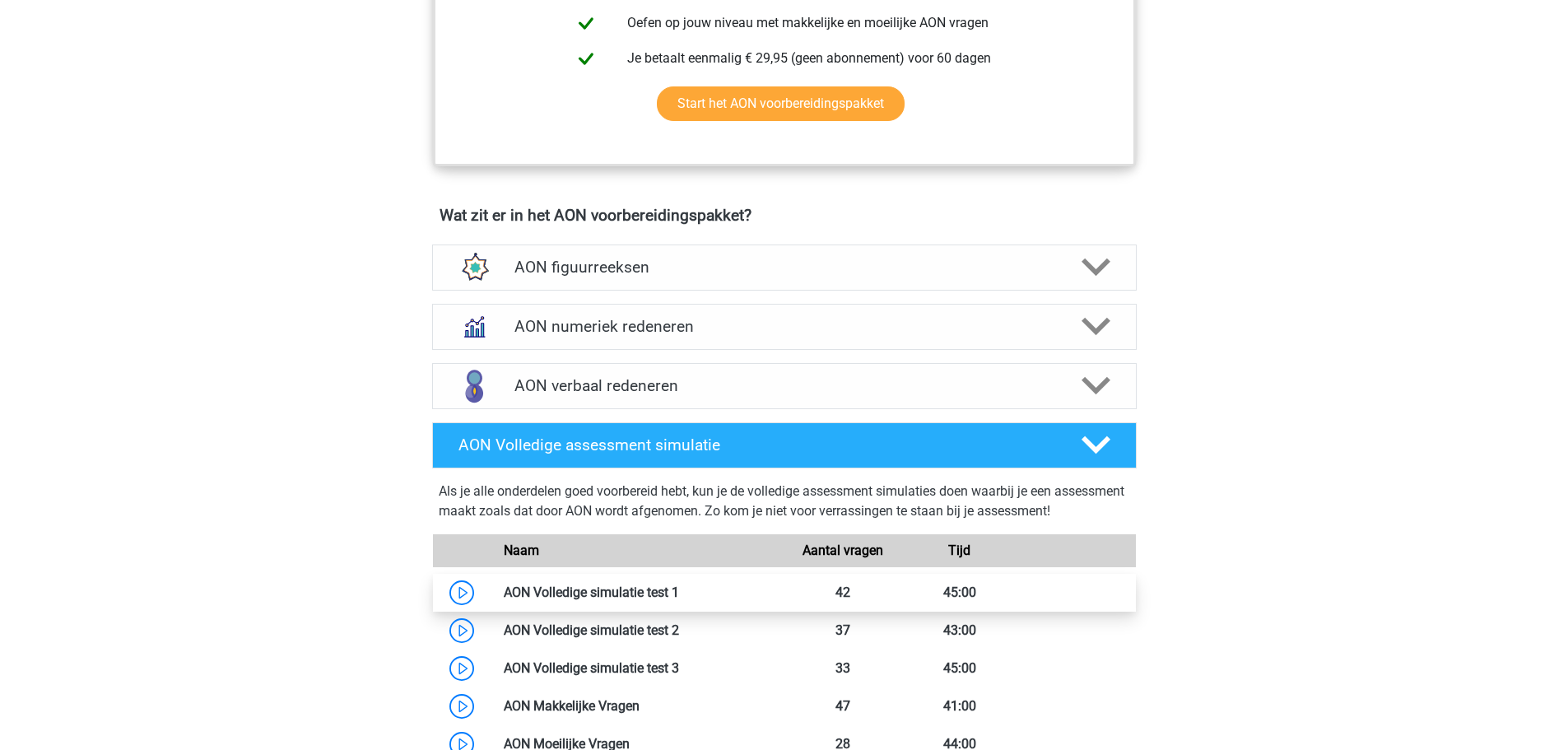
click at [679, 592] on link at bounding box center [679, 592] width 0 height 16
click at [662, 266] on h4 "AON figuurreeksen" at bounding box center [783, 267] width 539 height 18
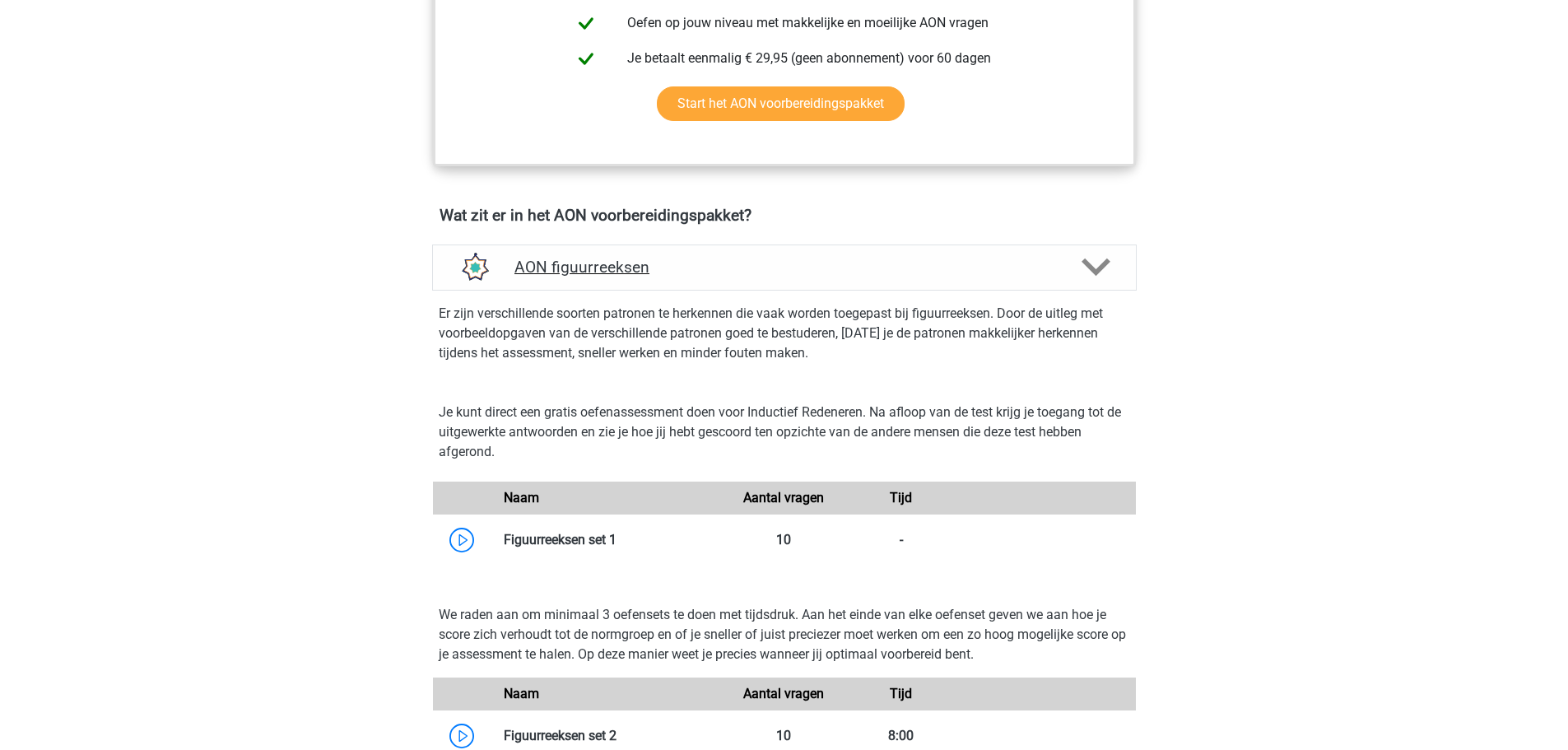
click at [715, 272] on h4 "AON figuurreeksen" at bounding box center [783, 267] width 539 height 18
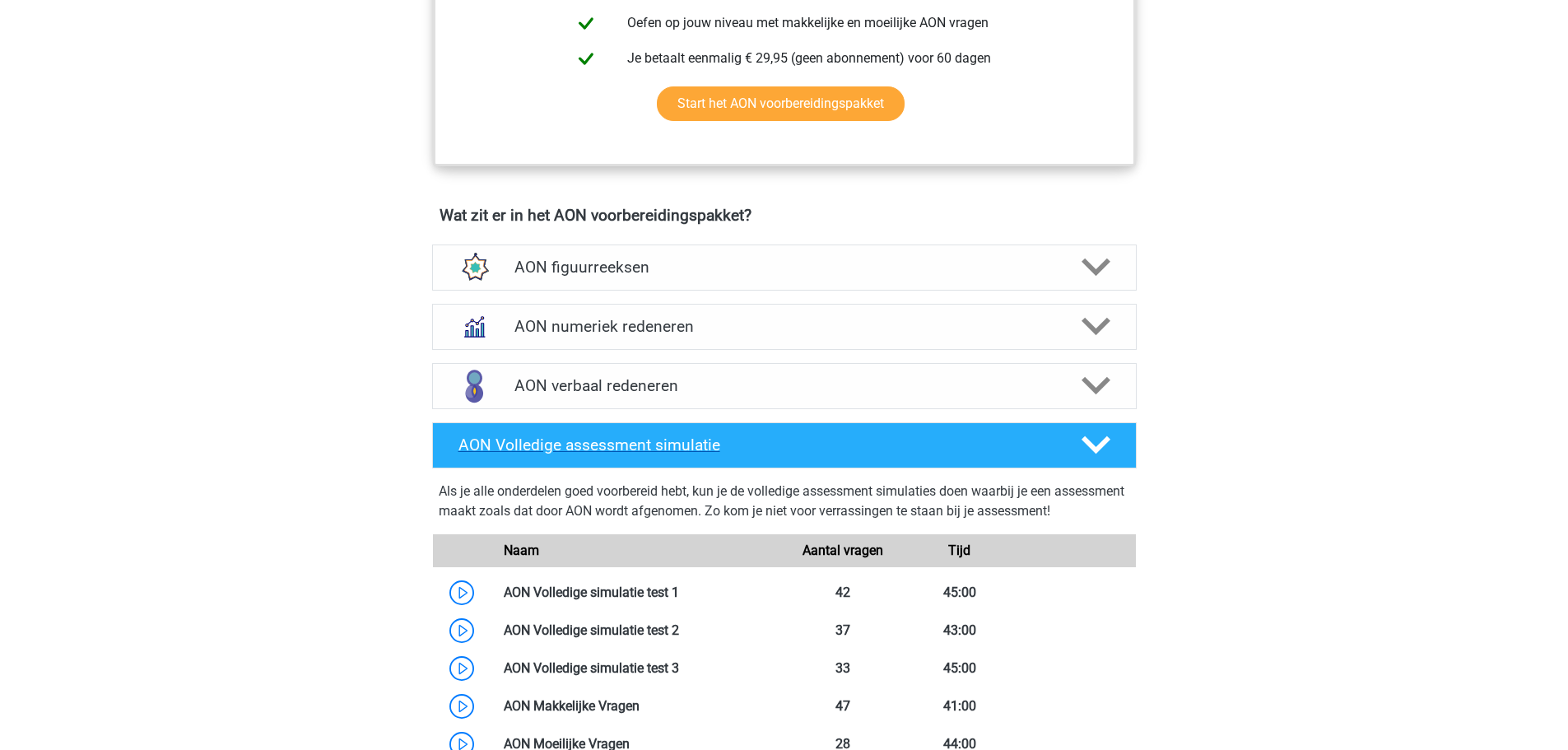
click at [872, 461] on div "AON Volledige assessment simulatie" at bounding box center [784, 446] width 704 height 46
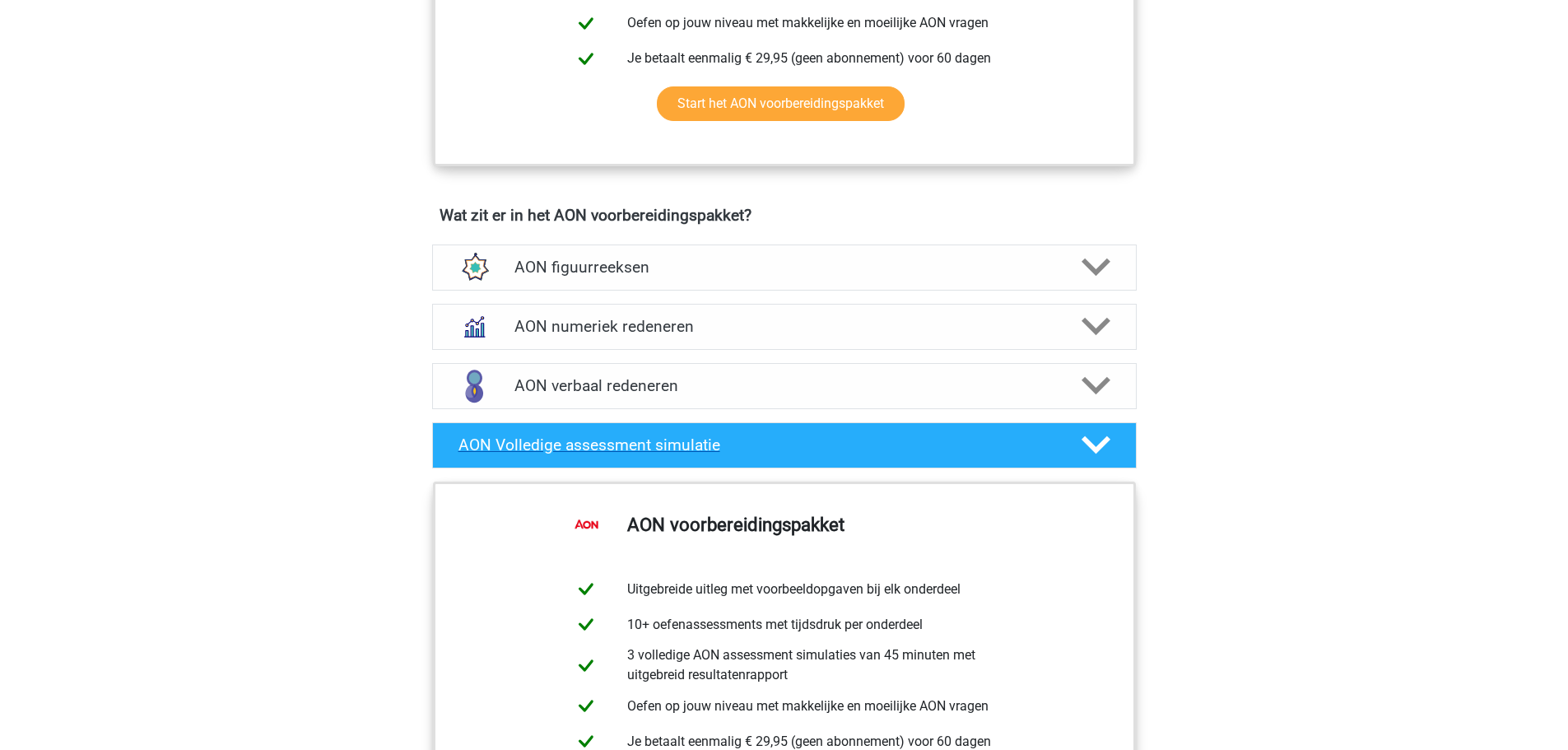
click at [872, 461] on div "AON Volledige assessment simulatie" at bounding box center [784, 446] width 704 height 46
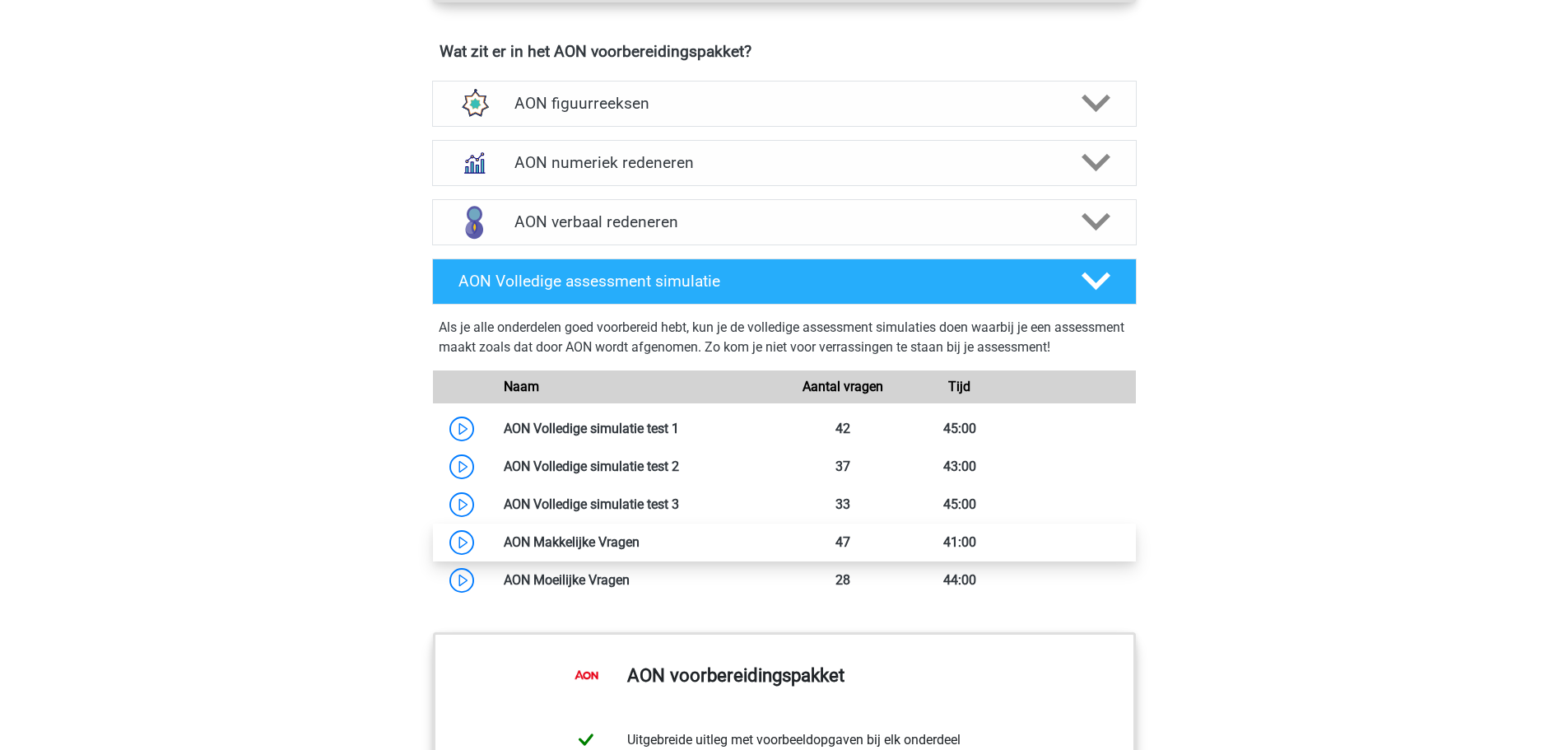
scroll to position [1152, 0]
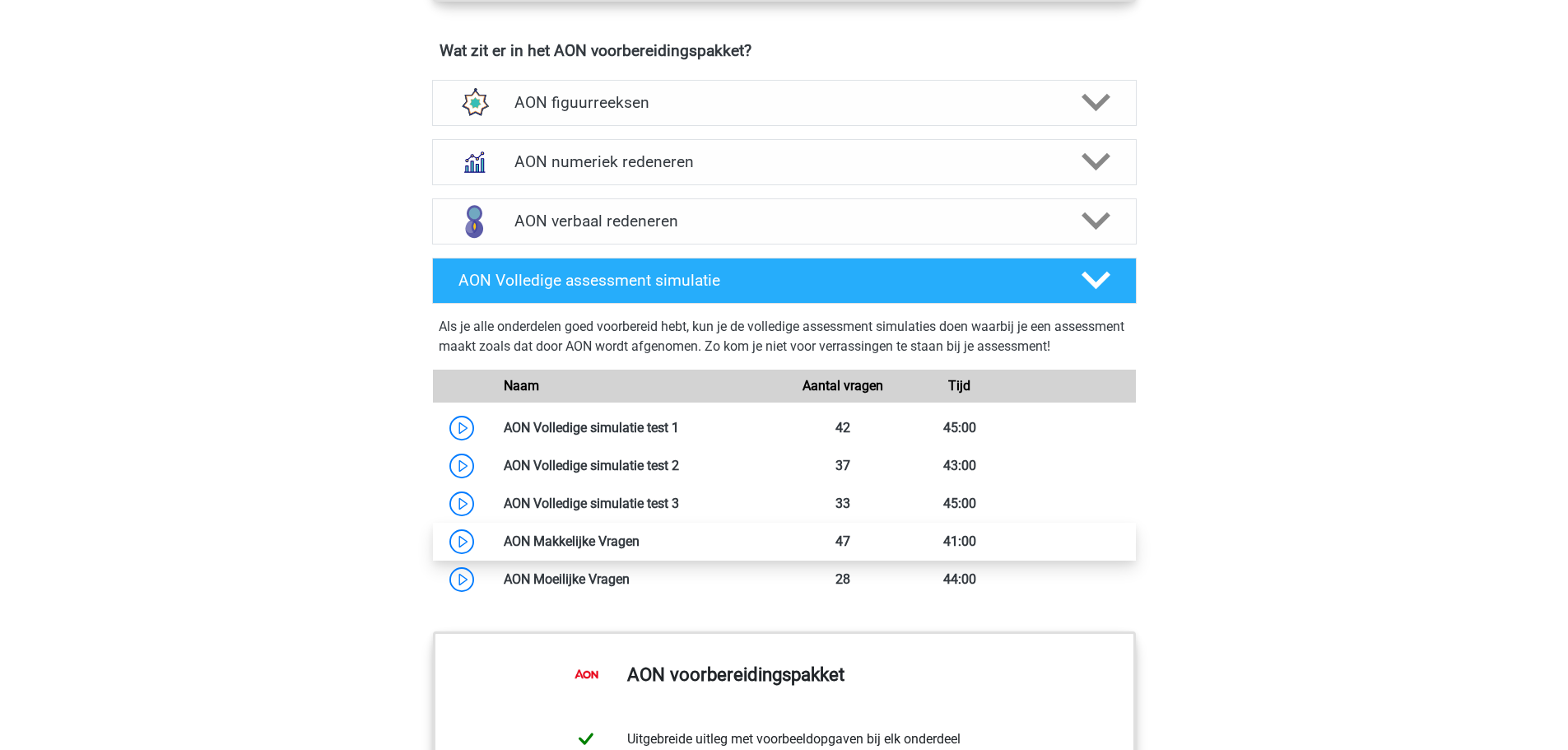
click at [640, 535] on link at bounding box center [640, 541] width 0 height 16
click at [816, 294] on div "AON Volledige assessment simulatie" at bounding box center [784, 281] width 704 height 46
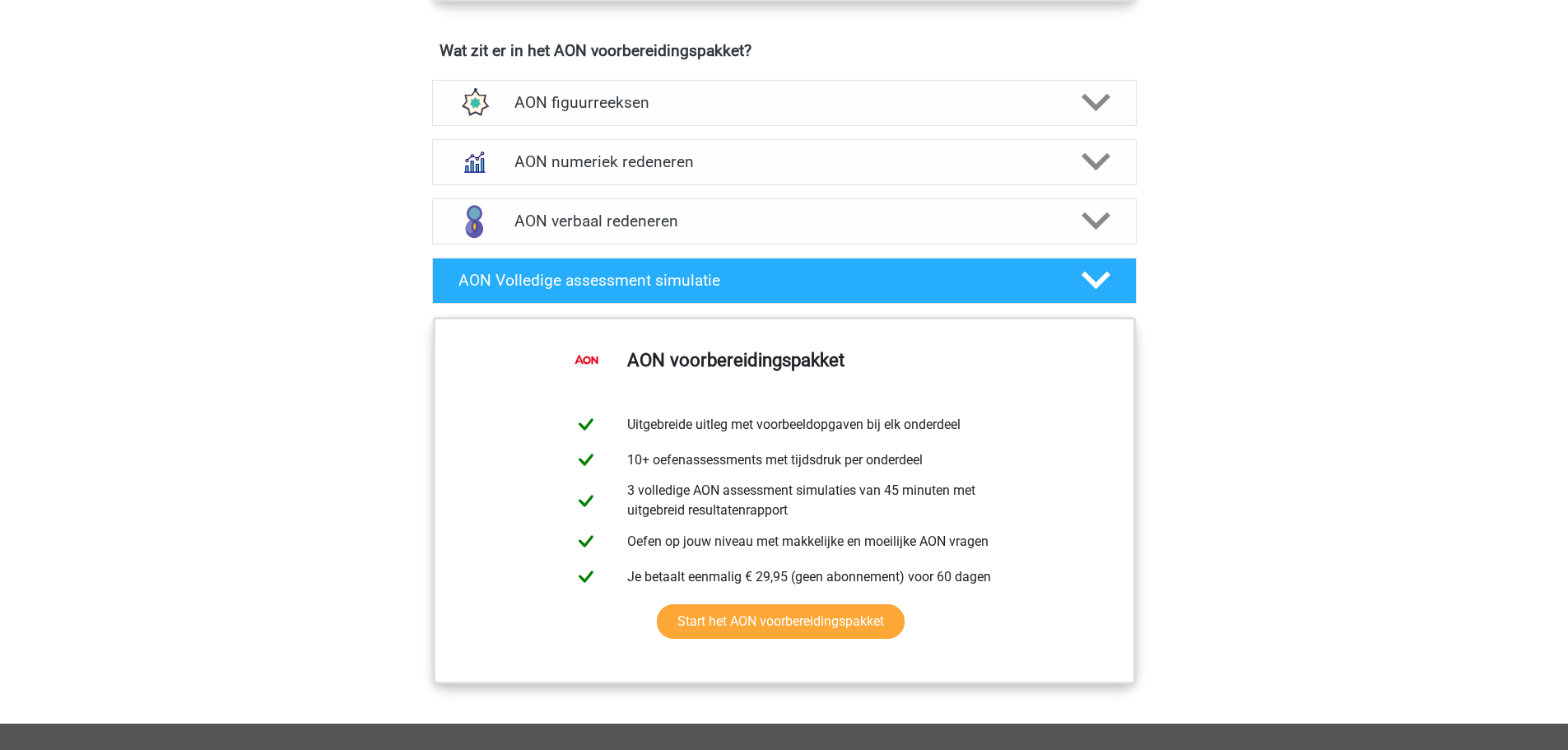
click at [799, 129] on div "AON figuurreeksen Er zijn verschillende soorten patronen te herkennen die vaak …" at bounding box center [784, 103] width 768 height 59
click at [799, 116] on div "AON figuurreeksen" at bounding box center [784, 103] width 704 height 46
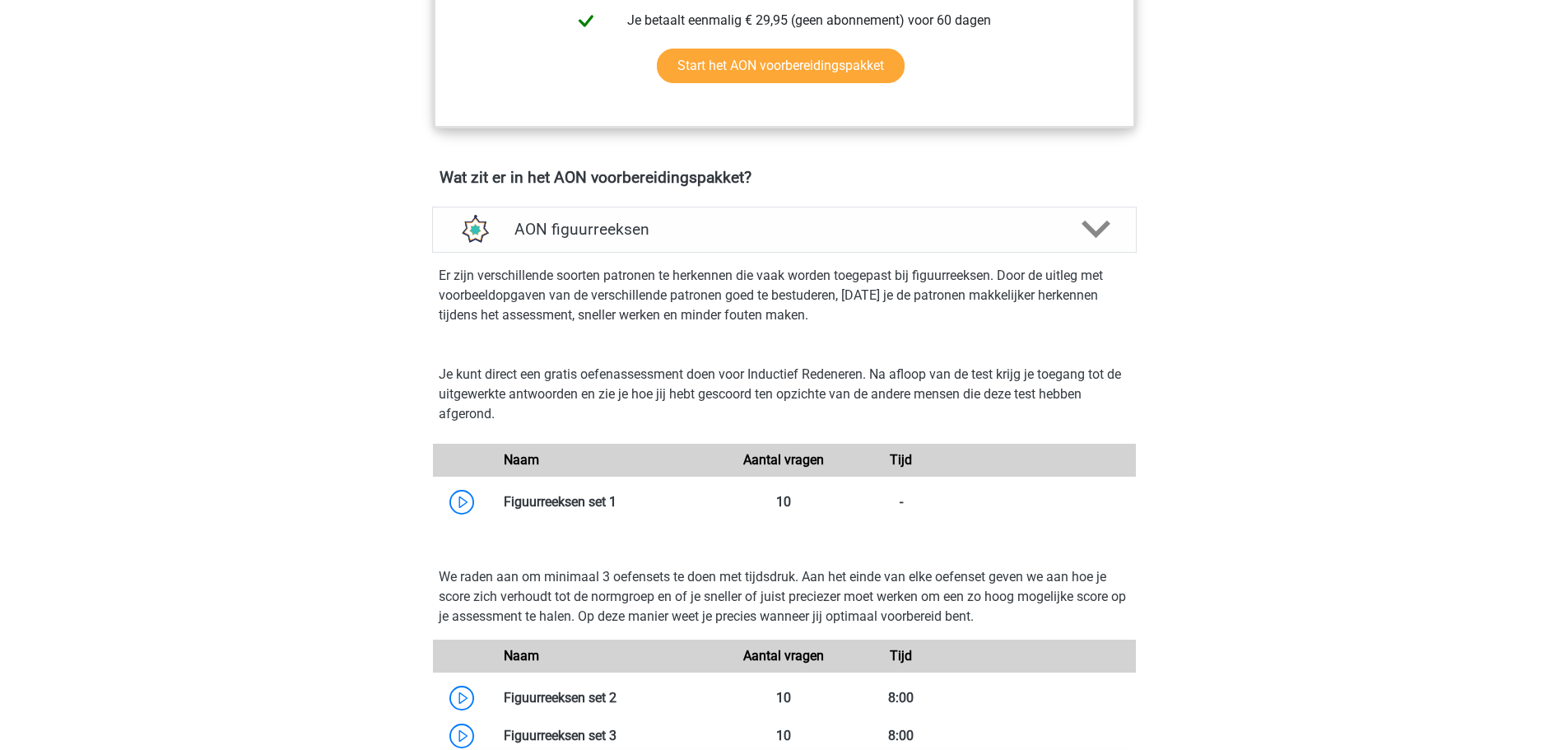
scroll to position [1317, 0]
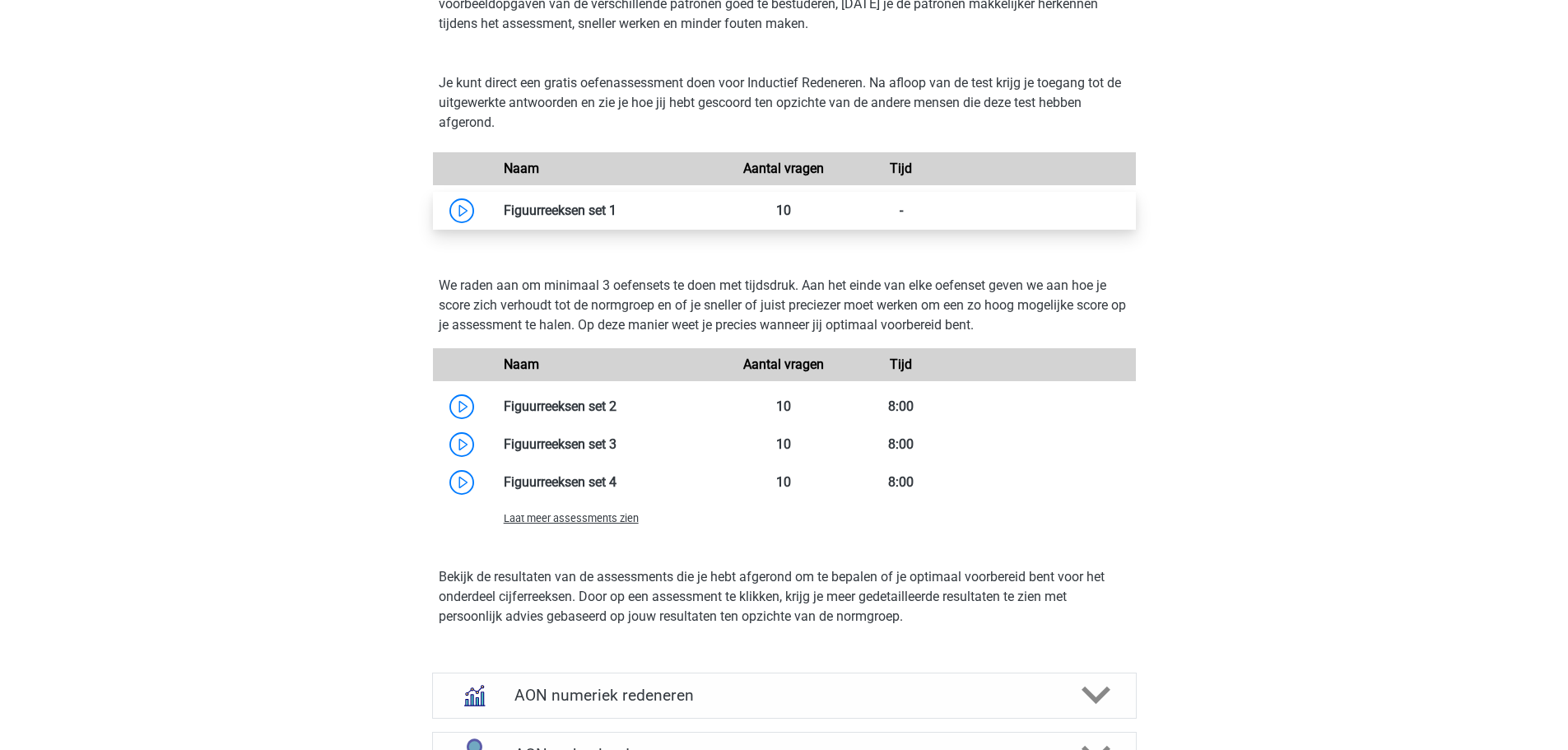
click at [617, 212] on link at bounding box center [617, 210] width 0 height 16
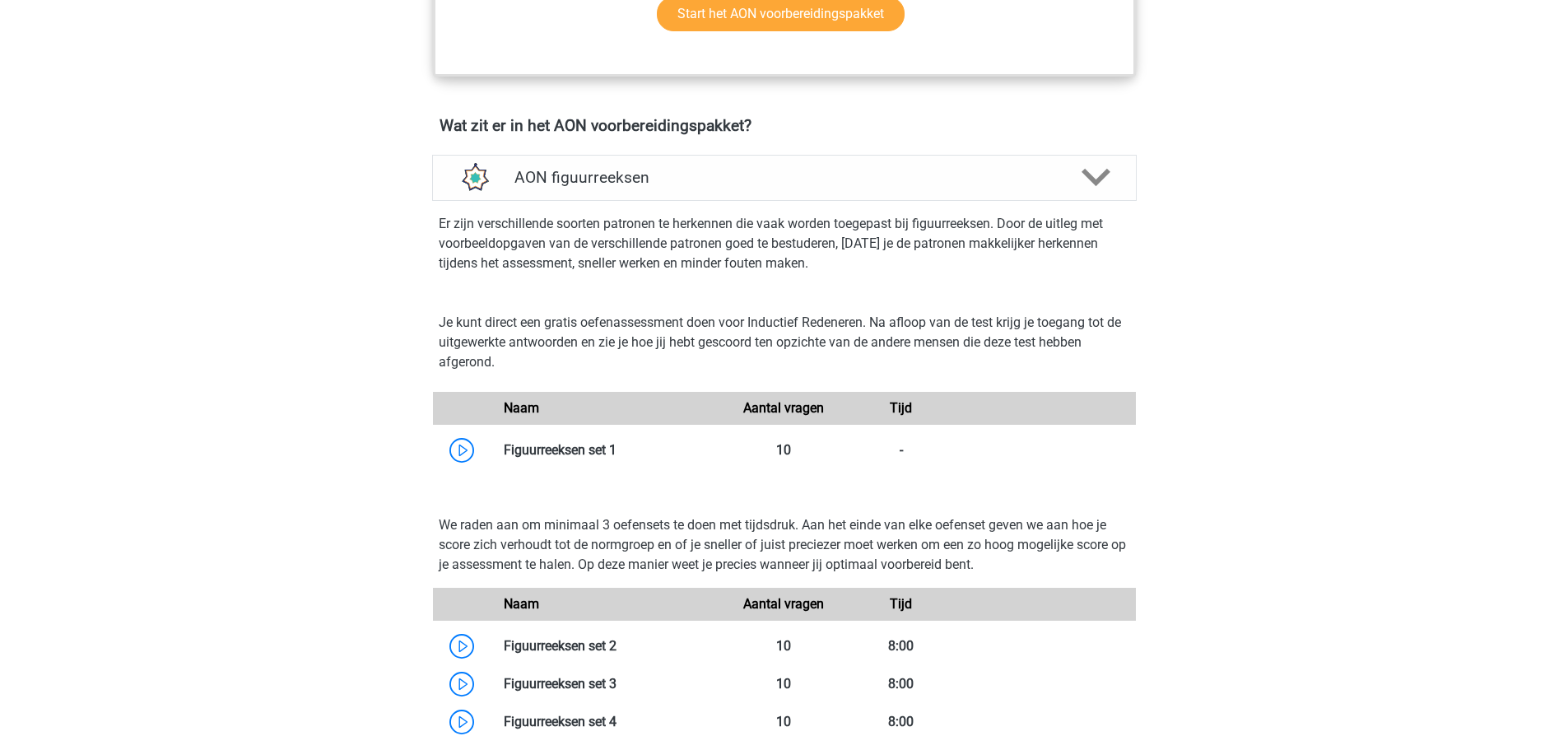
scroll to position [905, 0]
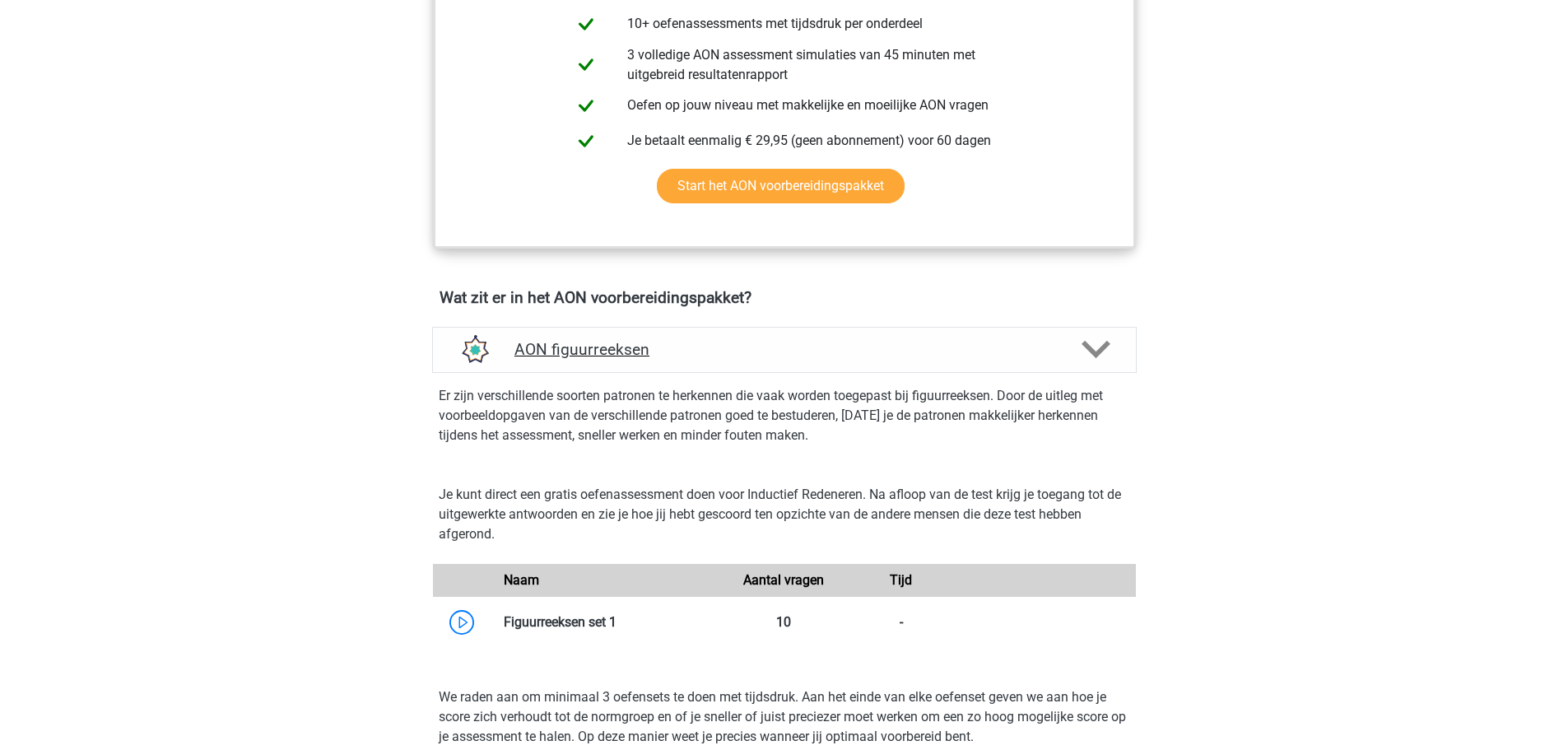
click at [747, 336] on div "AON figuurreeksen" at bounding box center [784, 350] width 704 height 46
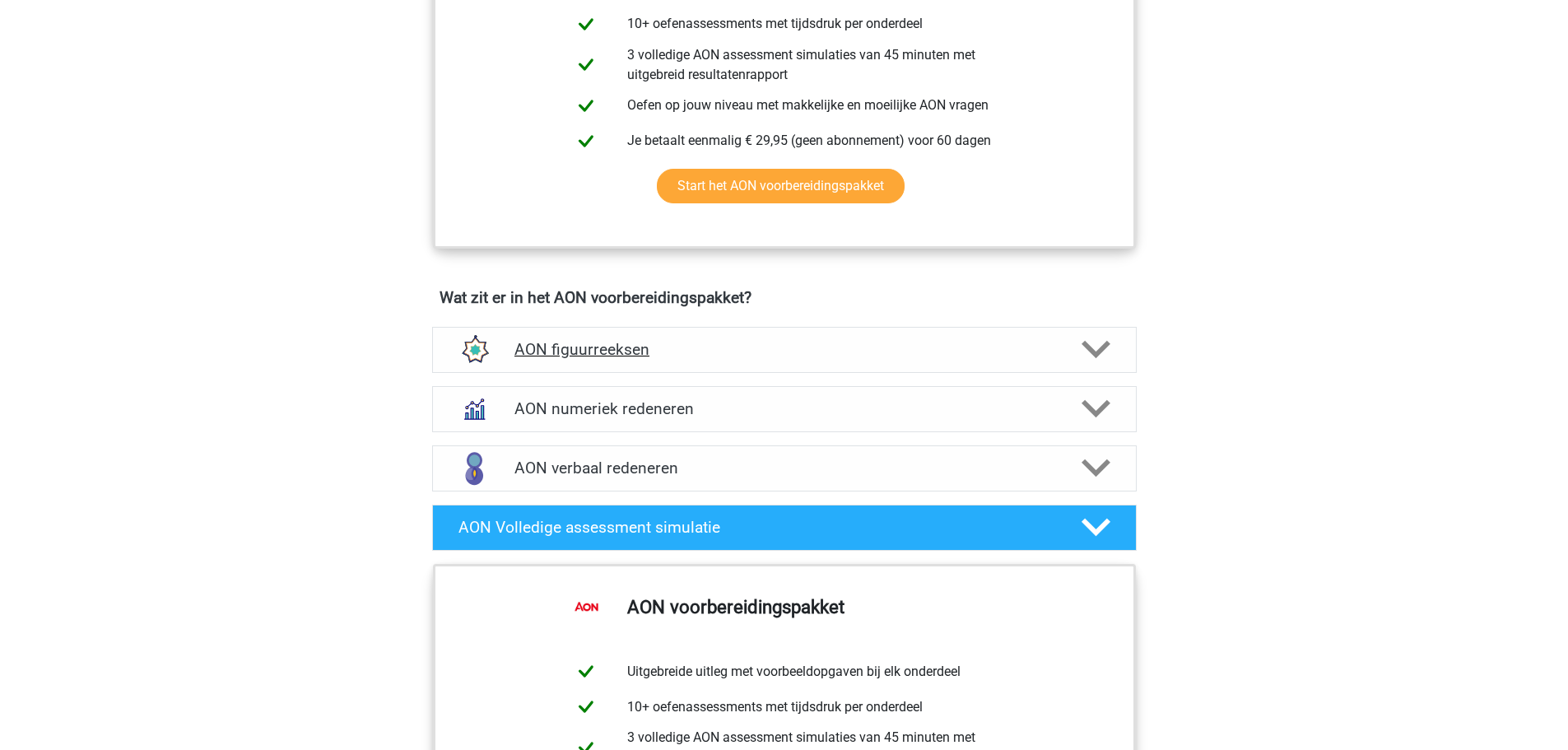
click at [747, 336] on div "AON figuurreeksen" at bounding box center [784, 350] width 704 height 46
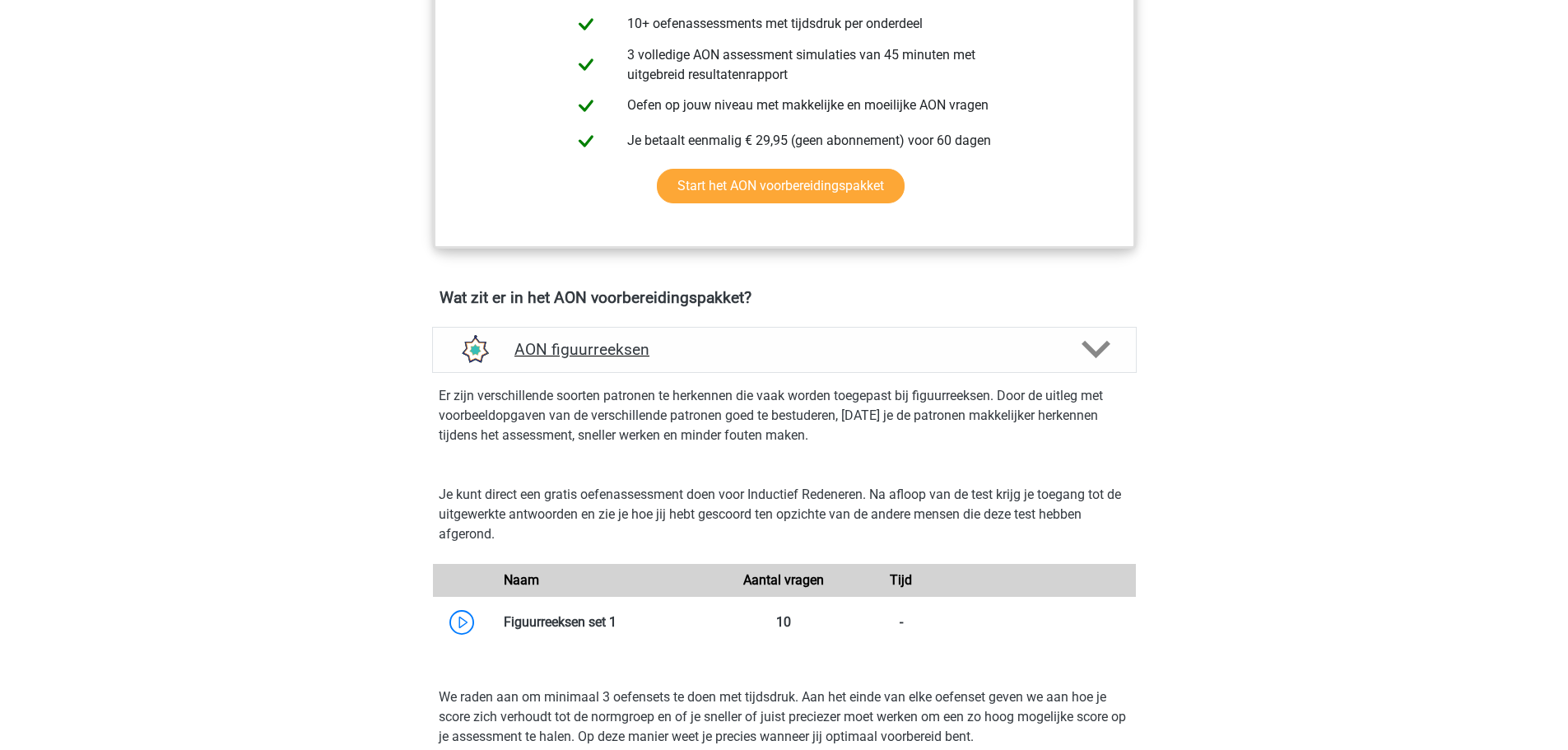
click at [747, 336] on div "AON figuurreeksen" at bounding box center [784, 350] width 704 height 46
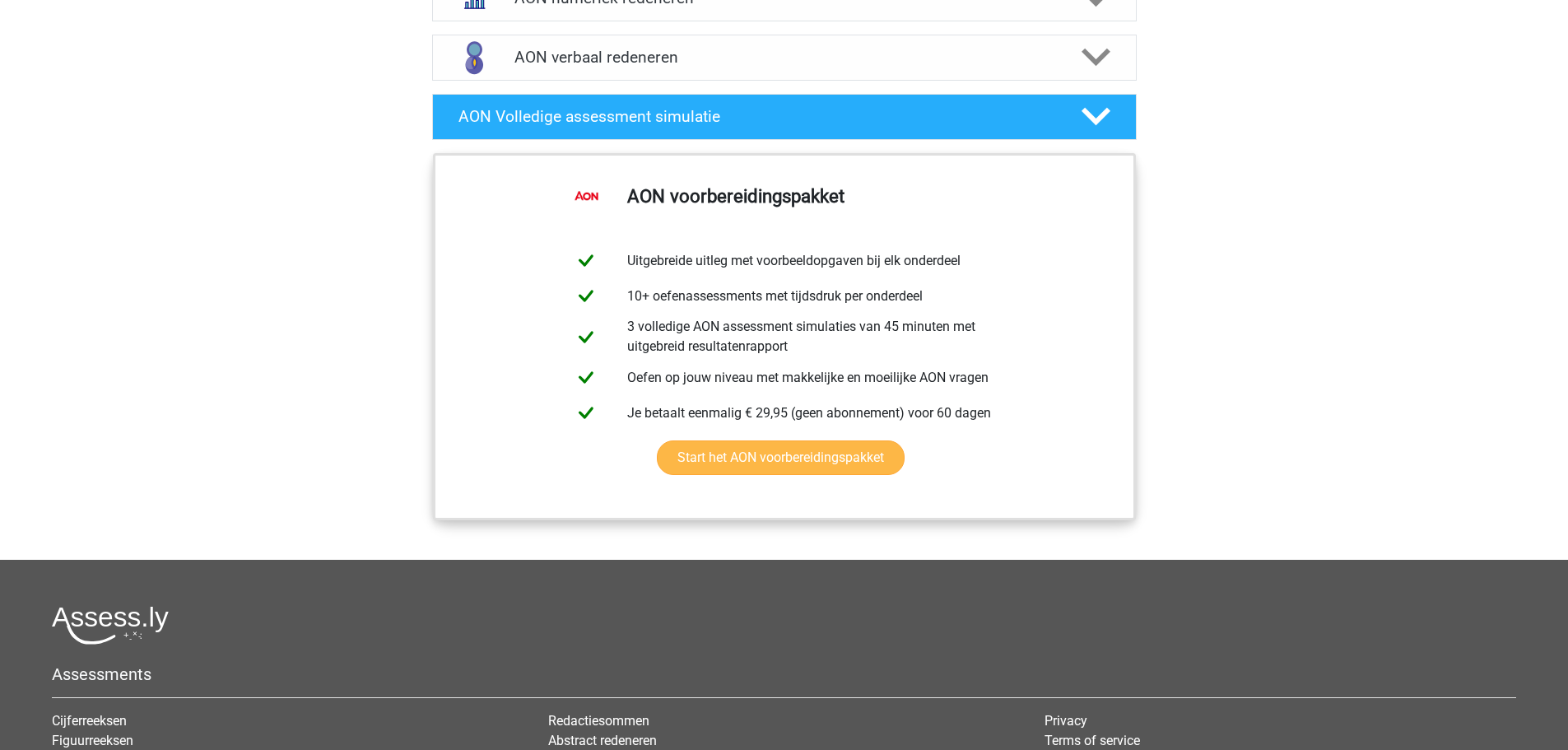
scroll to position [1317, 0]
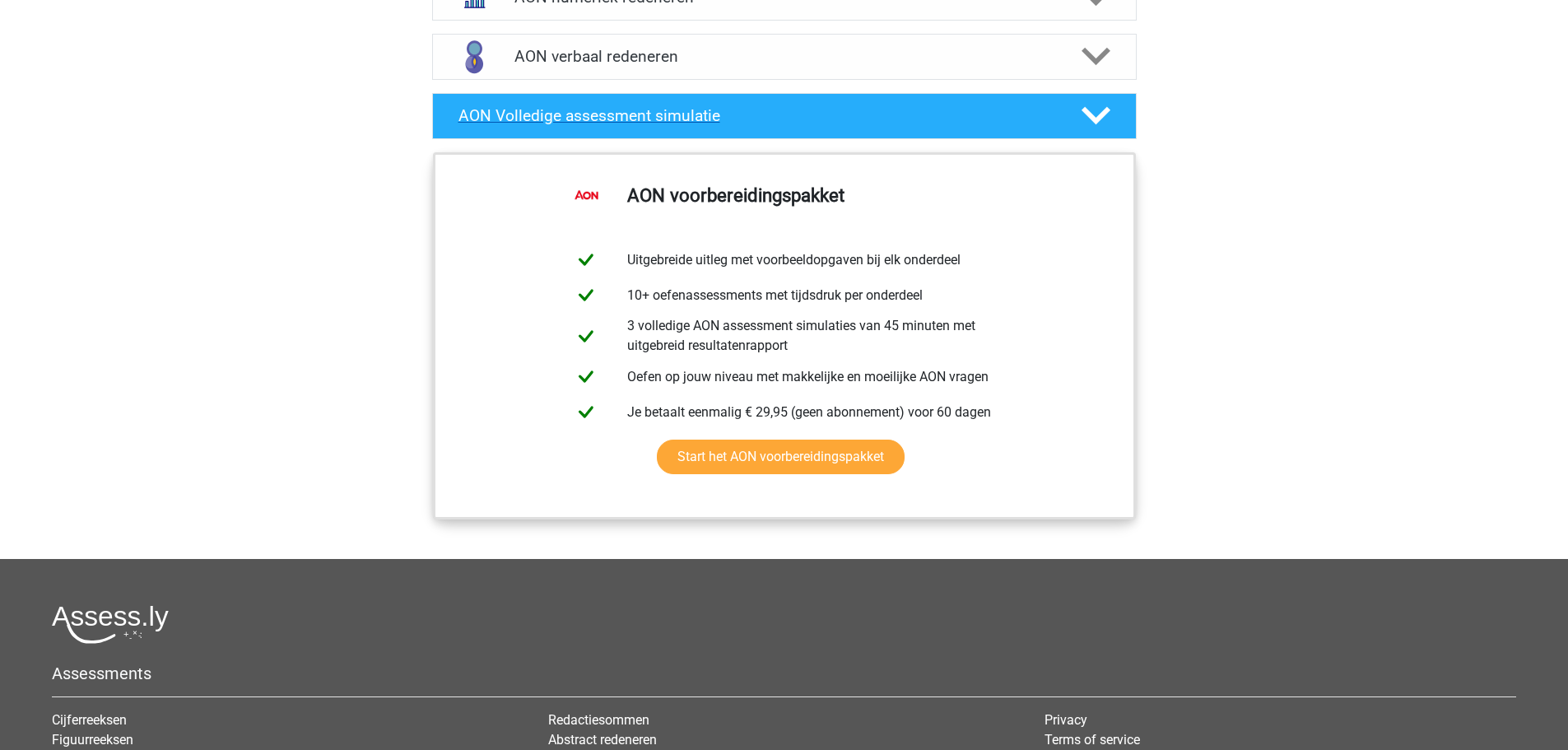
click at [770, 124] on h4 "AON Volledige assessment simulatie" at bounding box center [756, 116] width 596 height 18
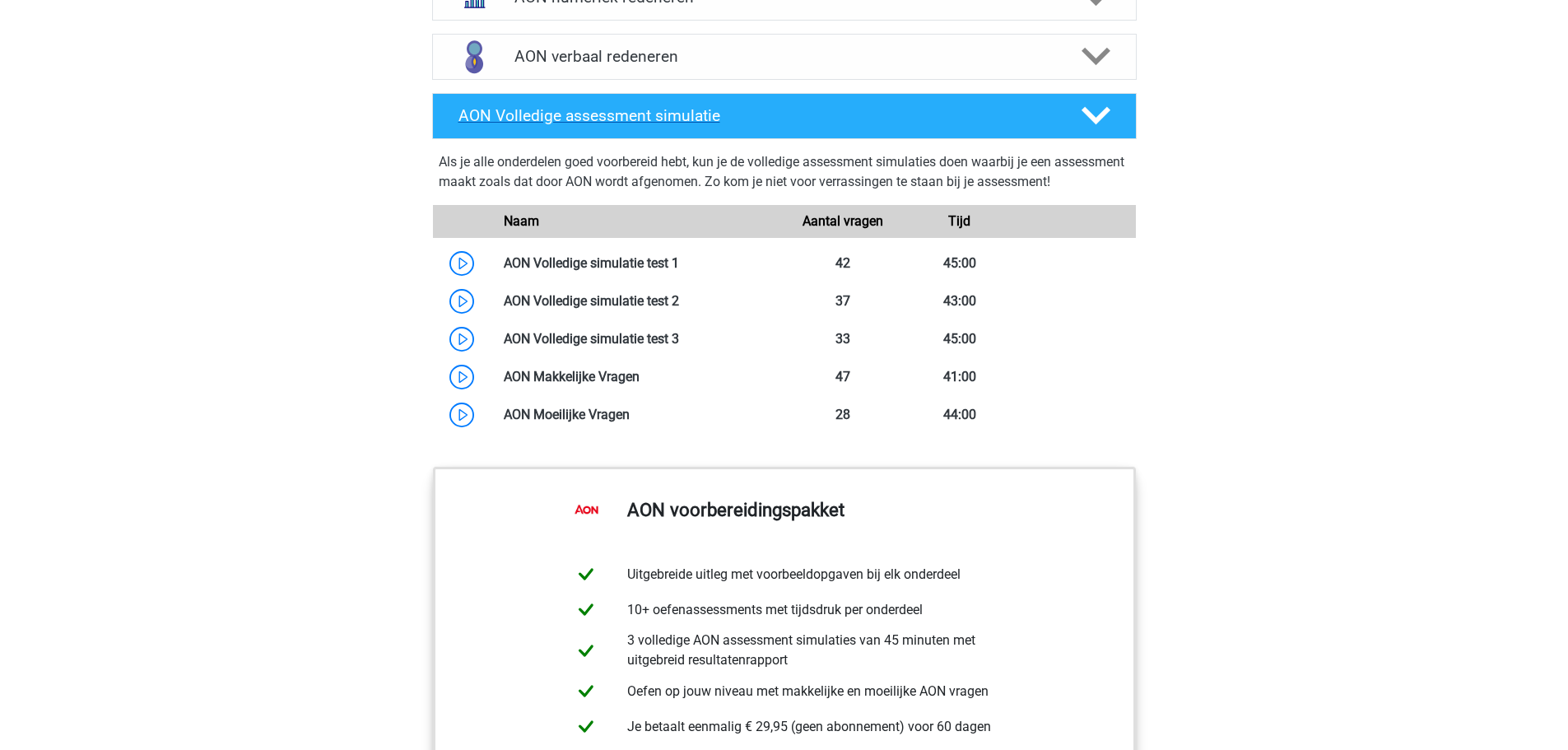
click at [790, 116] on h4 "AON Volledige assessment simulatie" at bounding box center [756, 116] width 596 height 18
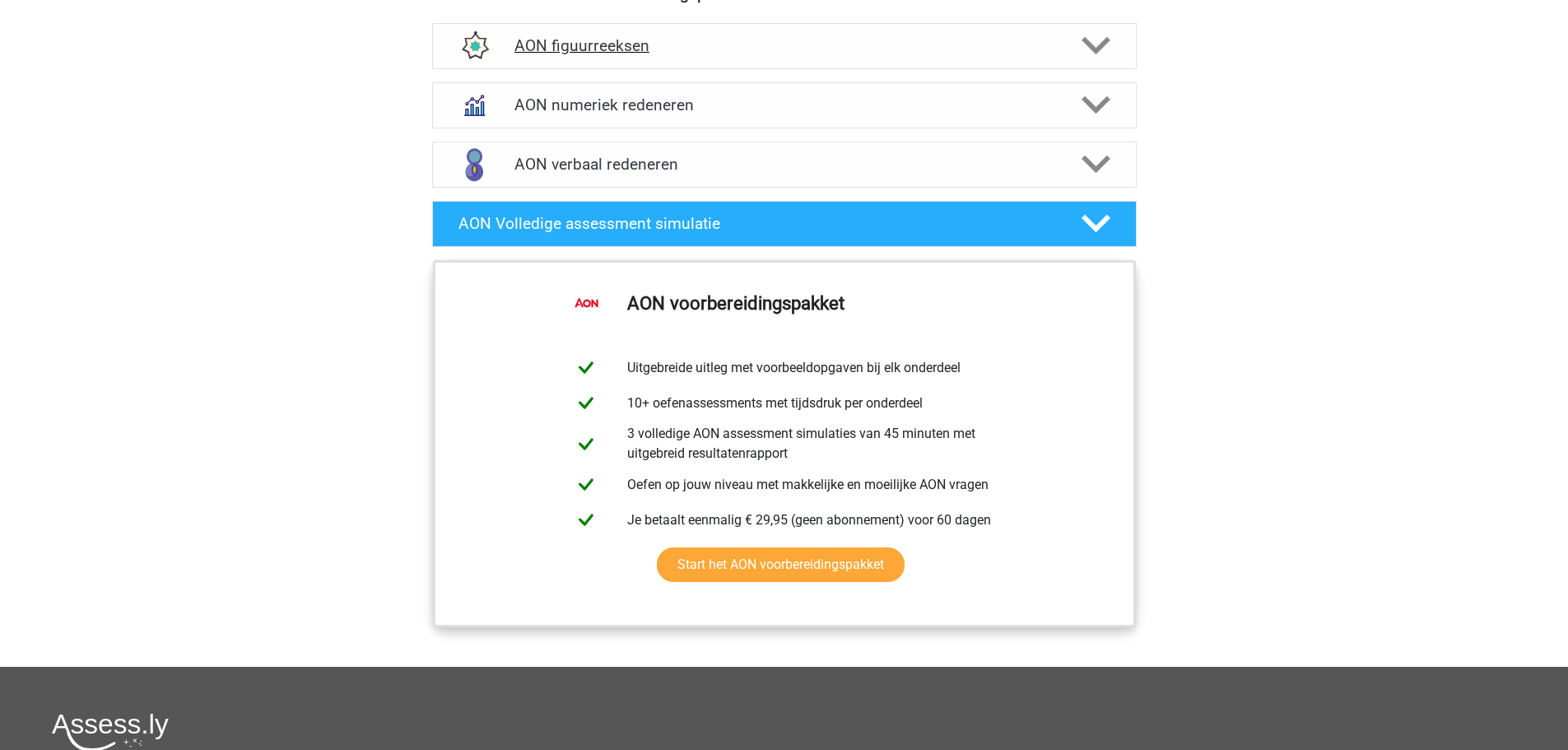
scroll to position [1070, 0]
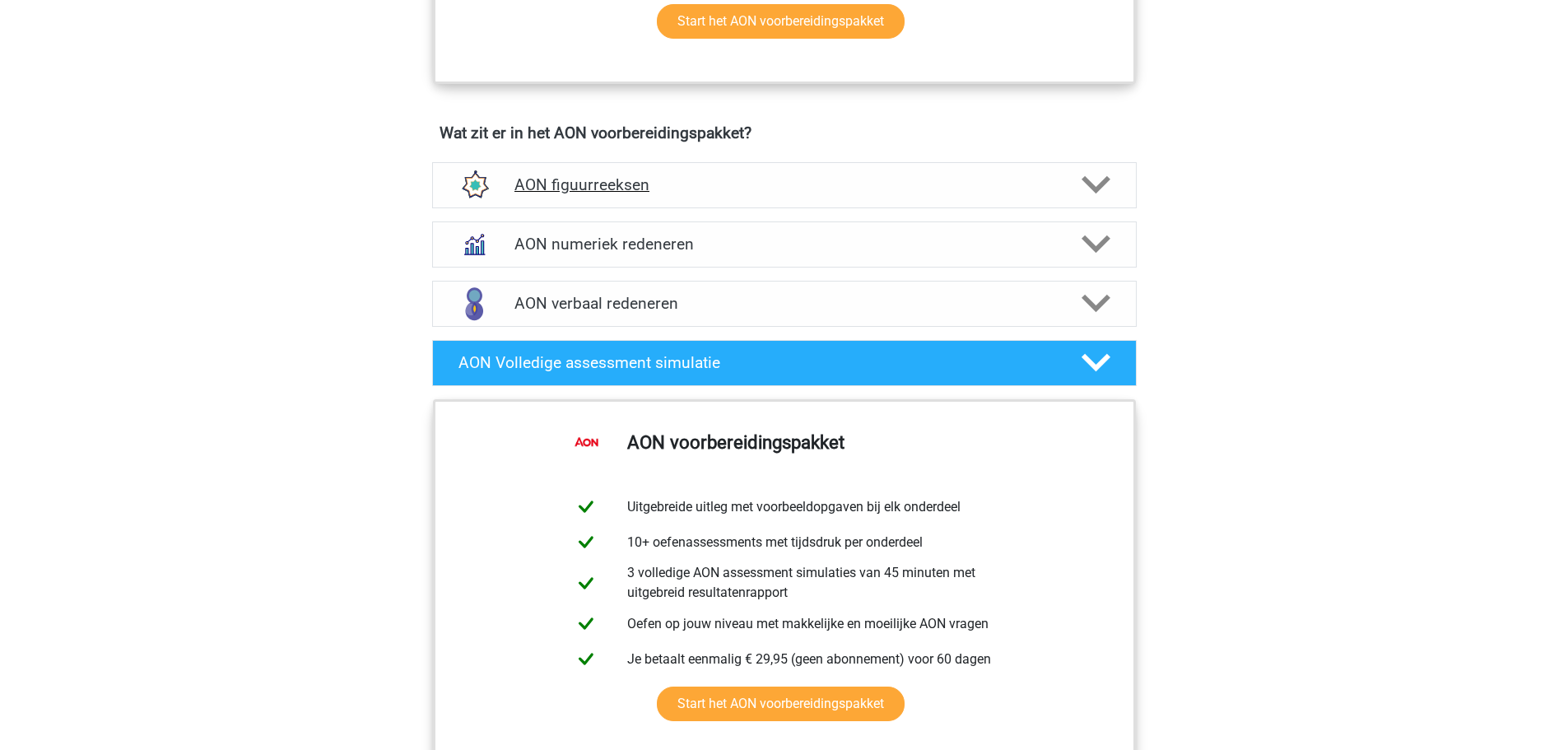
click at [780, 199] on div "AON figuurreeksen" at bounding box center [784, 185] width 704 height 46
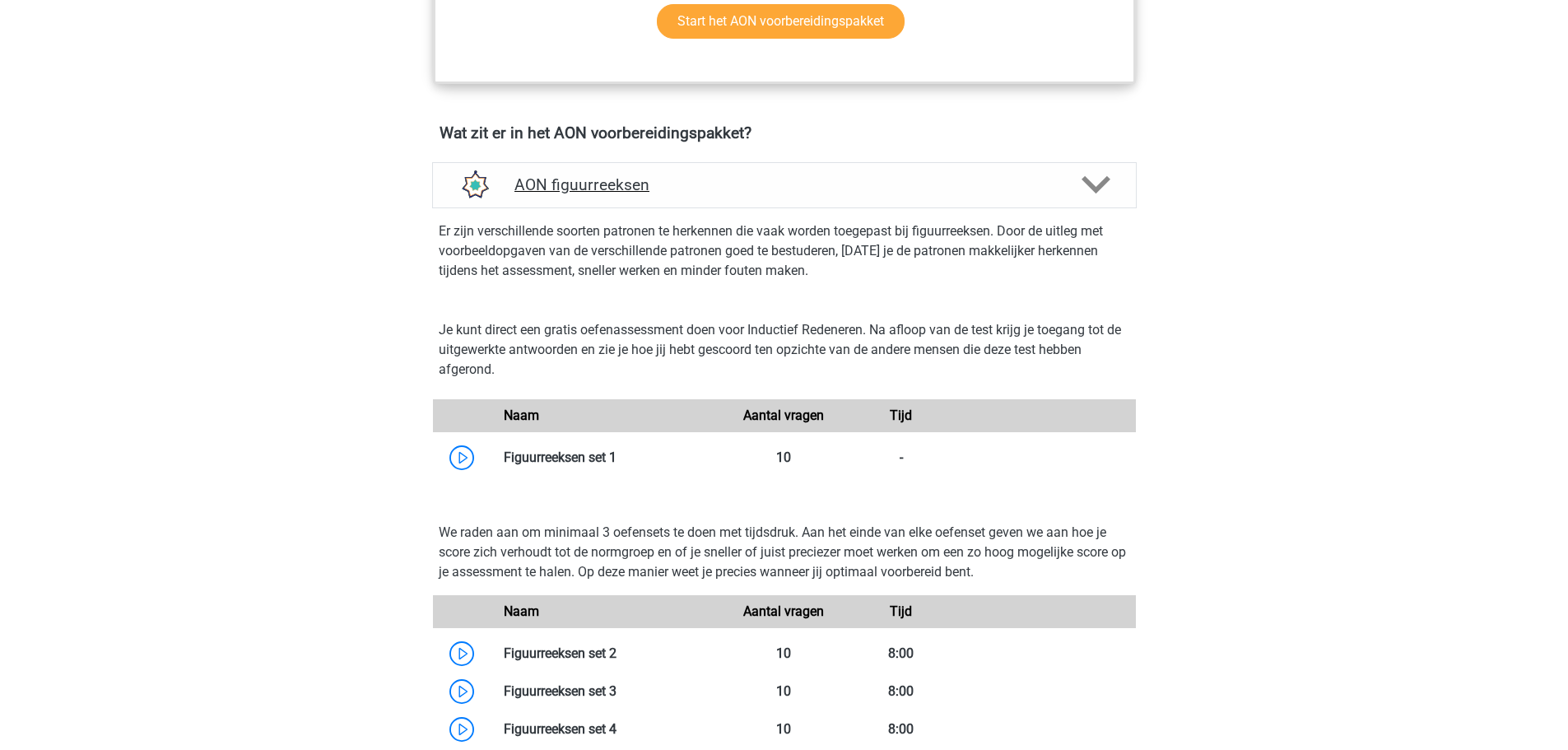
click at [780, 199] on div "AON figuurreeksen" at bounding box center [784, 185] width 704 height 46
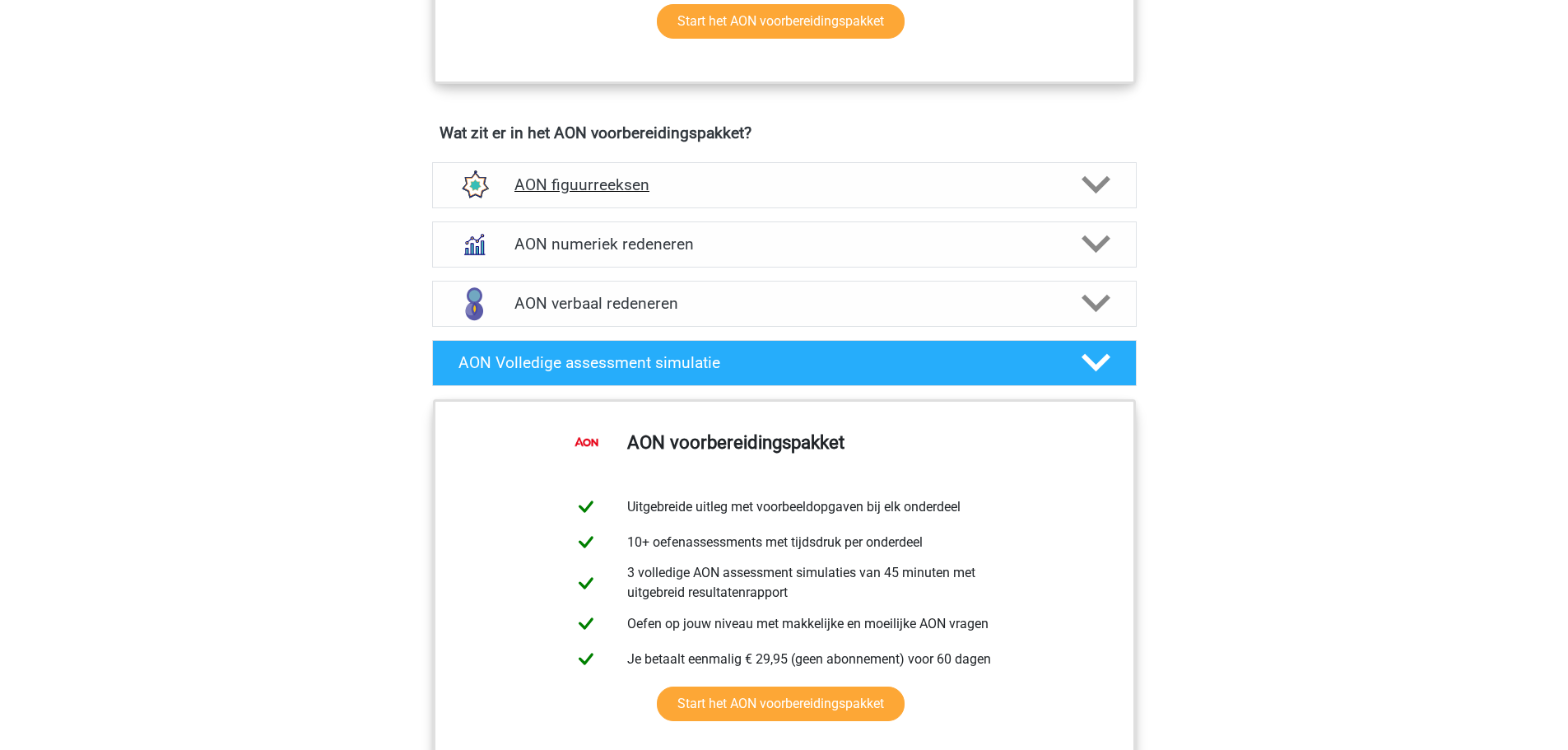
click at [780, 198] on div "AON figuurreeksen" at bounding box center [784, 185] width 704 height 46
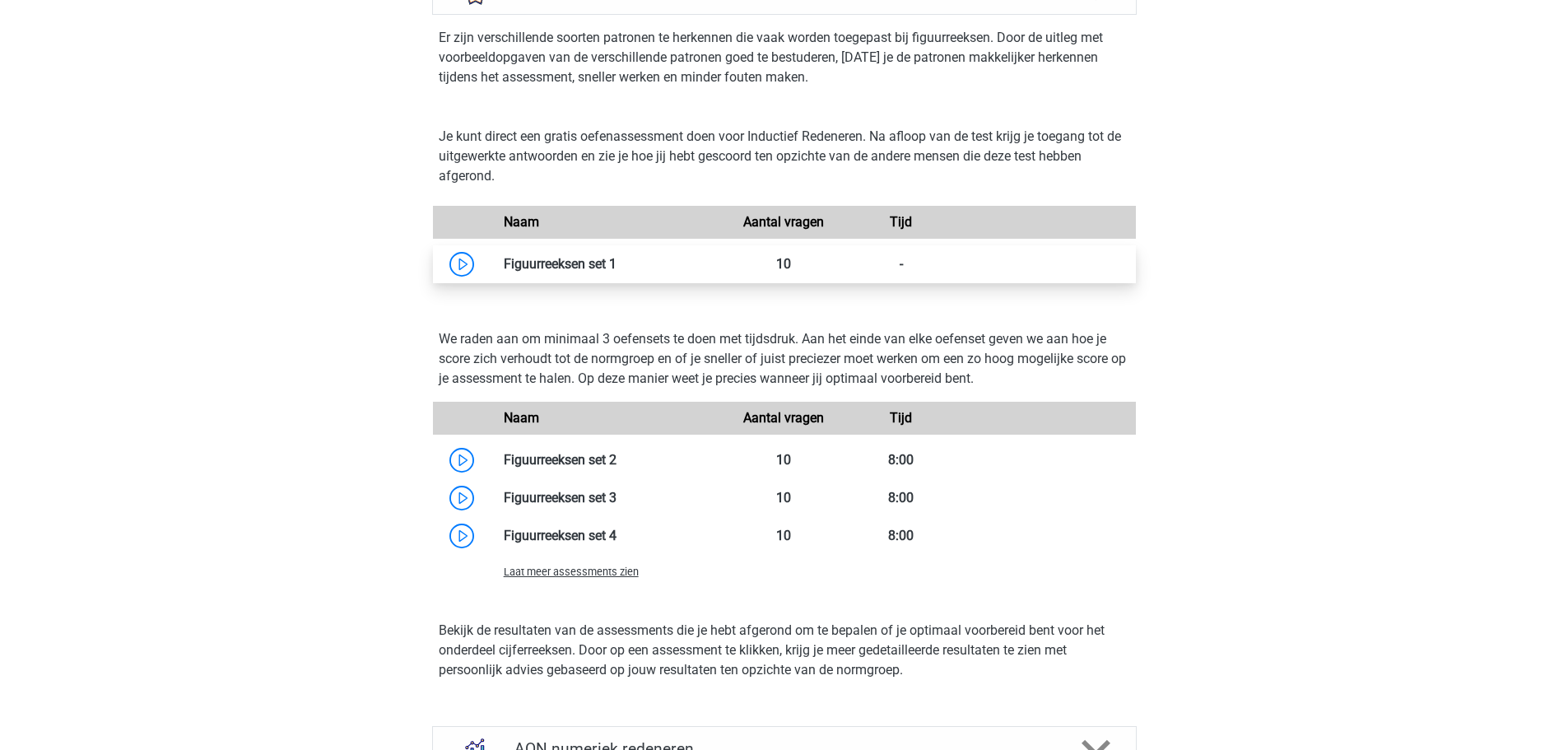
scroll to position [1235, 0]
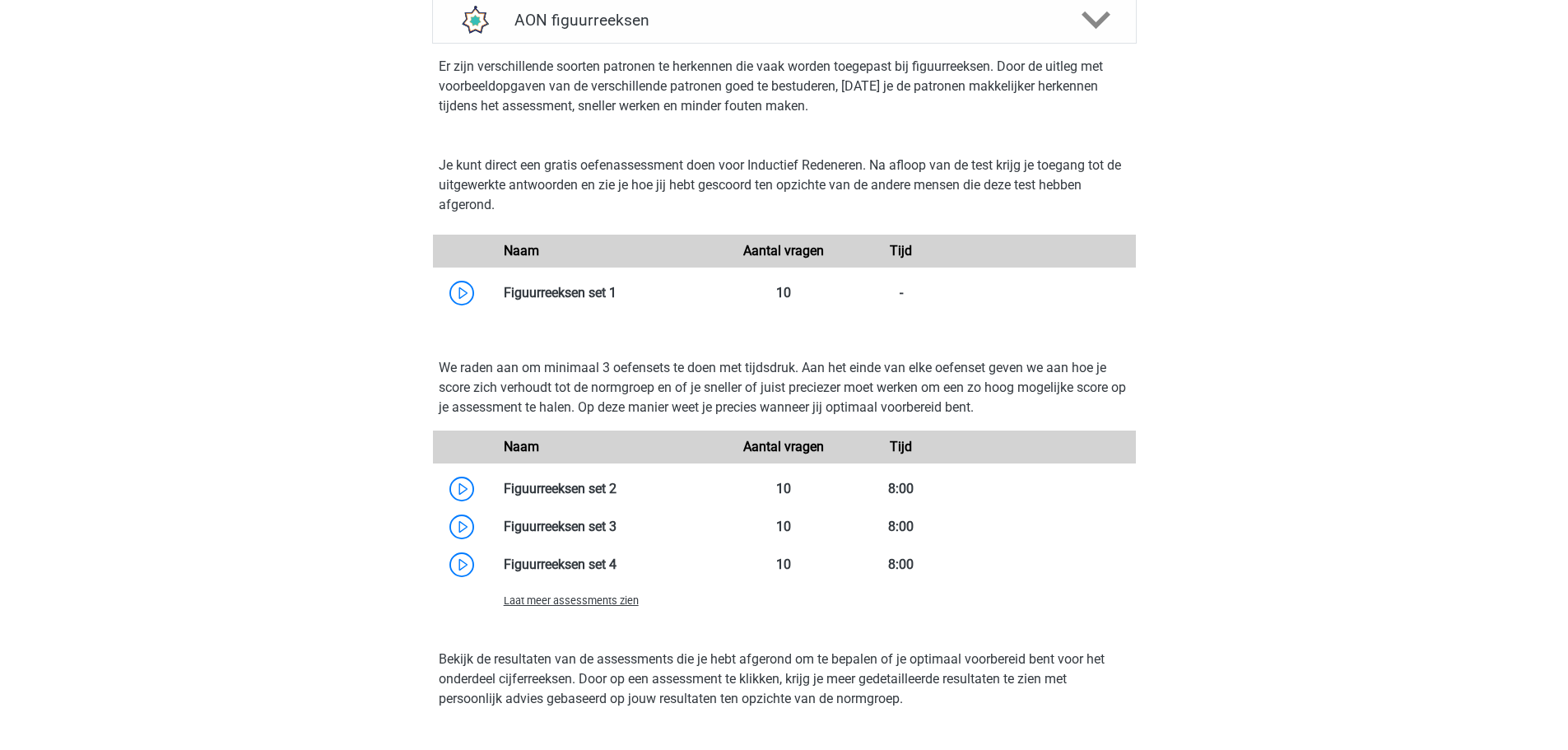
click at [572, 608] on div "Laat meer assessments zien" at bounding box center [608, 599] width 235 height 19
click at [573, 601] on span "Laat meer assessments zien" at bounding box center [571, 600] width 135 height 12
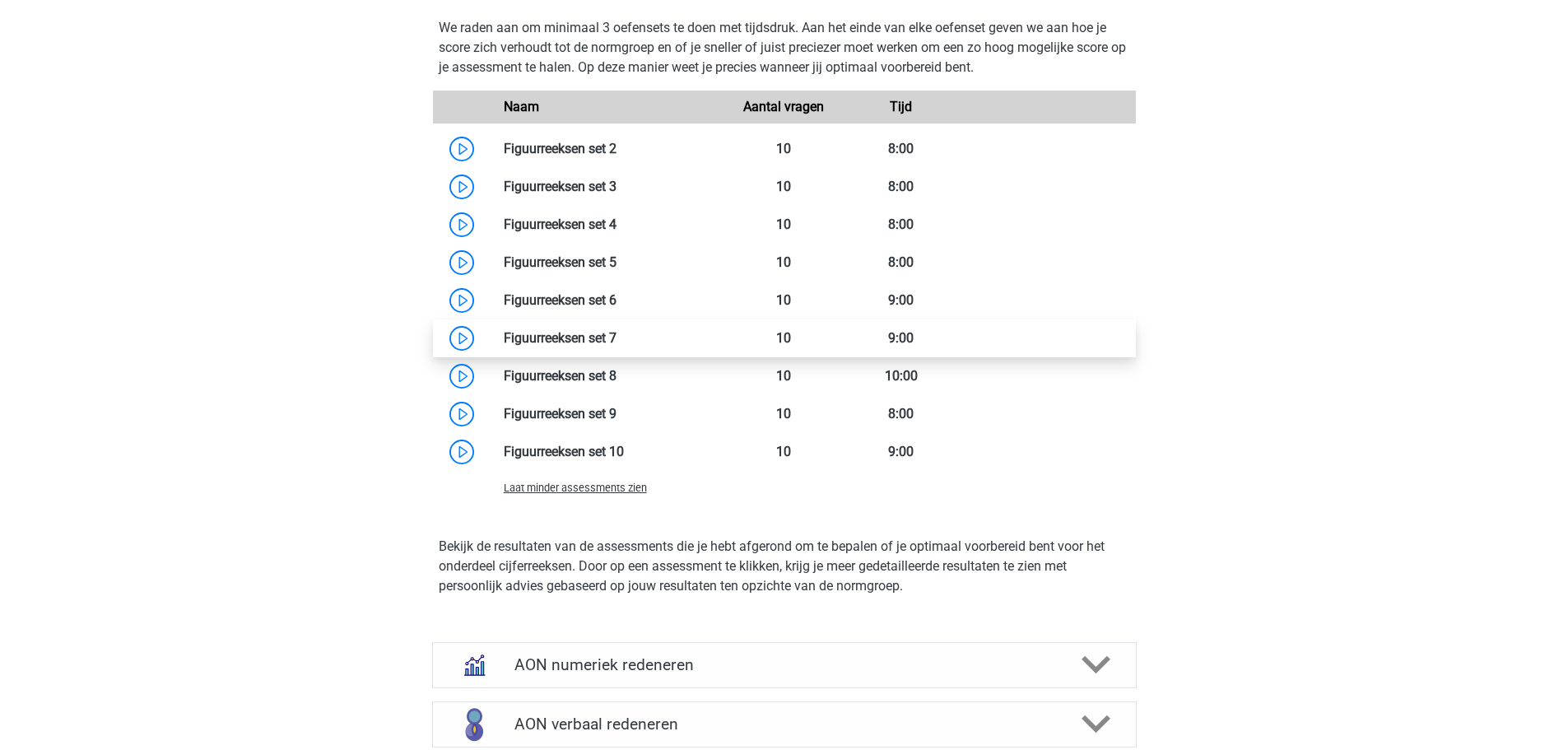
scroll to position [1482, 0]
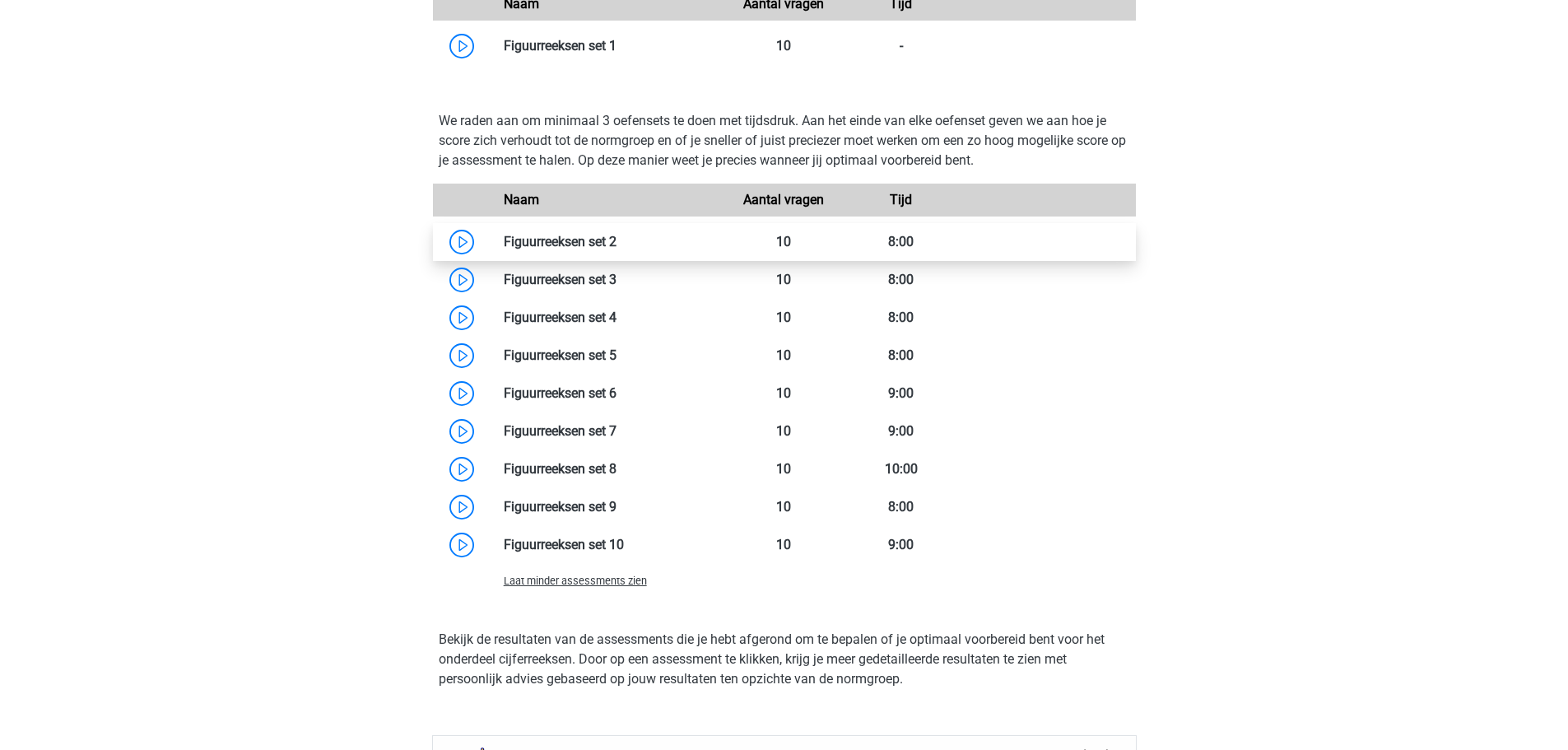
click at [617, 246] on link at bounding box center [617, 241] width 0 height 16
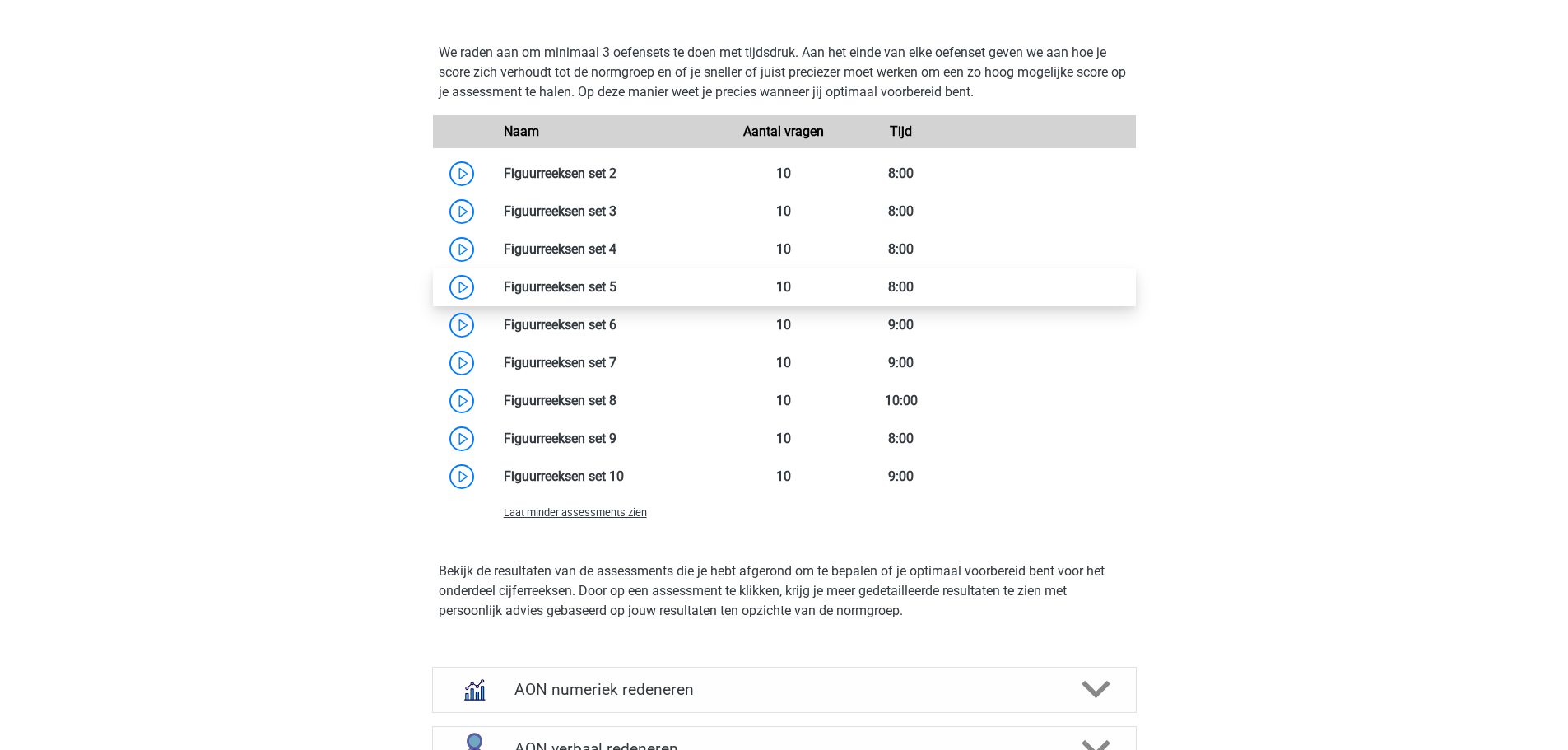
scroll to position [1317, 0]
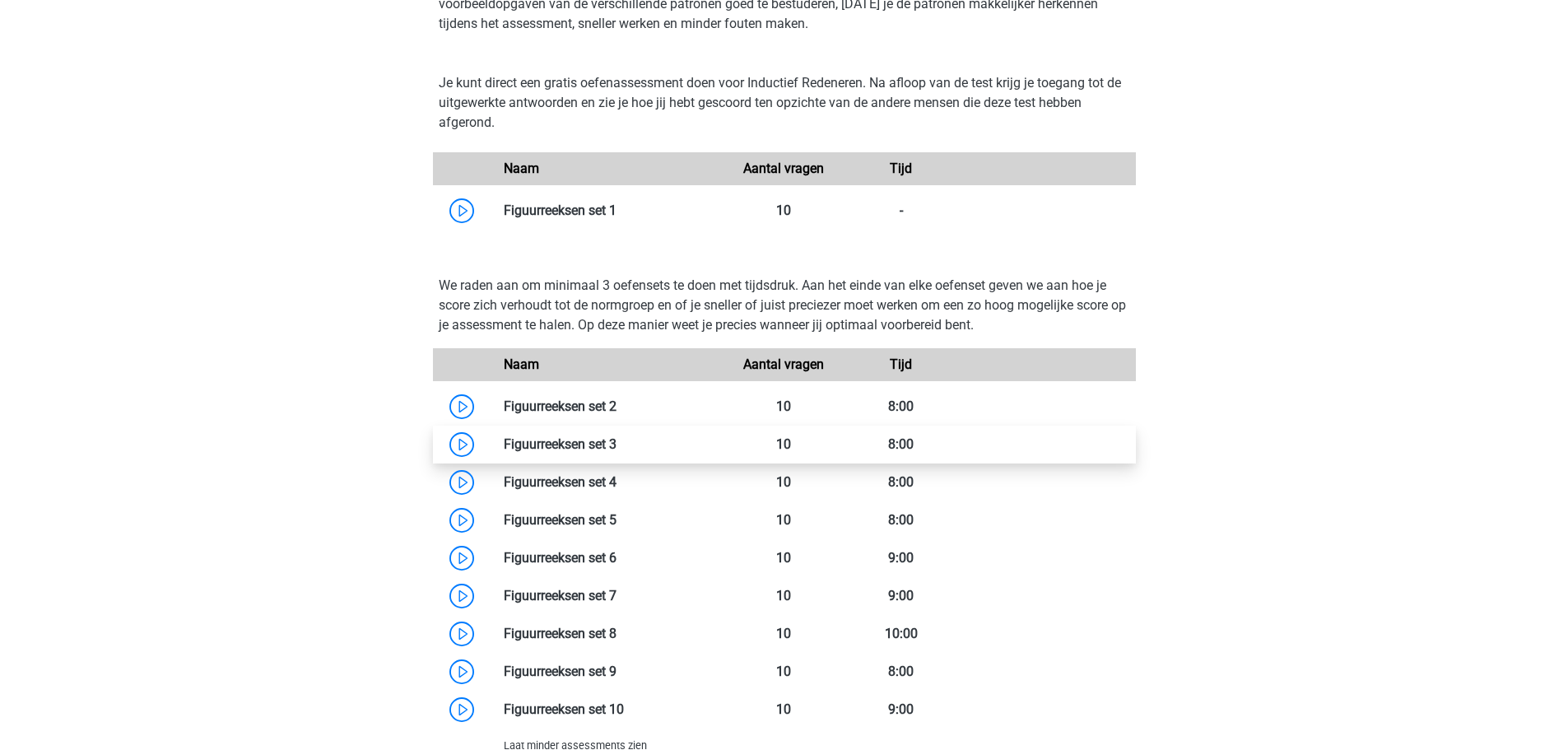
click at [617, 444] on link at bounding box center [617, 444] width 0 height 16
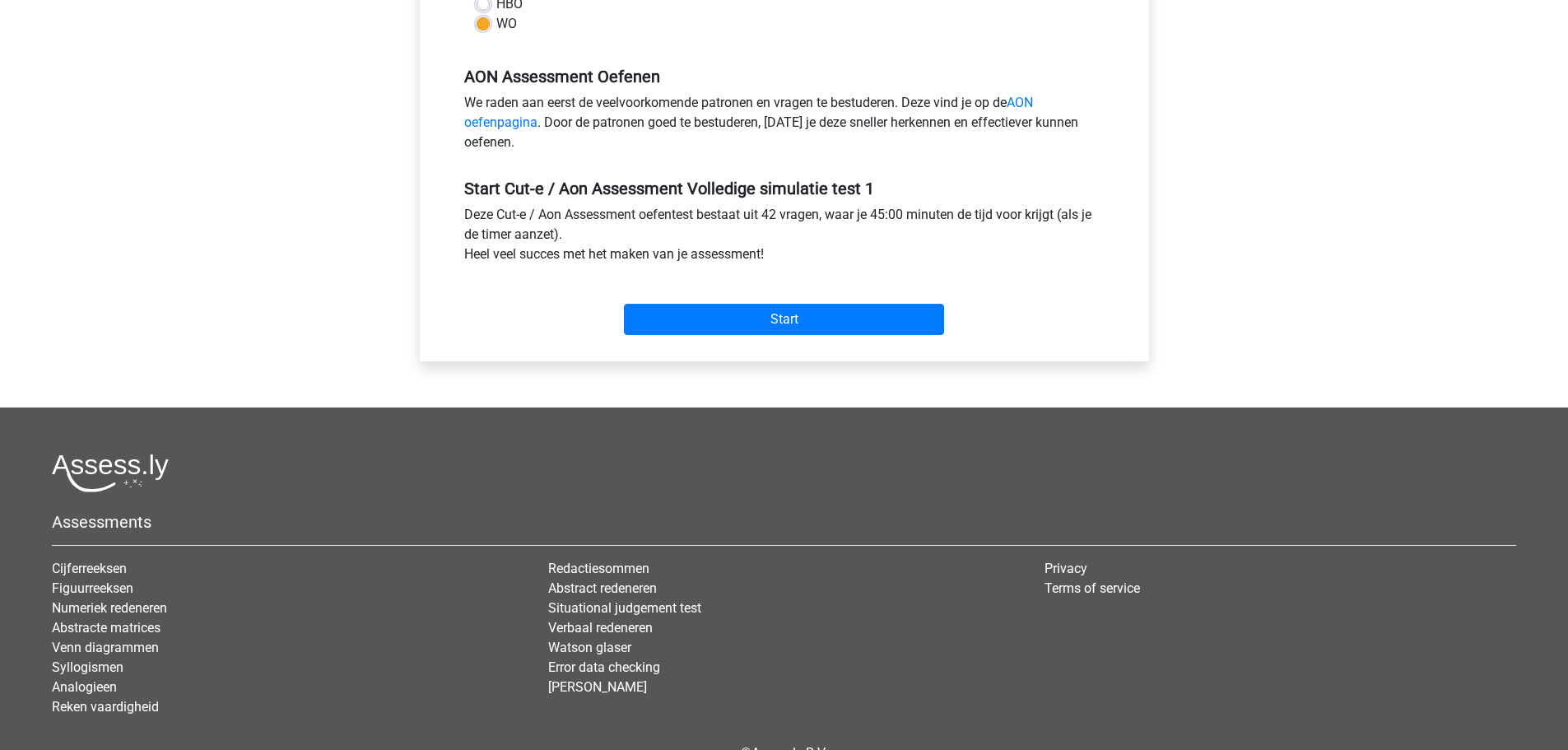
scroll to position [494, 0]
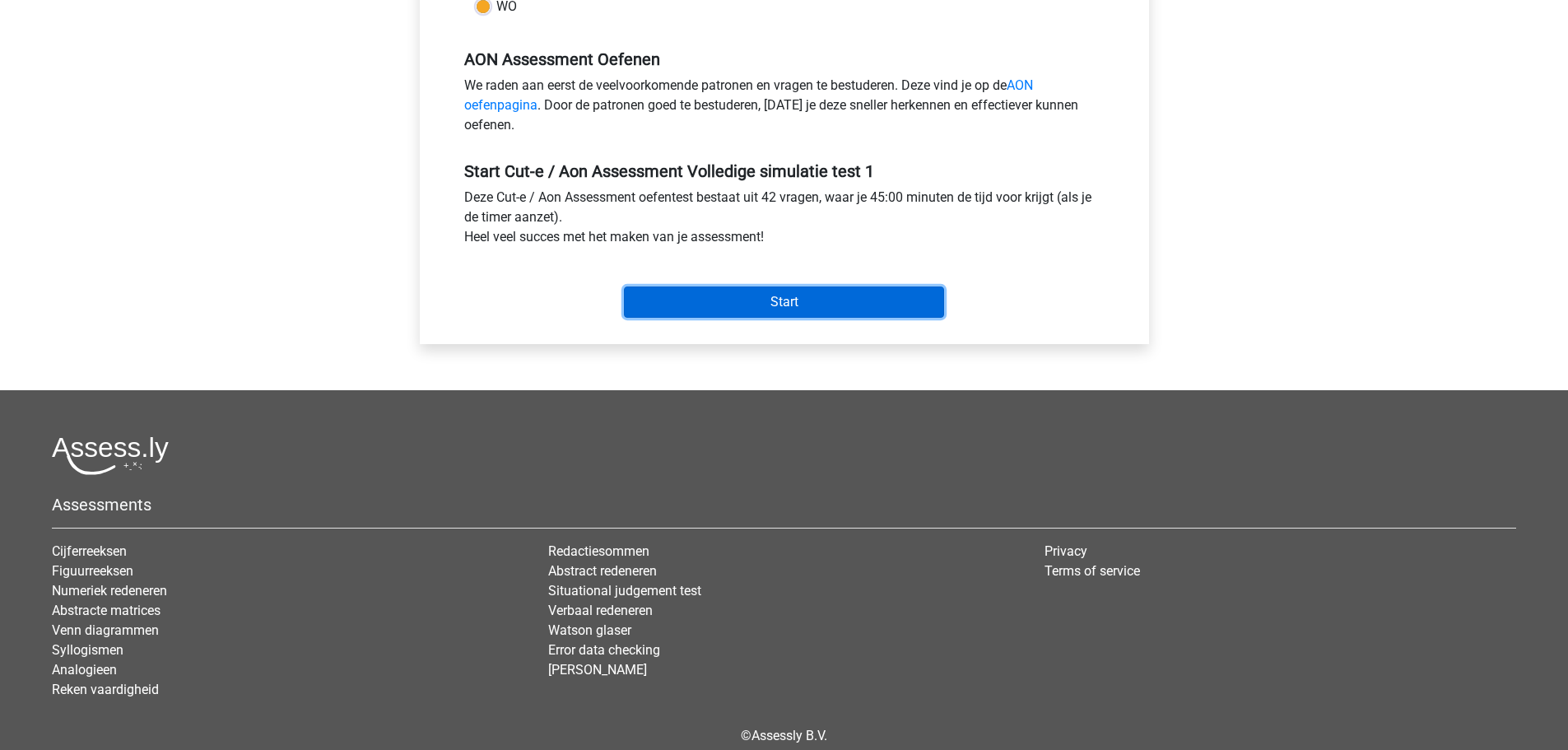
click at [744, 306] on input "Start" at bounding box center [784, 302] width 320 height 31
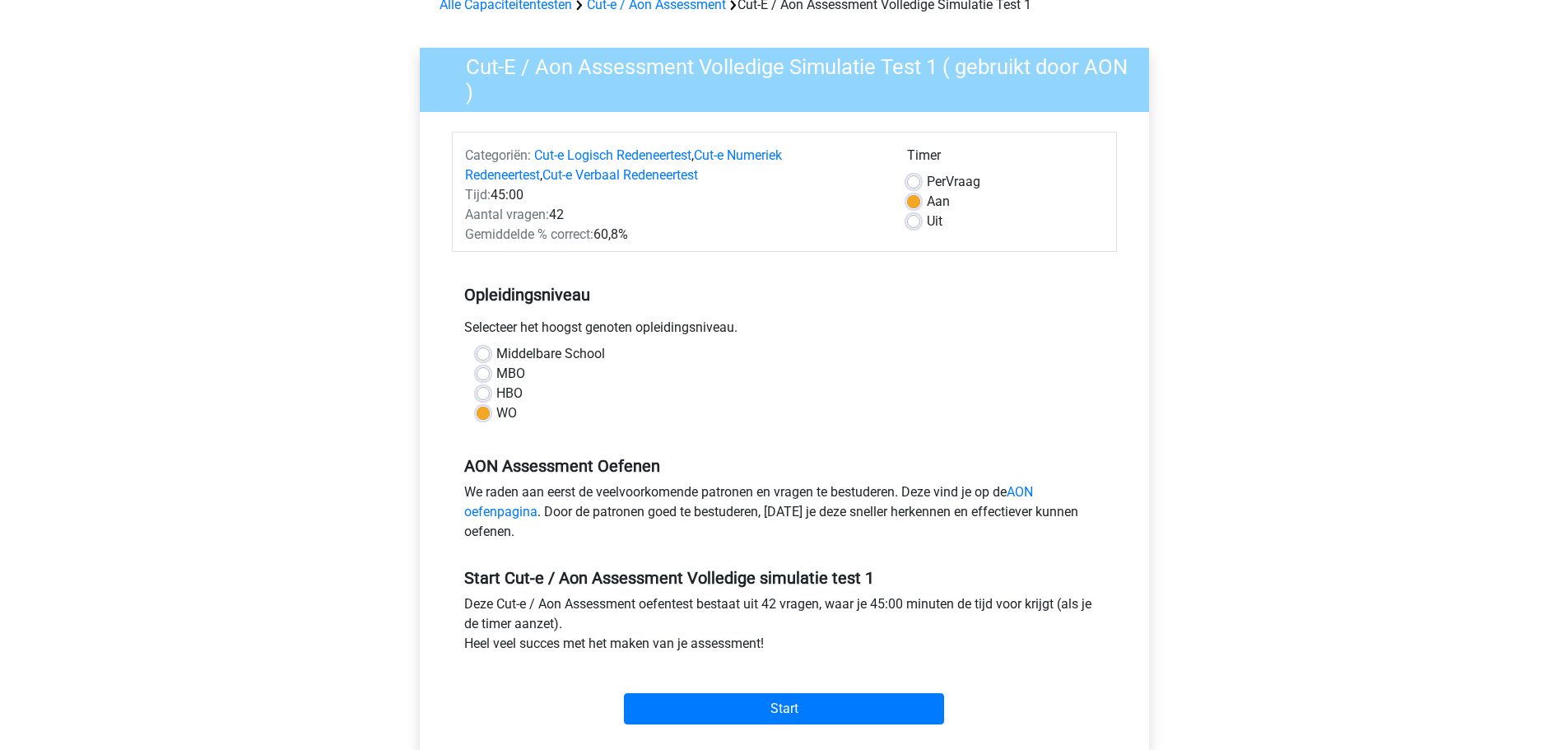
scroll to position [247, 0]
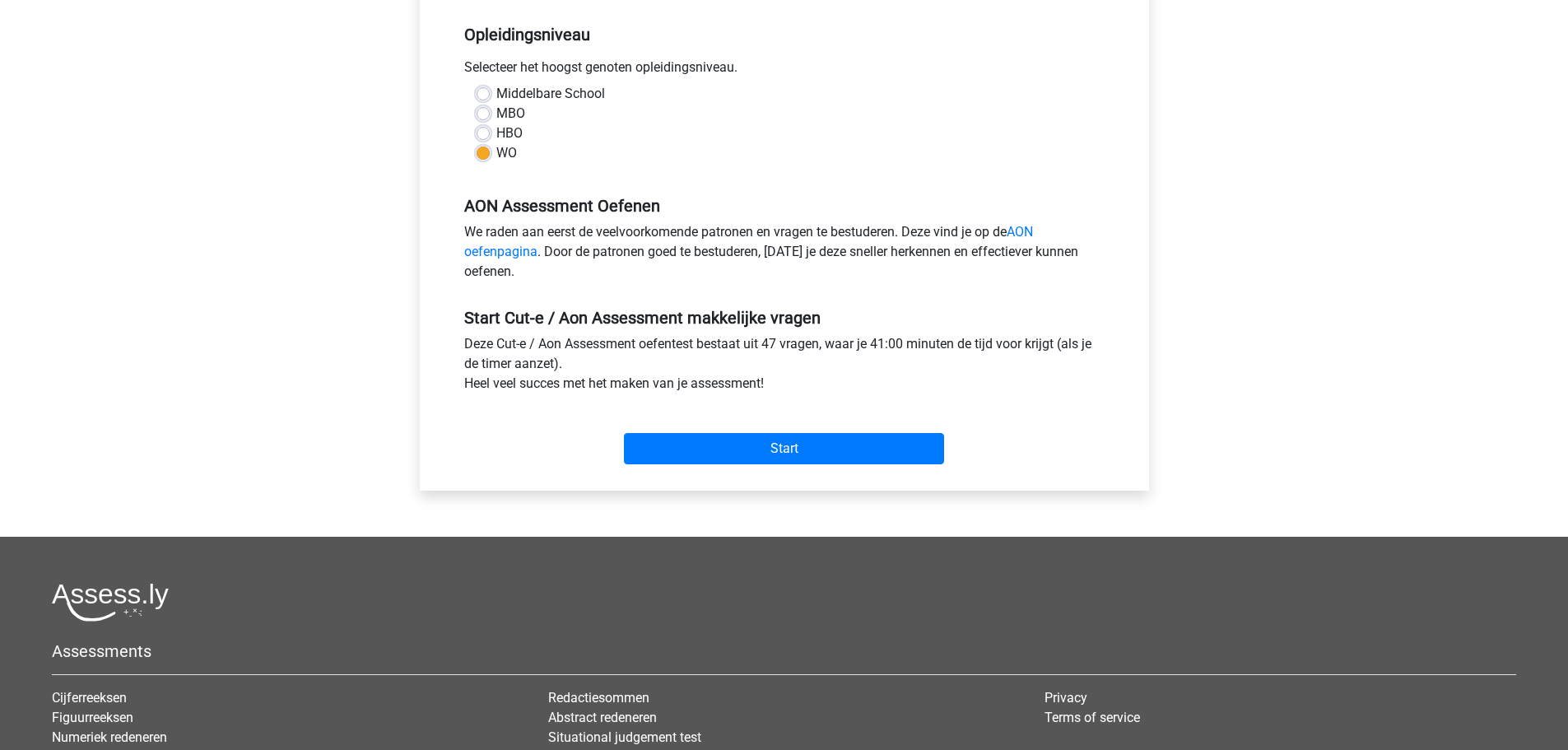
scroll to position [412, 0]
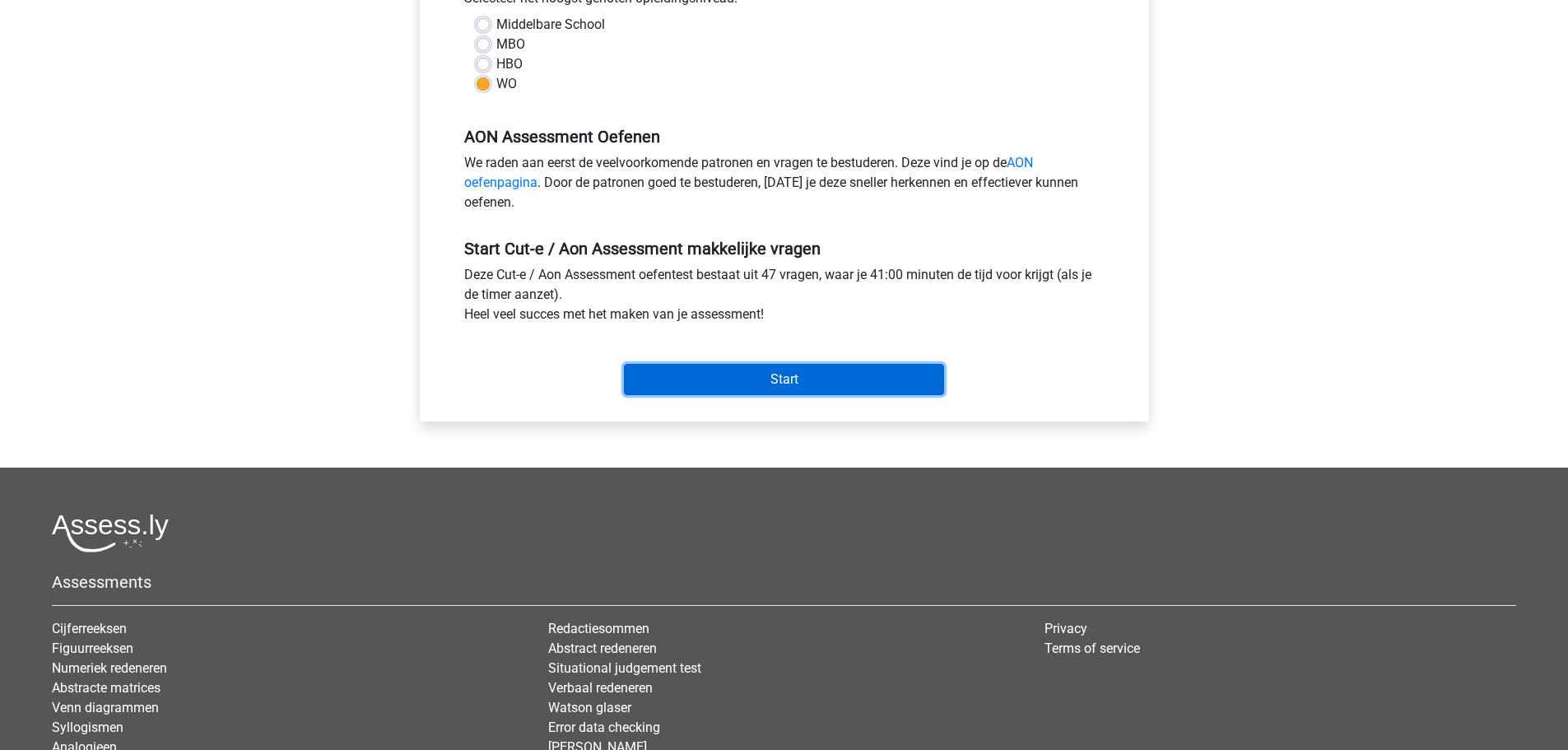
click at [728, 377] on input "Start" at bounding box center [784, 379] width 320 height 31
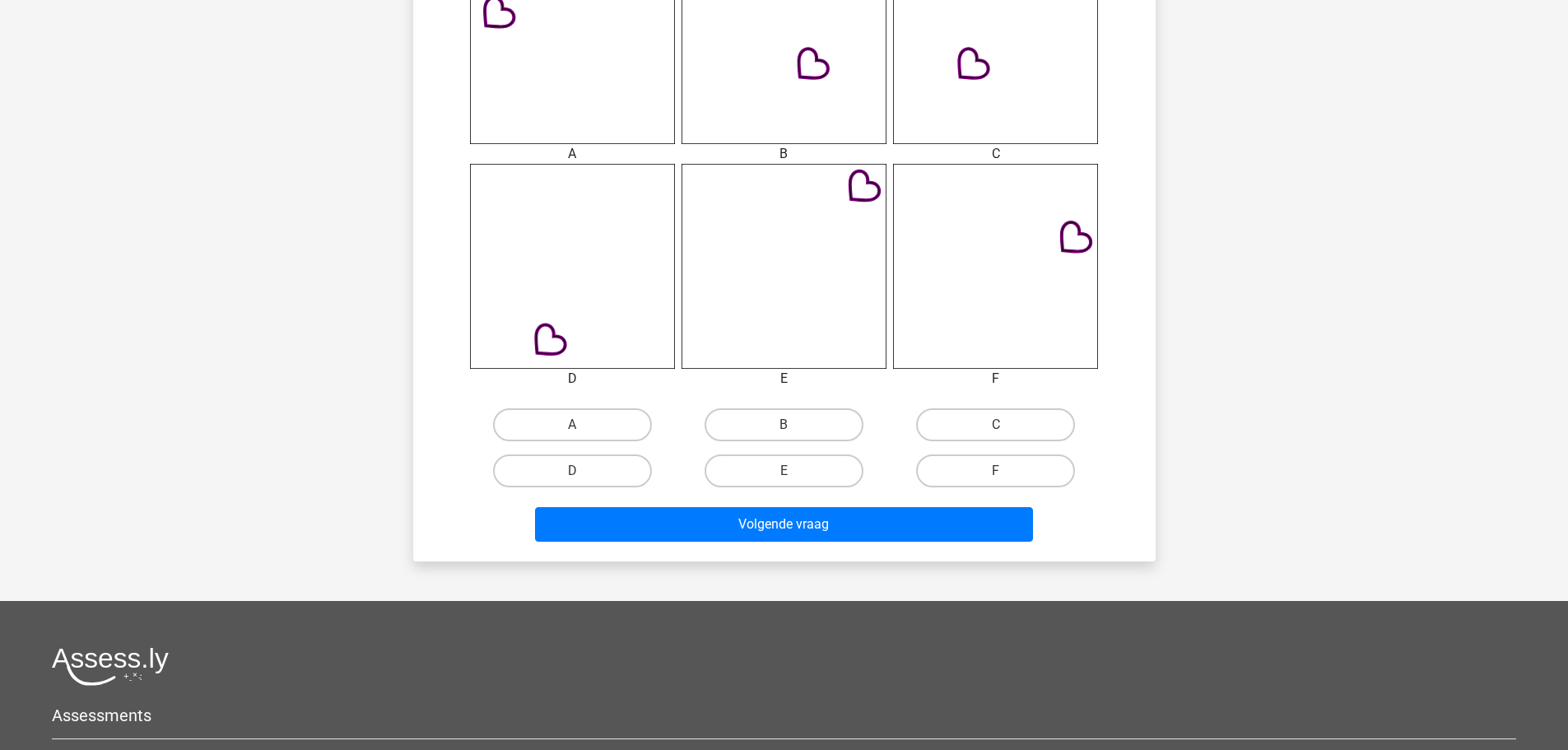
scroll to position [988, 0]
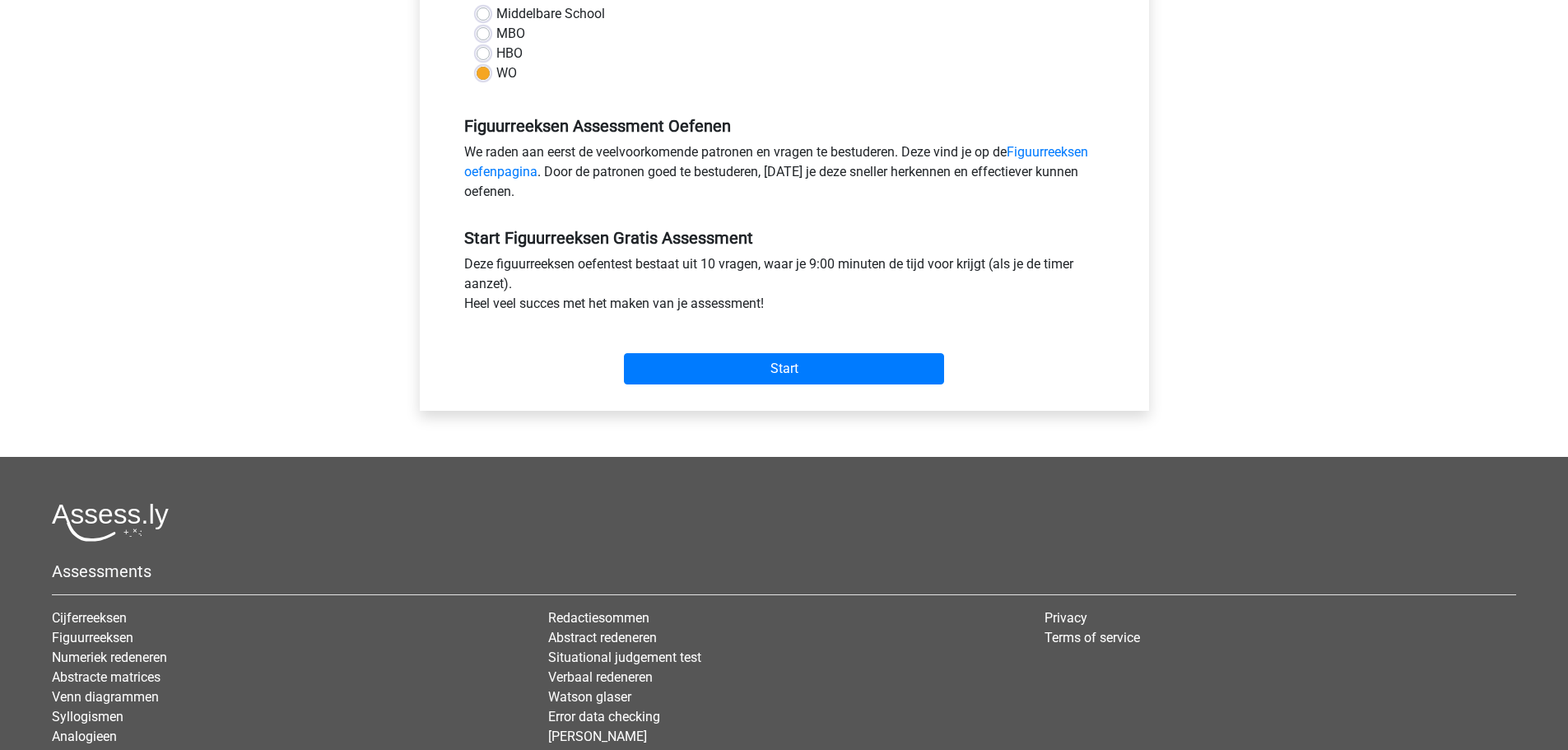
scroll to position [412, 0]
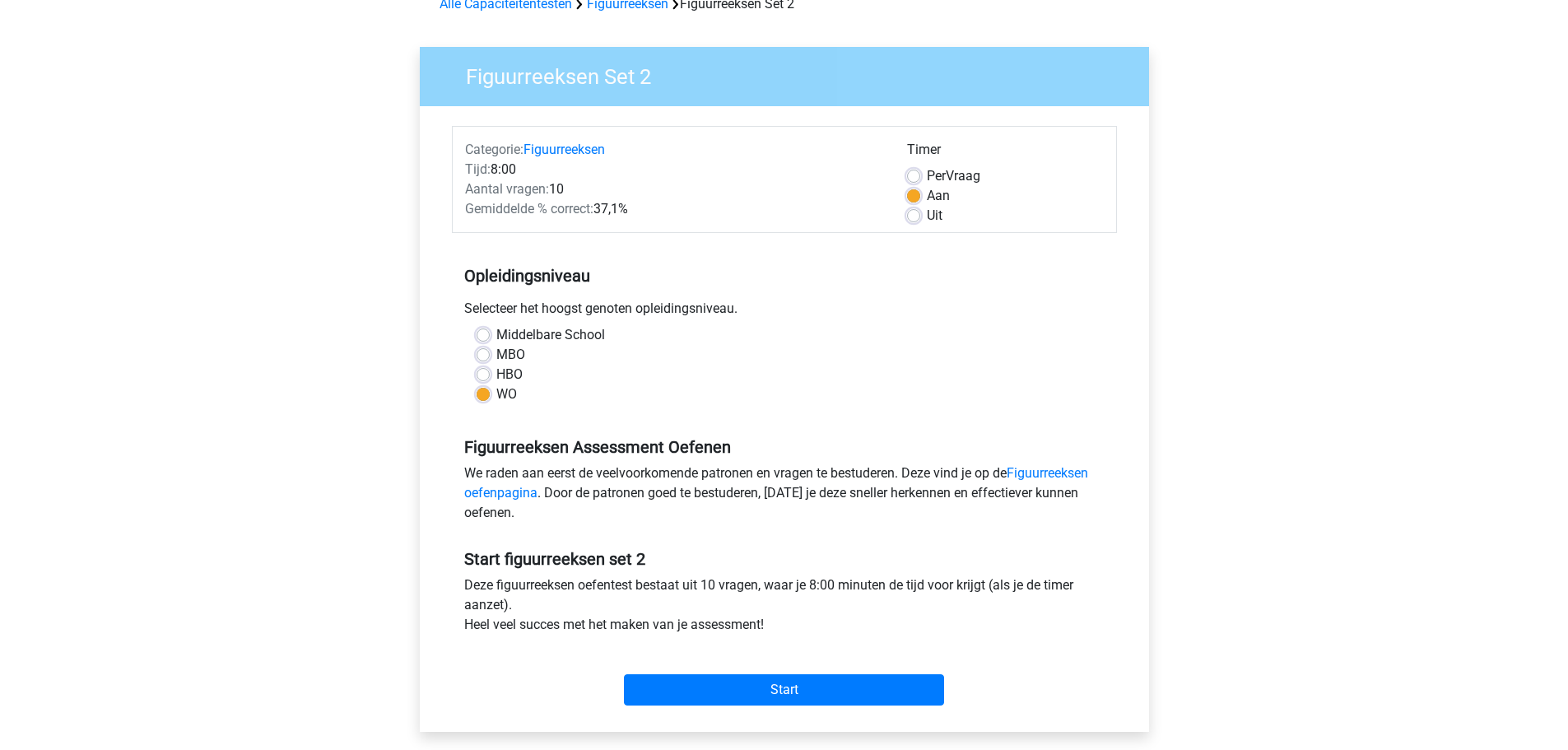
scroll to position [247, 0]
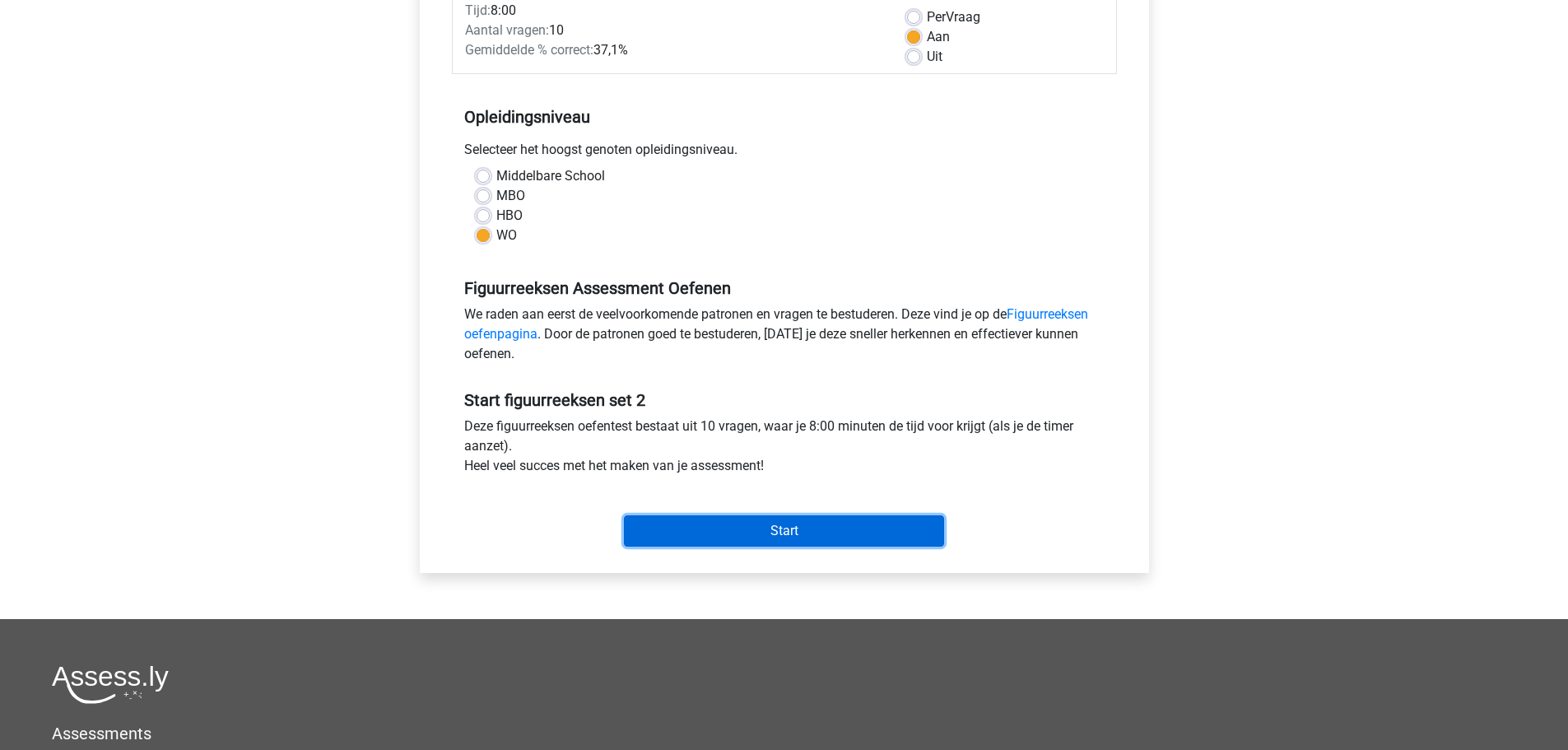
click at [708, 526] on input "Start" at bounding box center [784, 531] width 320 height 31
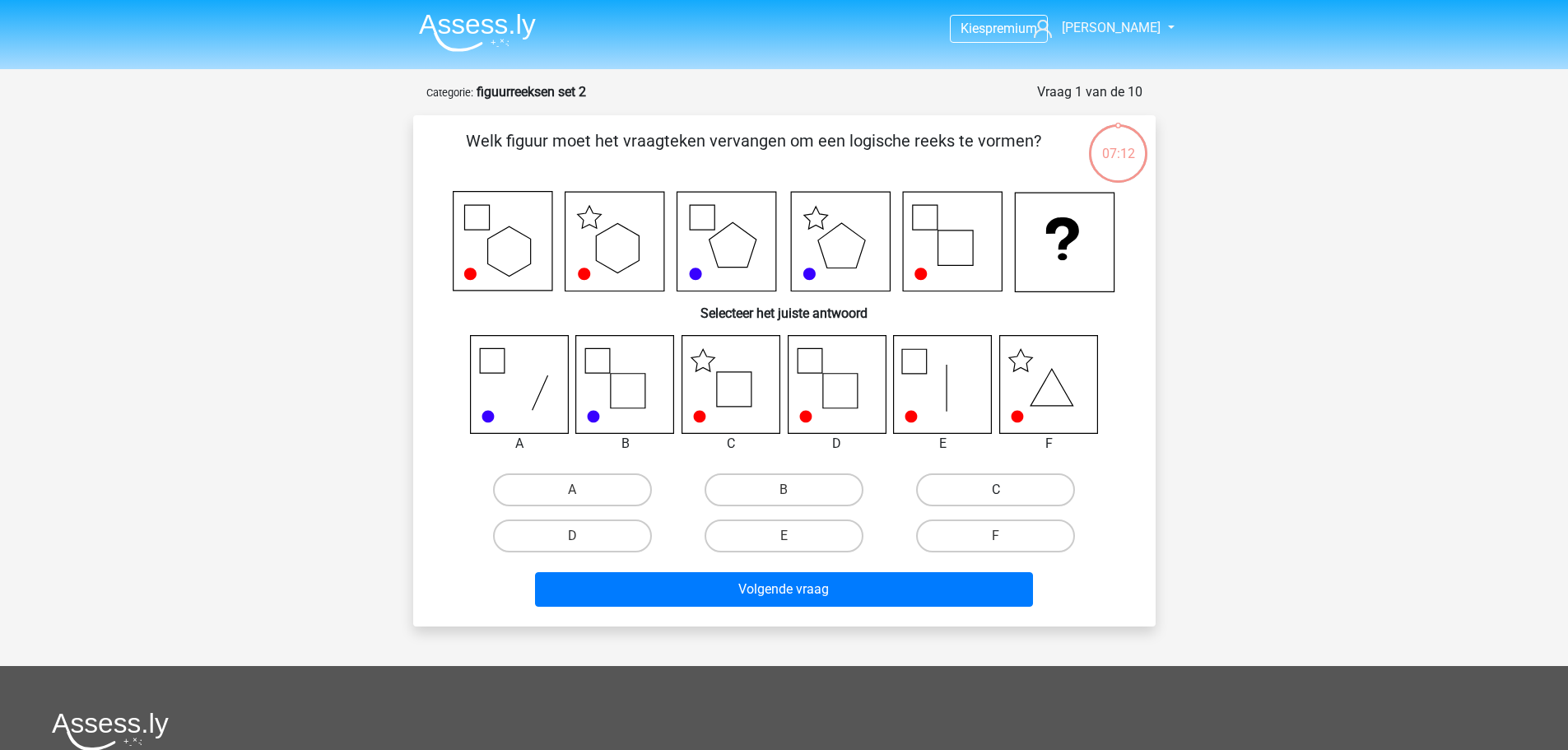
click at [958, 492] on label "C" at bounding box center [996, 490] width 159 height 33
click at [996, 492] on input "C" at bounding box center [1001, 496] width 11 height 11
radio input "true"
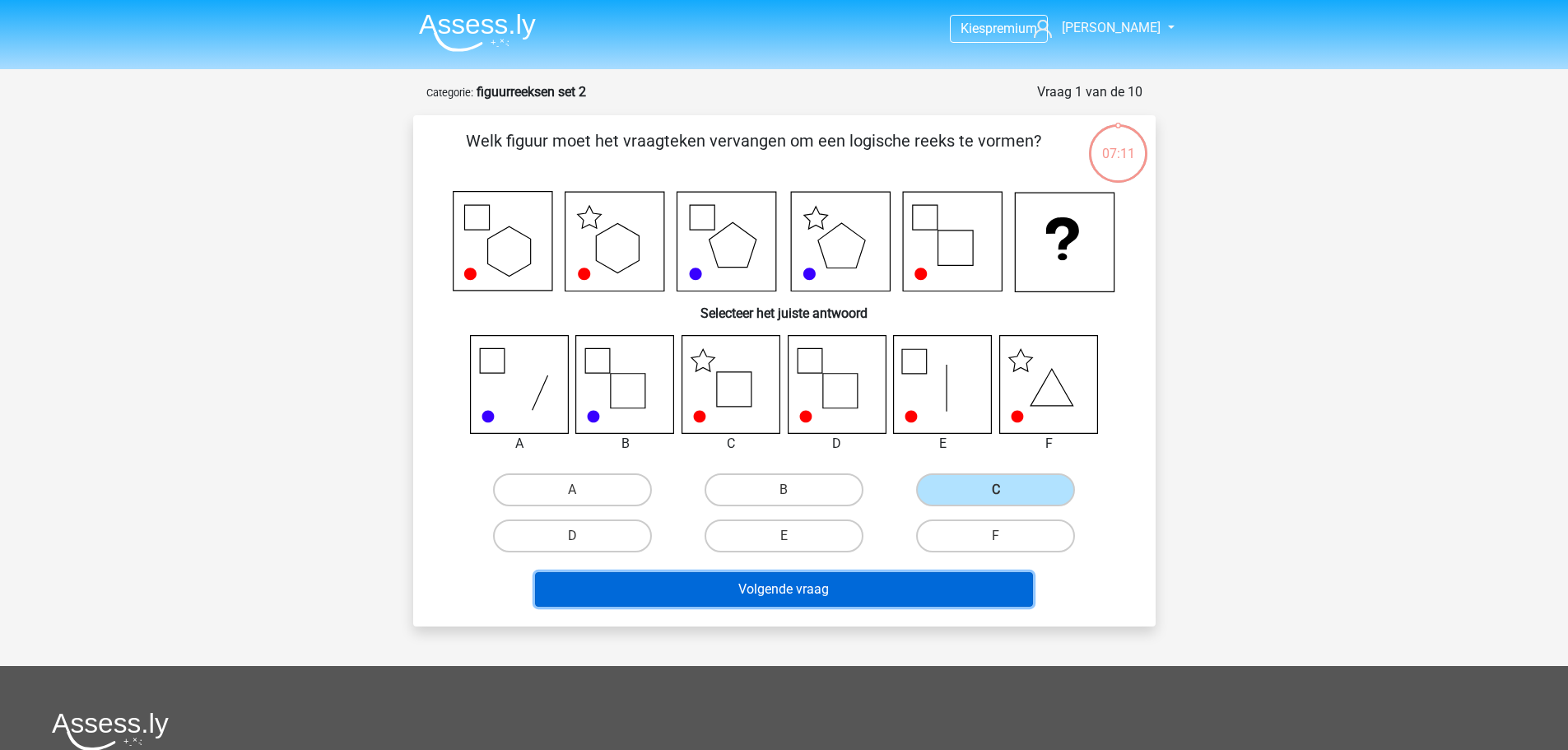
click at [885, 574] on button "Volgende vraag" at bounding box center [784, 589] width 498 height 34
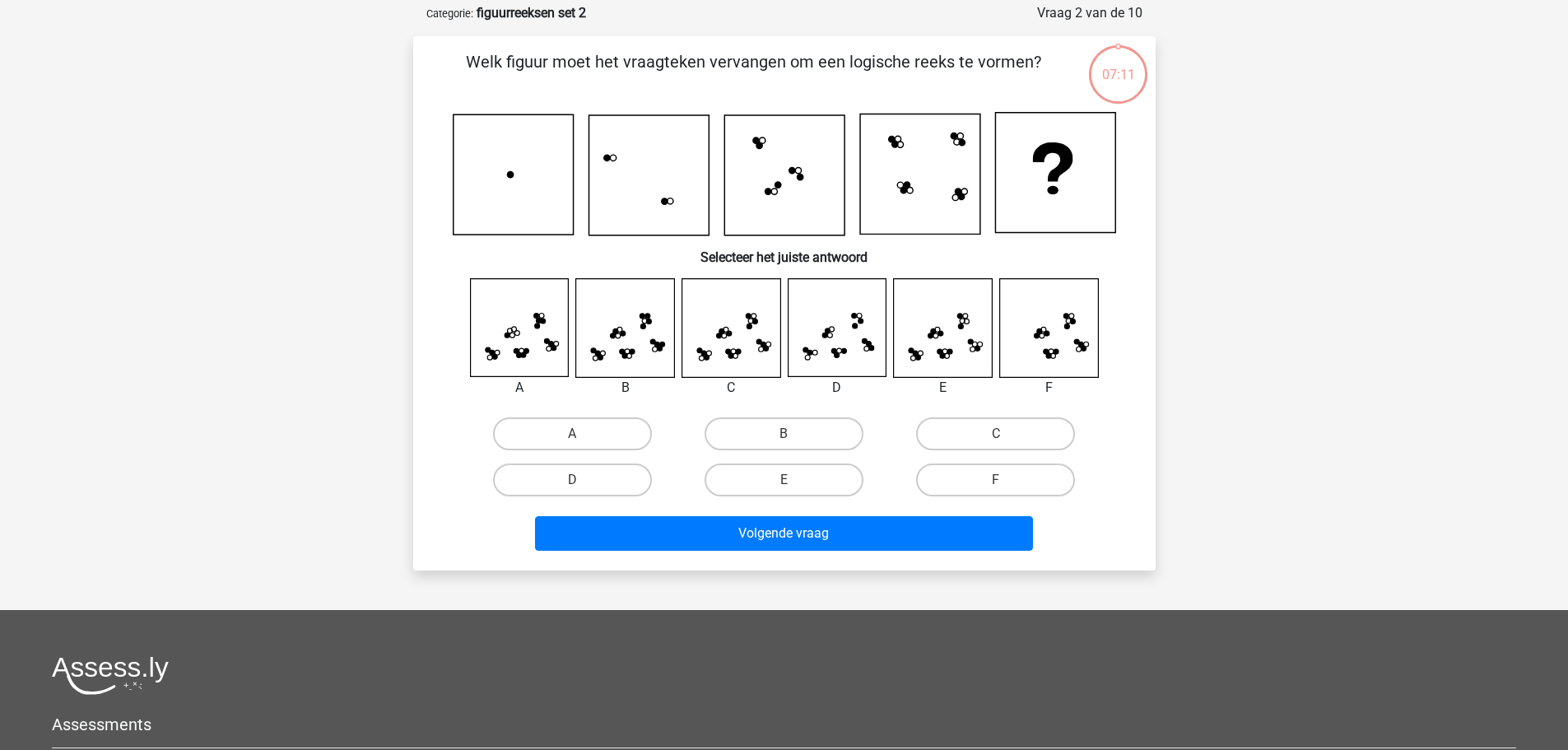
scroll to position [82, 0]
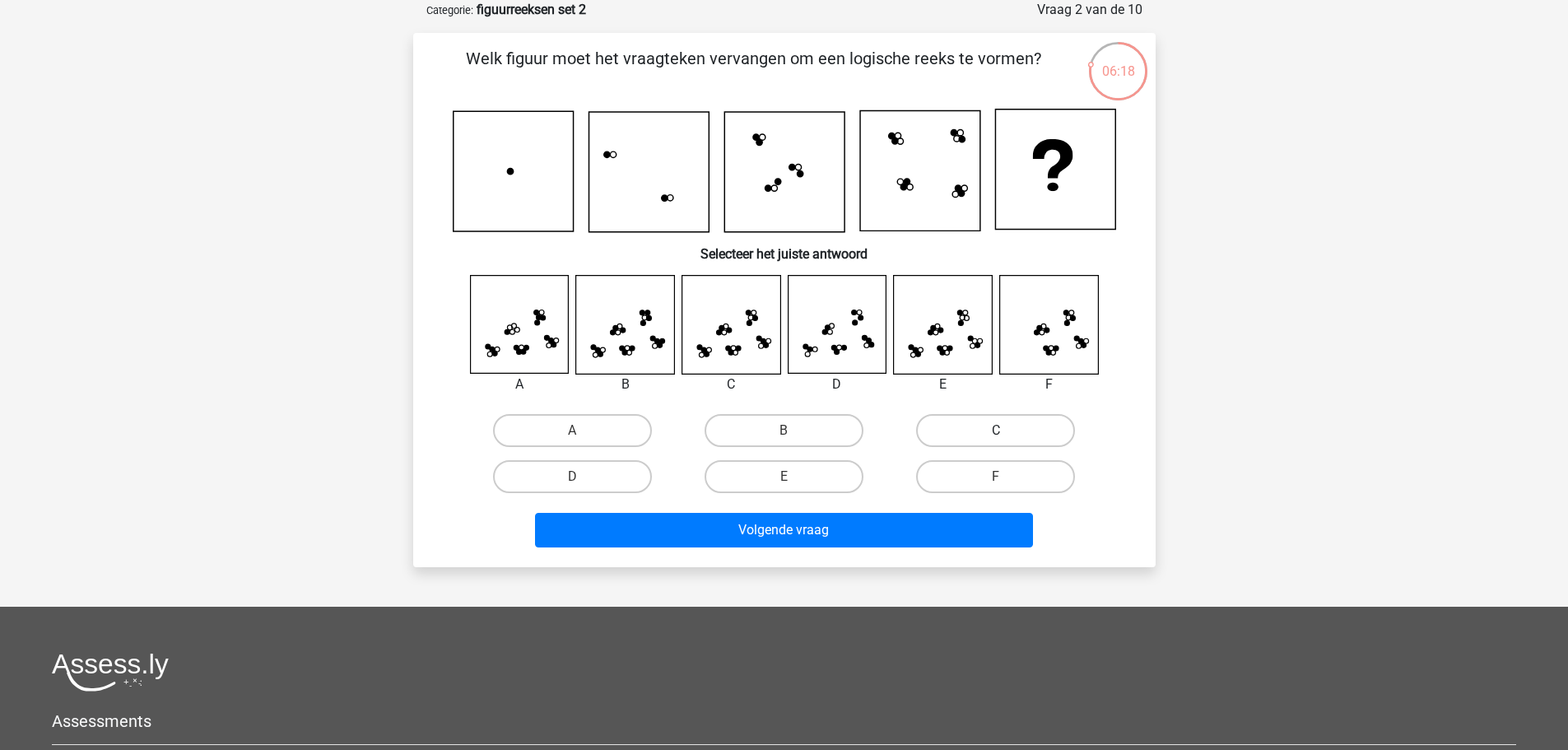
click at [959, 439] on label "C" at bounding box center [996, 431] width 159 height 33
click at [996, 439] on input "C" at bounding box center [1001, 436] width 11 height 11
radio input "true"
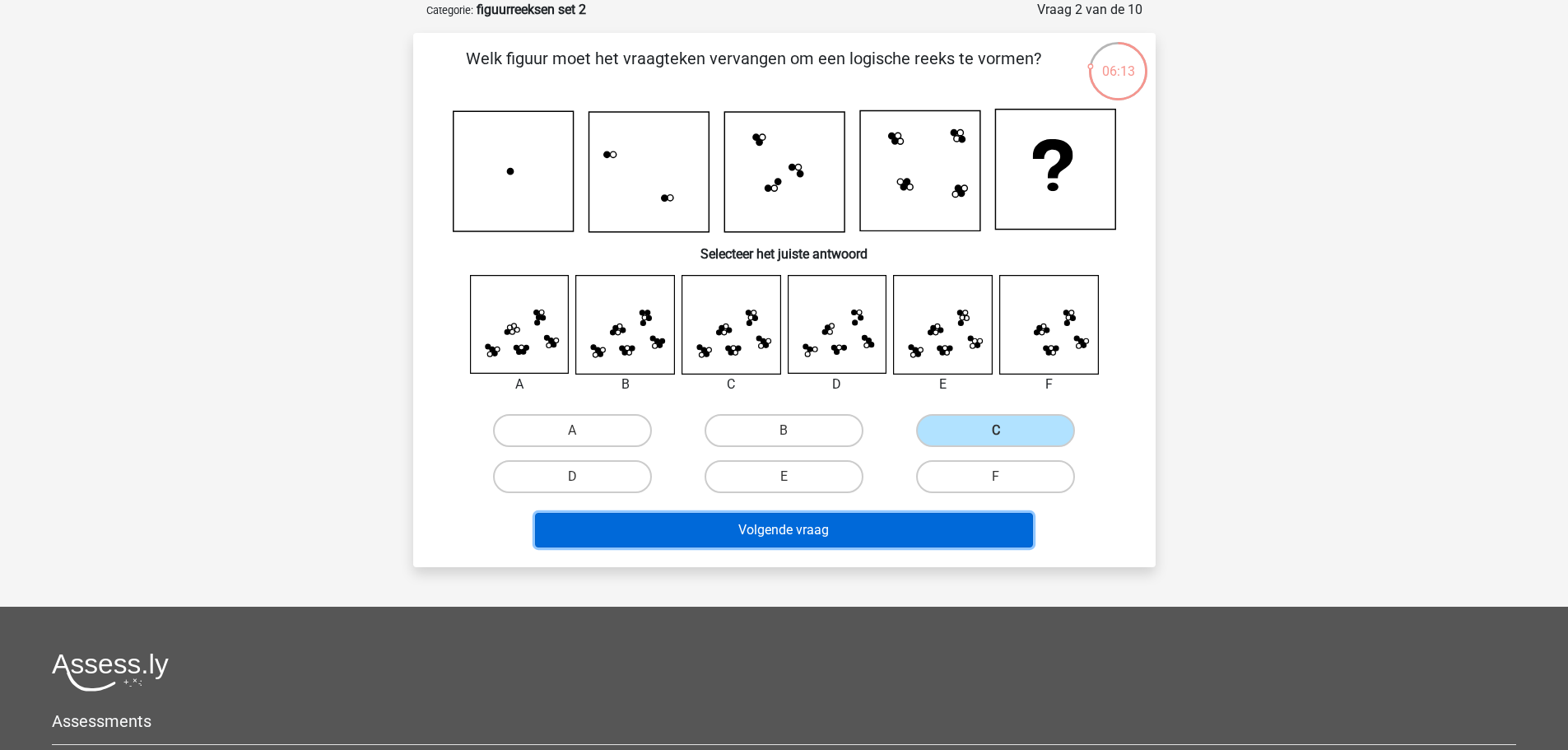
click at [874, 519] on button "Volgende vraag" at bounding box center [784, 530] width 498 height 34
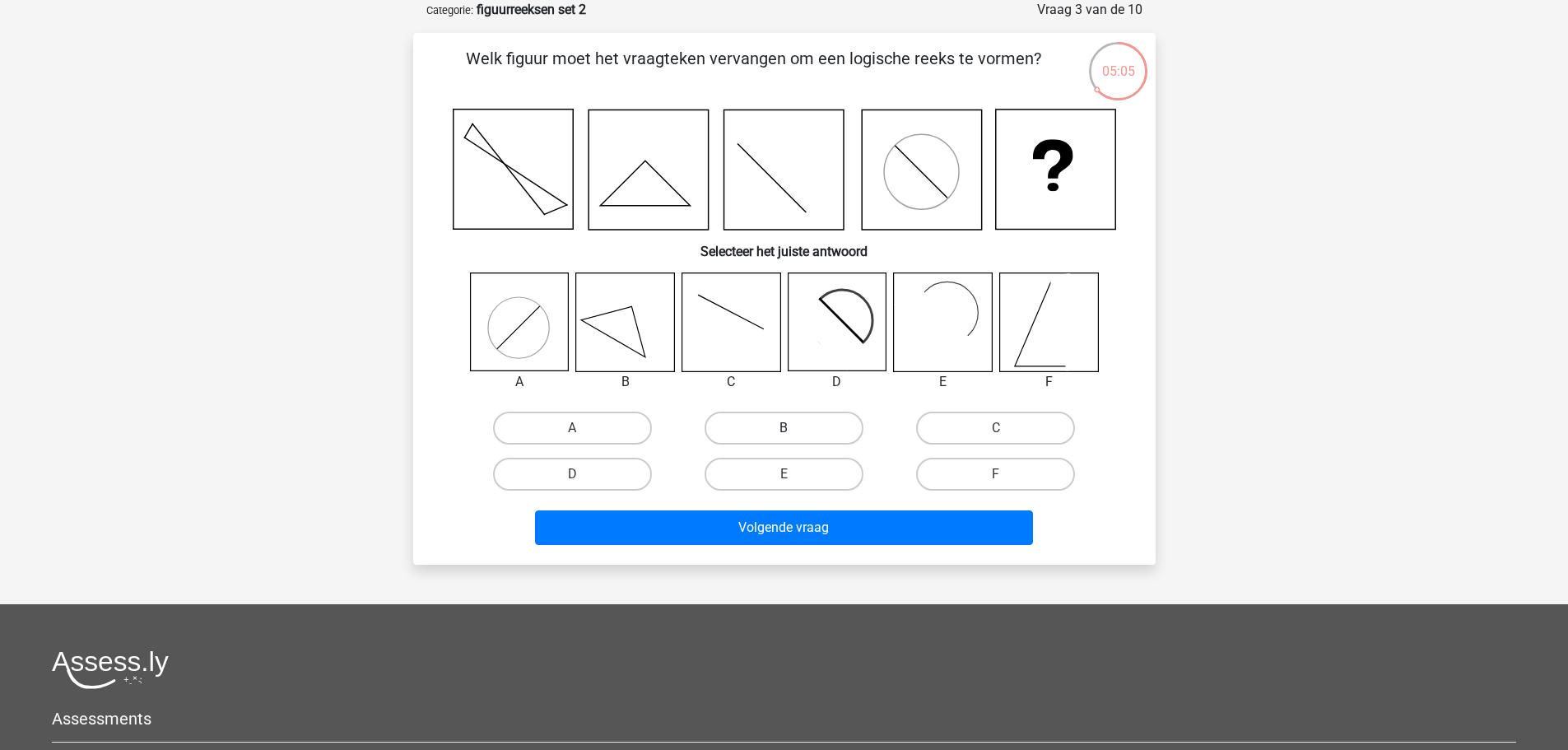
click at [806, 434] on label "B" at bounding box center [784, 428] width 159 height 33
click at [794, 434] on input "B" at bounding box center [789, 434] width 11 height 11
radio input "true"
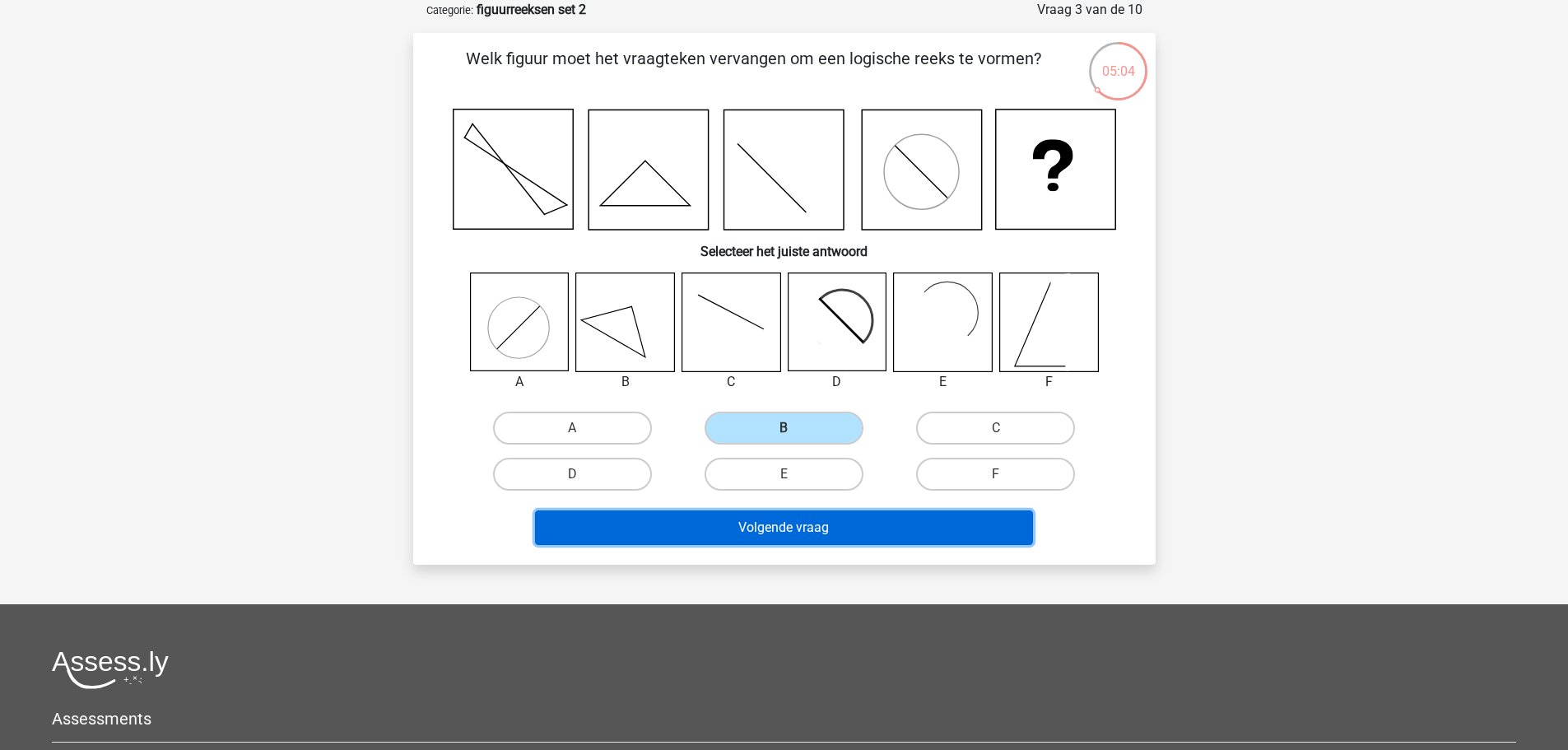
click at [860, 516] on button "Volgende vraag" at bounding box center [784, 527] width 498 height 34
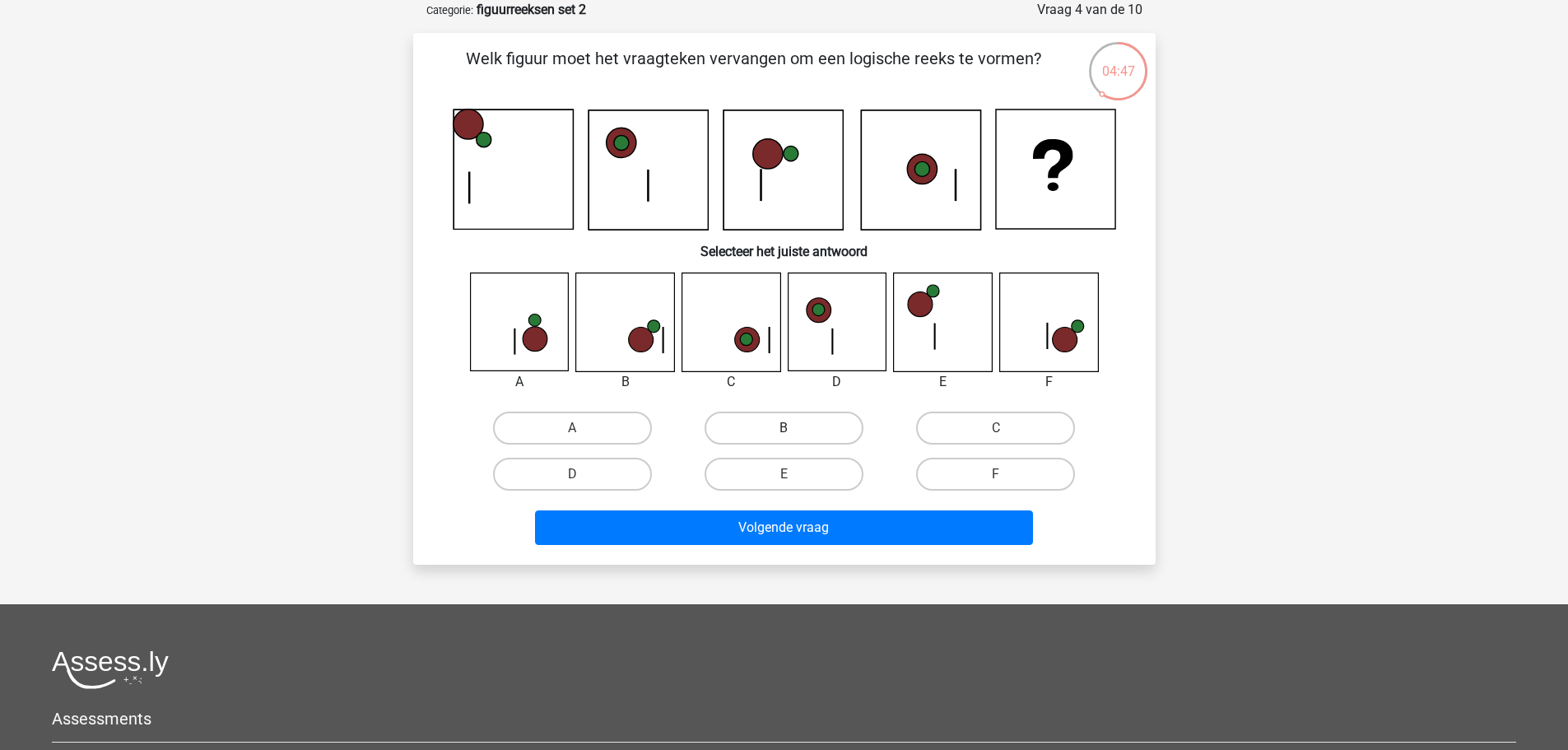
click at [795, 420] on label "B" at bounding box center [784, 428] width 159 height 33
click at [794, 428] on input "B" at bounding box center [789, 434] width 11 height 11
radio input "true"
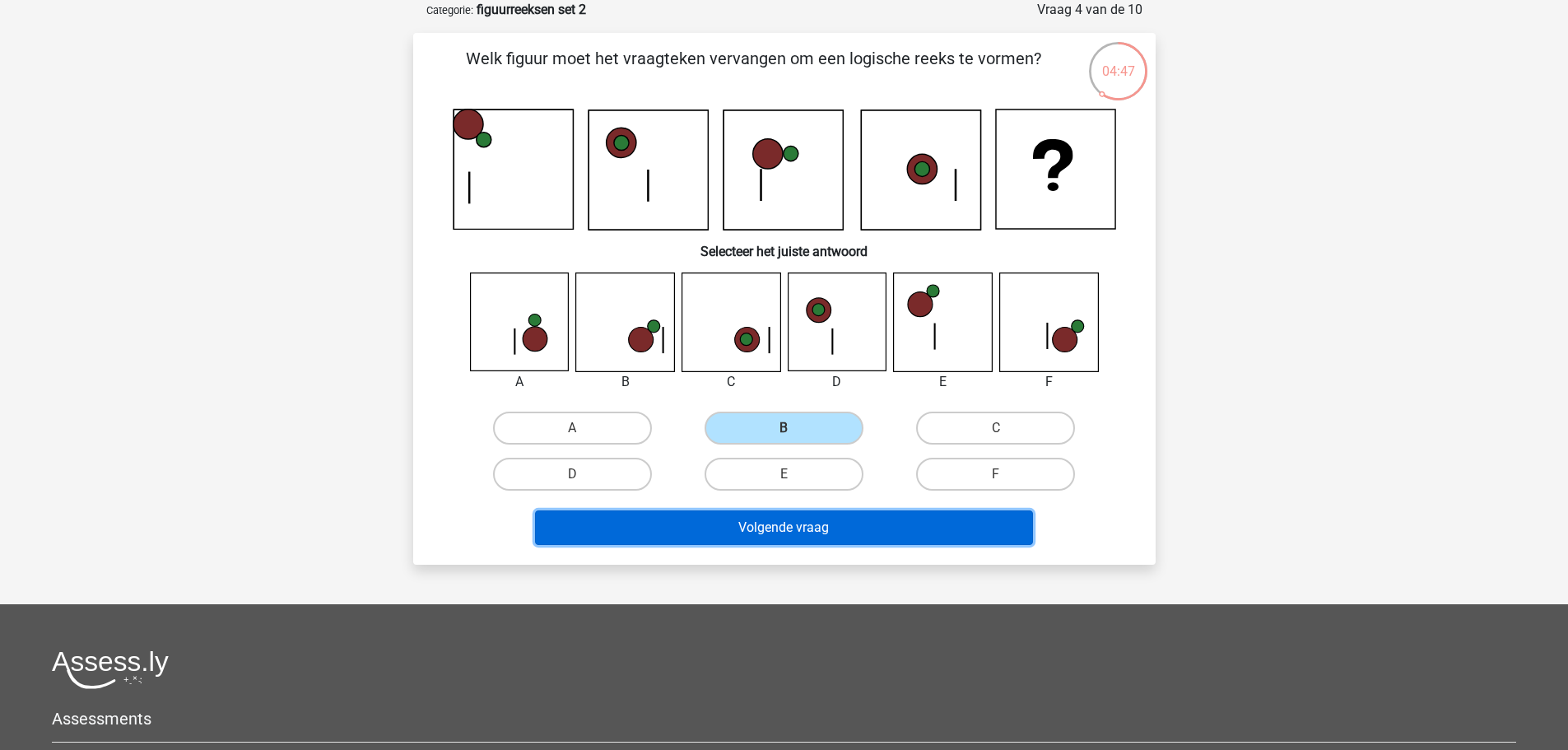
click at [817, 525] on button "Volgende vraag" at bounding box center [784, 527] width 498 height 34
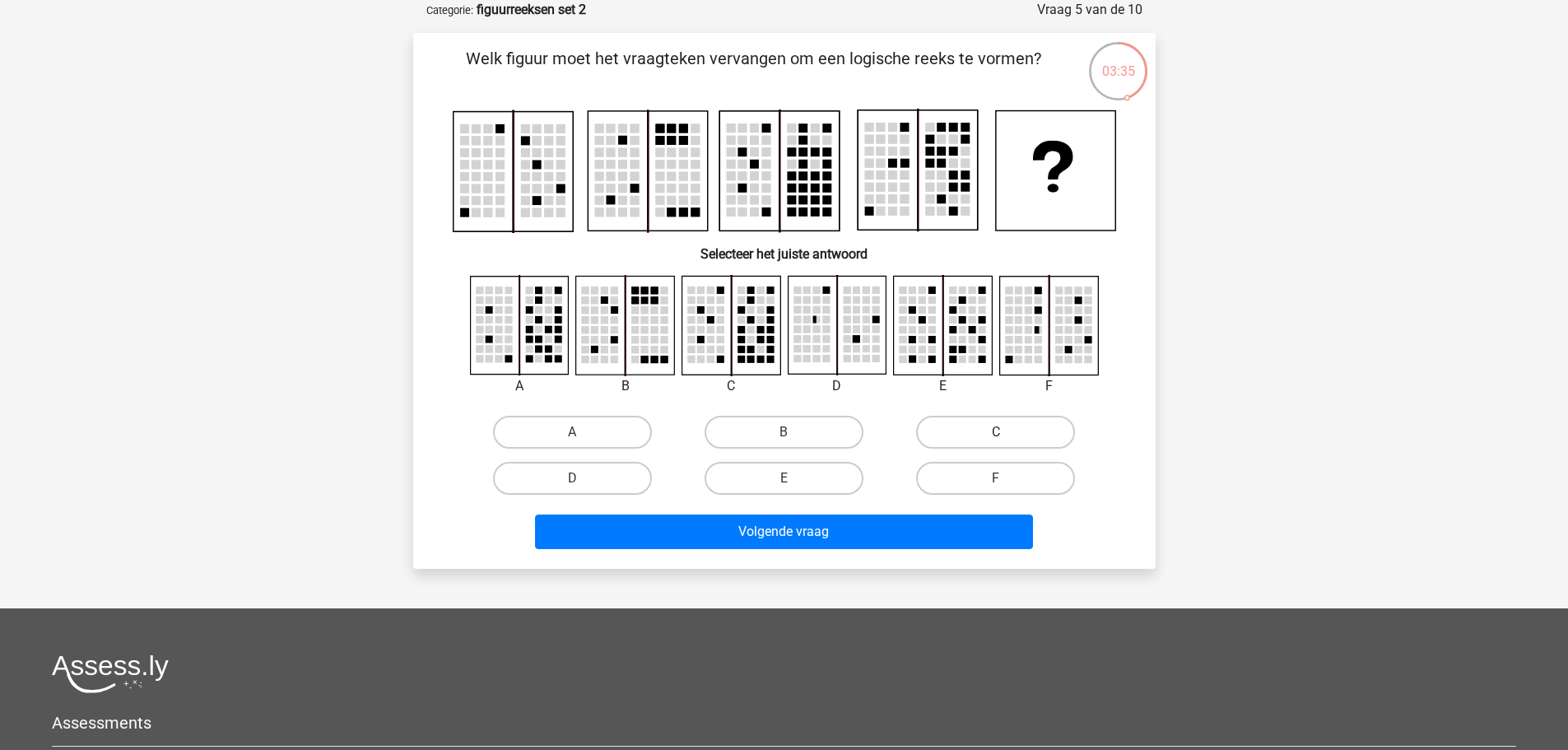
click at [1038, 424] on label "C" at bounding box center [996, 433] width 159 height 33
click at [1007, 432] on input "C" at bounding box center [1001, 437] width 11 height 11
radio input "true"
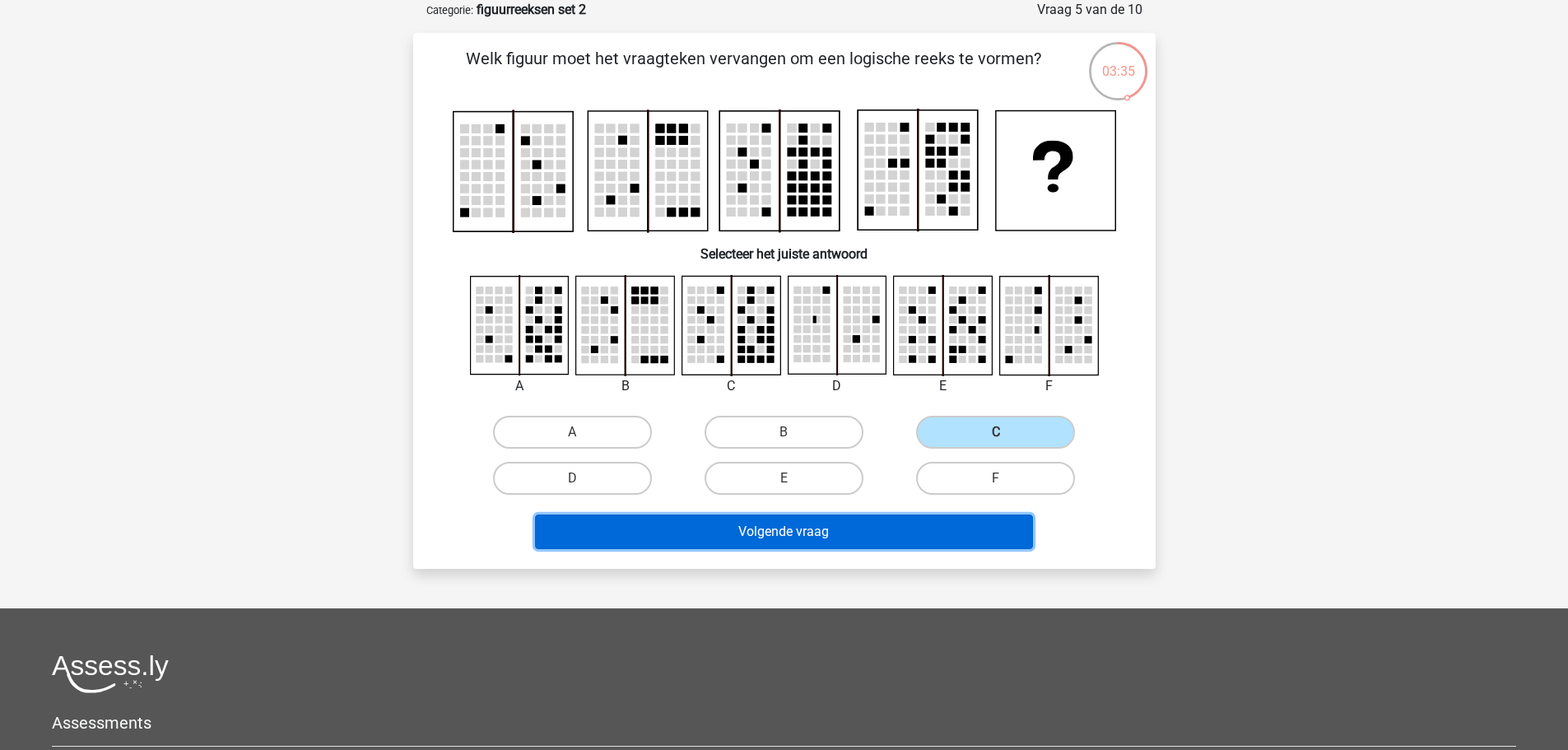
click at [977, 544] on button "Volgende vraag" at bounding box center [784, 531] width 498 height 34
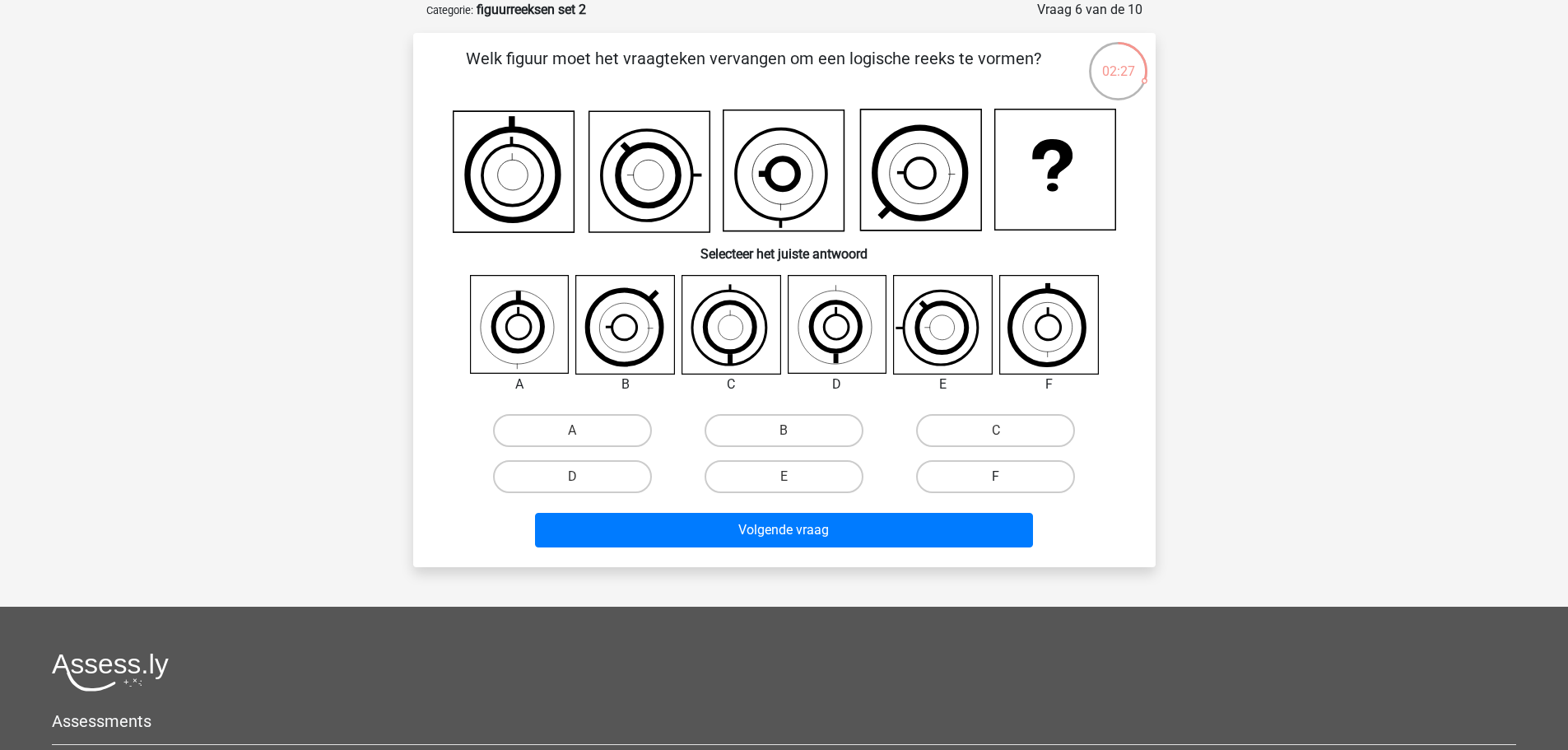
click at [960, 472] on label "F" at bounding box center [996, 477] width 159 height 33
click at [996, 476] on input "F" at bounding box center [1001, 482] width 11 height 11
radio input "true"
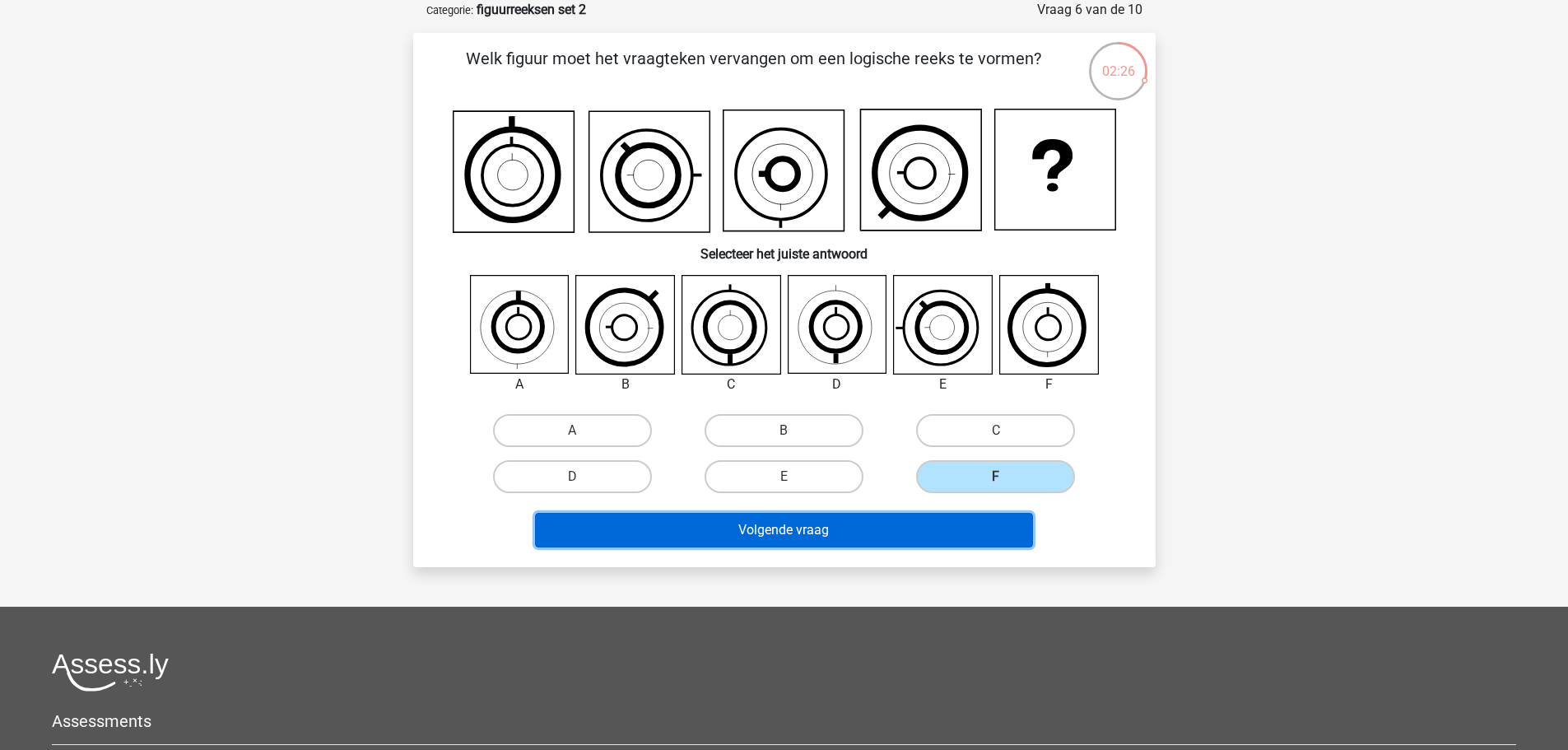
click at [952, 545] on button "Volgende vraag" at bounding box center [784, 530] width 498 height 34
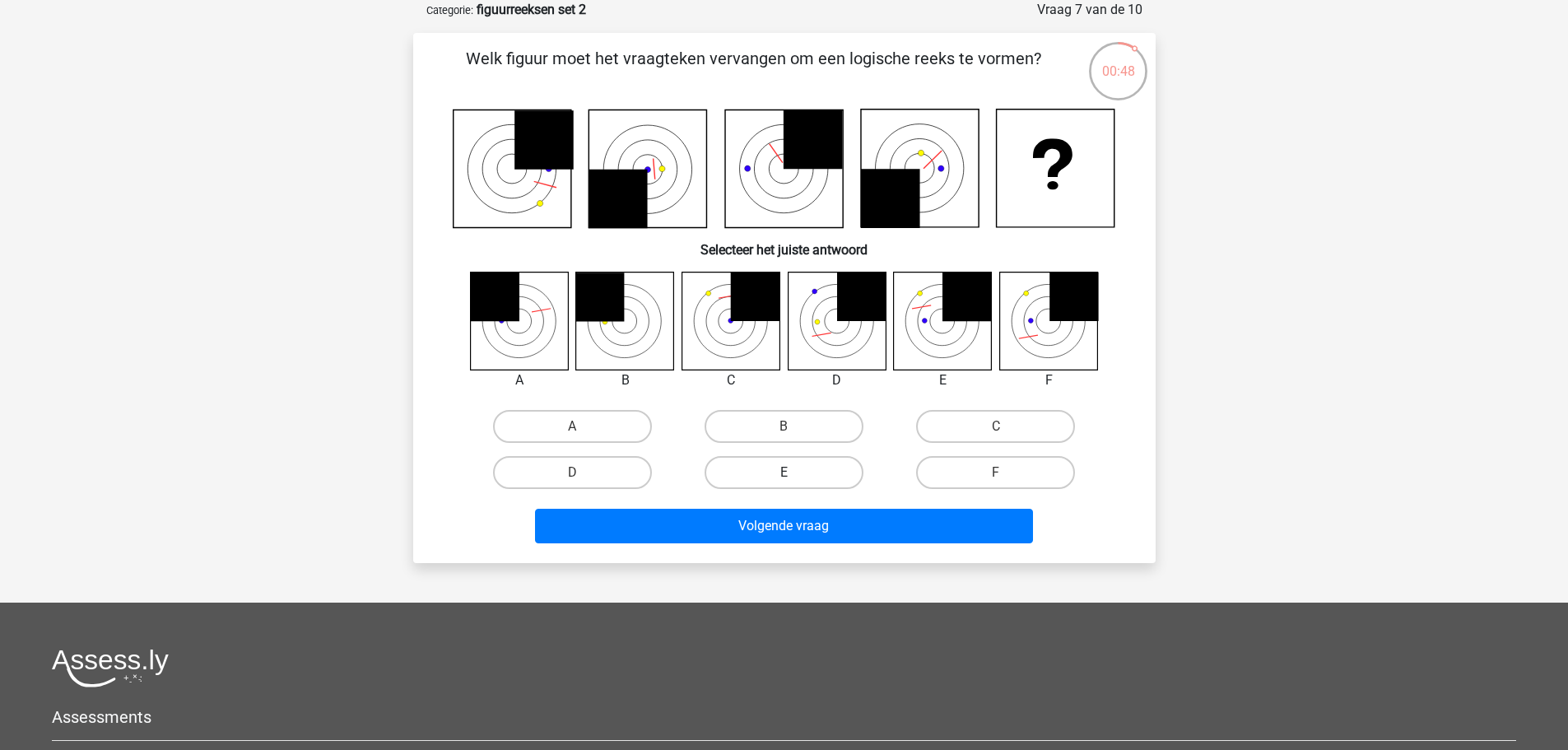
click at [814, 466] on label "E" at bounding box center [784, 473] width 159 height 33
click at [794, 473] on input "E" at bounding box center [789, 478] width 11 height 11
radio input "true"
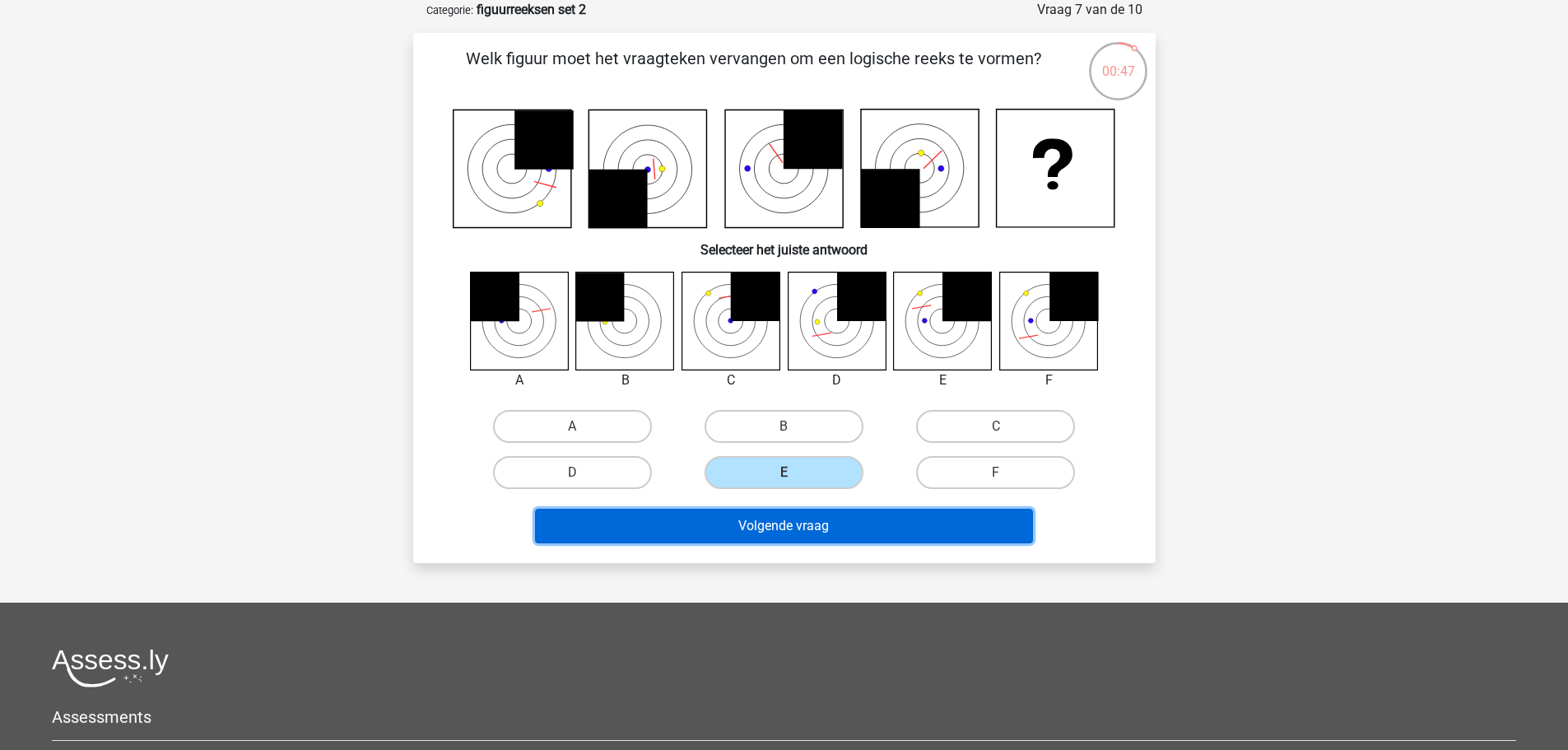
click at [807, 535] on button "Volgende vraag" at bounding box center [784, 525] width 498 height 34
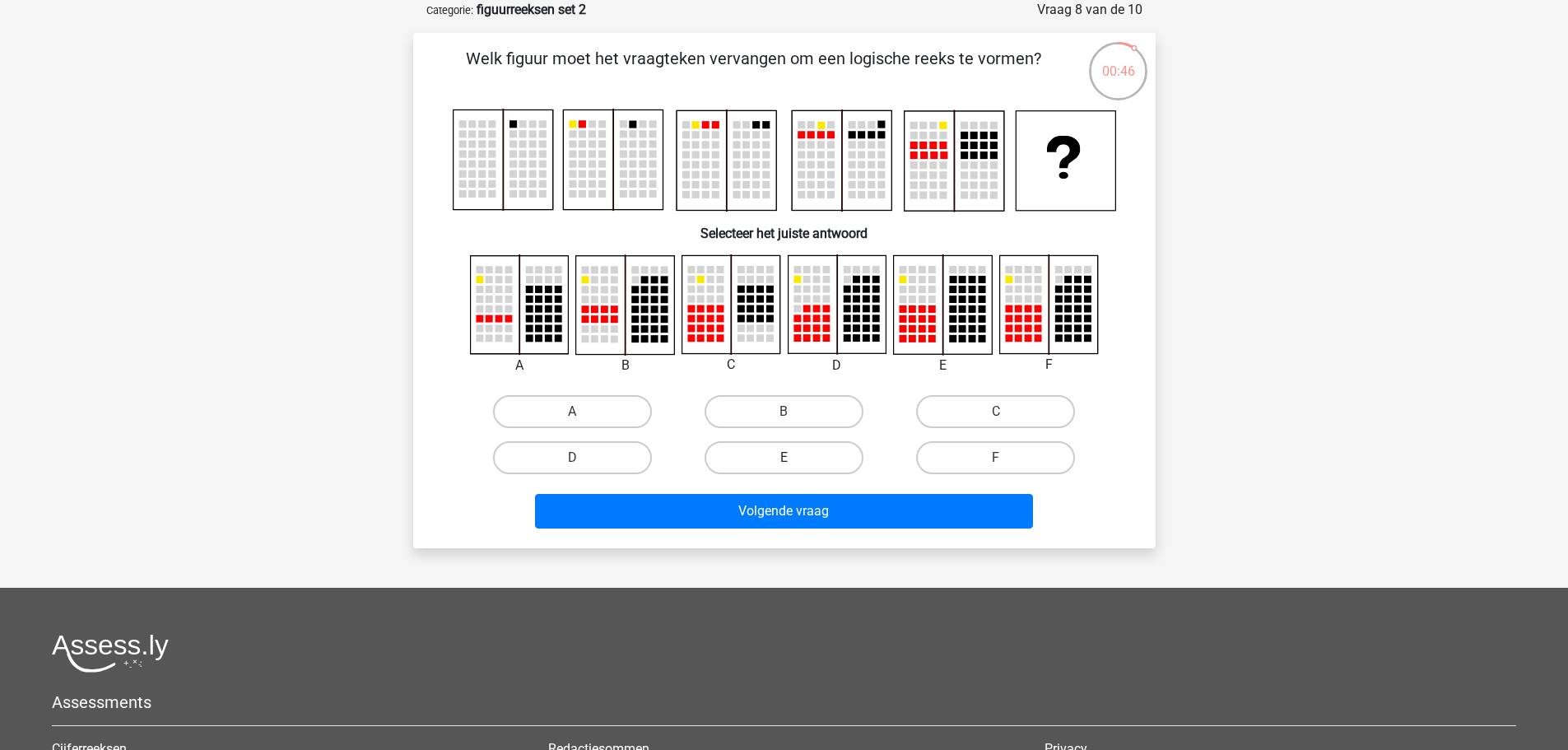
click at [818, 456] on label "E" at bounding box center [784, 458] width 159 height 33
click at [794, 458] on input "E" at bounding box center [789, 463] width 11 height 11
radio input "true"
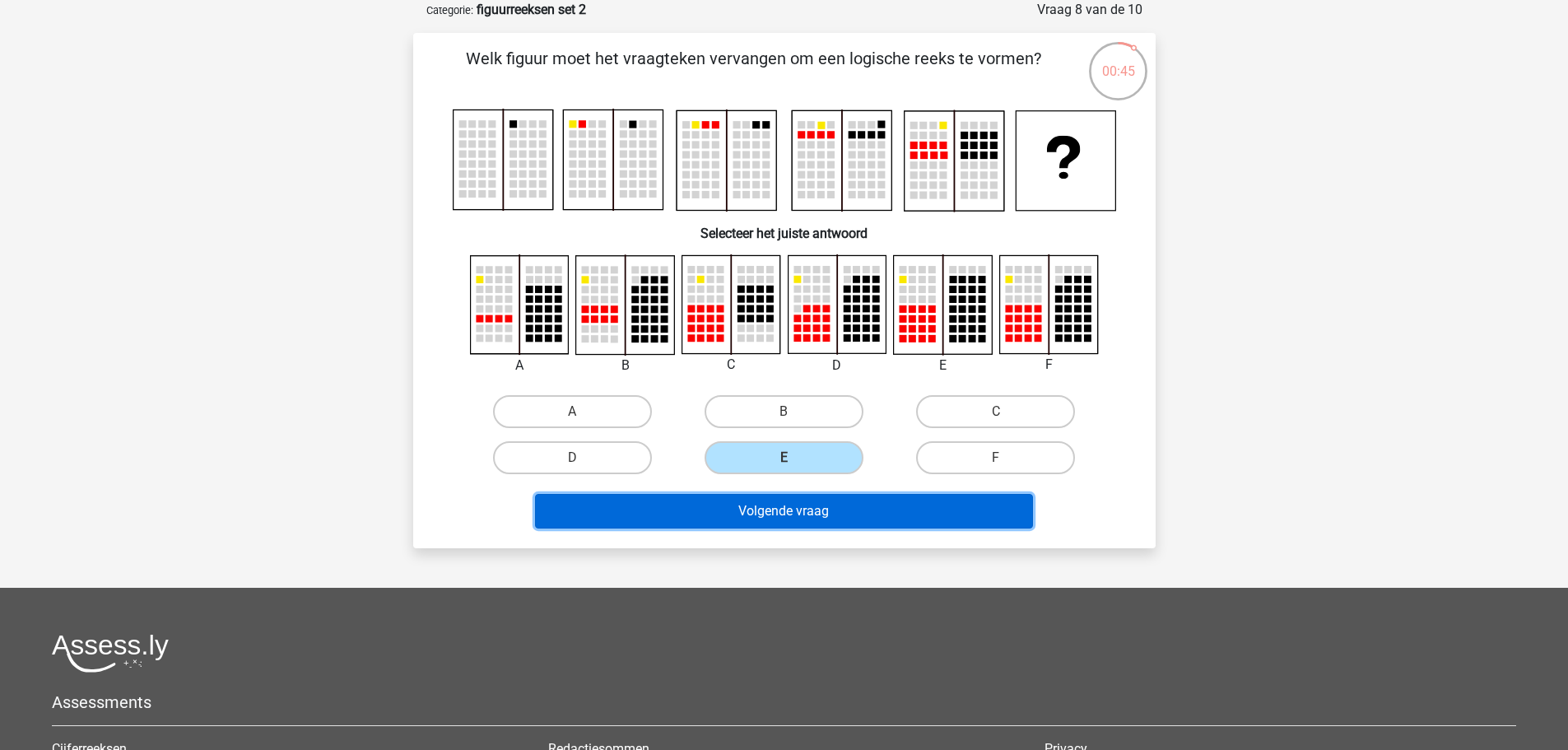
click at [807, 518] on button "Volgende vraag" at bounding box center [784, 510] width 498 height 34
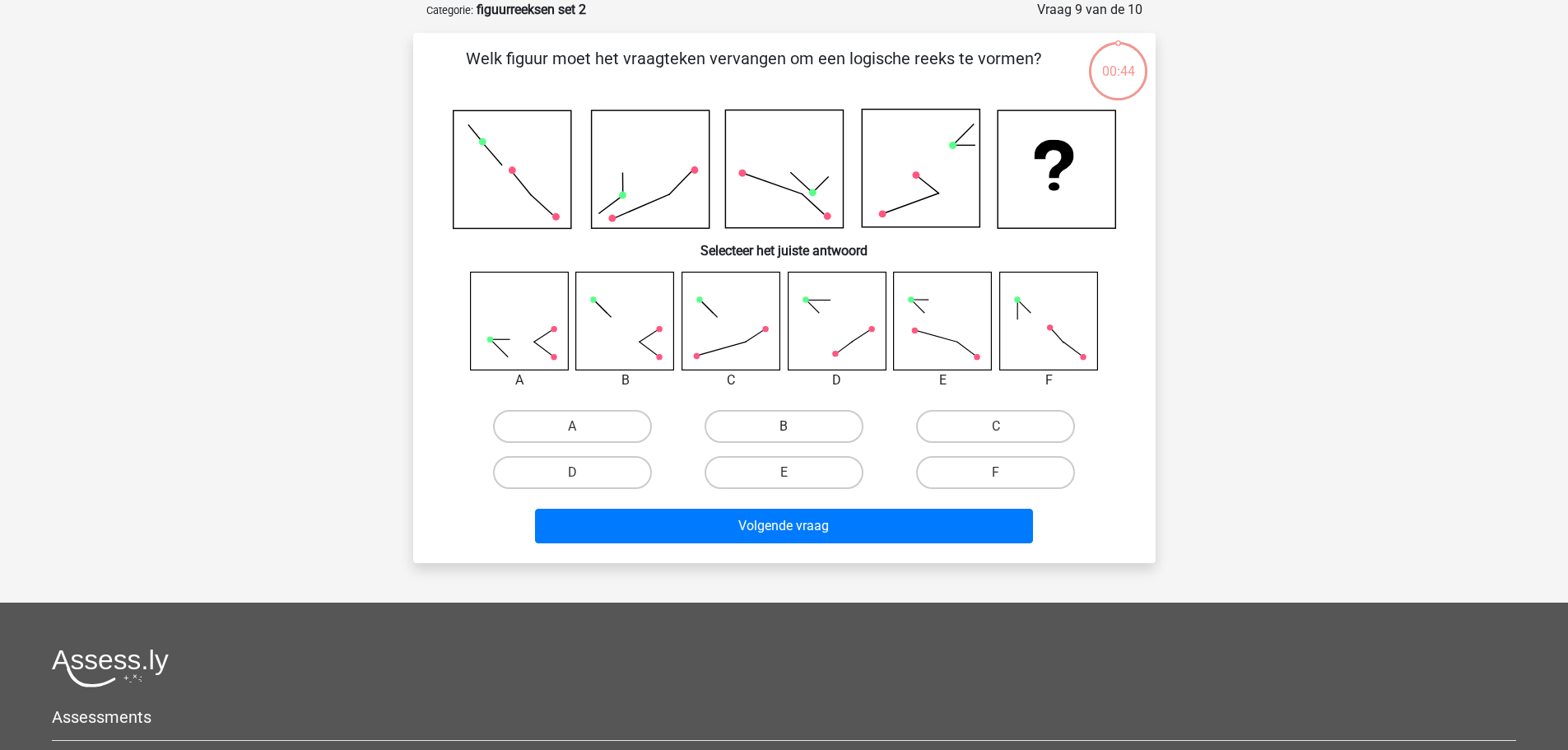
click at [814, 426] on label "B" at bounding box center [784, 426] width 159 height 33
click at [794, 426] on input "B" at bounding box center [789, 432] width 11 height 11
radio input "true"
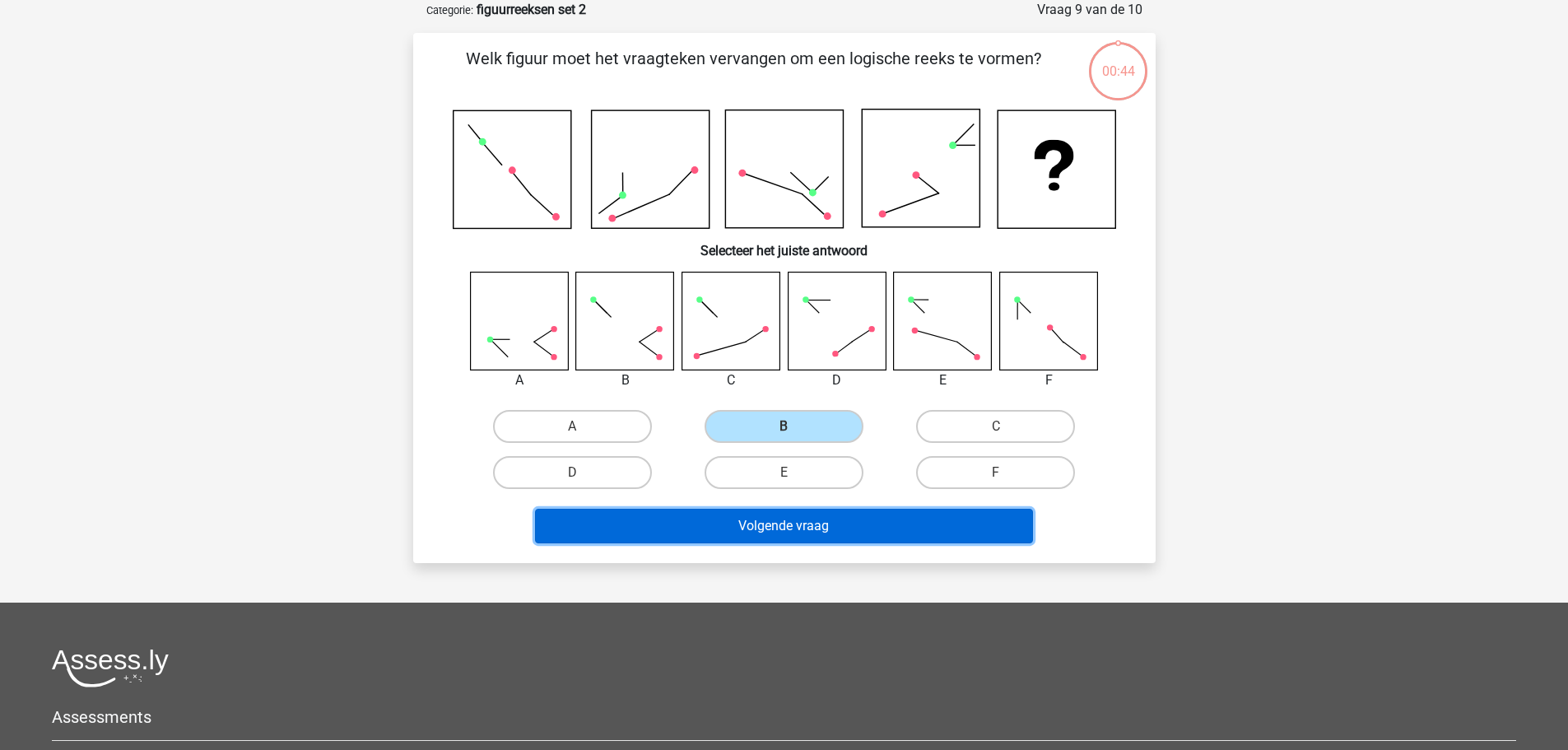
click at [804, 531] on button "Volgende vraag" at bounding box center [784, 525] width 498 height 34
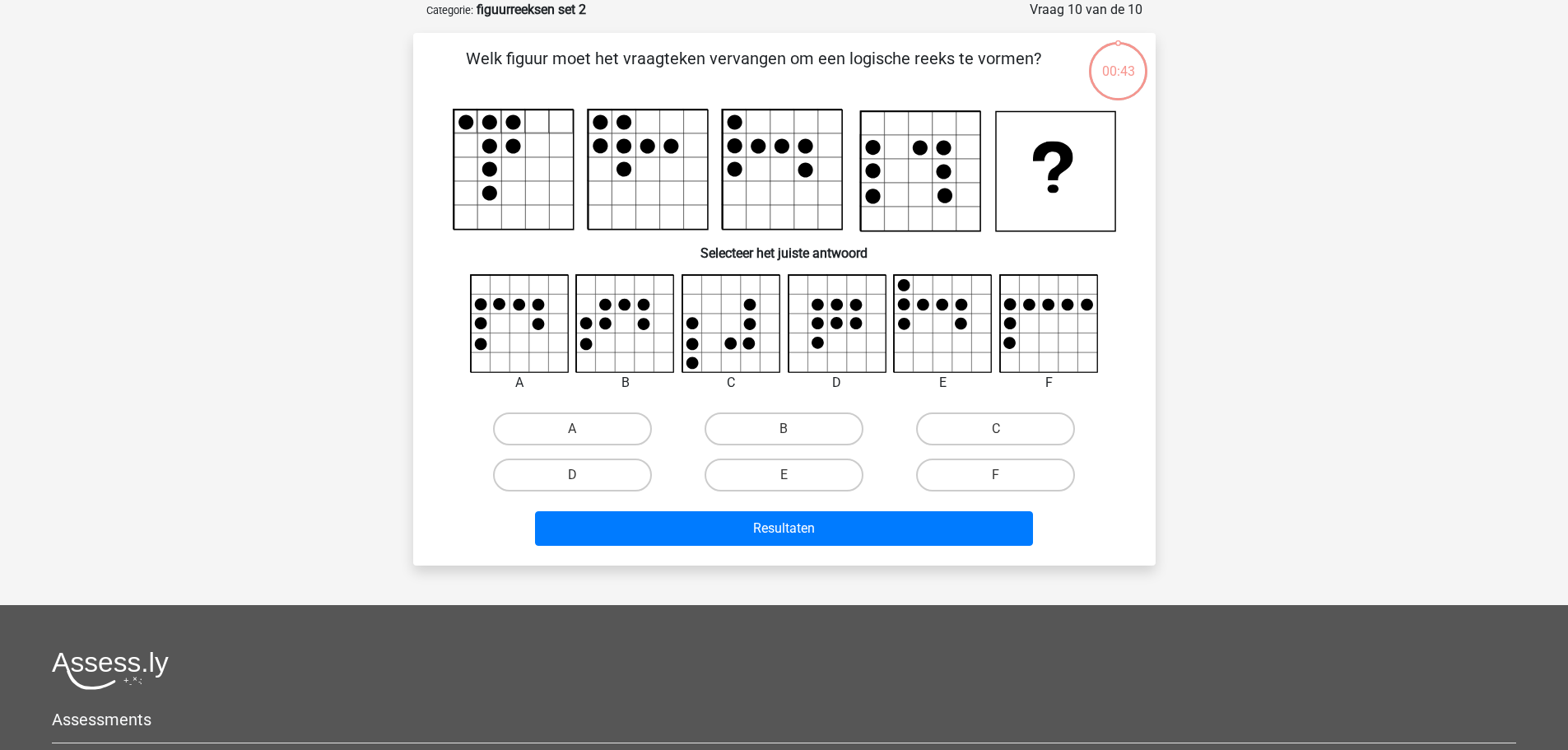
click at [812, 451] on div "B" at bounding box center [784, 429] width 212 height 46
click at [806, 478] on label "E" at bounding box center [784, 475] width 159 height 33
click at [794, 478] on input "E" at bounding box center [789, 481] width 11 height 11
radio input "true"
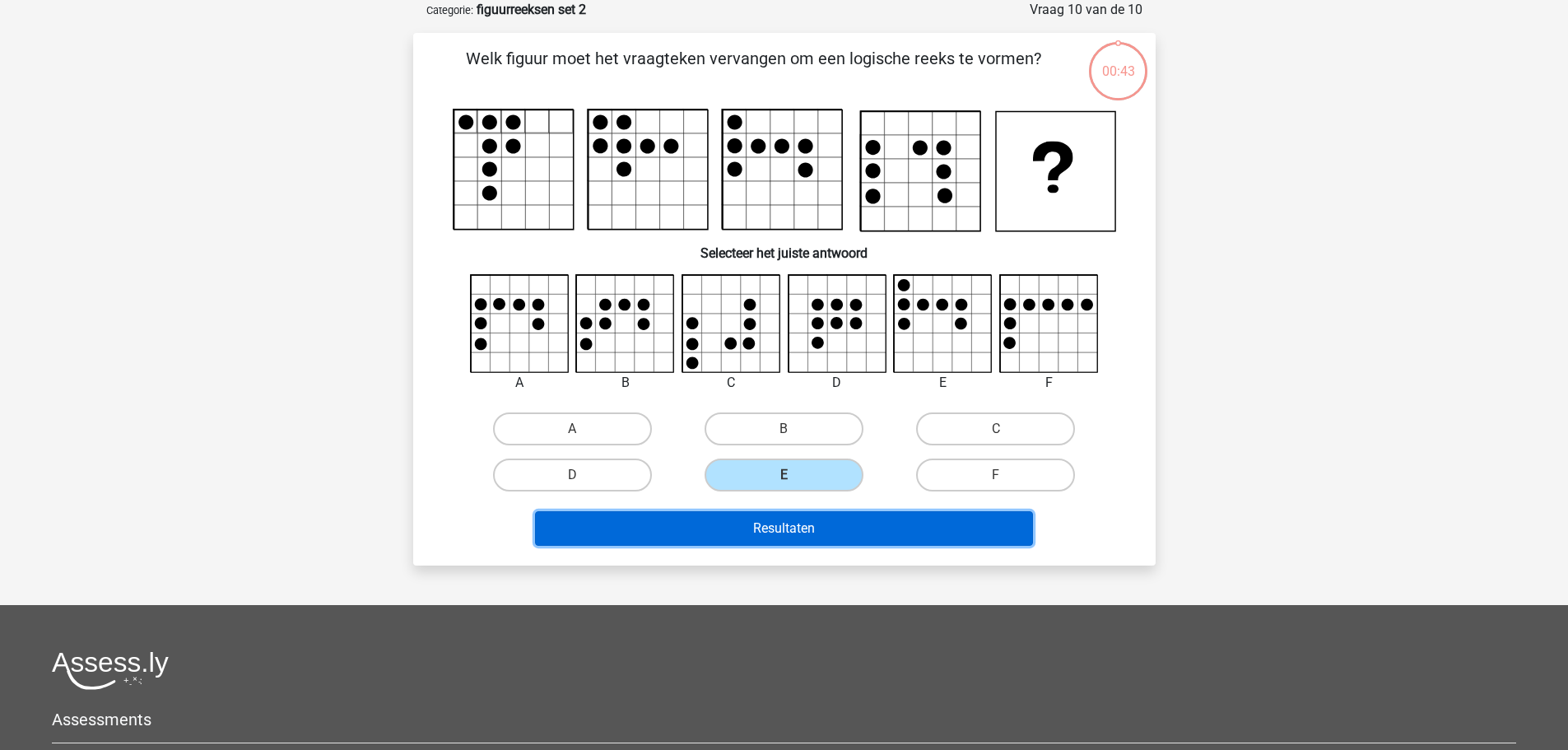
click at [804, 532] on button "Resultaten" at bounding box center [784, 528] width 498 height 34
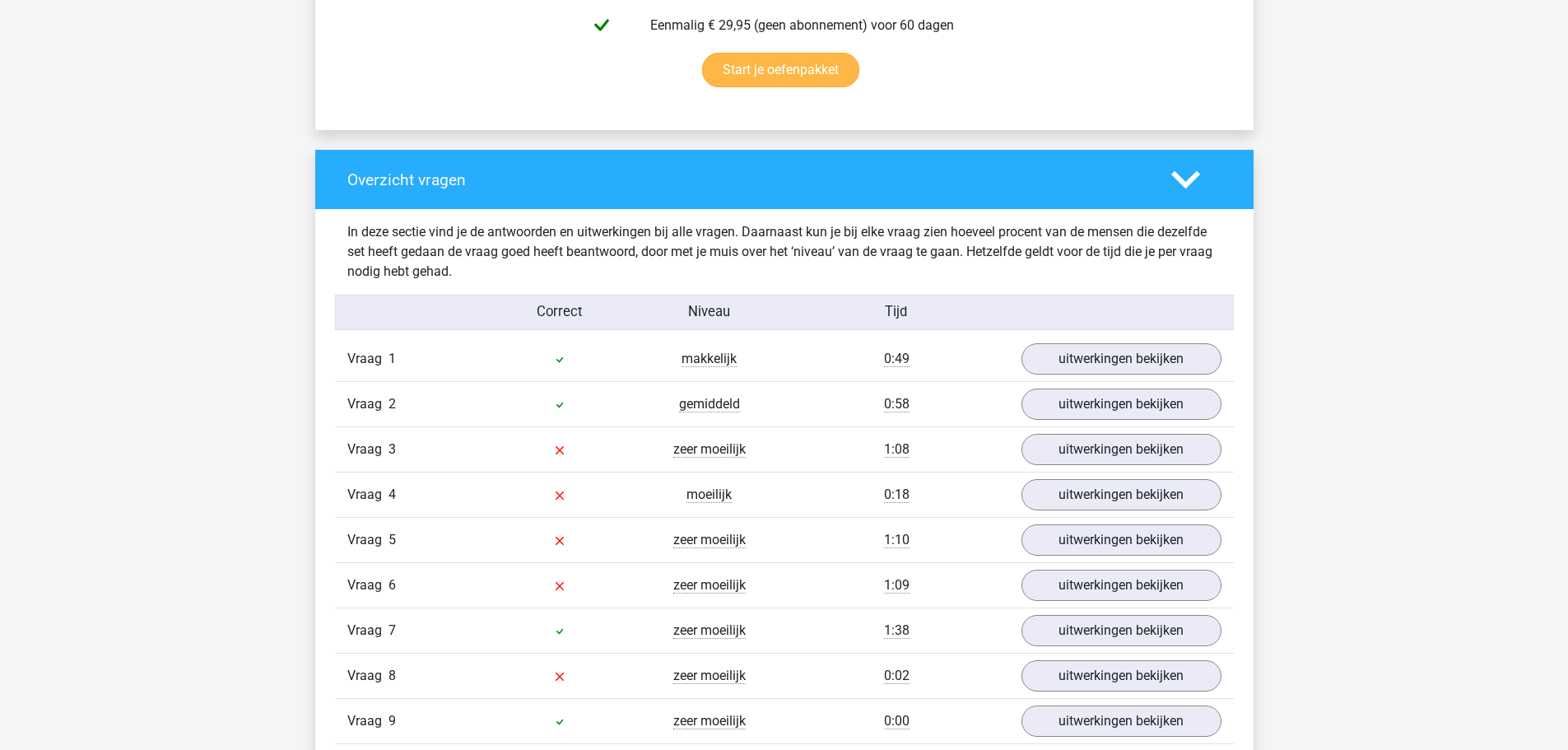
scroll to position [1235, 0]
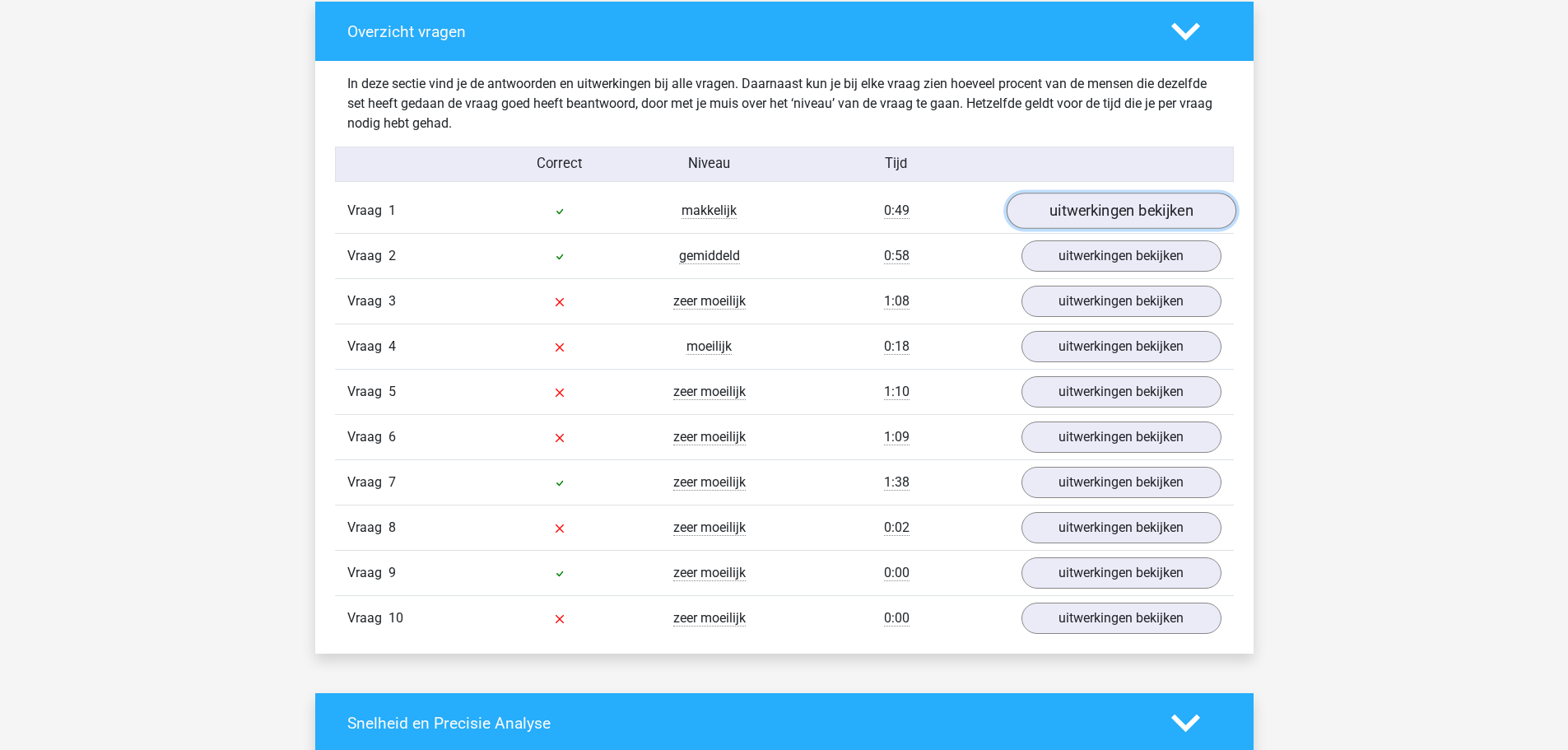
click at [1067, 221] on link "uitwerkingen bekijken" at bounding box center [1121, 211] width 229 height 36
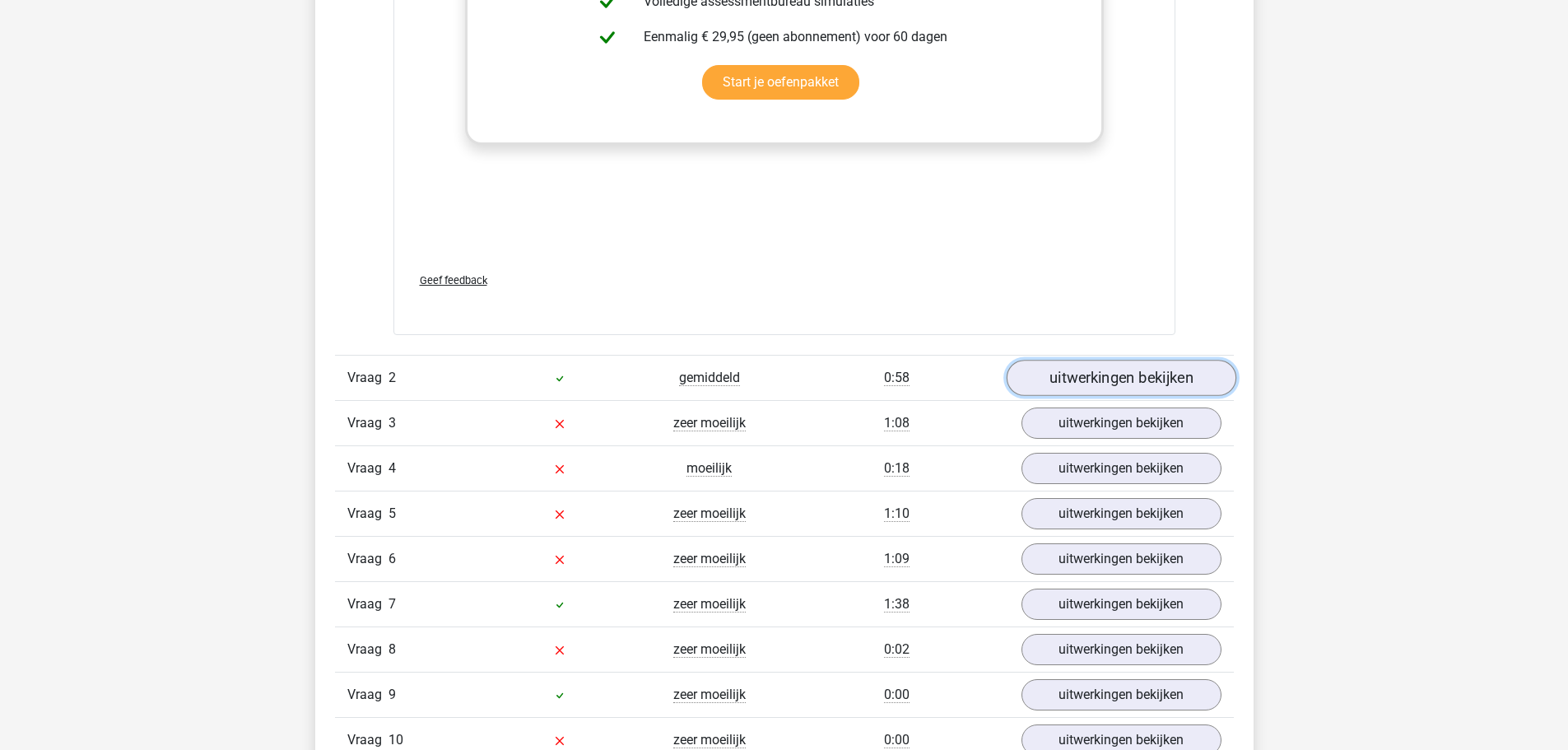
click at [1081, 375] on link "uitwerkingen bekijken" at bounding box center [1121, 377] width 229 height 36
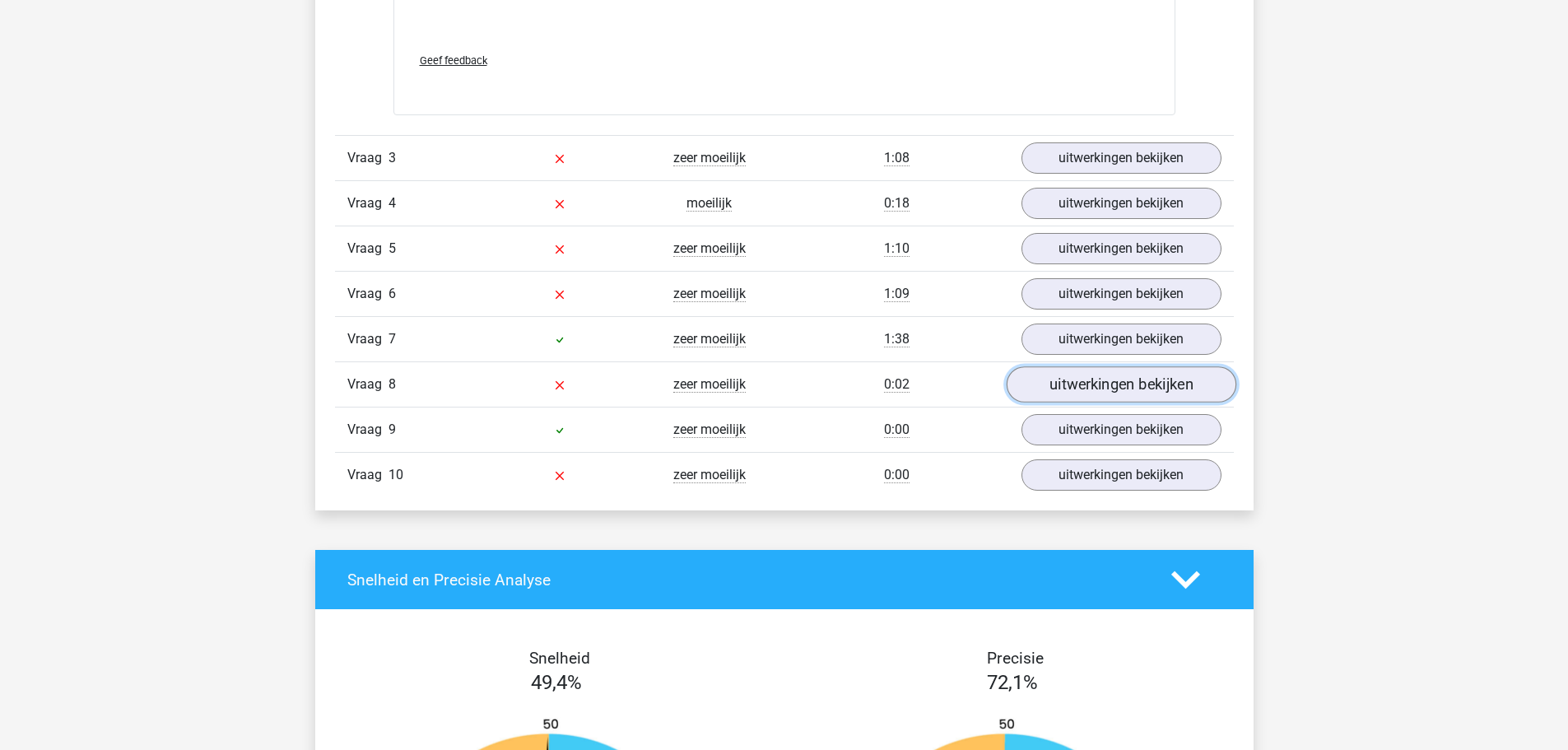
click at [1070, 376] on link "uitwerkingen bekijken" at bounding box center [1121, 384] width 229 height 36
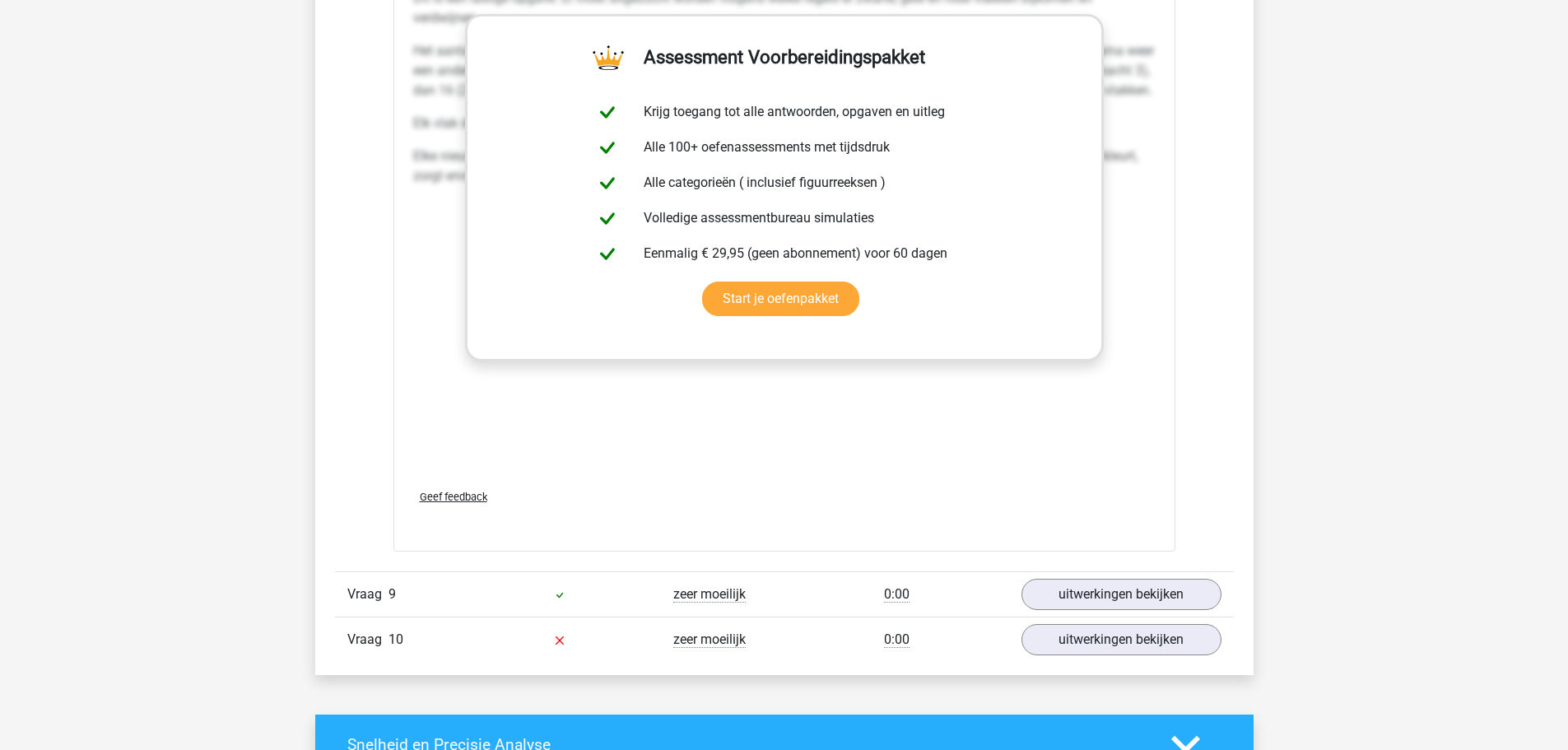
scroll to position [5433, 0]
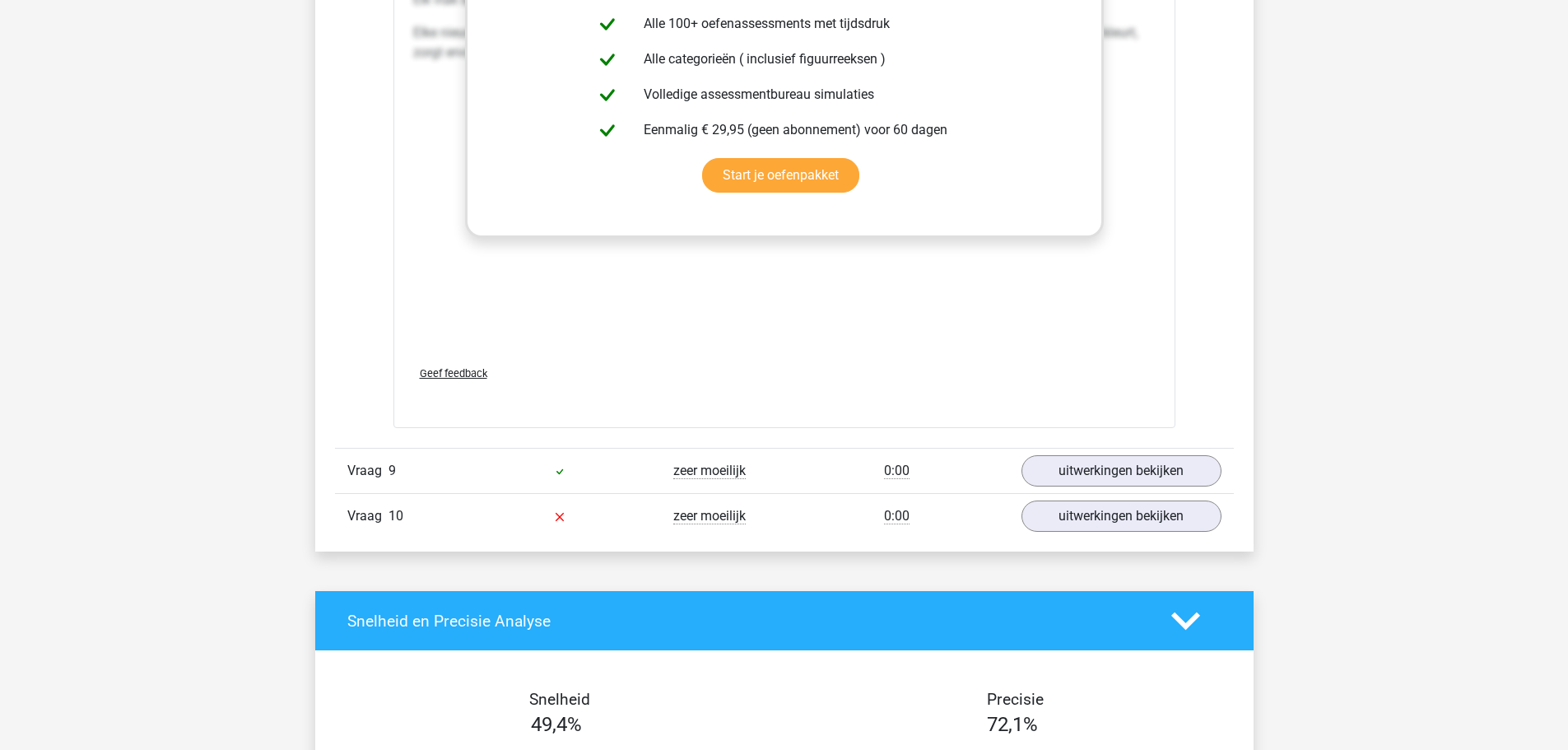
click at [1094, 491] on div "Vraag 9 zeer moeilijk 0:00 uitwerkingen bekijken" at bounding box center [784, 470] width 899 height 45
click at [1098, 520] on link "uitwerkingen bekijken" at bounding box center [1121, 516] width 229 height 36
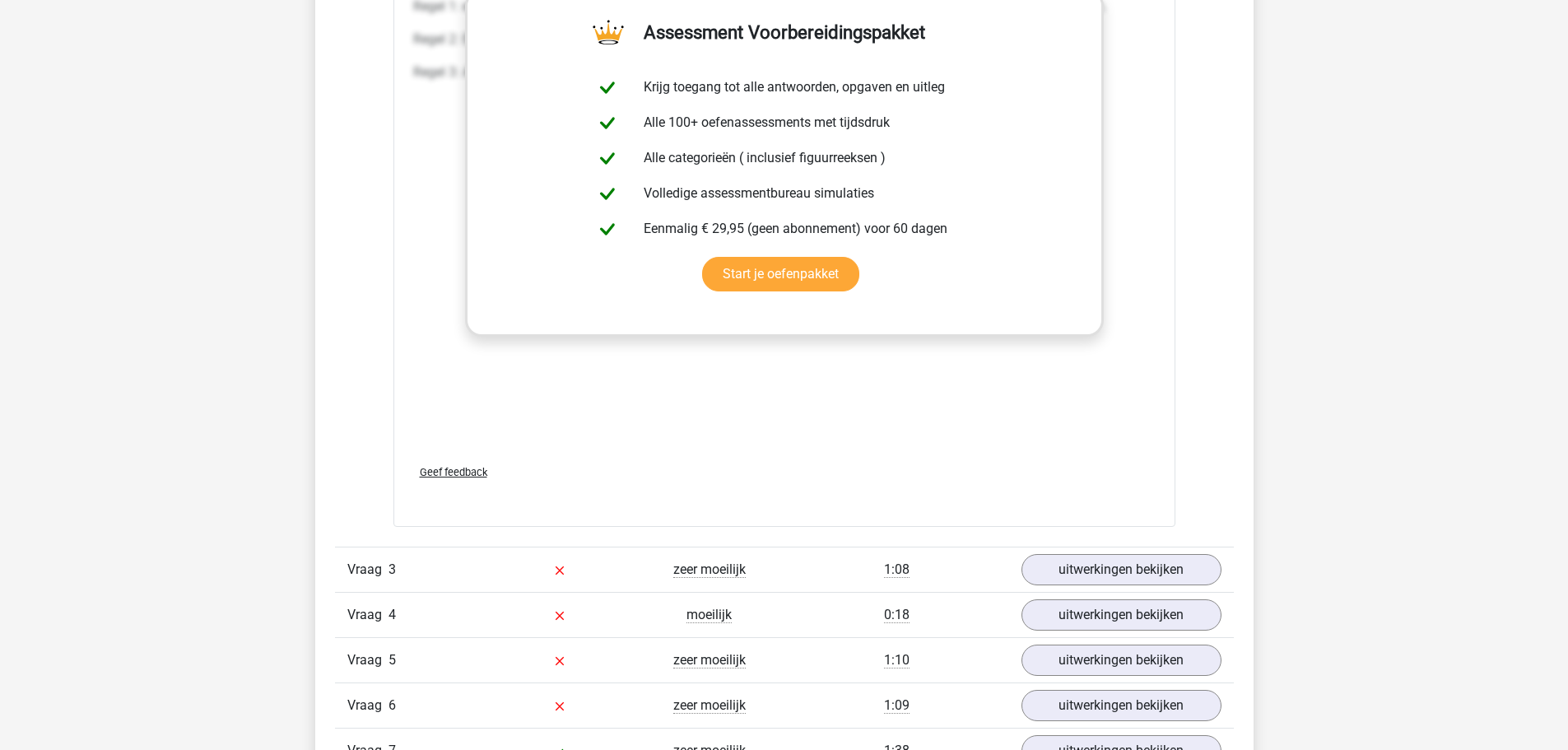
scroll to position [4116, 0]
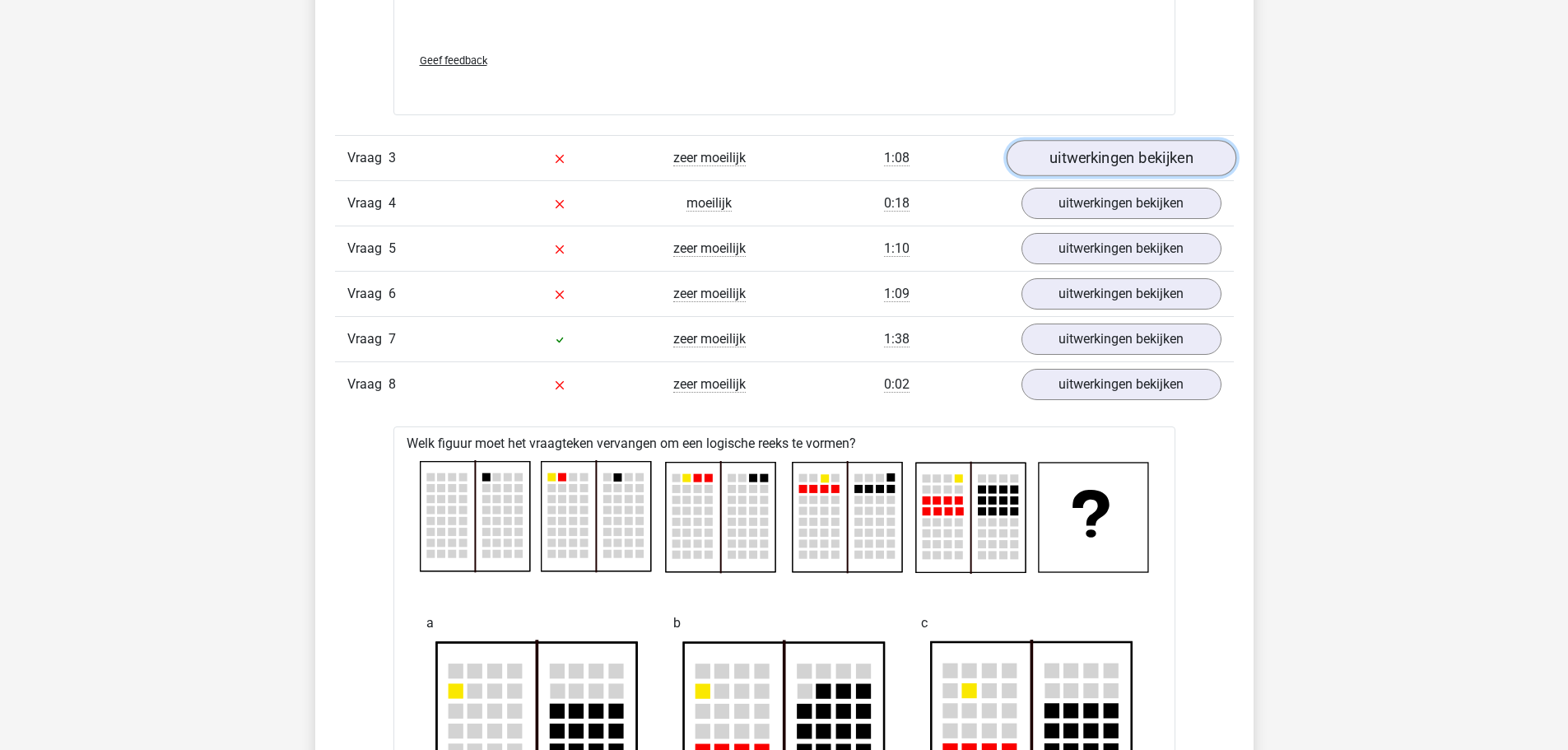
click at [1075, 164] on link "uitwerkingen bekijken" at bounding box center [1121, 157] width 229 height 36
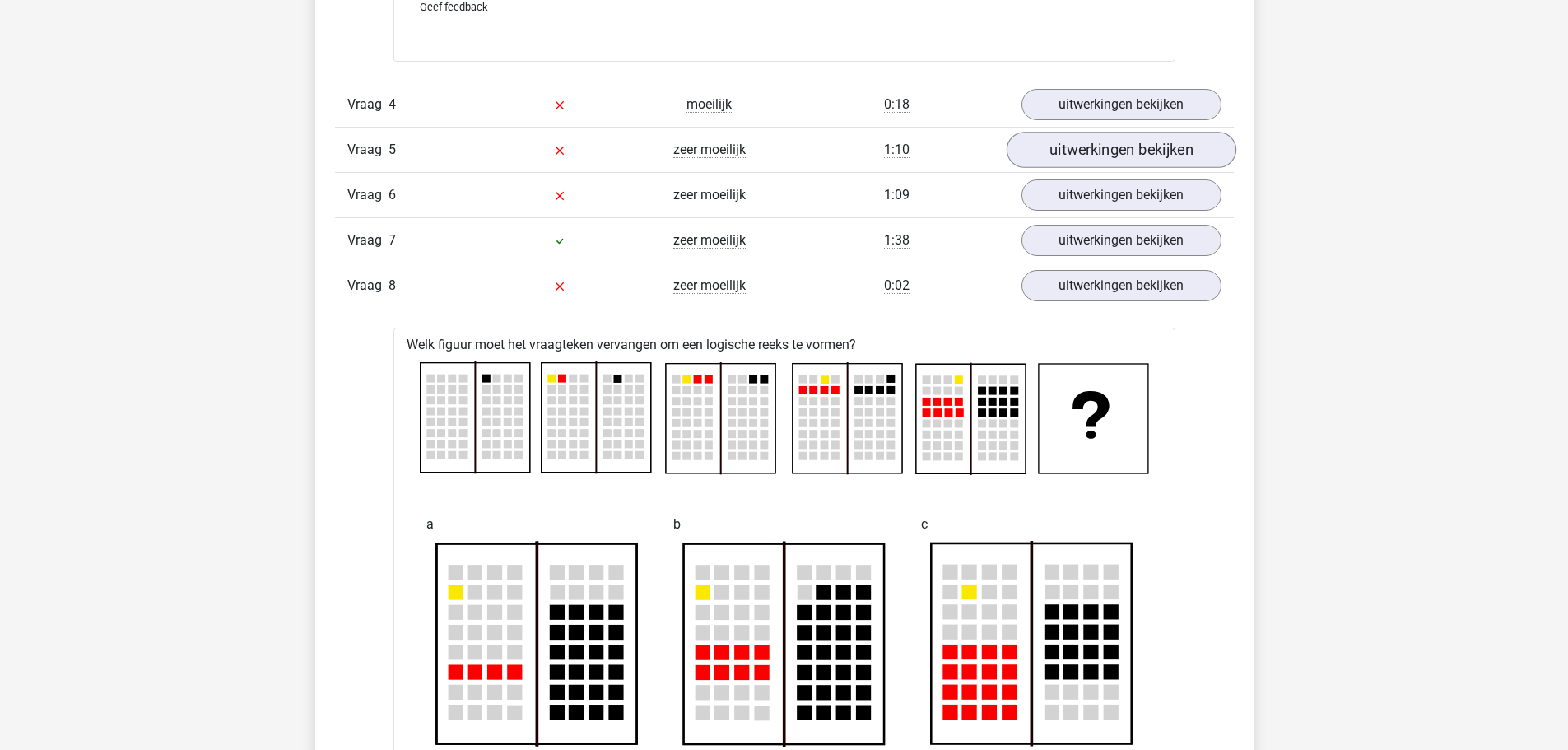
scroll to position [5598, 0]
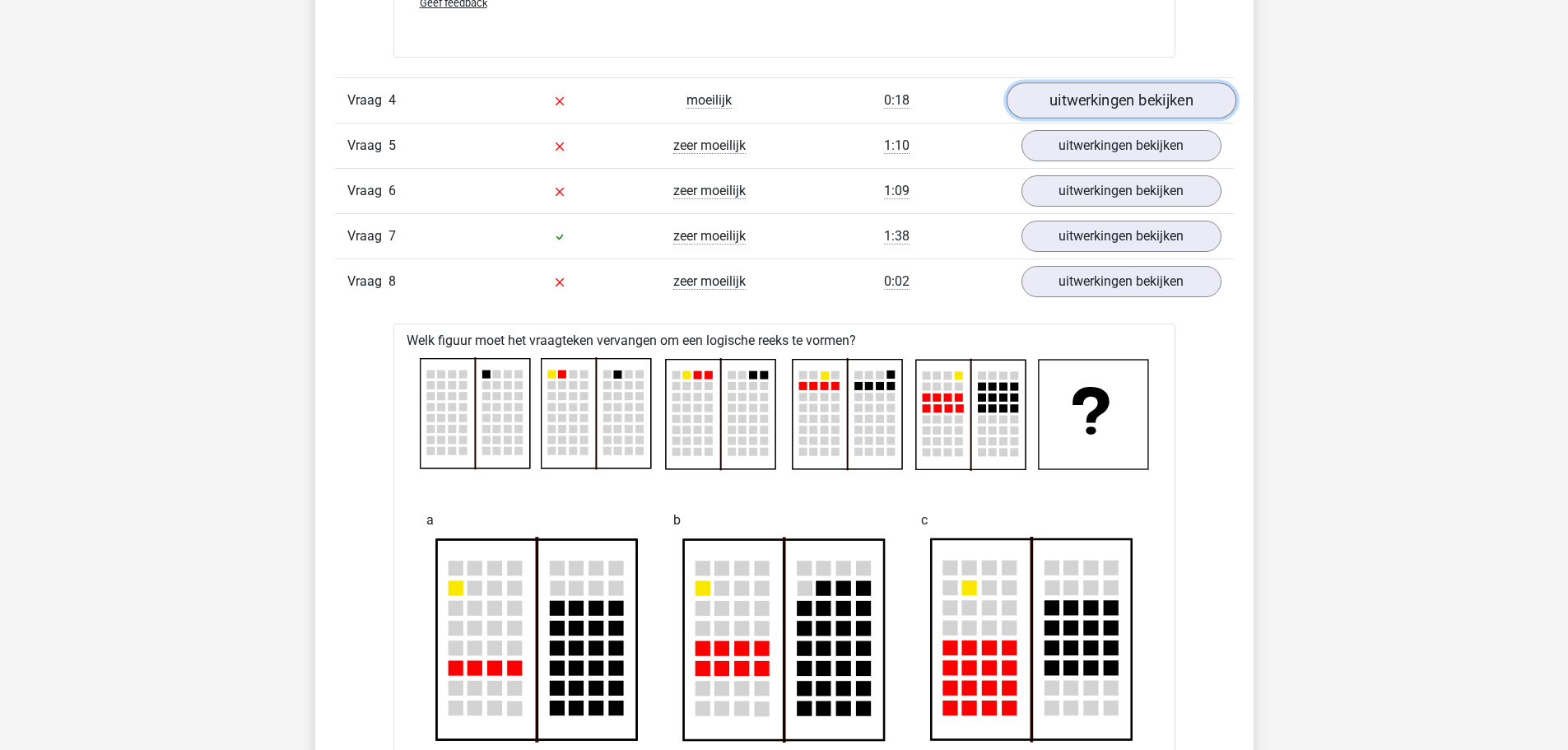
click at [1091, 98] on link "uitwerkingen bekijken" at bounding box center [1121, 100] width 229 height 36
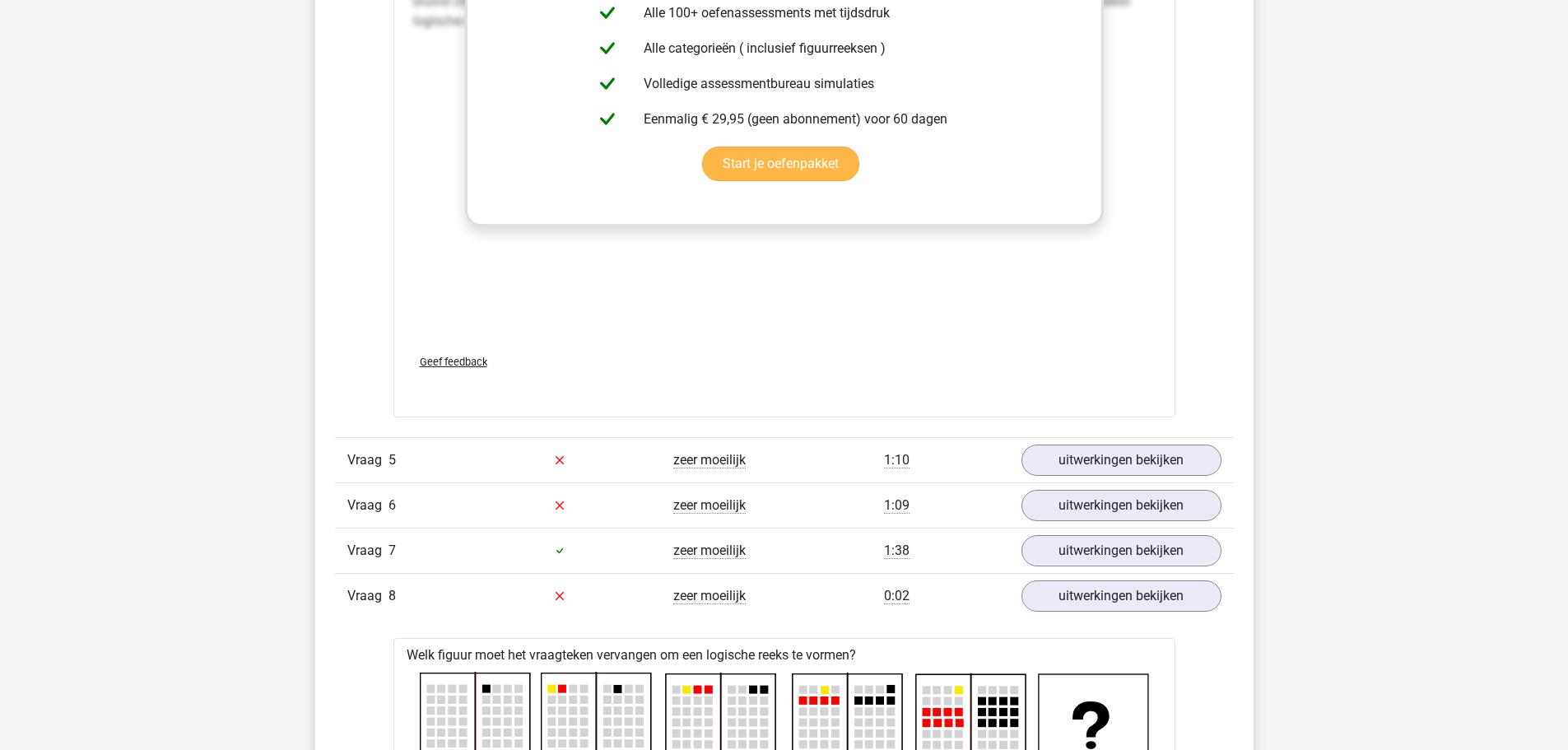
scroll to position [6916, 0]
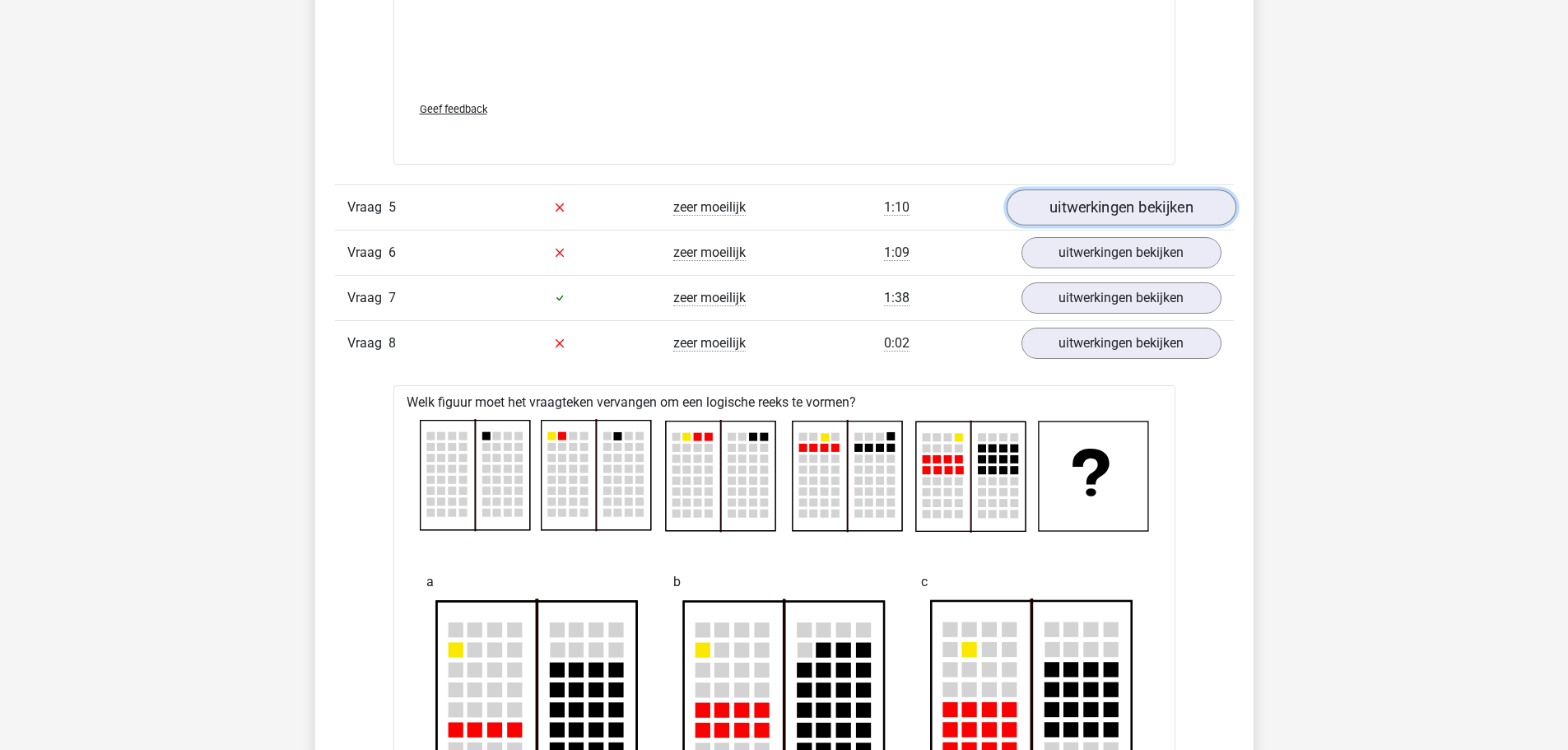
click at [1084, 215] on link "uitwerkingen bekijken" at bounding box center [1121, 207] width 229 height 36
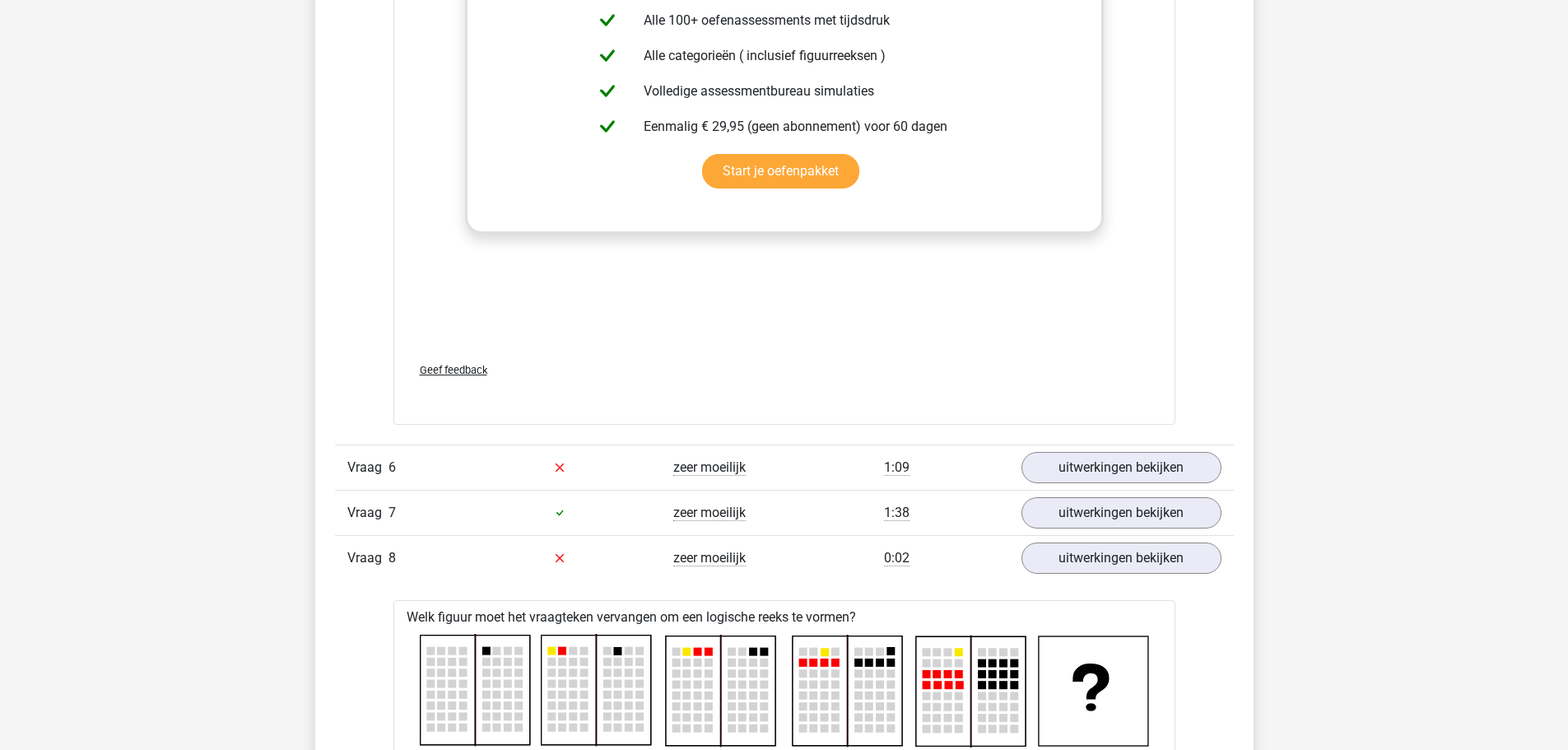
scroll to position [8232, 0]
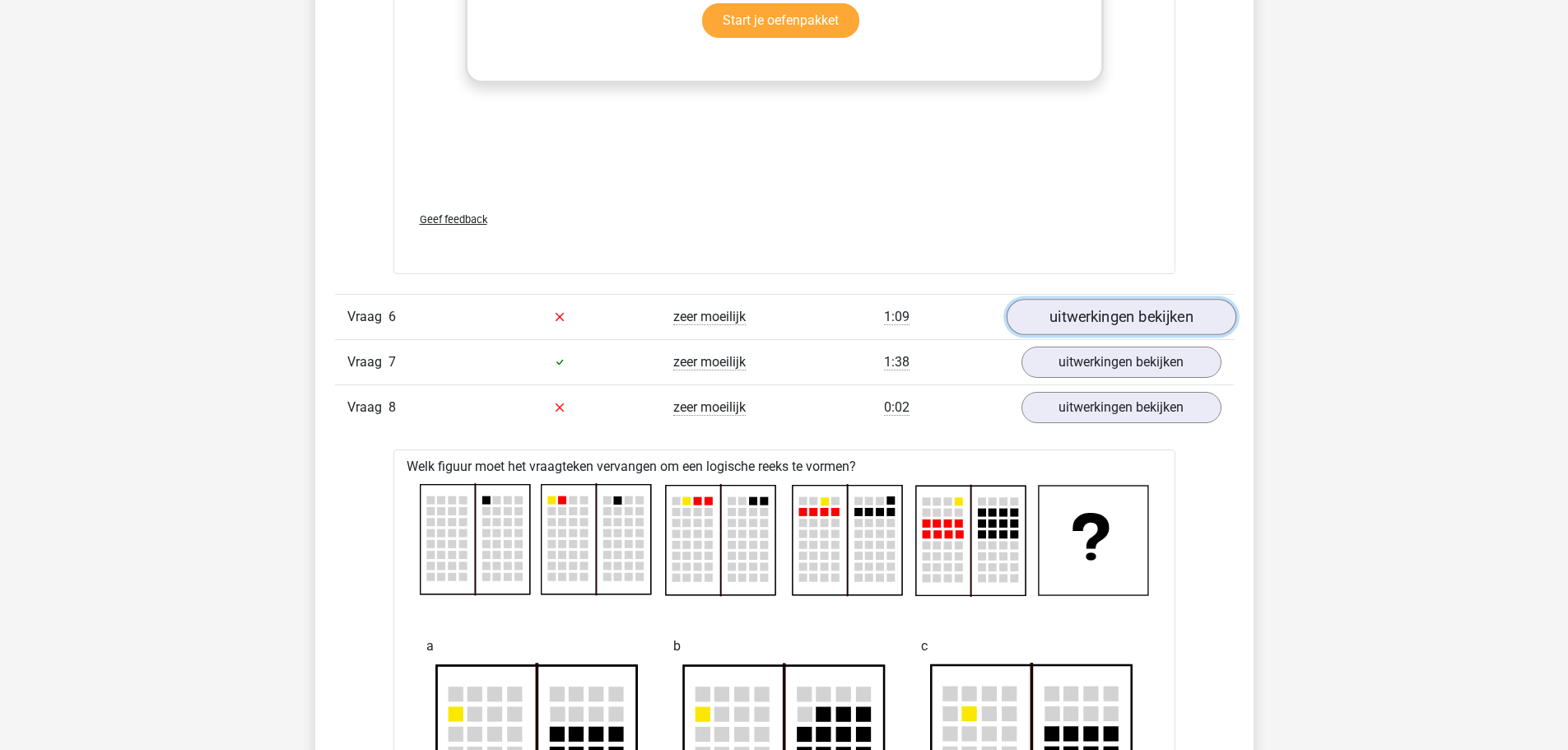
click at [1195, 320] on link "uitwerkingen bekijken" at bounding box center [1121, 316] width 229 height 36
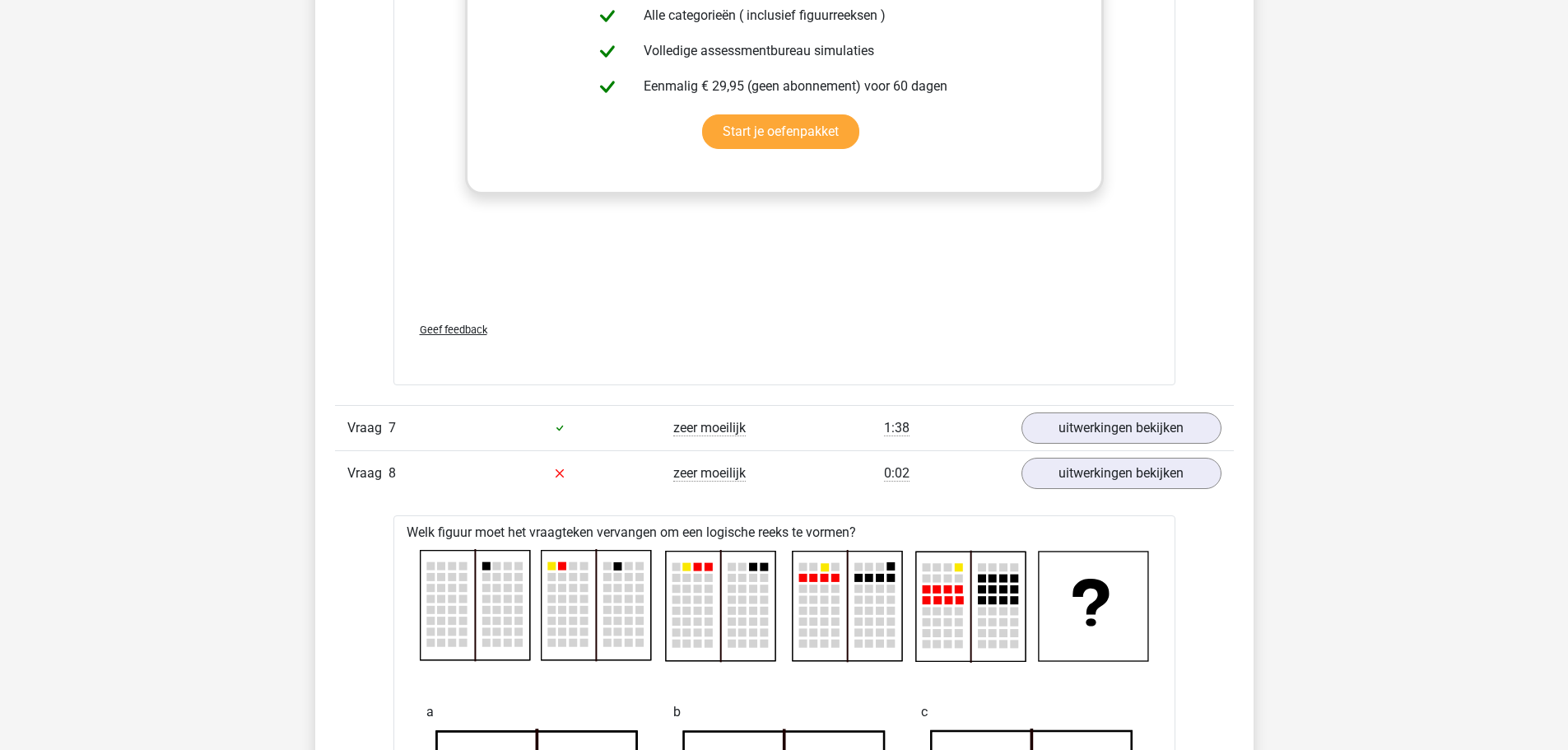
scroll to position [9549, 0]
click at [1130, 424] on link "uitwerkingen bekijken" at bounding box center [1121, 426] width 229 height 36
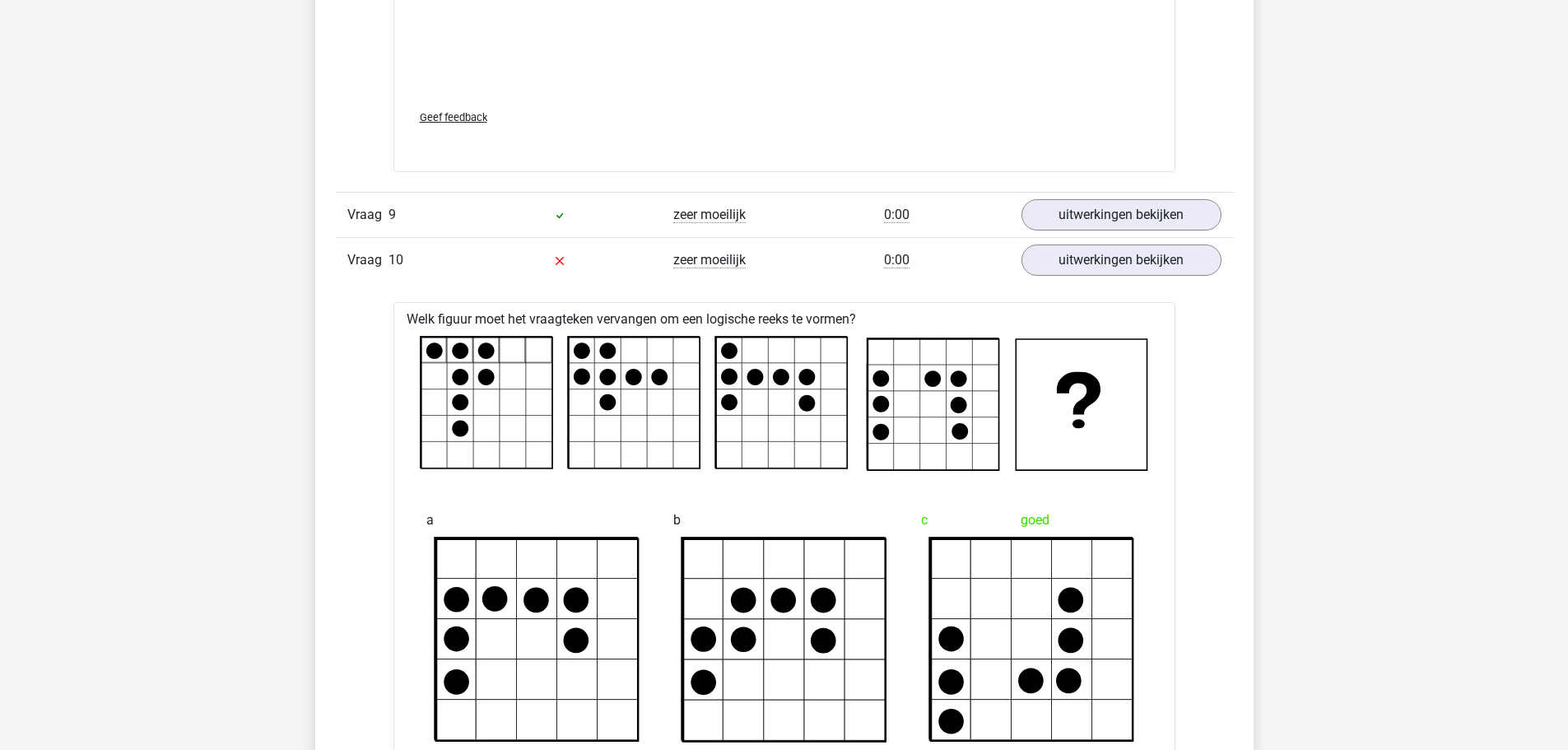
scroll to position [12678, 0]
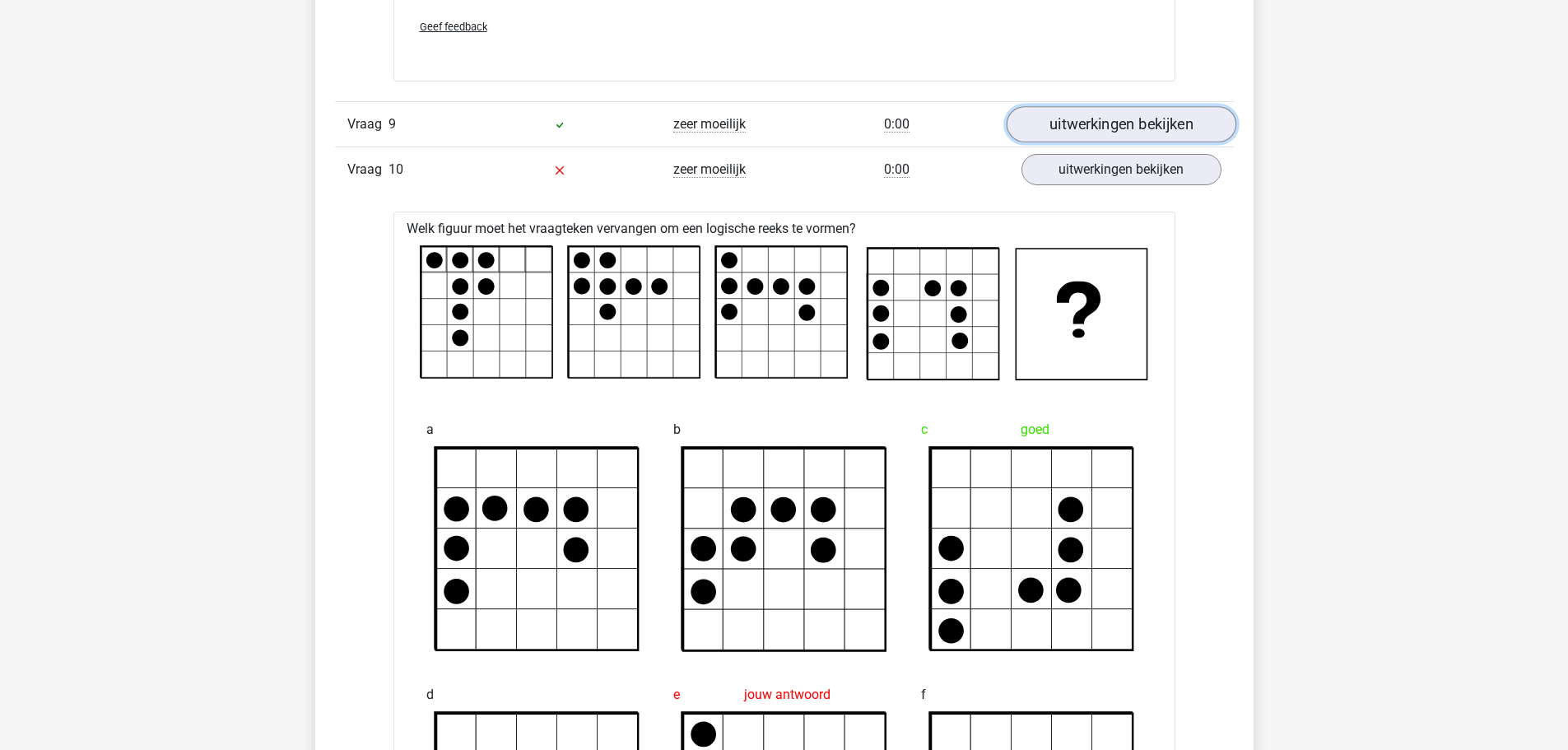
click at [1118, 128] on link "uitwerkingen bekijken" at bounding box center [1121, 124] width 229 height 36
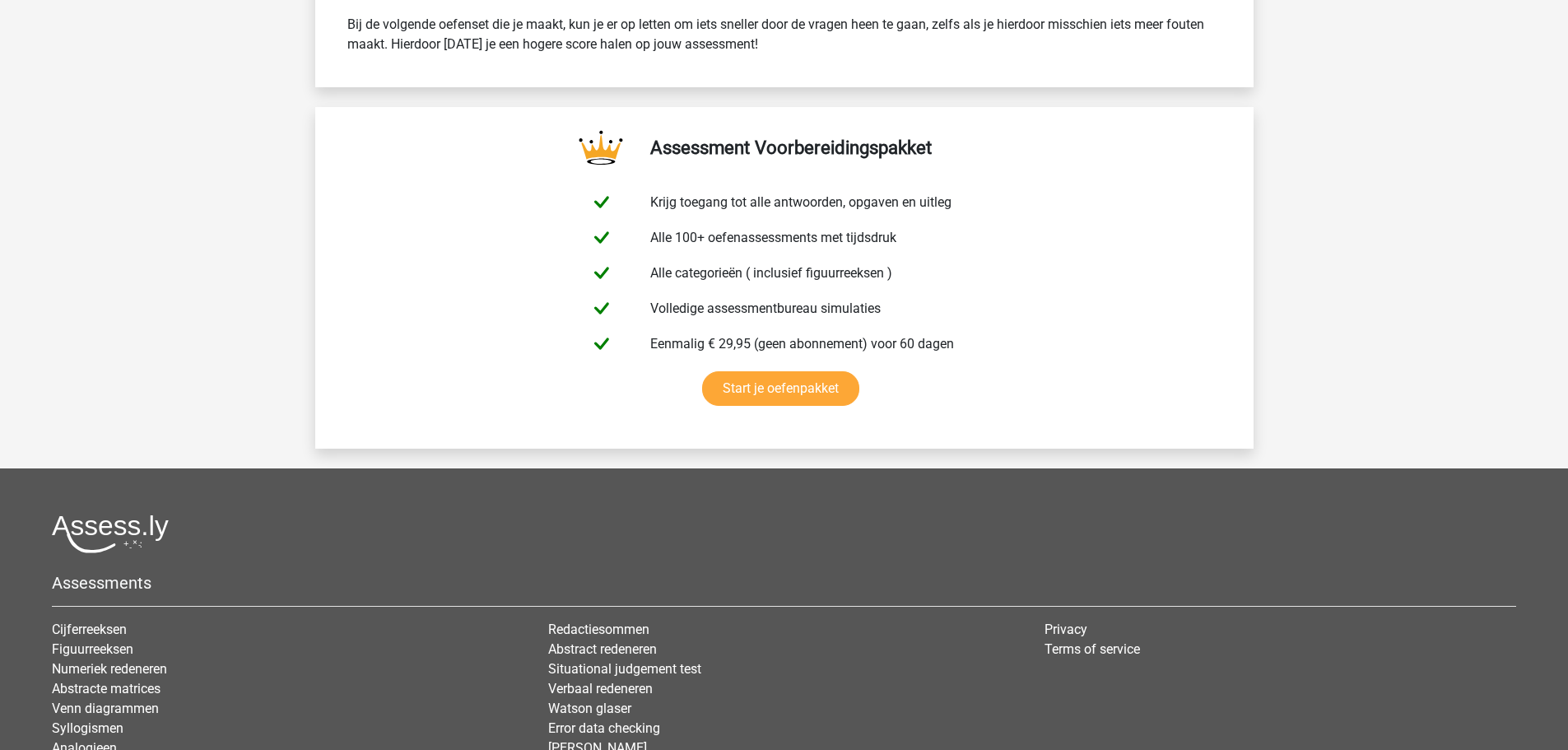
scroll to position [15889, 0]
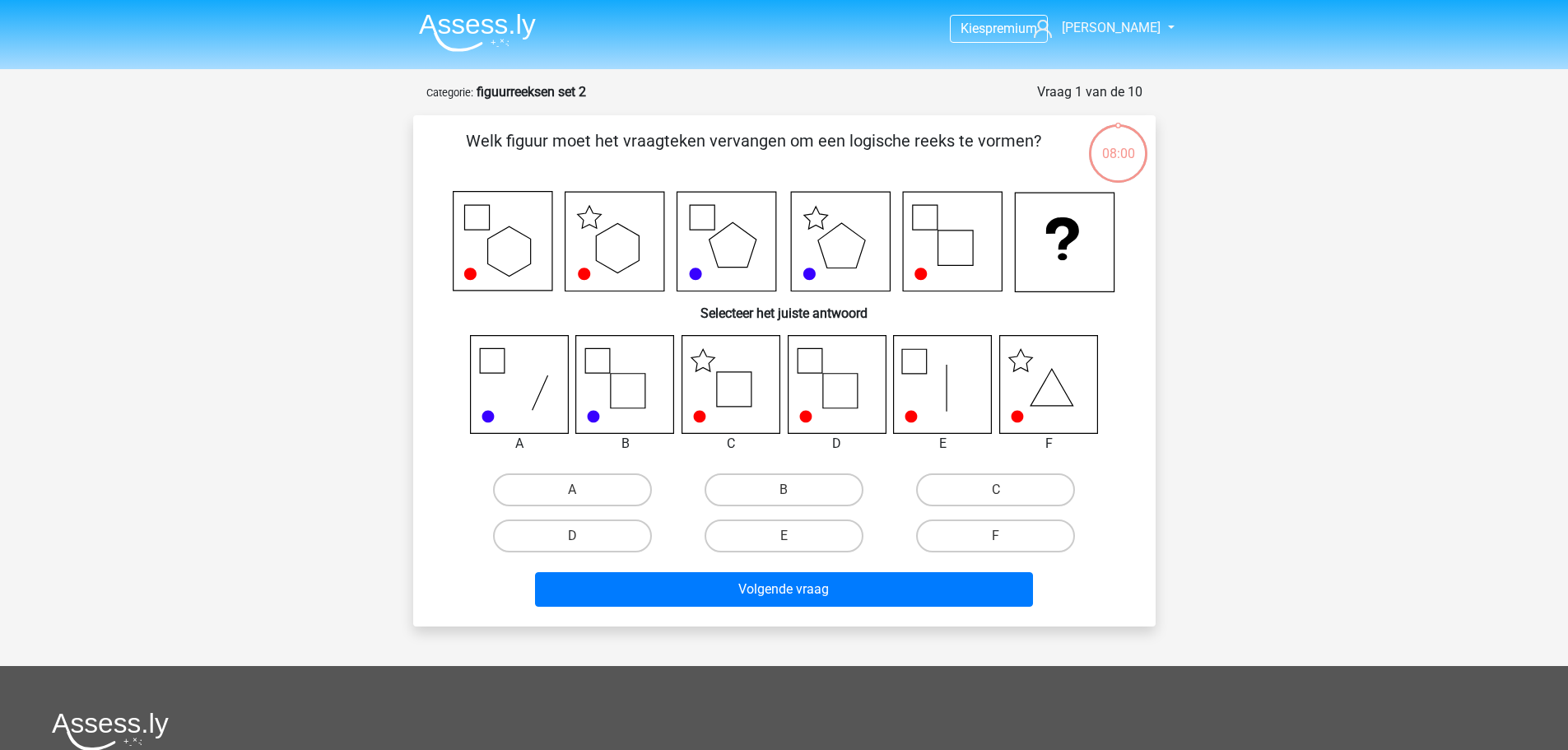
scroll to position [82, 0]
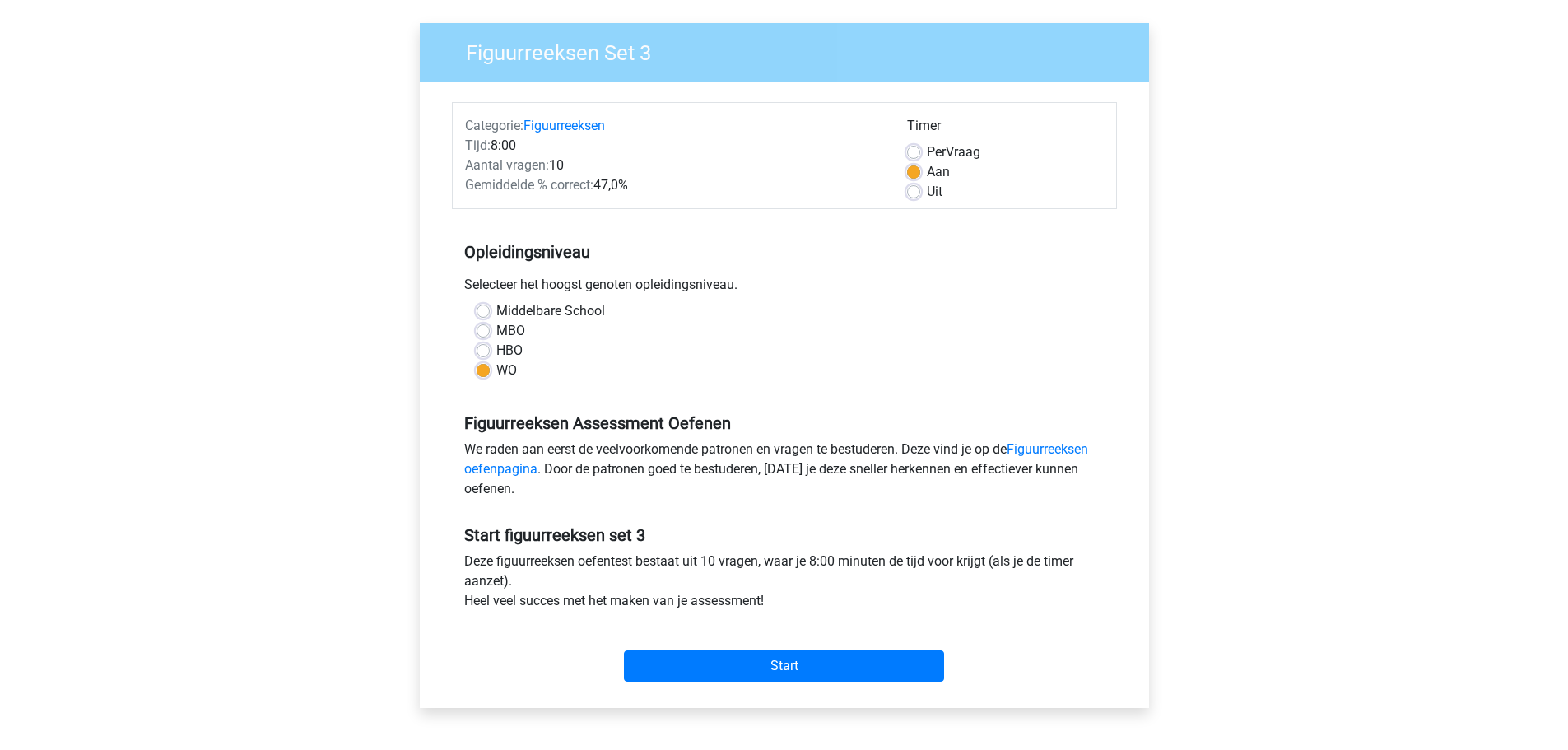
scroll to position [412, 0]
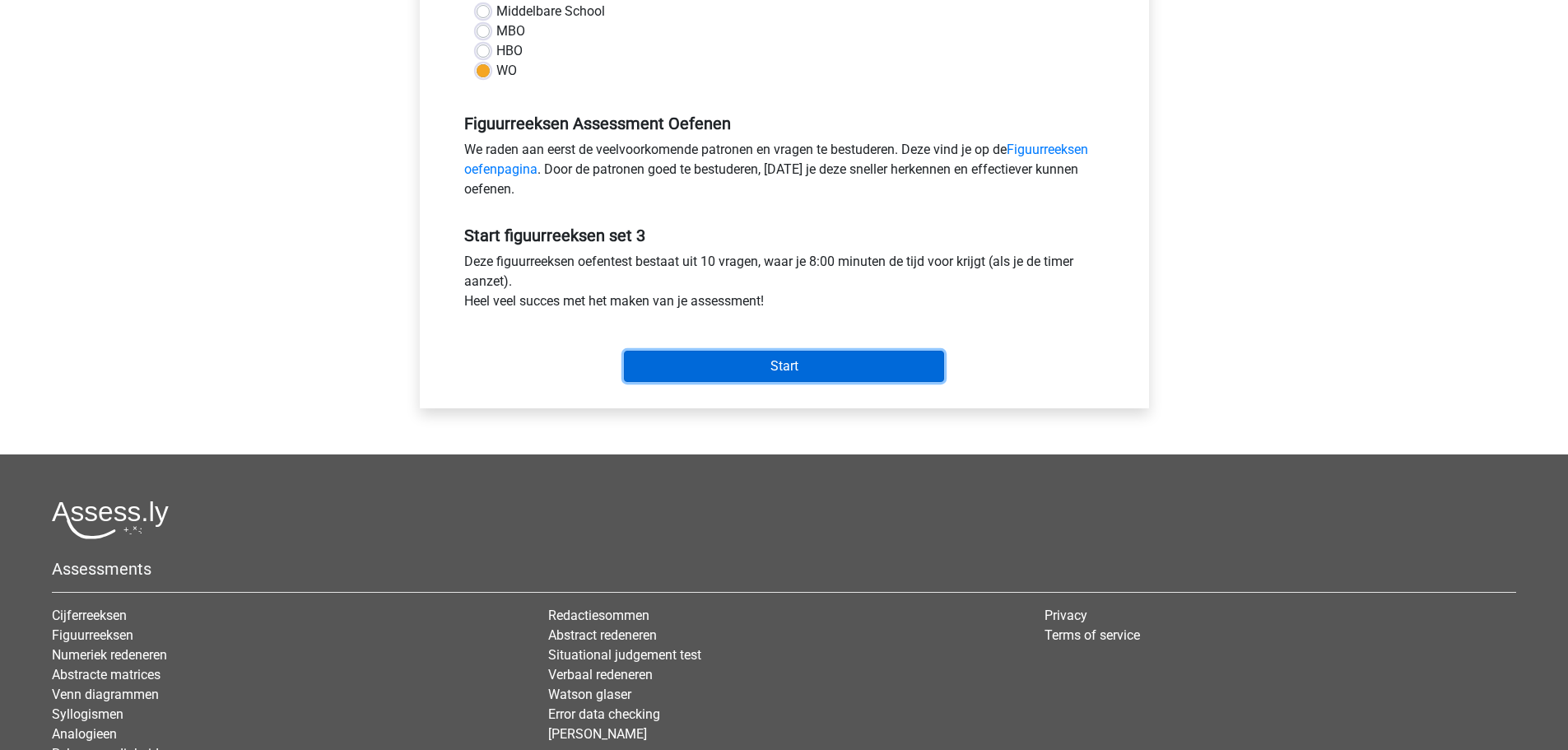
click at [772, 374] on input "Start" at bounding box center [784, 366] width 320 height 31
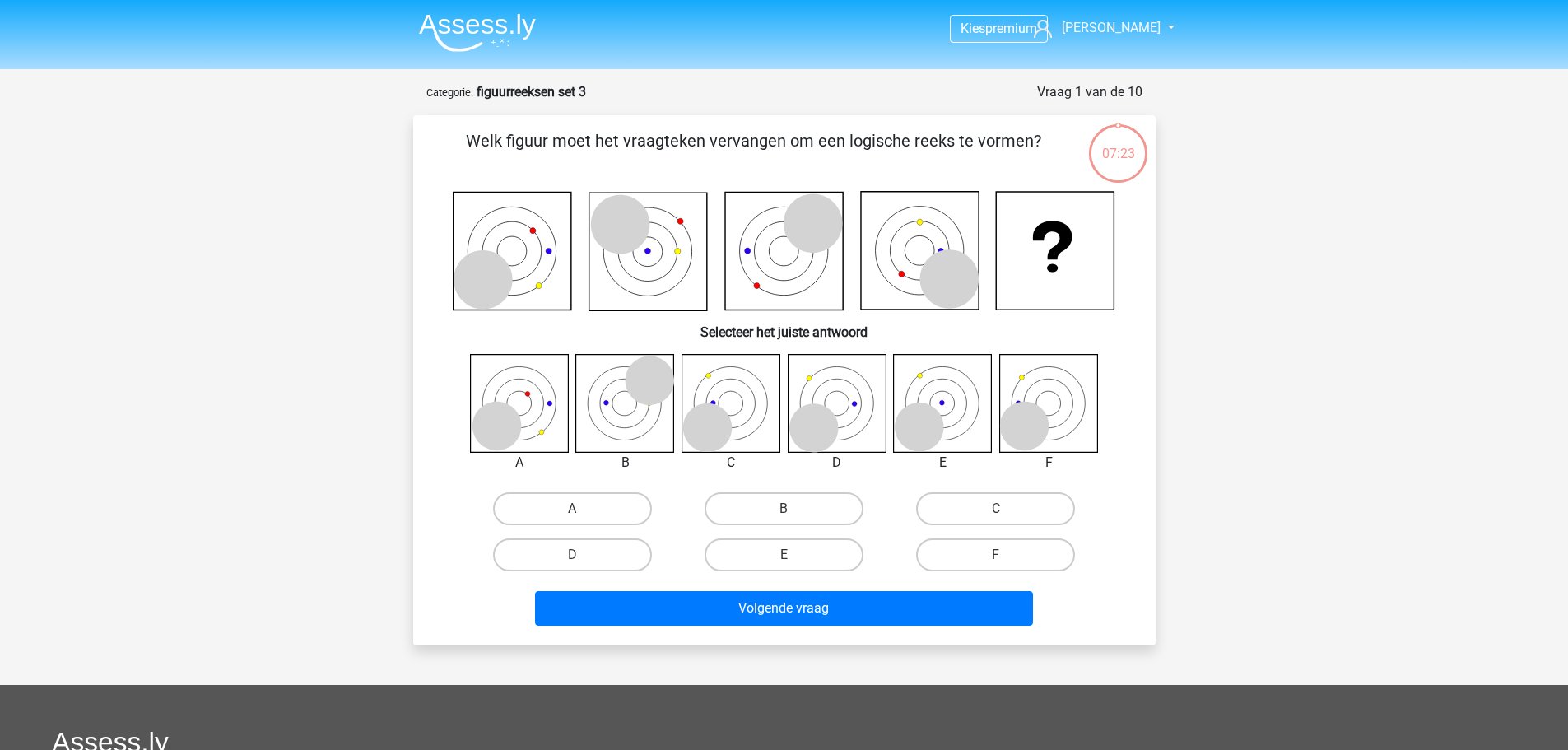
click at [619, 409] on icon at bounding box center [625, 403] width 98 height 98
click at [987, 514] on label "C" at bounding box center [996, 509] width 159 height 33
click at [996, 514] on input "C" at bounding box center [1001, 514] width 11 height 11
radio input "true"
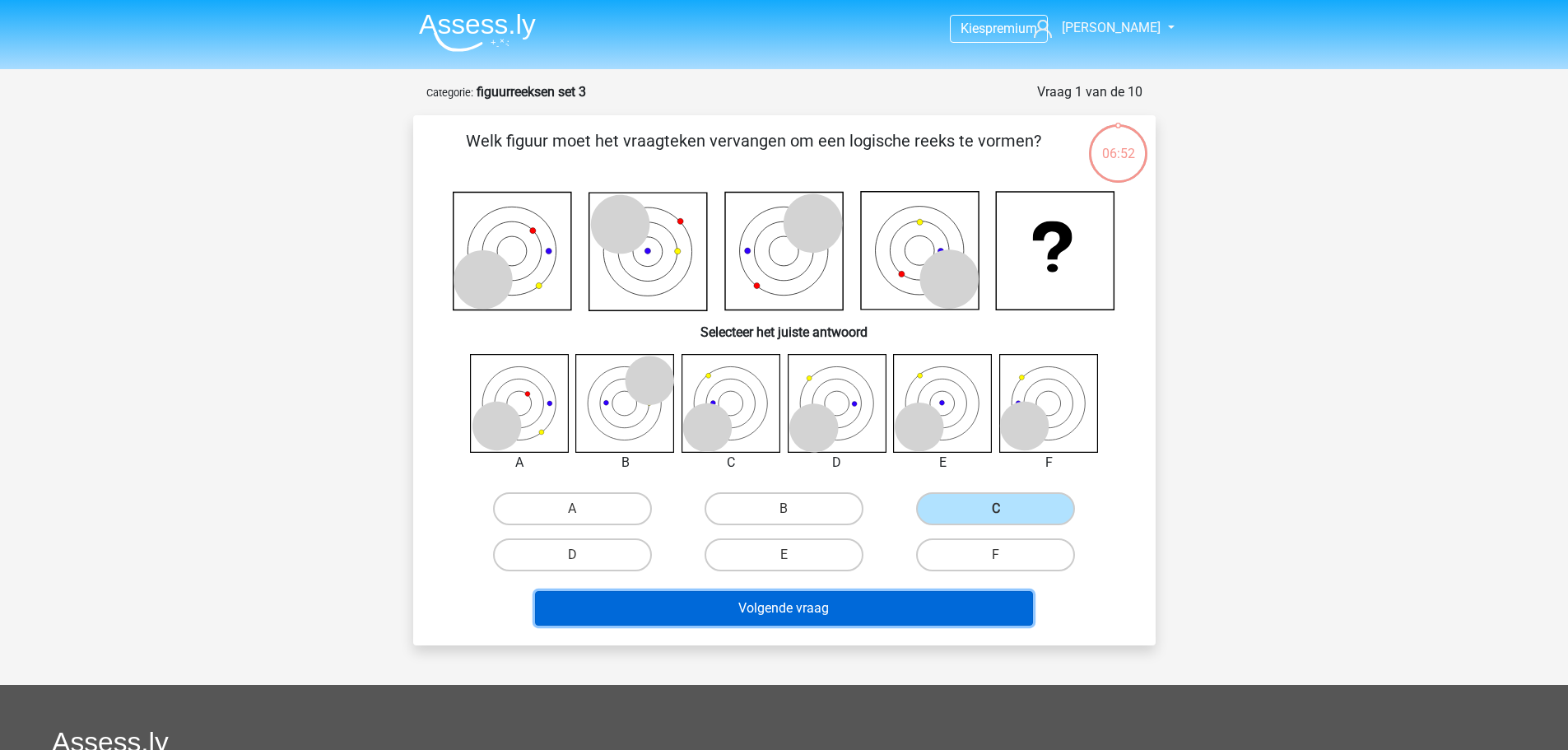
click at [878, 599] on button "Volgende vraag" at bounding box center [784, 608] width 498 height 34
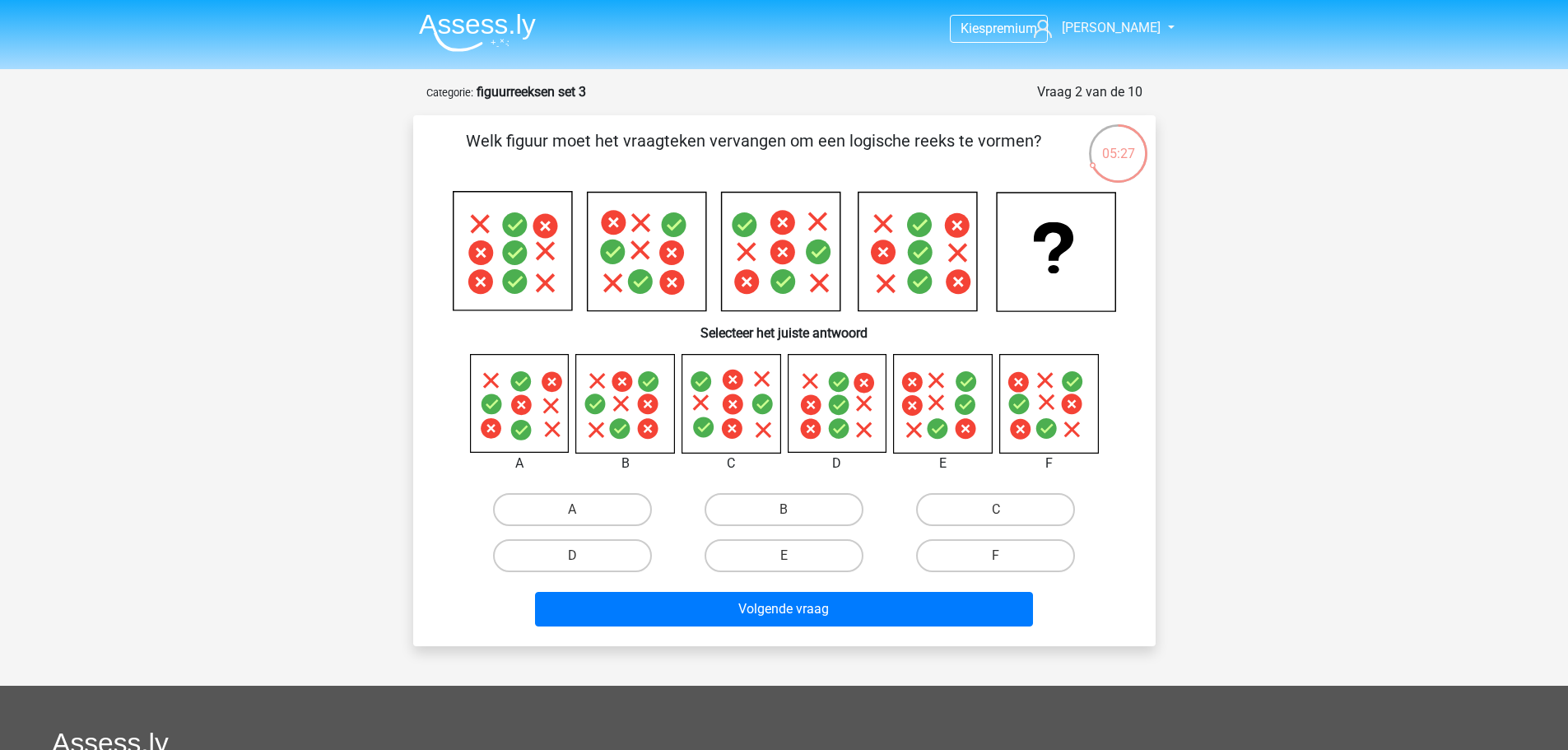
click at [1005, 558] on input "F" at bounding box center [1001, 561] width 11 height 11
radio input "true"
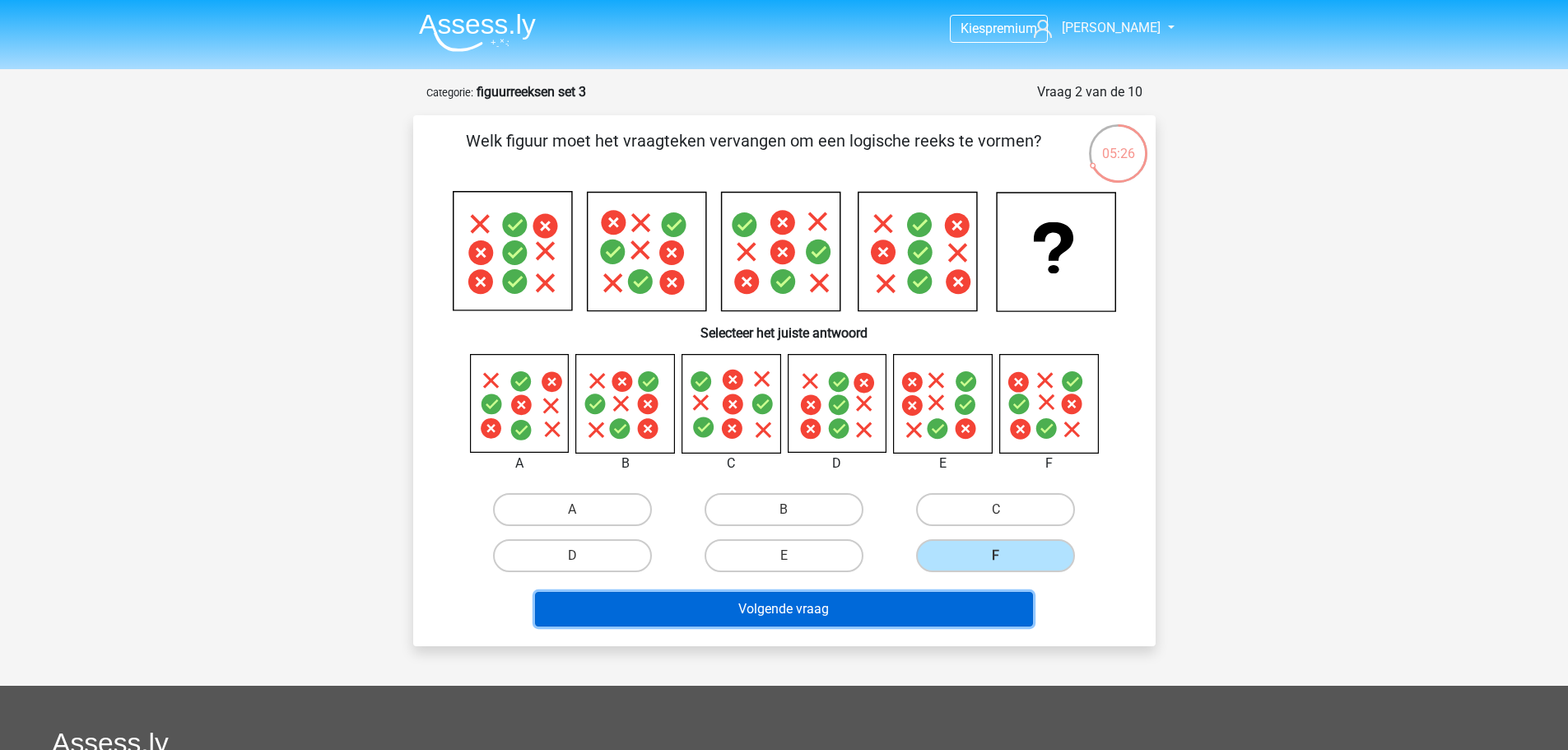
click at [944, 615] on button "Volgende vraag" at bounding box center [784, 609] width 498 height 34
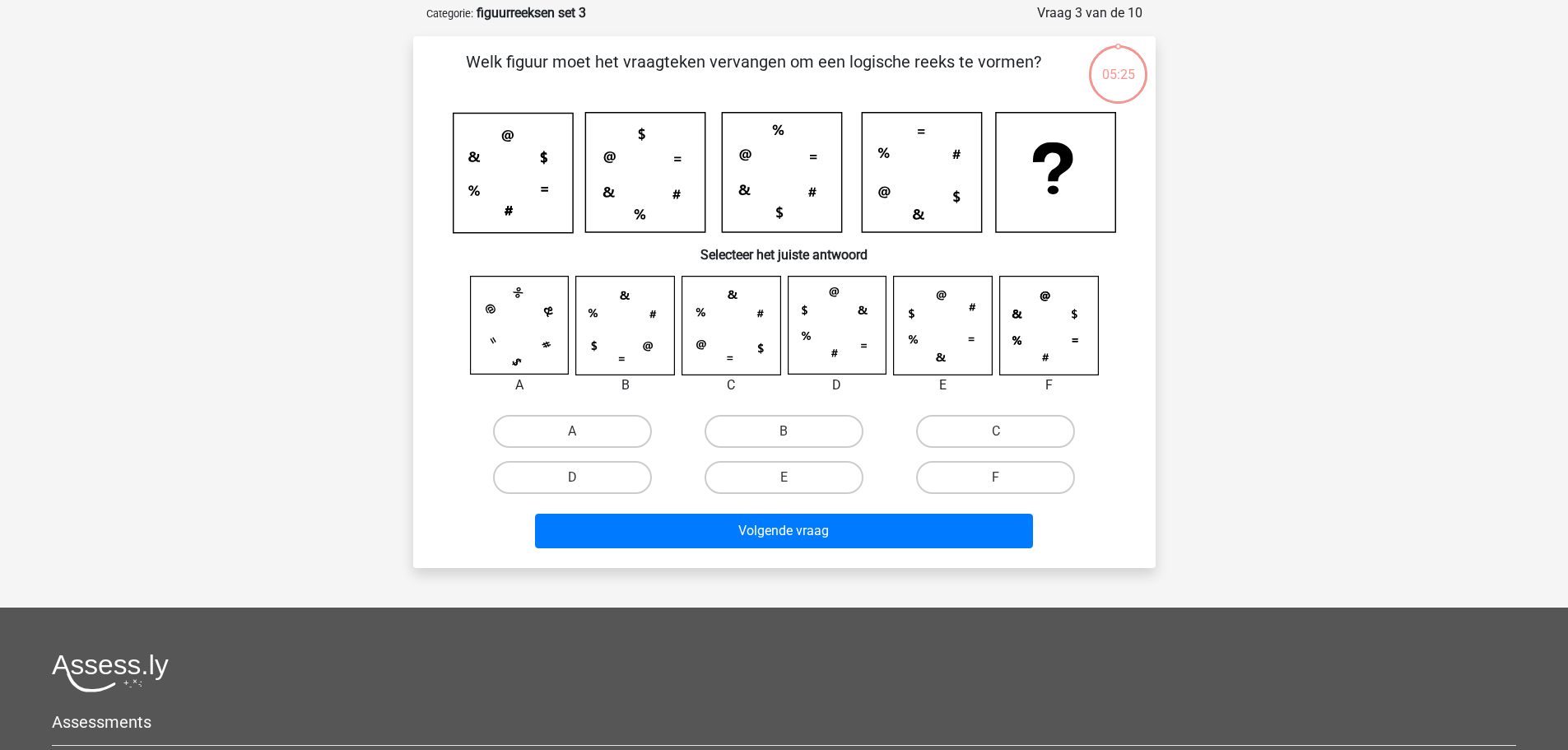
scroll to position [82, 0]
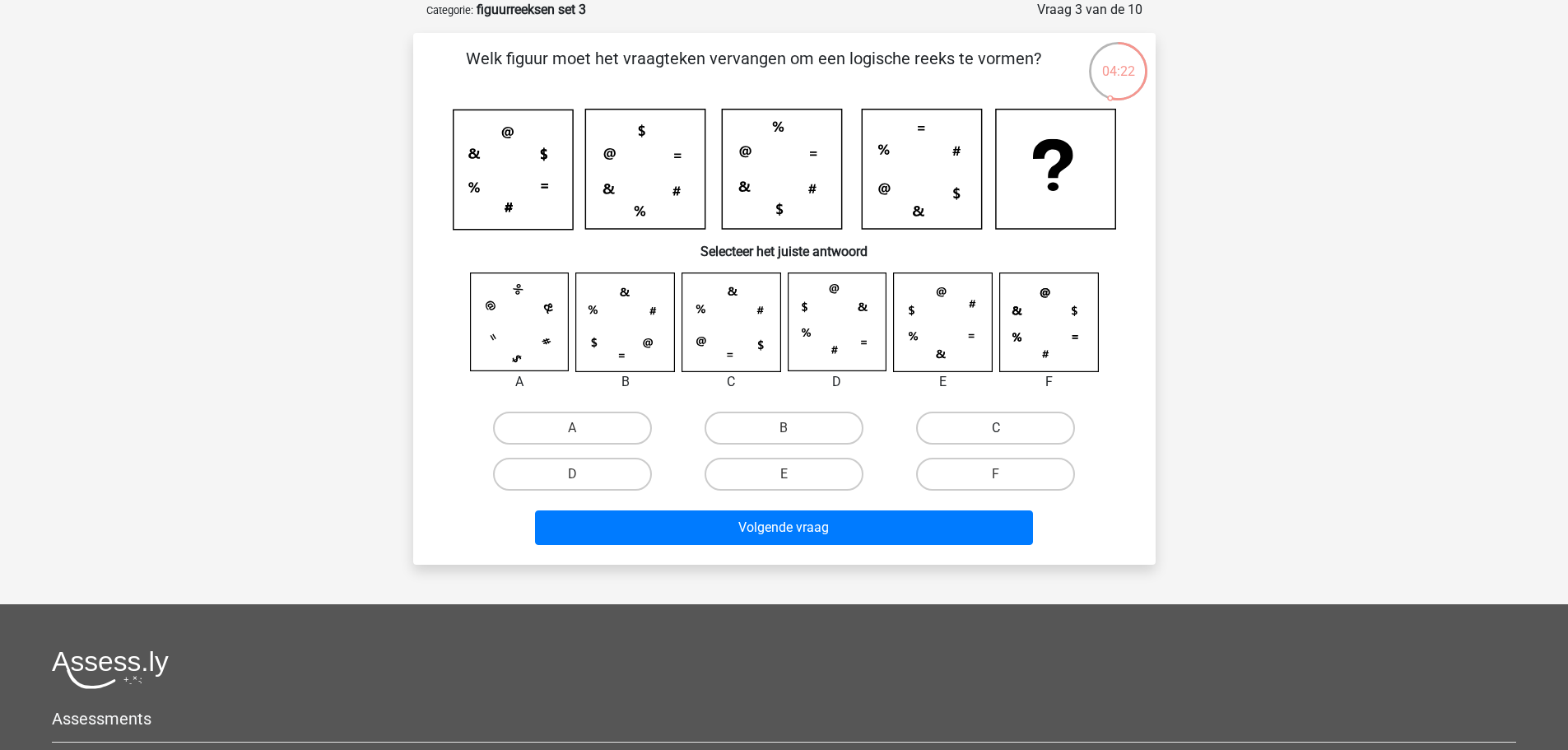
click at [973, 431] on label "C" at bounding box center [996, 428] width 159 height 33
click at [996, 431] on input "C" at bounding box center [1001, 434] width 11 height 11
radio input "true"
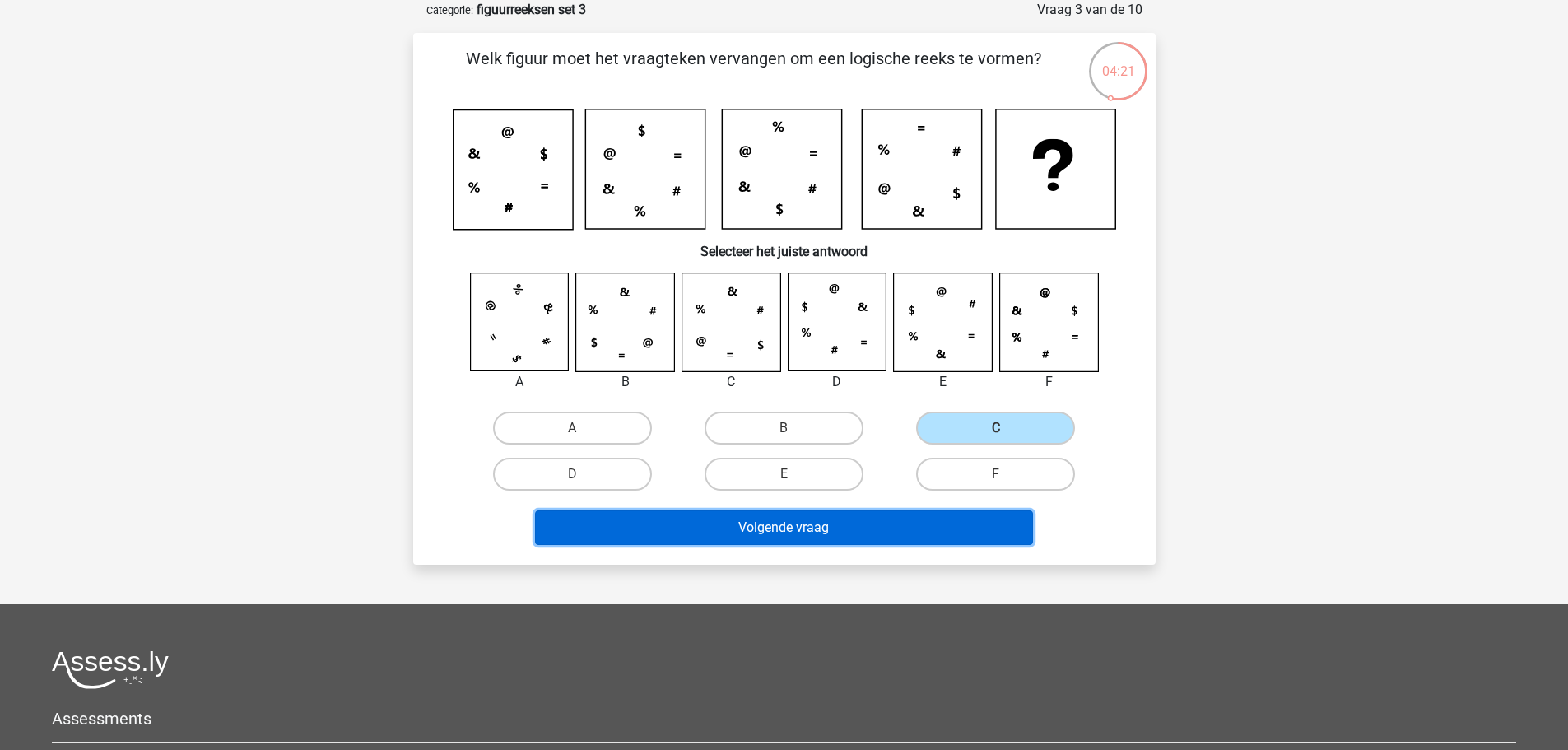
click at [949, 535] on button "Volgende vraag" at bounding box center [784, 527] width 498 height 34
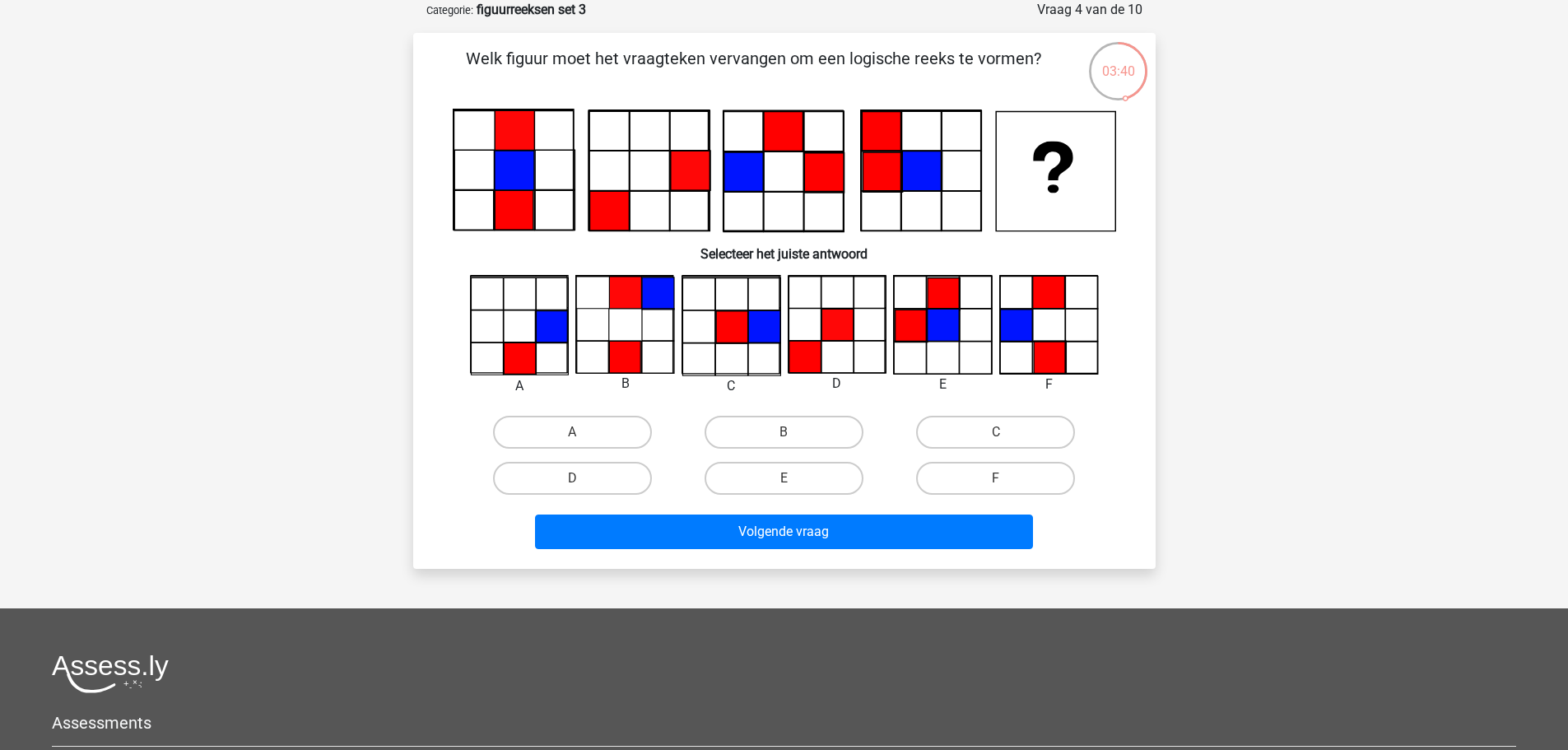
click at [536, 199] on icon at bounding box center [513, 170] width 119 height 119
click at [626, 479] on label "D" at bounding box center [572, 478] width 159 height 33
click at [582, 479] on input "D" at bounding box center [578, 484] width 11 height 11
radio input "true"
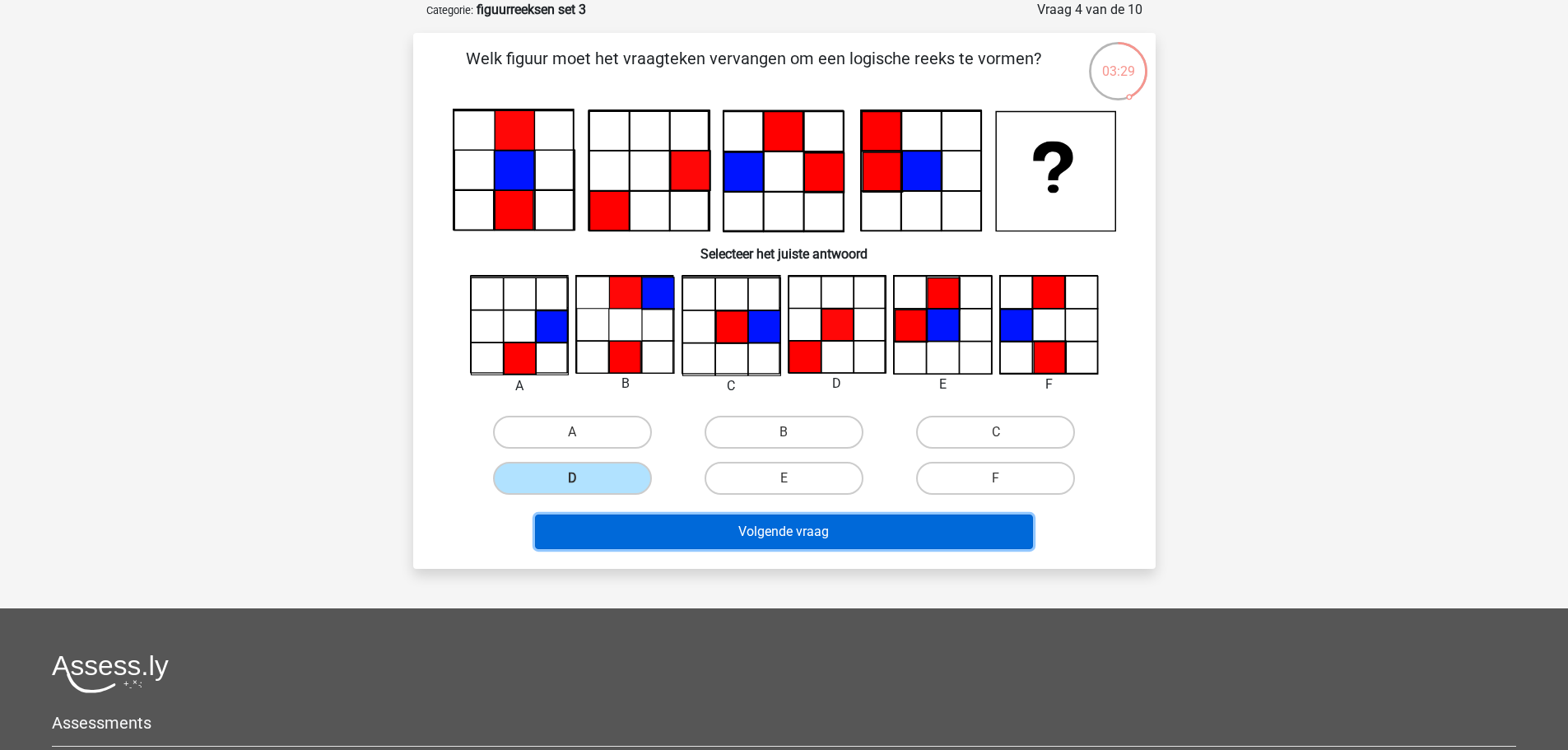
click at [666, 543] on button "Volgende vraag" at bounding box center [784, 531] width 498 height 34
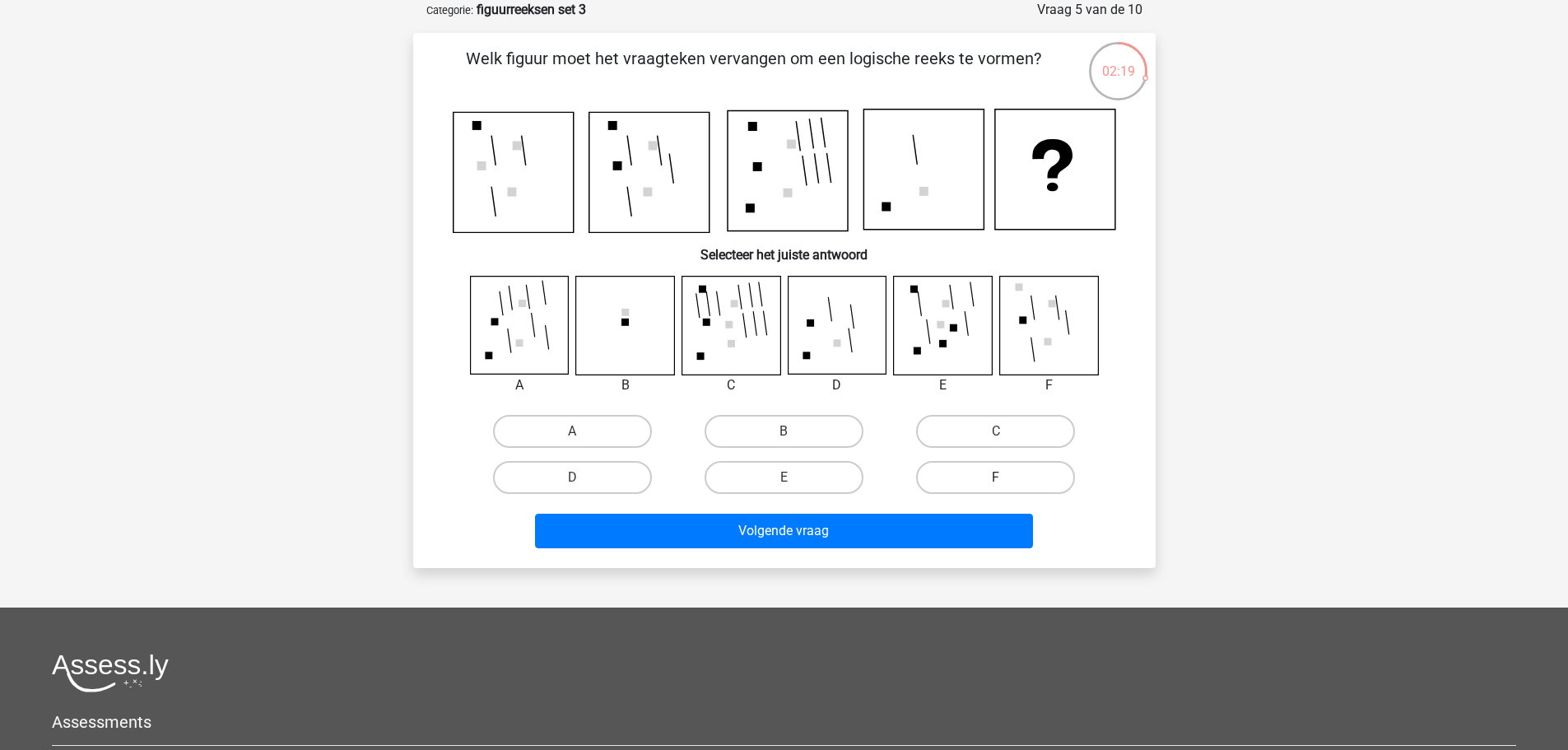
click at [955, 481] on label "F" at bounding box center [996, 478] width 159 height 33
click at [996, 481] on input "F" at bounding box center [1001, 483] width 11 height 11
radio input "true"
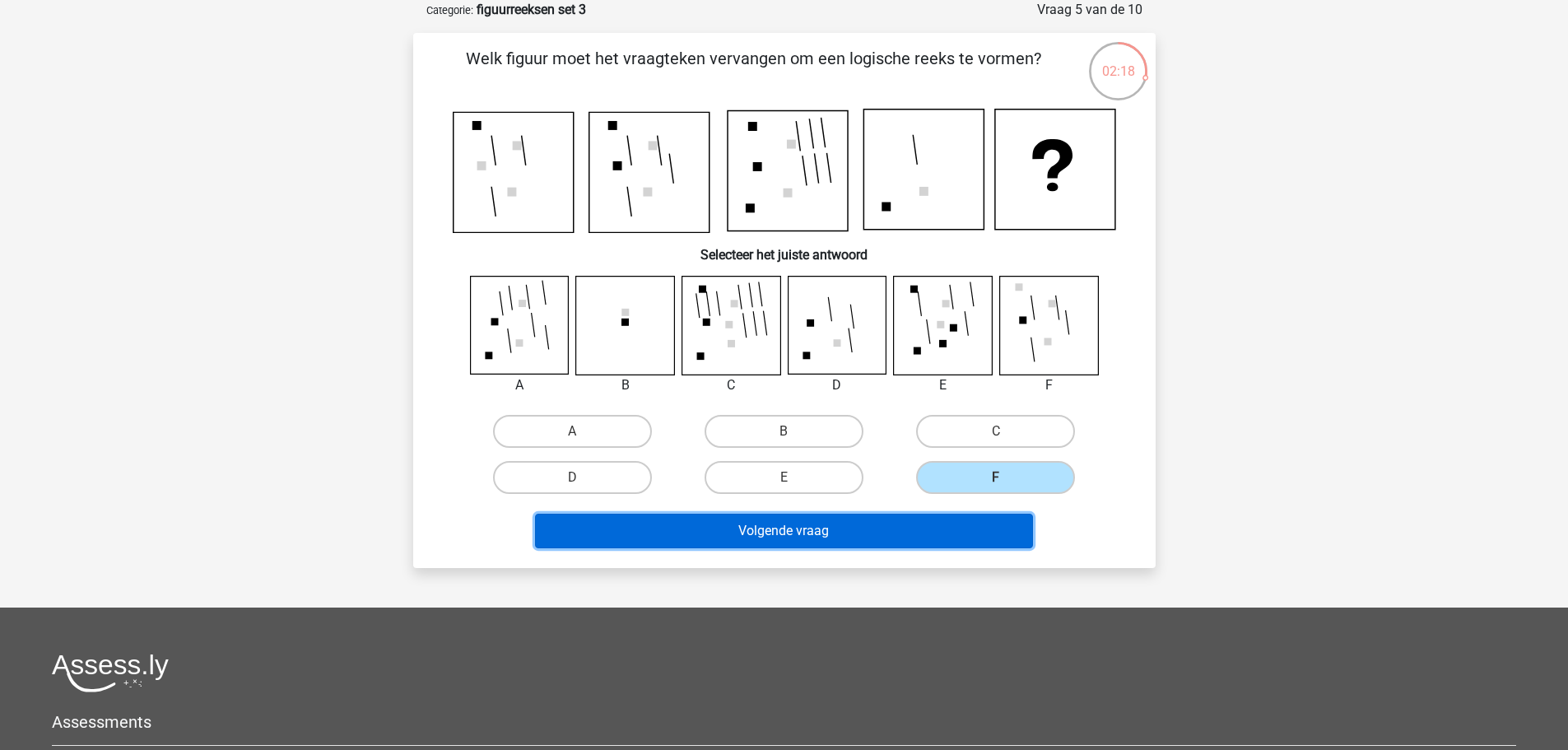
click at [946, 525] on button "Volgende vraag" at bounding box center [784, 530] width 498 height 34
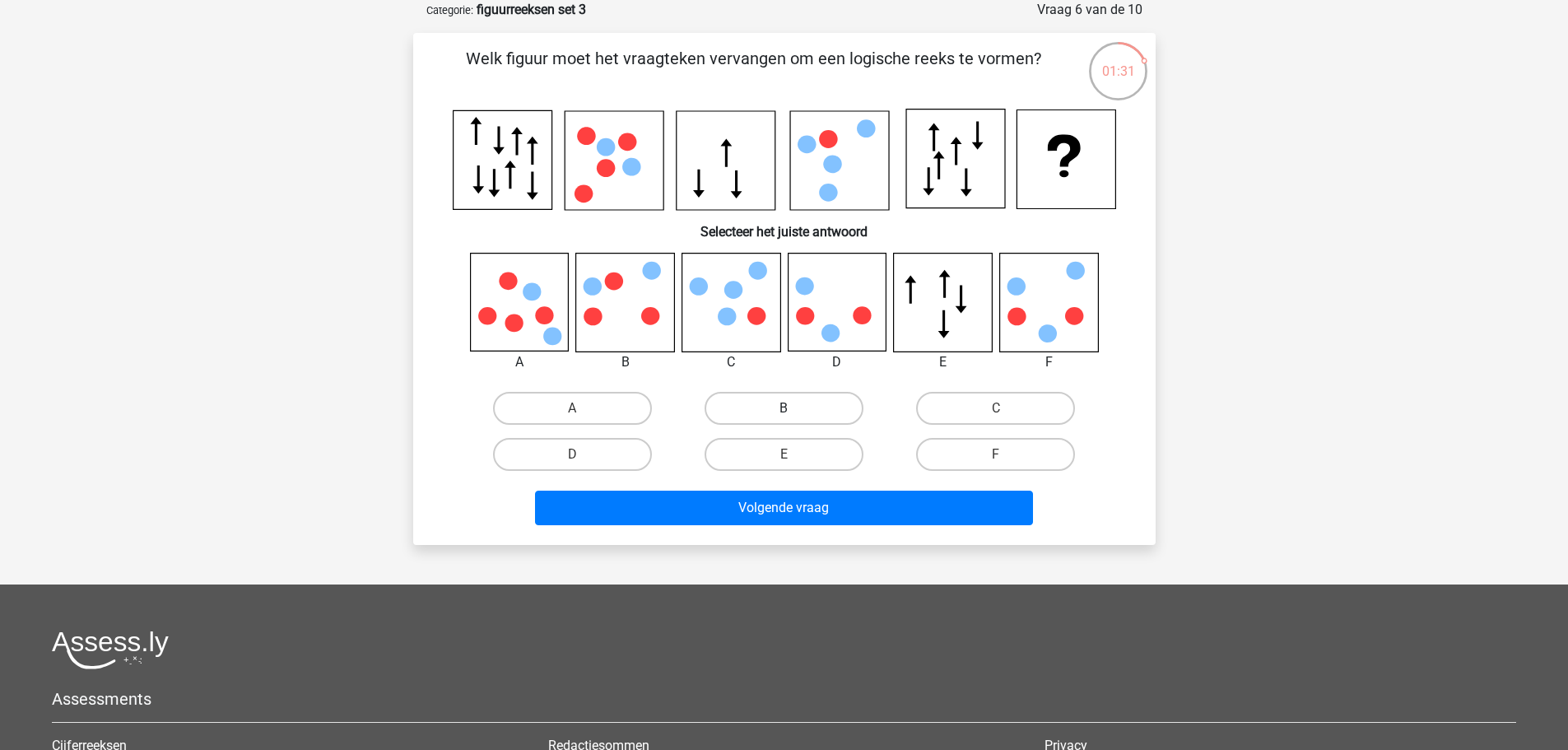
click at [781, 415] on label "B" at bounding box center [784, 409] width 159 height 33
click at [783, 415] on input "B" at bounding box center [789, 414] width 11 height 11
radio input "true"
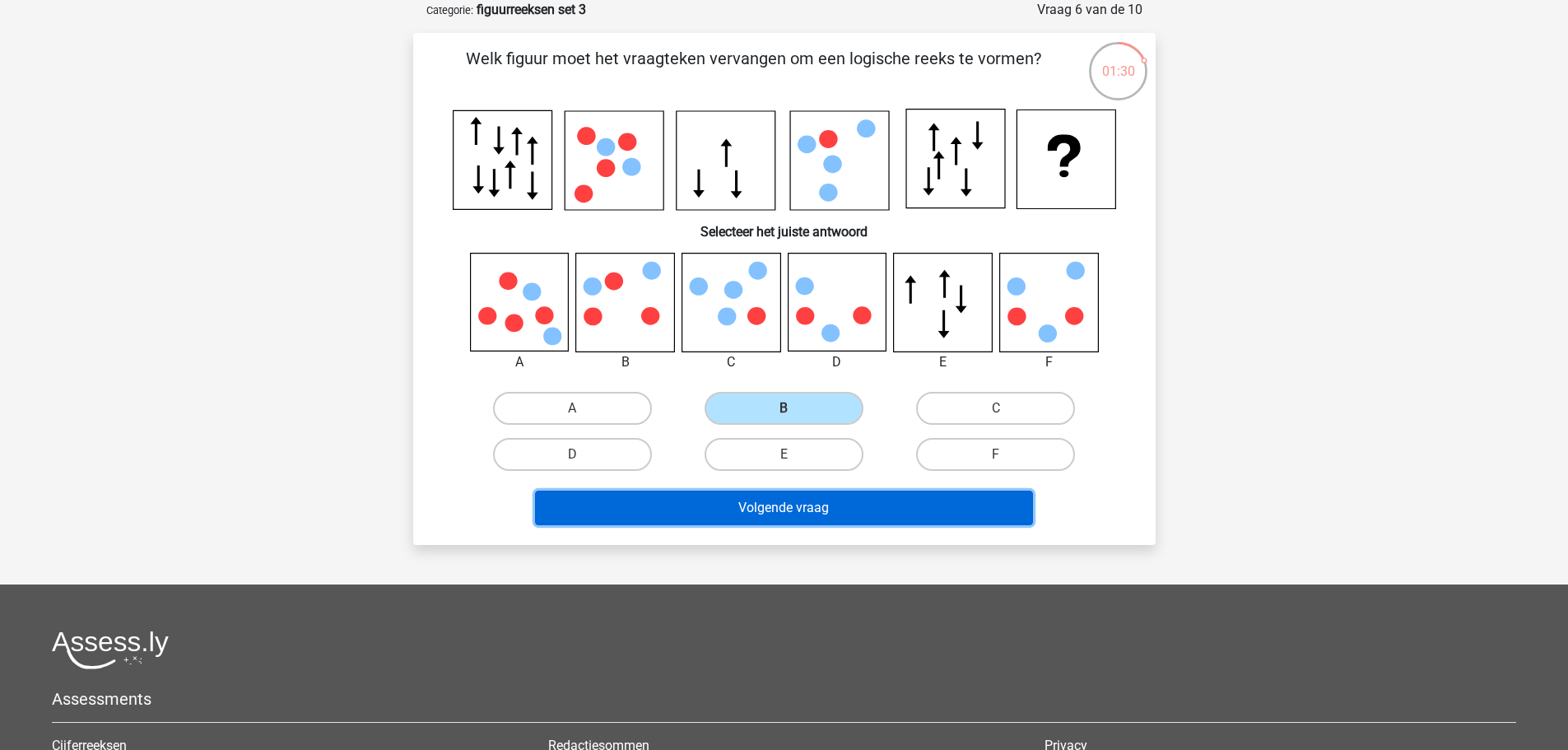
click at [792, 498] on button "Volgende vraag" at bounding box center [784, 508] width 498 height 34
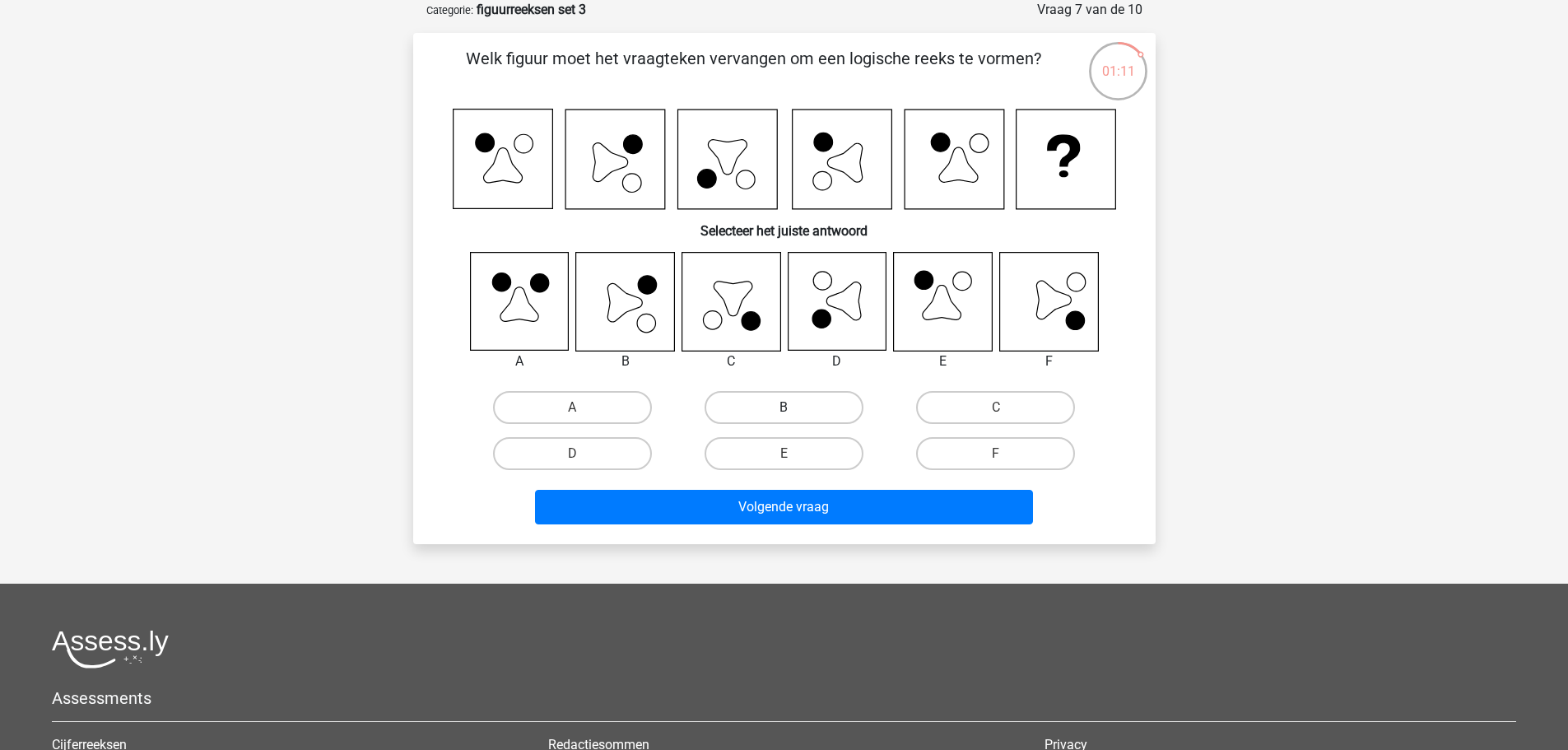
click at [812, 409] on label "B" at bounding box center [784, 408] width 159 height 33
click at [794, 409] on input "B" at bounding box center [789, 413] width 11 height 11
radio input "true"
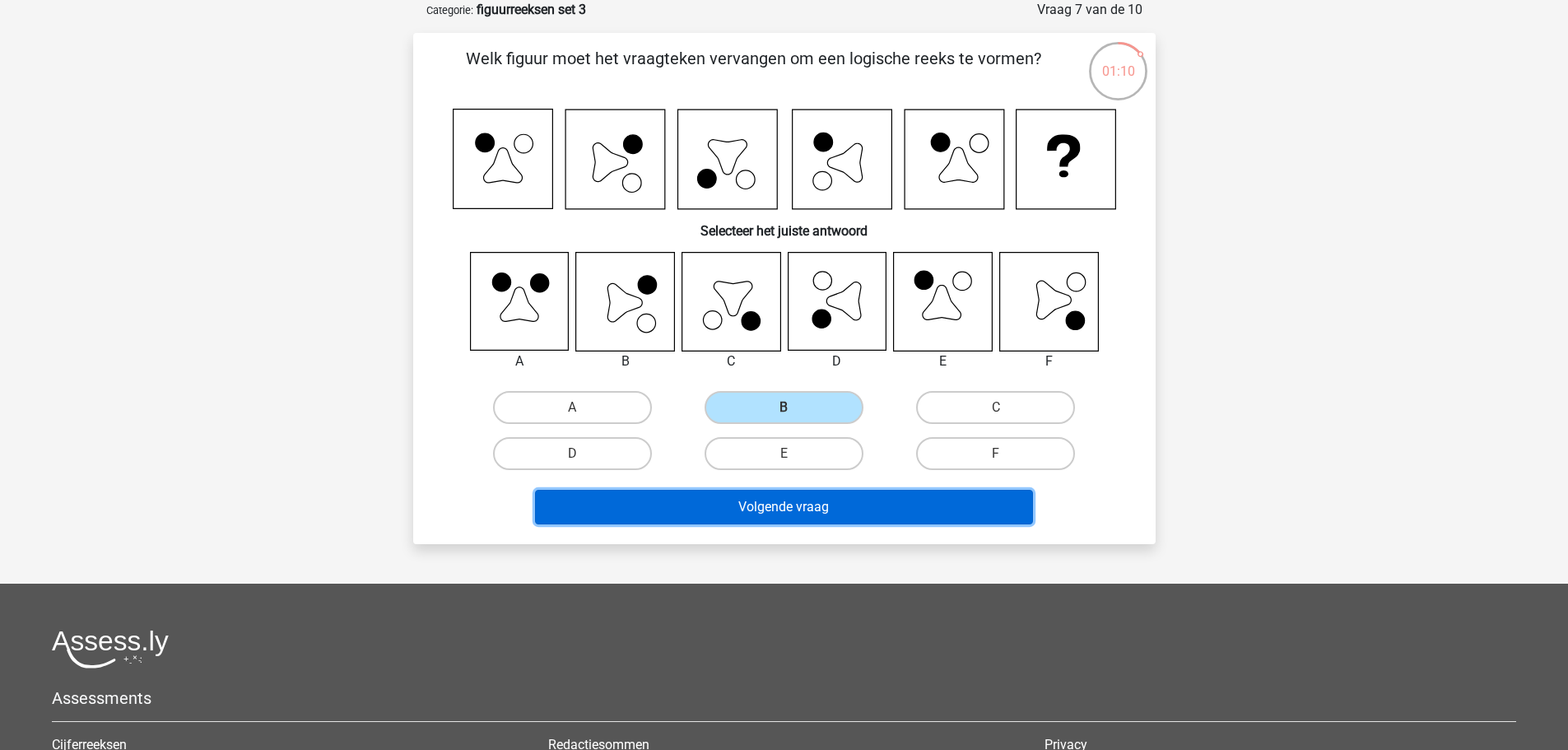
click at [839, 523] on button "Volgende vraag" at bounding box center [784, 507] width 498 height 34
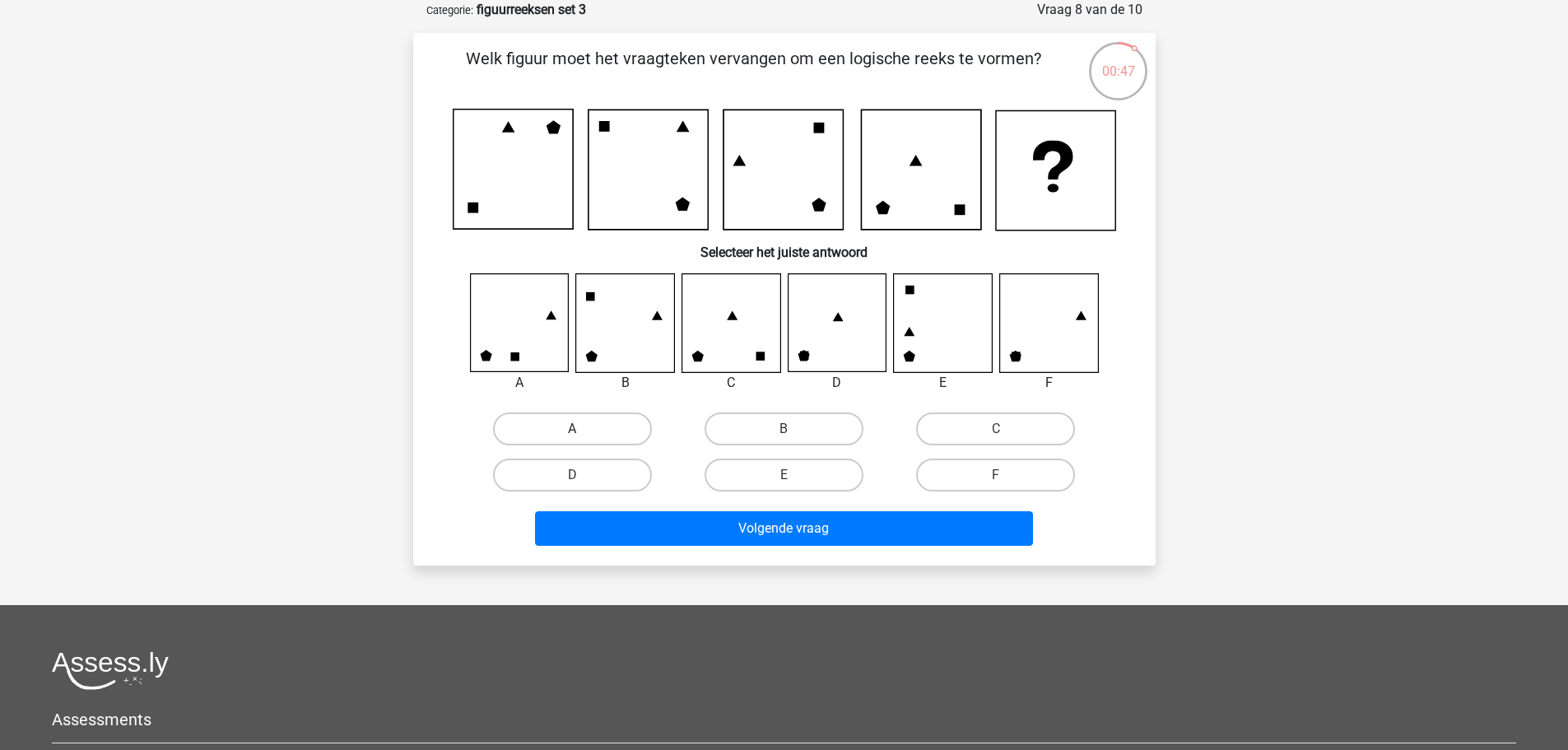
click at [626, 436] on label "A" at bounding box center [572, 429] width 159 height 33
click at [582, 436] on input "A" at bounding box center [578, 435] width 11 height 11
radio input "true"
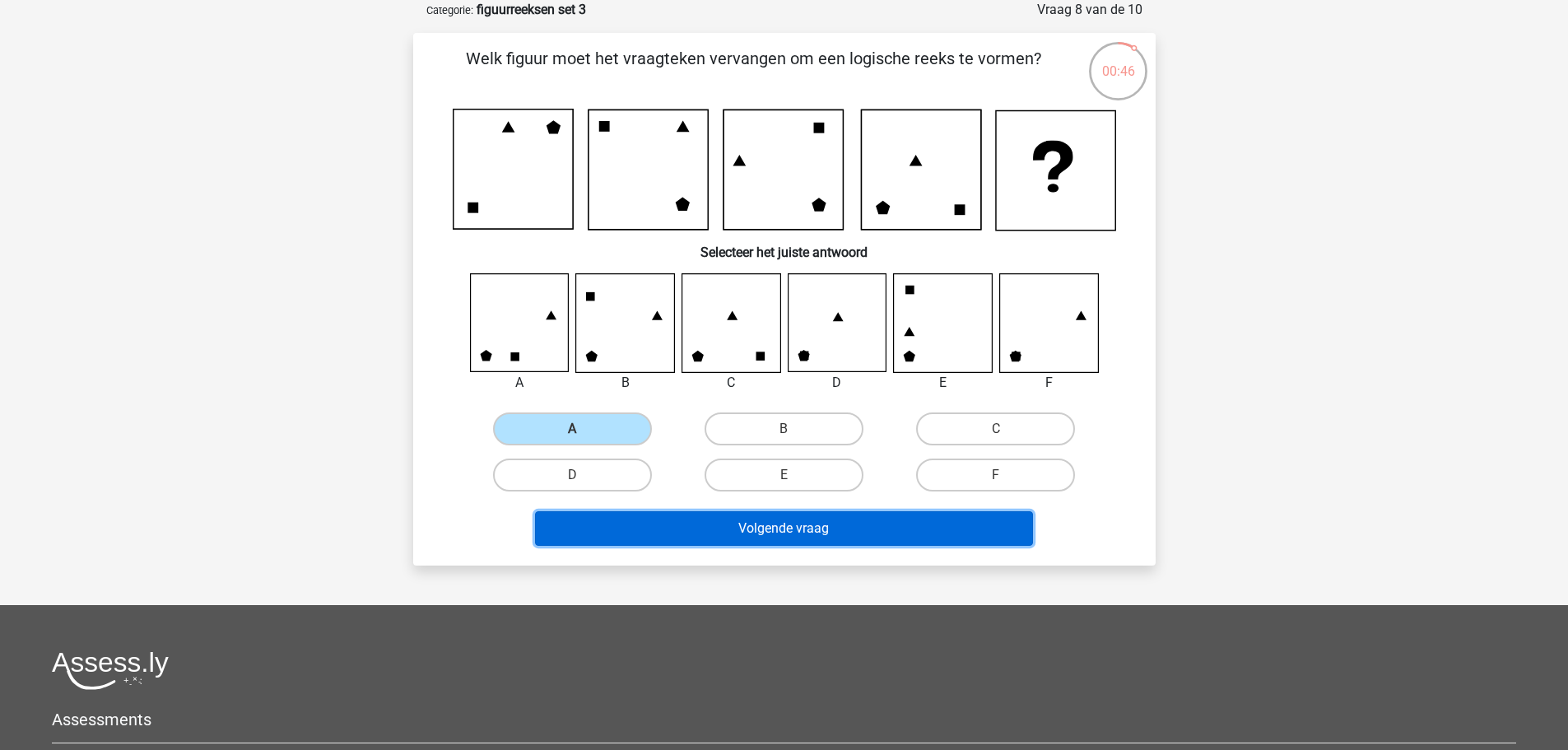
click at [739, 538] on button "Volgende vraag" at bounding box center [784, 528] width 498 height 34
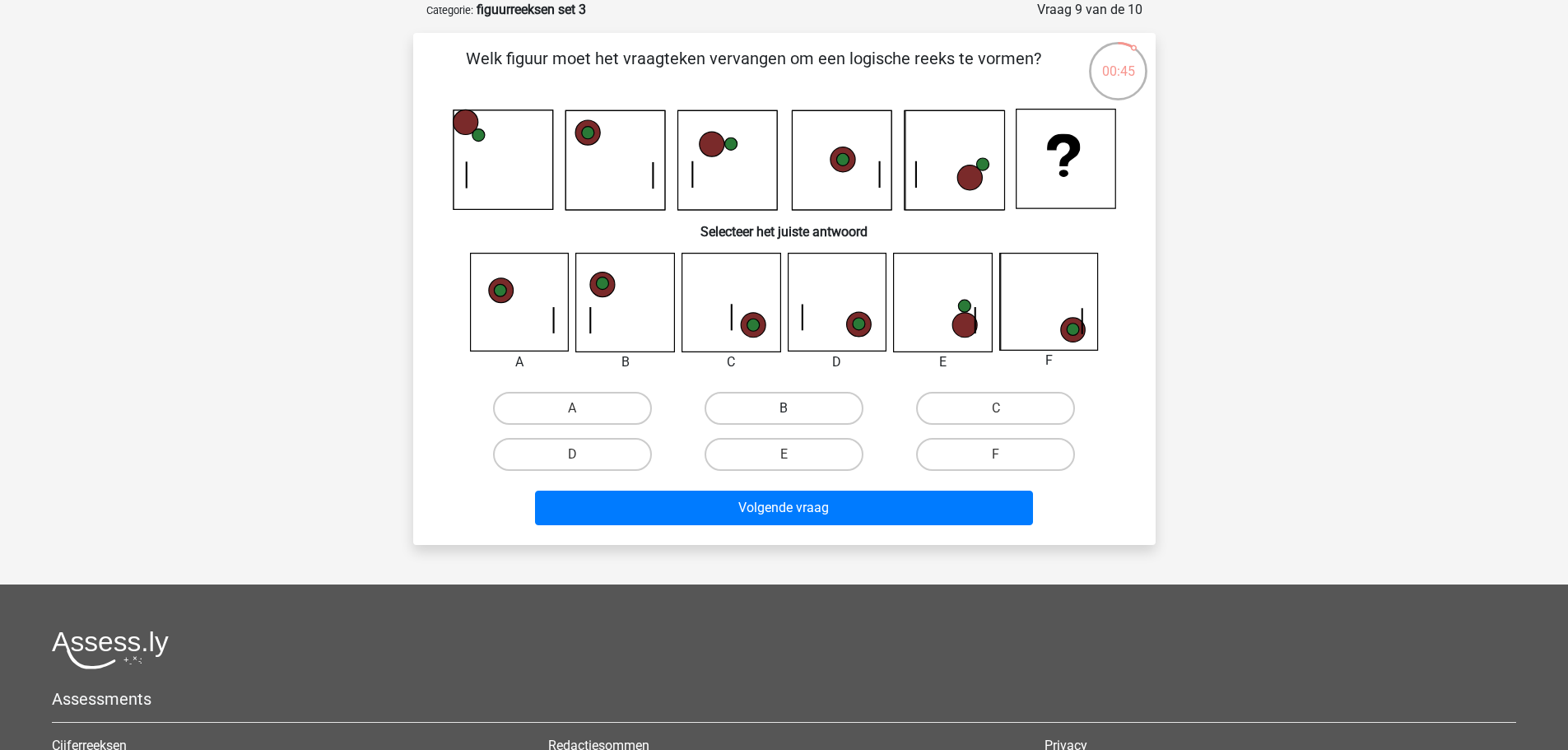
click at [851, 411] on label "B" at bounding box center [784, 409] width 159 height 33
click at [794, 411] on input "B" at bounding box center [789, 414] width 11 height 11
radio input "true"
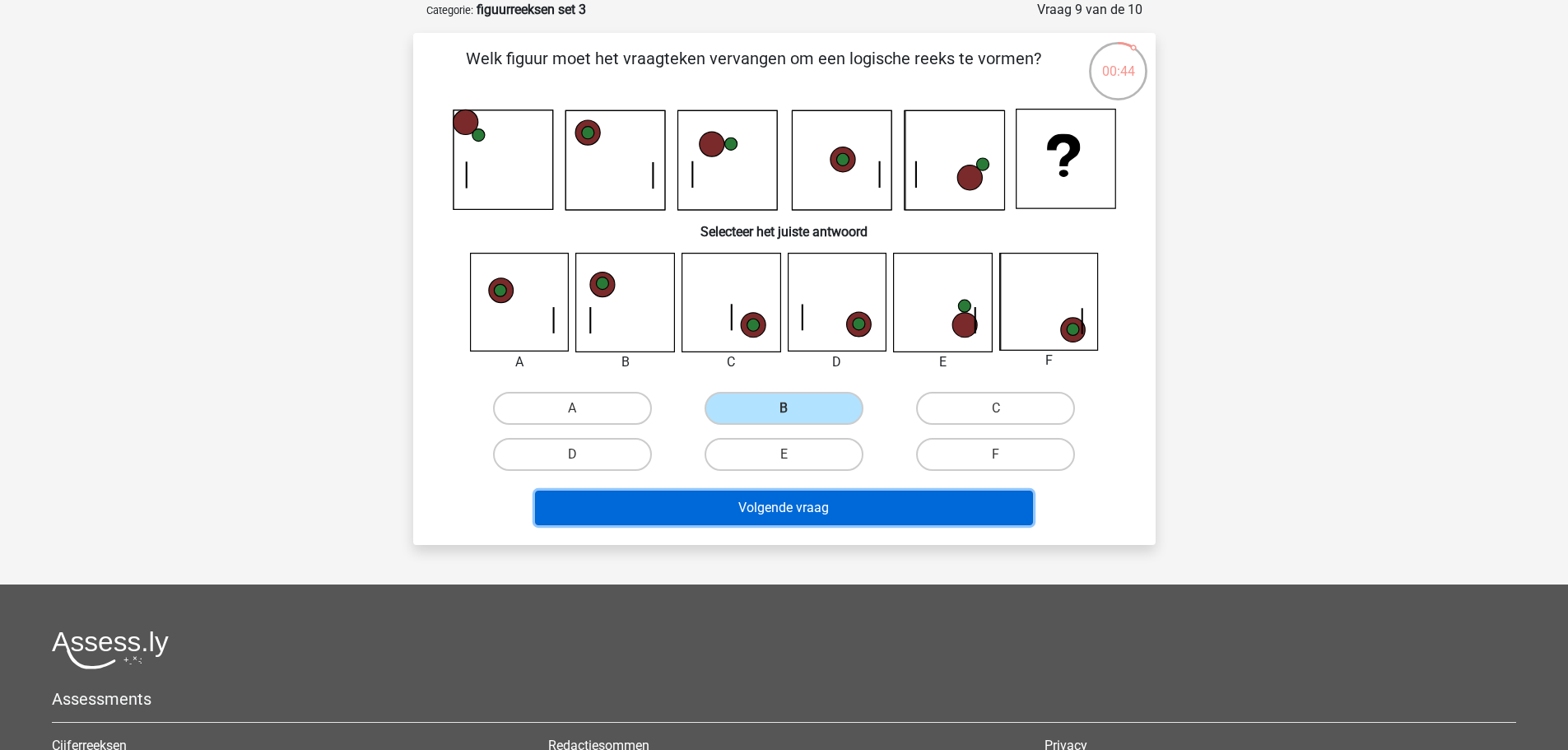
click at [874, 491] on button "Volgende vraag" at bounding box center [784, 508] width 498 height 34
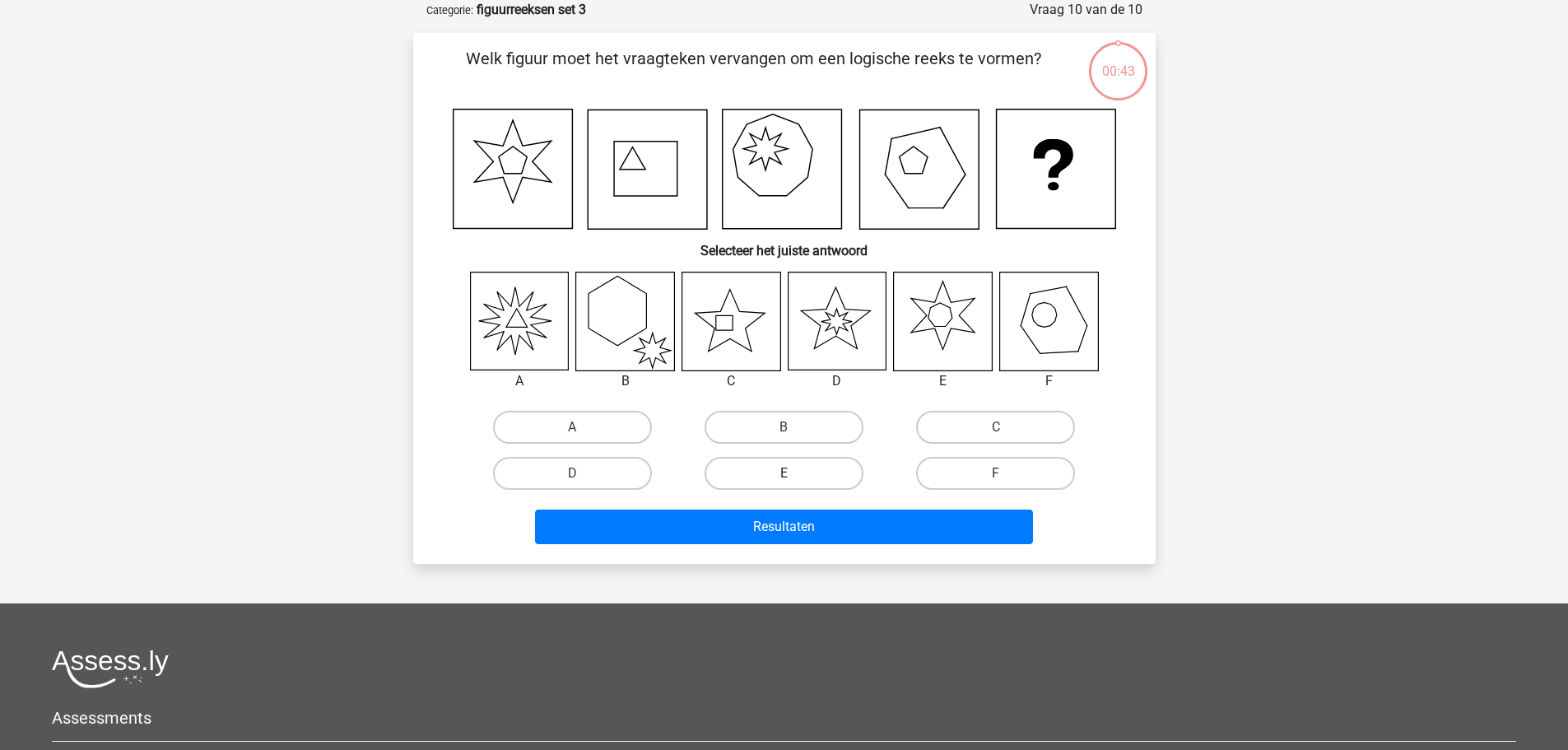
click at [819, 464] on label "E" at bounding box center [784, 473] width 159 height 33
click at [794, 473] on input "E" at bounding box center [789, 479] width 11 height 11
radio input "true"
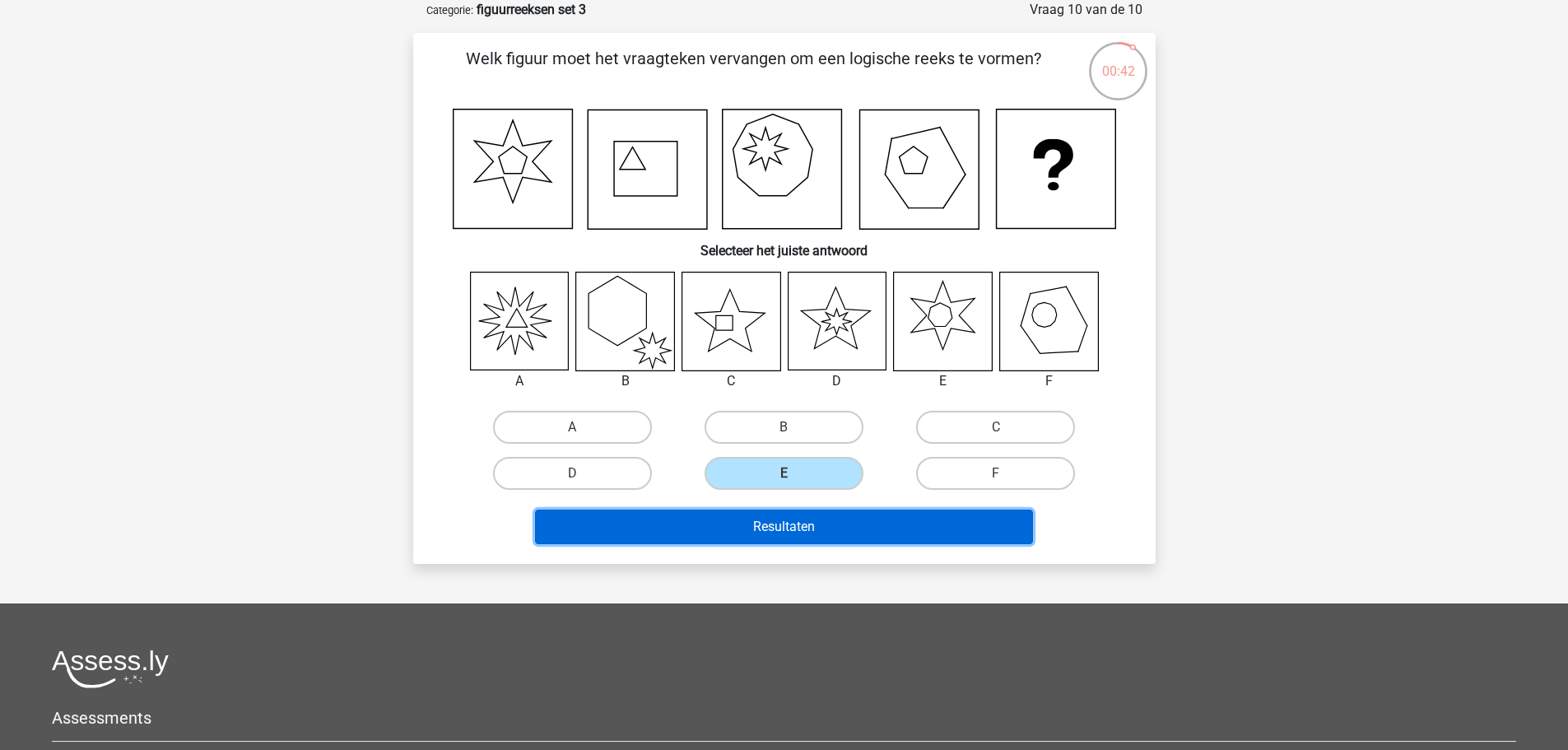
click at [858, 518] on button "Resultaten" at bounding box center [784, 526] width 498 height 34
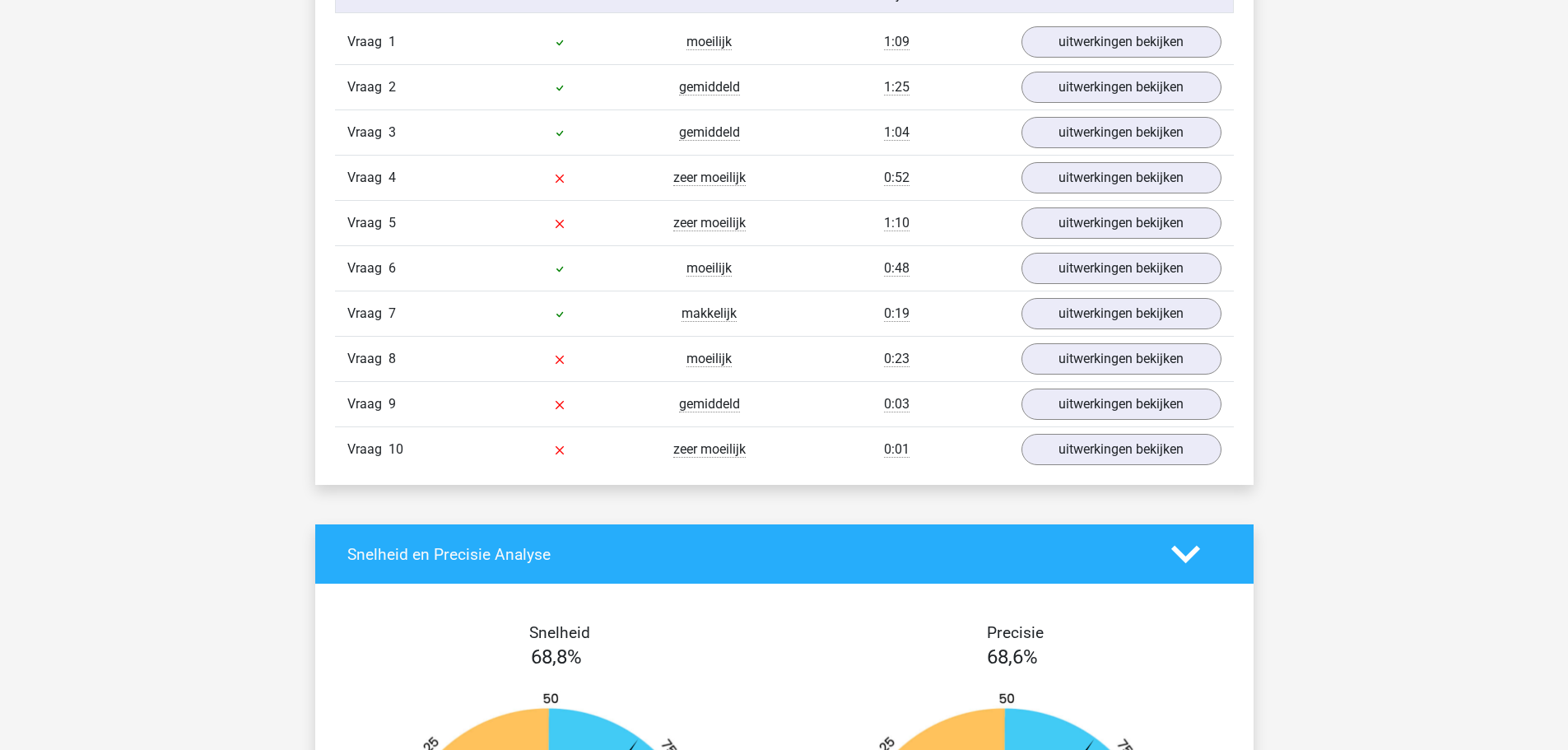
scroll to position [1305, 0]
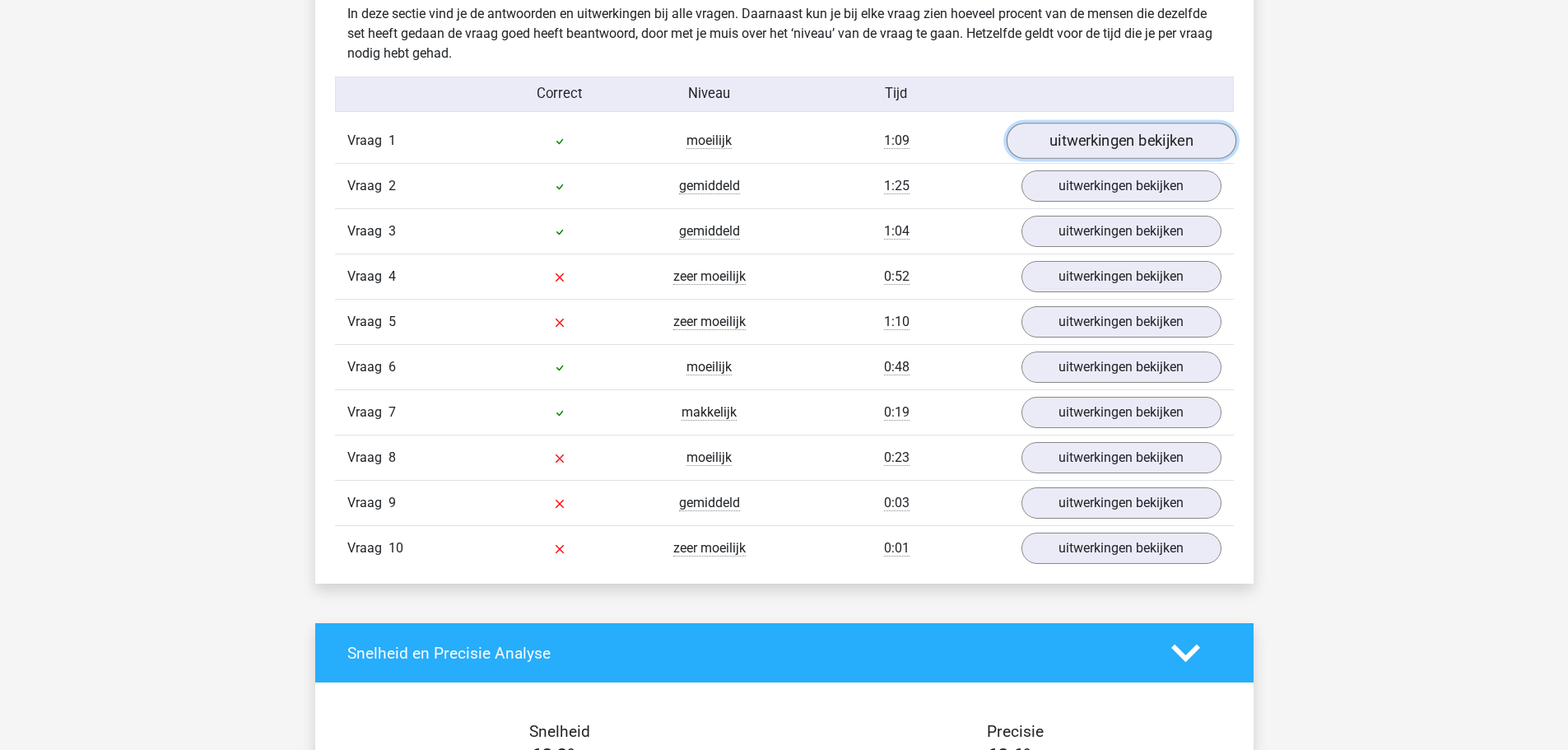
click at [1106, 146] on link "uitwerkingen bekijken" at bounding box center [1121, 141] width 229 height 36
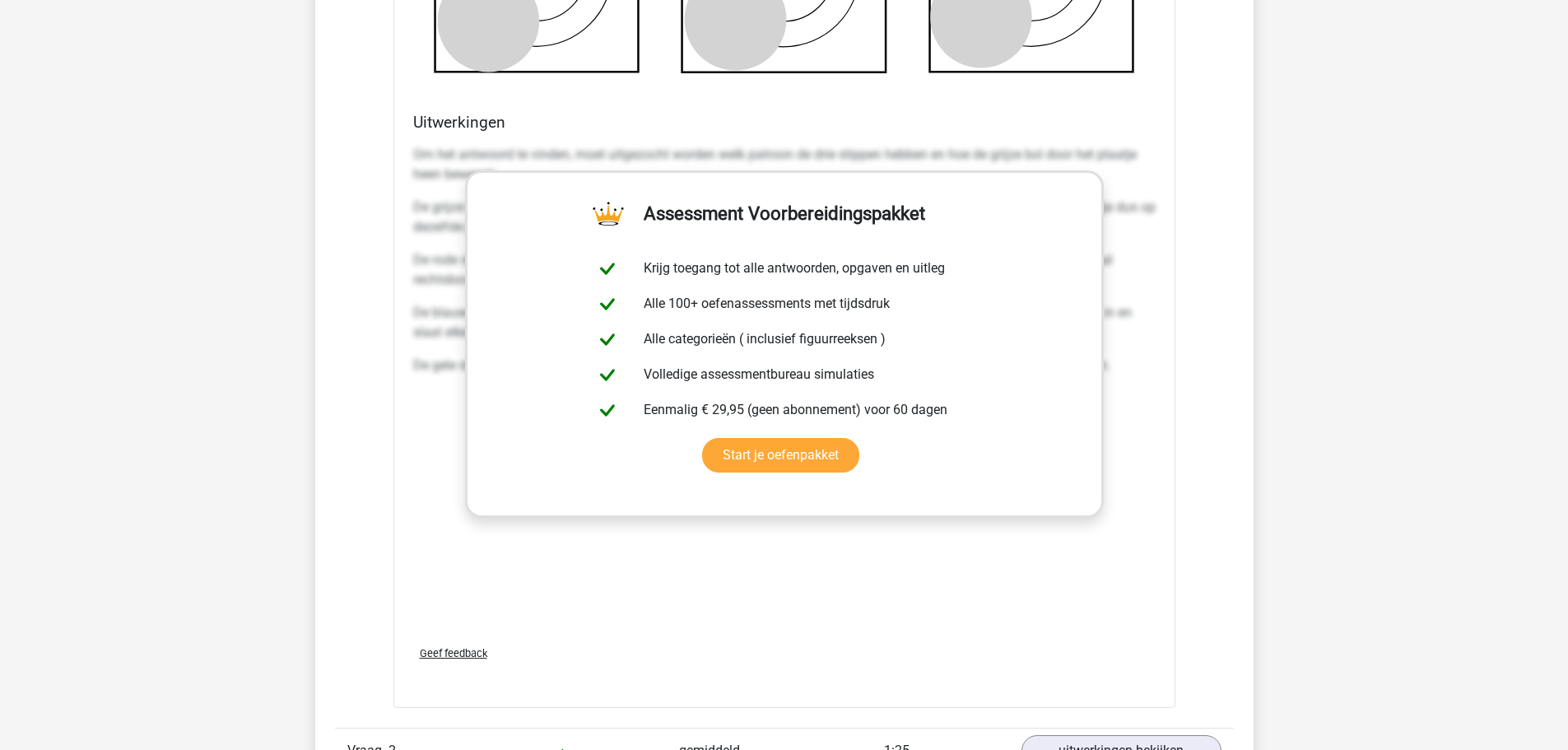
scroll to position [2224, 0]
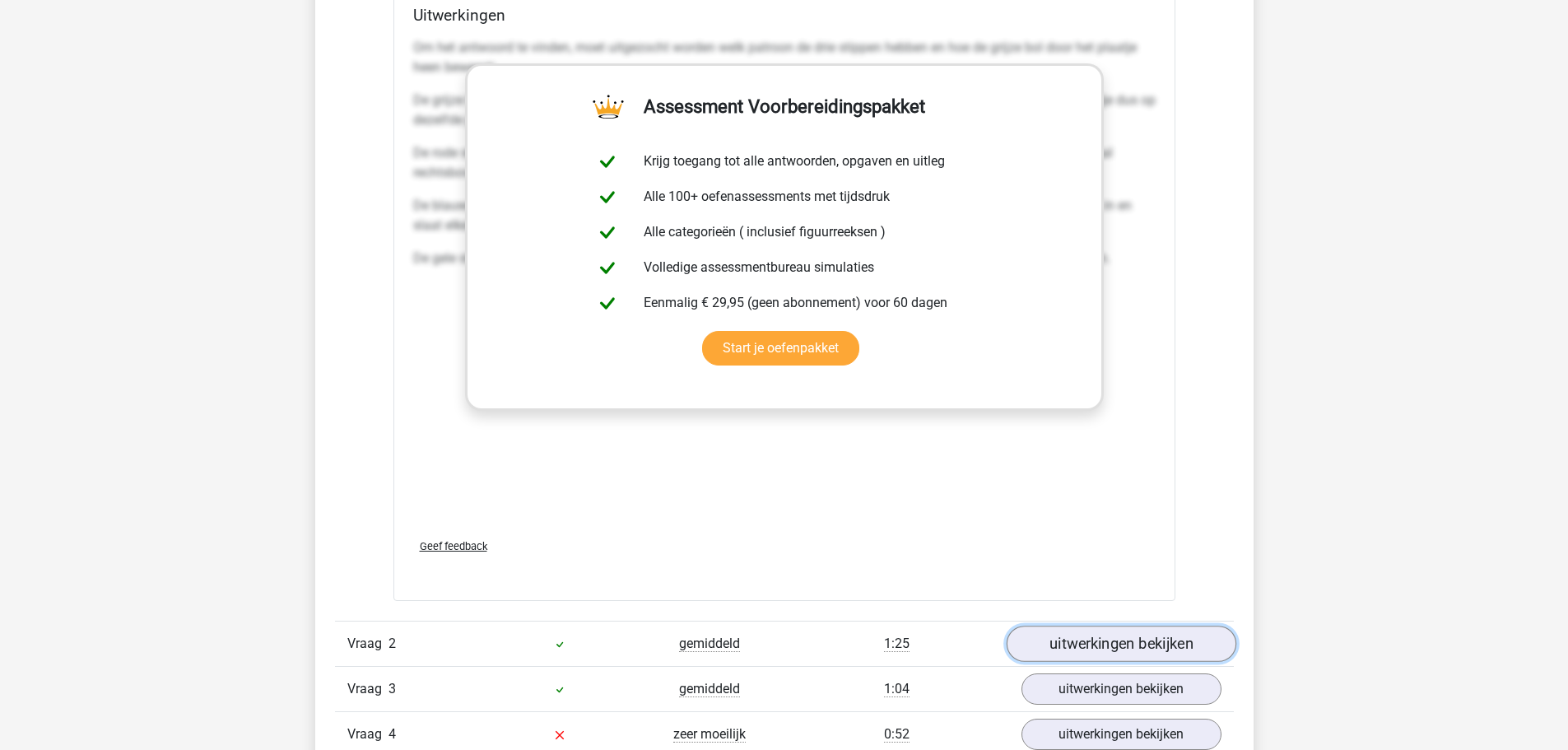
click at [1052, 648] on link "uitwerkingen bekijken" at bounding box center [1121, 644] width 229 height 36
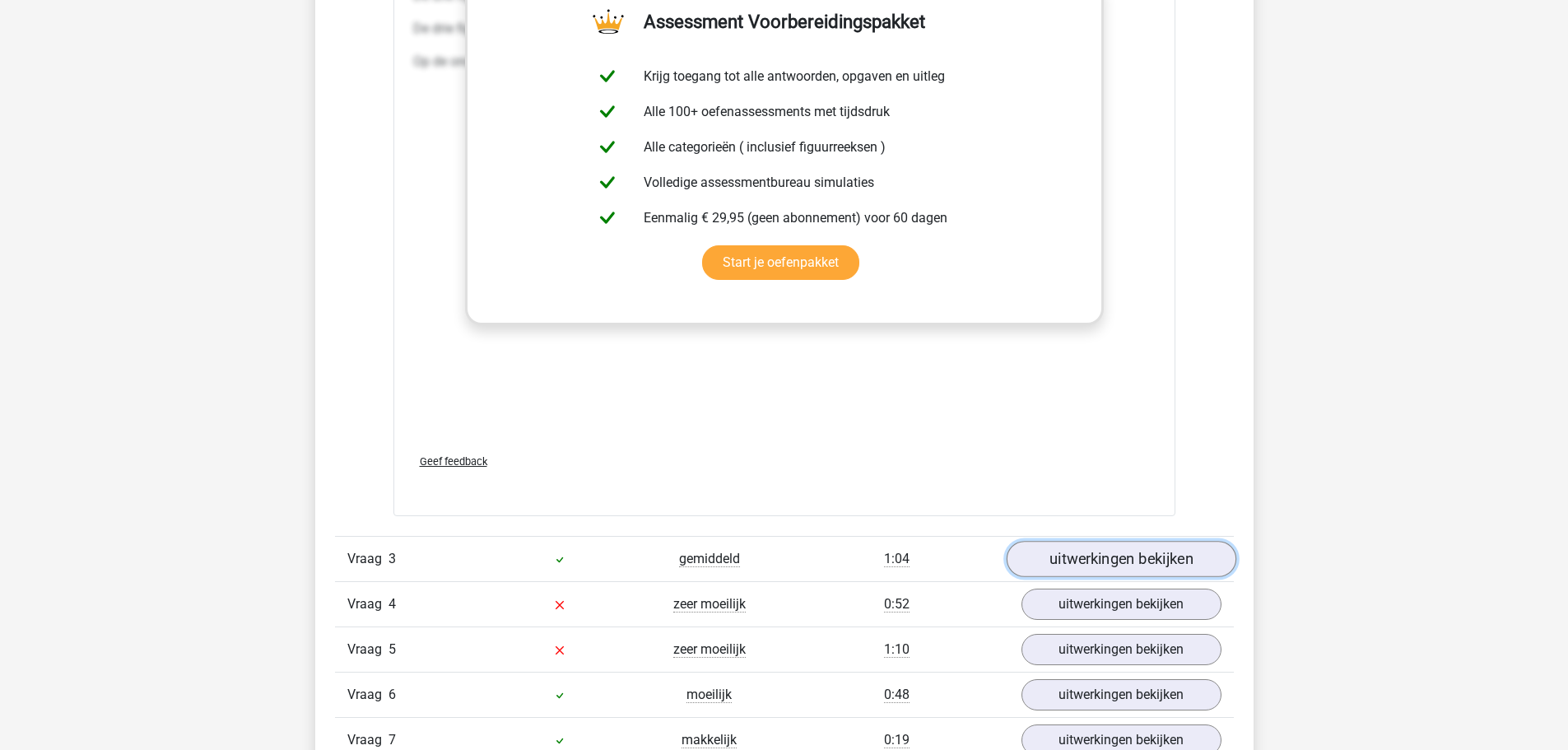
click at [1068, 568] on link "uitwerkingen bekijken" at bounding box center [1121, 559] width 229 height 36
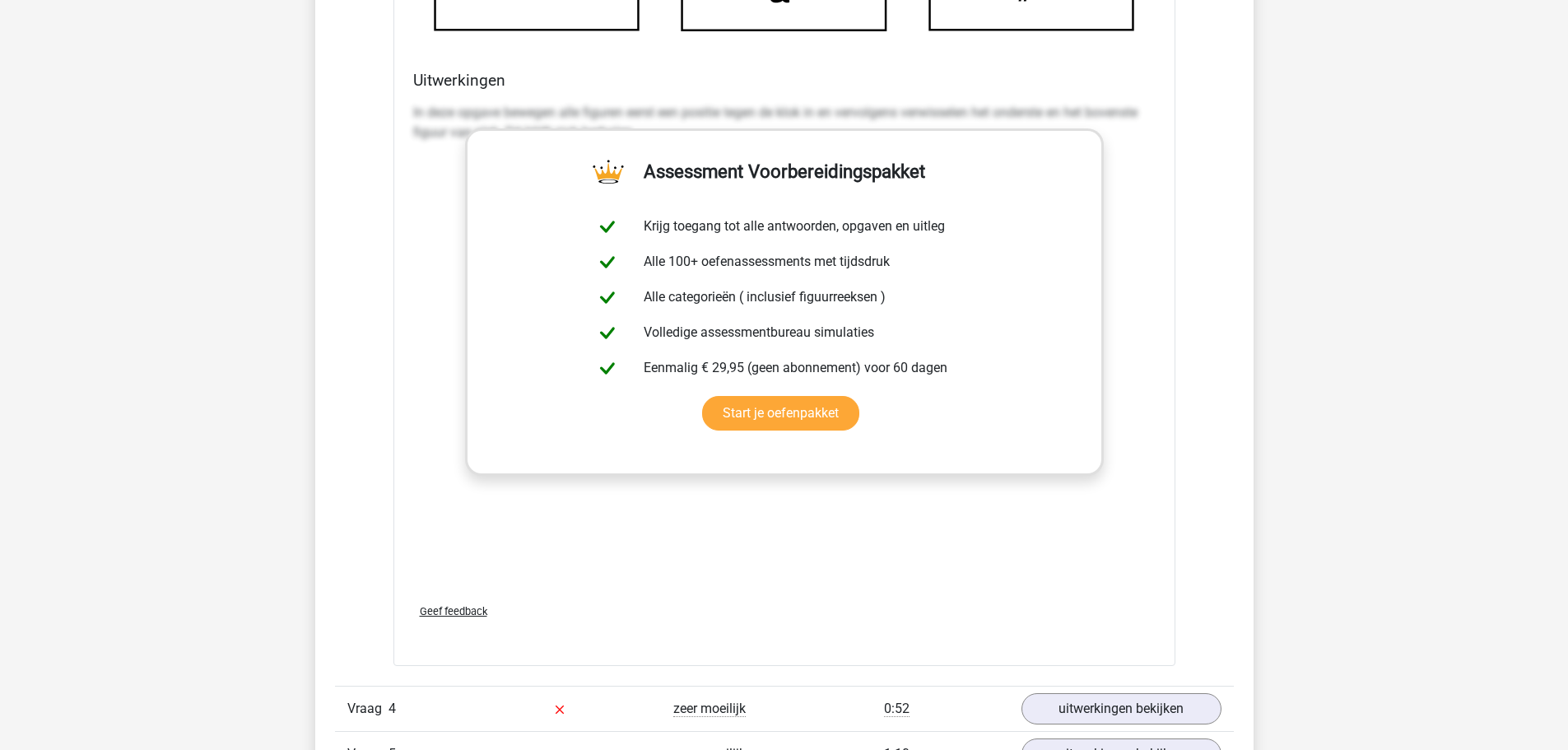
scroll to position [5028, 0]
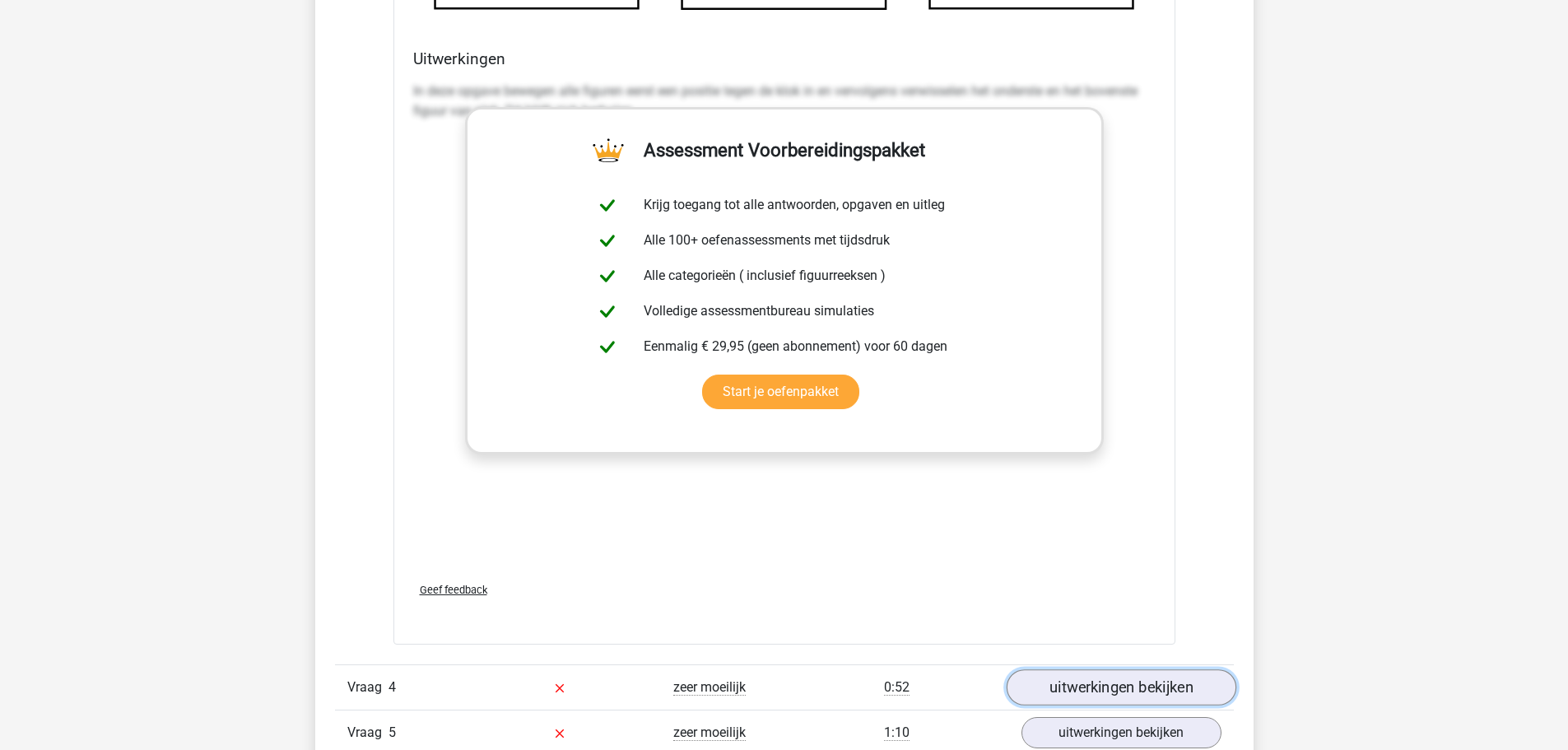
click at [1092, 682] on link "uitwerkingen bekijken" at bounding box center [1121, 688] width 229 height 36
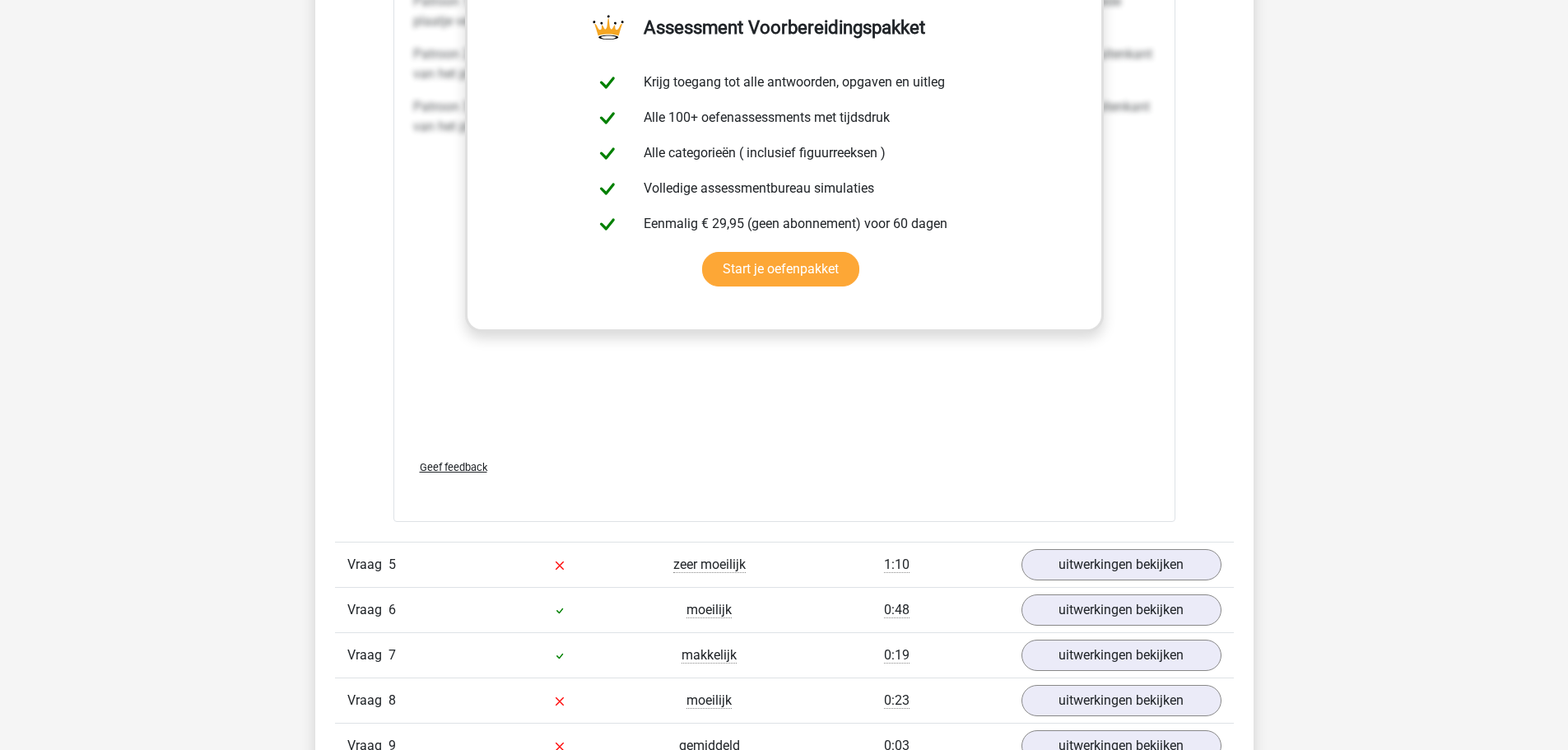
scroll to position [6581, 0]
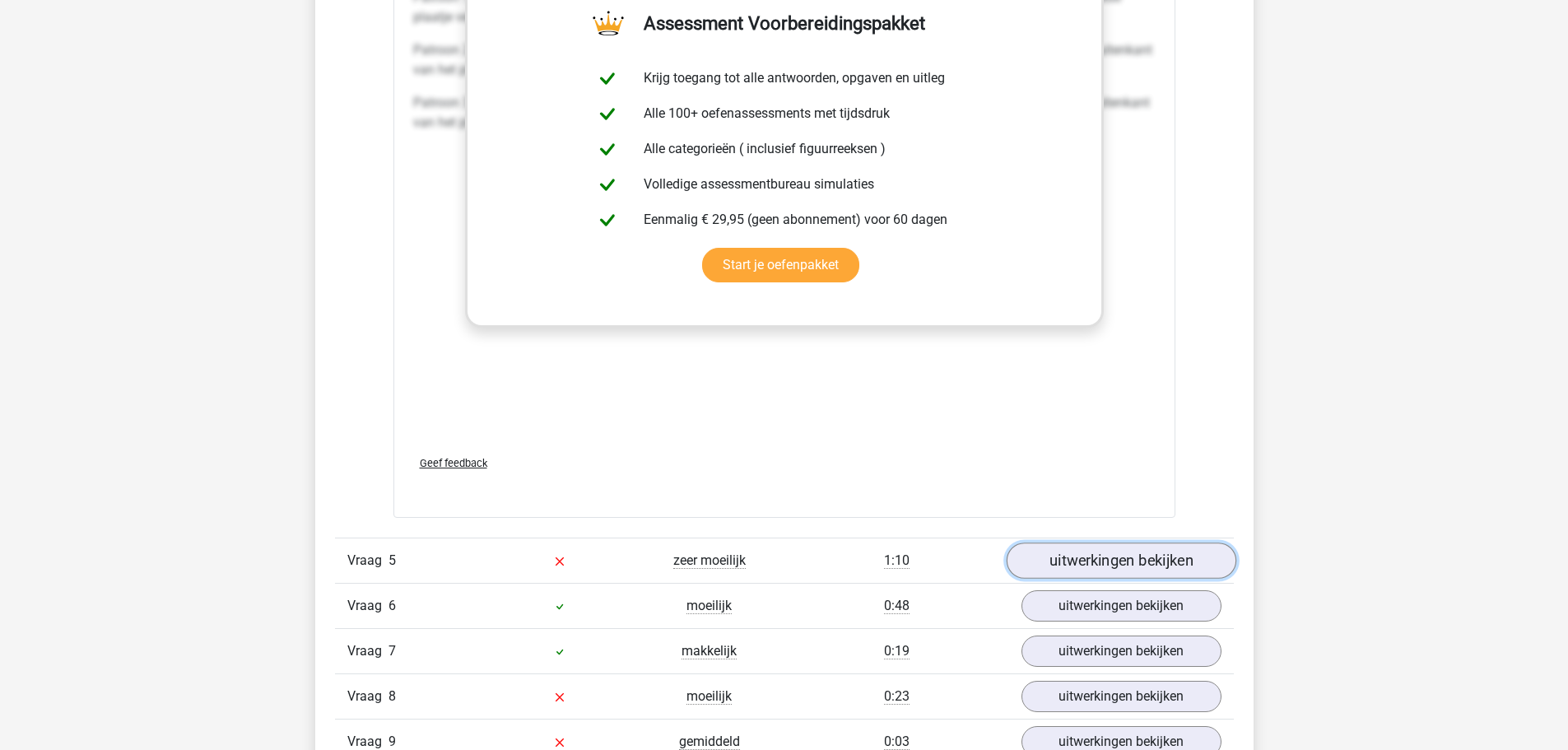
click at [1082, 572] on link "uitwerkingen bekijken" at bounding box center [1121, 560] width 229 height 36
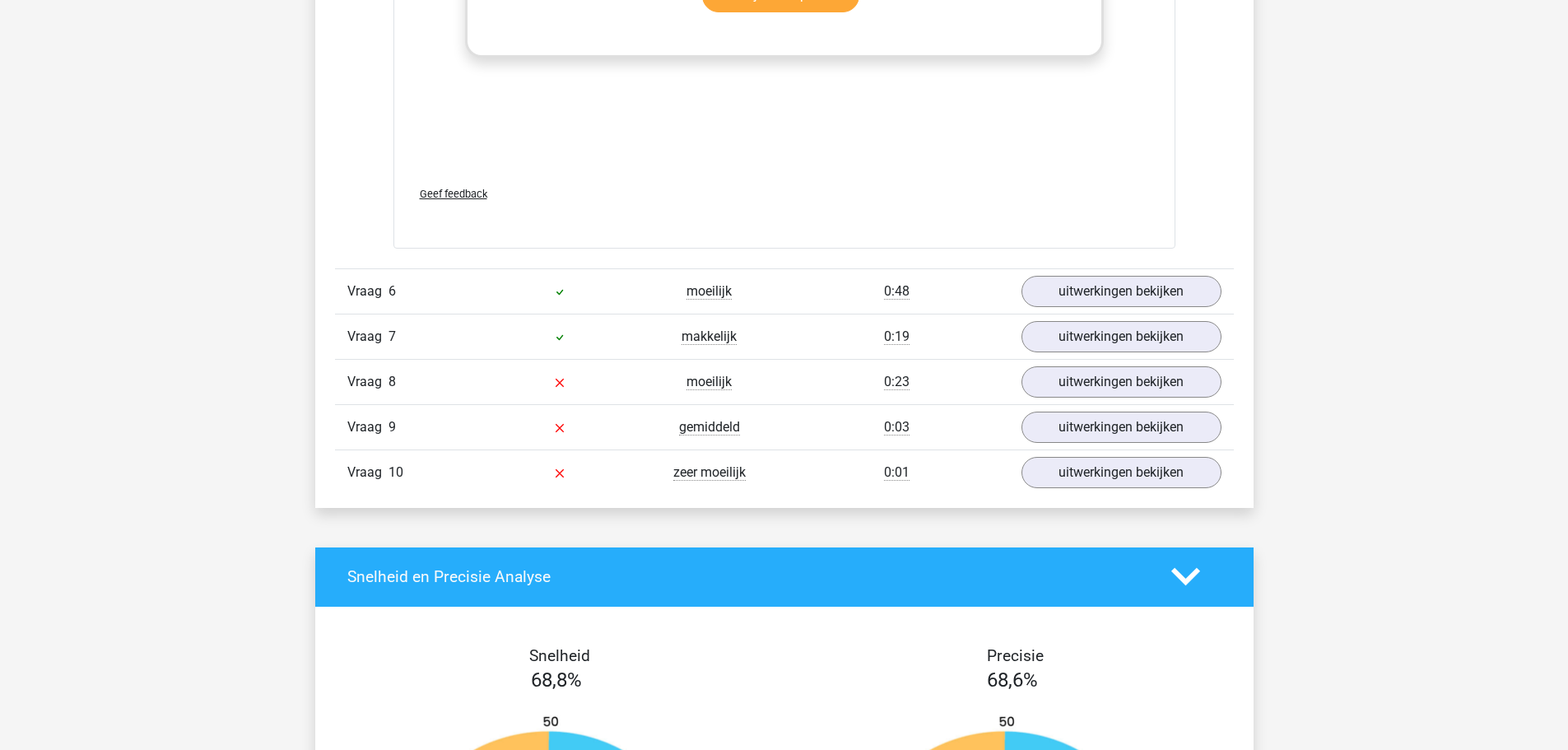
scroll to position [8279, 0]
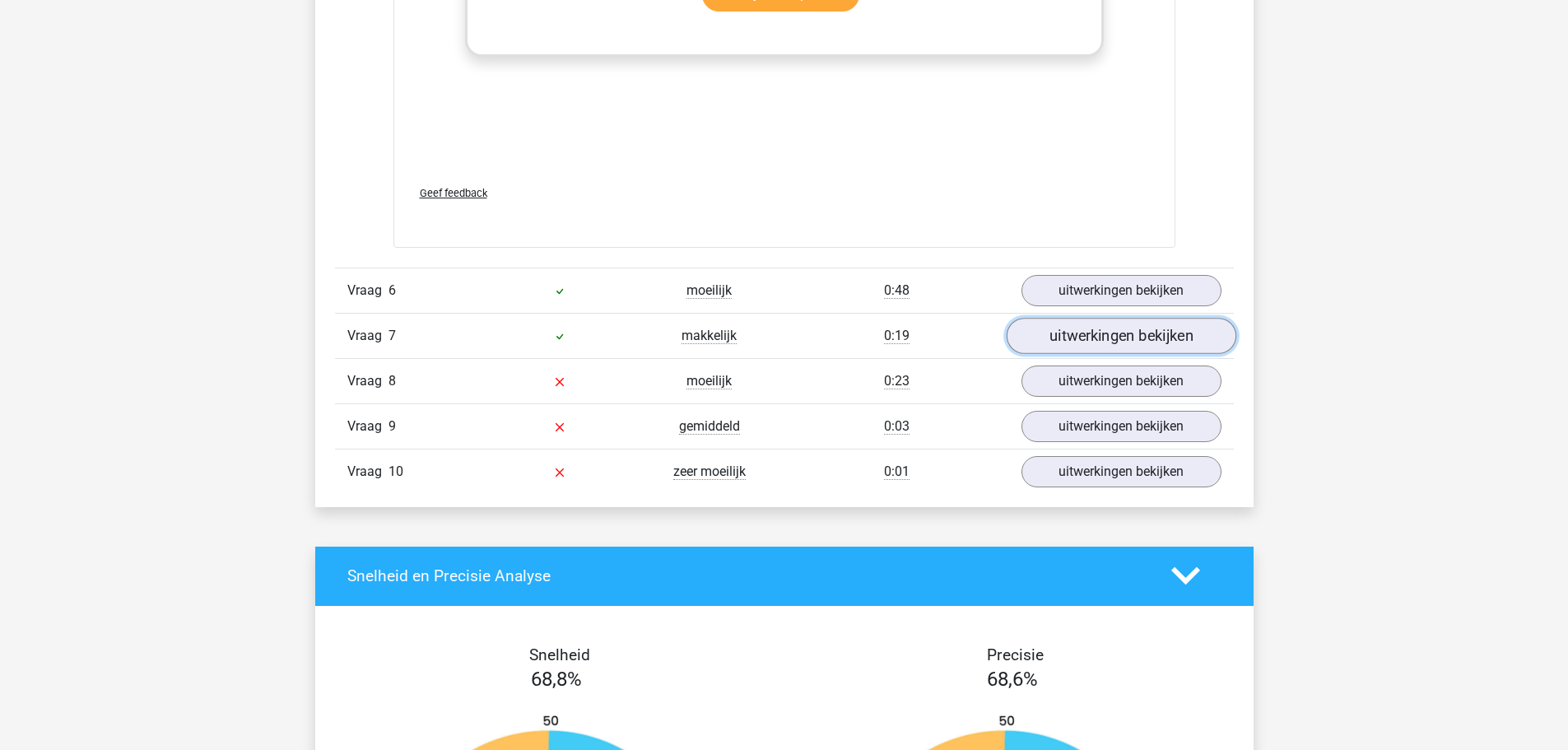
click at [1055, 319] on link "uitwerkingen bekijken" at bounding box center [1121, 336] width 229 height 36
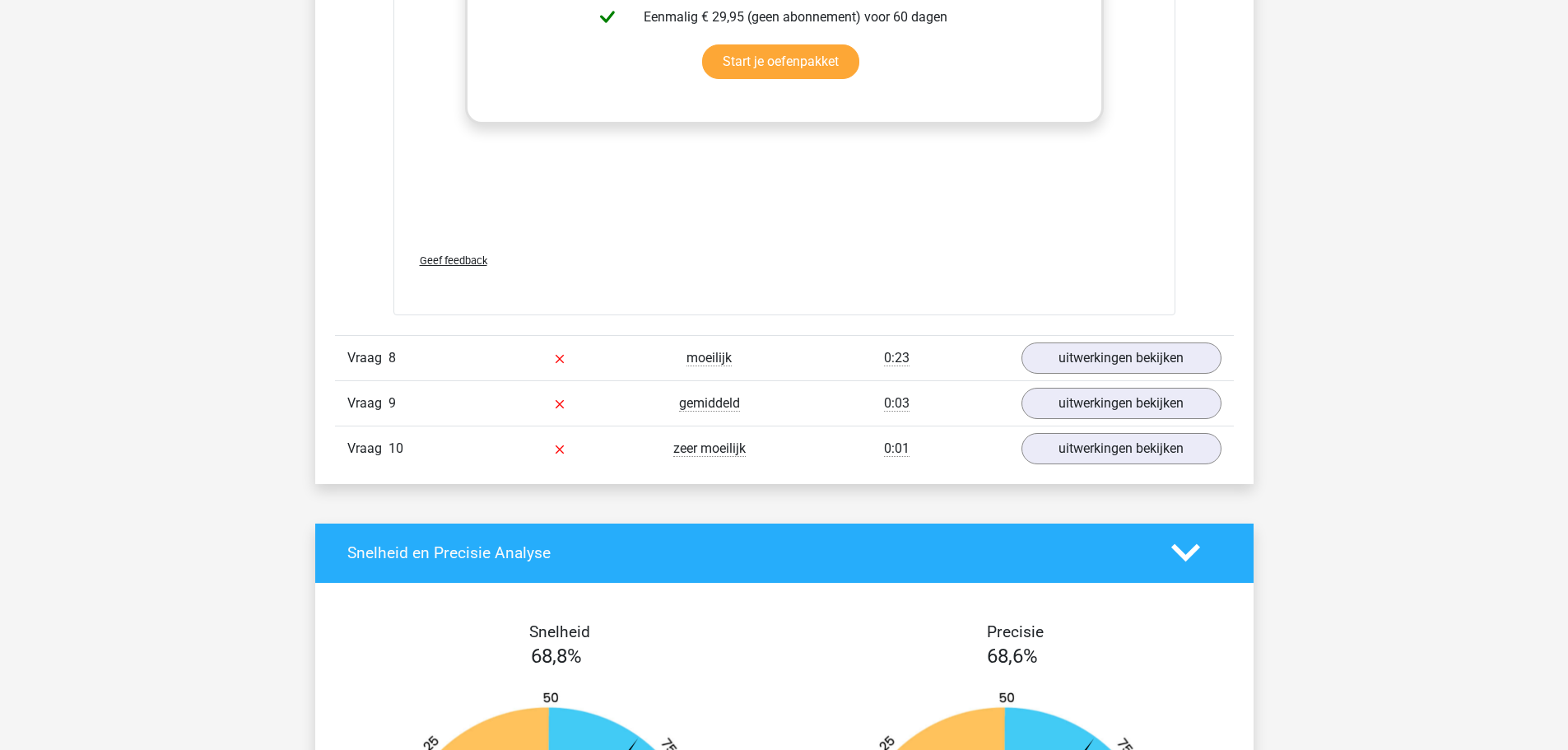
scroll to position [9741, 0]
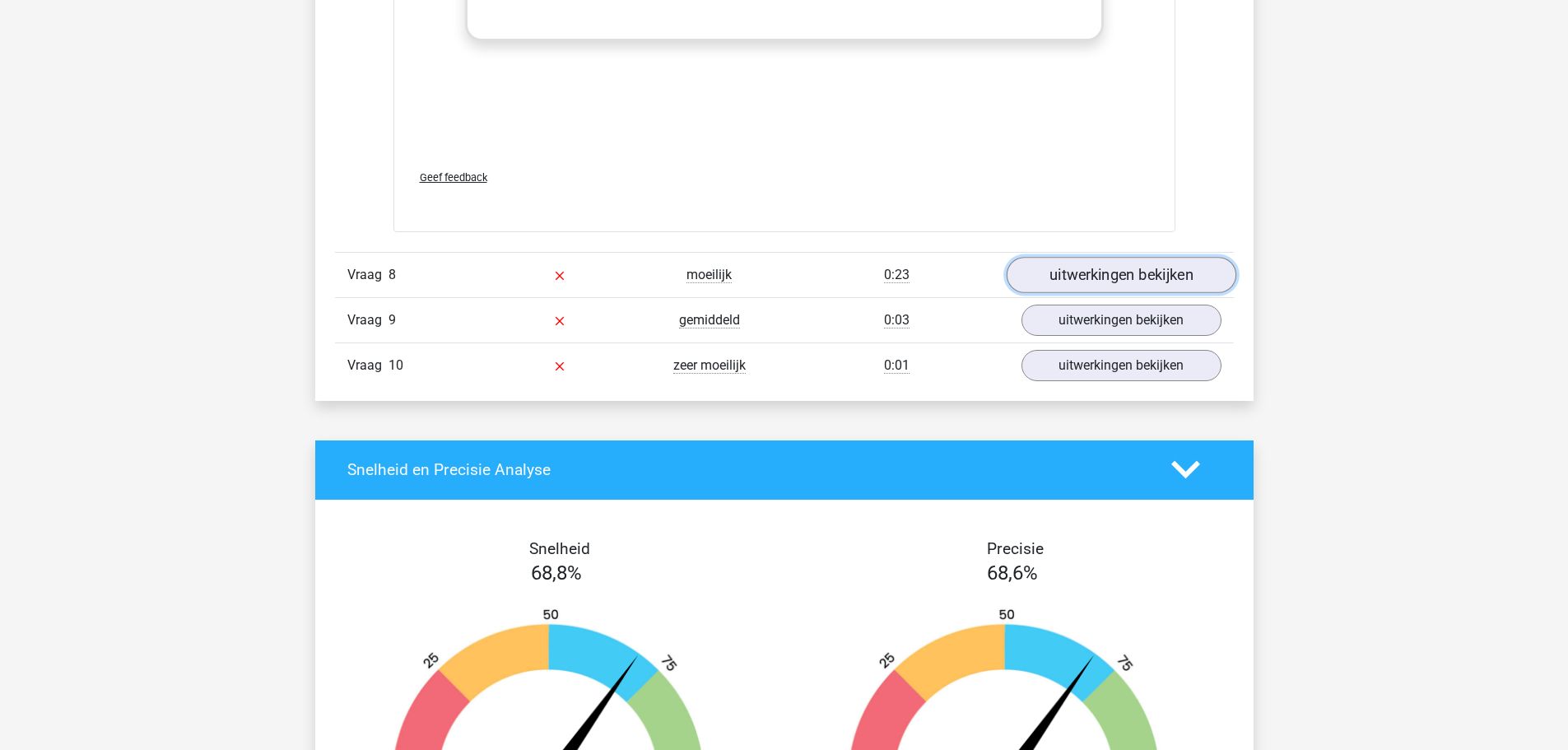
click at [1102, 266] on link "uitwerkingen bekijken" at bounding box center [1121, 275] width 229 height 36
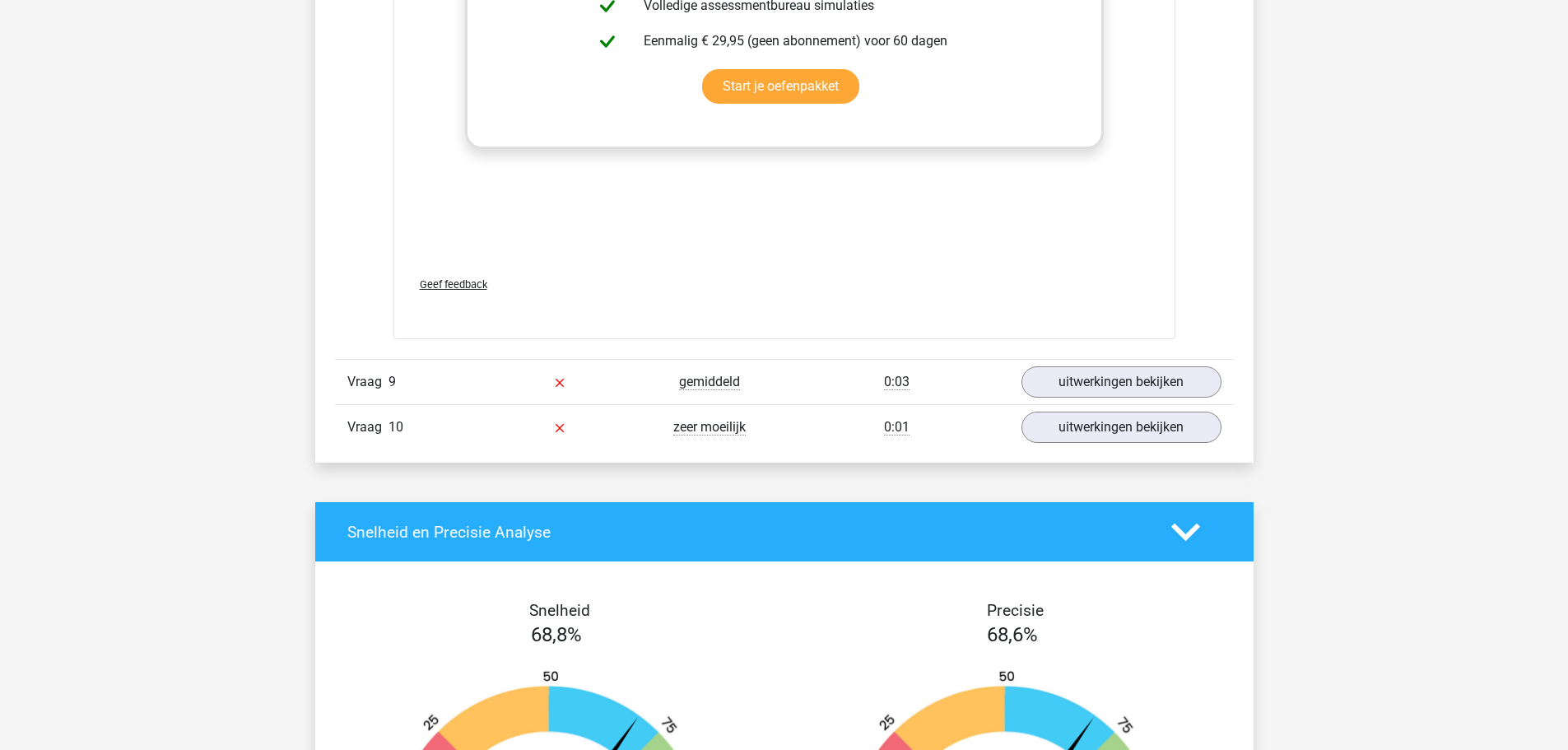
scroll to position [11101, 0]
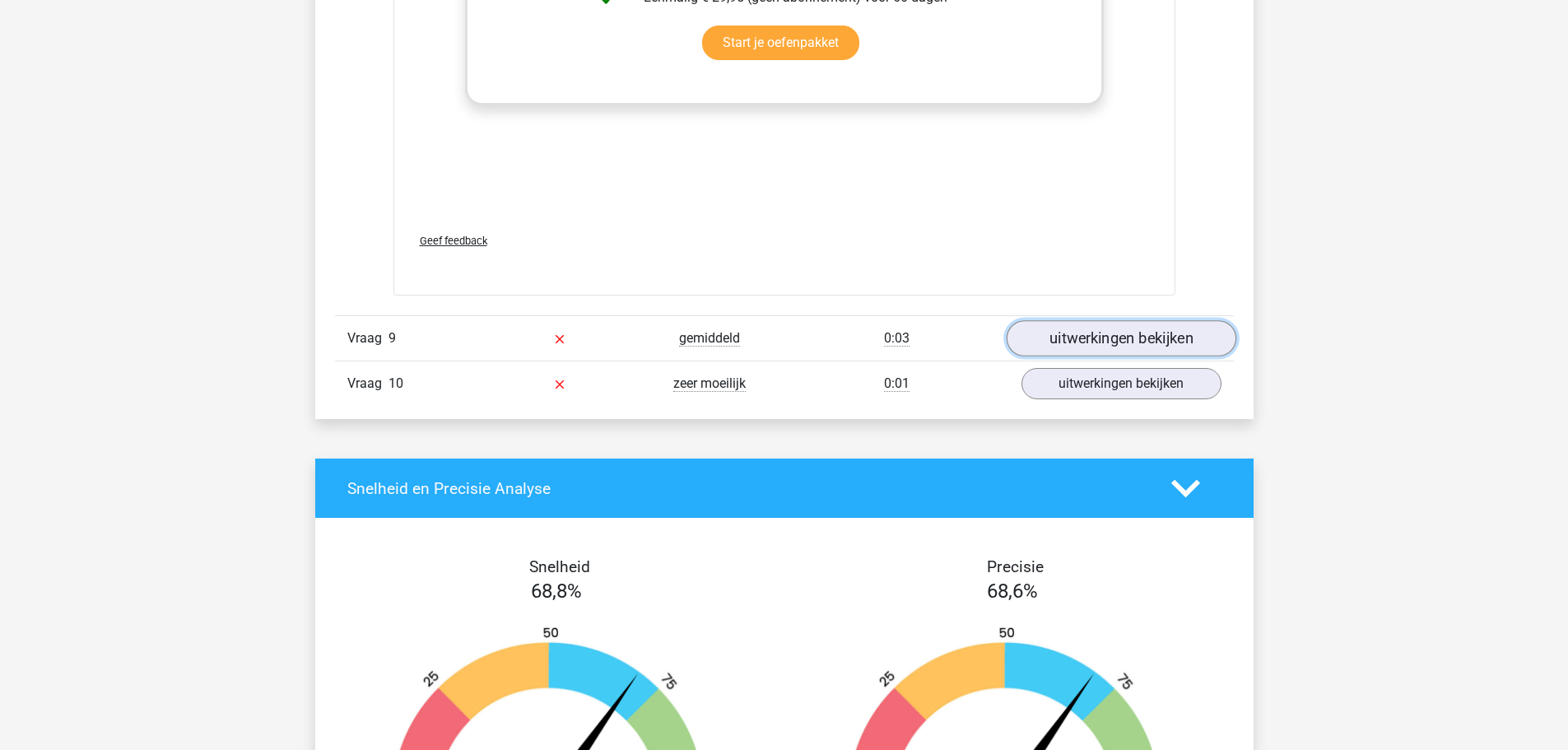
click at [1109, 338] on link "uitwerkingen bekijken" at bounding box center [1121, 338] width 229 height 36
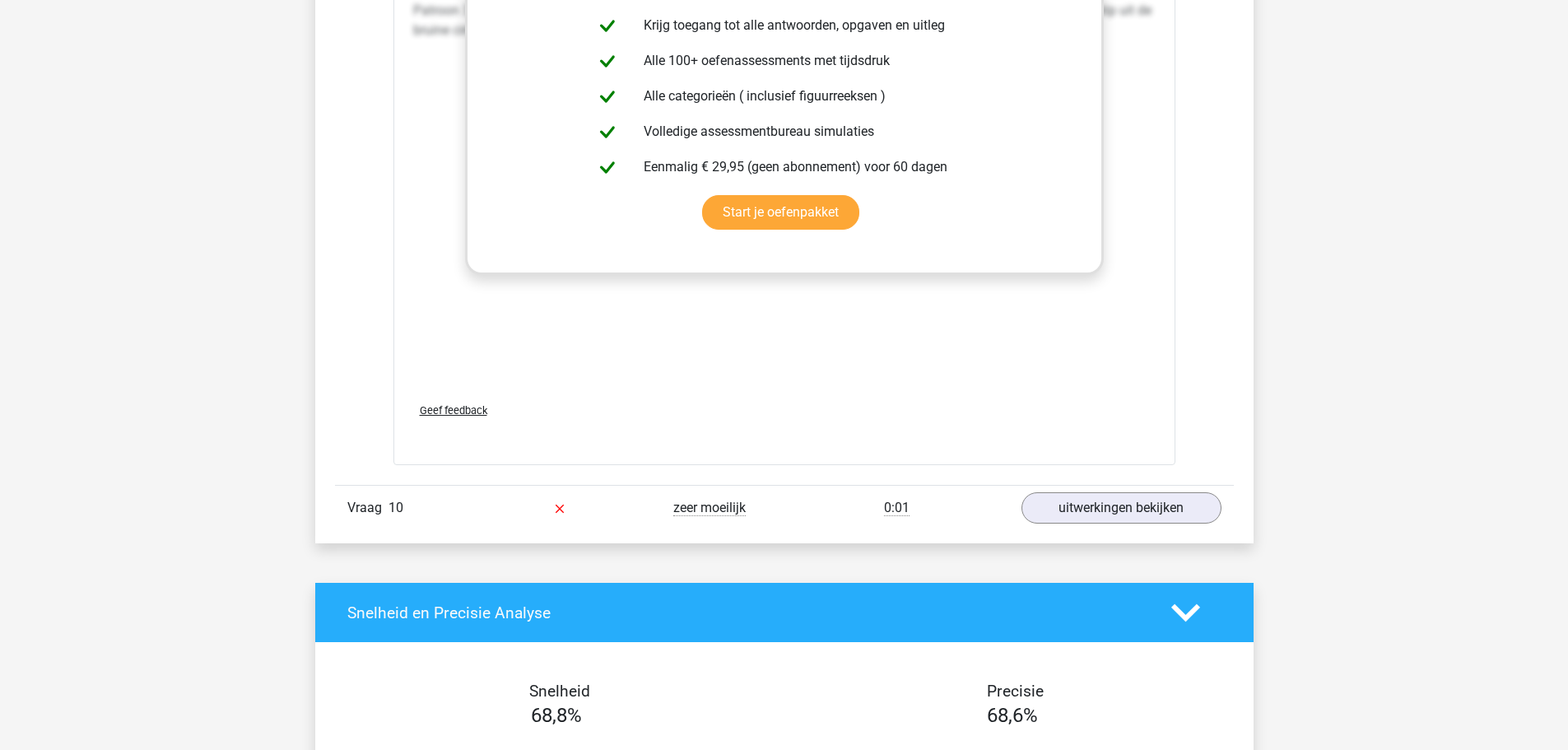
scroll to position [12335, 0]
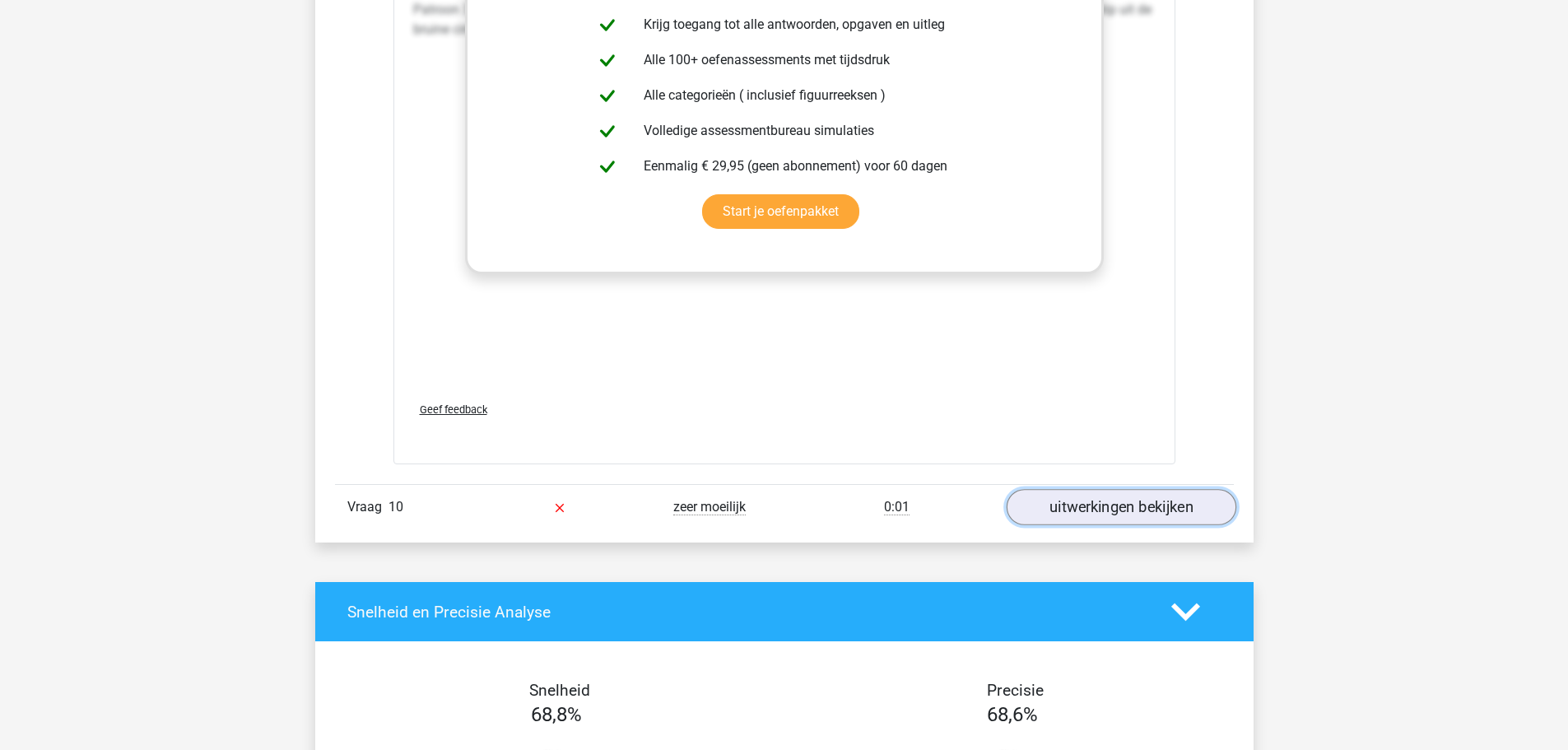
click at [1084, 491] on link "uitwerkingen bekijken" at bounding box center [1121, 507] width 229 height 36
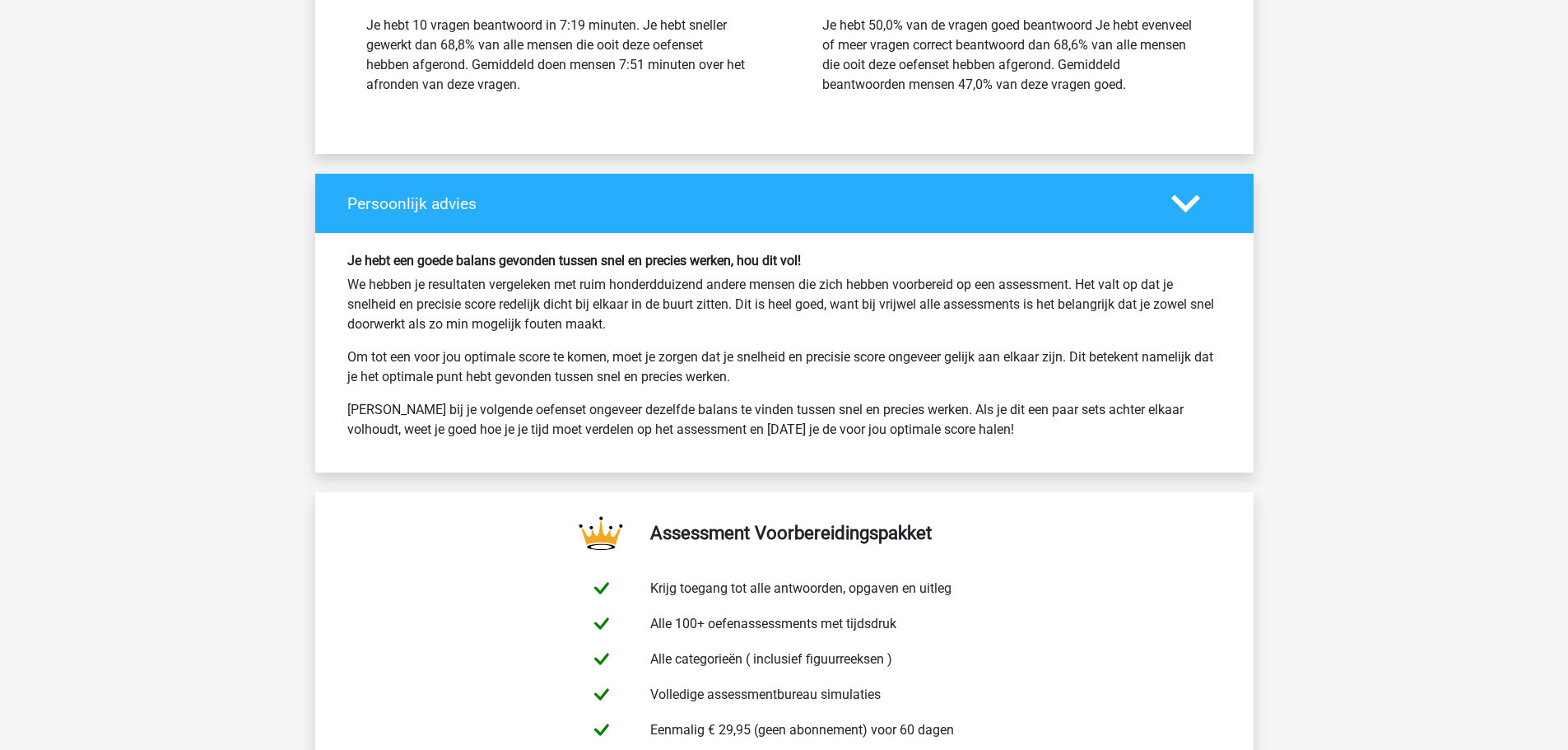
scroll to position [14675, 0]
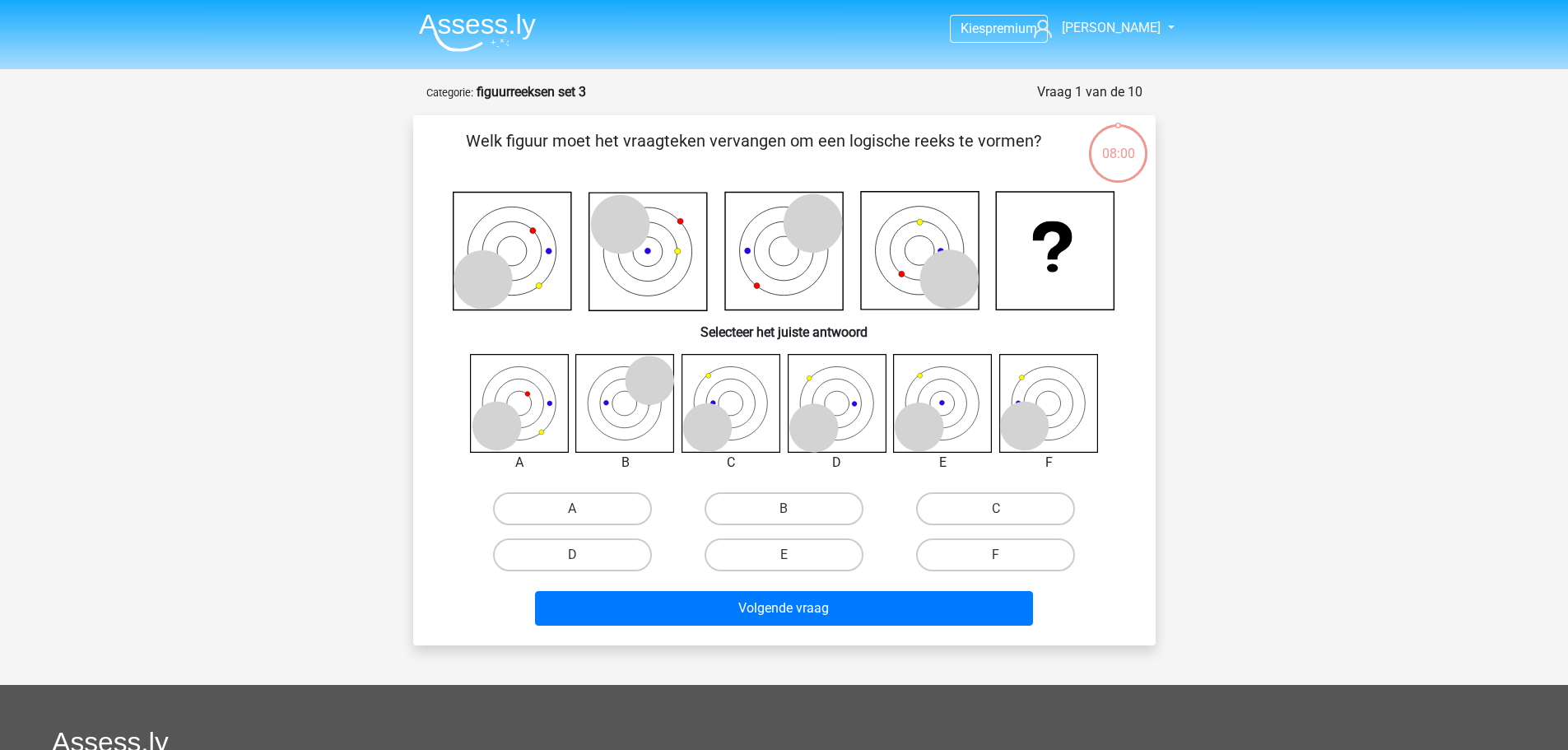
scroll to position [82, 0]
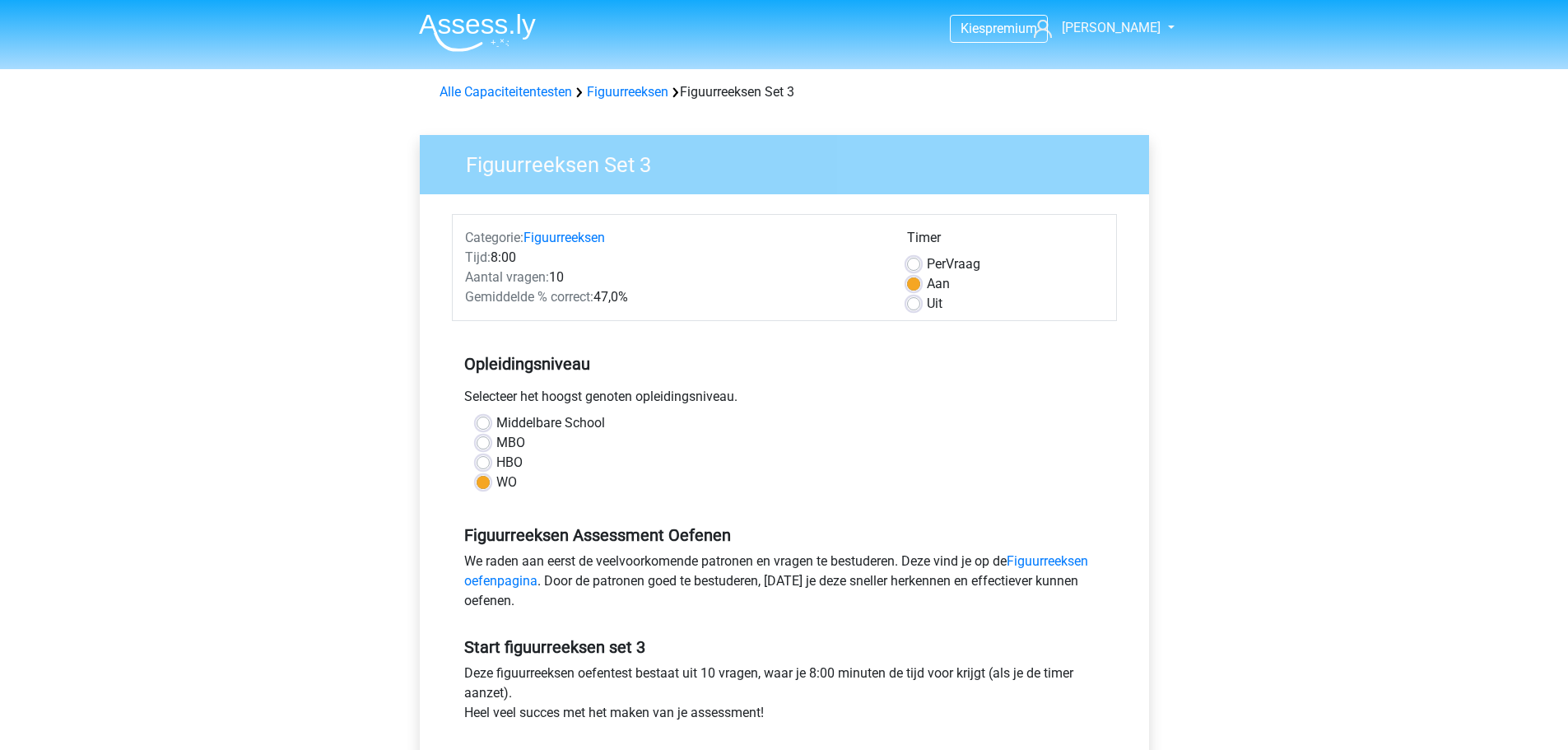
scroll to position [412, 0]
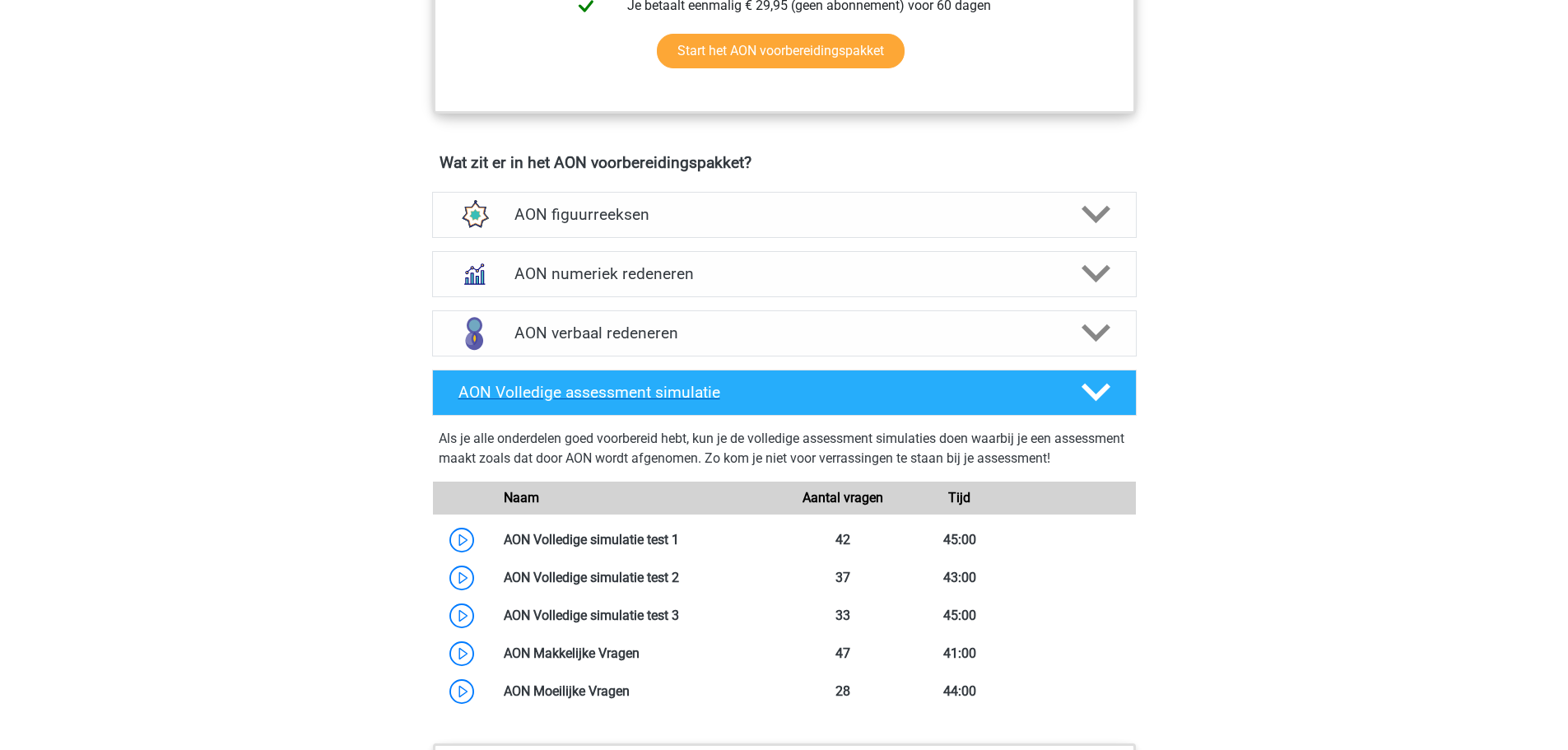
scroll to position [1039, 0]
click at [640, 268] on h4 "AON numeriek redeneren" at bounding box center [783, 275] width 539 height 18
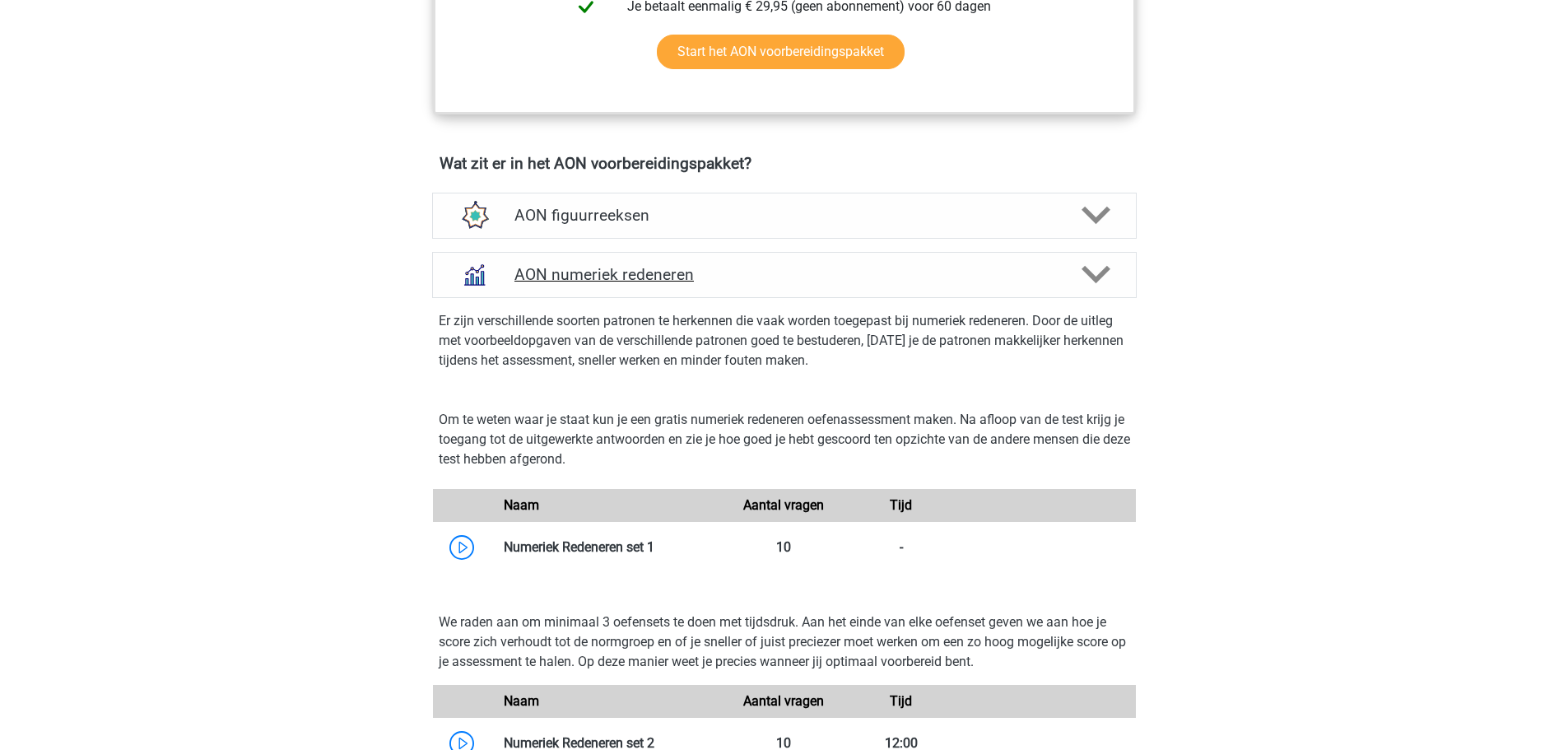
click at [639, 269] on h4 "AON numeriek redeneren" at bounding box center [783, 275] width 539 height 18
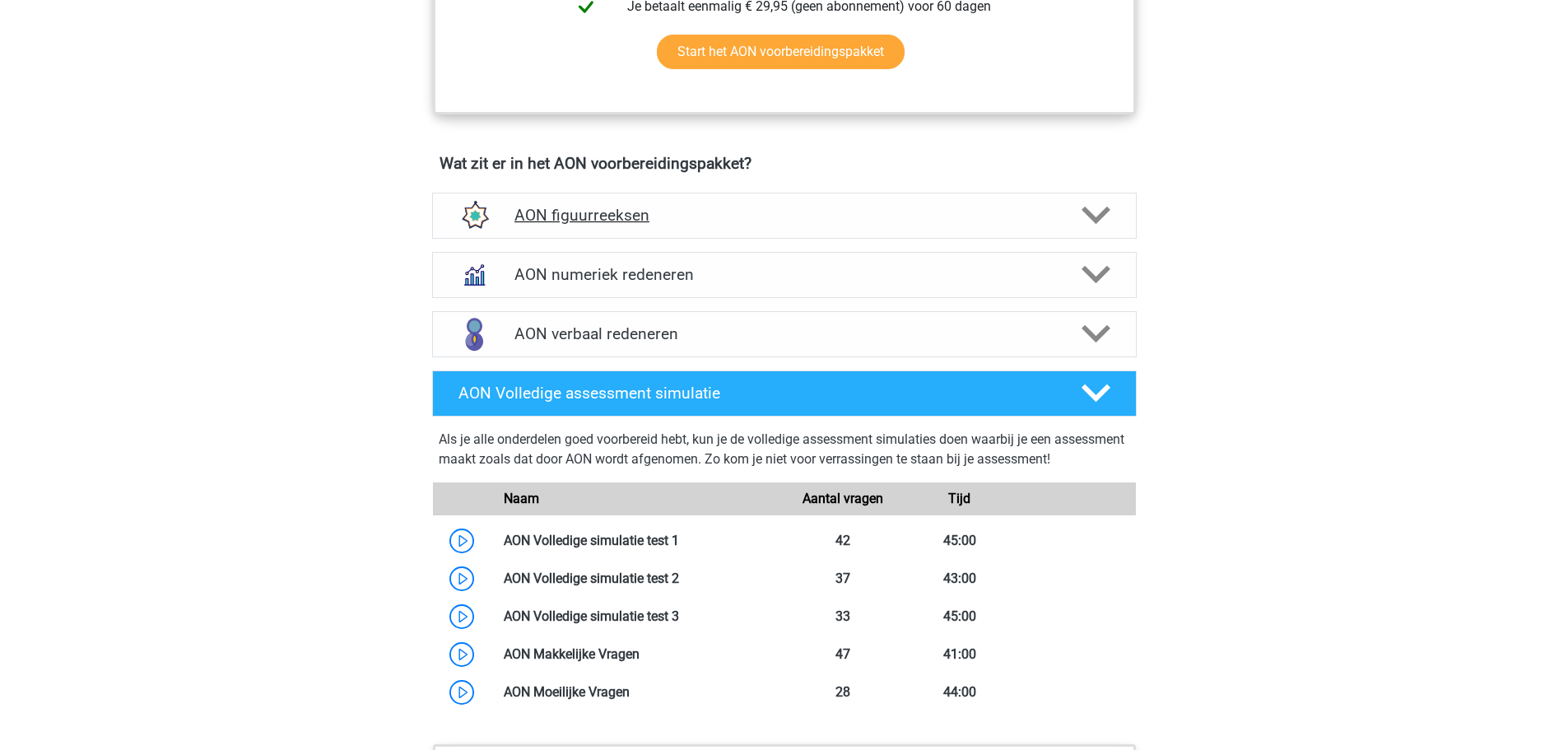
click at [626, 198] on div "AON figuurreeksen" at bounding box center [784, 215] width 704 height 46
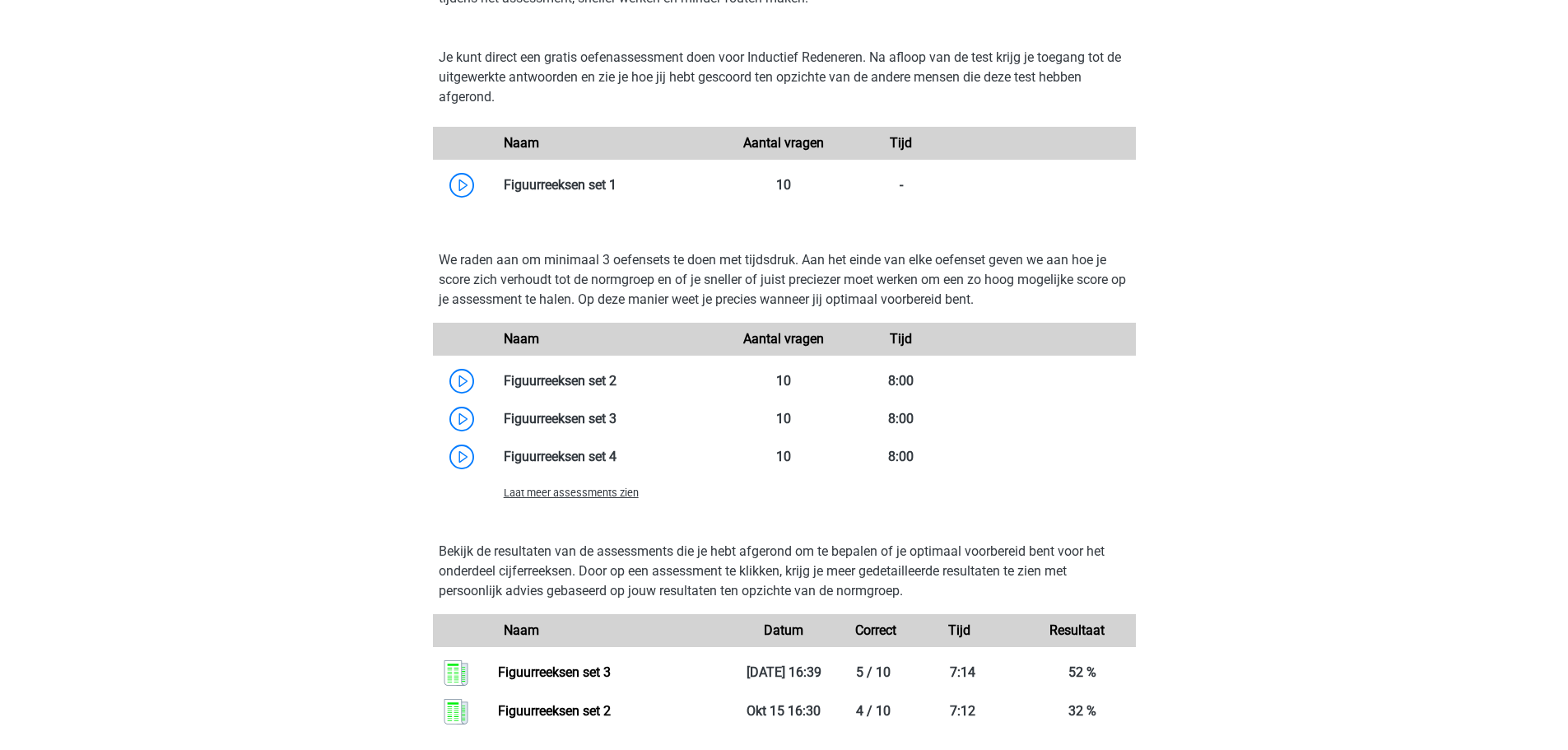
scroll to position [1342, 0]
click at [617, 178] on link at bounding box center [617, 185] width 0 height 16
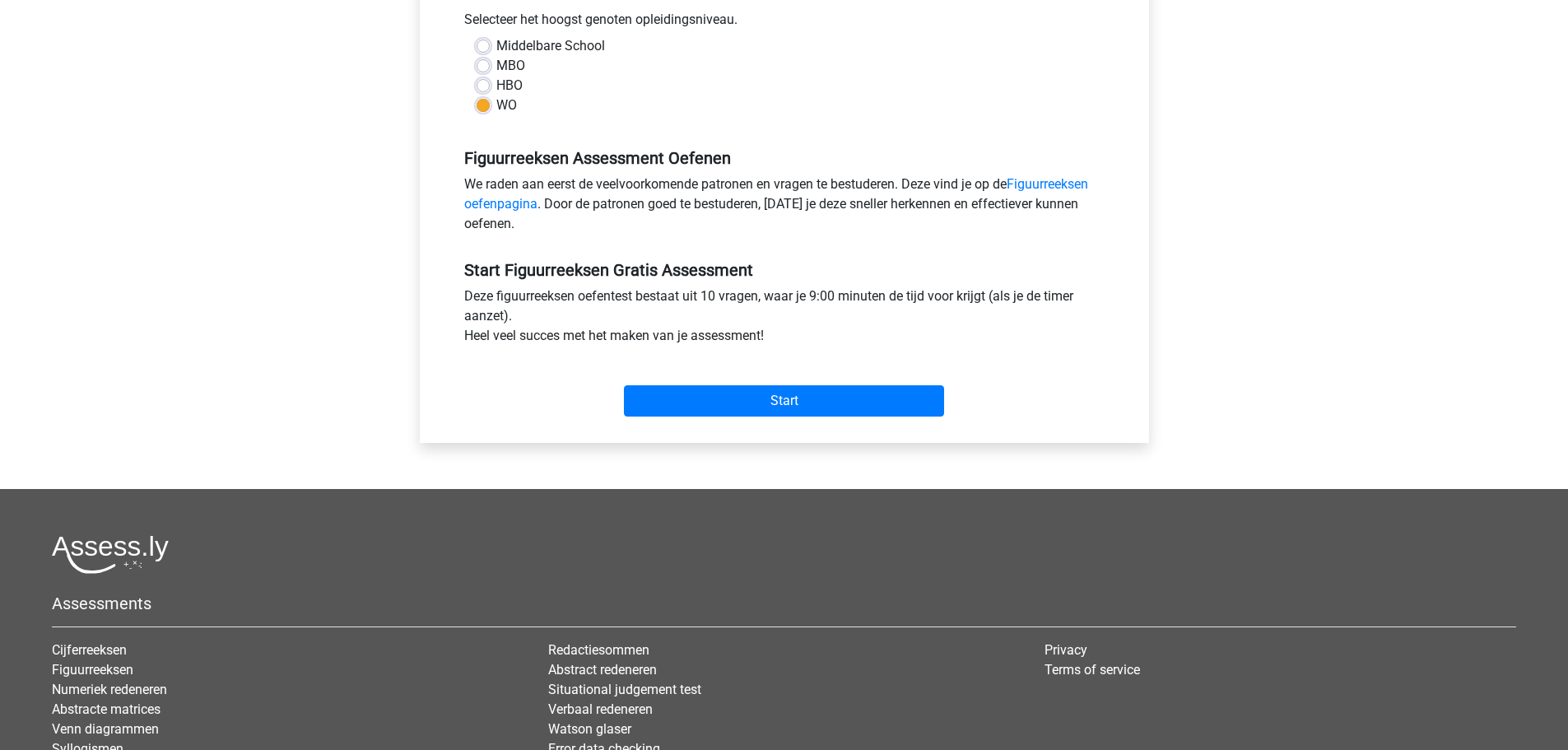
scroll to position [551, 0]
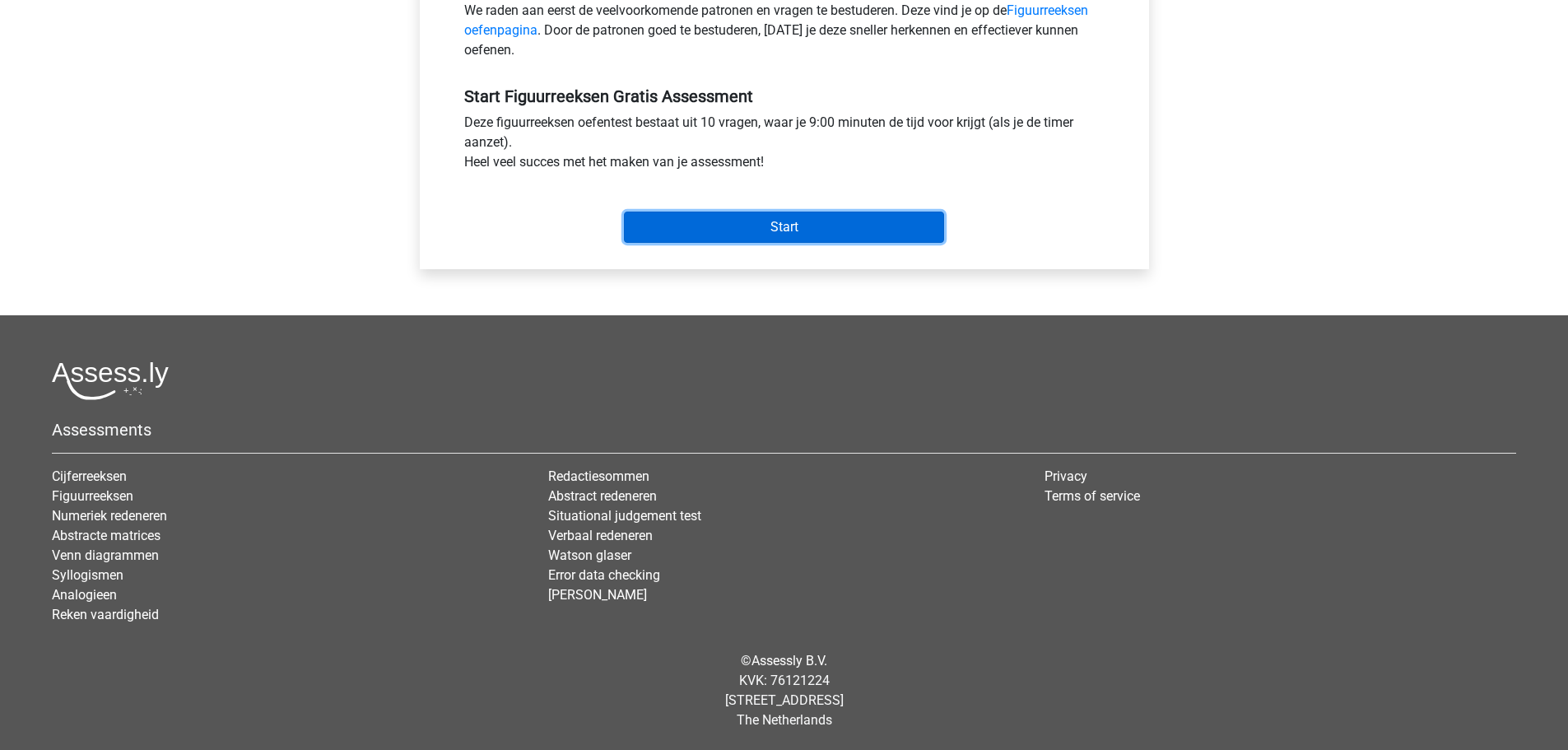
click at [731, 233] on input "Start" at bounding box center [784, 227] width 320 height 31
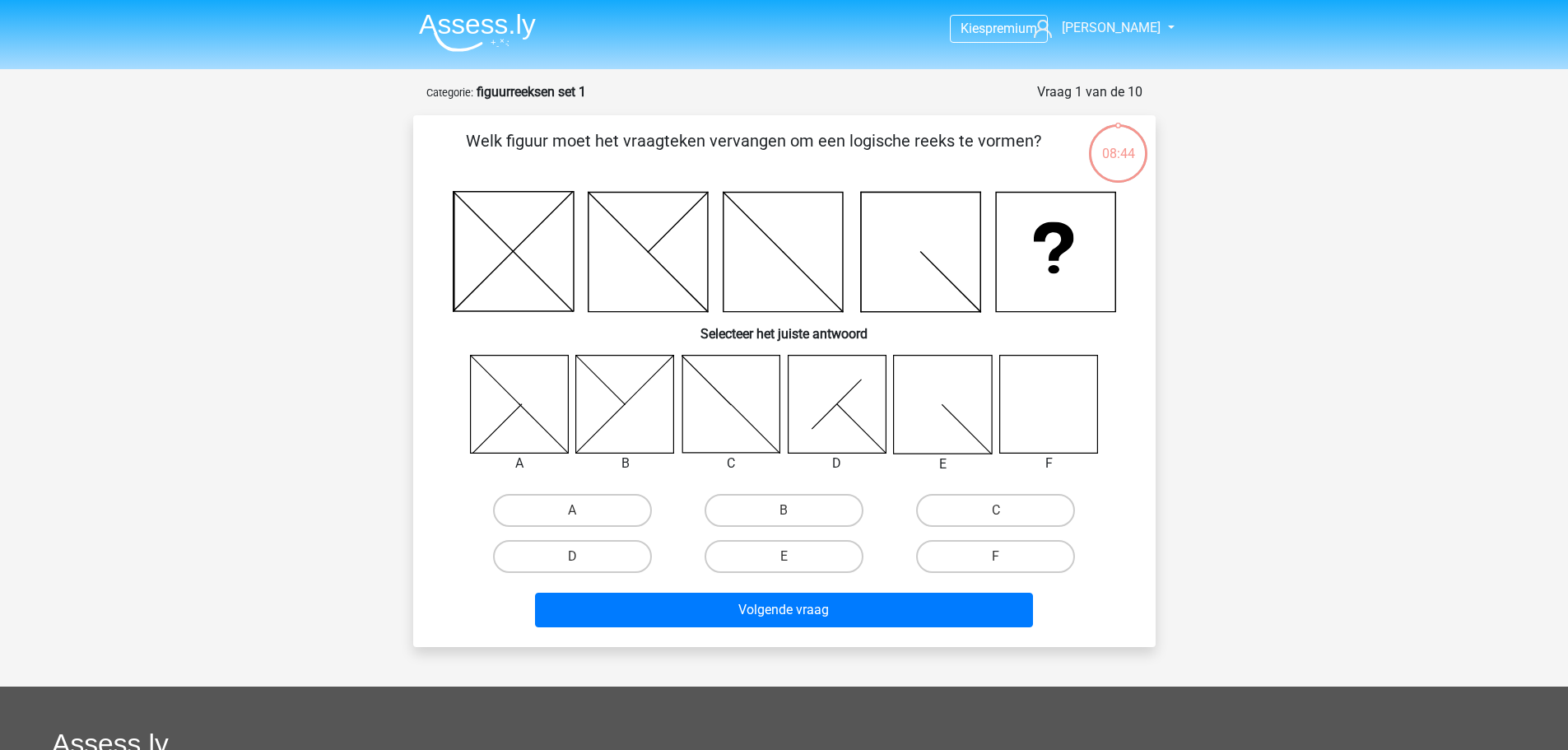
click at [979, 578] on div "F" at bounding box center [995, 557] width 212 height 46
click at [968, 558] on label "F" at bounding box center [996, 557] width 159 height 33
click at [996, 558] on input "F" at bounding box center [1001, 562] width 11 height 11
radio input "true"
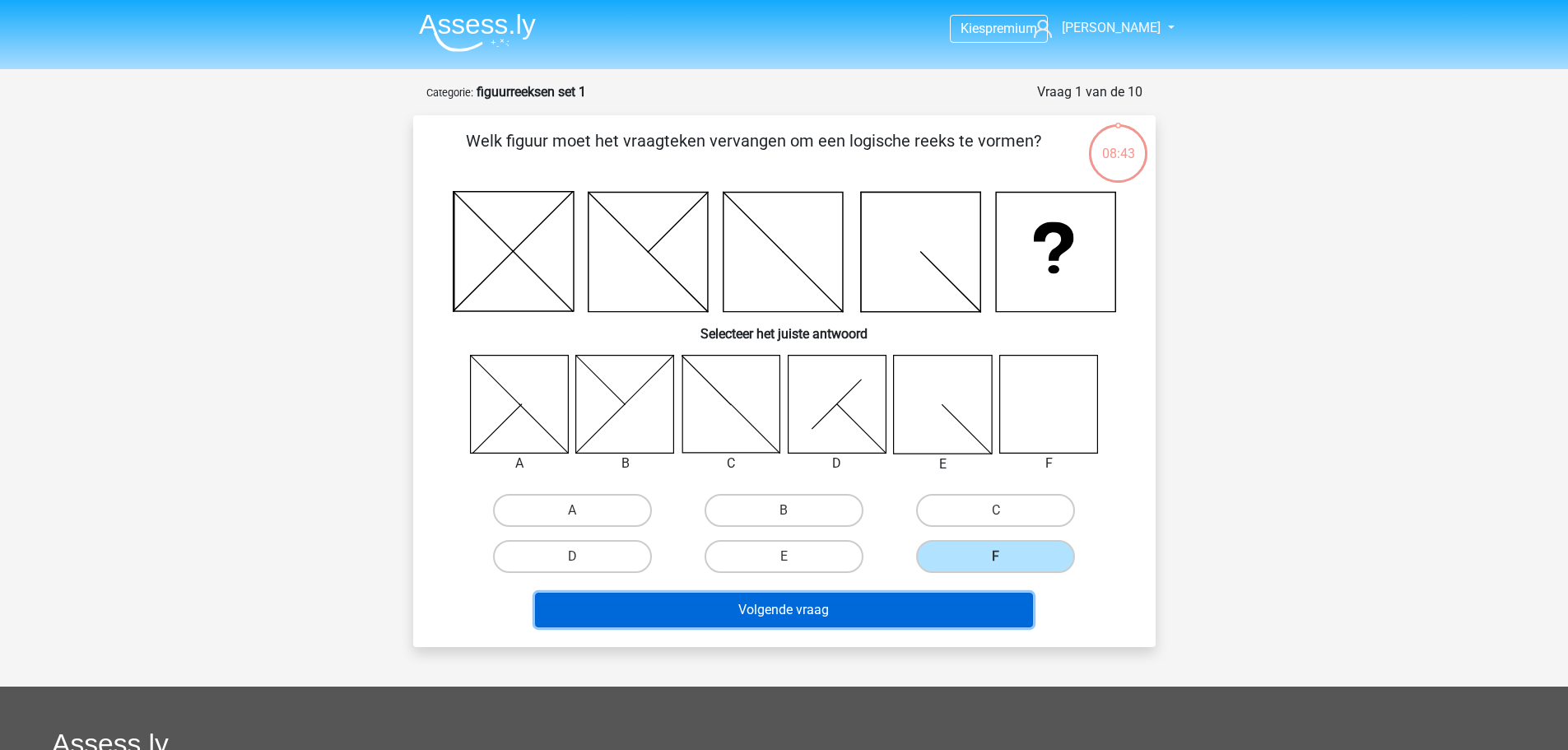
click at [969, 595] on button "Volgende vraag" at bounding box center [784, 609] width 498 height 34
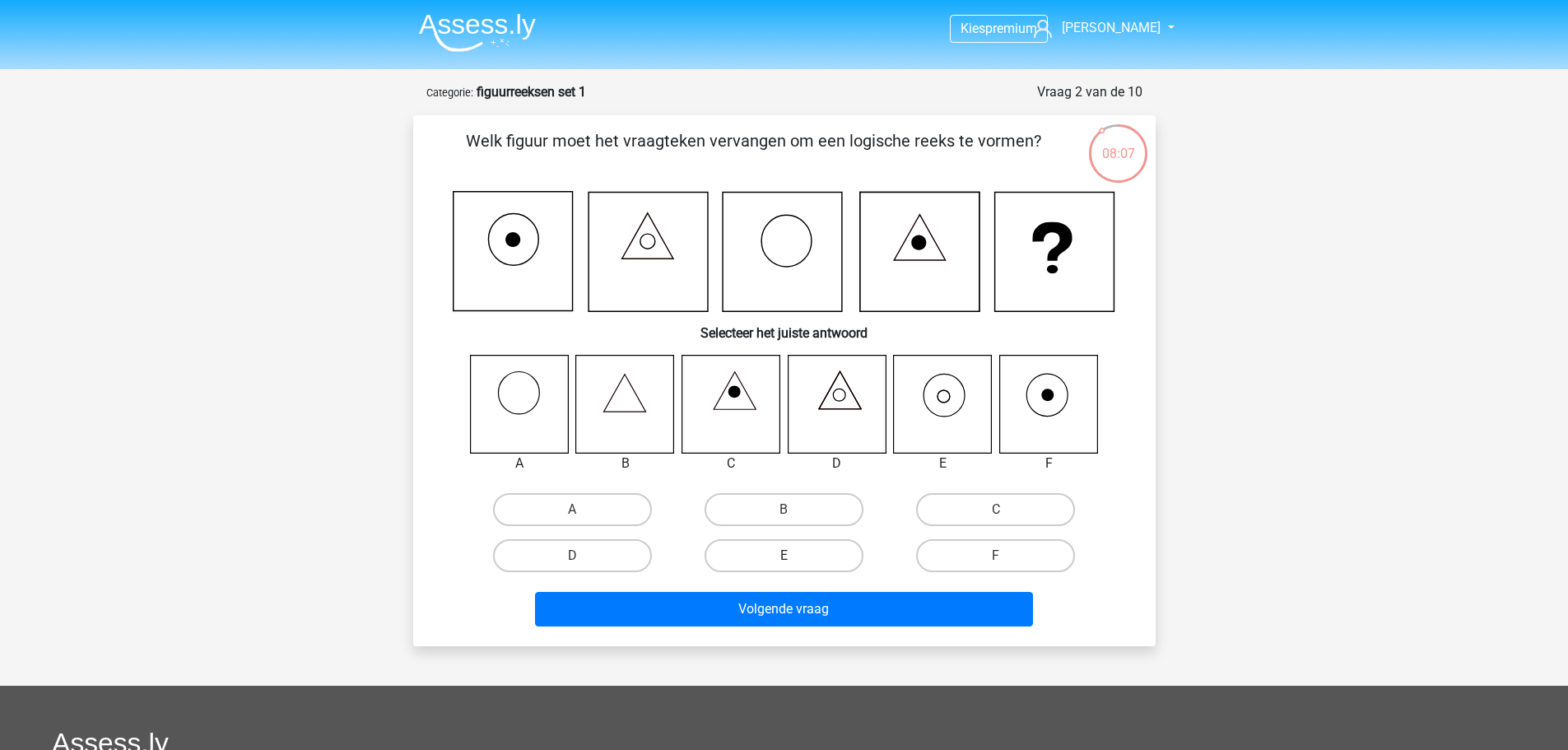
click at [768, 560] on label "E" at bounding box center [784, 556] width 159 height 33
click at [783, 560] on input "E" at bounding box center [789, 561] width 11 height 11
radio input "true"
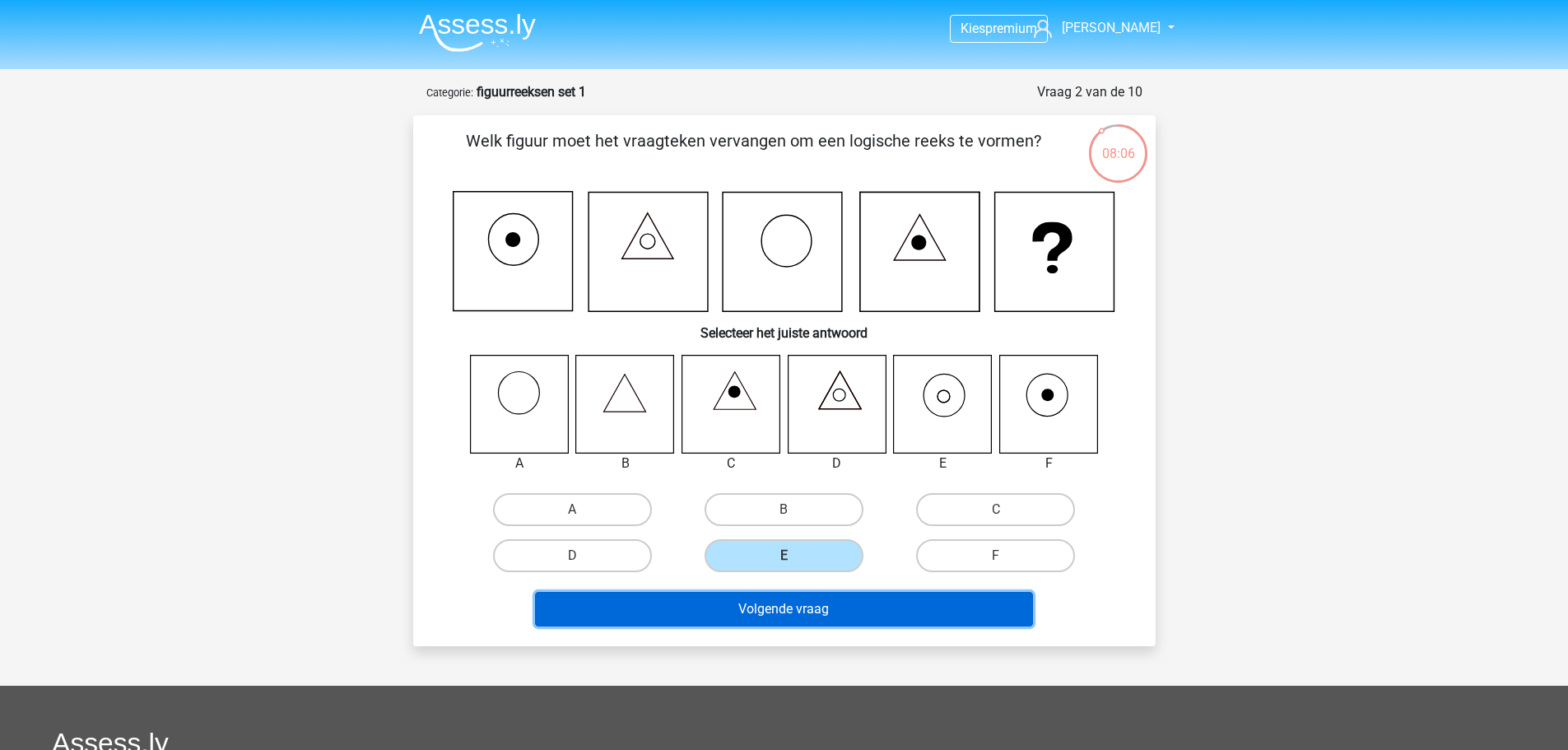
click at [770, 616] on button "Volgende vraag" at bounding box center [784, 609] width 498 height 34
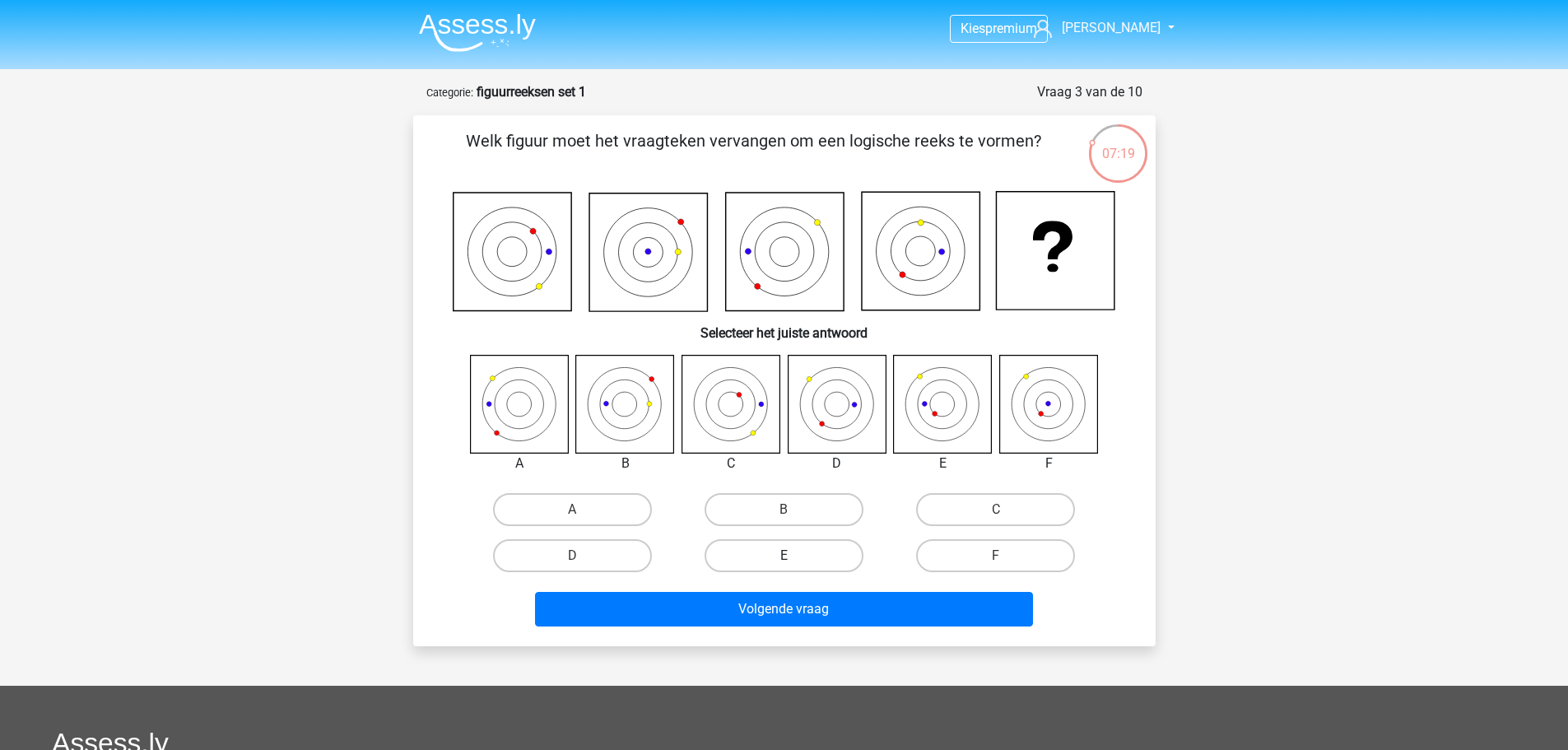
click at [773, 555] on label "E" at bounding box center [784, 556] width 159 height 33
click at [783, 556] on input "E" at bounding box center [789, 561] width 11 height 11
radio input "true"
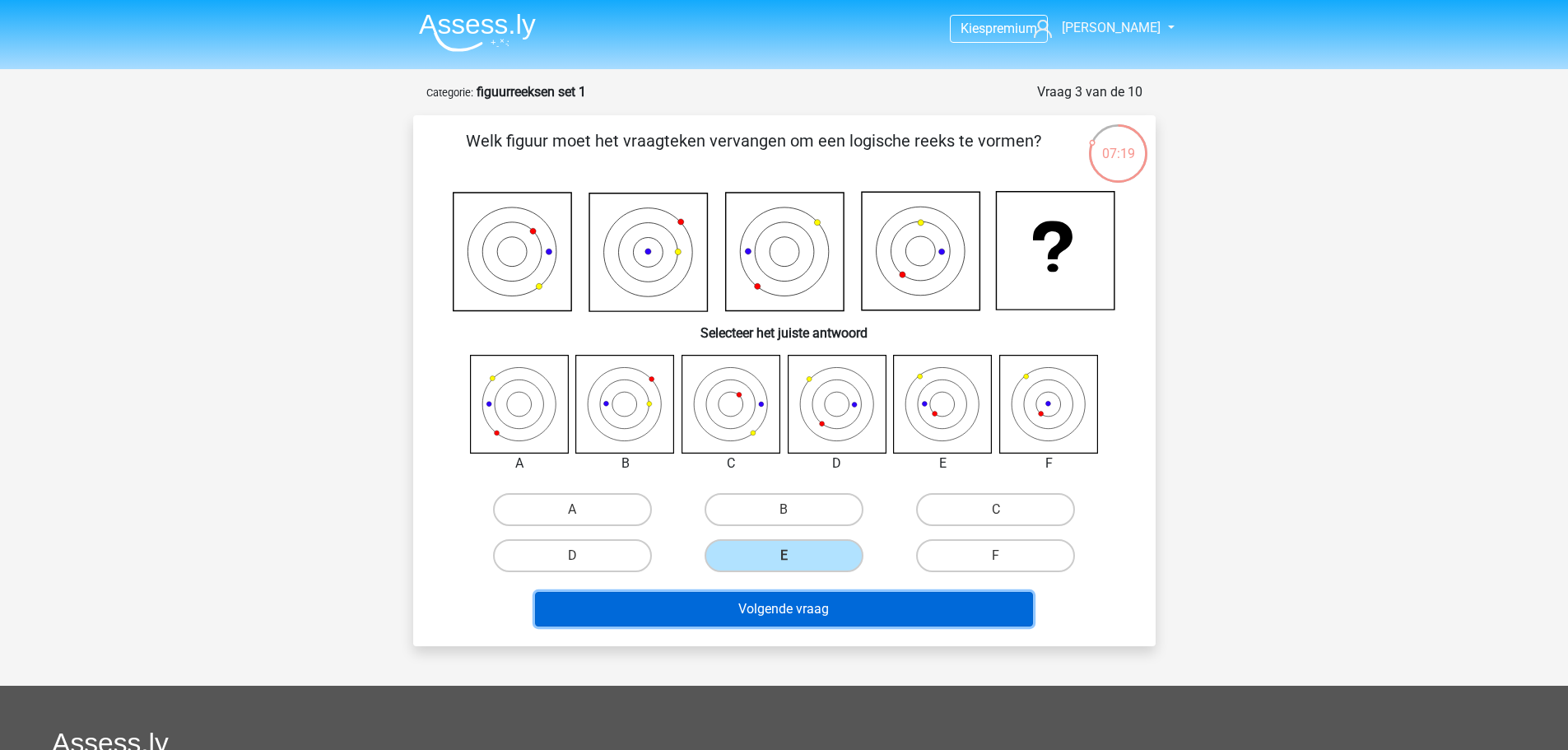
click at [773, 594] on button "Volgende vraag" at bounding box center [784, 609] width 498 height 34
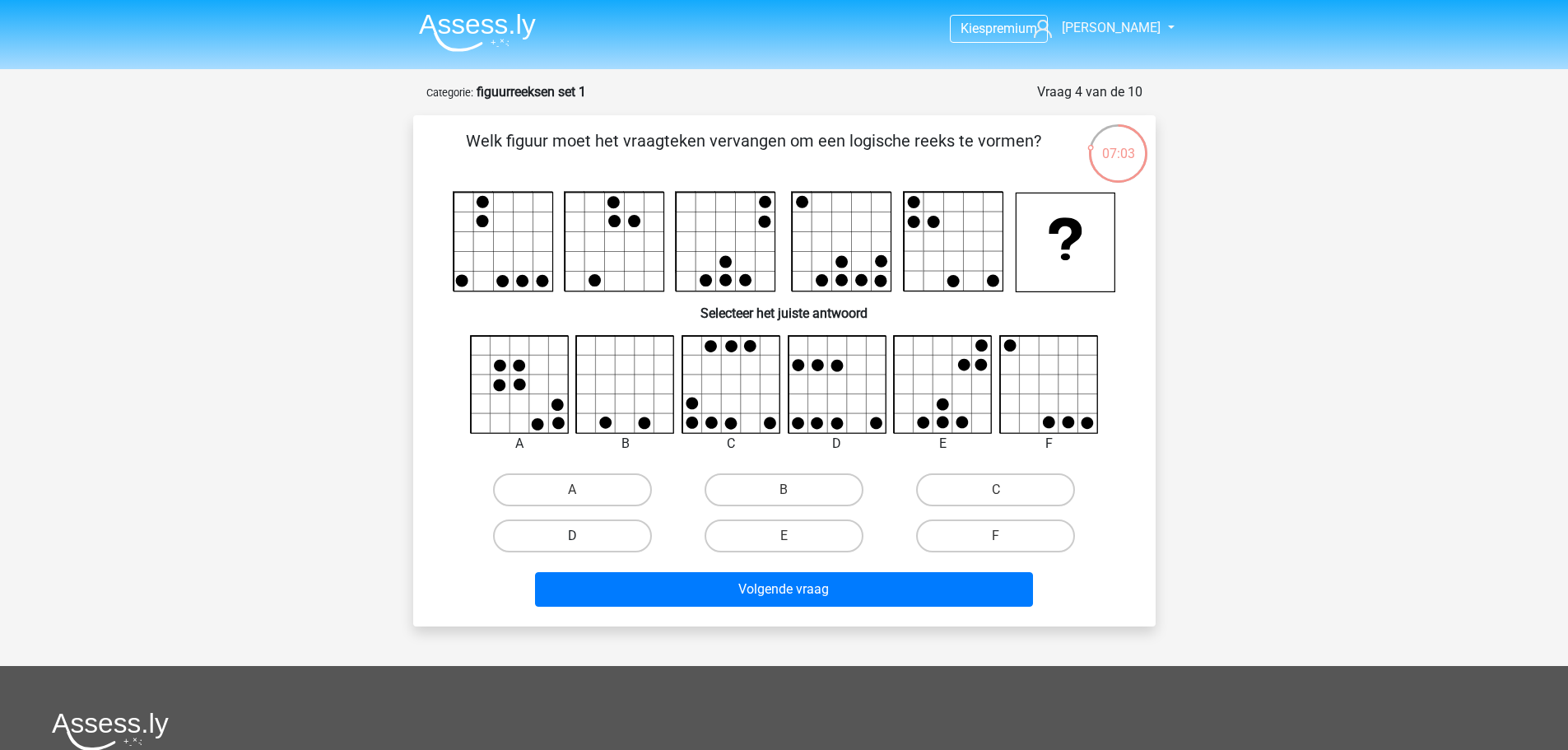
click at [637, 543] on label "D" at bounding box center [572, 536] width 159 height 33
click at [582, 543] on input "D" at bounding box center [578, 542] width 11 height 11
radio input "true"
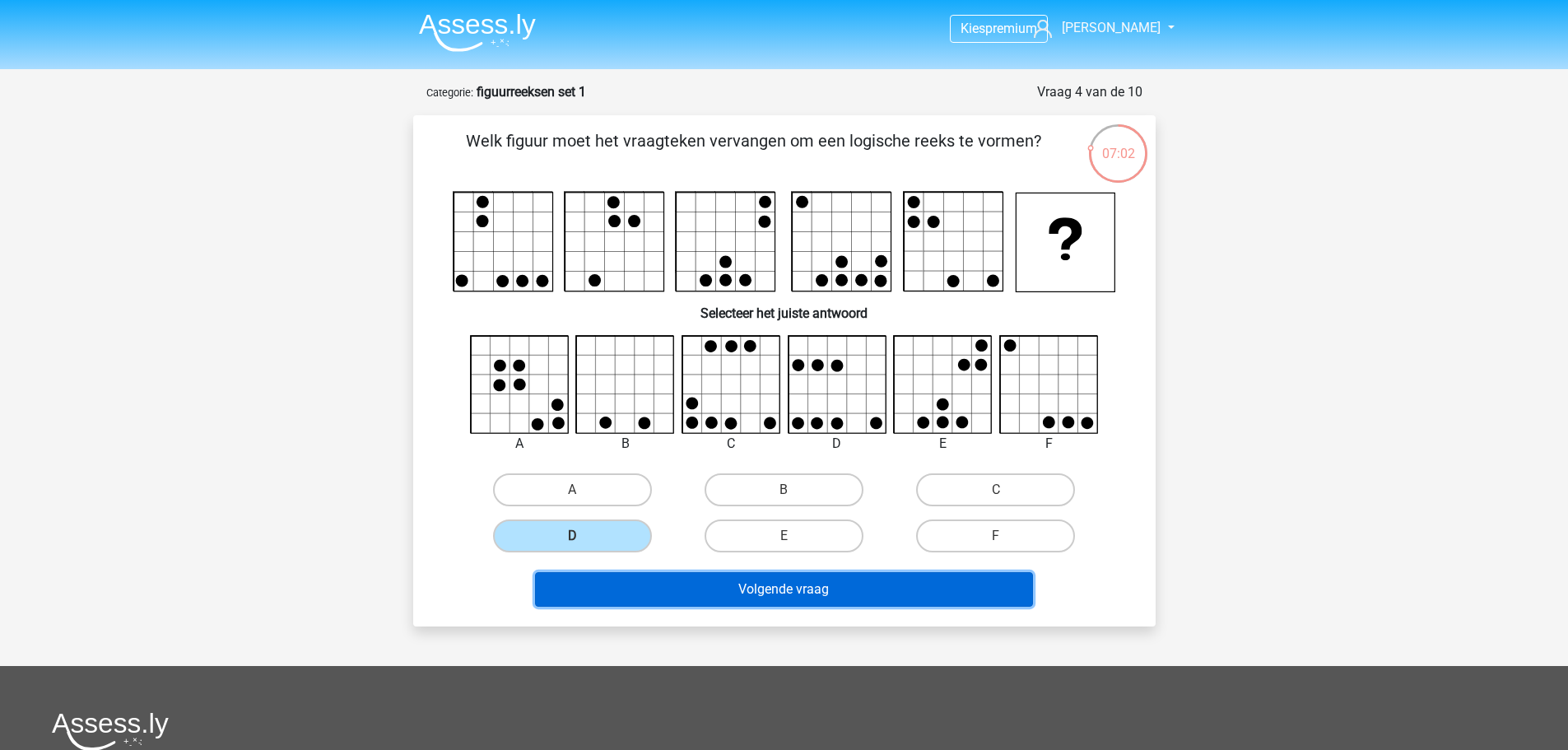
click at [642, 590] on button "Volgende vraag" at bounding box center [784, 589] width 498 height 34
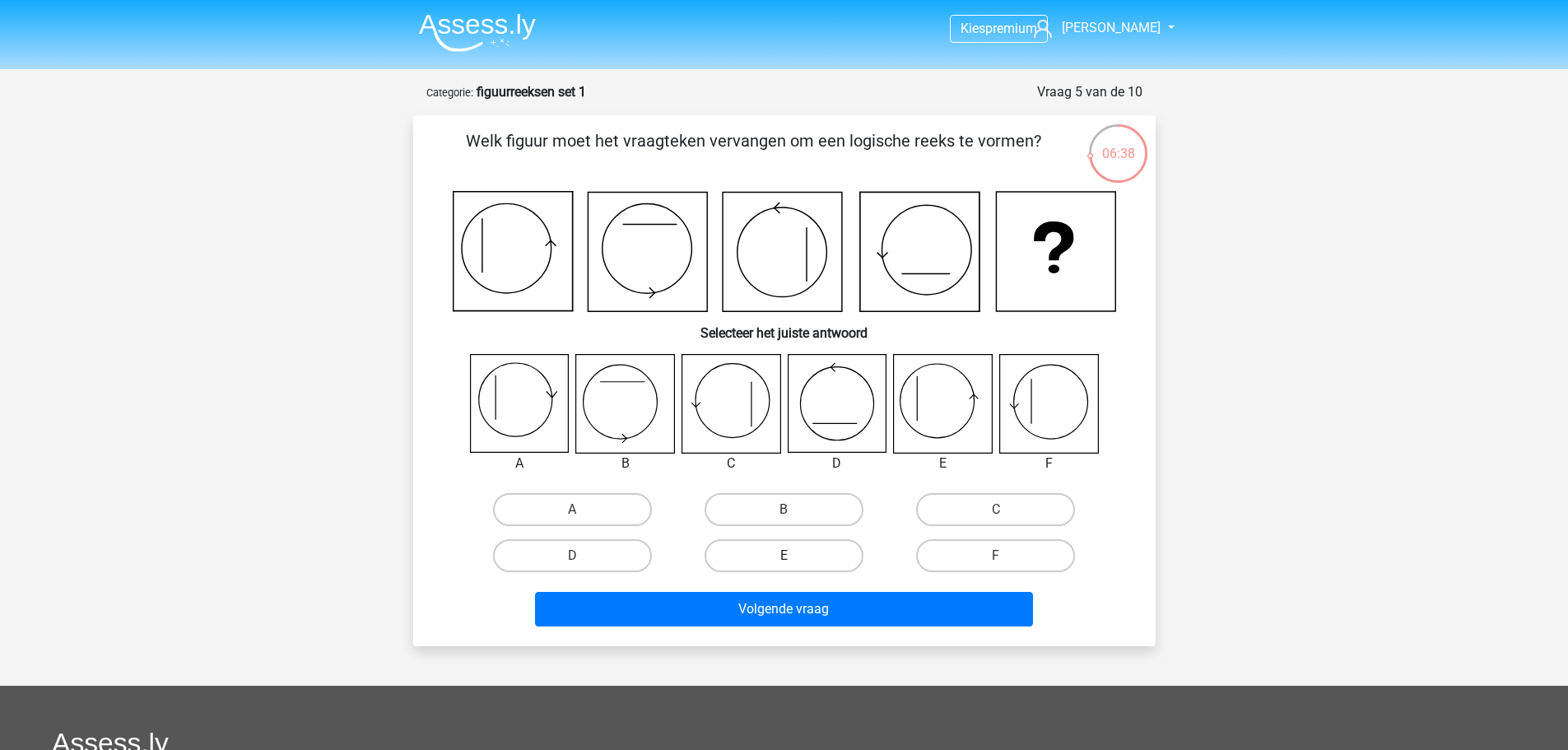
click at [776, 550] on label "E" at bounding box center [784, 556] width 159 height 33
click at [783, 556] on input "E" at bounding box center [789, 561] width 11 height 11
radio input "true"
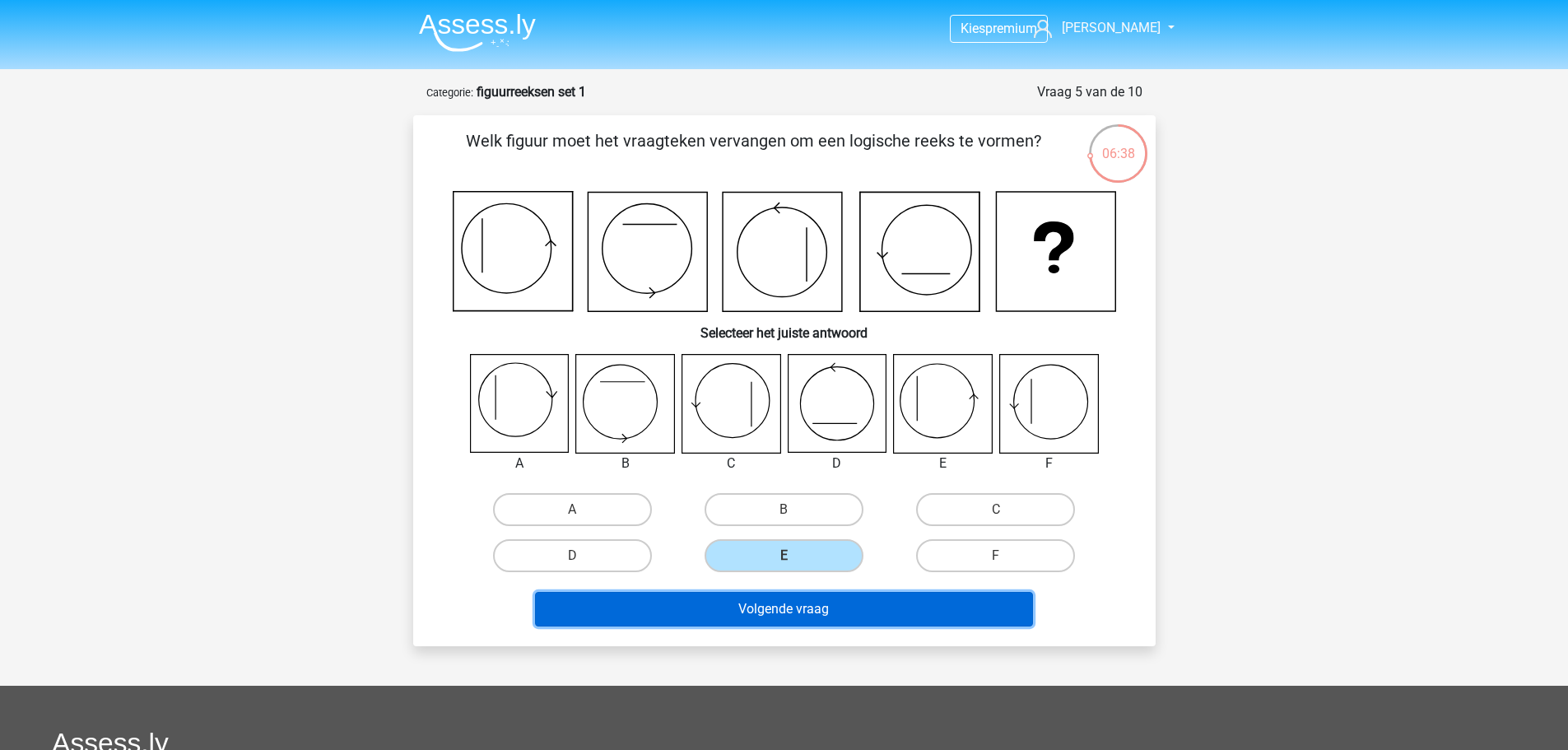
click at [779, 603] on button "Volgende vraag" at bounding box center [784, 609] width 498 height 34
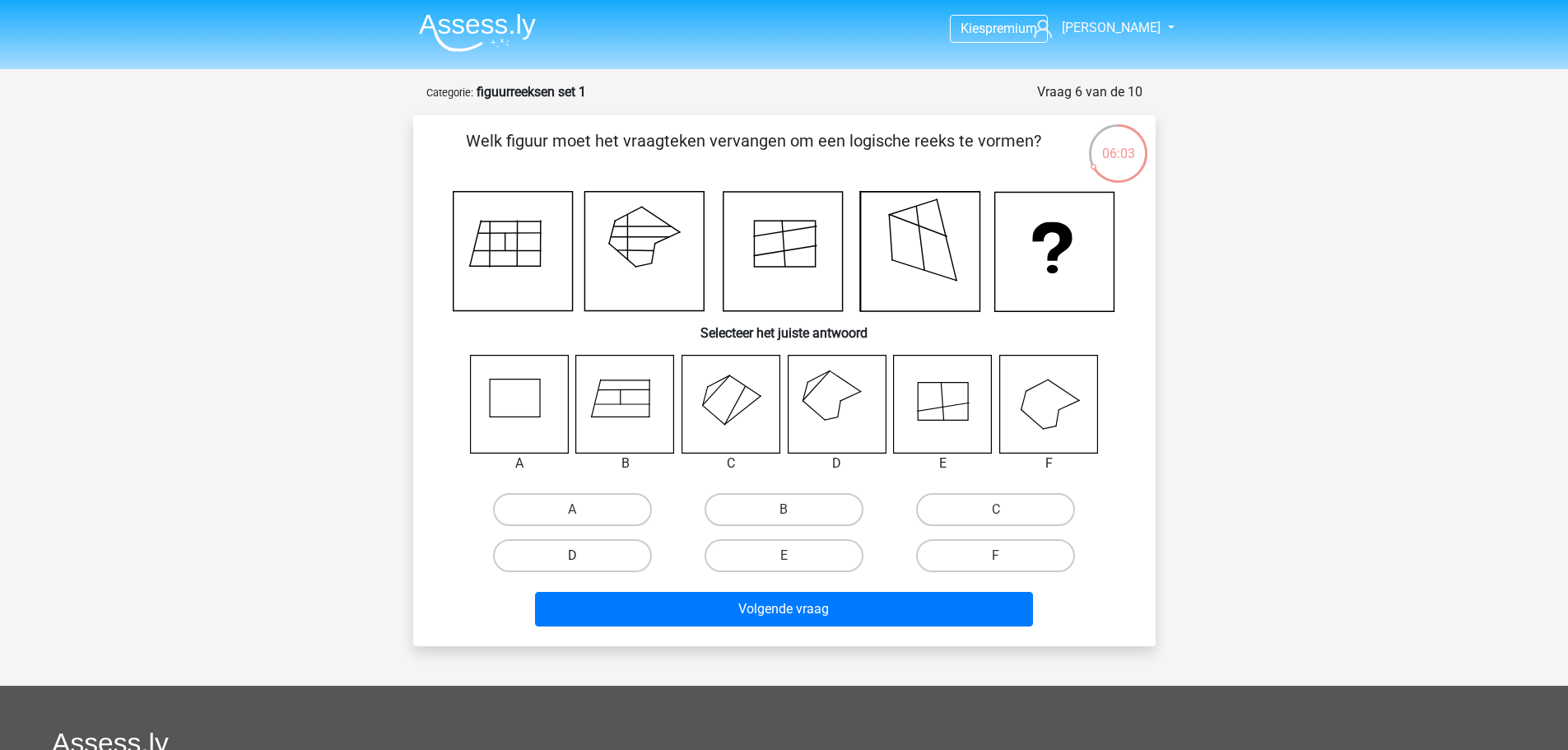
click at [545, 559] on label "D" at bounding box center [572, 556] width 159 height 33
click at [572, 559] on input "D" at bounding box center [578, 561] width 11 height 11
radio input "true"
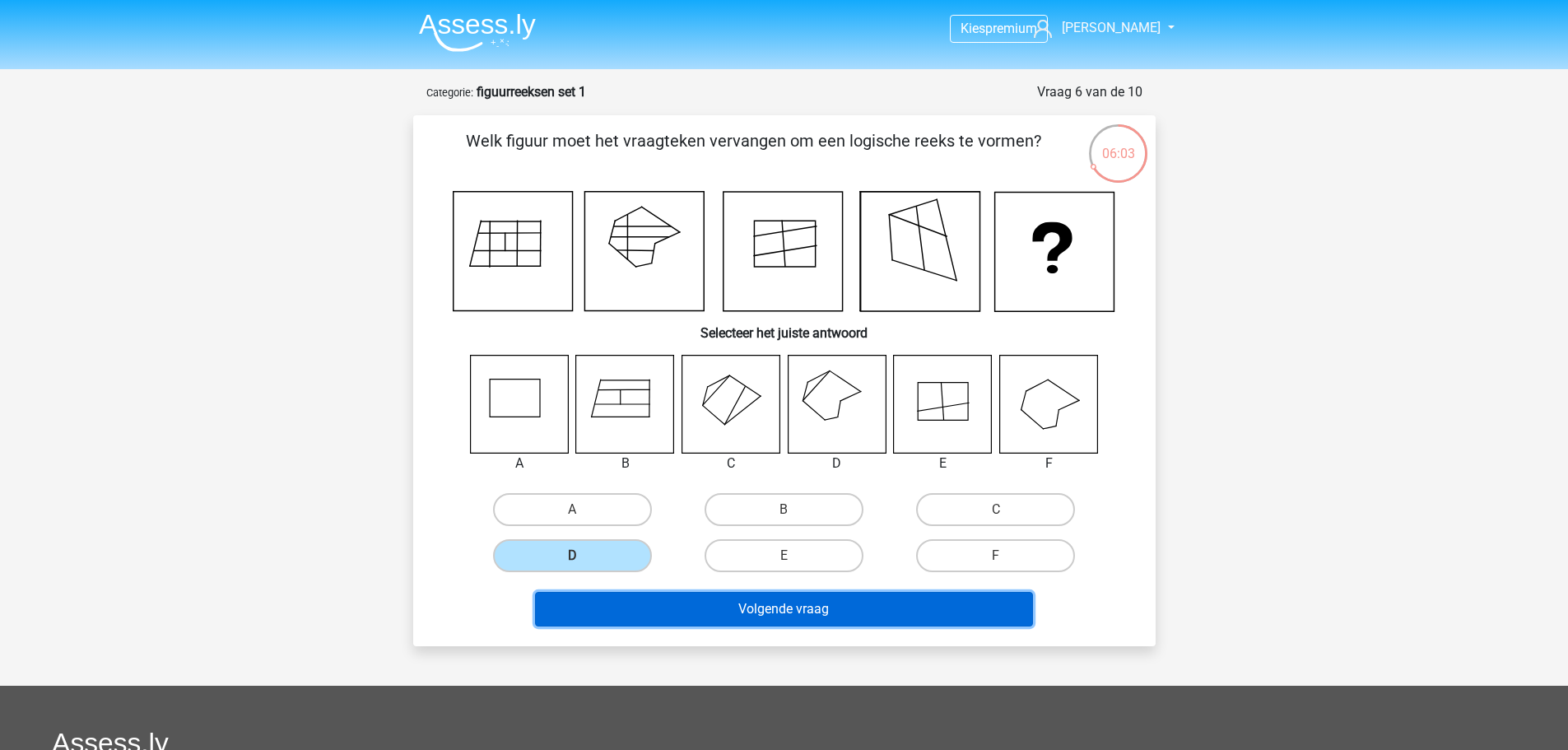
click at [595, 609] on button "Volgende vraag" at bounding box center [784, 609] width 498 height 34
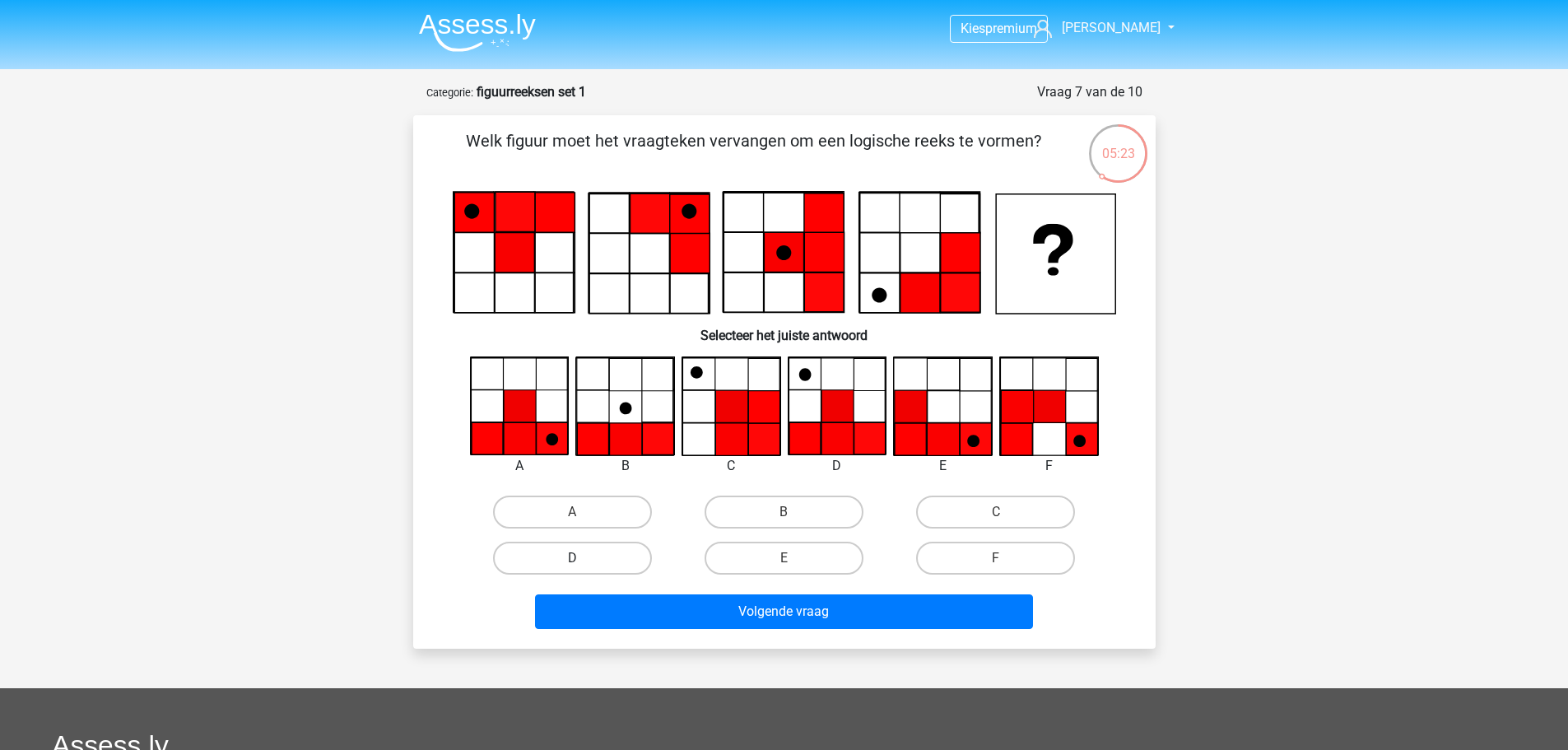
click at [645, 553] on label "D" at bounding box center [572, 559] width 159 height 33
click at [582, 559] on input "D" at bounding box center [578, 564] width 11 height 11
radio input "true"
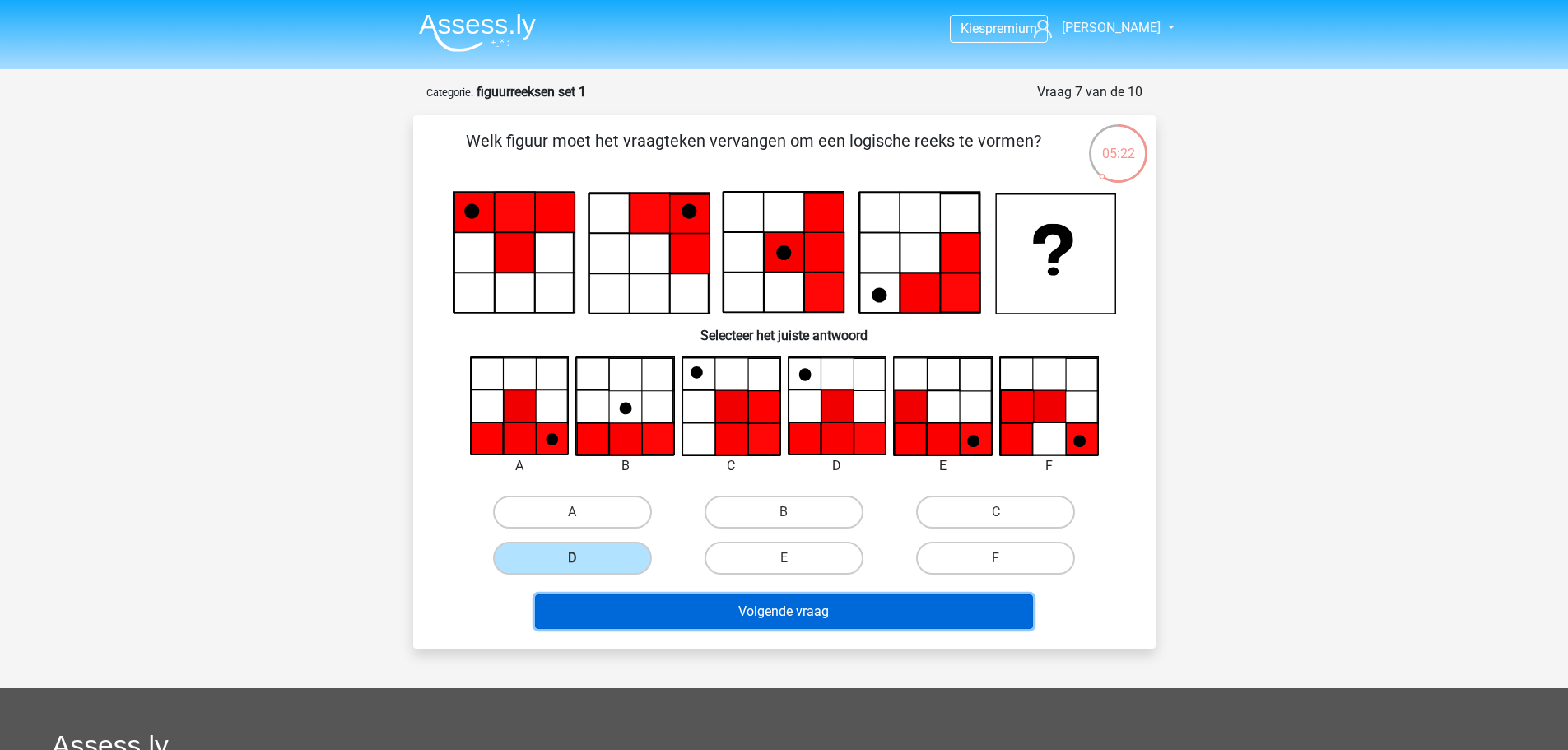
click at [679, 595] on button "Volgende vraag" at bounding box center [784, 611] width 498 height 34
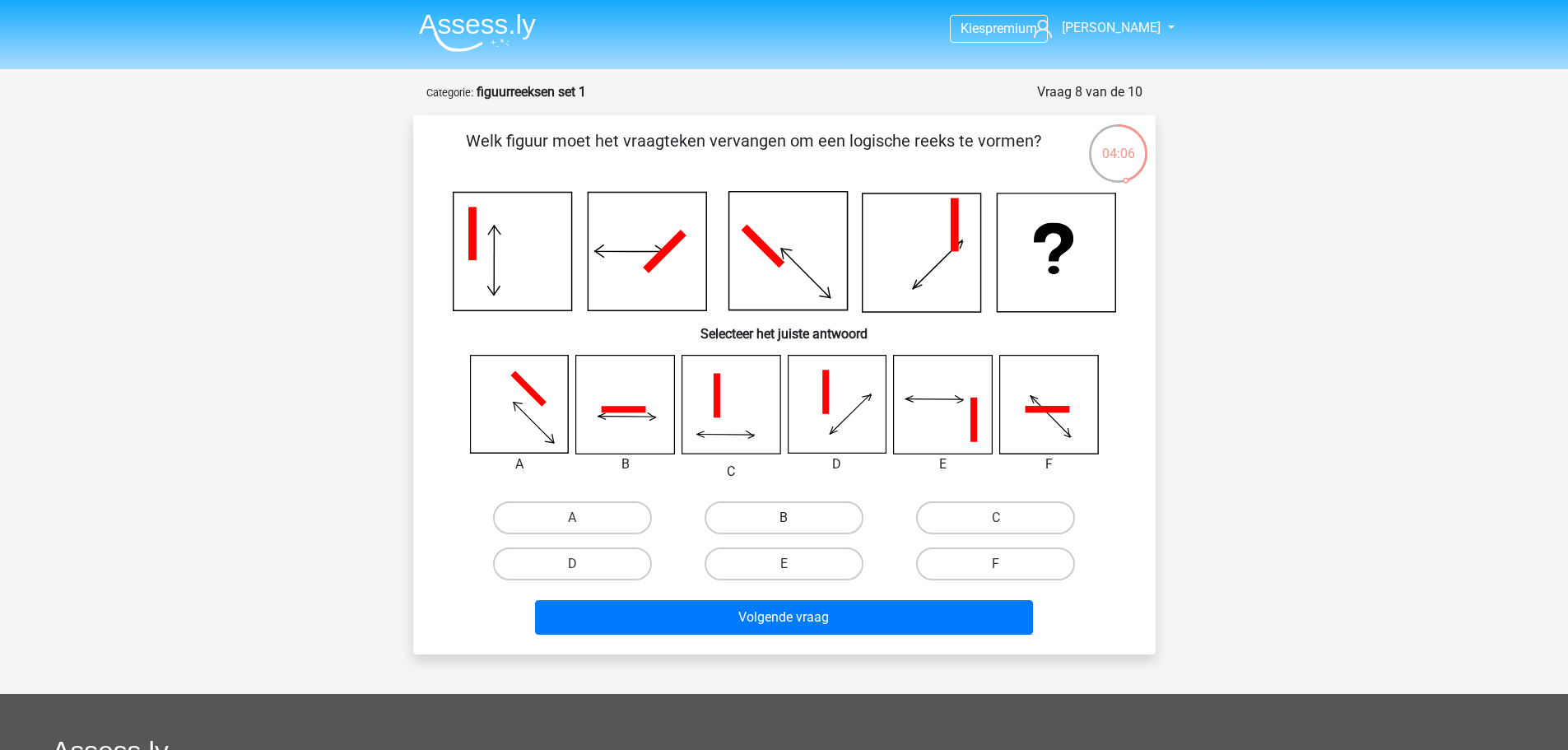
click at [799, 516] on label "B" at bounding box center [784, 518] width 159 height 33
click at [794, 518] on input "B" at bounding box center [789, 523] width 11 height 11
radio input "true"
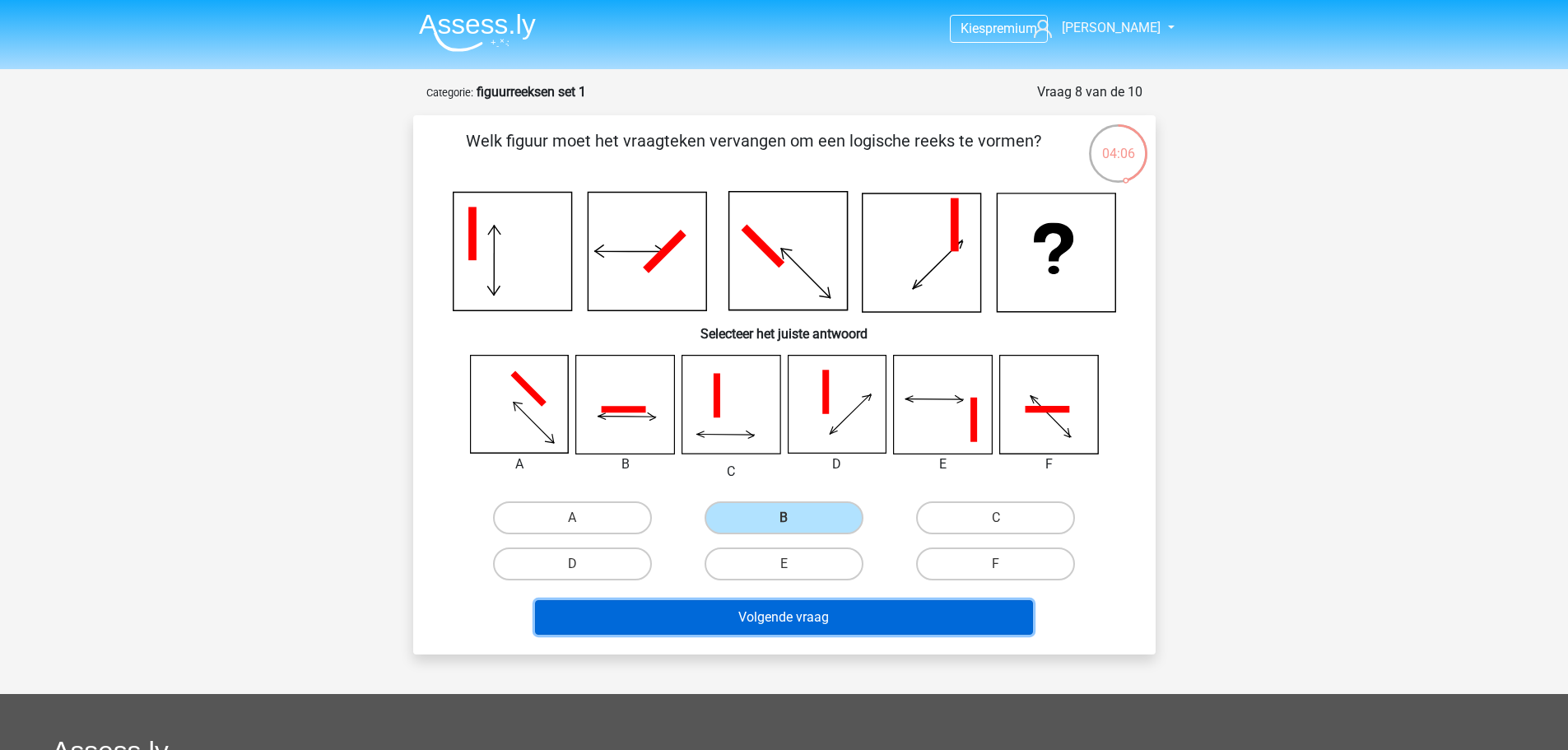
click at [795, 619] on button "Volgende vraag" at bounding box center [784, 617] width 498 height 34
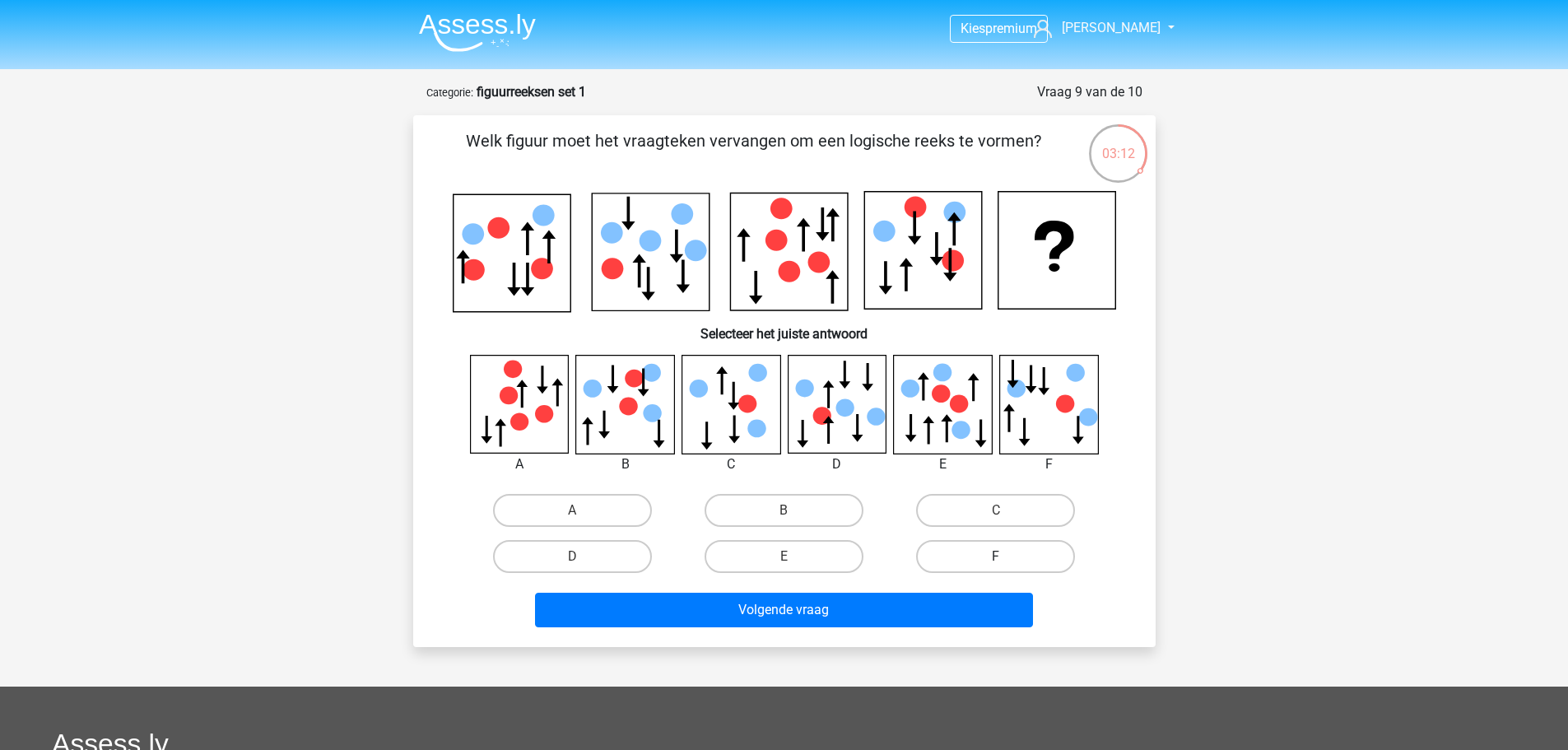
click at [1021, 547] on label "F" at bounding box center [996, 557] width 159 height 33
click at [1007, 557] on input "F" at bounding box center [1001, 562] width 11 height 11
radio input "true"
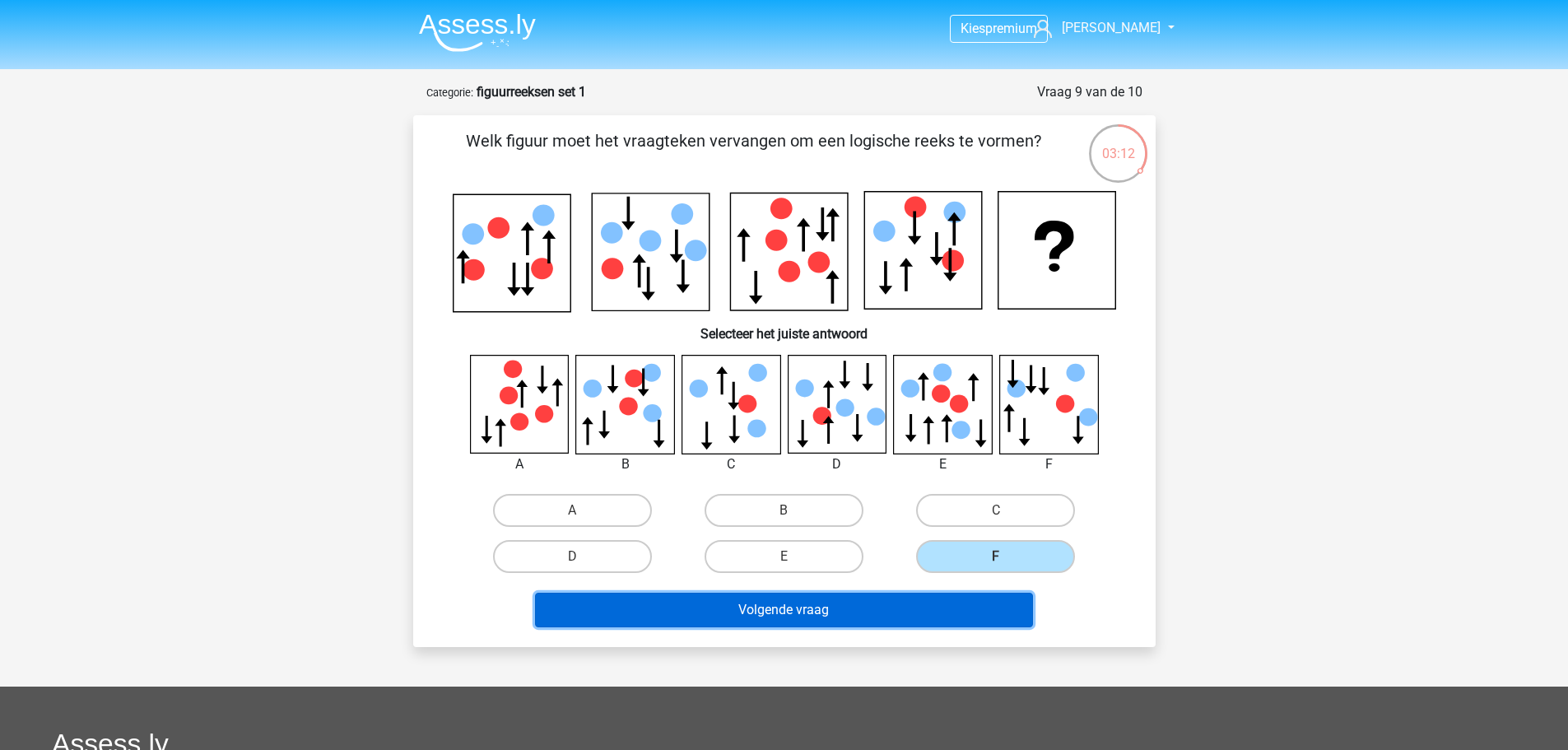
click at [962, 622] on button "Volgende vraag" at bounding box center [784, 609] width 498 height 34
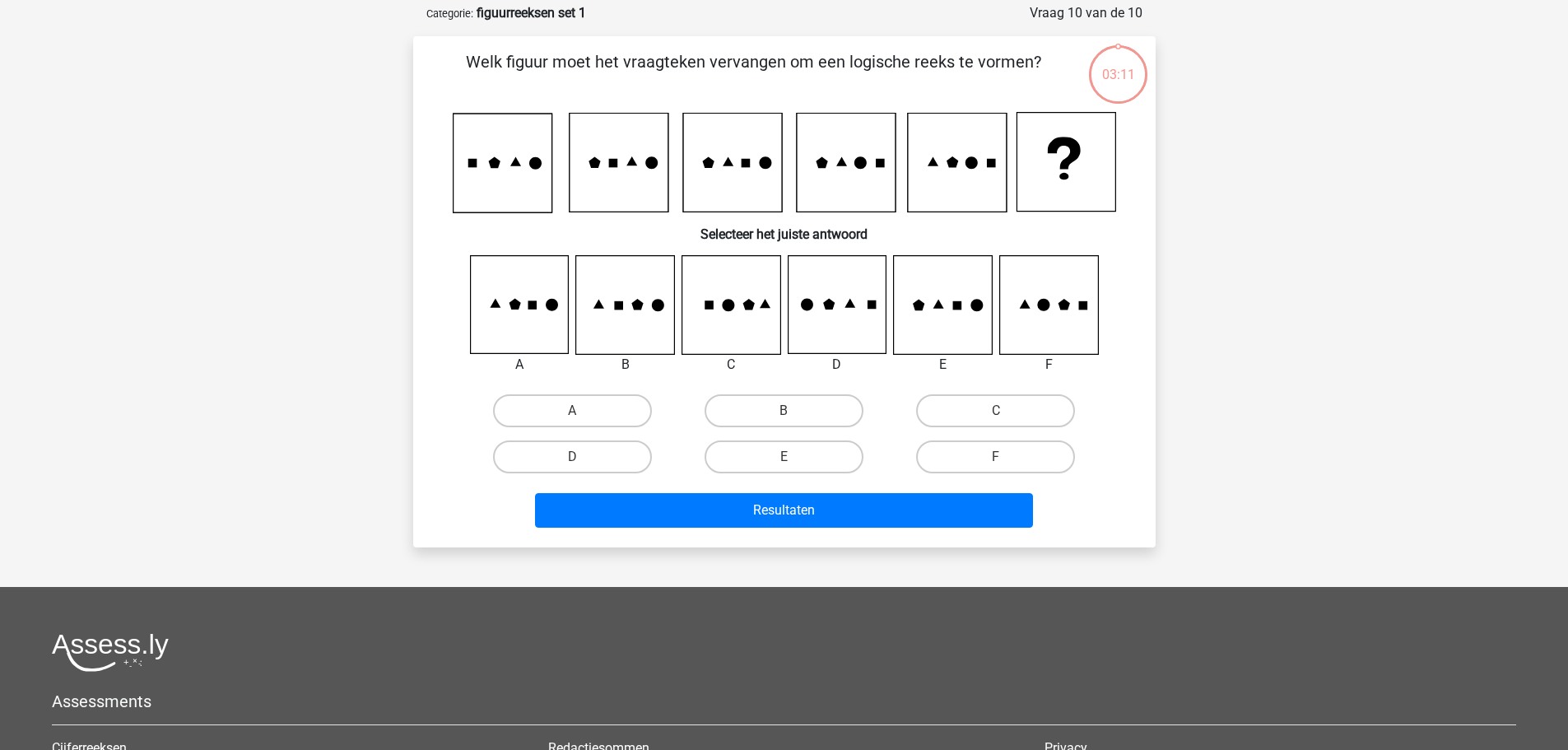
scroll to position [82, 0]
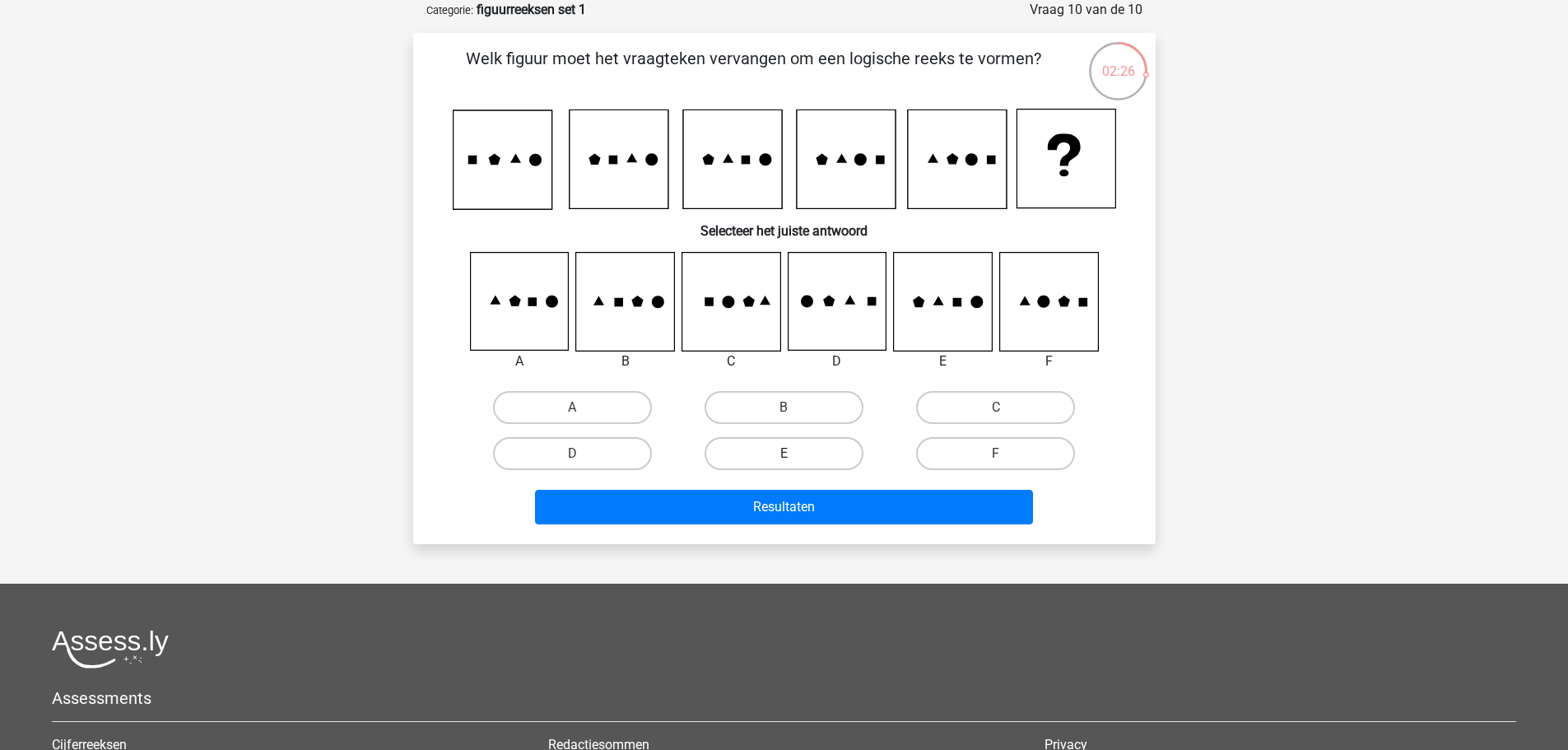
click at [773, 445] on label "E" at bounding box center [784, 454] width 159 height 33
click at [783, 454] on input "E" at bounding box center [789, 460] width 11 height 11
radio input "true"
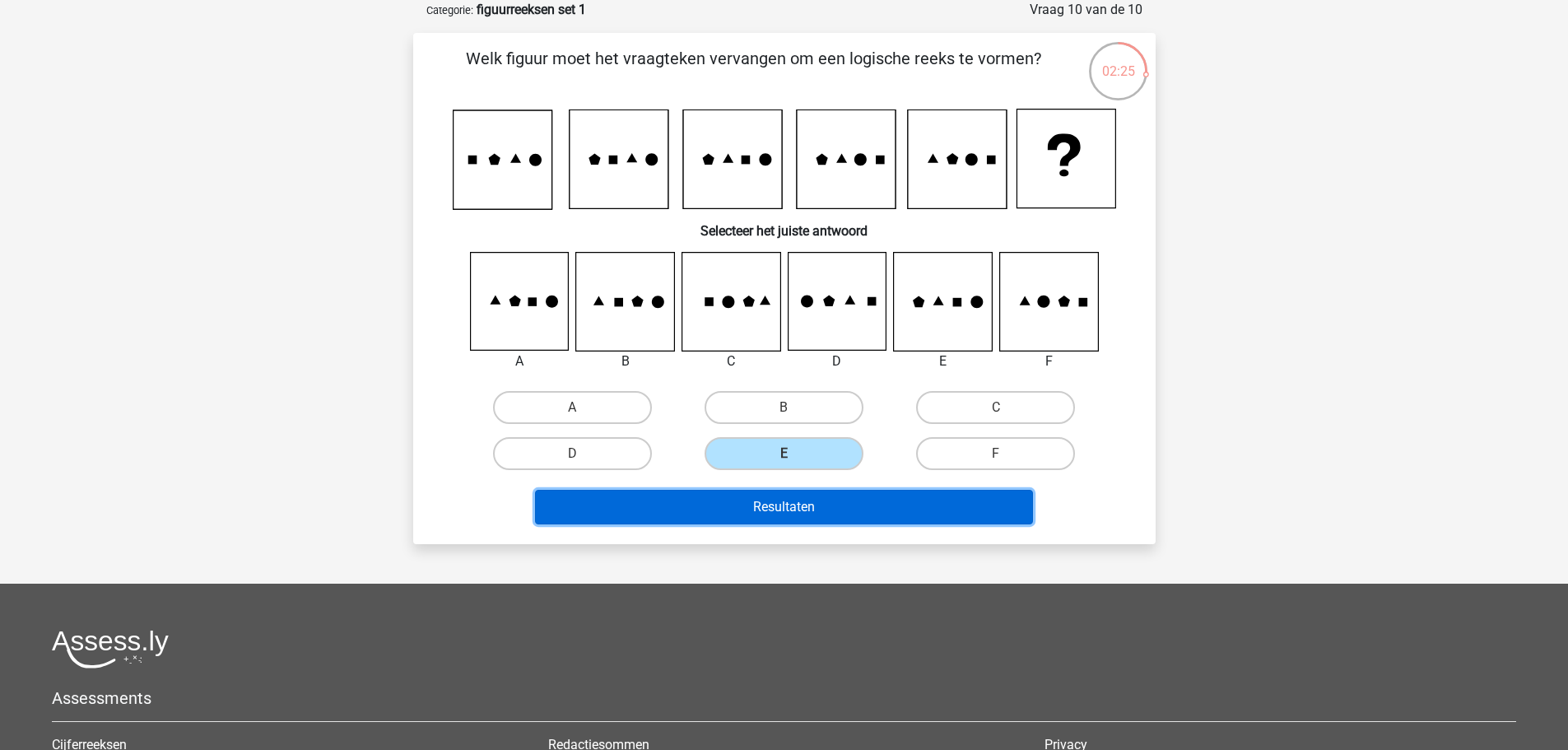
click at [784, 491] on button "Resultaten" at bounding box center [784, 507] width 498 height 34
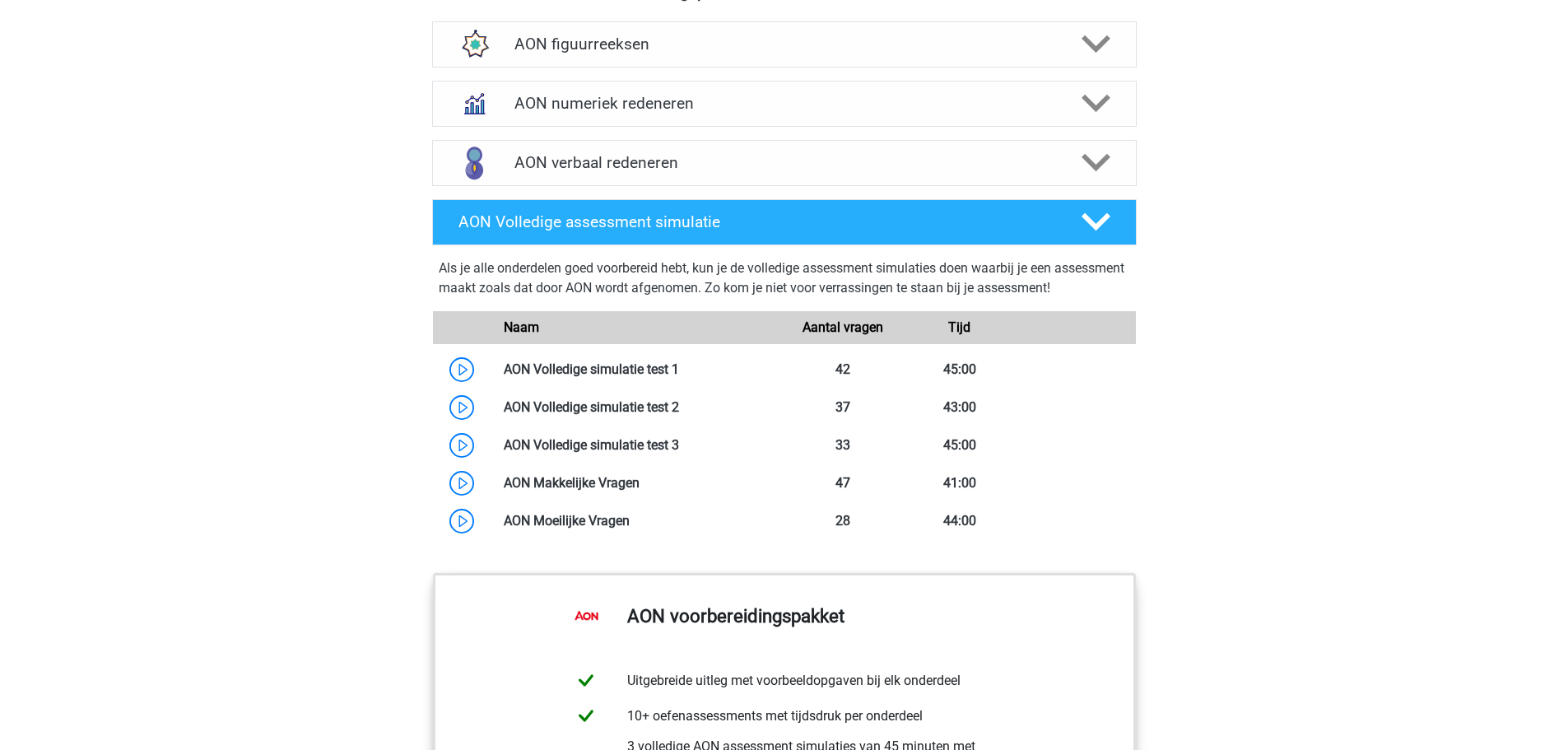
scroll to position [1208, 0]
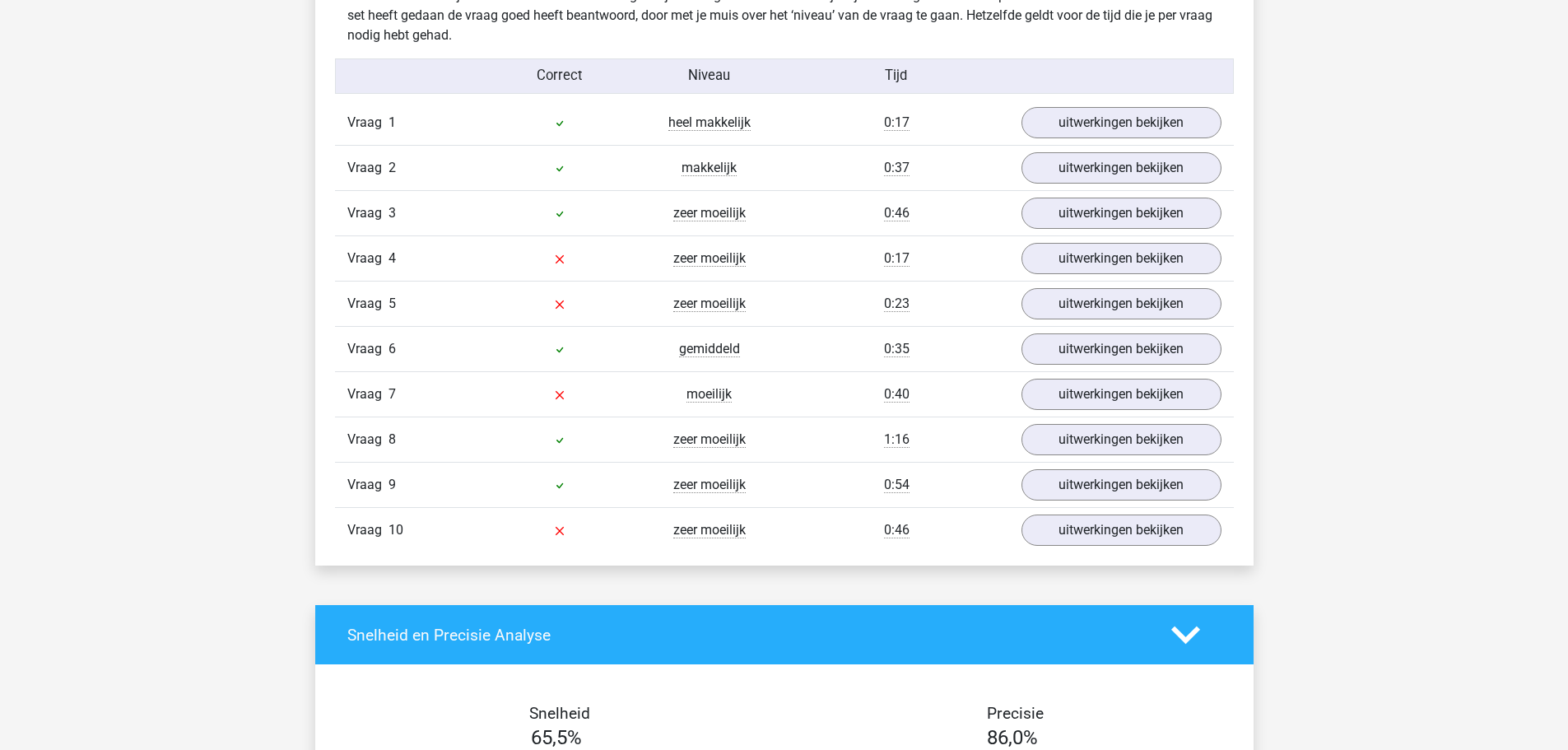
scroll to position [1299, 0]
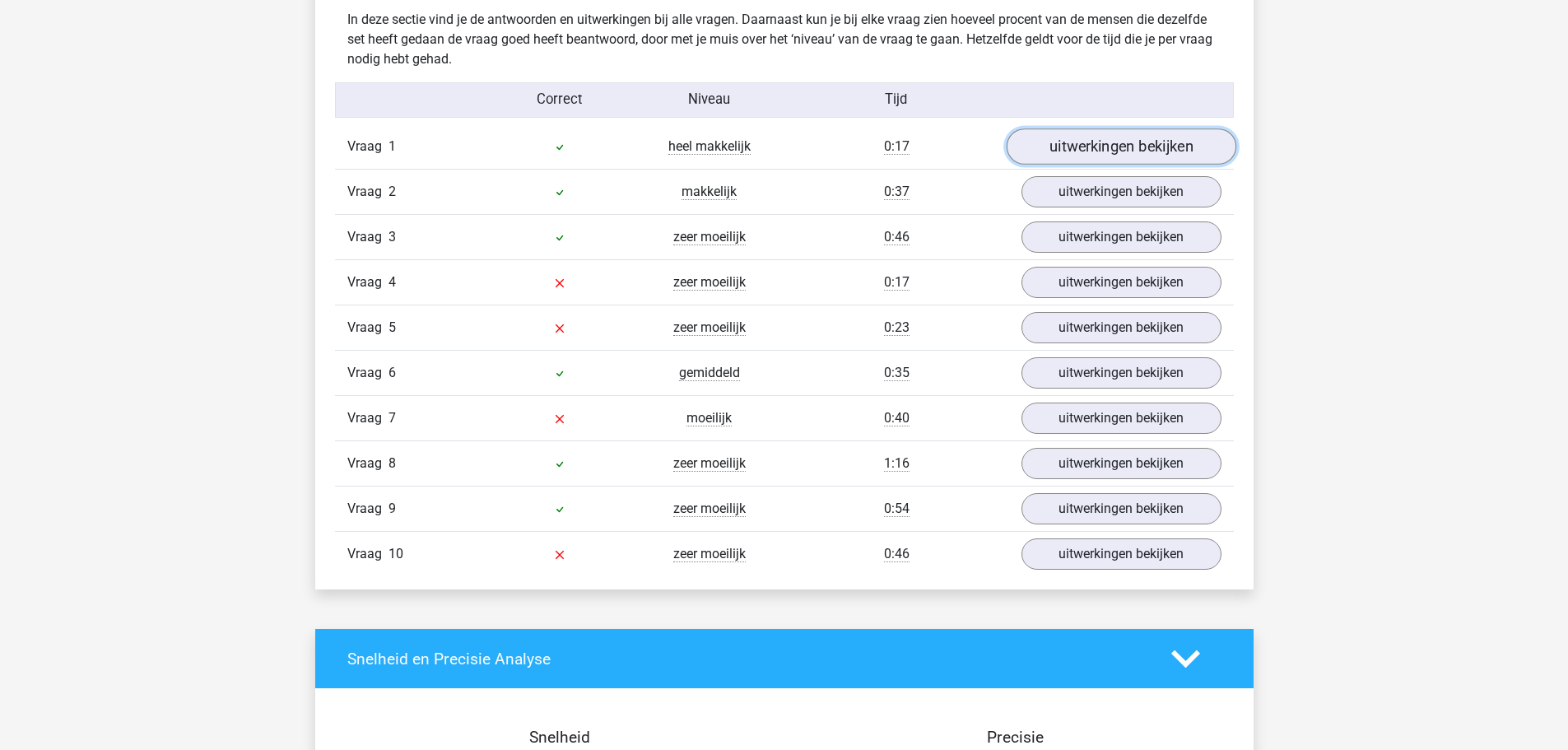
click at [1076, 154] on link "uitwerkingen bekijken" at bounding box center [1121, 147] width 229 height 36
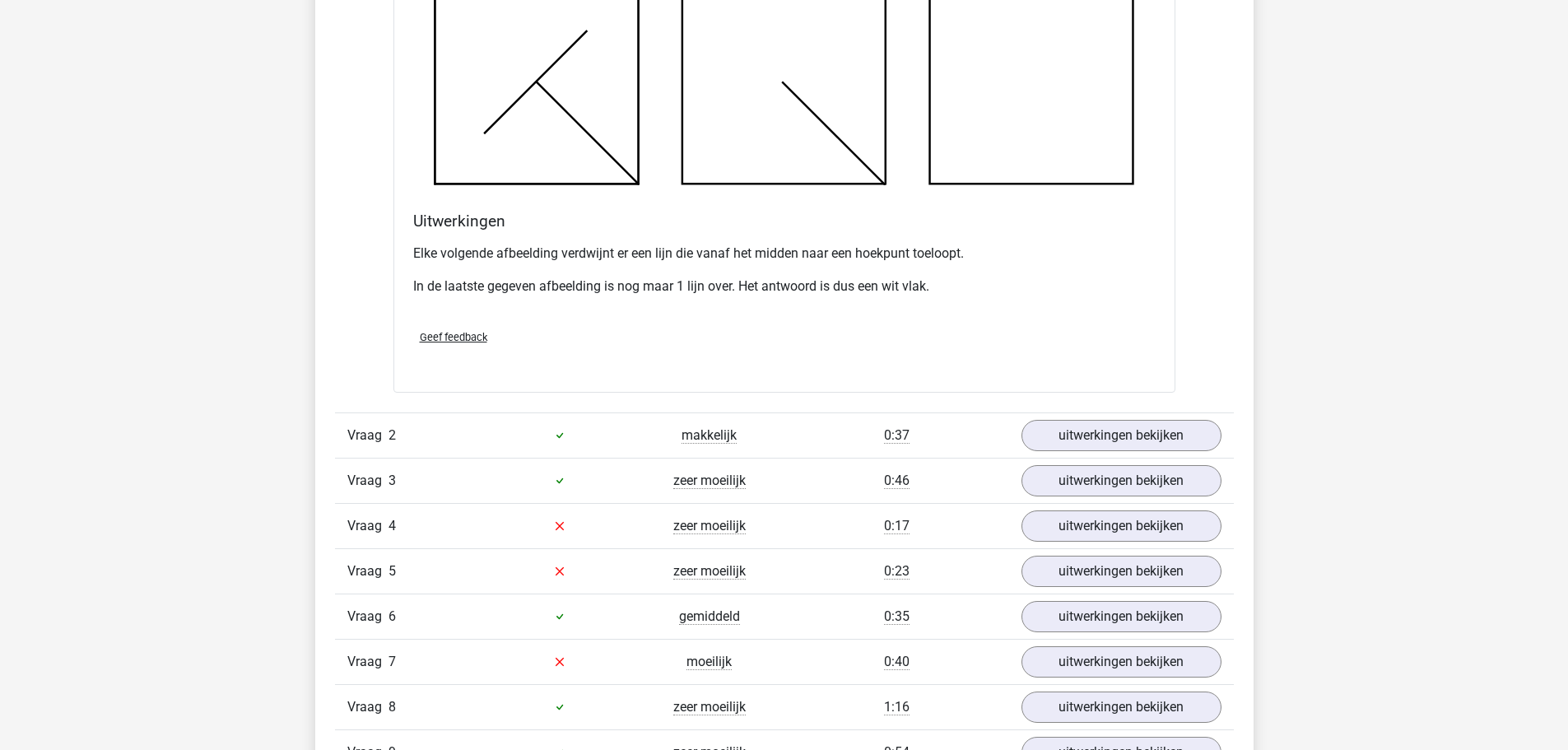
scroll to position [2007, 0]
click at [1036, 424] on link "uitwerkingen bekijken" at bounding box center [1121, 434] width 229 height 36
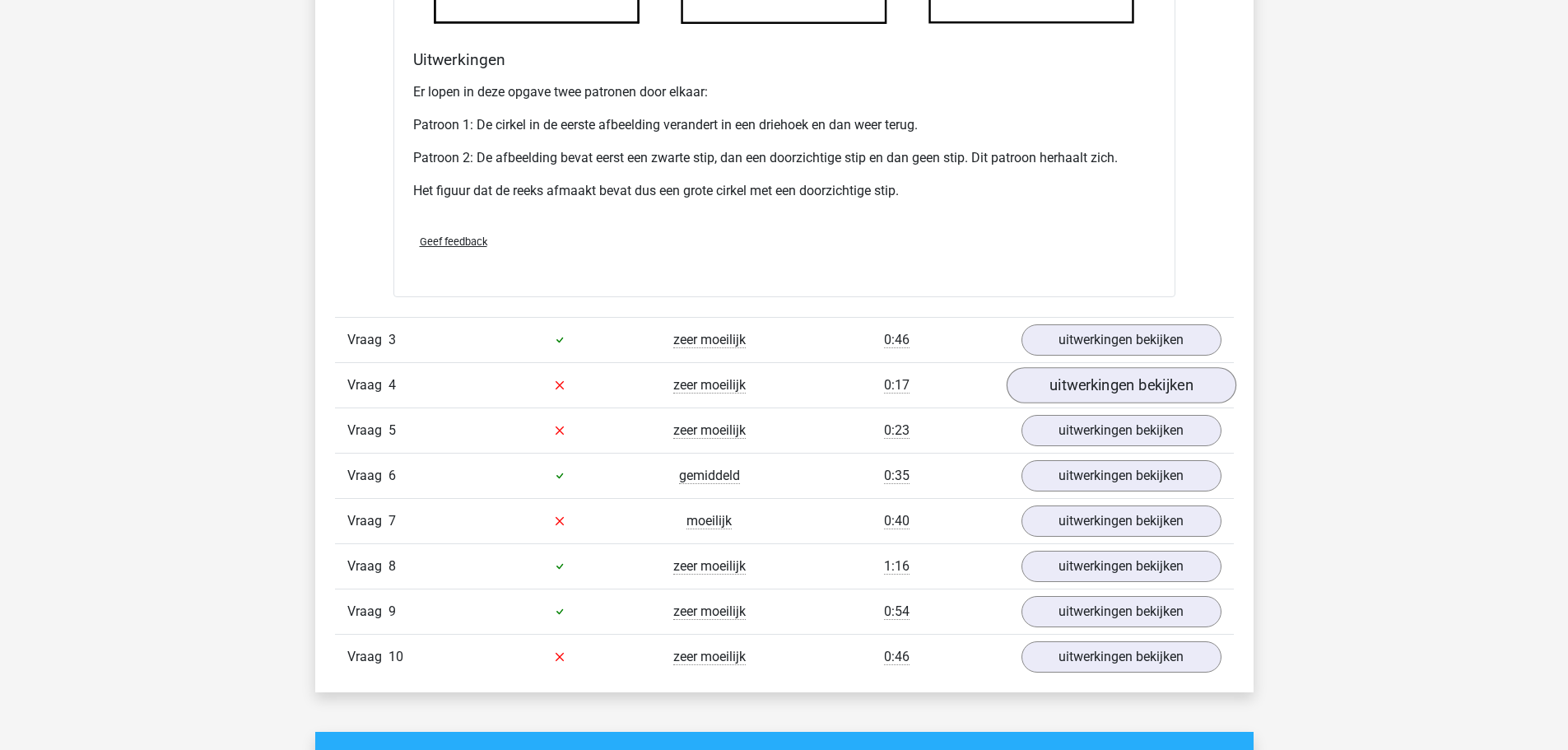
scroll to position [3164, 0]
click at [1078, 337] on link "uitwerkingen bekijken" at bounding box center [1121, 338] width 229 height 36
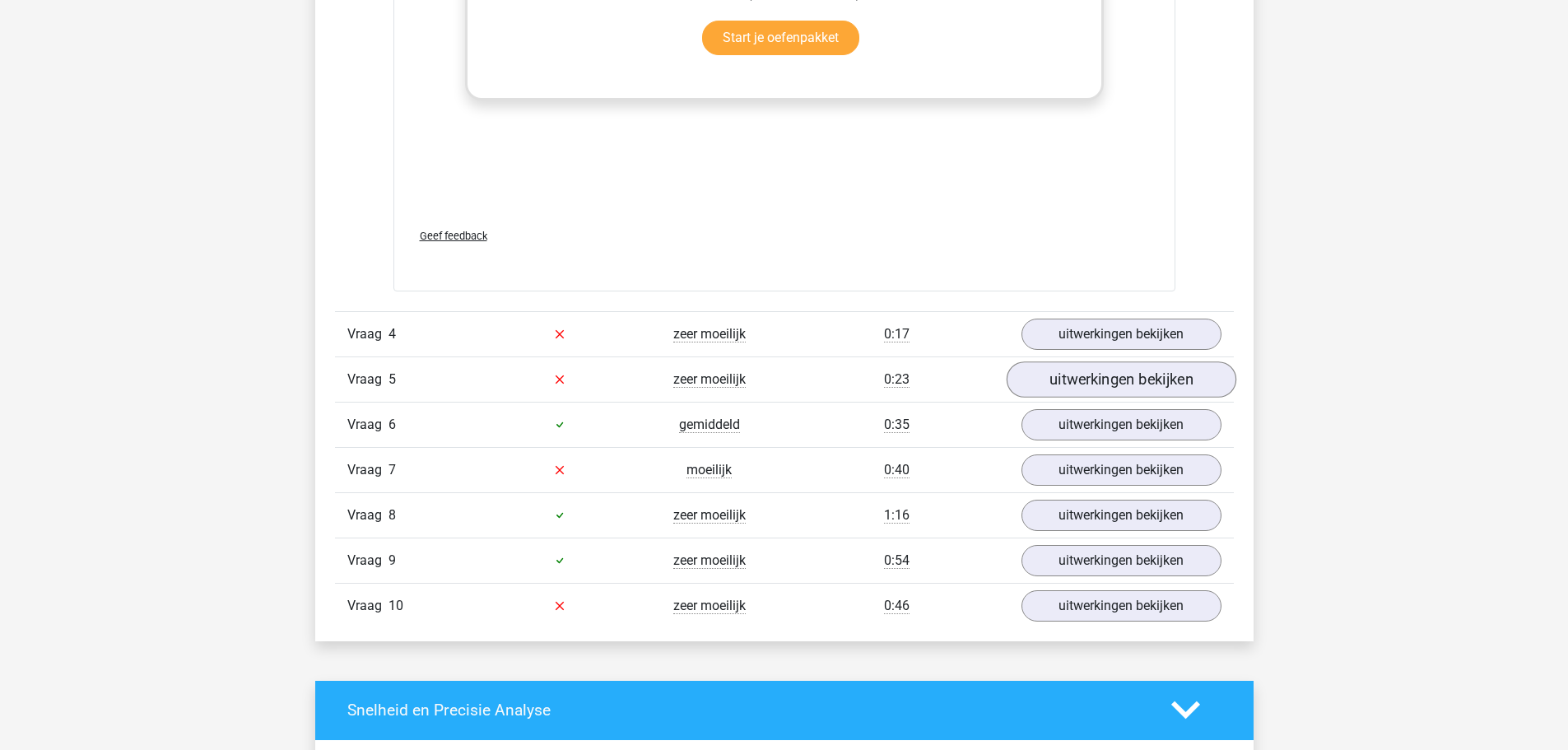
scroll to position [4601, 0]
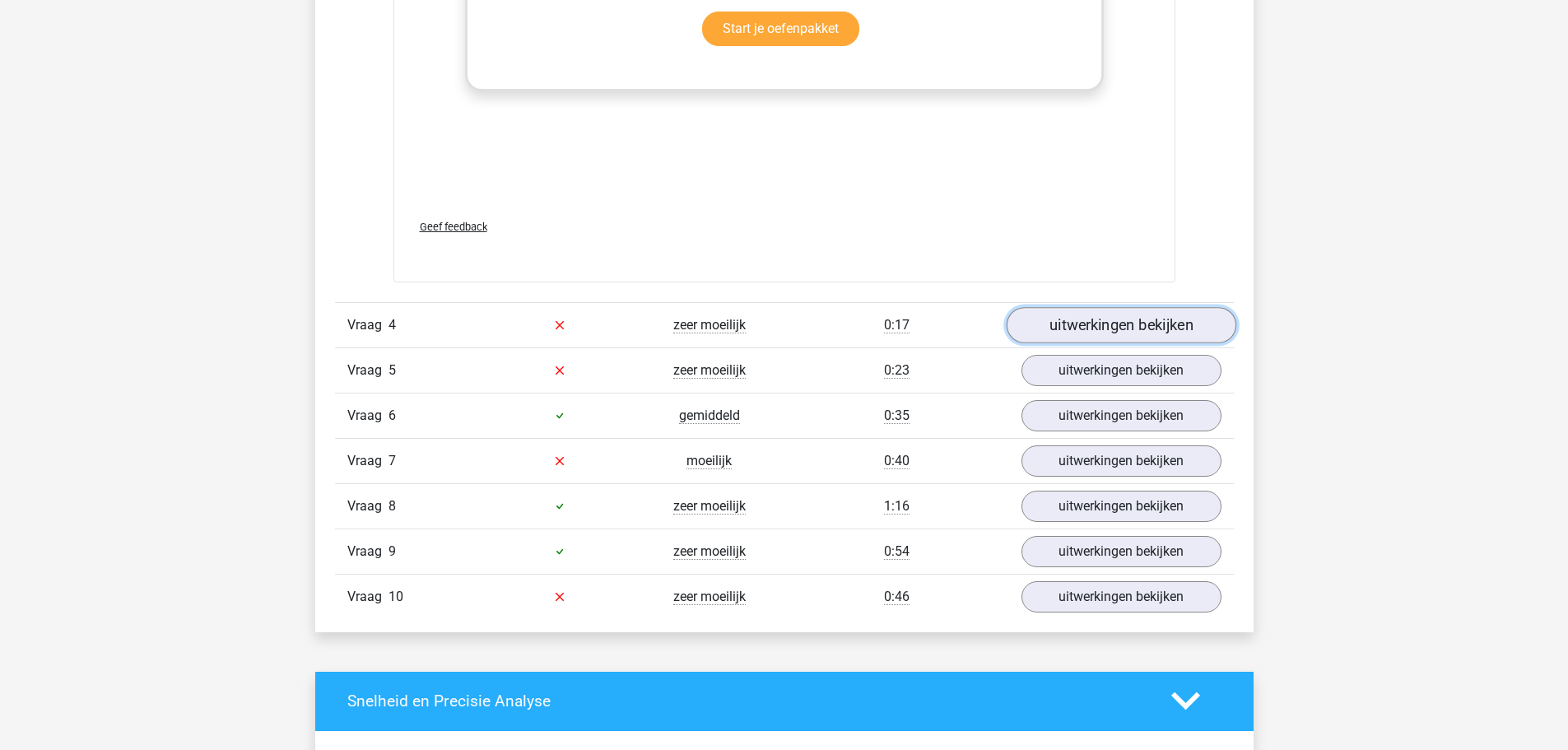
click at [1047, 329] on link "uitwerkingen bekijken" at bounding box center [1121, 325] width 229 height 36
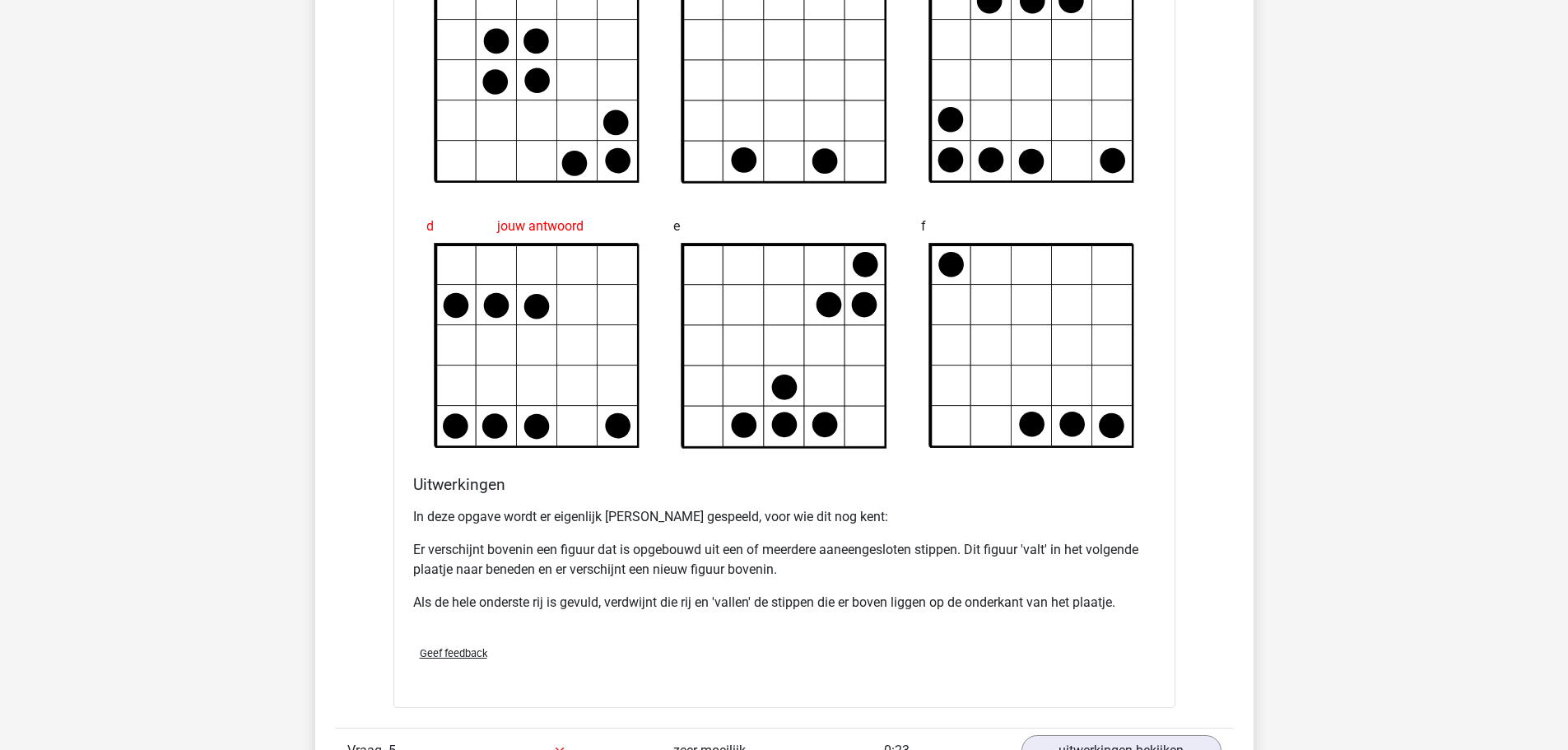
scroll to position [5025, 0]
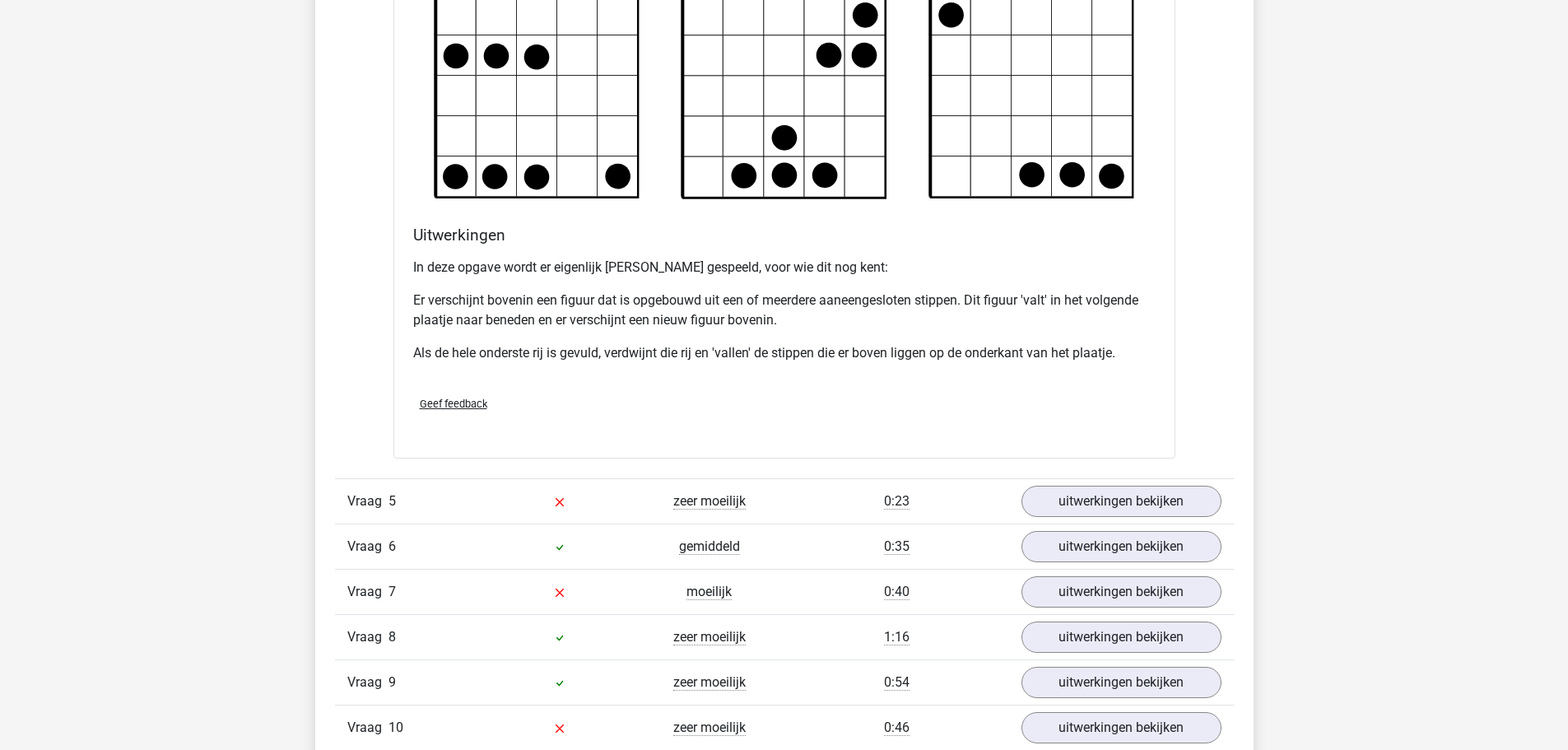
scroll to position [5684, 0]
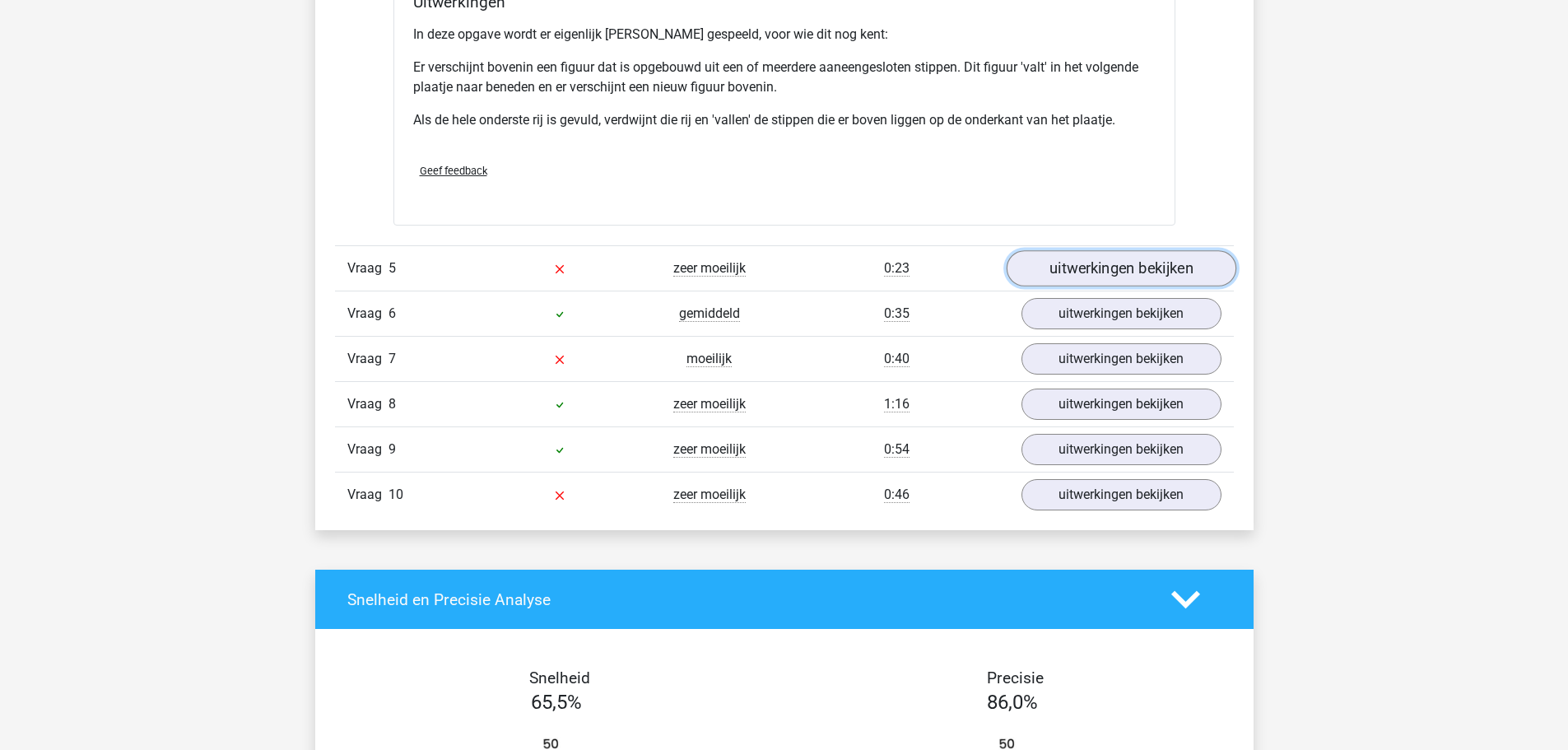
click at [1106, 263] on link "uitwerkingen bekijken" at bounding box center [1121, 268] width 229 height 36
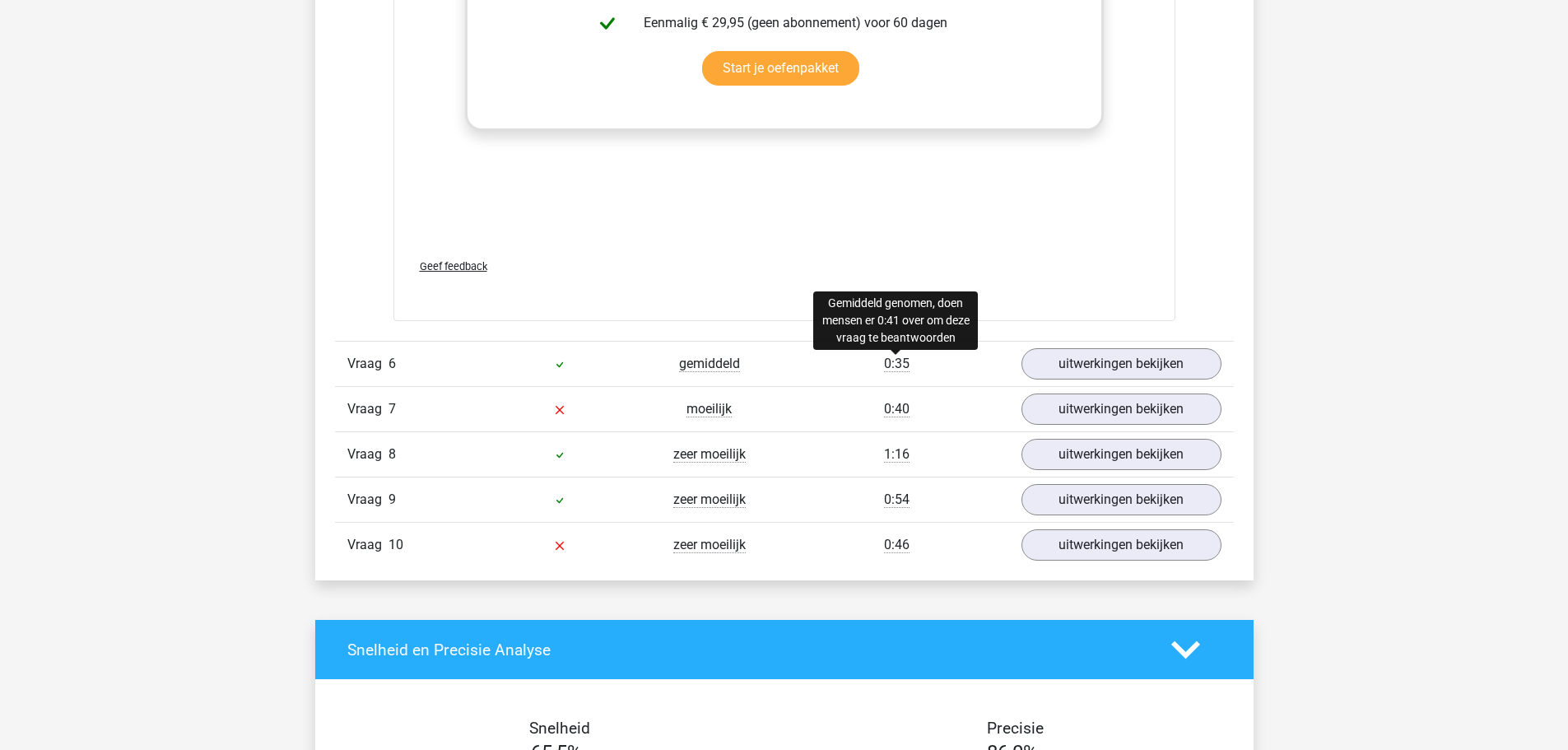
scroll to position [7165, 0]
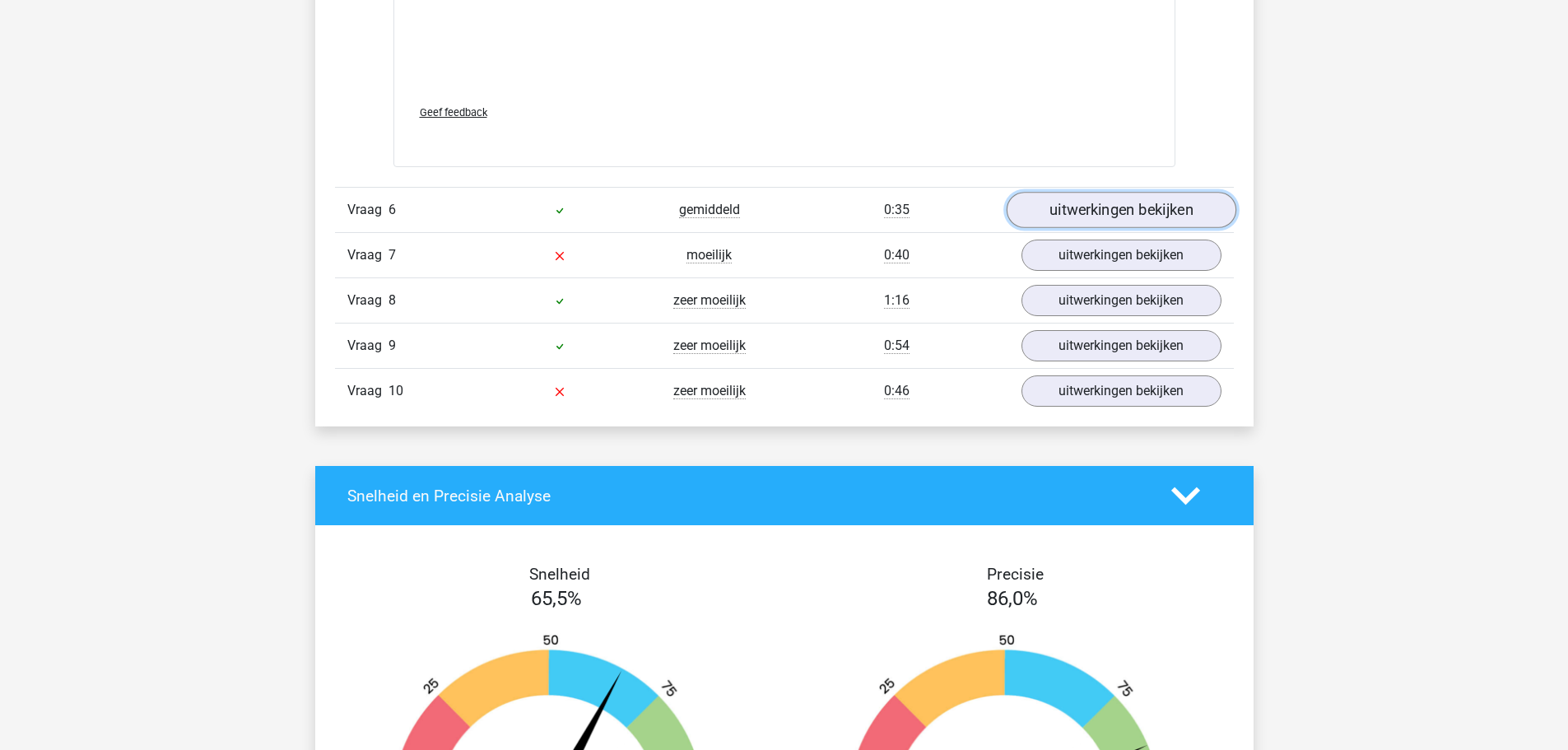
click at [1088, 224] on link "uitwerkingen bekijken" at bounding box center [1121, 209] width 229 height 36
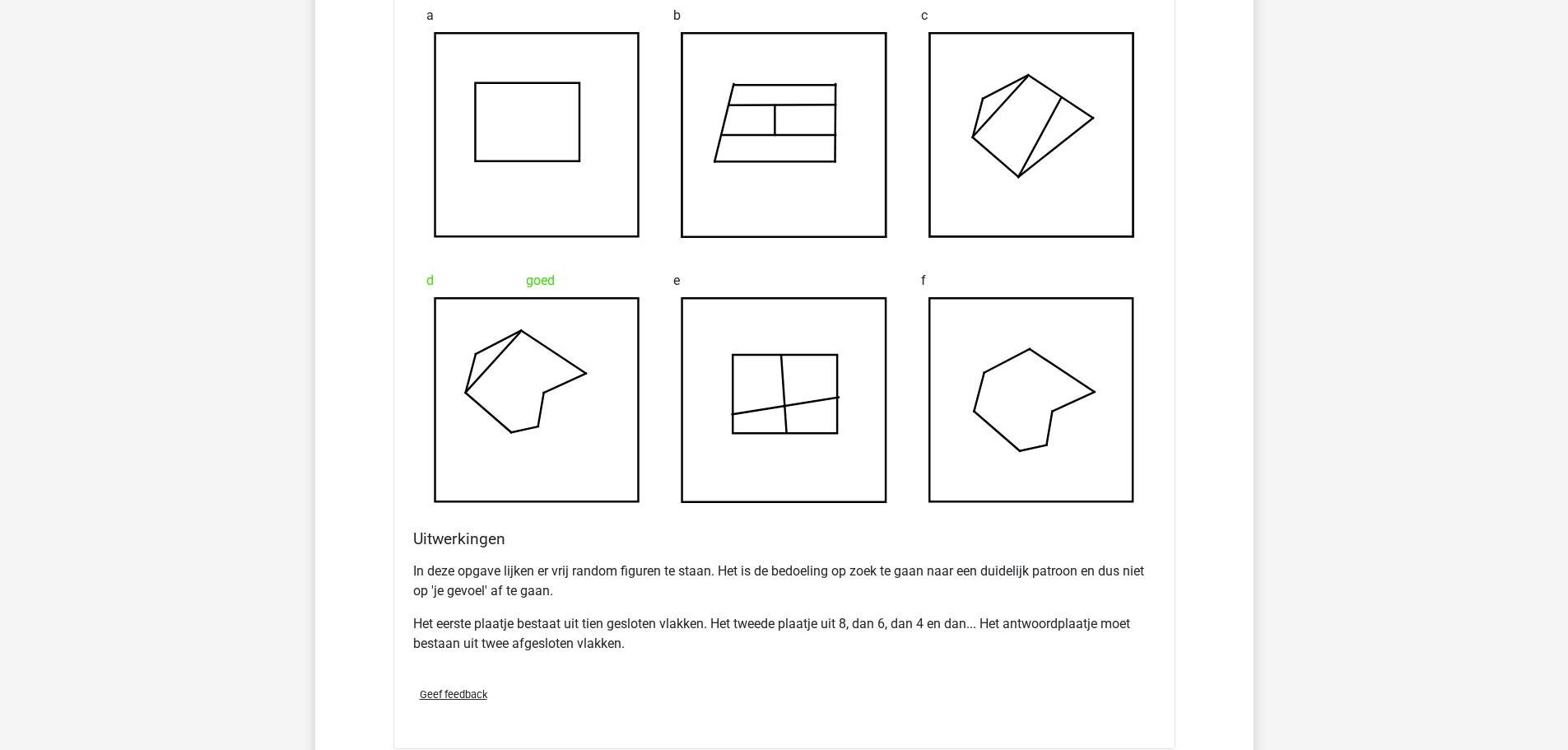
scroll to position [7989, 0]
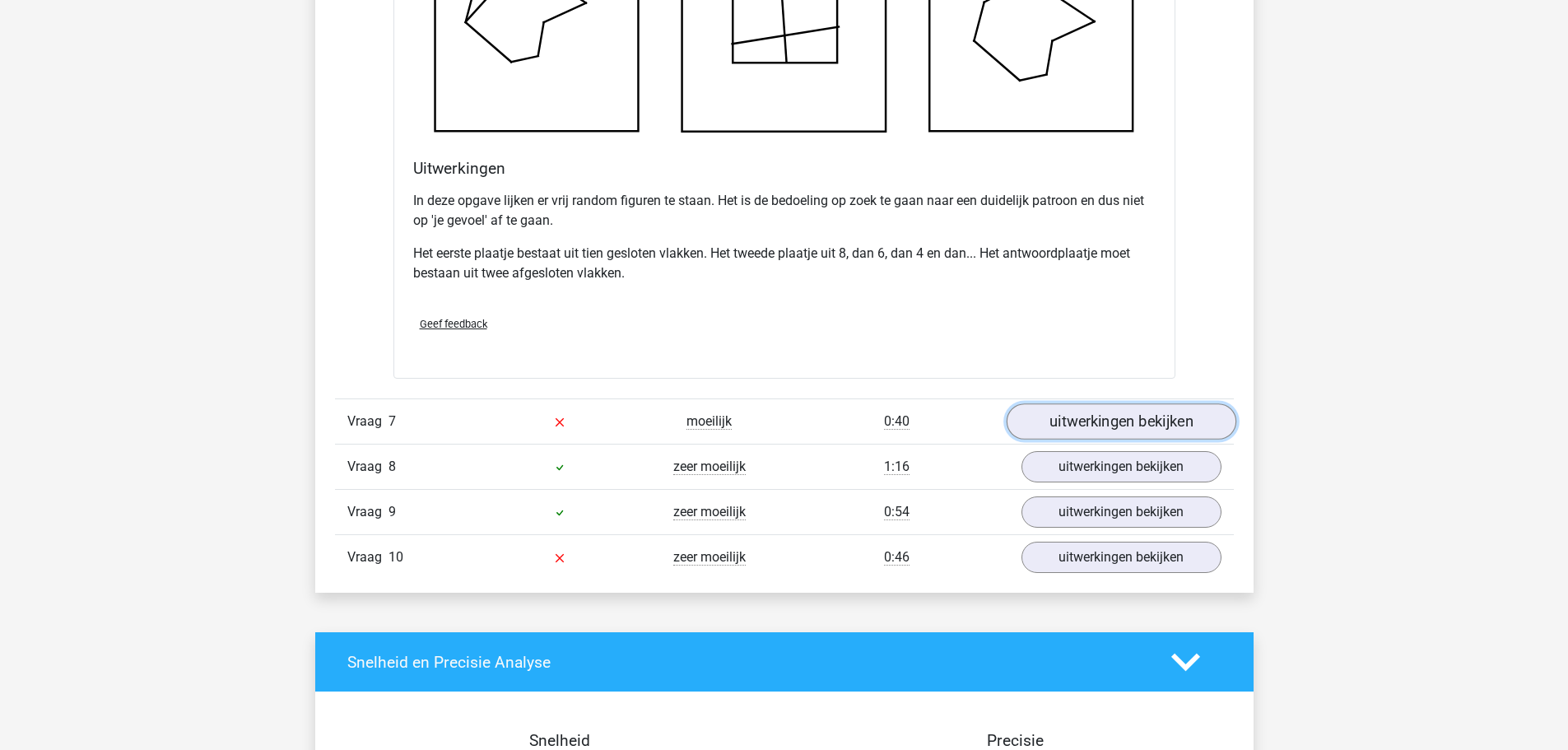
click at [1111, 416] on link "uitwerkingen bekijken" at bounding box center [1121, 421] width 229 height 36
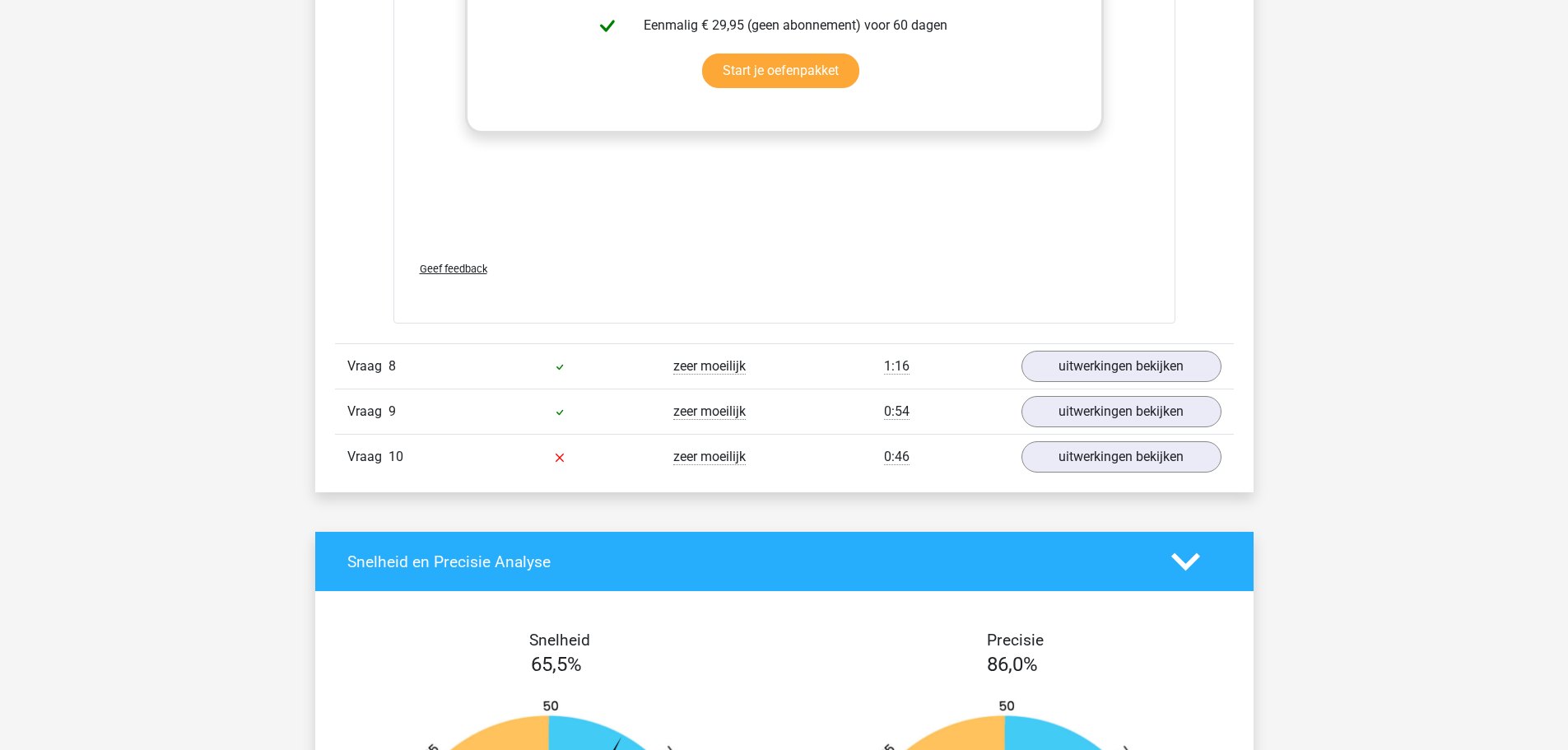
scroll to position [9471, 0]
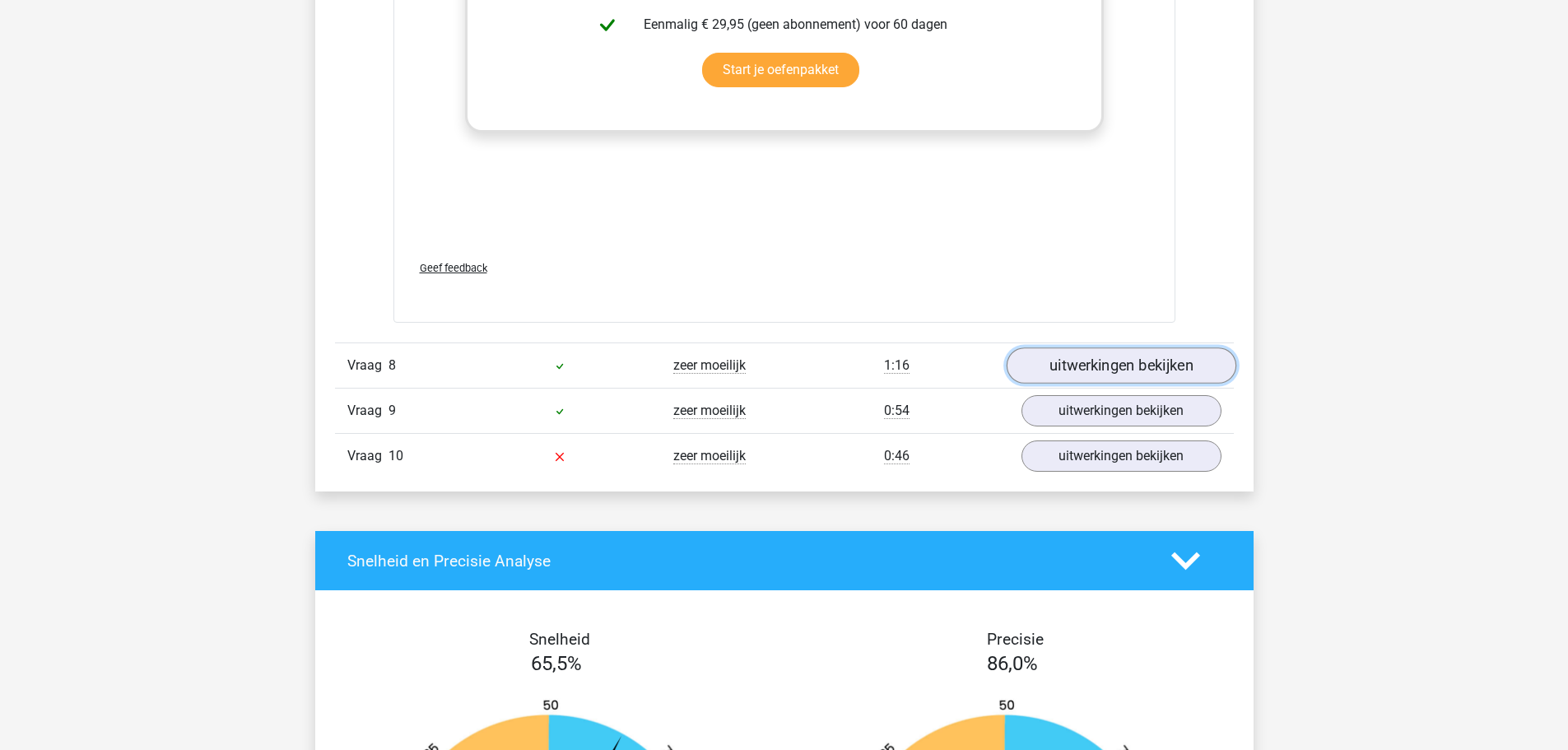
click at [1107, 365] on link "uitwerkingen bekijken" at bounding box center [1121, 365] width 229 height 36
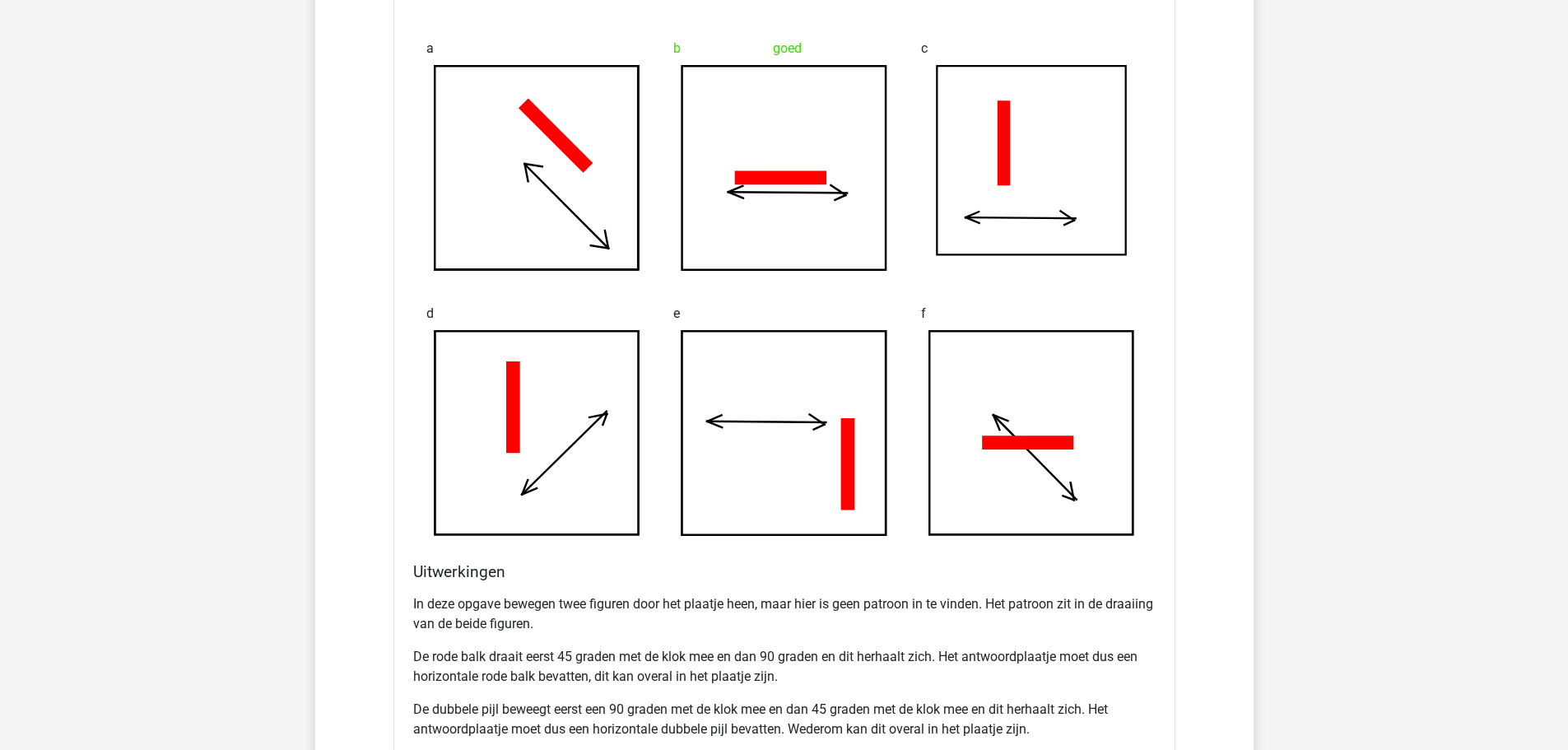
scroll to position [10294, 0]
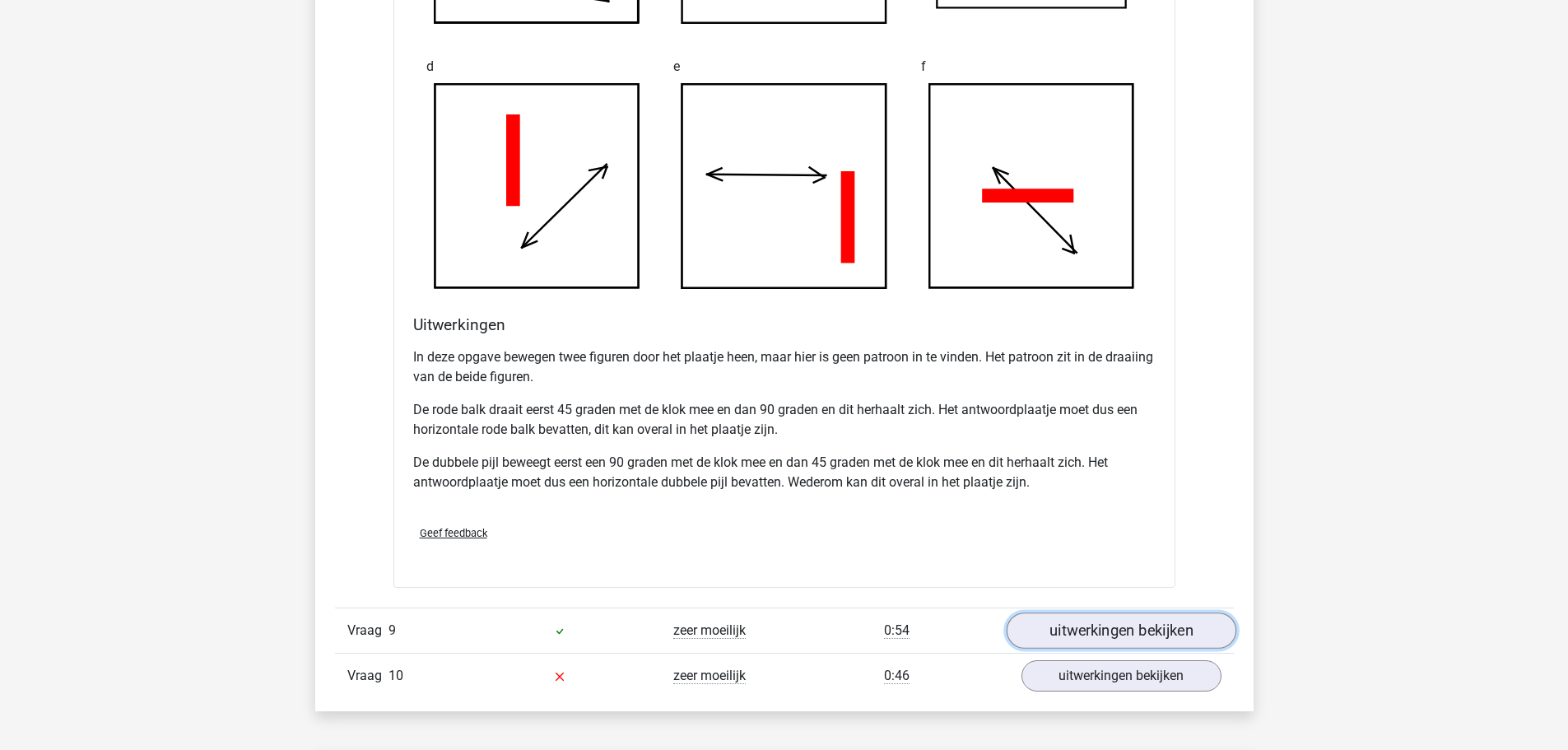
click at [1087, 633] on link "uitwerkingen bekijken" at bounding box center [1121, 630] width 229 height 36
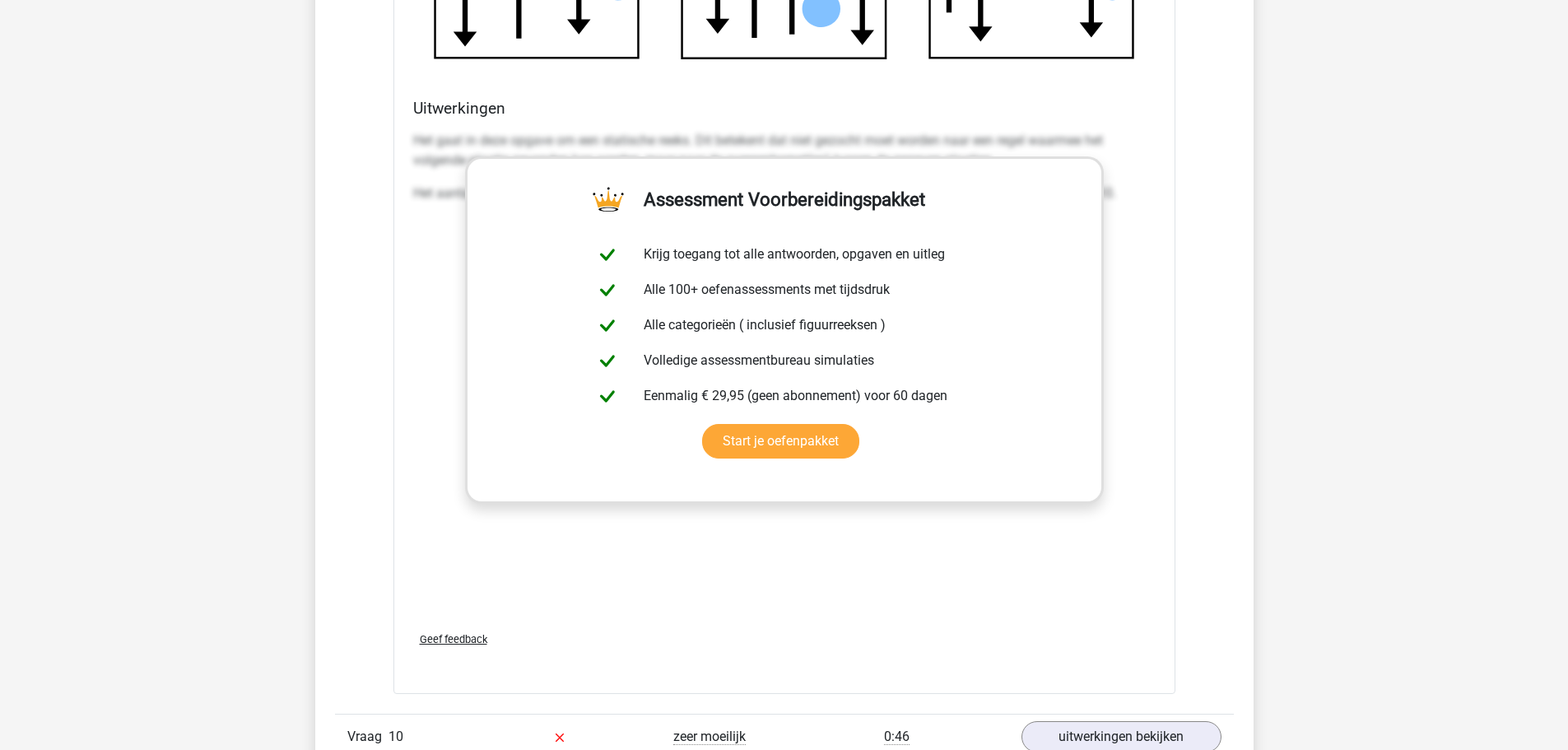
scroll to position [11941, 0]
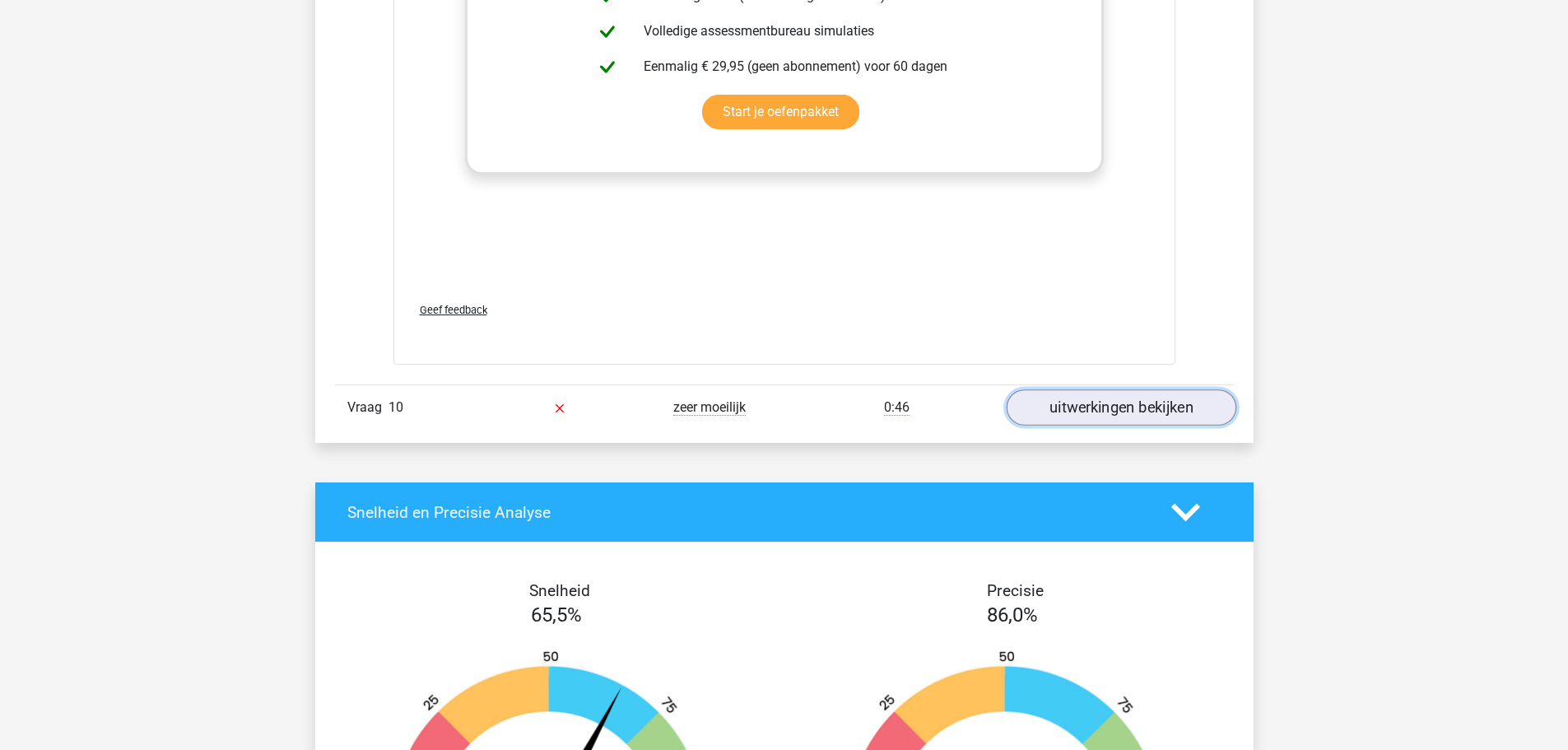
click at [1103, 409] on link "uitwerkingen bekijken" at bounding box center [1121, 407] width 229 height 36
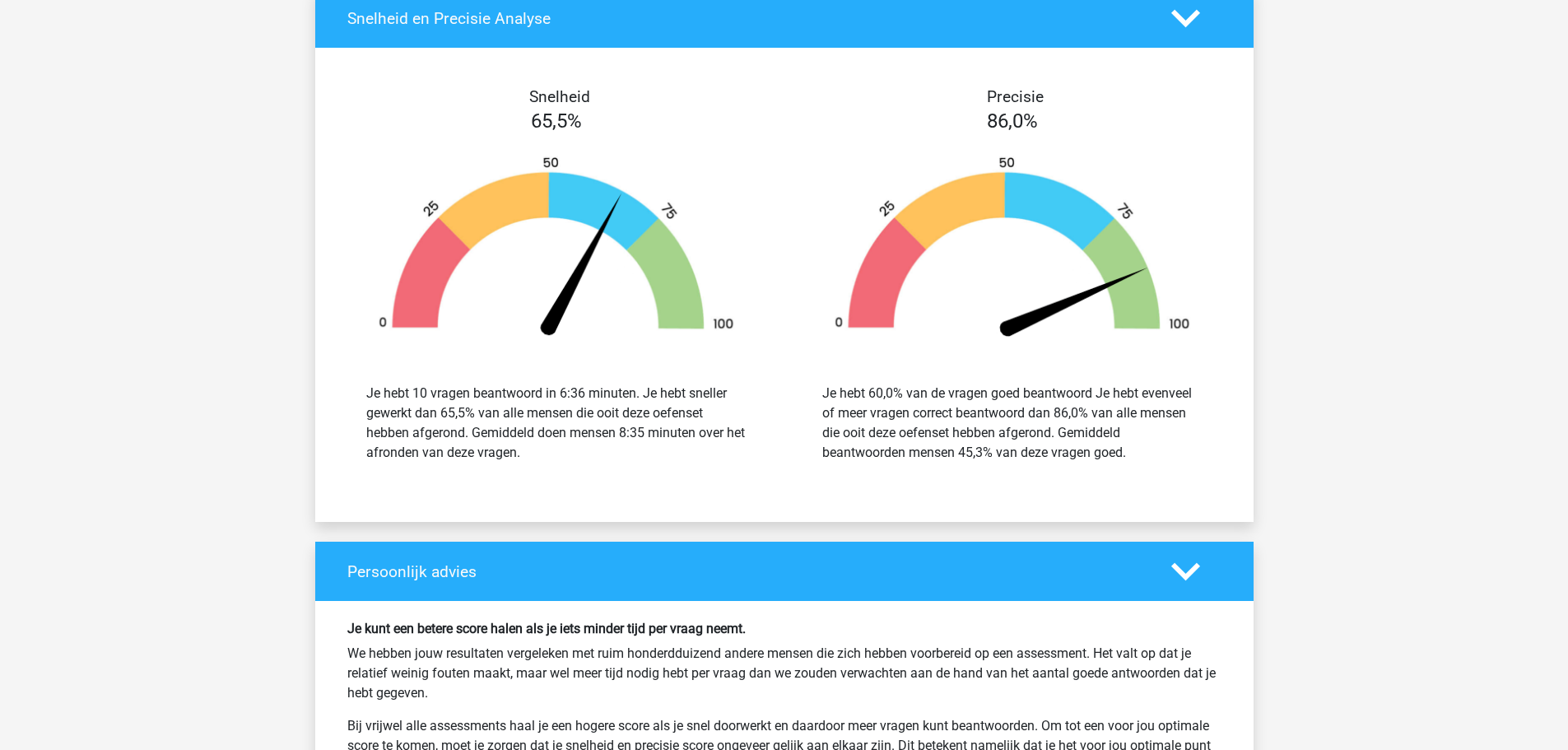
scroll to position [13916, 0]
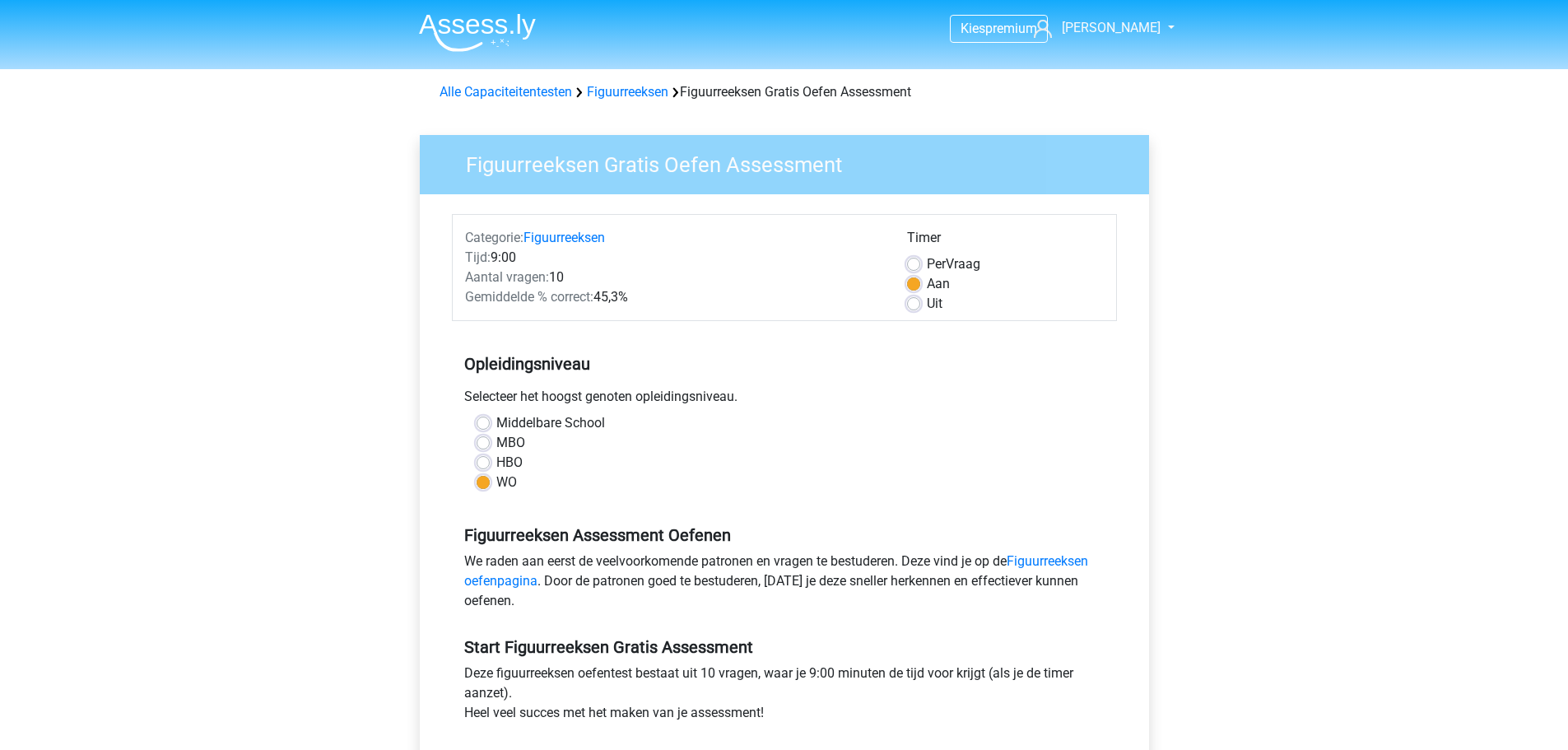
scroll to position [551, 0]
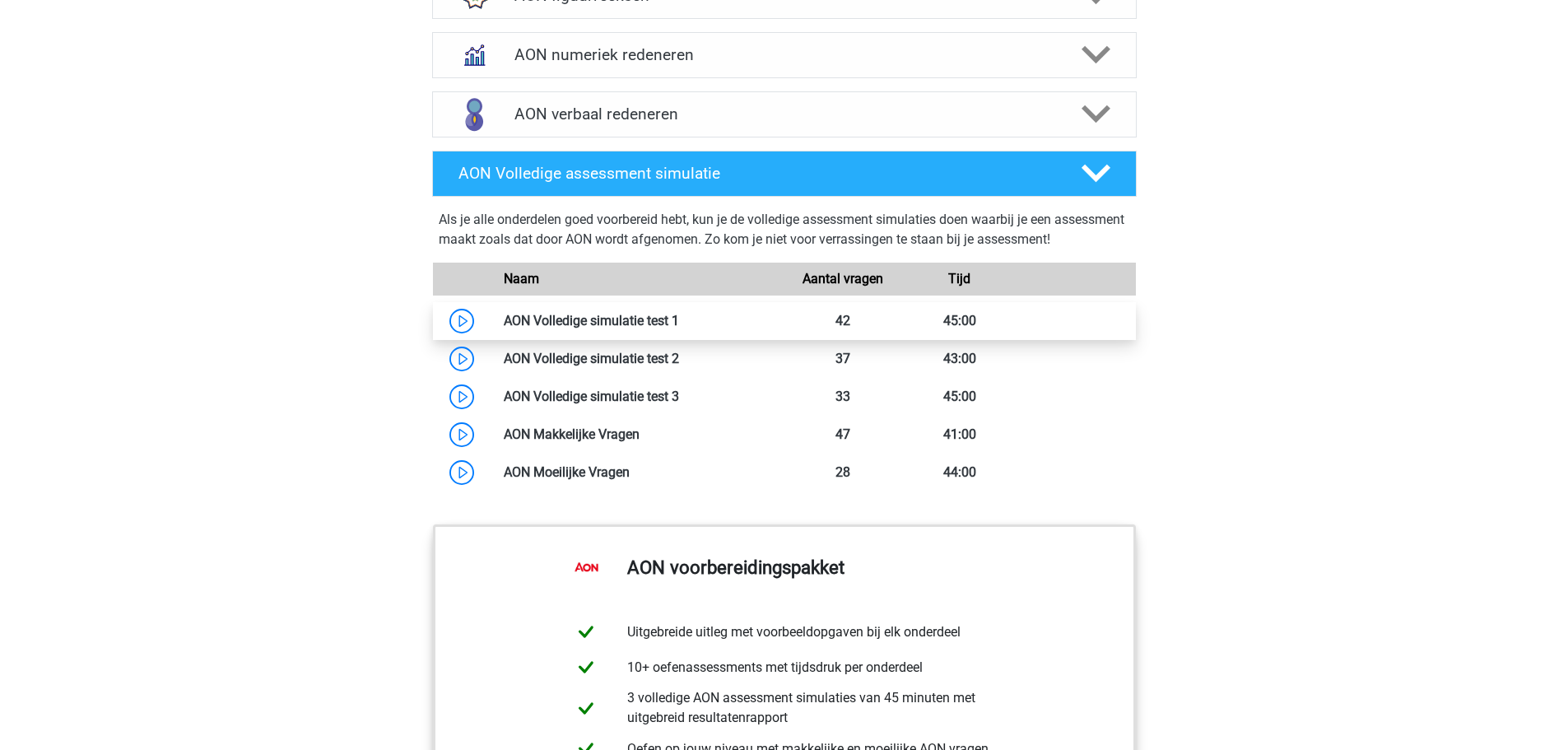
scroll to position [930, 0]
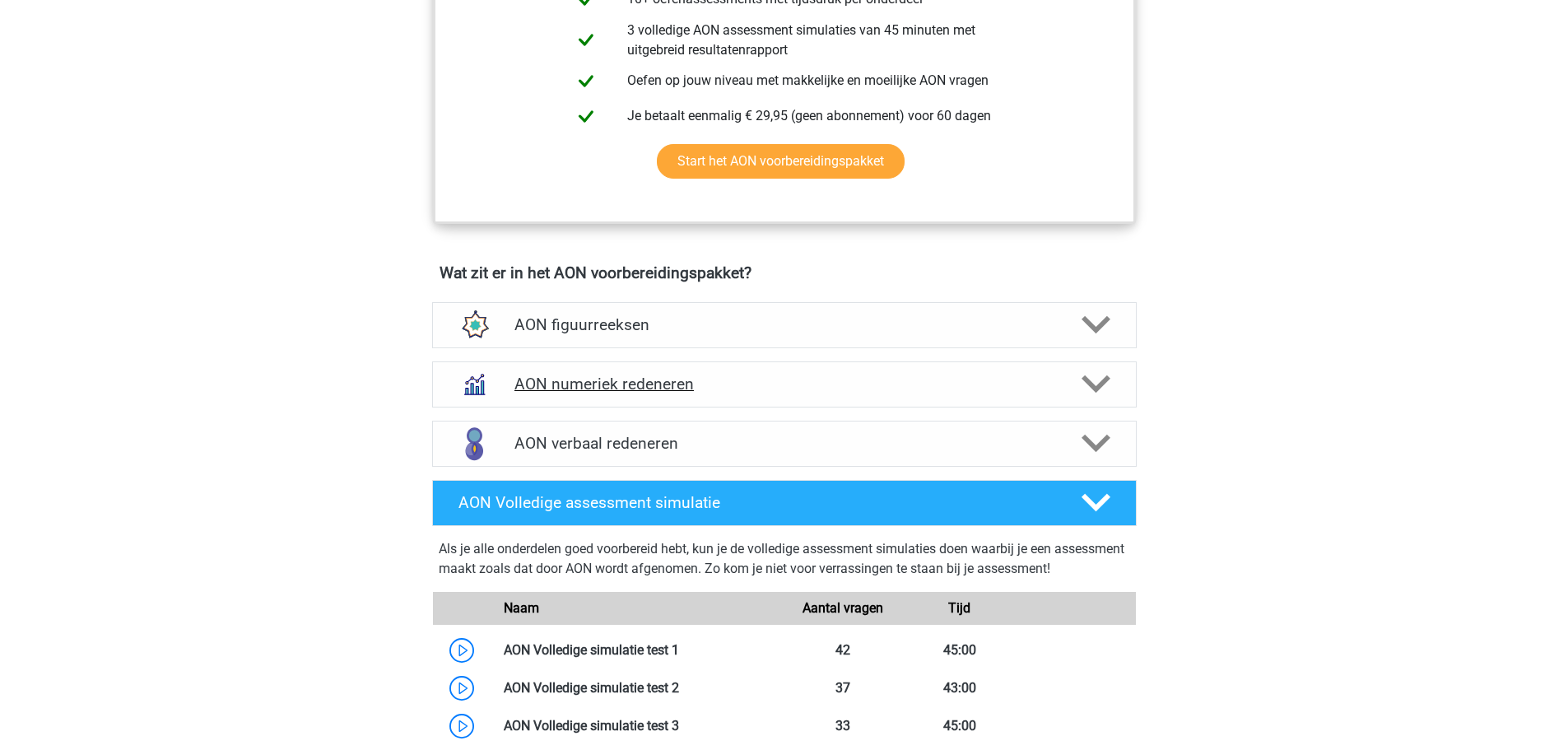
click at [886, 375] on h4 "AON numeriek redeneren" at bounding box center [783, 384] width 539 height 18
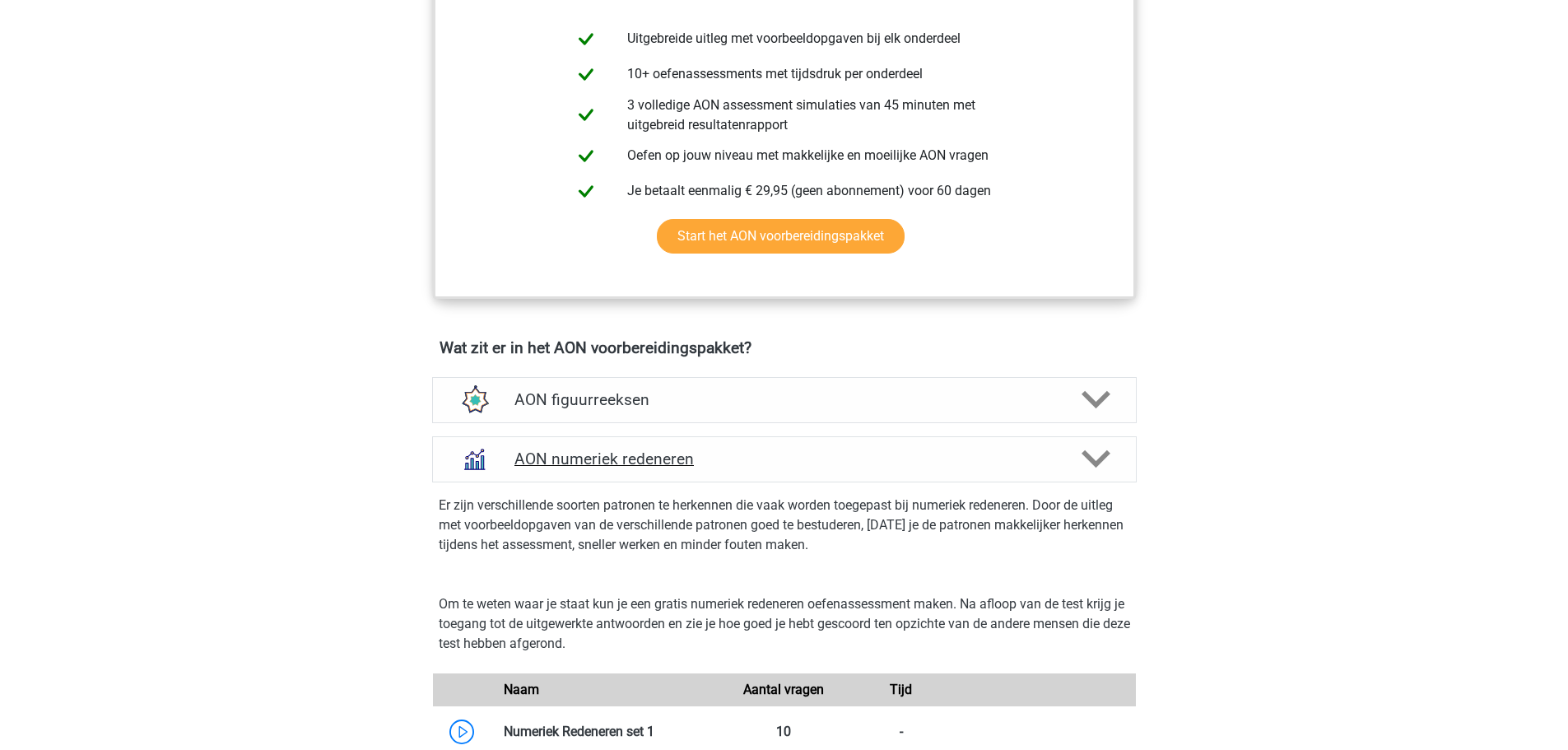
scroll to position [848, 0]
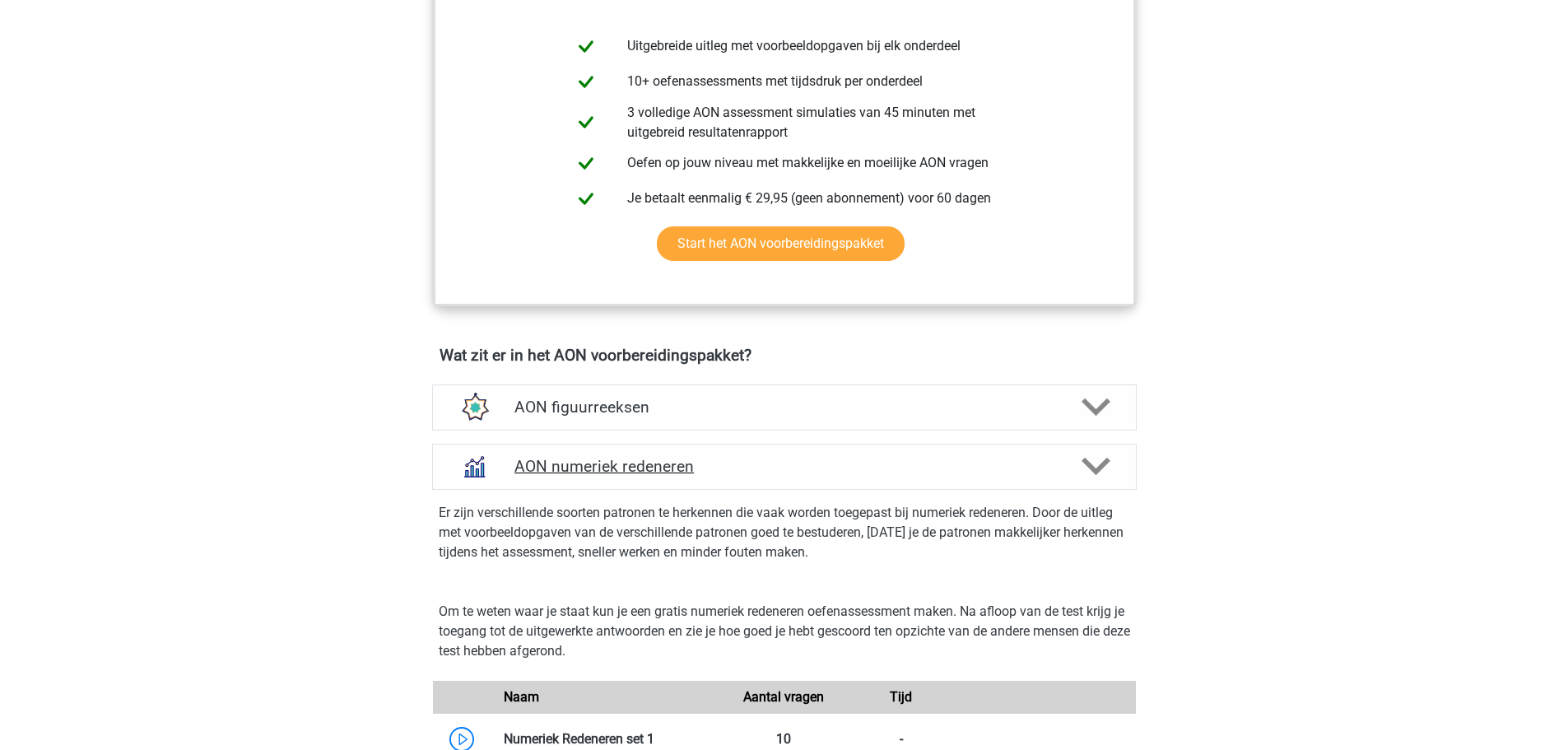
click at [854, 468] on h4 "AON numeriek redeneren" at bounding box center [783, 466] width 539 height 18
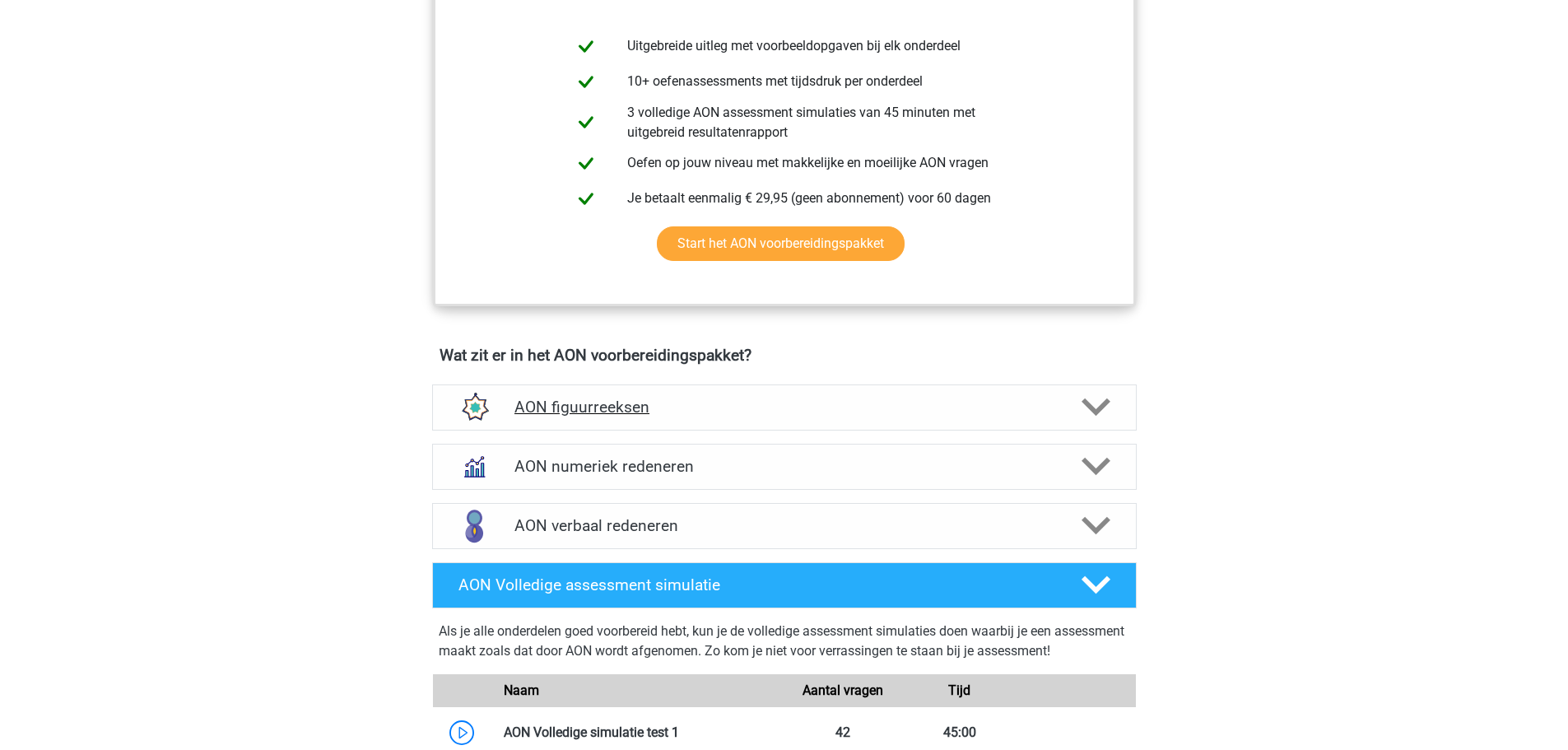
click at [848, 401] on h4 "AON figuurreeksen" at bounding box center [783, 407] width 539 height 18
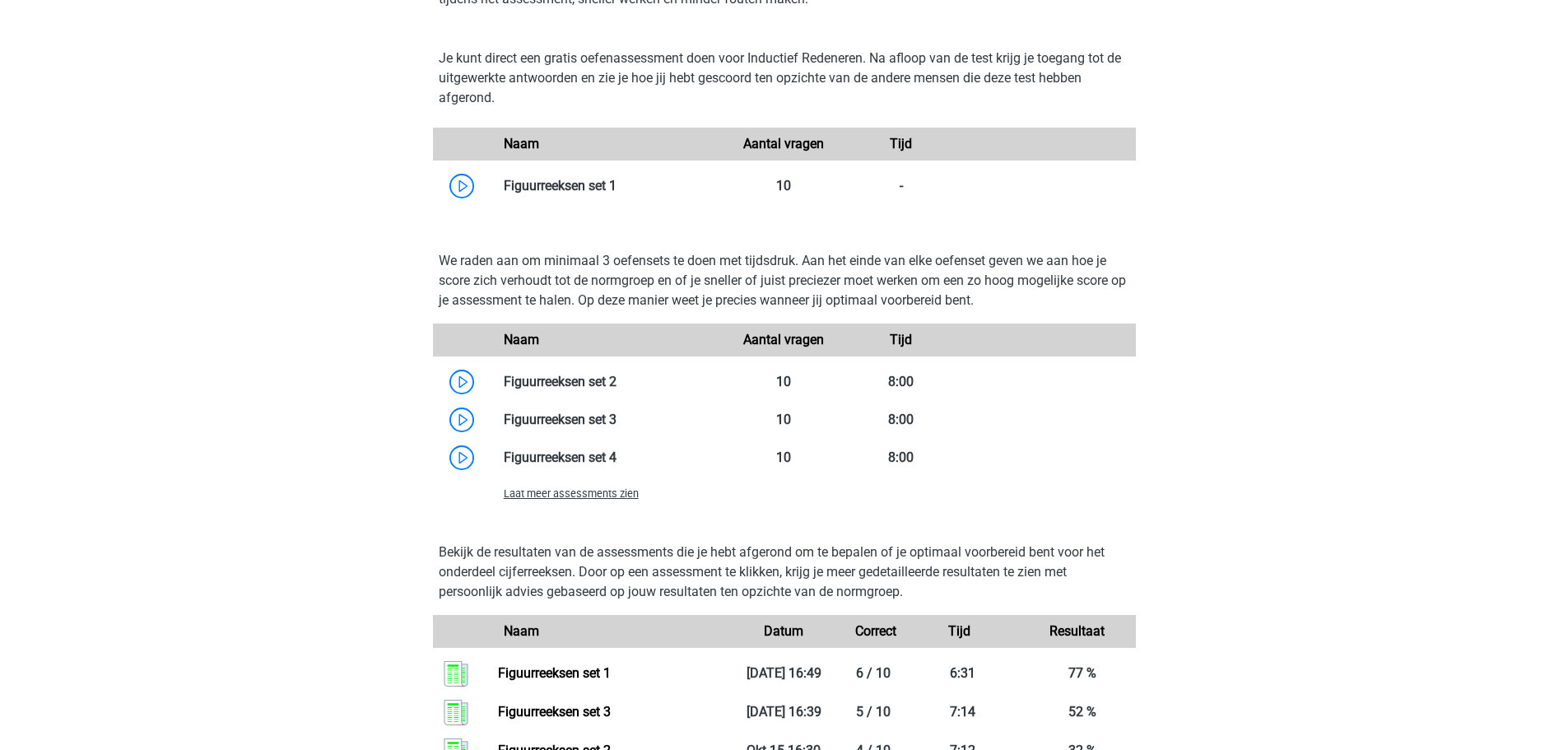
scroll to position [930, 0]
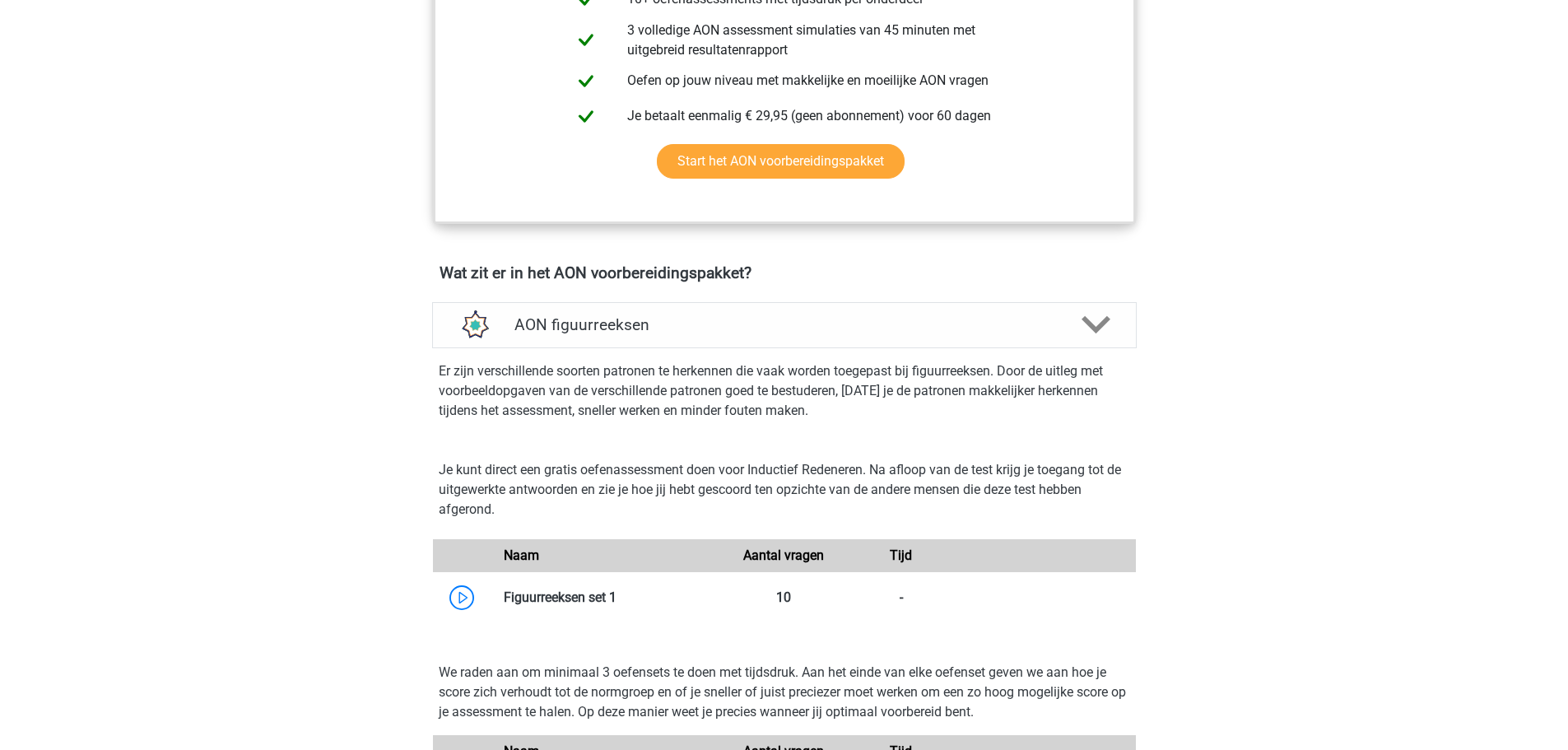
click at [830, 350] on div "Er zijn verschillende soorten patronen te herkennen die vaak worden toegepast b…" at bounding box center [784, 395] width 717 height 92
click at [829, 334] on h4 "AON figuurreeksen" at bounding box center [783, 325] width 539 height 18
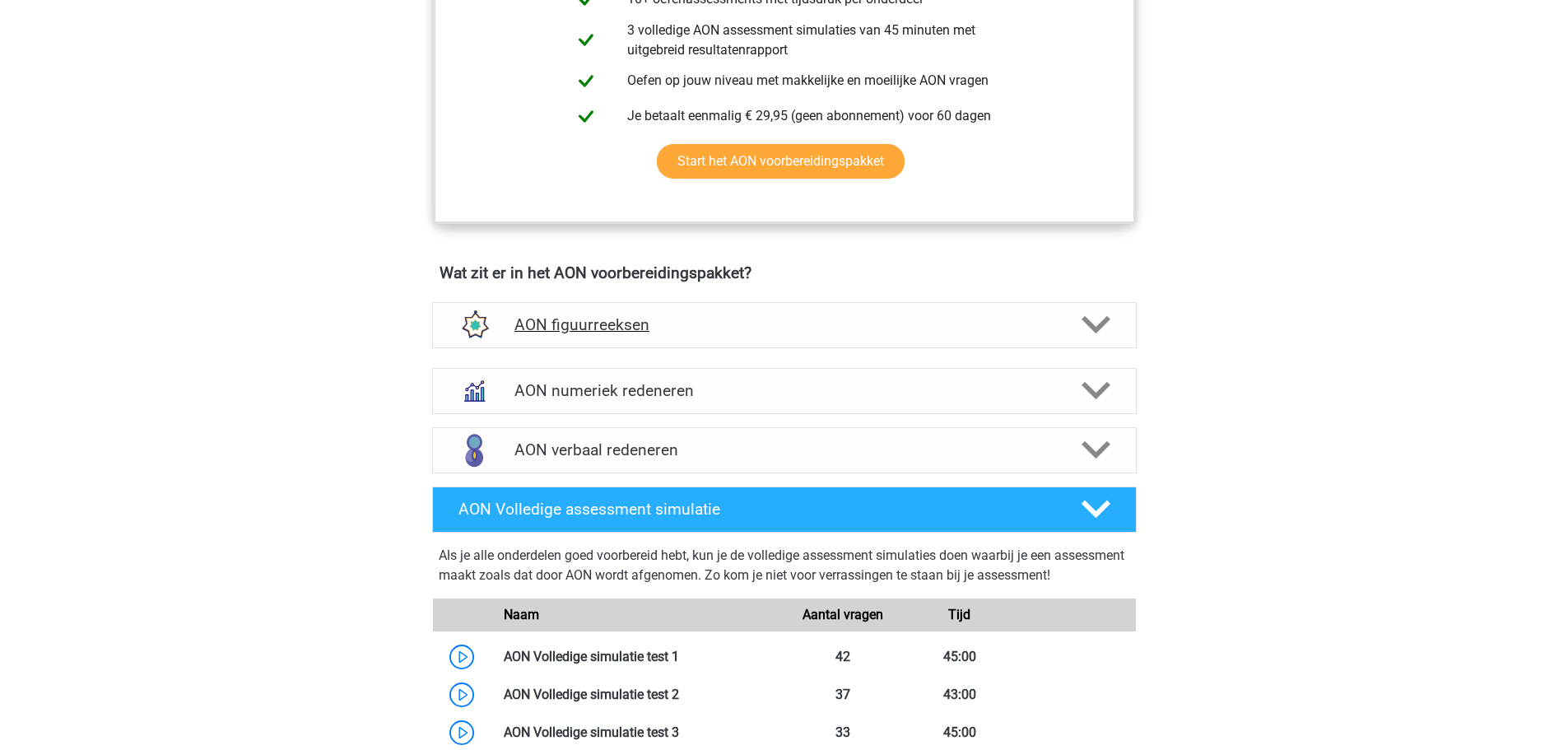
click at [829, 334] on h4 "AON figuurreeksen" at bounding box center [783, 325] width 539 height 18
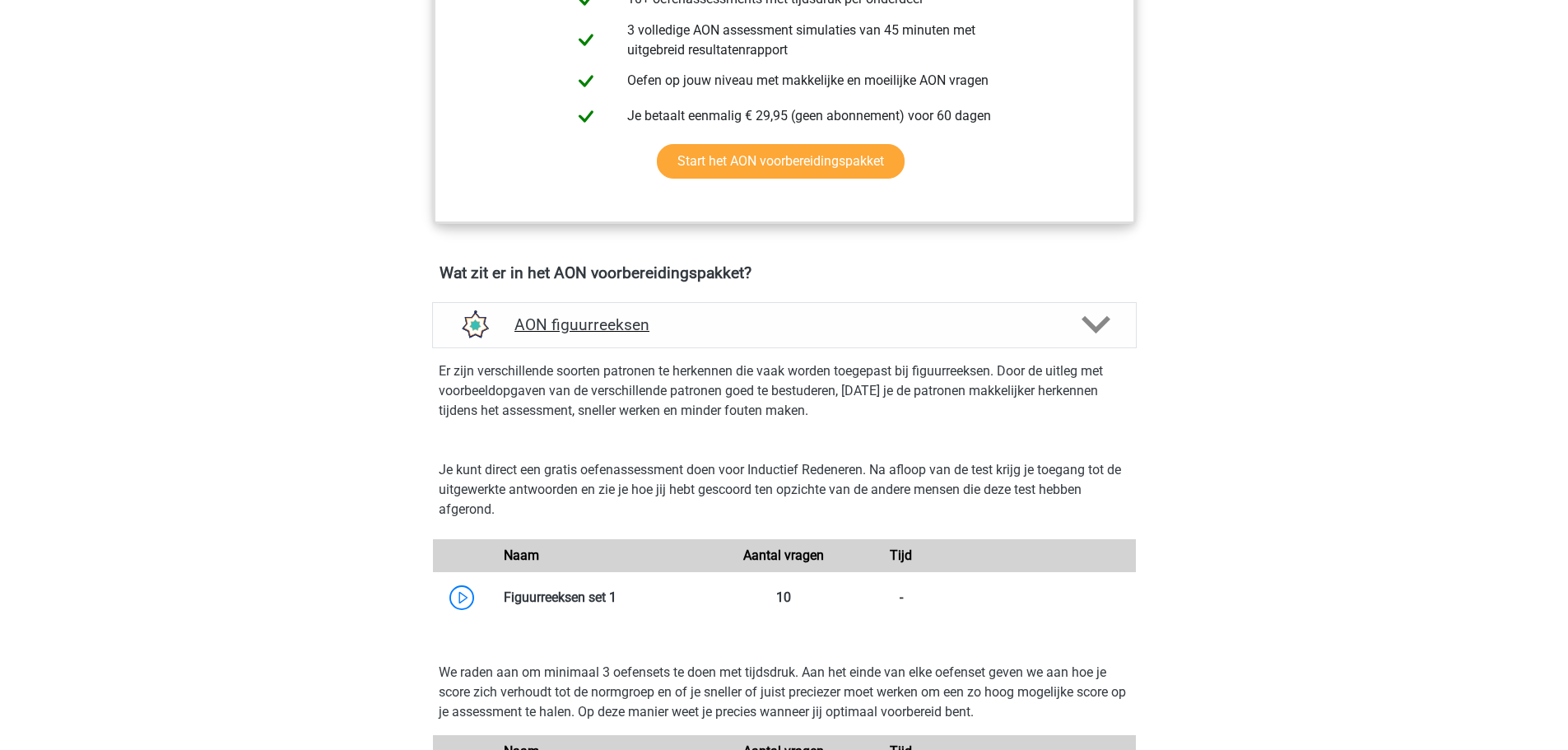
click at [829, 334] on h4 "AON figuurreeksen" at bounding box center [783, 325] width 539 height 18
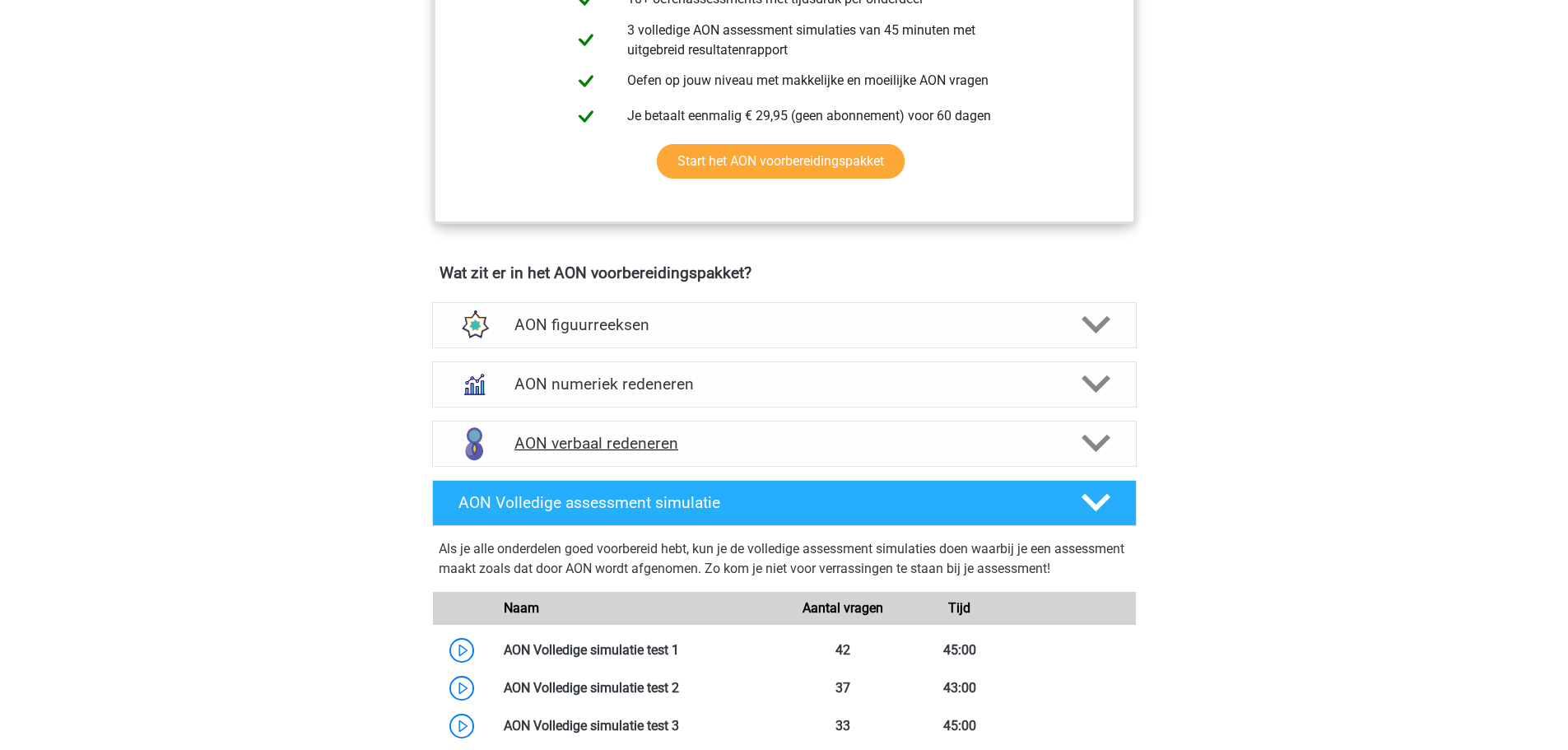
click at [758, 453] on h4 "AON verbaal redeneren" at bounding box center [783, 443] width 539 height 18
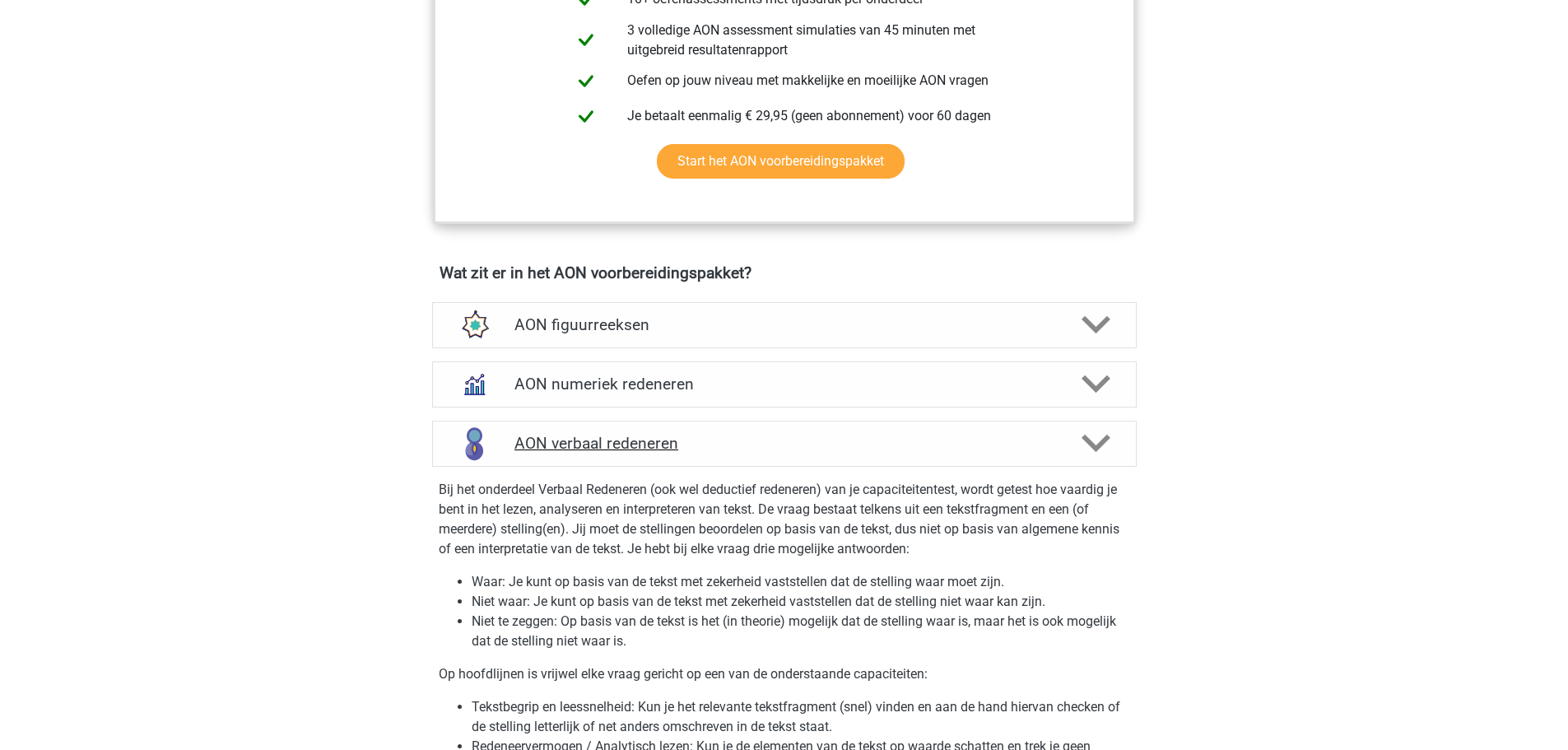
click at [758, 448] on h4 "AON verbaal redeneren" at bounding box center [783, 443] width 539 height 18
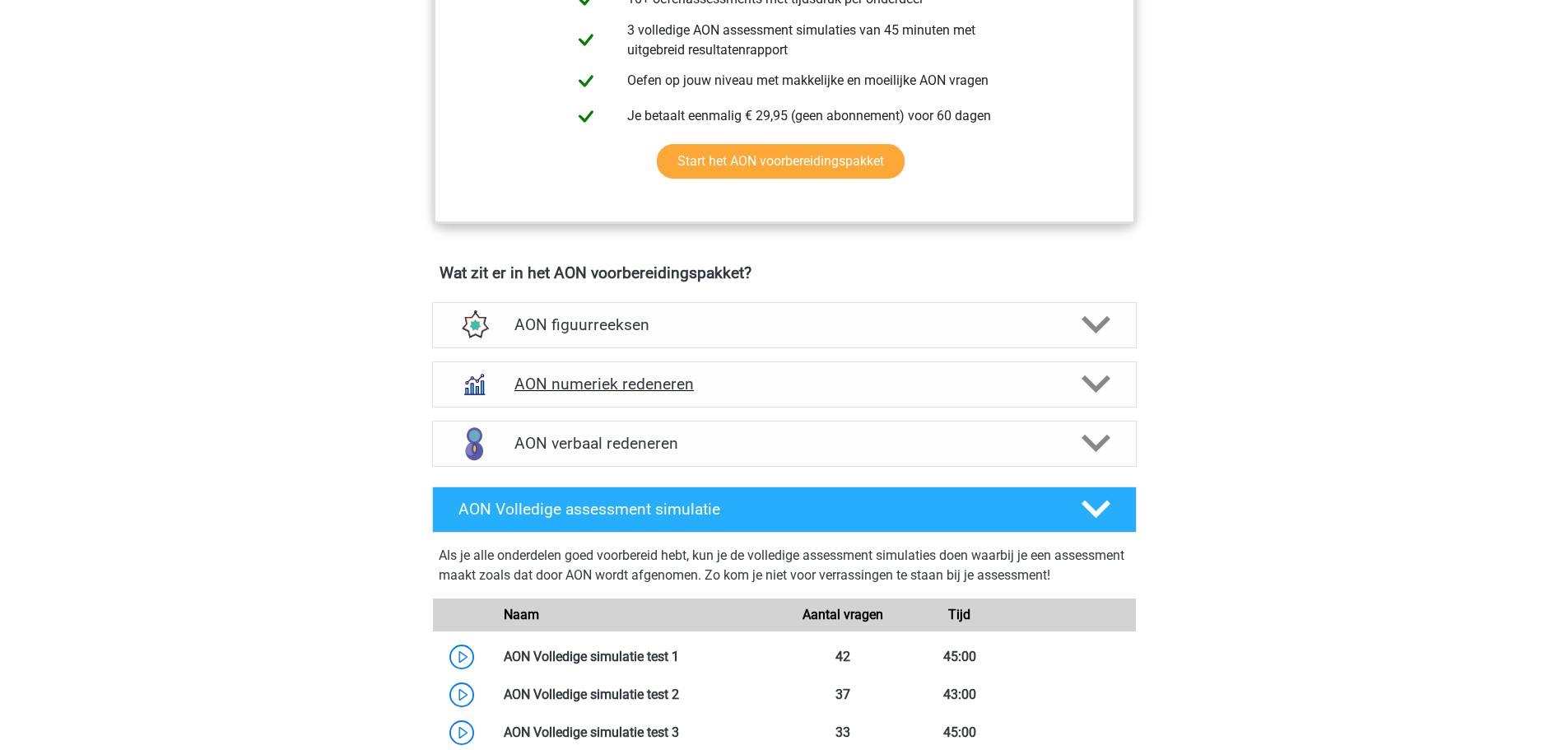
click at [762, 397] on div "AON numeriek redeneren" at bounding box center [784, 385] width 704 height 46
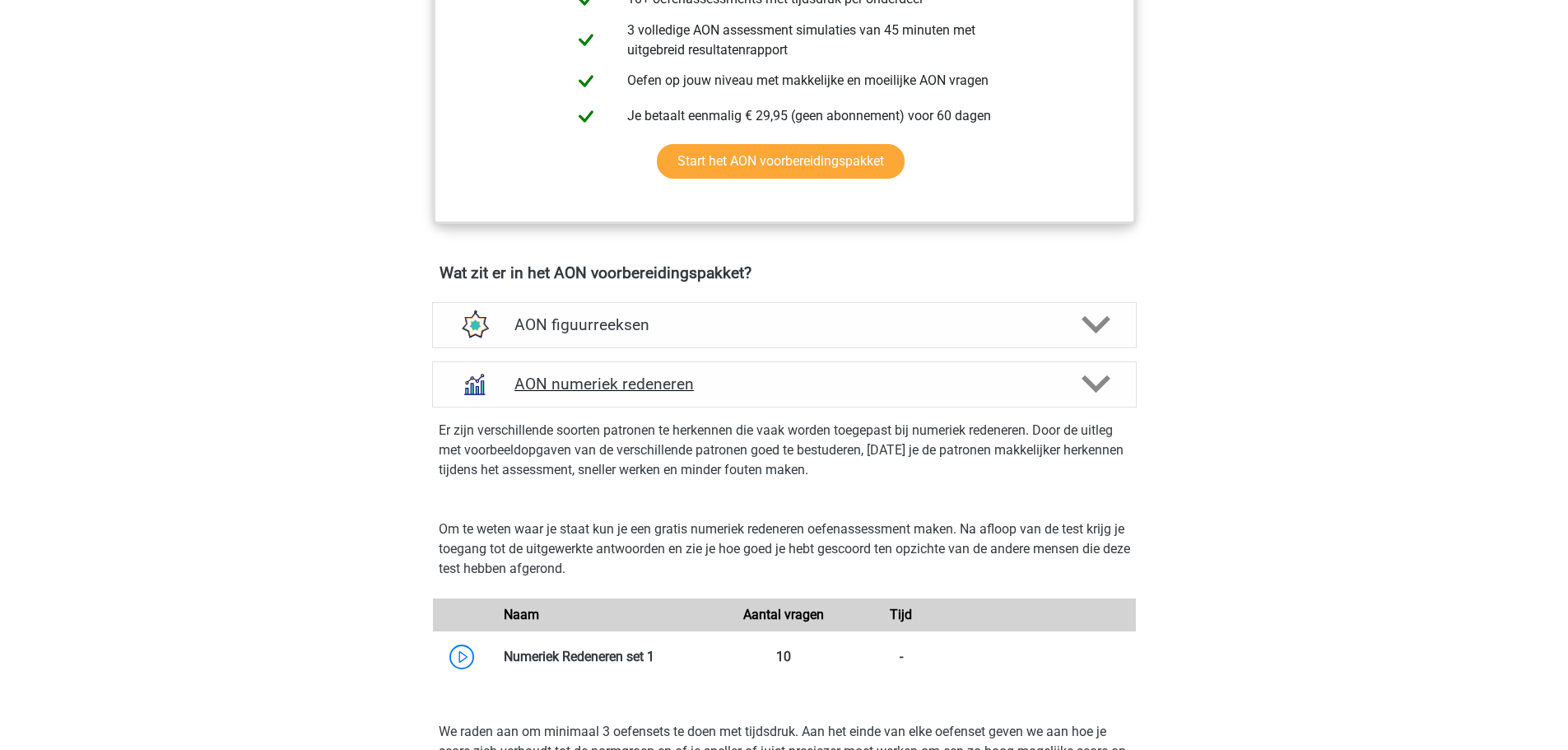
scroll to position [1424, 0]
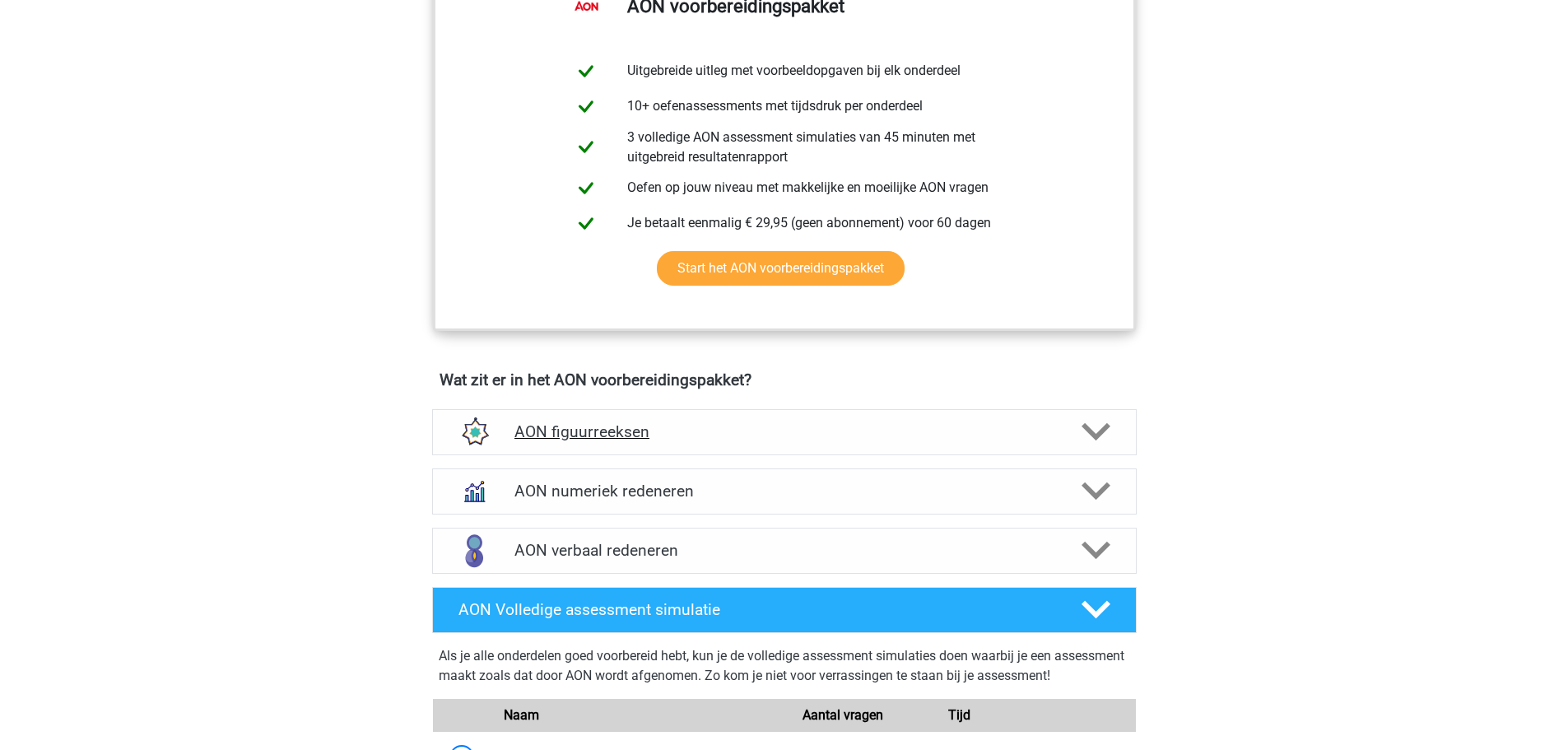
click at [711, 427] on h4 "AON figuurreeksen" at bounding box center [783, 432] width 539 height 18
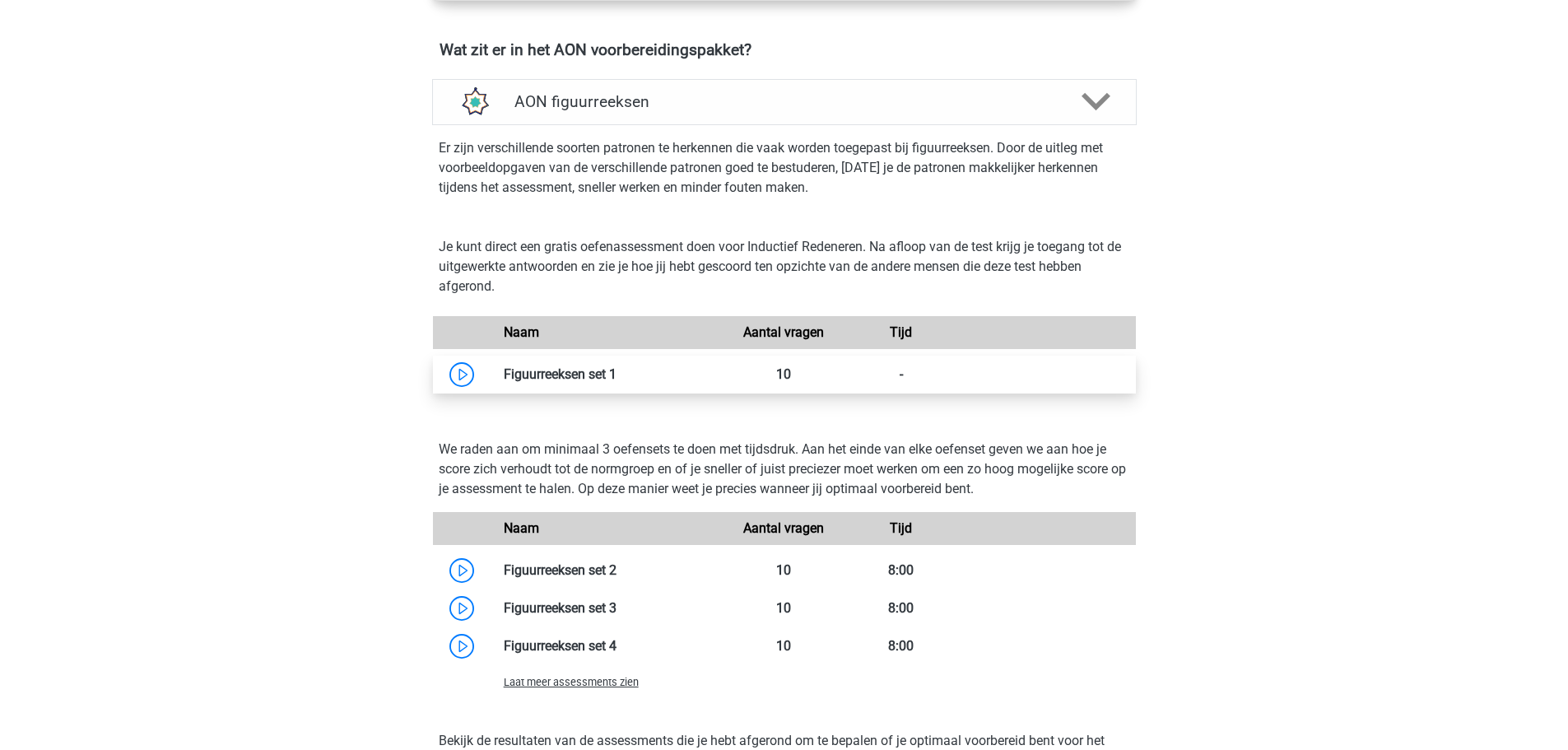
scroll to position [1152, 0]
click at [679, 100] on h4 "AON figuurreeksen" at bounding box center [783, 103] width 539 height 18
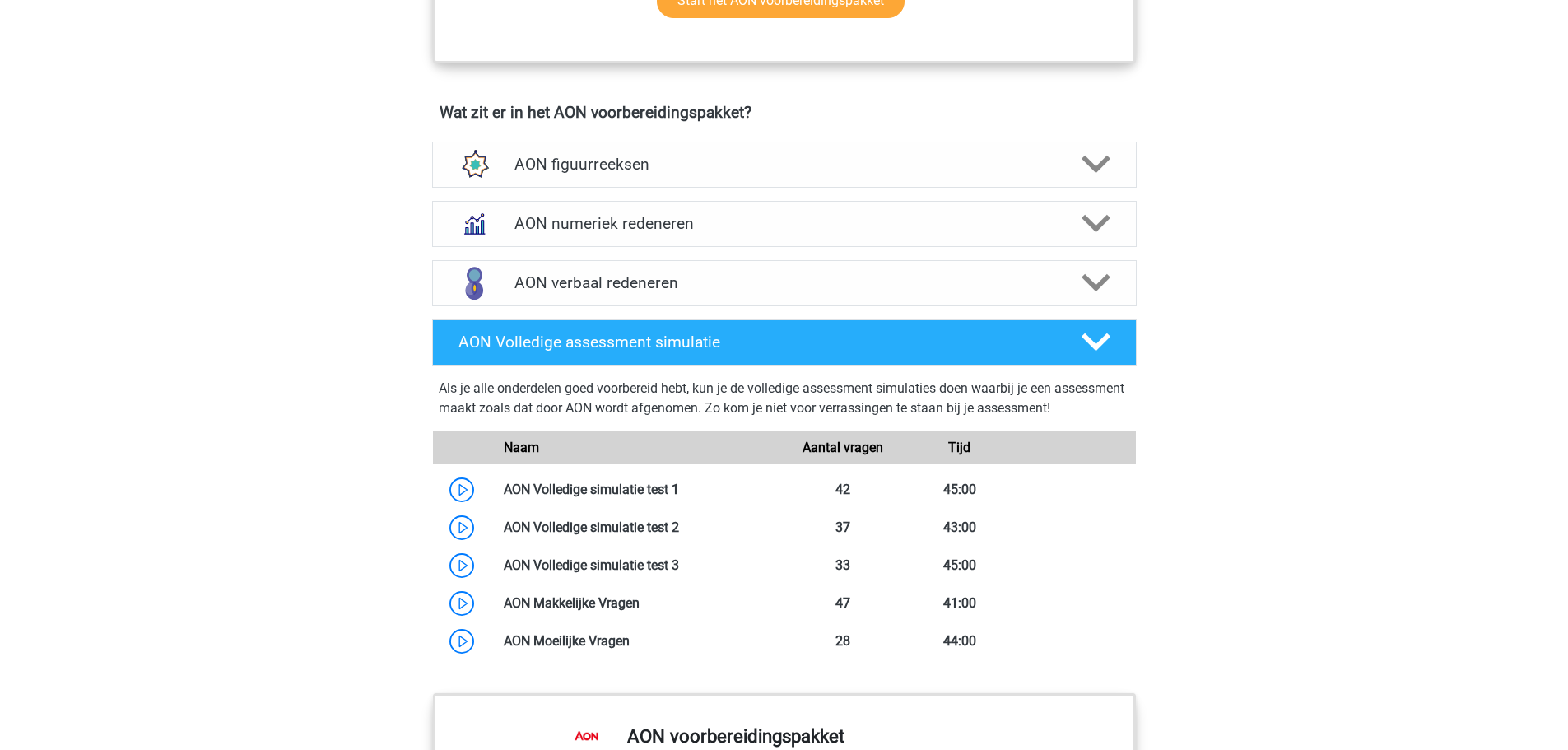
scroll to position [1070, 0]
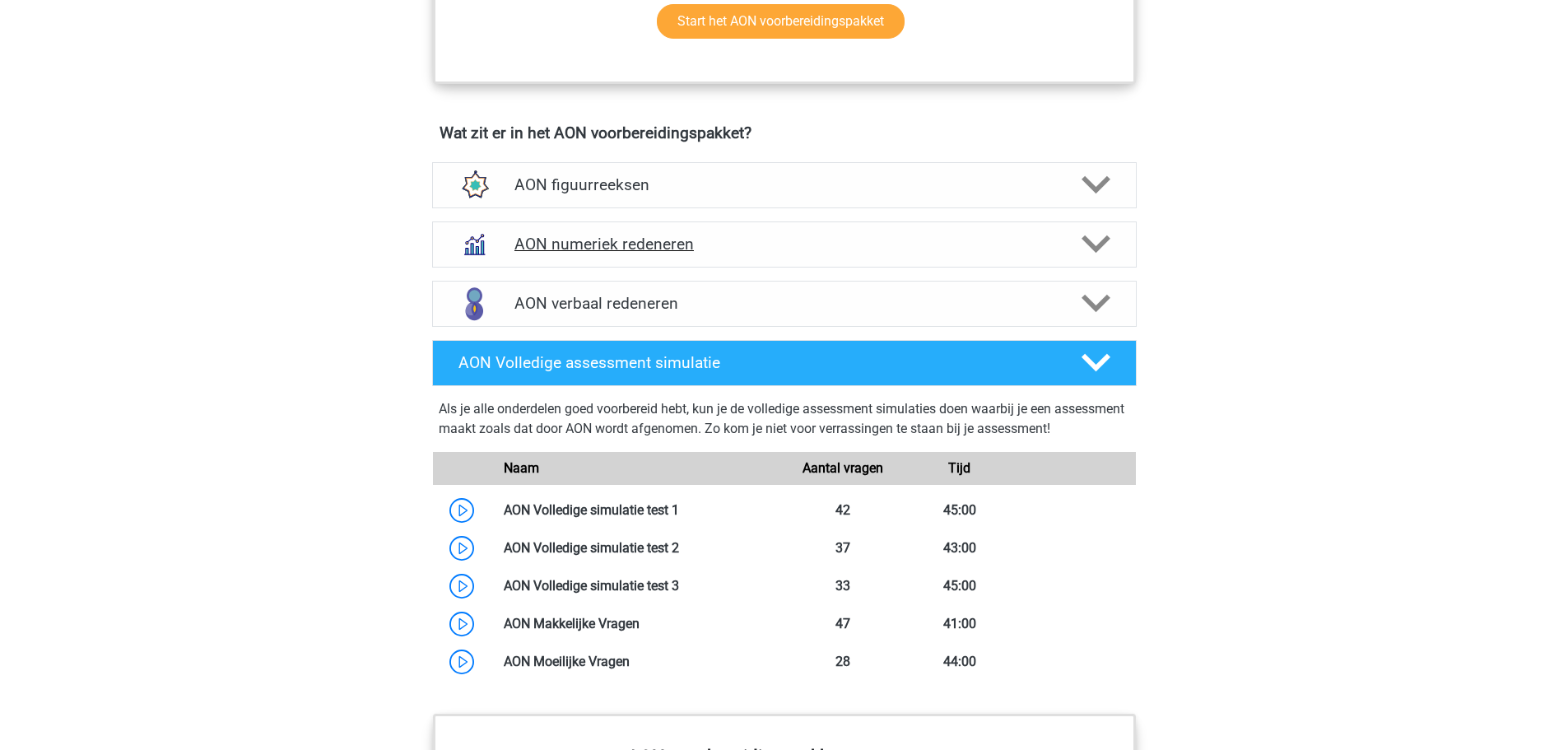
click at [674, 252] on h4 "AON numeriek redeneren" at bounding box center [783, 244] width 539 height 18
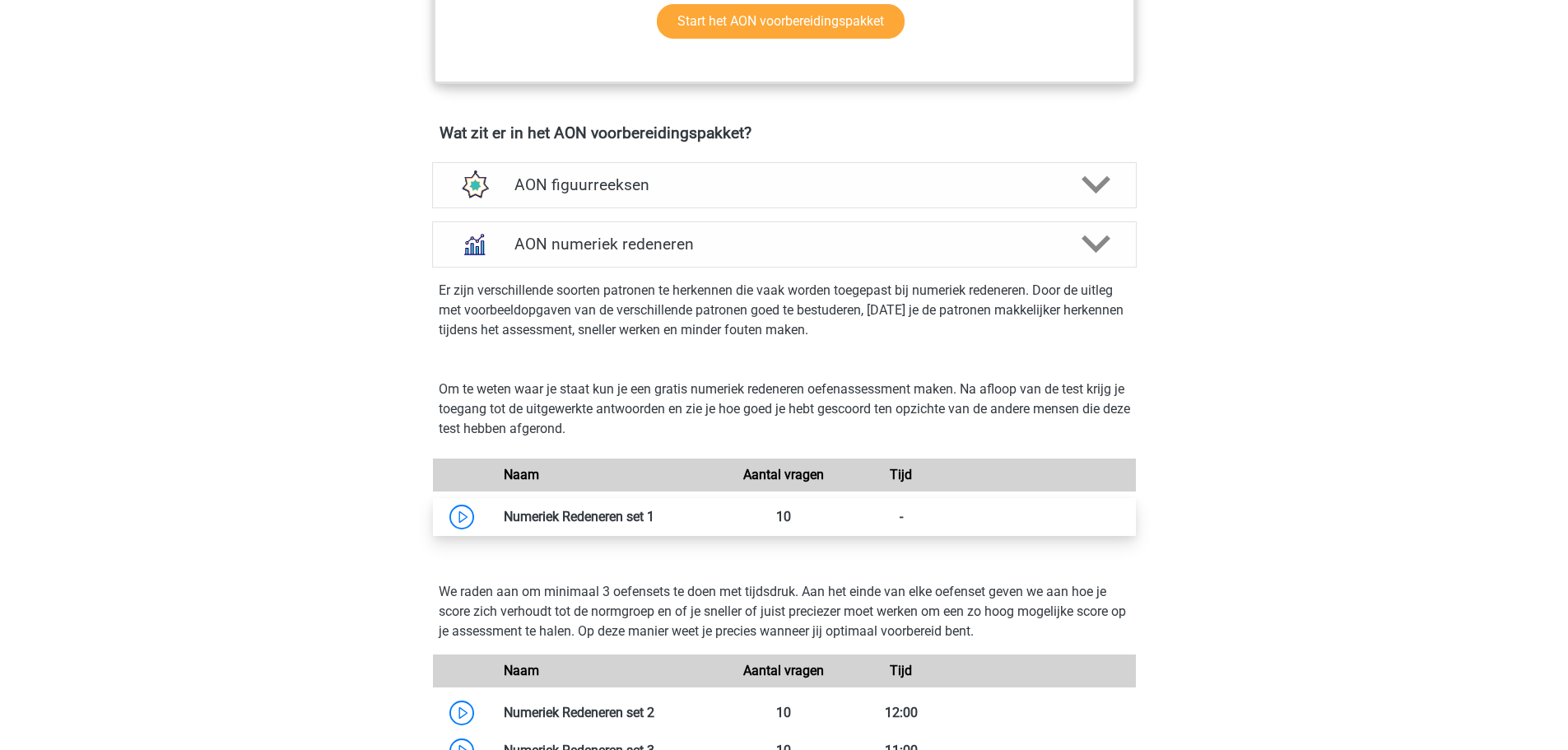
click at [655, 514] on link at bounding box center [655, 516] width 0 height 16
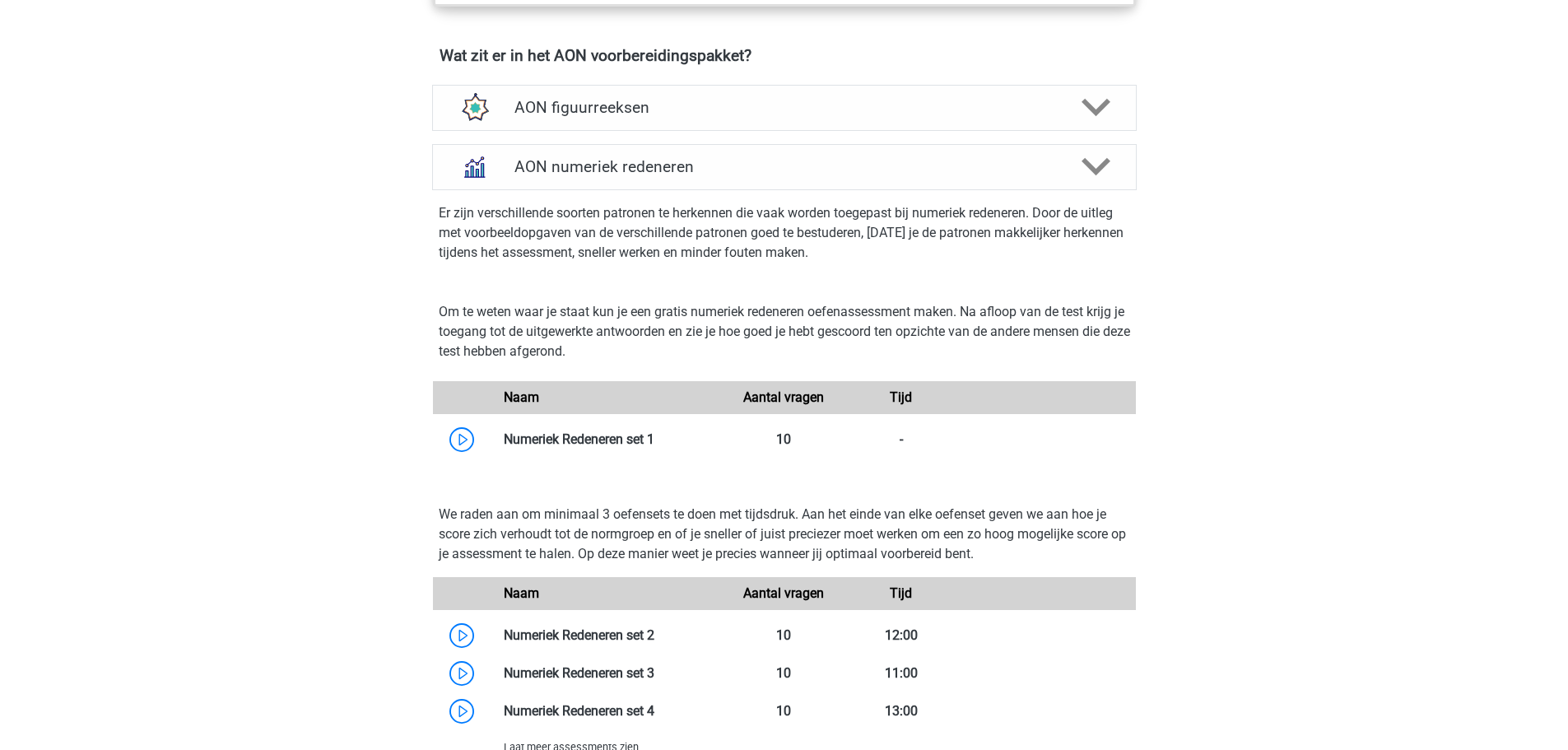
scroll to position [1317, 0]
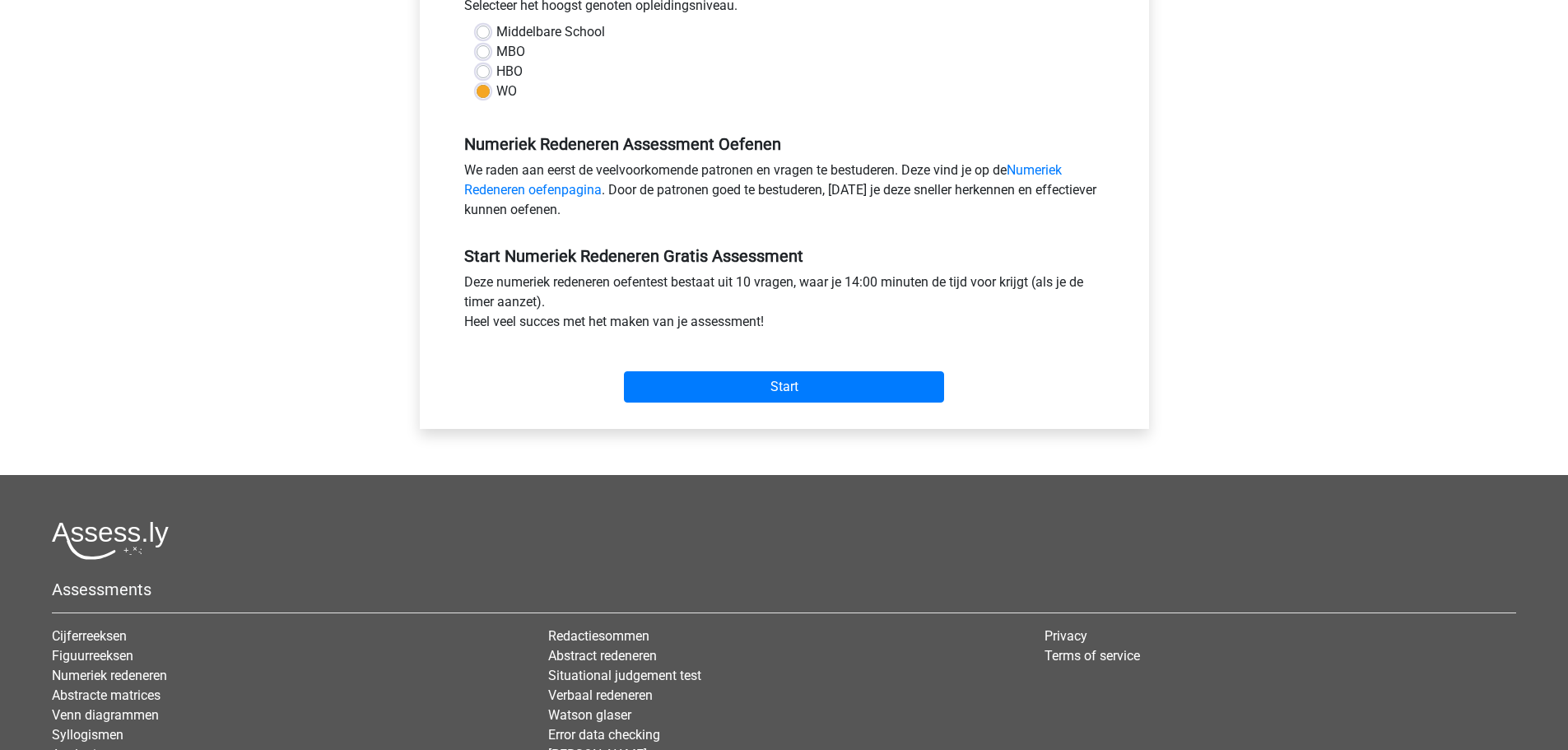
scroll to position [412, 0]
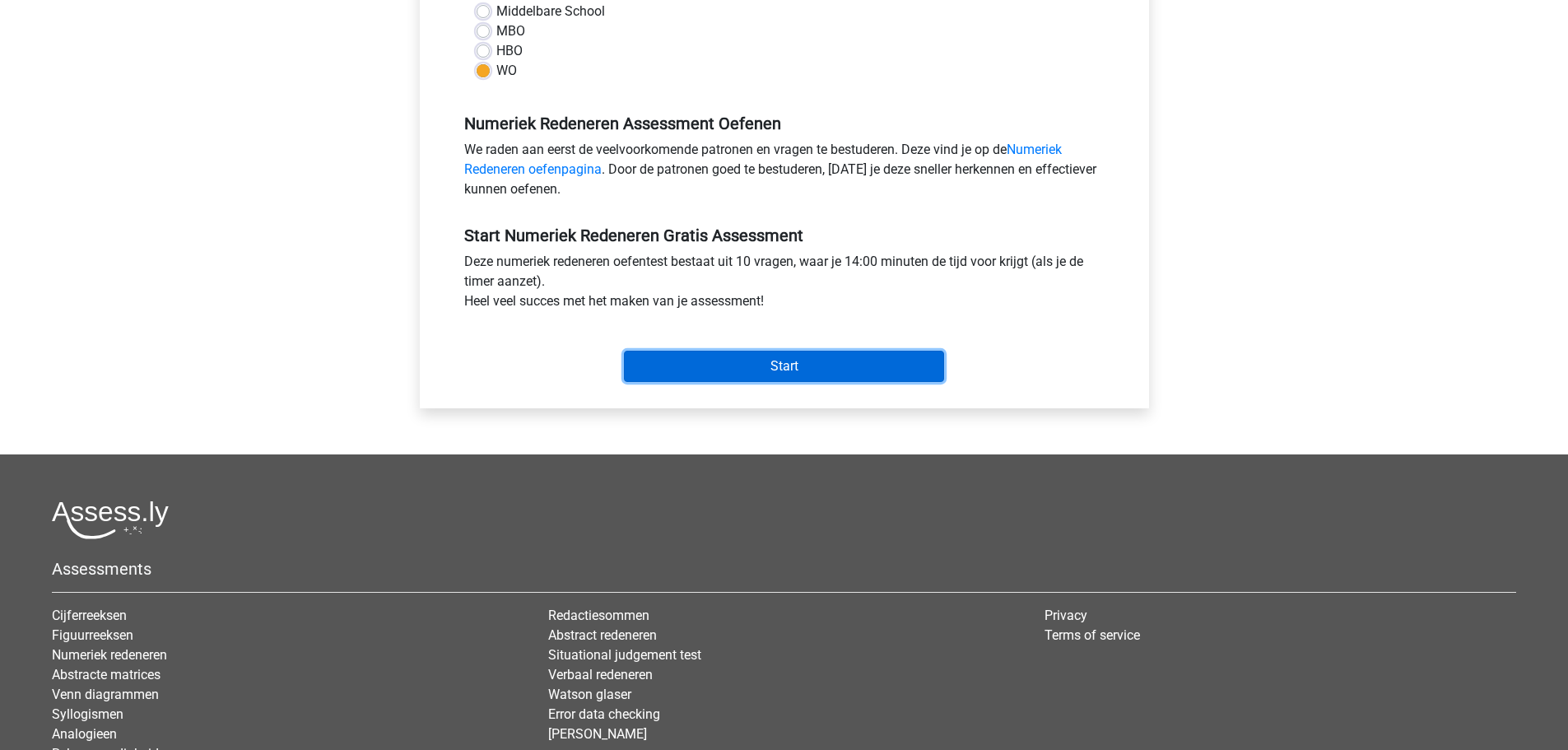
click at [767, 367] on input "Start" at bounding box center [784, 366] width 320 height 31
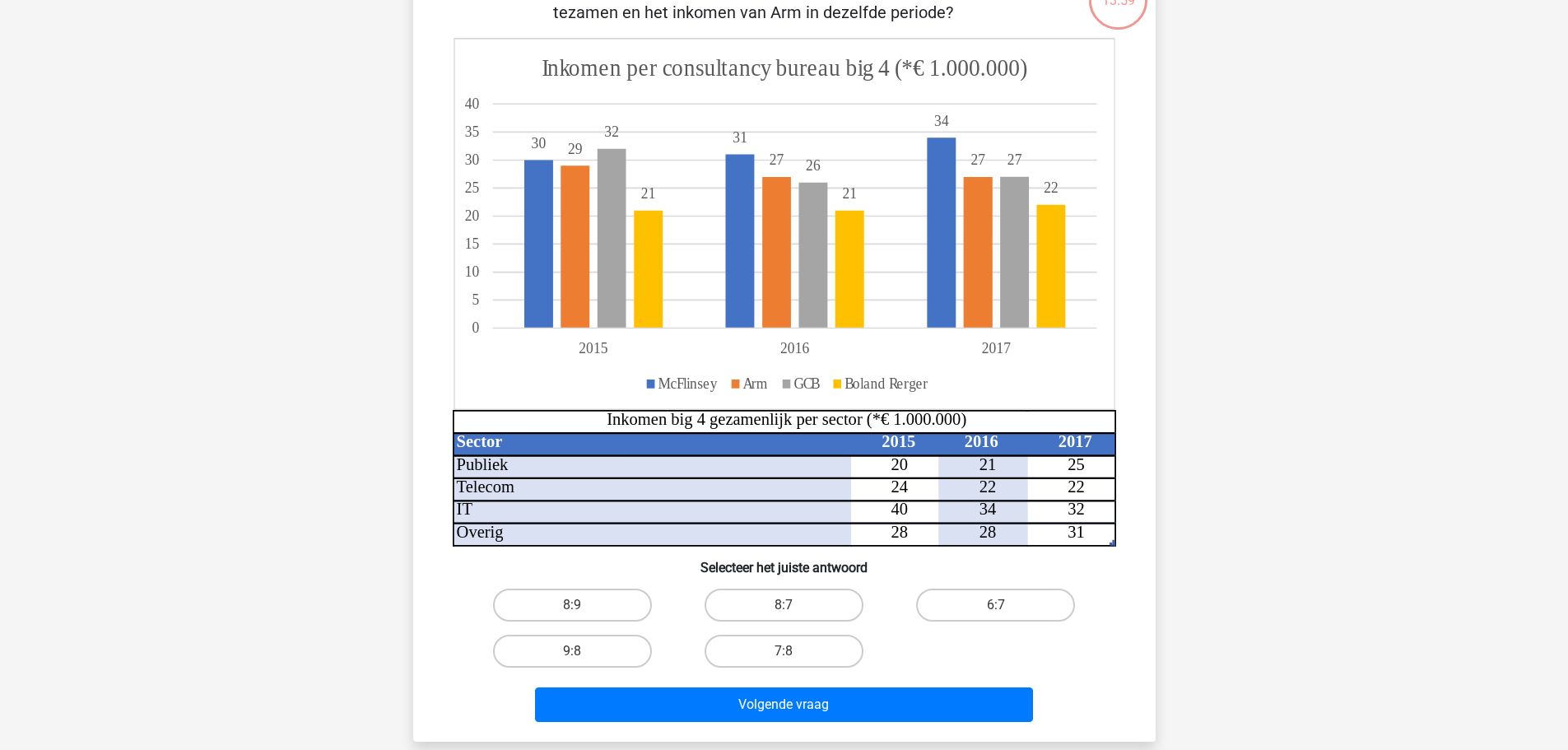
scroll to position [82, 0]
